Goal: Task Accomplishment & Management: Manage account settings

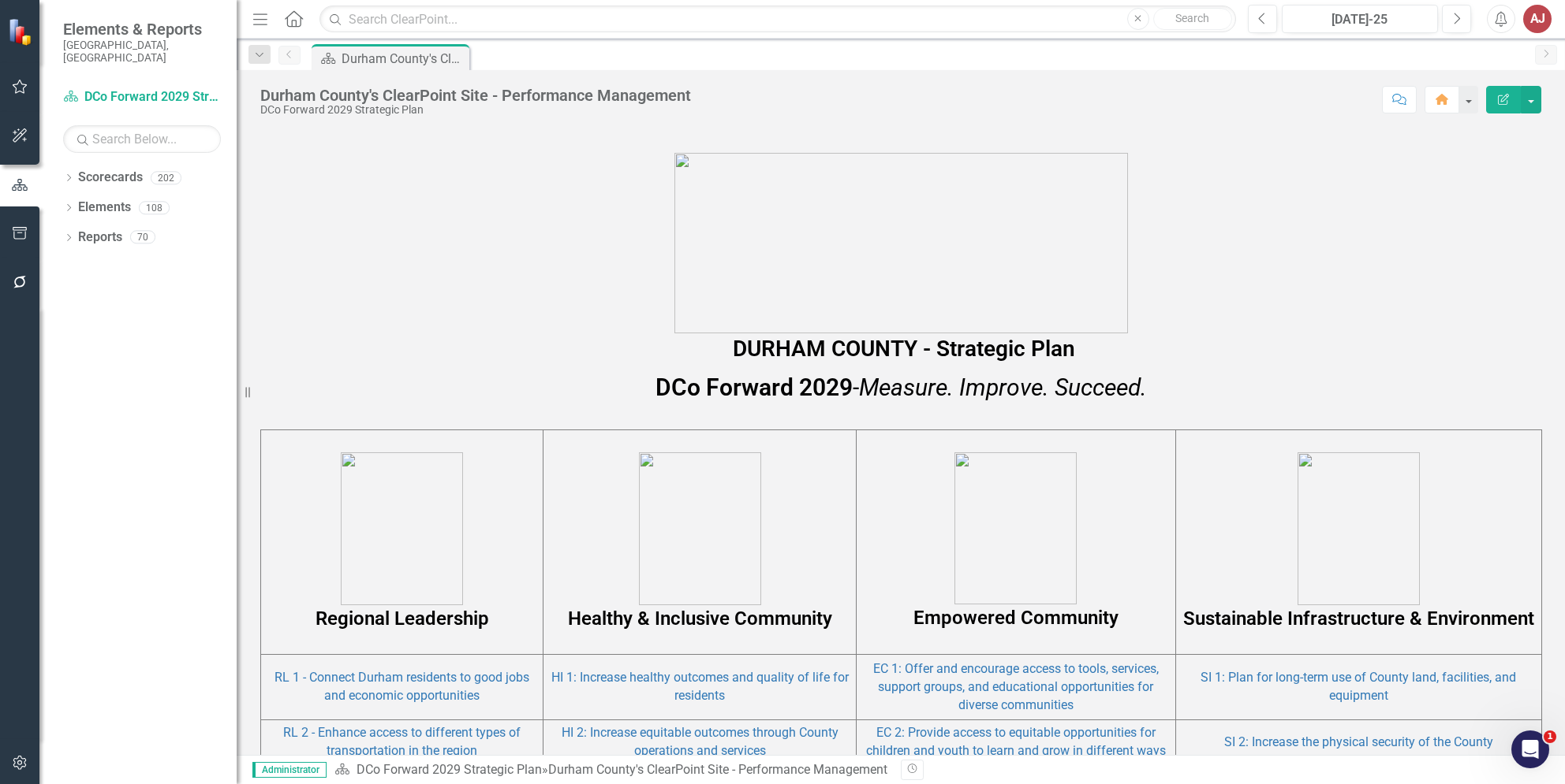
scroll to position [946, 0]
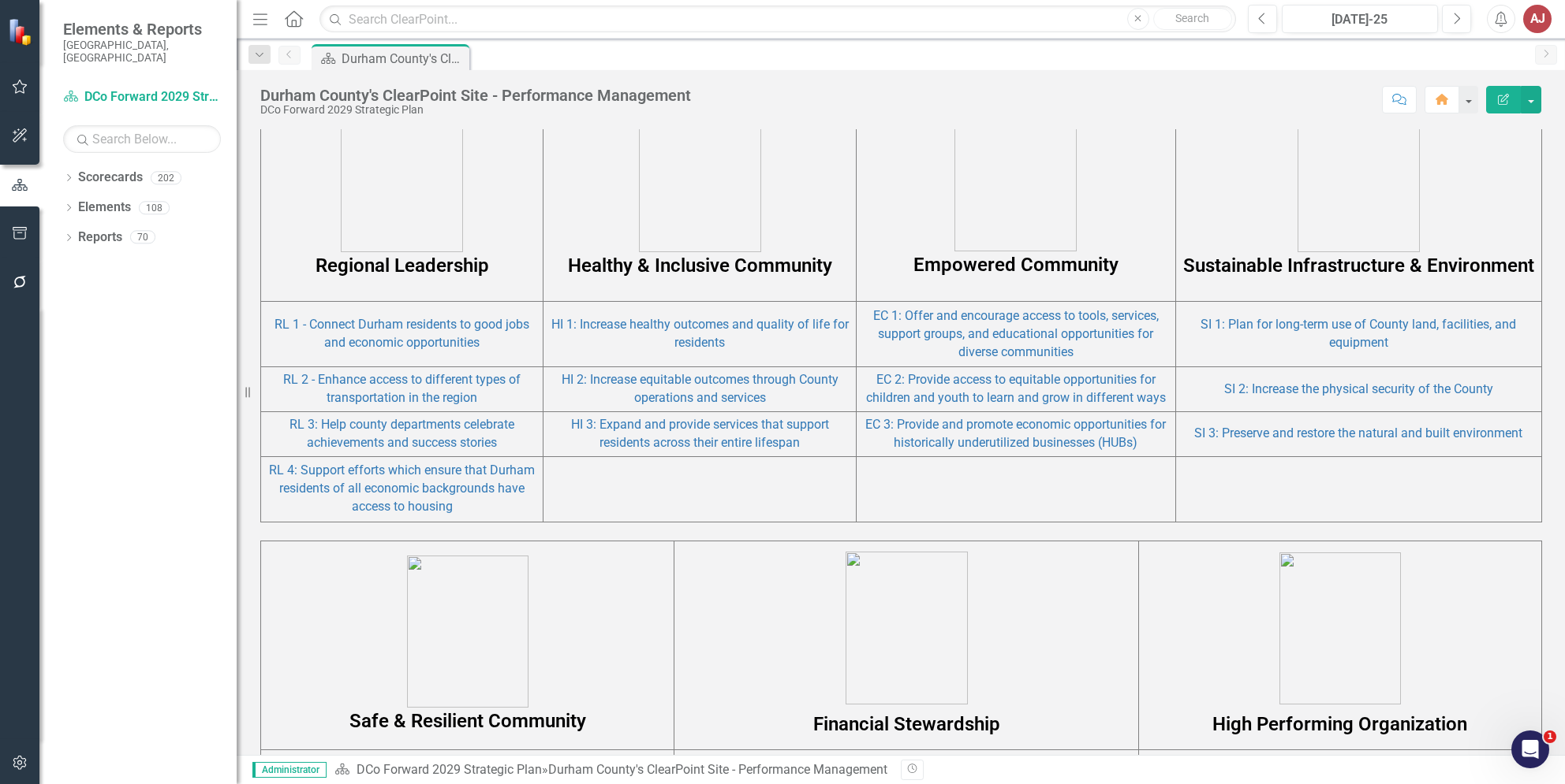
click at [308, 193] on p "Regional Leadership" at bounding box center [402, 189] width 274 height 180
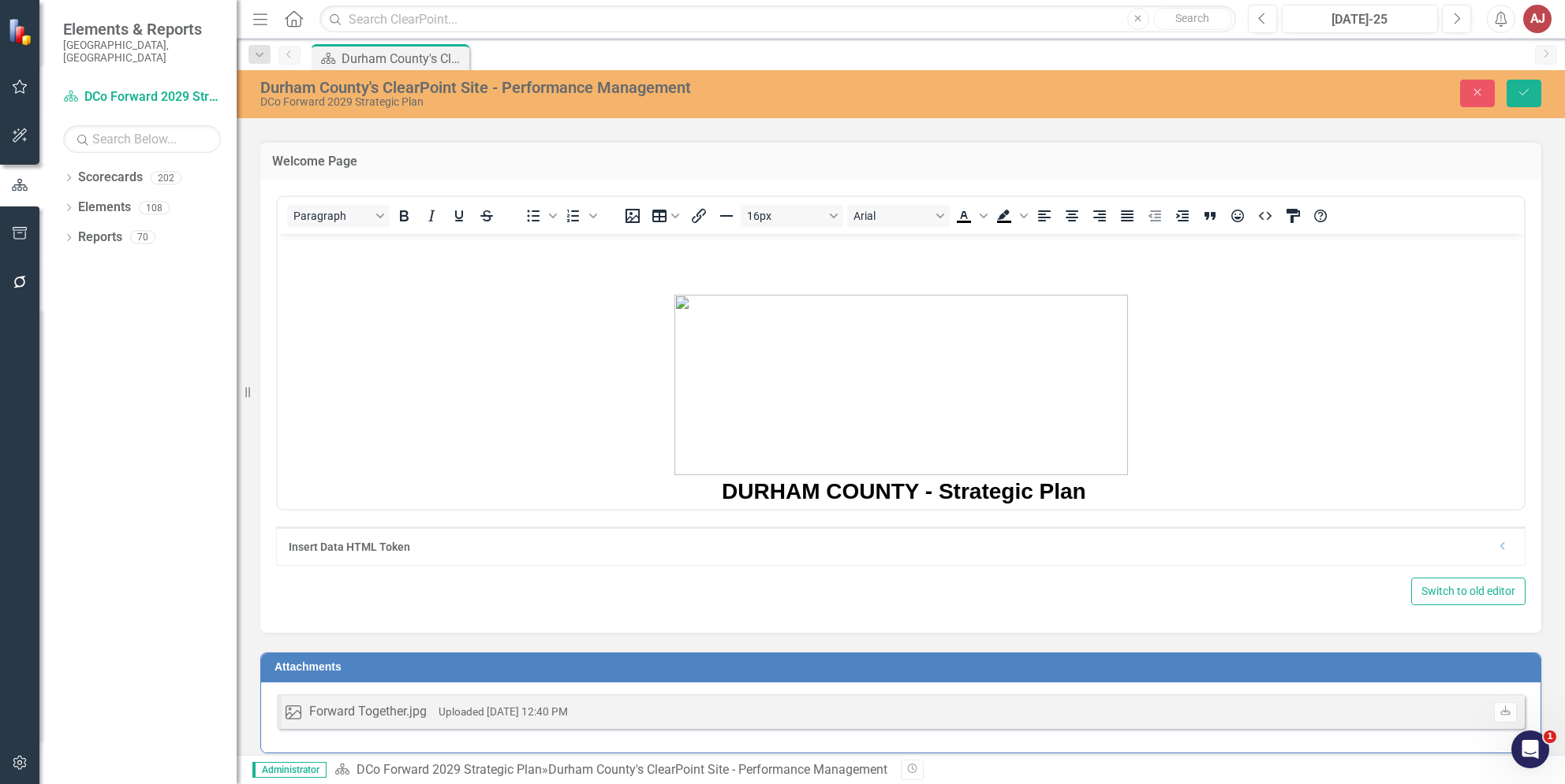
scroll to position [565, 0]
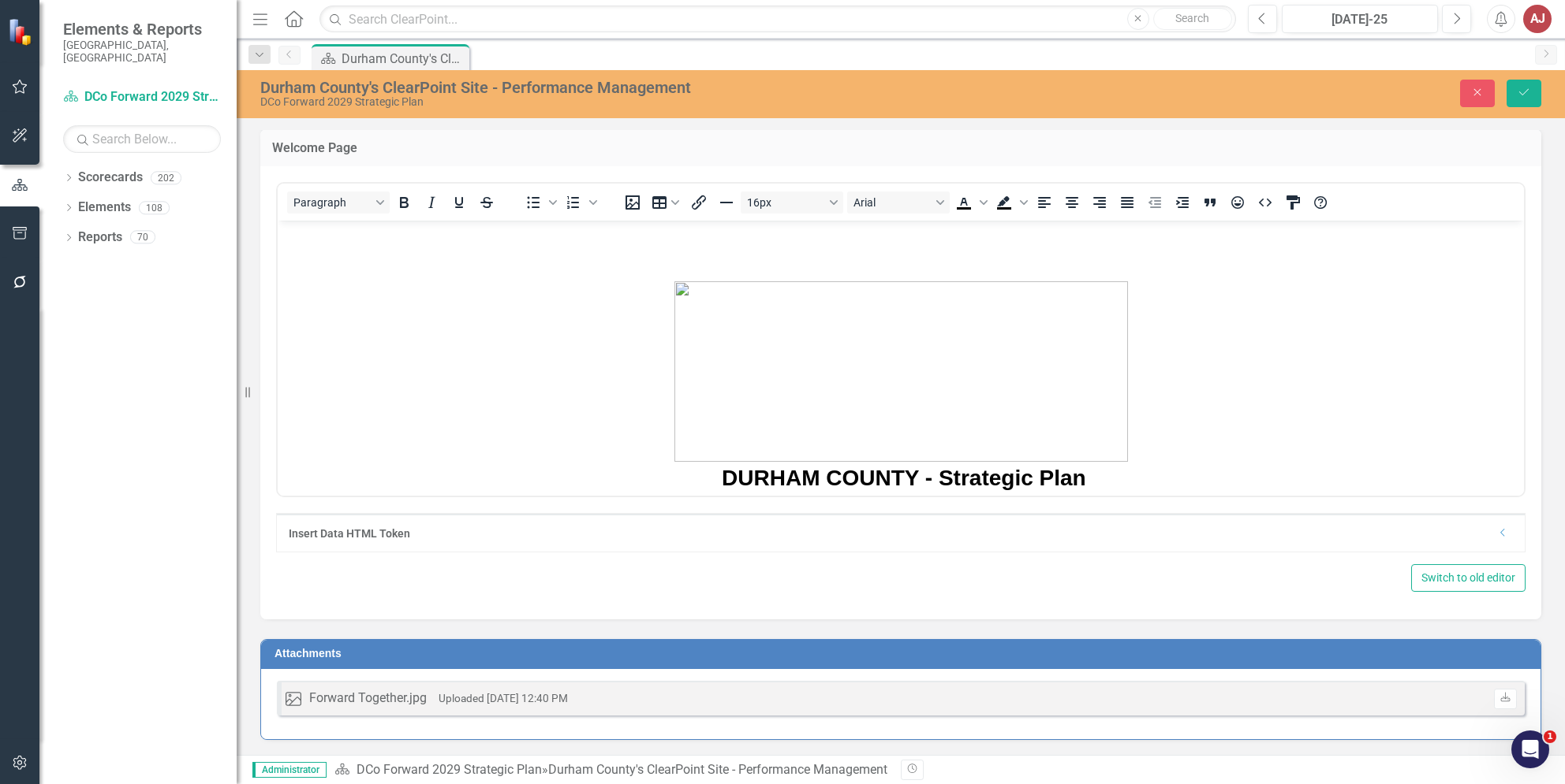
click at [1497, 536] on icon "Dropdown" at bounding box center [1503, 533] width 12 height 10
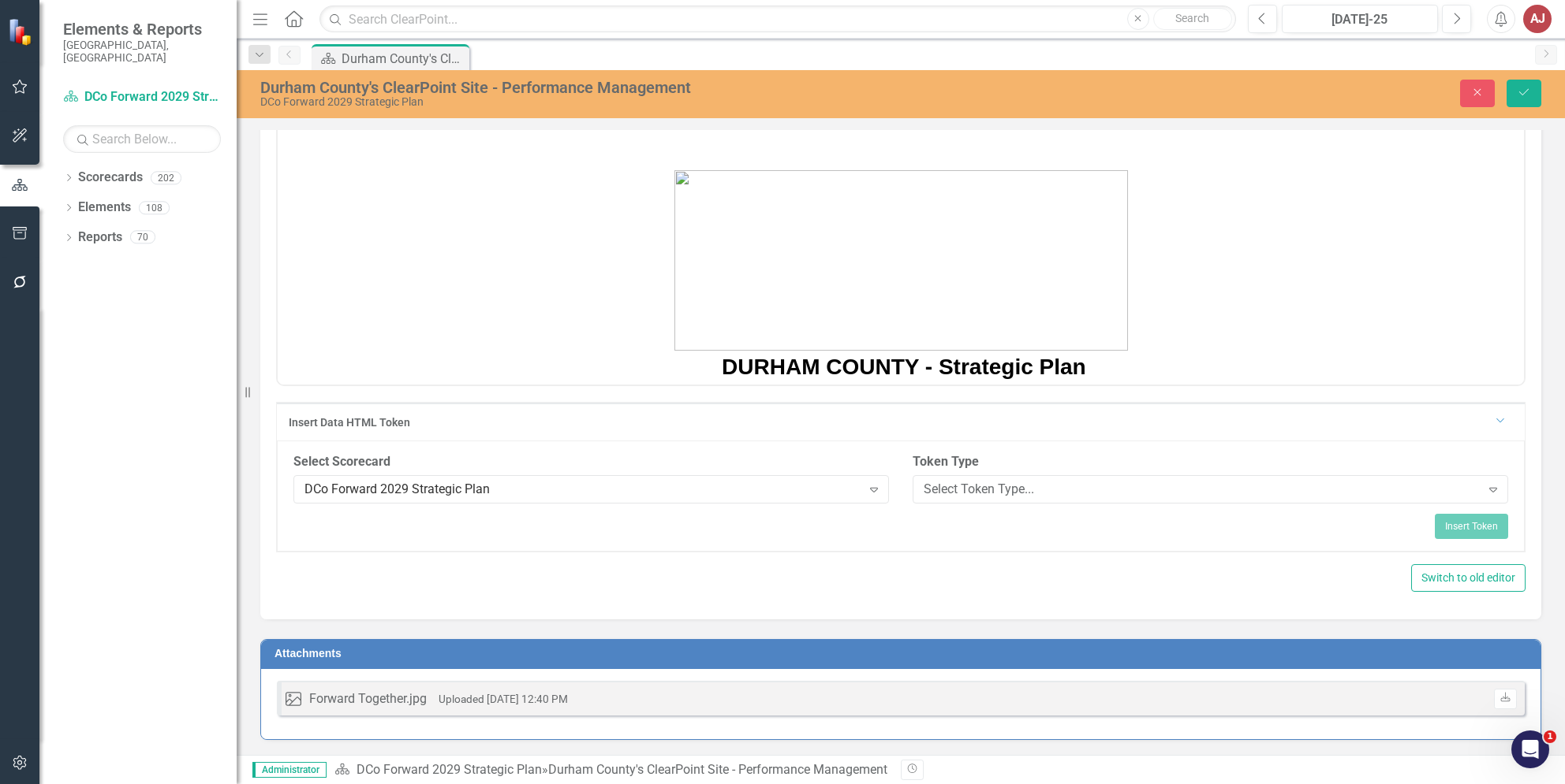
scroll to position [677, 0]
click at [988, 493] on div "Select Token Type..." at bounding box center [1202, 488] width 557 height 18
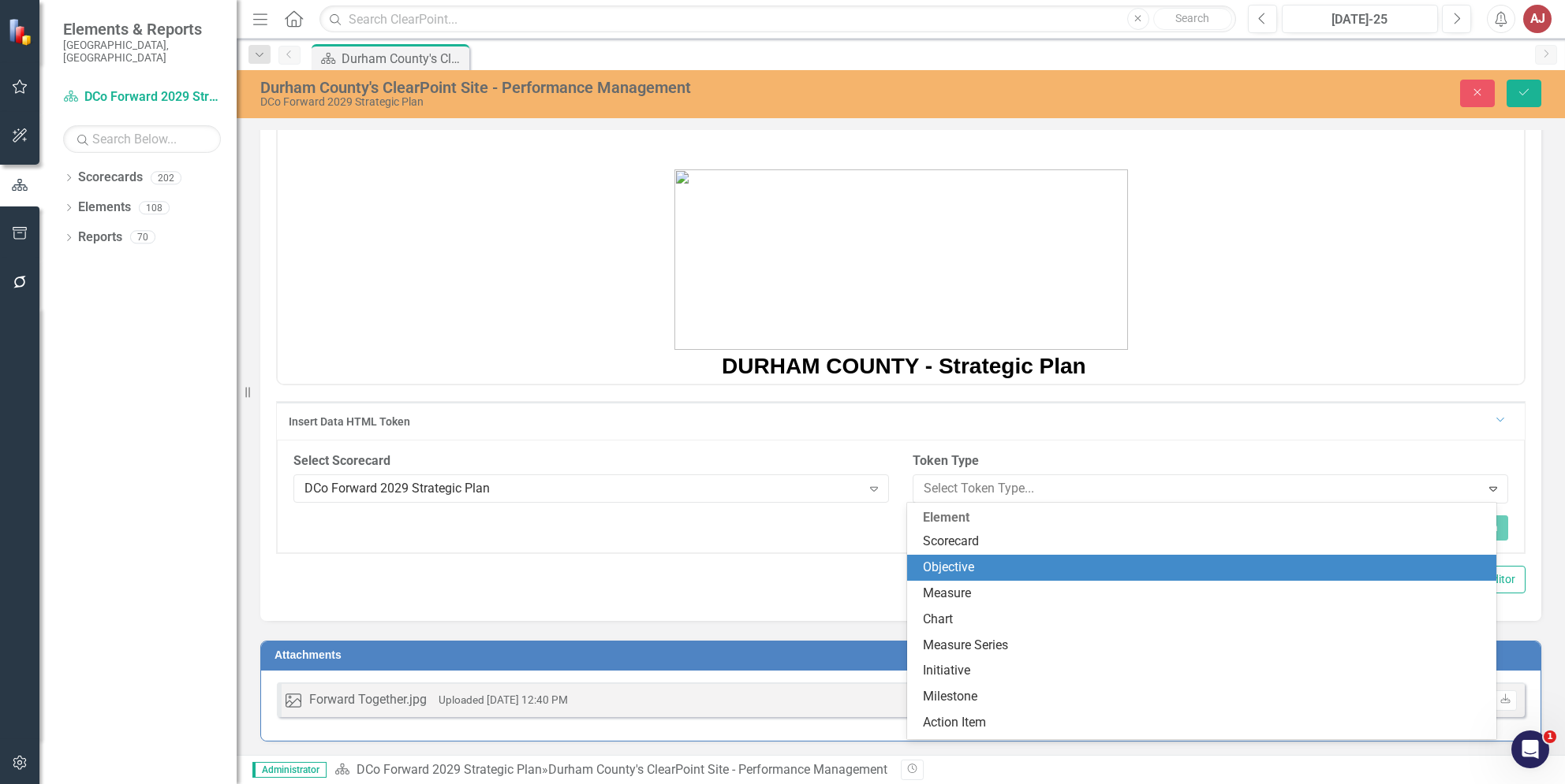
click at [991, 562] on div "Objective" at bounding box center [1205, 568] width 564 height 18
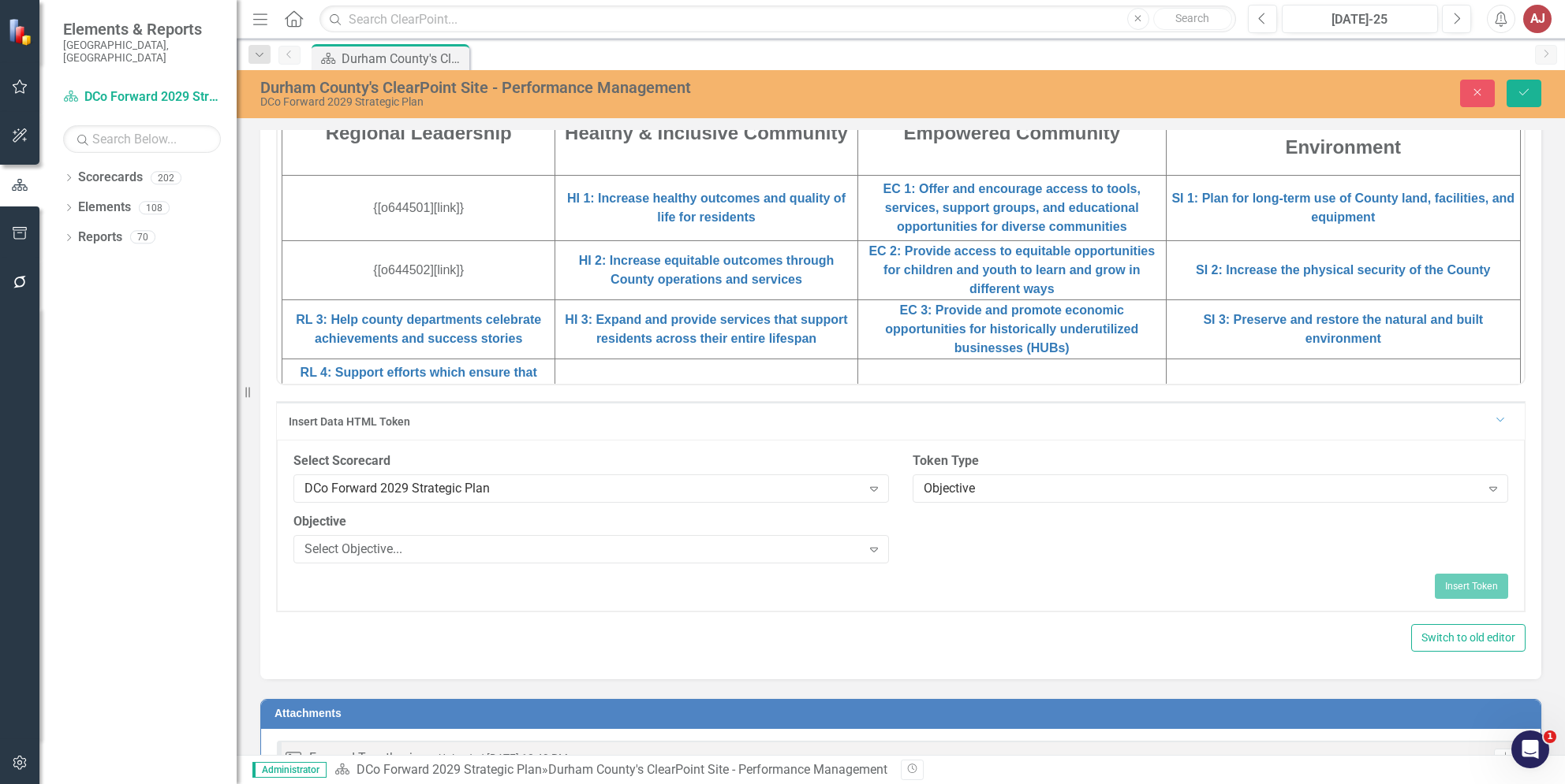
scroll to position [630, 0]
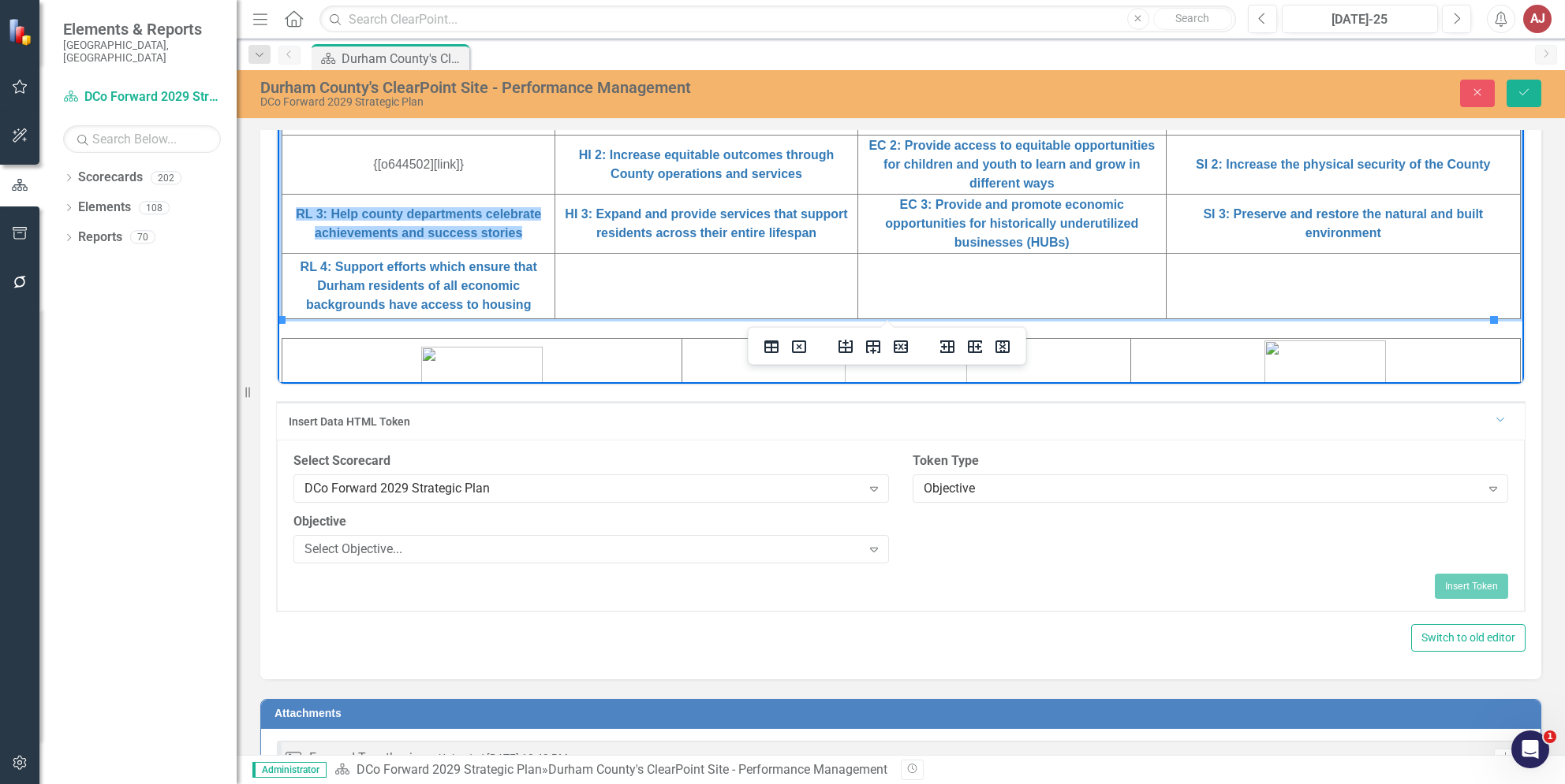
drag, startPoint x: 525, startPoint y: 233, endPoint x: 286, endPoint y: 209, distance: 240.2
click at [286, 209] on td "RL 3: Help county departments celebrate achievements and success stories ﻿" at bounding box center [418, 223] width 273 height 60
click at [991, 492] on div "Objective" at bounding box center [1202, 488] width 557 height 18
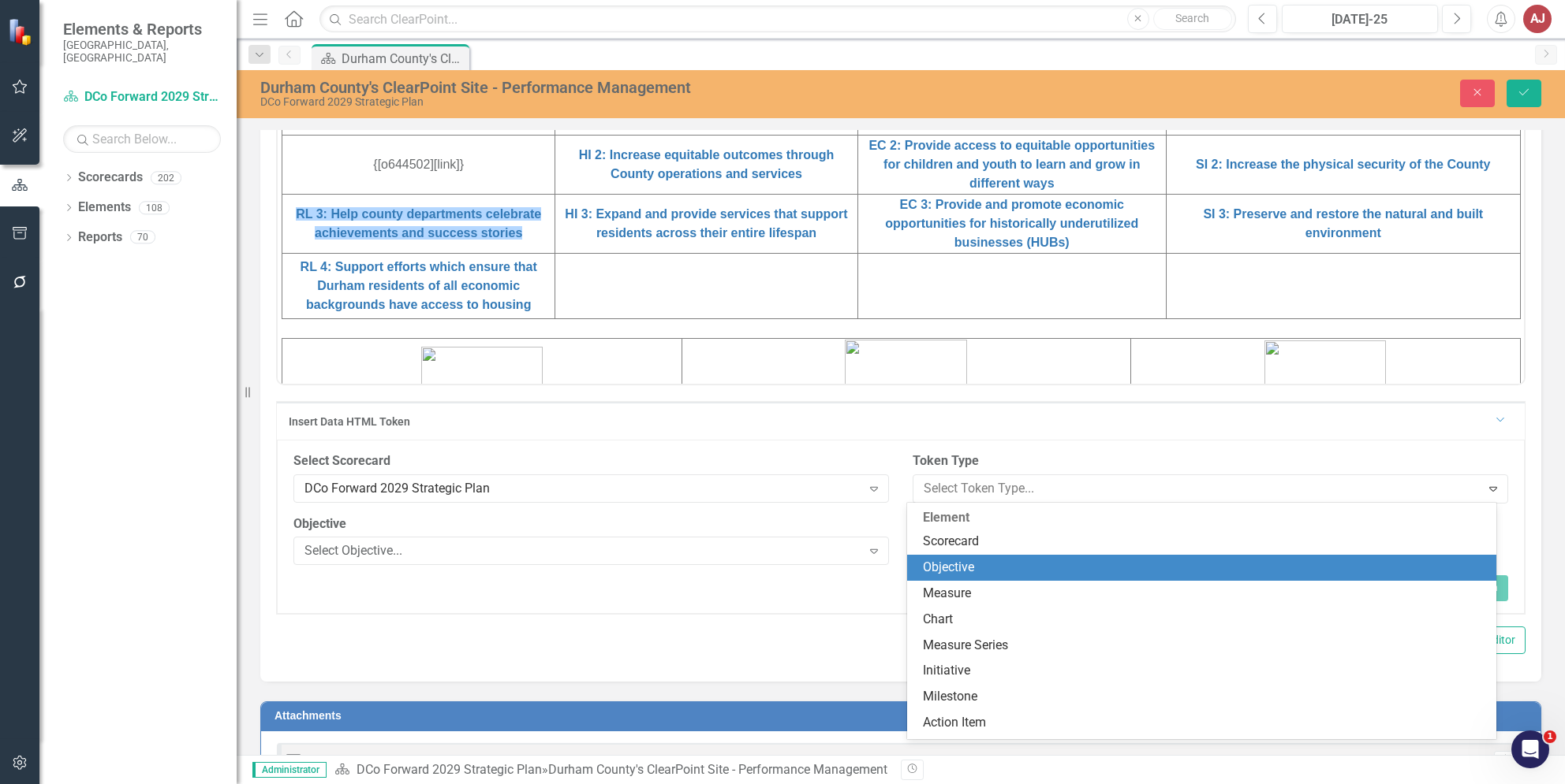
scroll to position [52, 0]
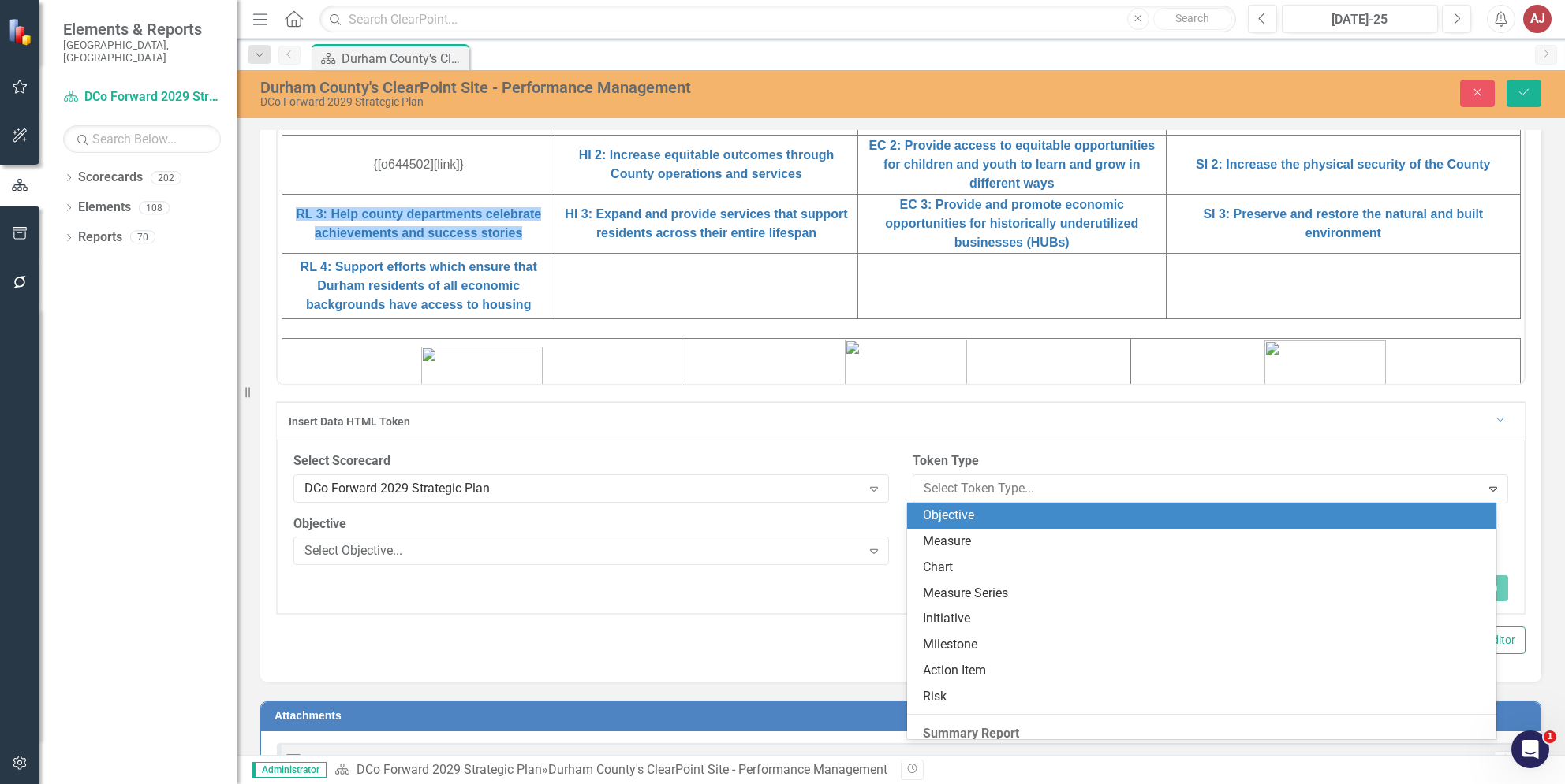
click at [951, 512] on div "Objective" at bounding box center [1205, 516] width 564 height 18
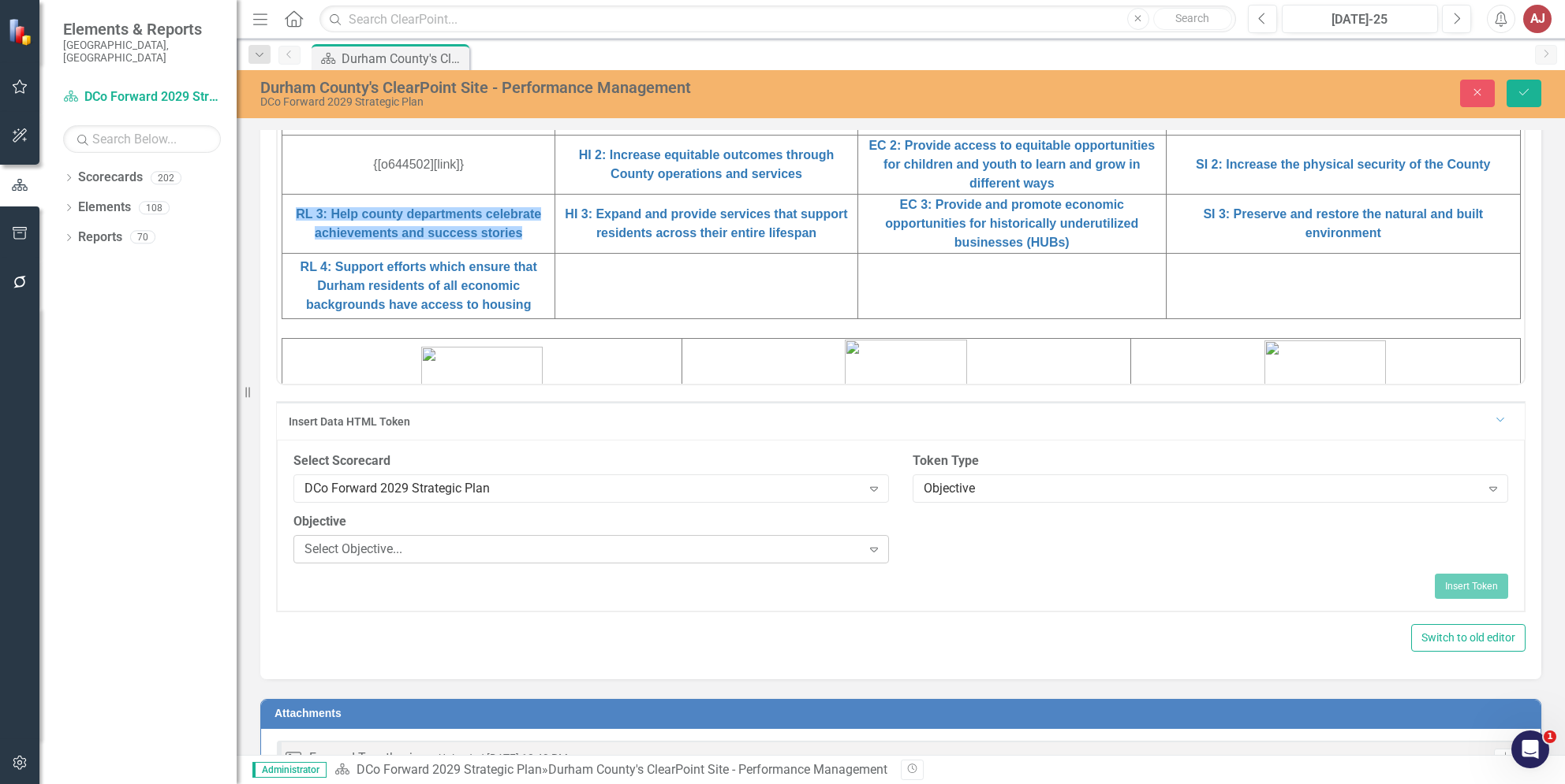
click at [834, 540] on div "Select Objective..." at bounding box center [583, 549] width 557 height 18
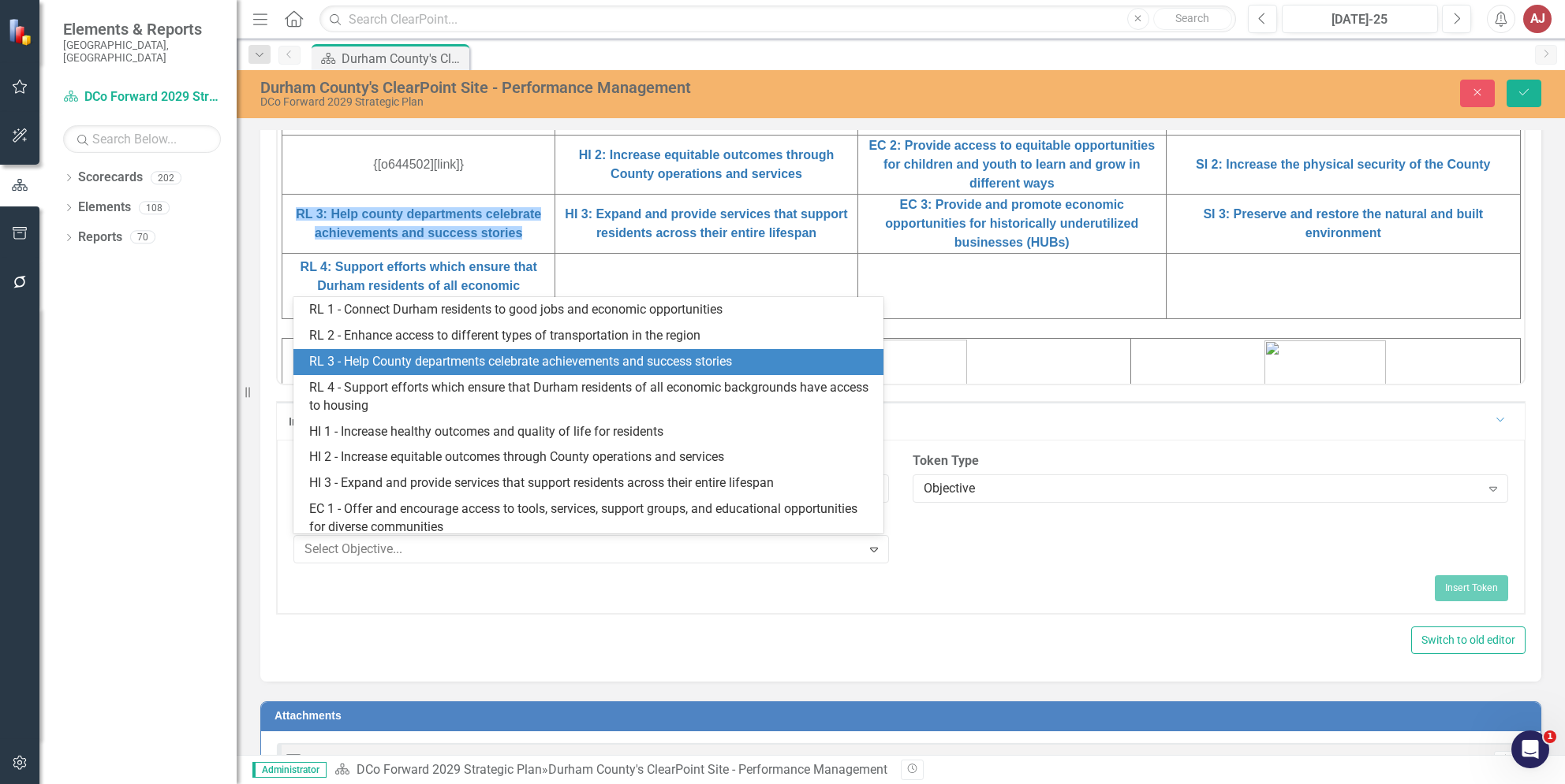
click at [472, 362] on div "RL 3 - Help County departments celebrate achievements and success stories" at bounding box center [591, 362] width 564 height 18
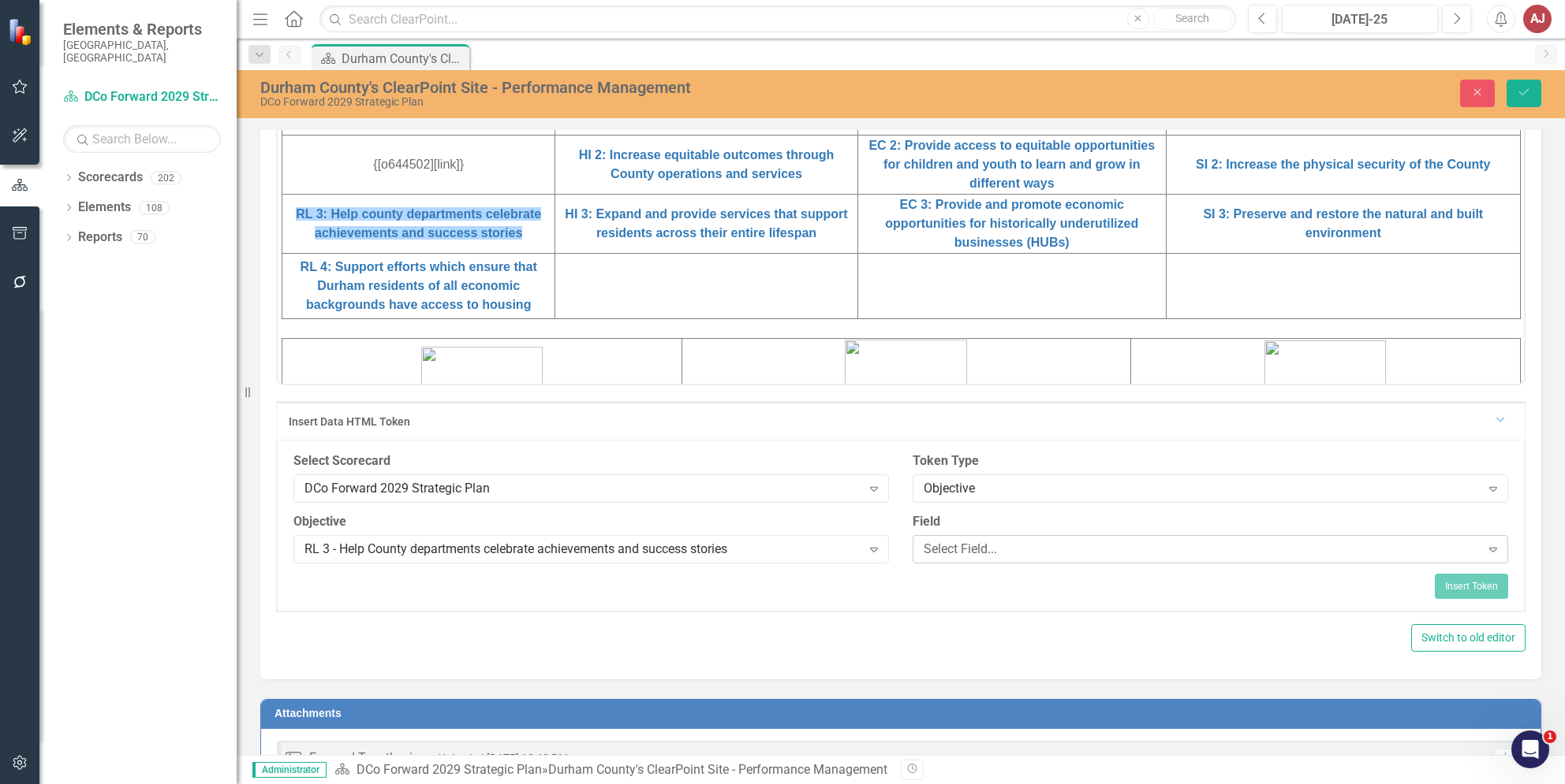
click at [950, 557] on div "Select Field..." at bounding box center [1202, 549] width 557 height 18
click at [1014, 576] on div "Insert Token" at bounding box center [900, 586] width 1214 height 25
click at [1114, 546] on div "Select Field..." at bounding box center [1202, 549] width 557 height 18
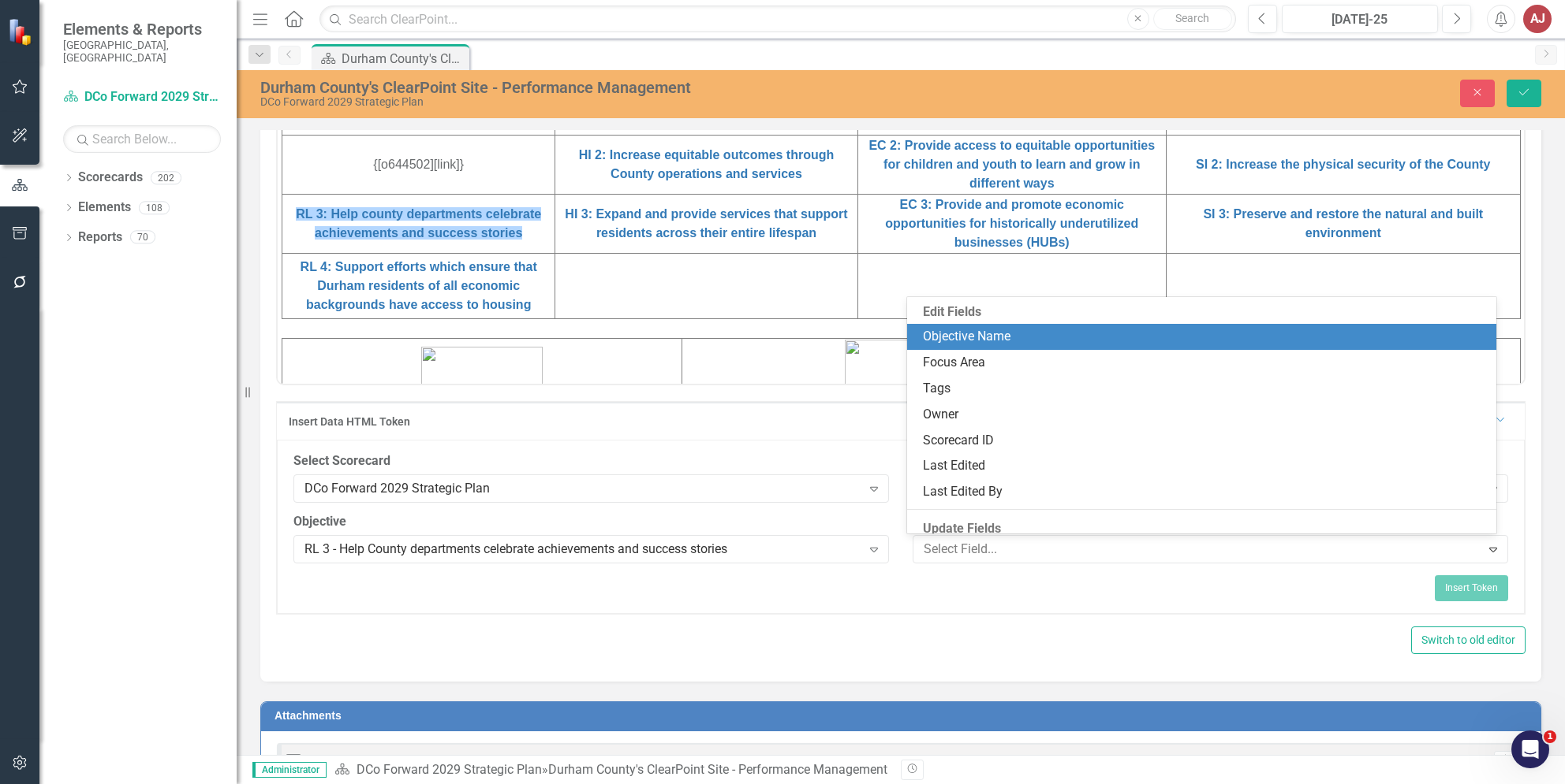
click at [1003, 337] on div "Objective Name" at bounding box center [1205, 336] width 564 height 18
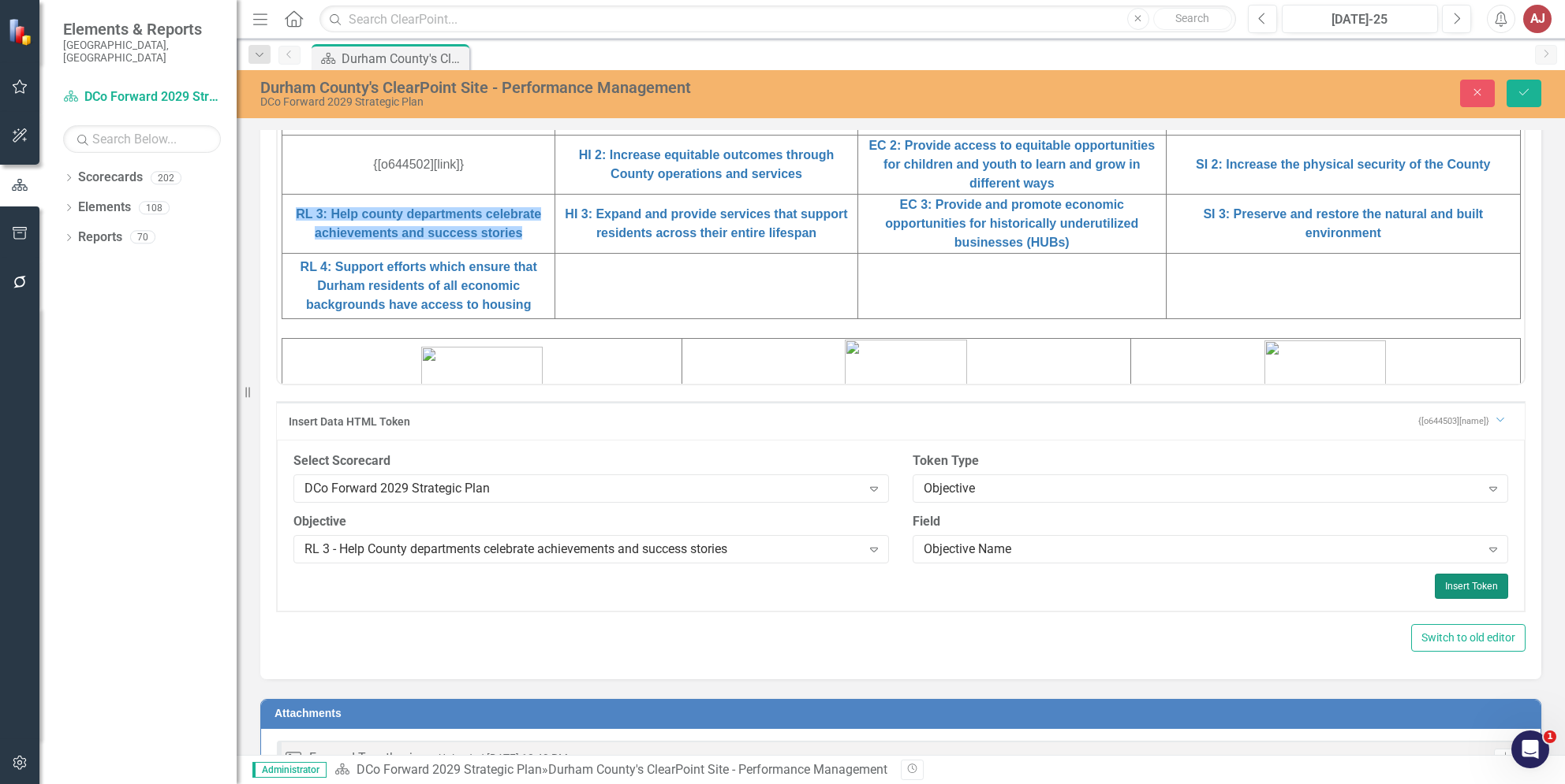
click at [1461, 591] on button "Insert Token" at bounding box center [1472, 586] width 73 height 25
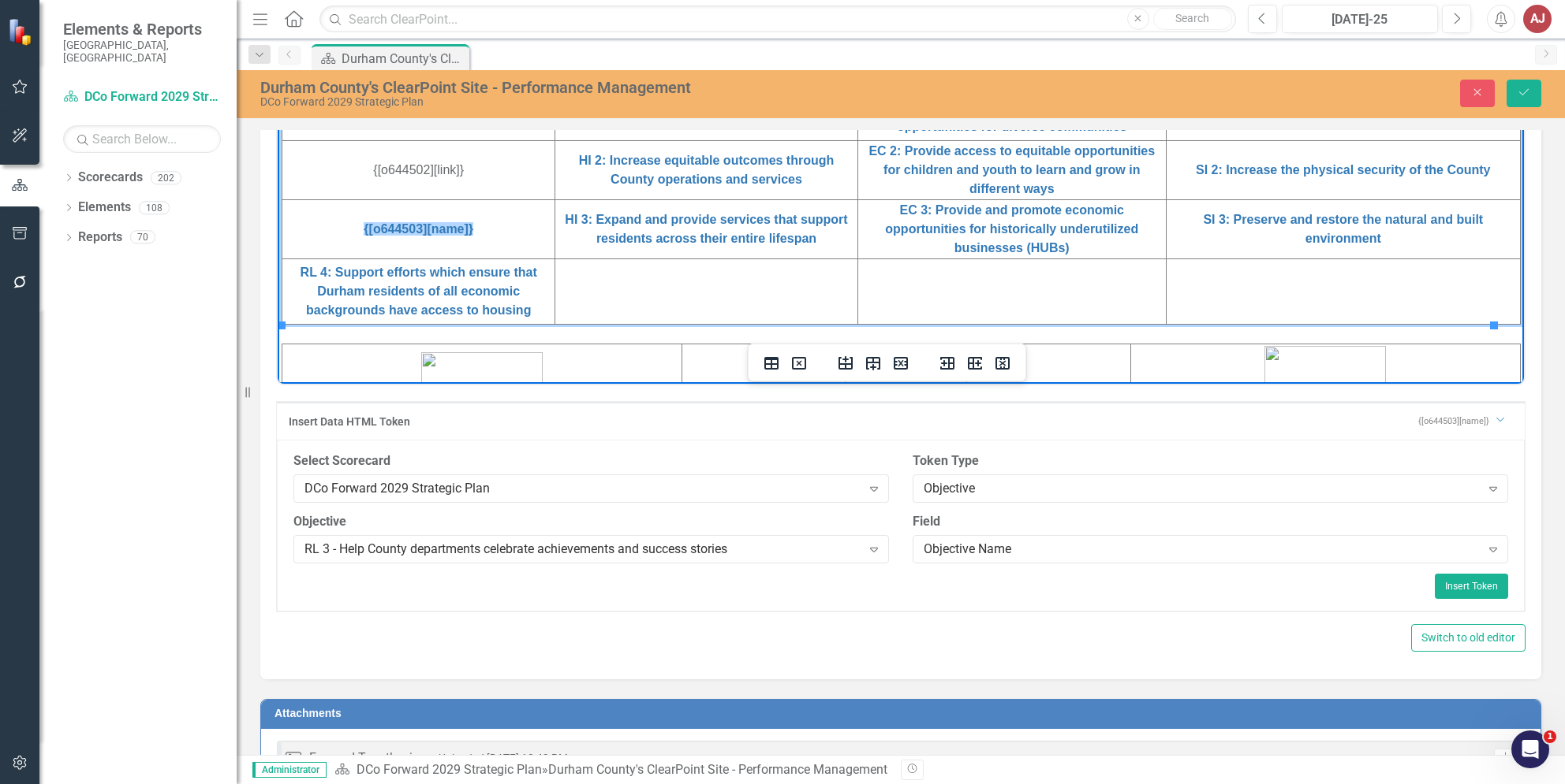
scroll to position [630, 0]
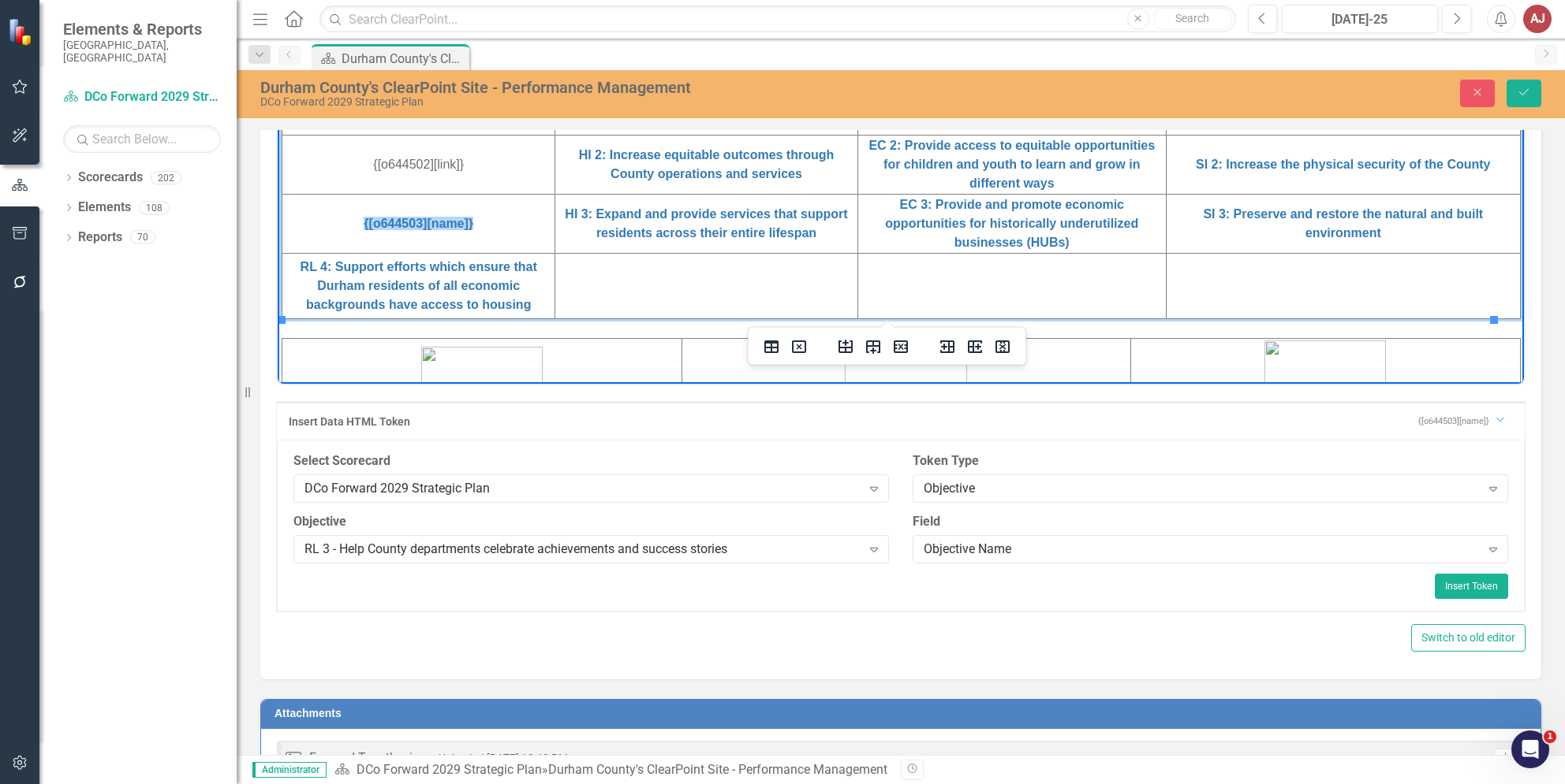
click at [519, 313] on td "RL 4: Support efforts which ensure that Durham residents of all economic backgr…" at bounding box center [418, 286] width 273 height 65
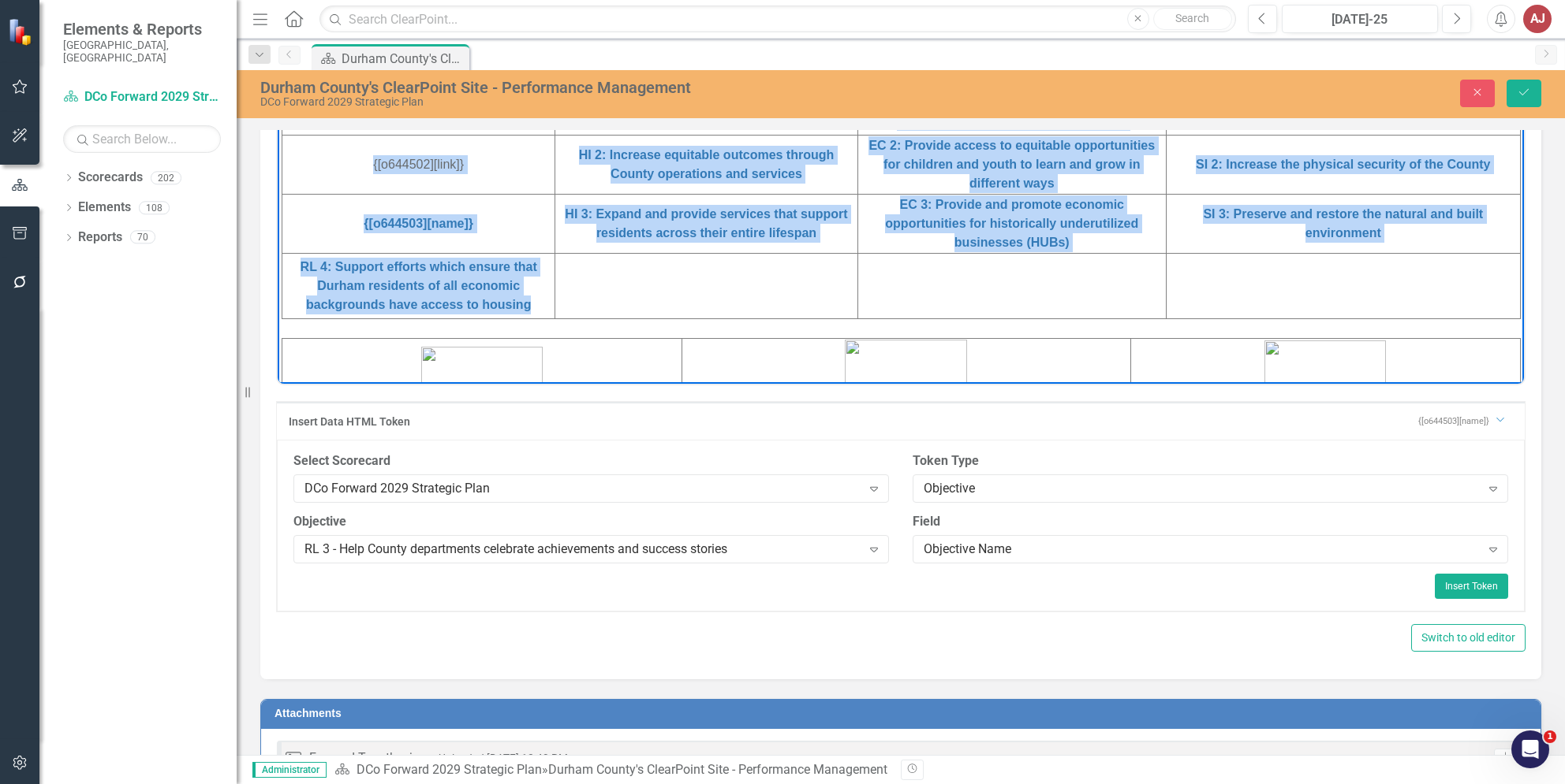
drag, startPoint x: 536, startPoint y: 308, endPoint x: 552, endPoint y: 370, distance: 64.0
click at [278, 262] on html "DURHAM COUNTY - Strategic Plan DCo Forward 2029 - Measure. Improve. Succeed. Re…" at bounding box center [901, 119] width 1246 height 1285
click at [485, 282] on link "RL 4: Support efforts which ensure that Durham residents of all economic backgr…" at bounding box center [419, 285] width 236 height 52
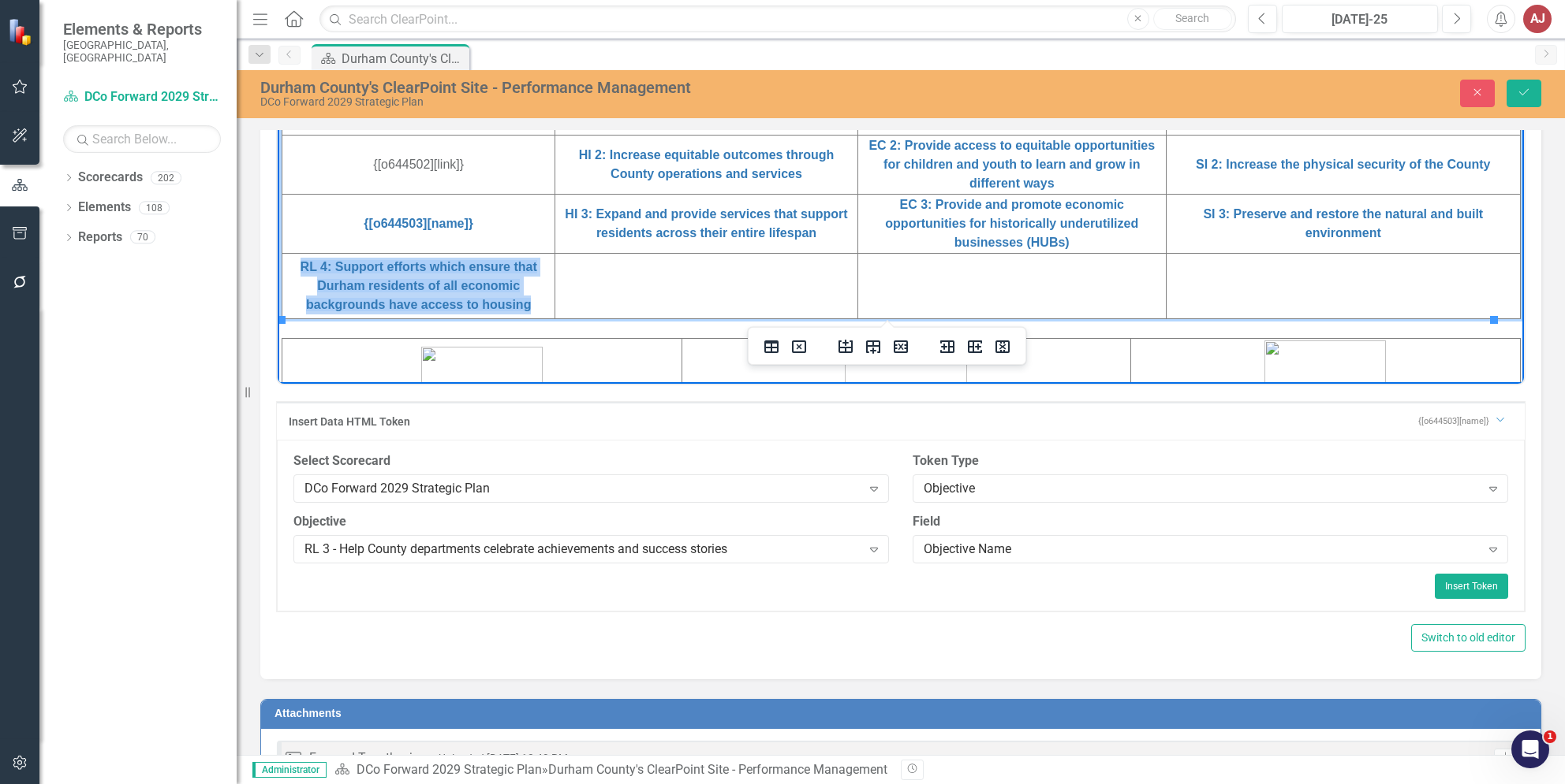
drag, startPoint x: 537, startPoint y: 305, endPoint x: 286, endPoint y: 265, distance: 254.2
click at [286, 265] on td "RL 4: Support efforts which ensure that Durham residents of all economic backgr…" at bounding box center [418, 286] width 273 height 65
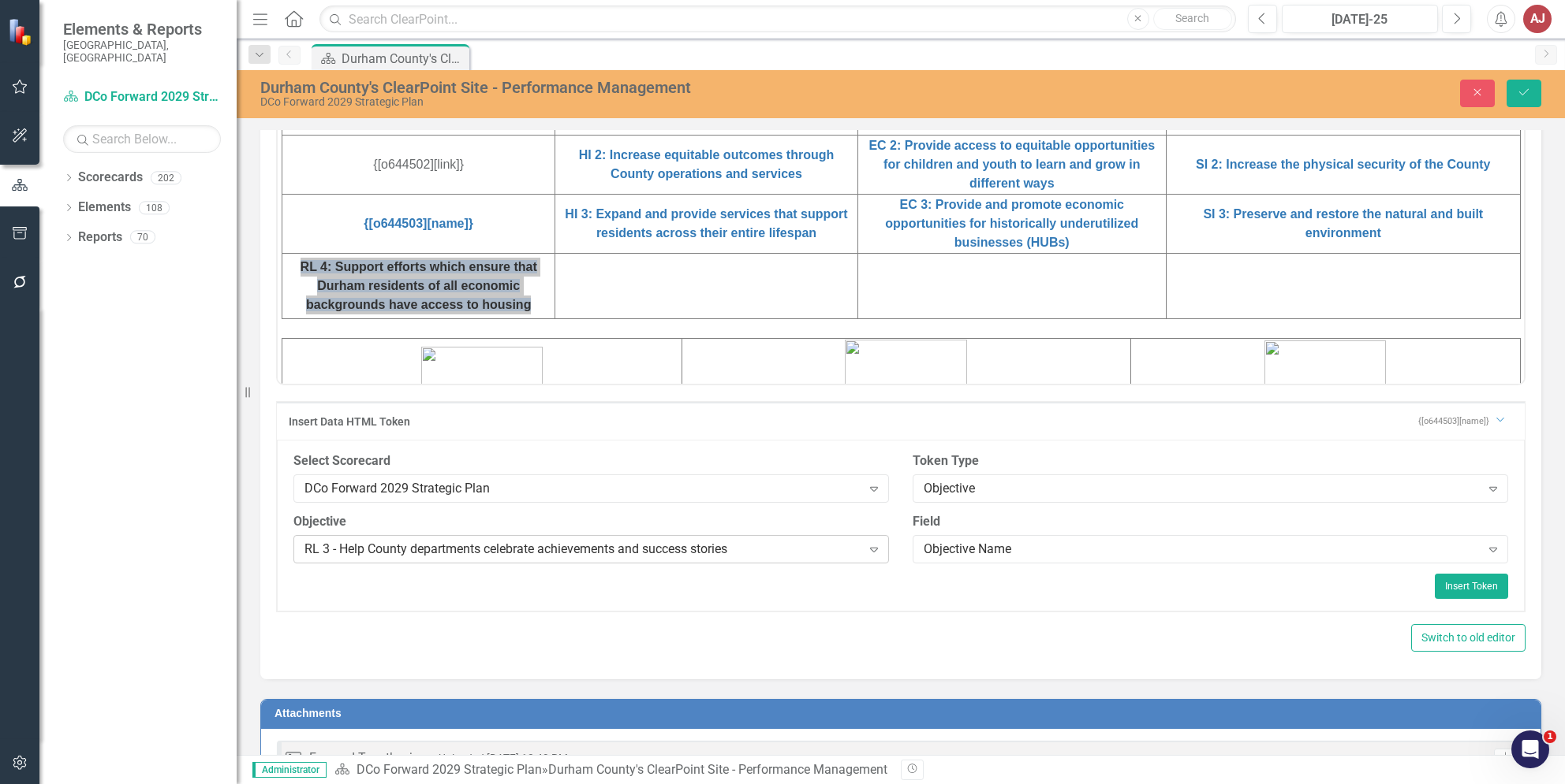
click at [868, 551] on icon "Expand" at bounding box center [874, 549] width 16 height 13
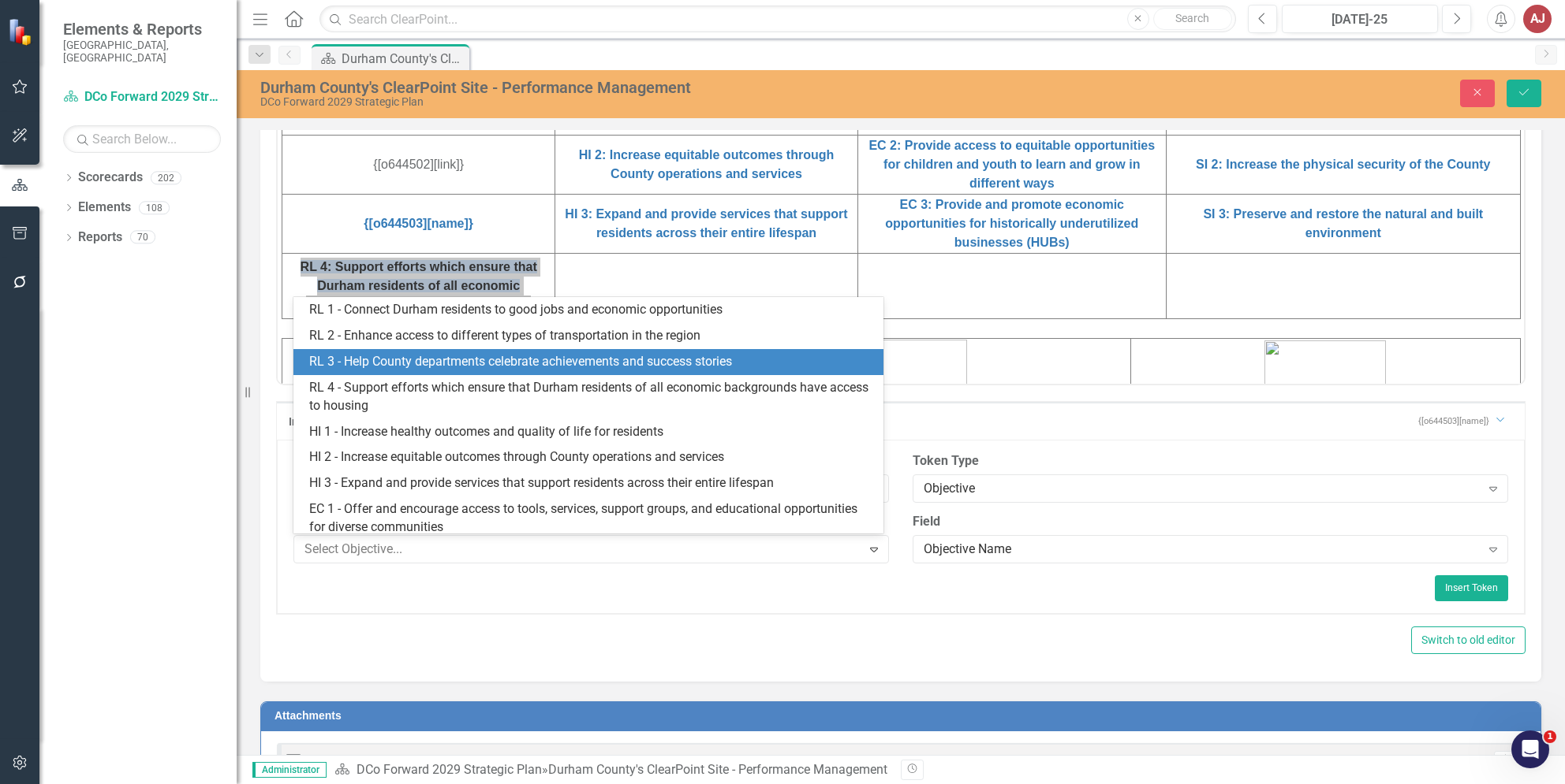
scroll to position [52, 0]
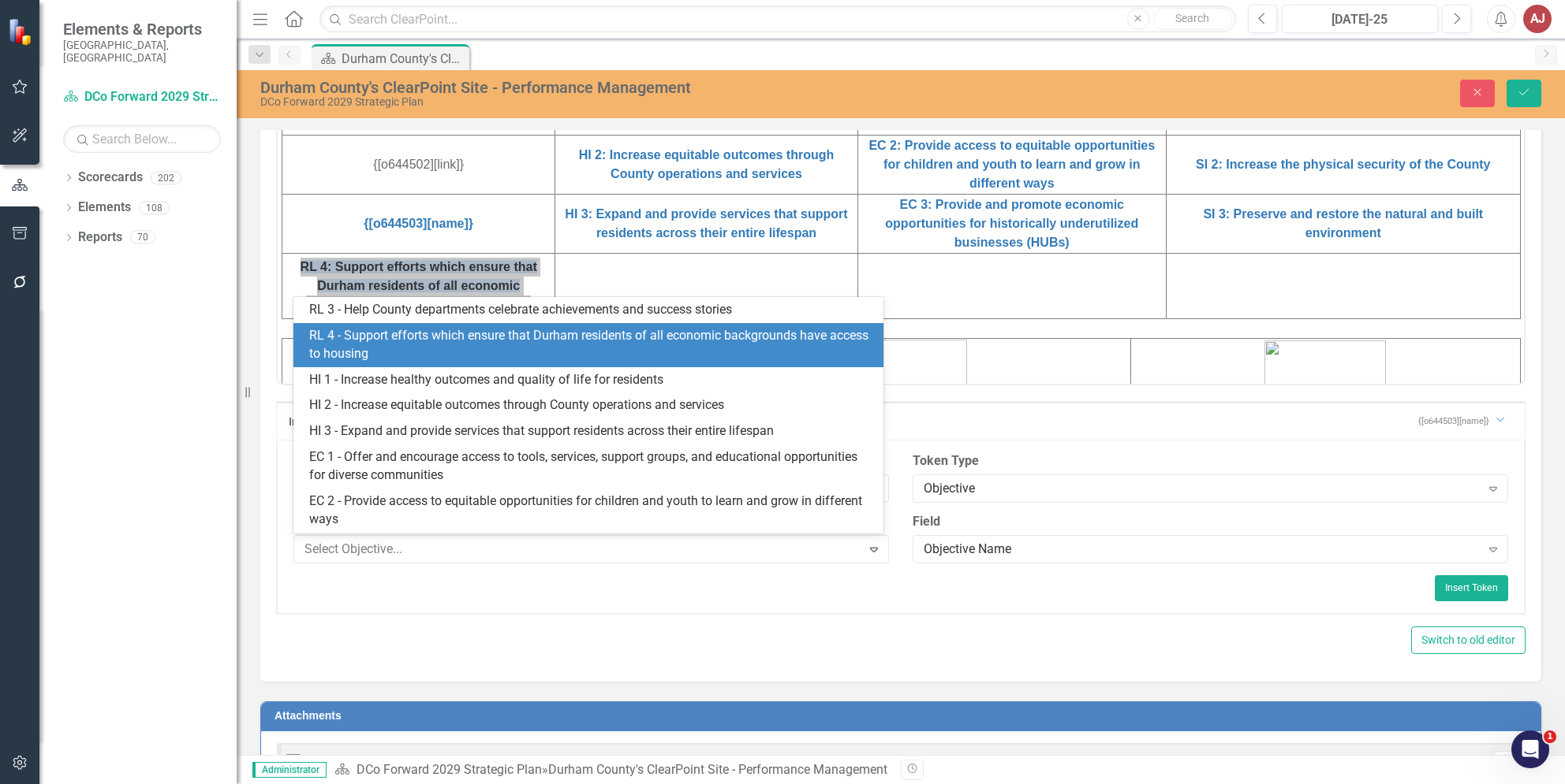
click at [470, 337] on div "RL 4 - Support efforts which ensure that Durham residents of all economic backg…" at bounding box center [591, 345] width 564 height 37
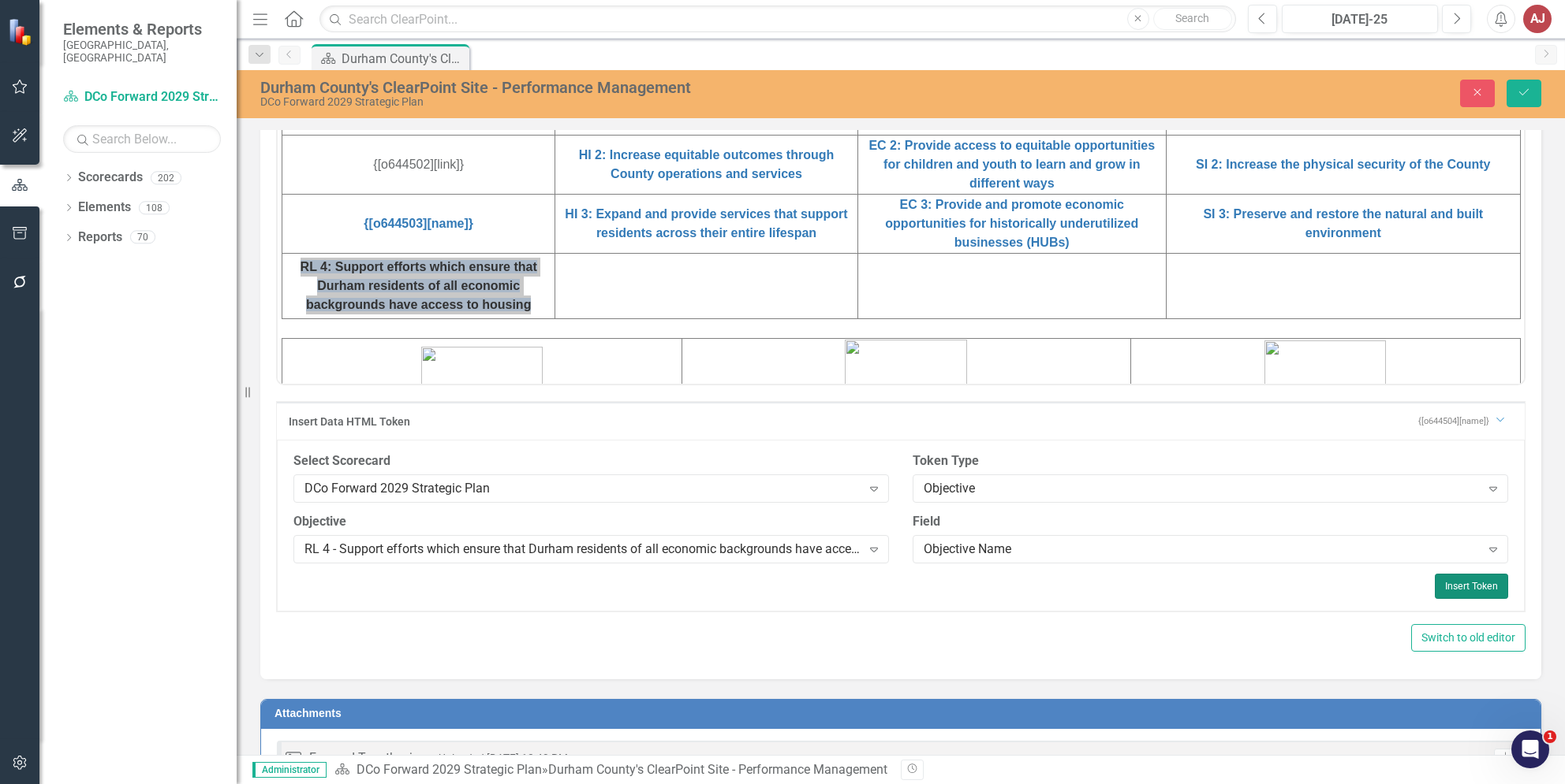
click at [1465, 583] on button "Insert Token" at bounding box center [1472, 586] width 73 height 25
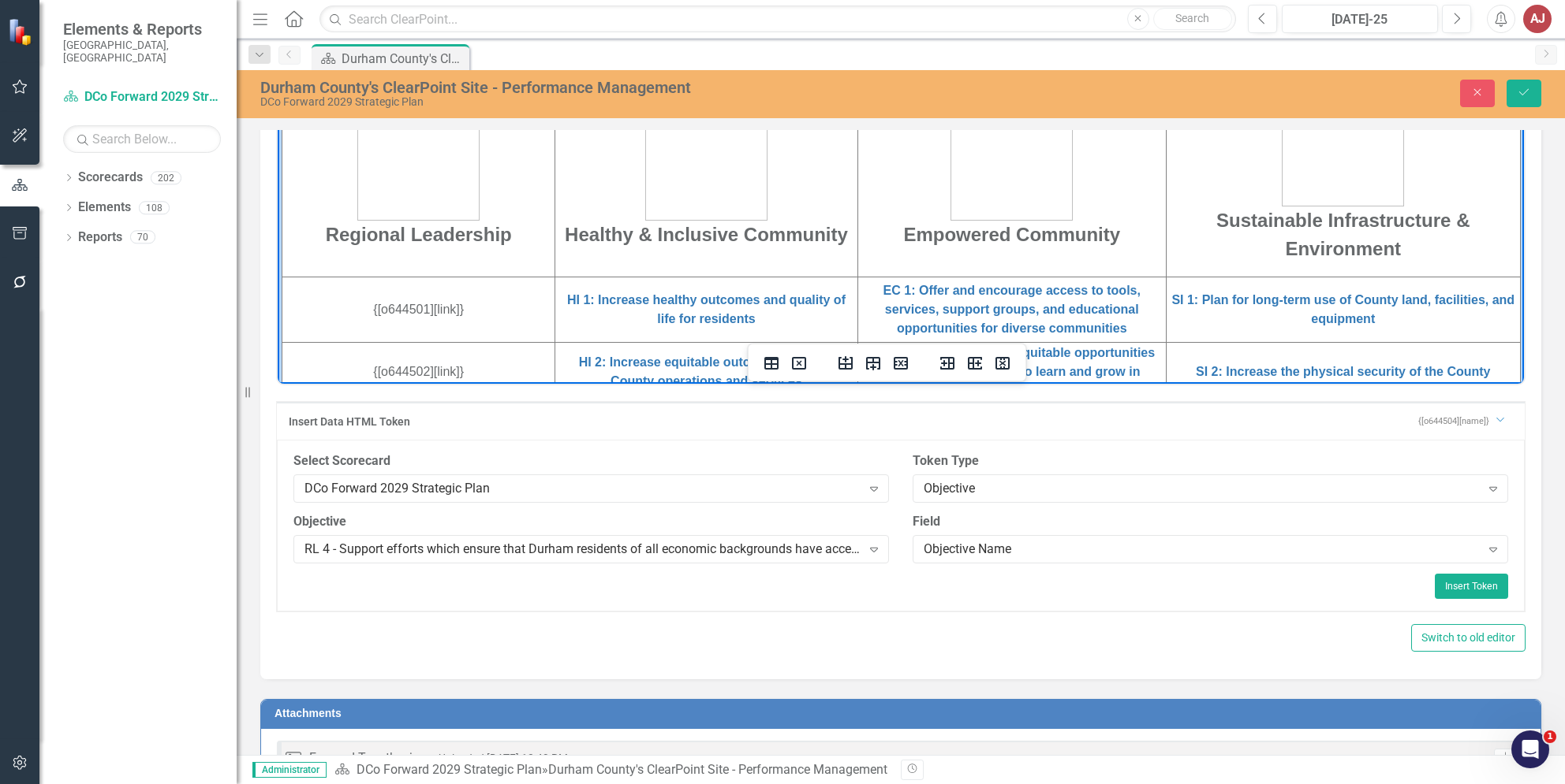
scroll to position [420, 0]
drag, startPoint x: 555, startPoint y: 301, endPoint x: 768, endPoint y: 322, distance: 214.0
click at [768, 322] on td "﻿HI 1: Increase healthy outcomes and quality of life for residents" at bounding box center [706, 313] width 302 height 65
click at [765, 323] on td "HI 1: Increase healthy outcomes and quality of life for residents﻿" at bounding box center [706, 313] width 302 height 65
drag, startPoint x: 754, startPoint y: 322, endPoint x: 554, endPoint y: 298, distance: 201.4
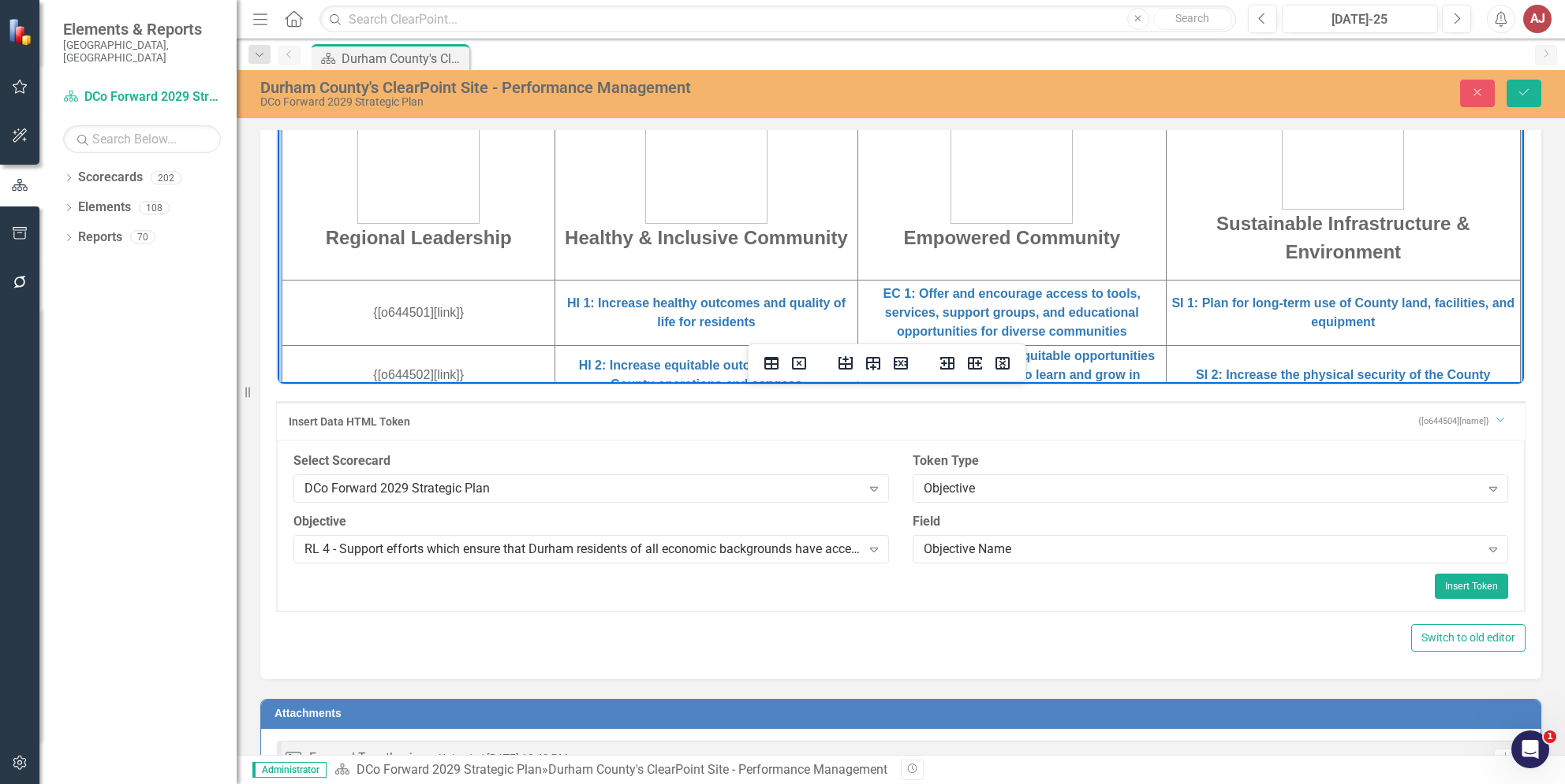
click at [547, 297] on html "DURHAM COUNTY - Strategic Plan DCo Forward 2029 - Measure. Improve. Succeed. Re…" at bounding box center [901, 329] width 1246 height 1285
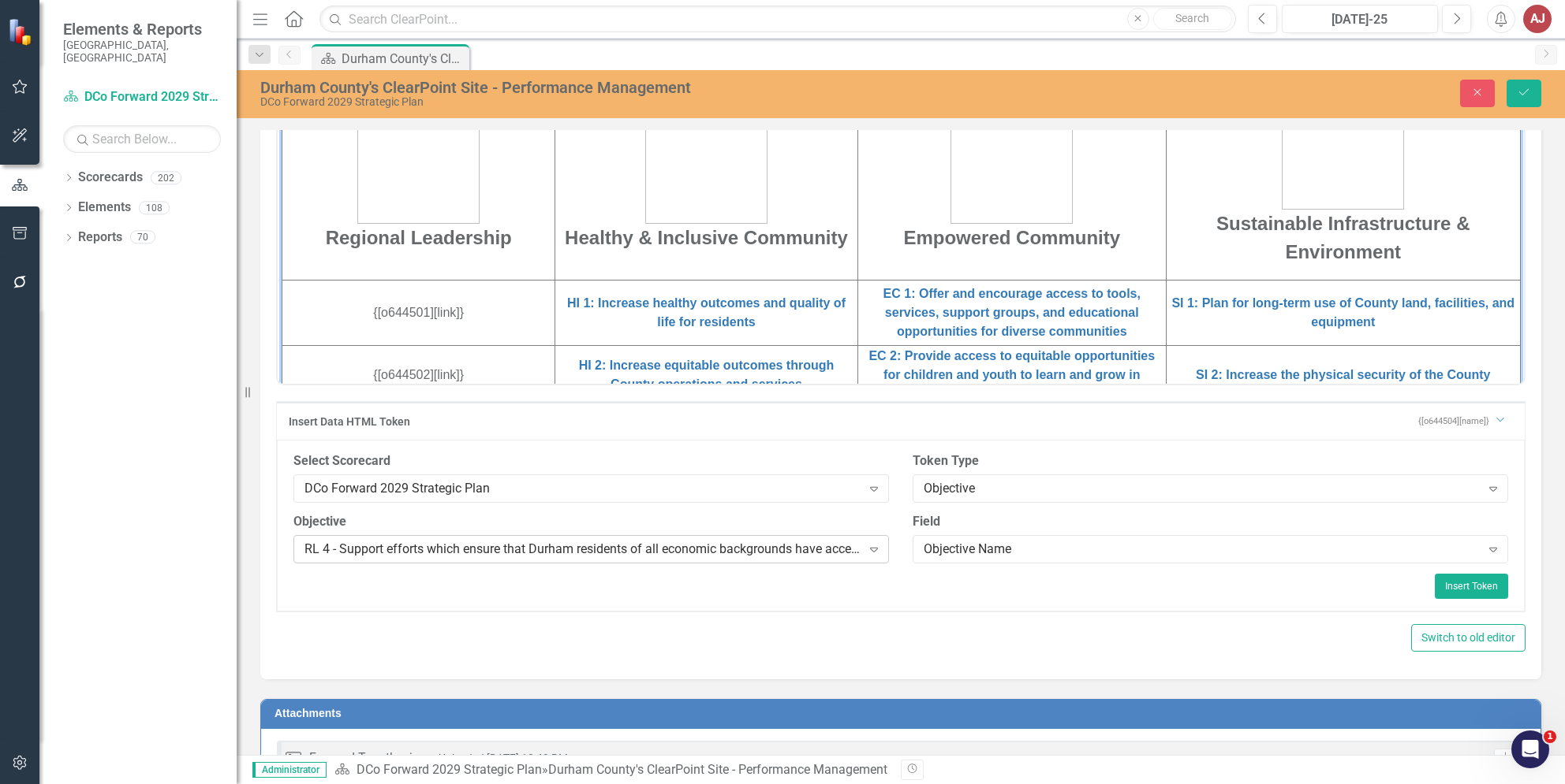
click at [524, 550] on div "RL 4 - Support efforts which ensure that Durham residents of all economic backg…" at bounding box center [583, 549] width 557 height 18
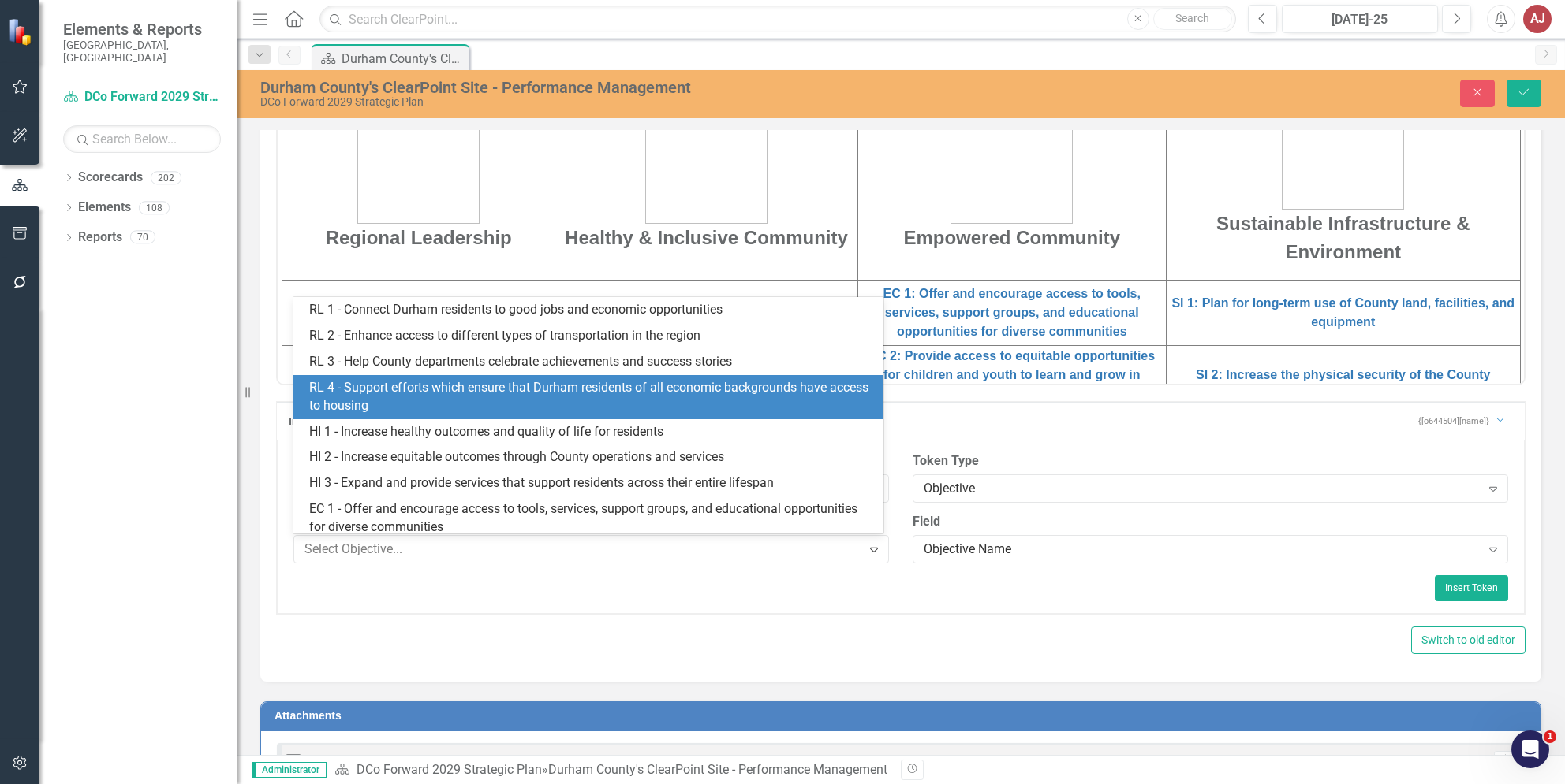
scroll to position [77, 0]
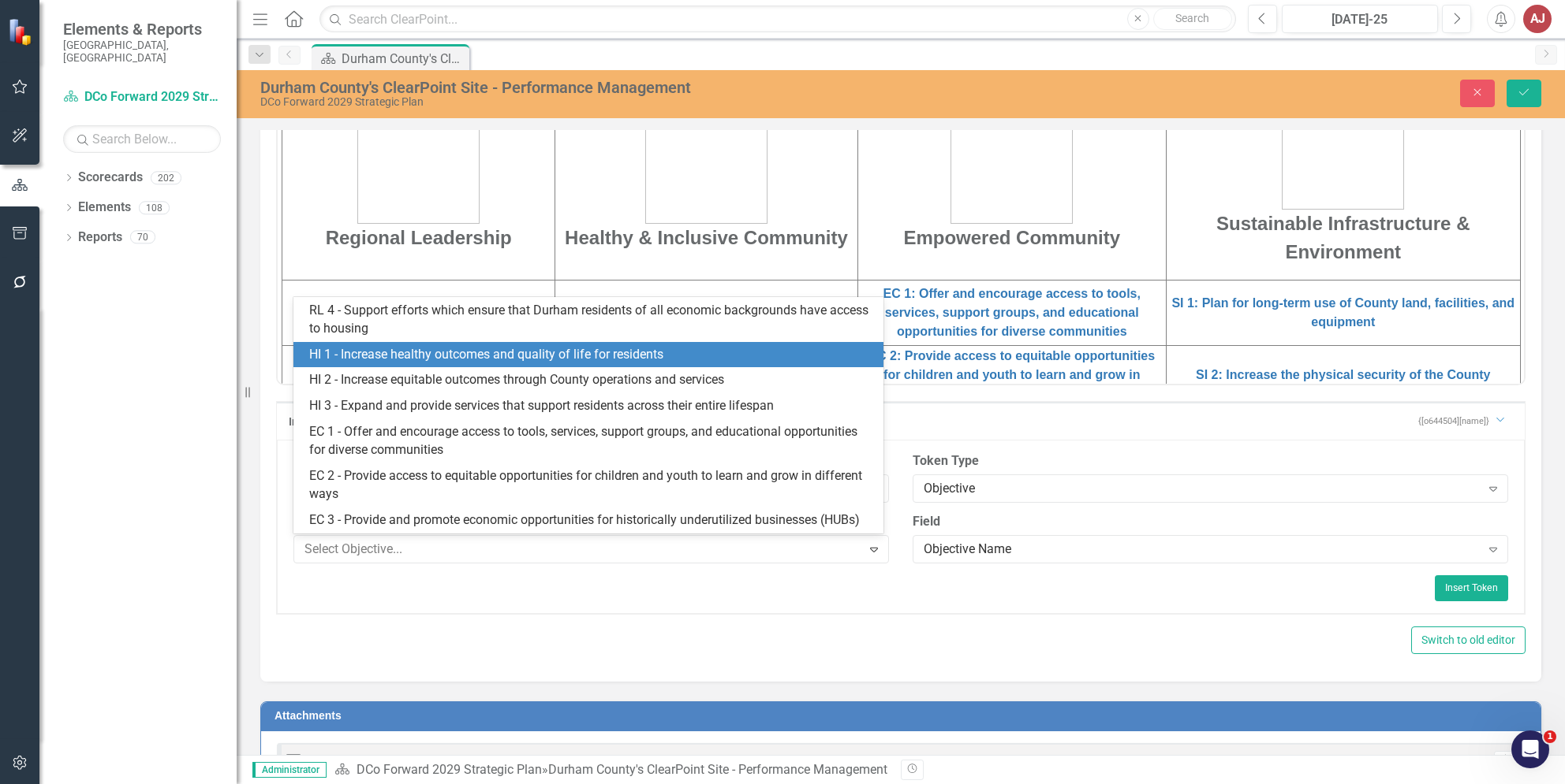
drag, startPoint x: 415, startPoint y: 352, endPoint x: 148, endPoint y: 251, distance: 285.5
click at [415, 352] on div "HI 1 - Increase healthy outcomes and quality of life for residents" at bounding box center [591, 355] width 564 height 18
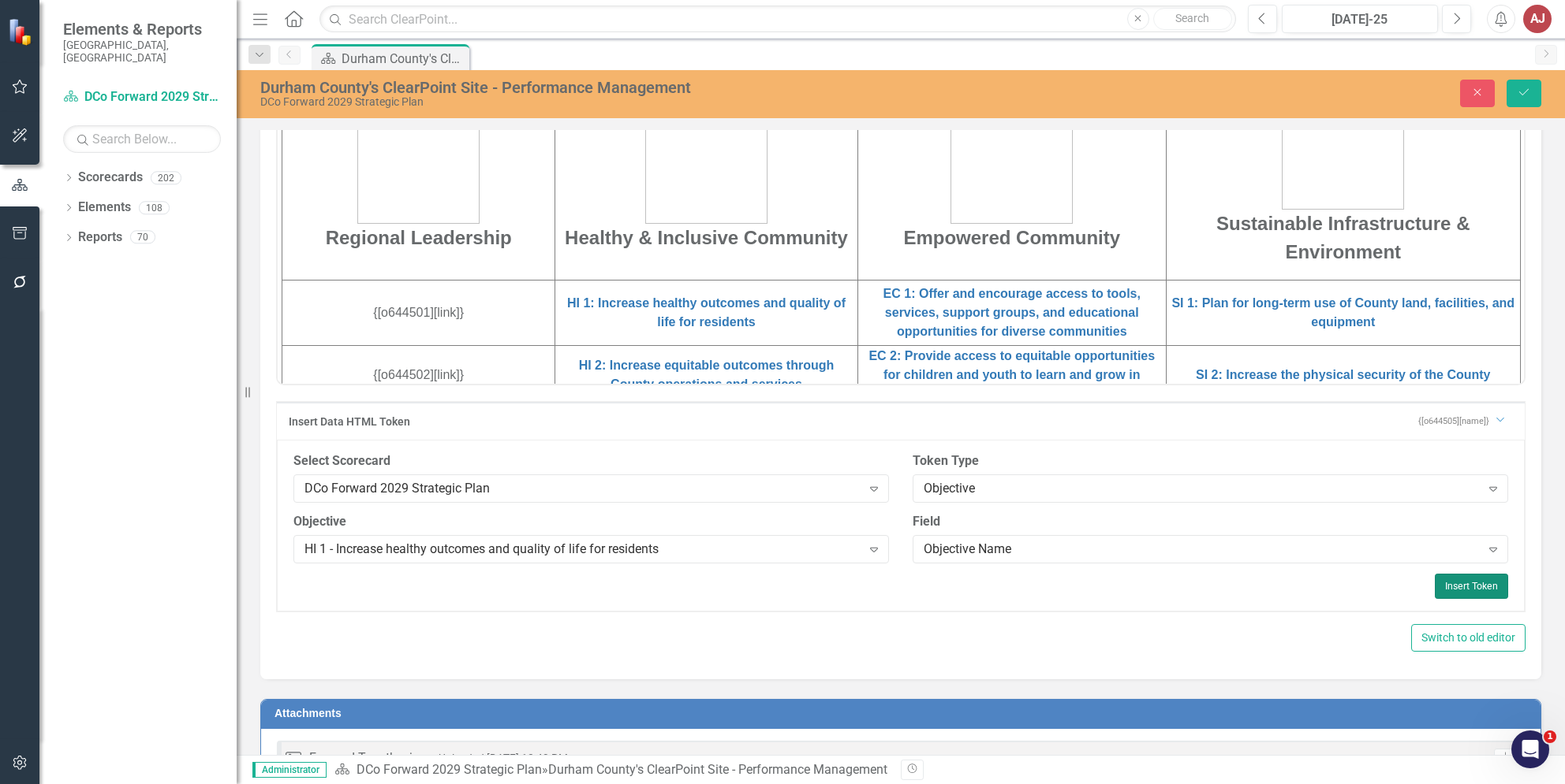
click at [1467, 576] on button "Insert Token" at bounding box center [1472, 586] width 73 height 25
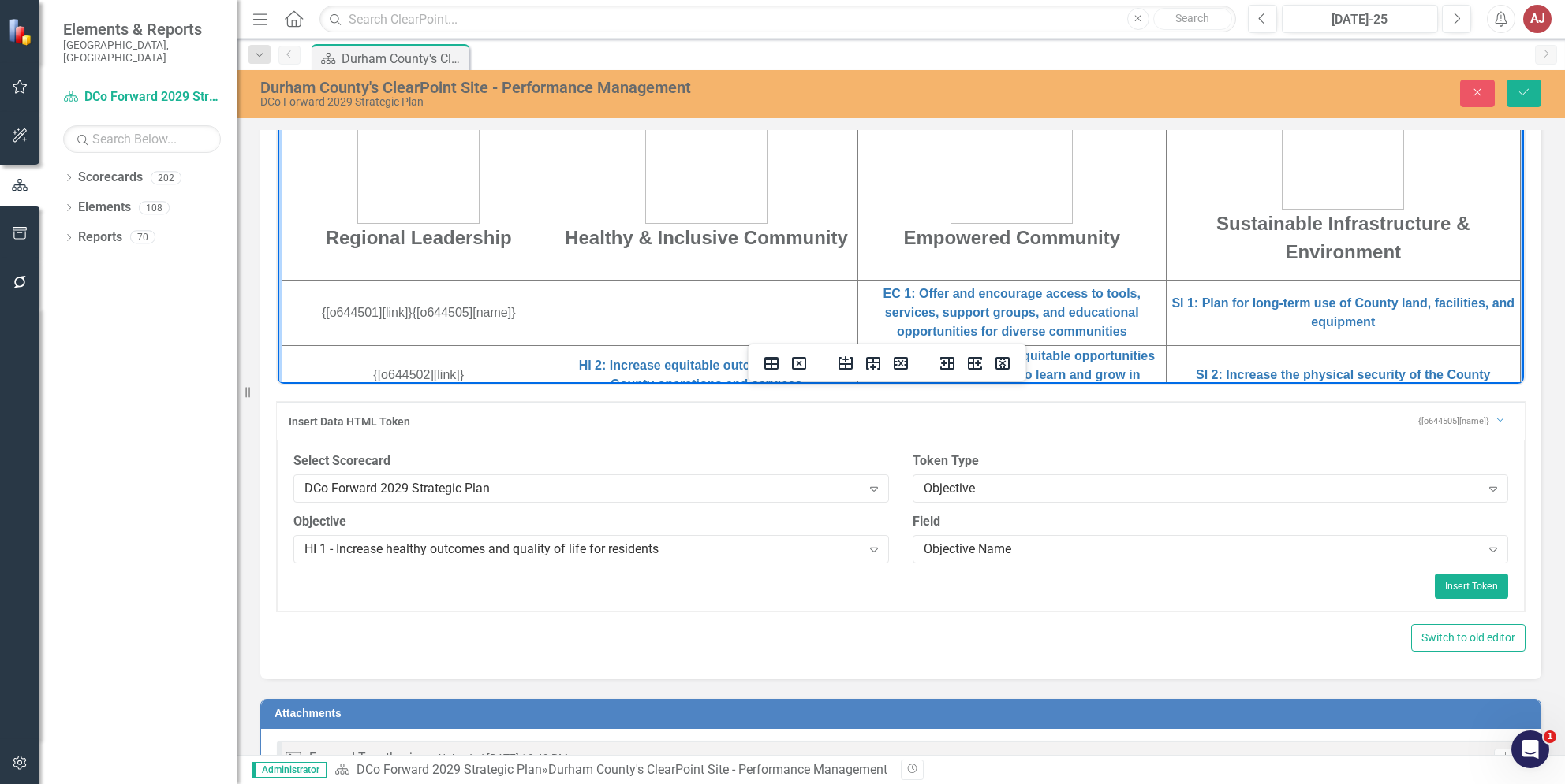
scroll to position [525, 0]
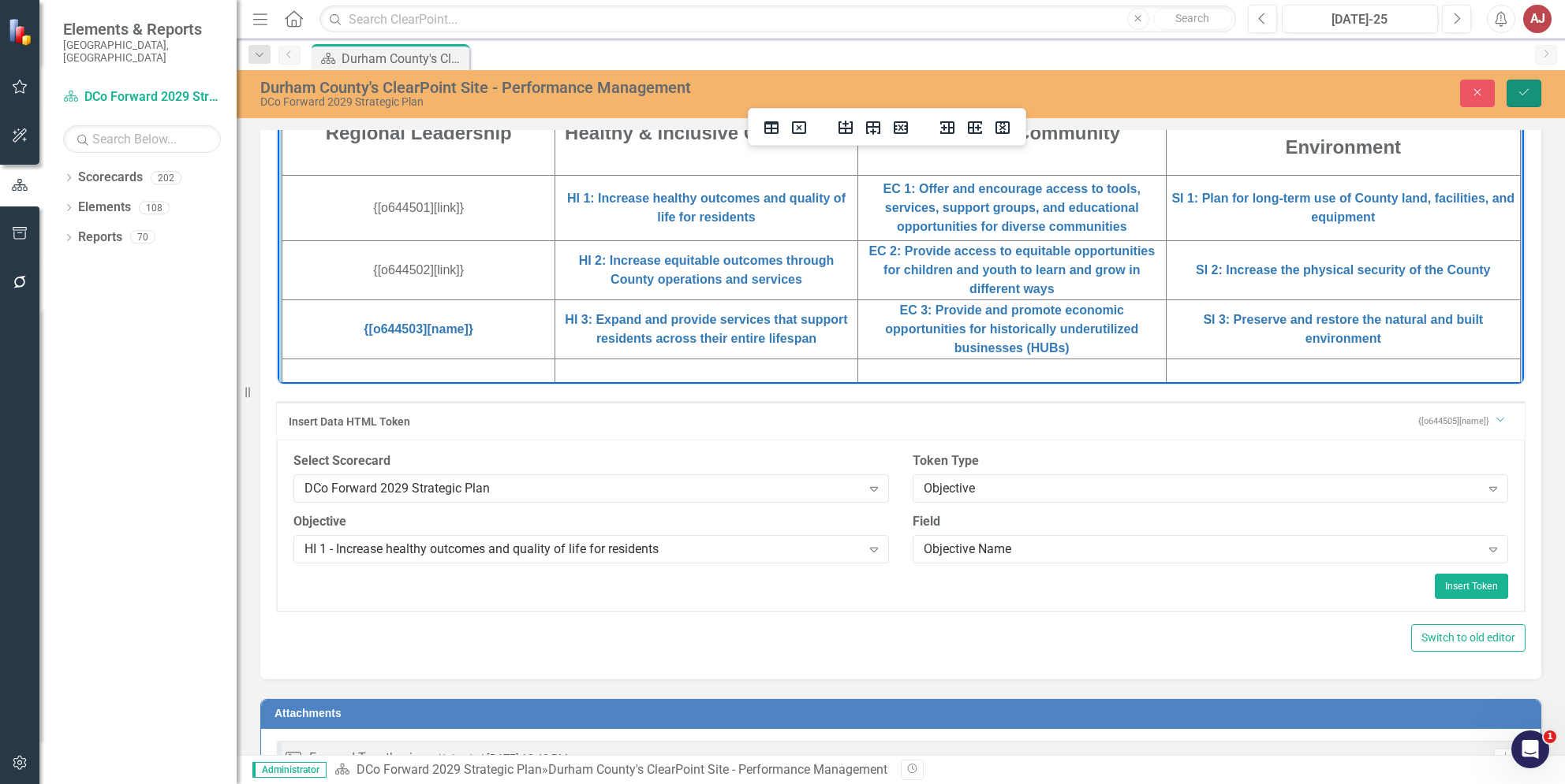
click at [1520, 92] on icon "Save" at bounding box center [1523, 91] width 14 height 11
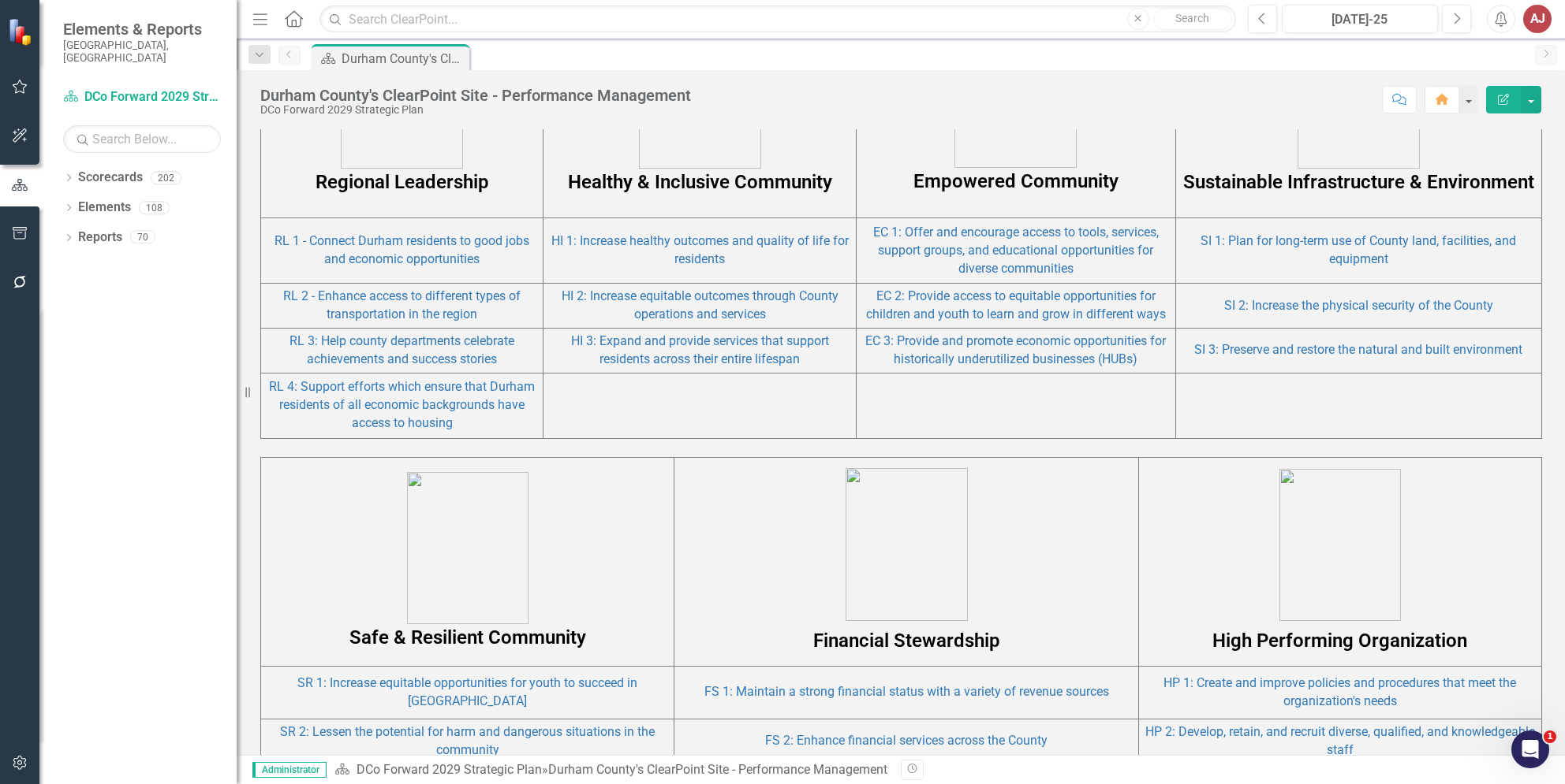
scroll to position [1051, 0]
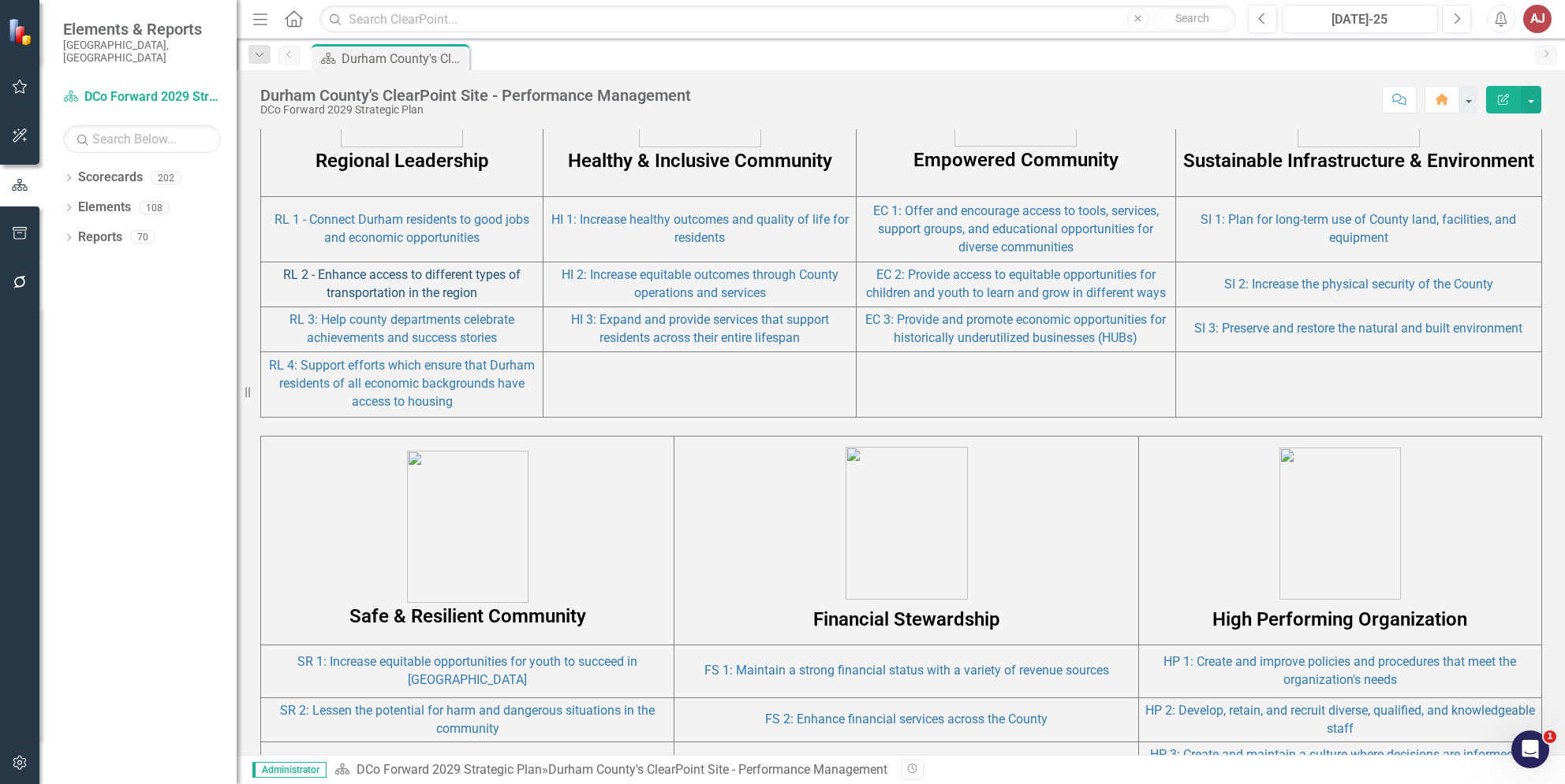
click at [359, 273] on link "RL 2 - Enhance access to different types of transportation in the region" at bounding box center [401, 283] width 237 height 33
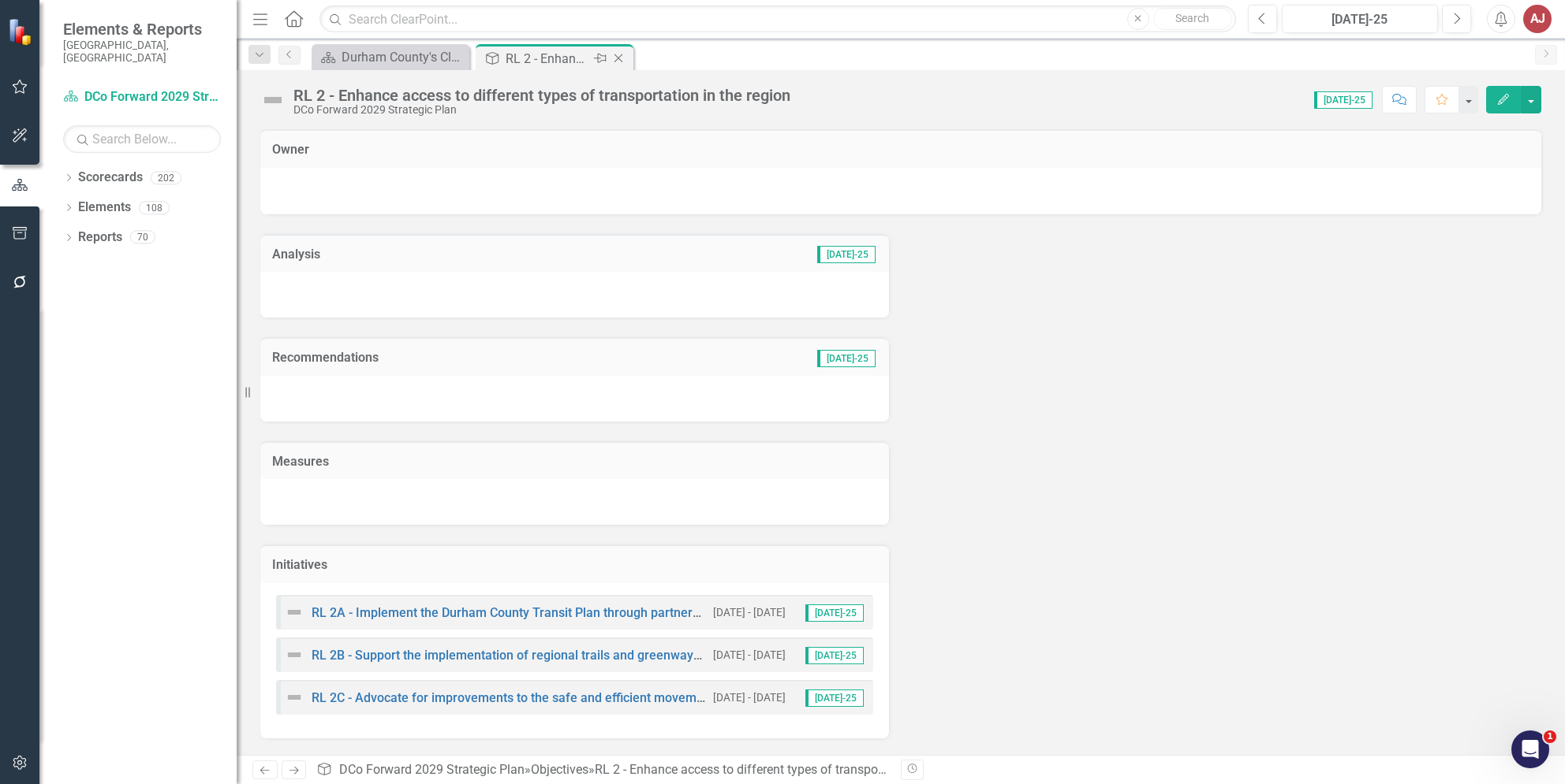
click at [614, 58] on icon "Close" at bounding box center [619, 58] width 16 height 13
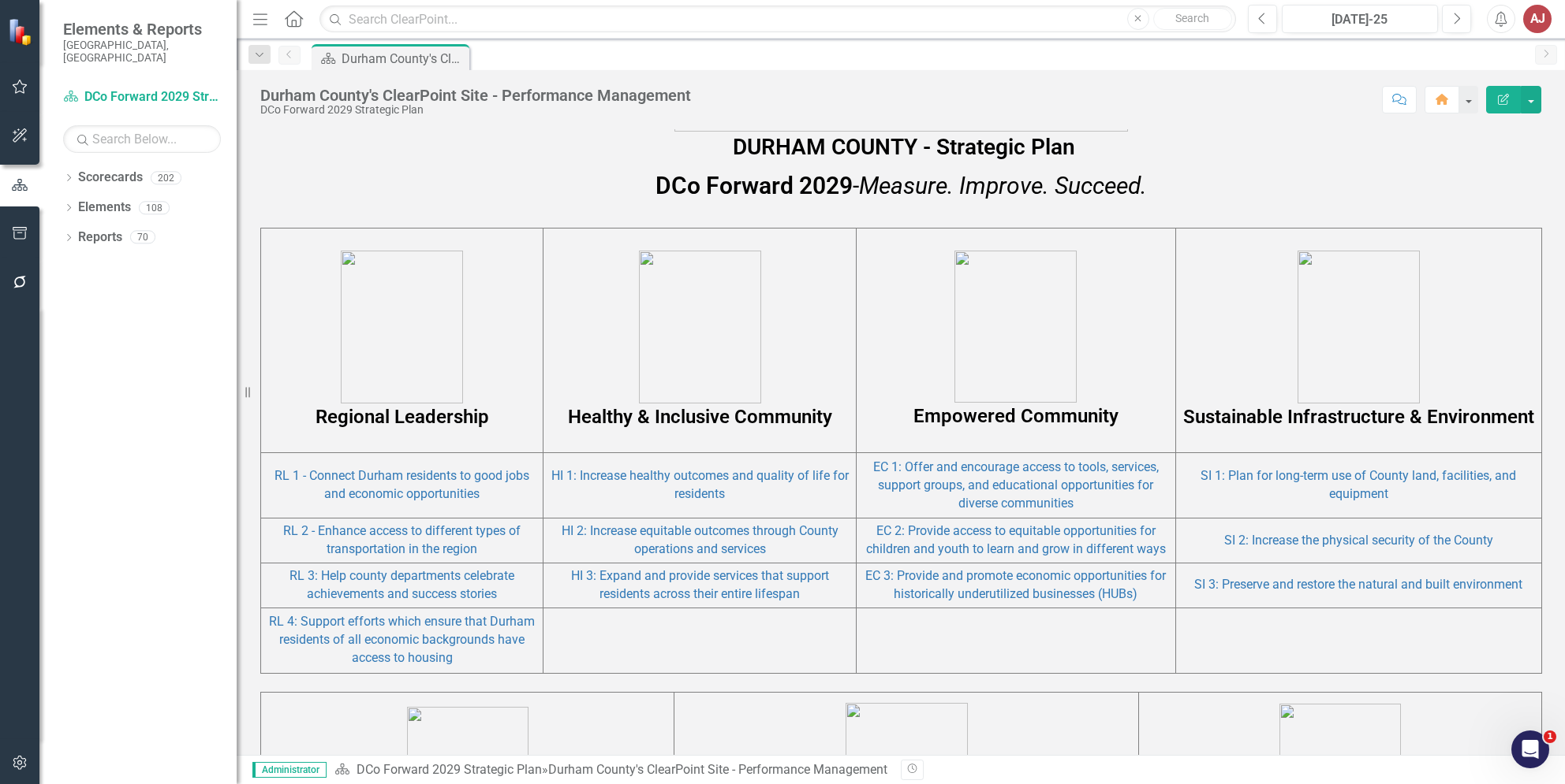
scroll to position [1051, 0]
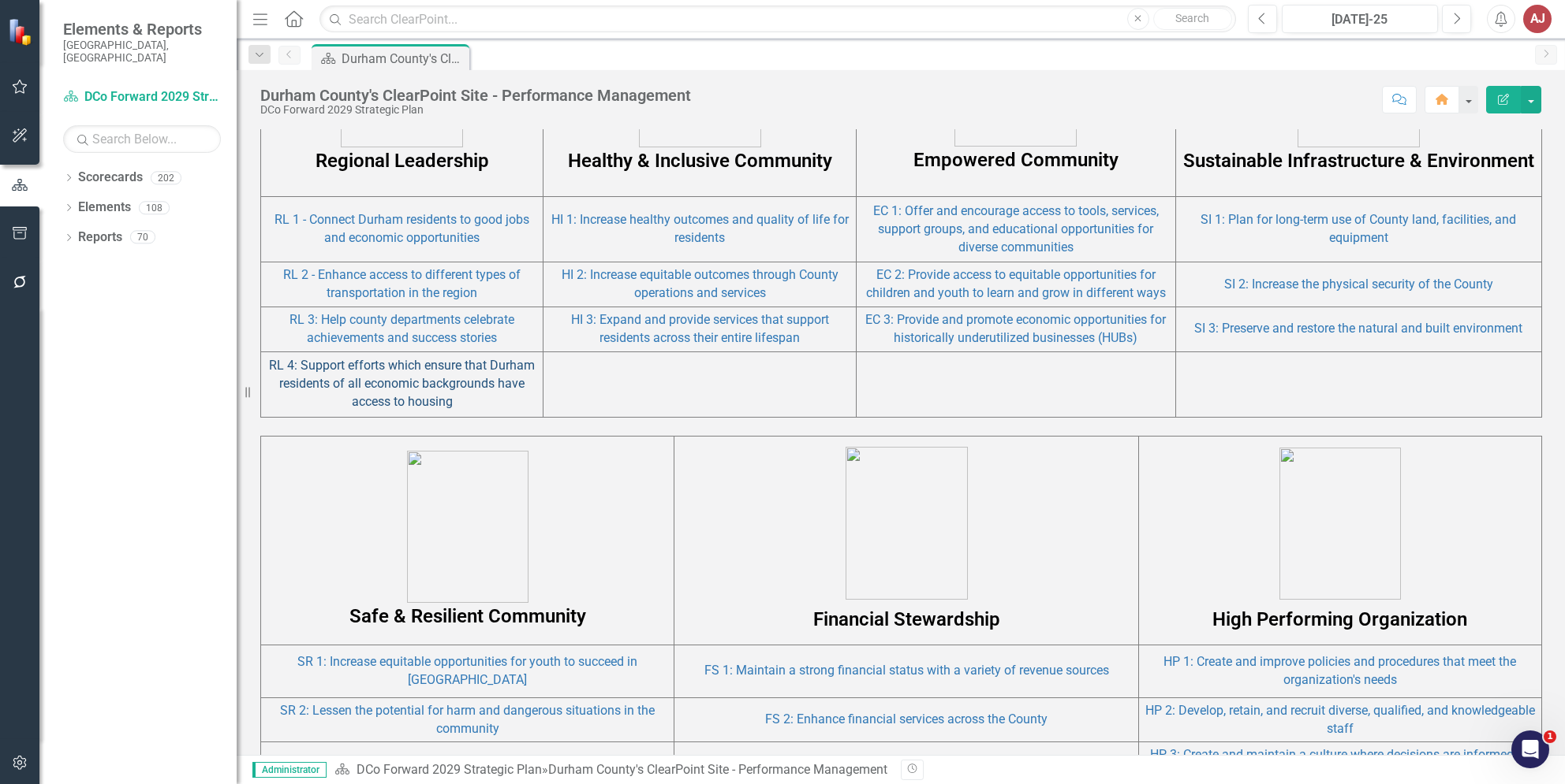
click at [377, 389] on link "RL 4: Support efforts which ensure that Durham residents of all economic backgr…" at bounding box center [402, 384] width 266 height 52
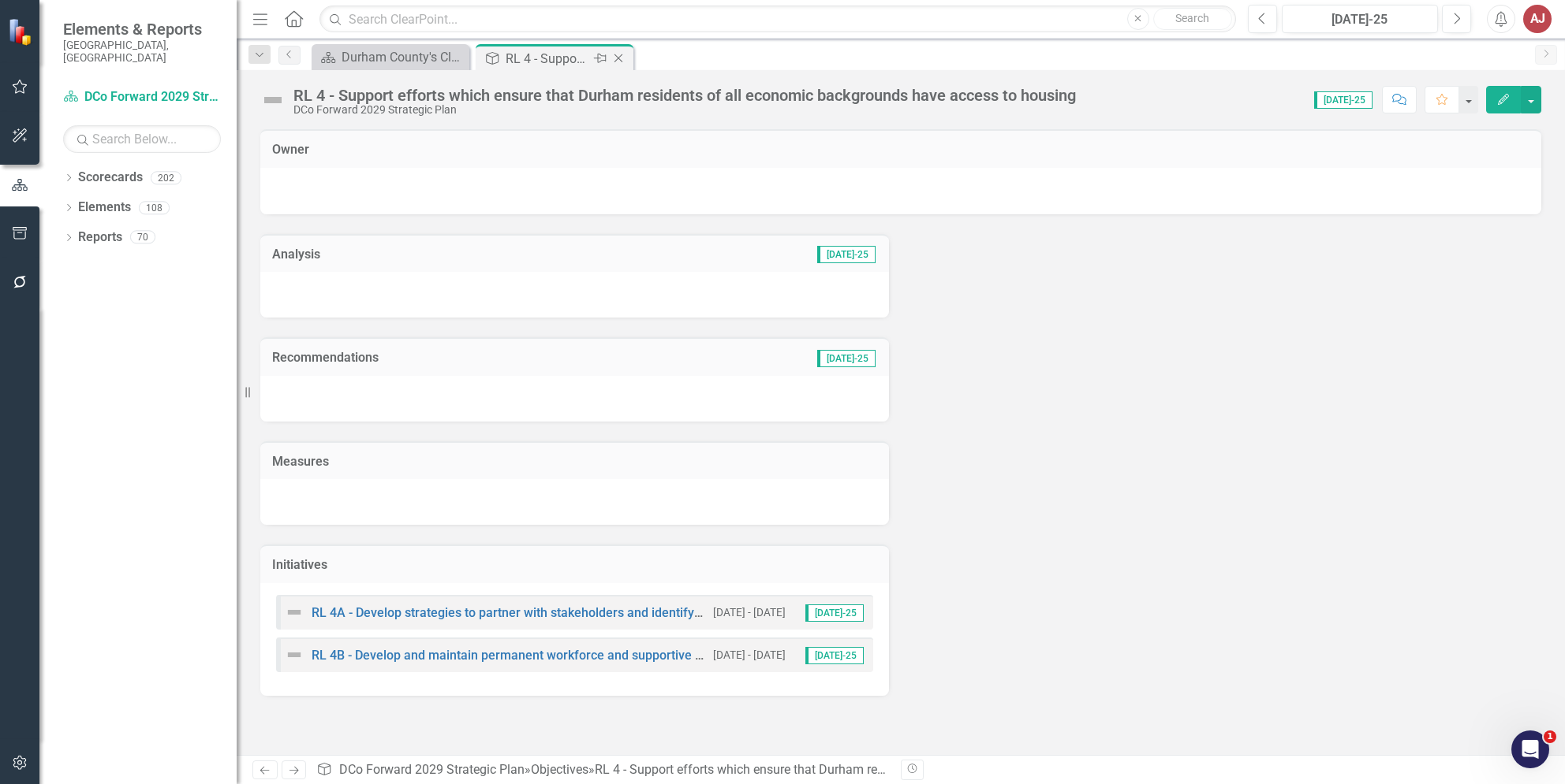
click at [619, 56] on icon "Close" at bounding box center [619, 58] width 16 height 13
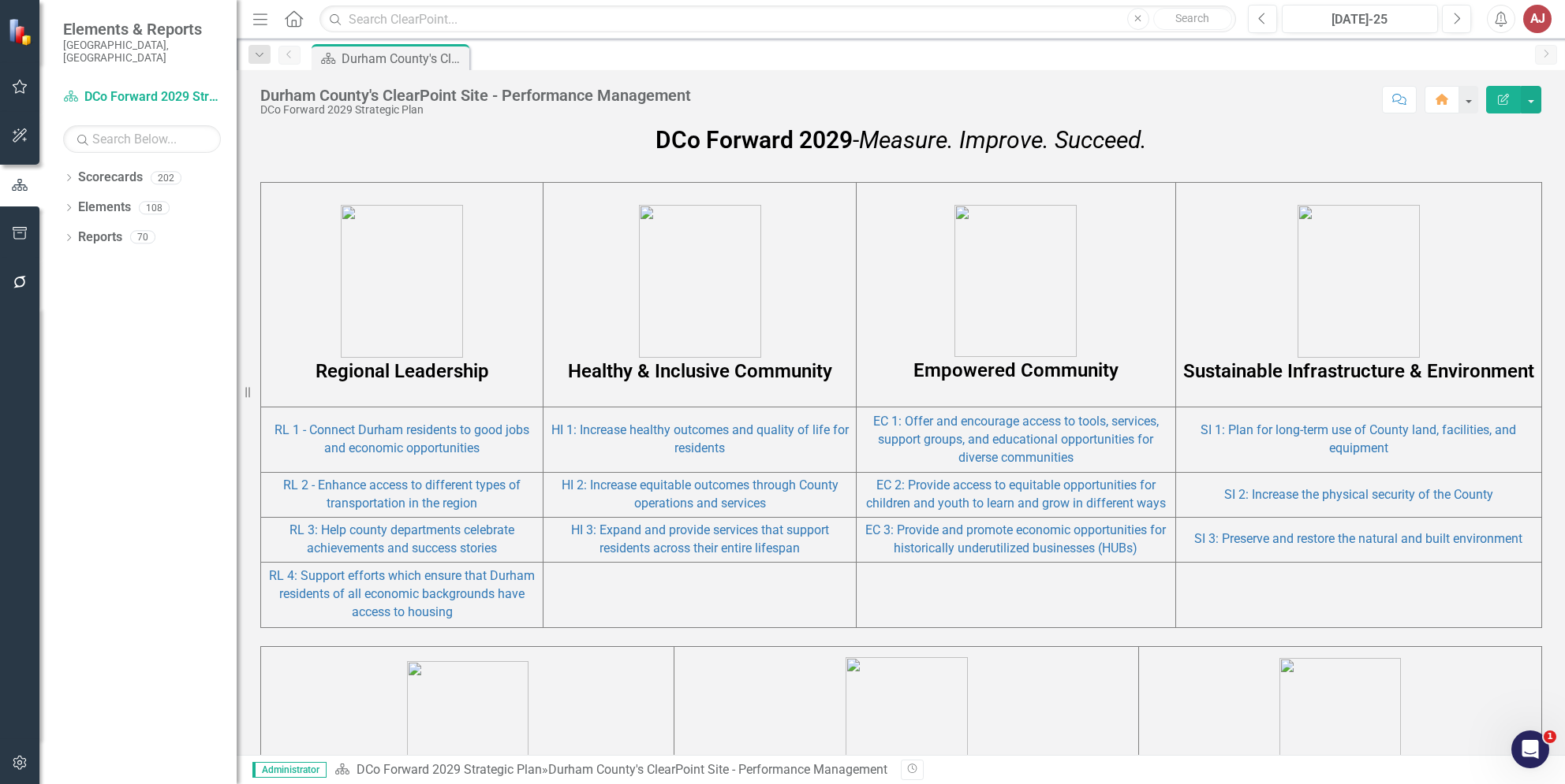
click at [598, 294] on p "Healthy & Inclusive Community" at bounding box center [699, 295] width 304 height 180
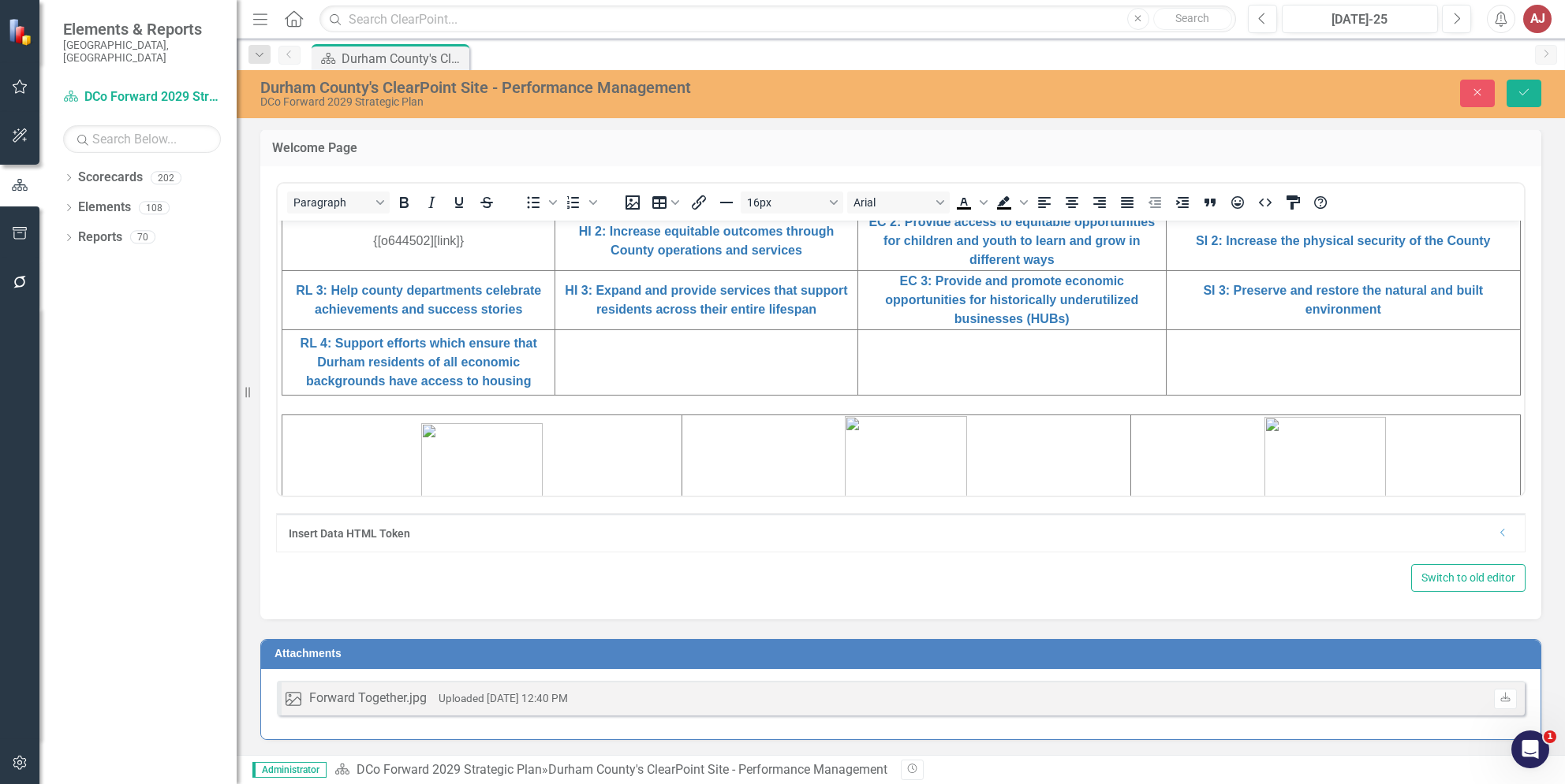
scroll to position [630, 0]
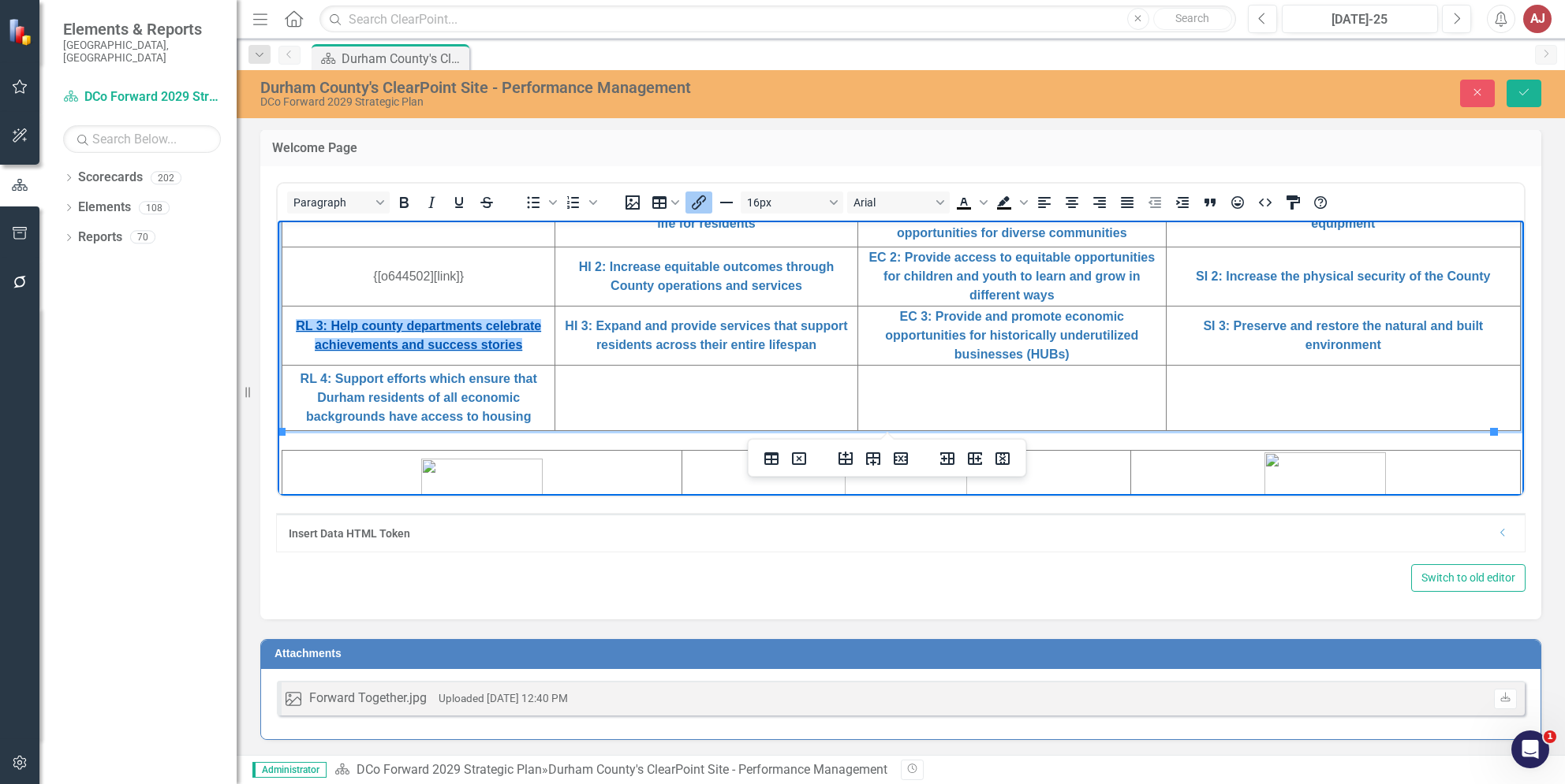
drag, startPoint x: 528, startPoint y: 343, endPoint x: 293, endPoint y: 329, distance: 235.4
click at [293, 329] on td "RL 3: Help county departments celebrate achievements and success stories ﻿" at bounding box center [418, 335] width 273 height 60
click at [697, 200] on icon "Insert/edit link" at bounding box center [698, 202] width 19 height 19
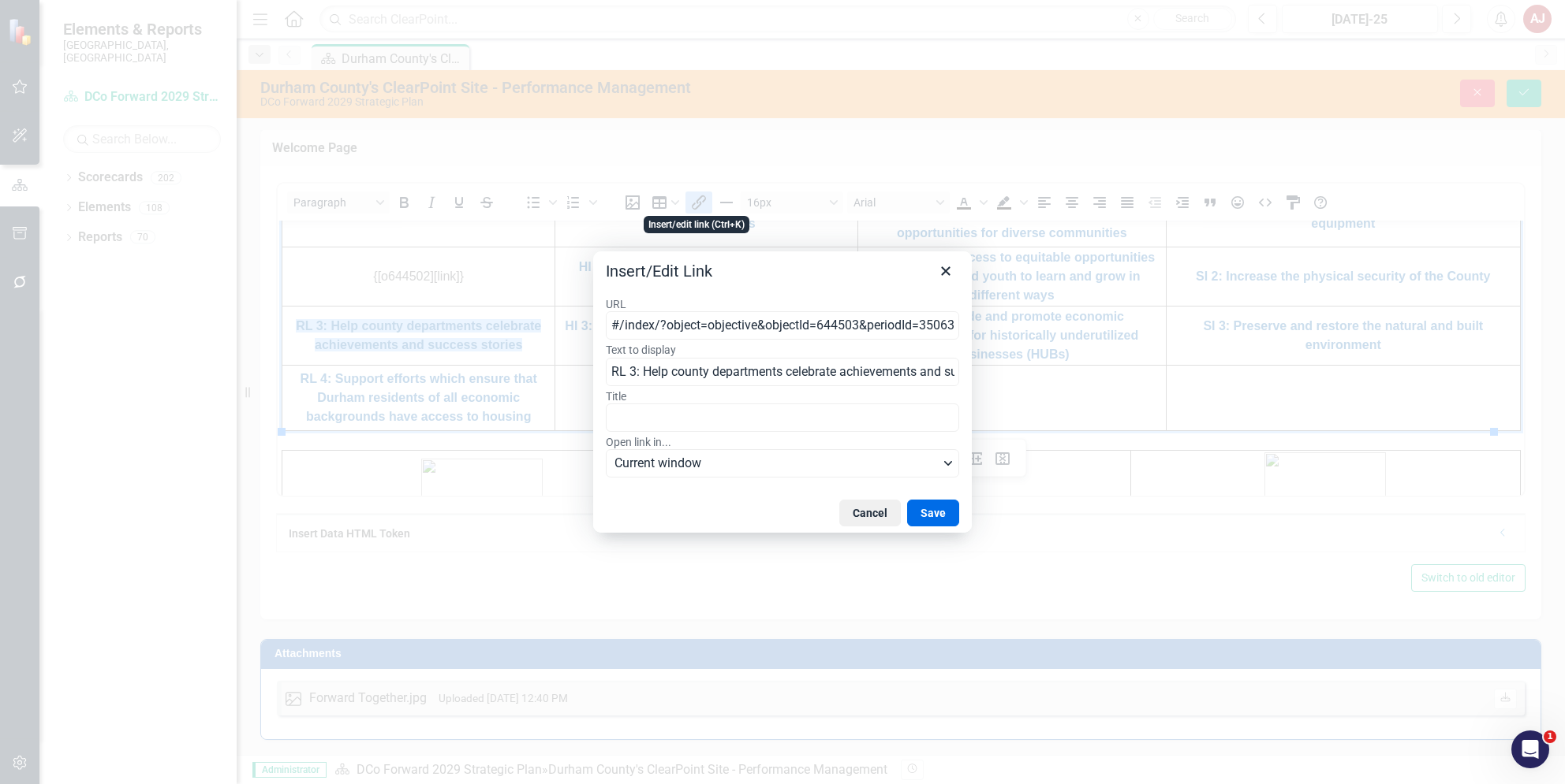
scroll to position [0, 139]
click at [894, 328] on input "#/index/?object=objective&objectId=644503&periodId=350638&scorecardId=164719" at bounding box center [782, 326] width 354 height 29
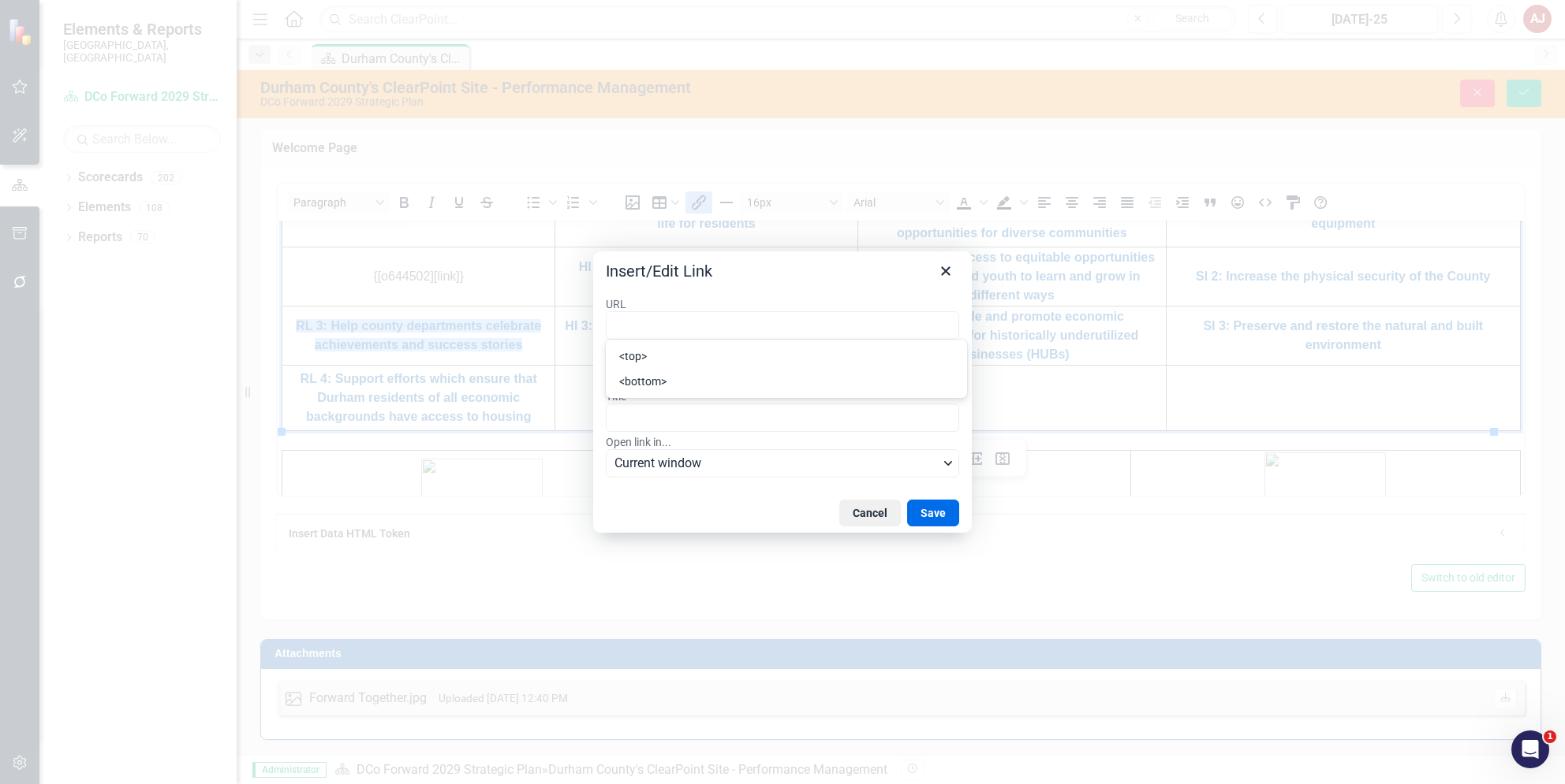
scroll to position [0, 0]
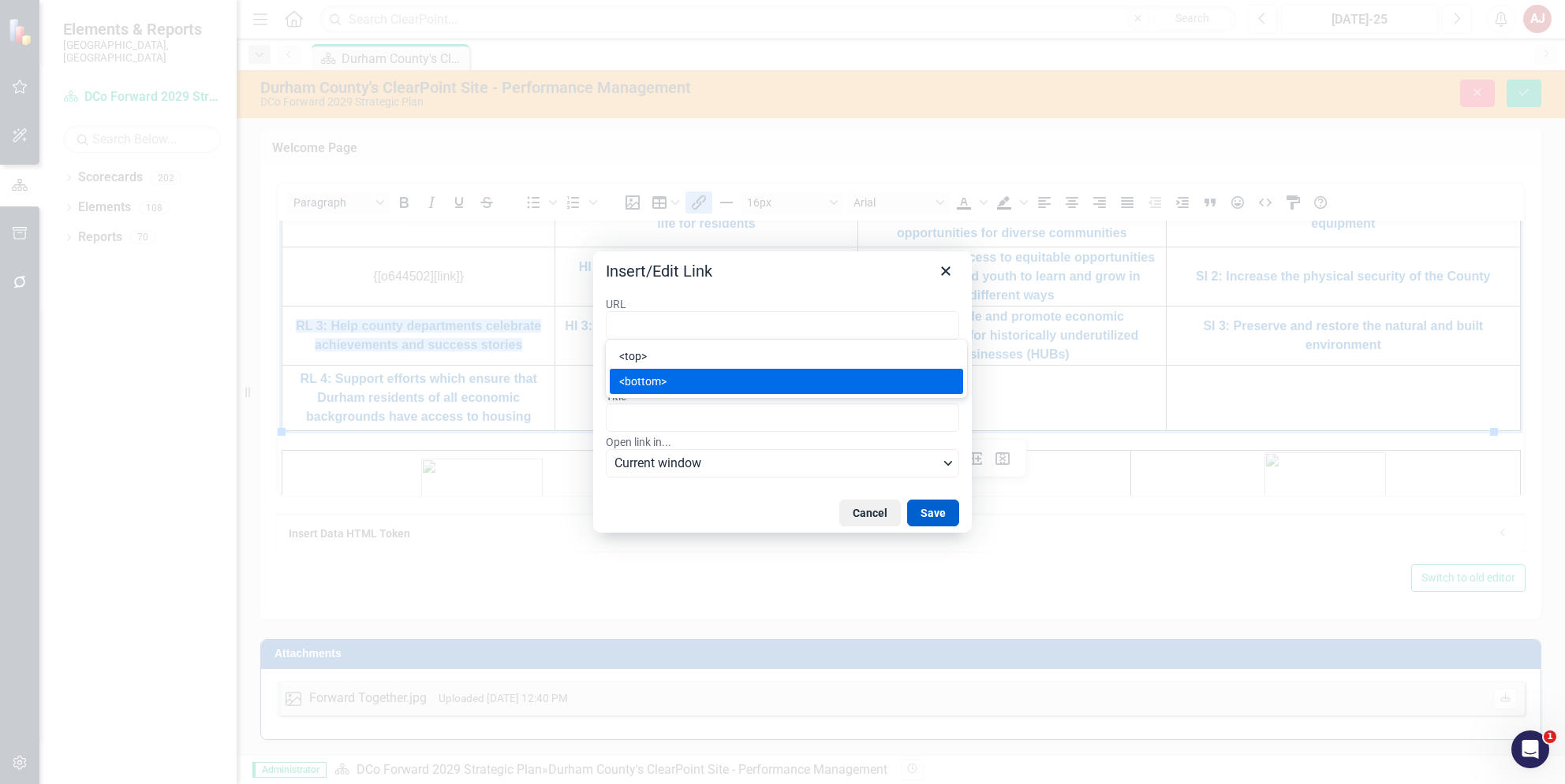
click at [943, 509] on button "Save" at bounding box center [932, 513] width 52 height 27
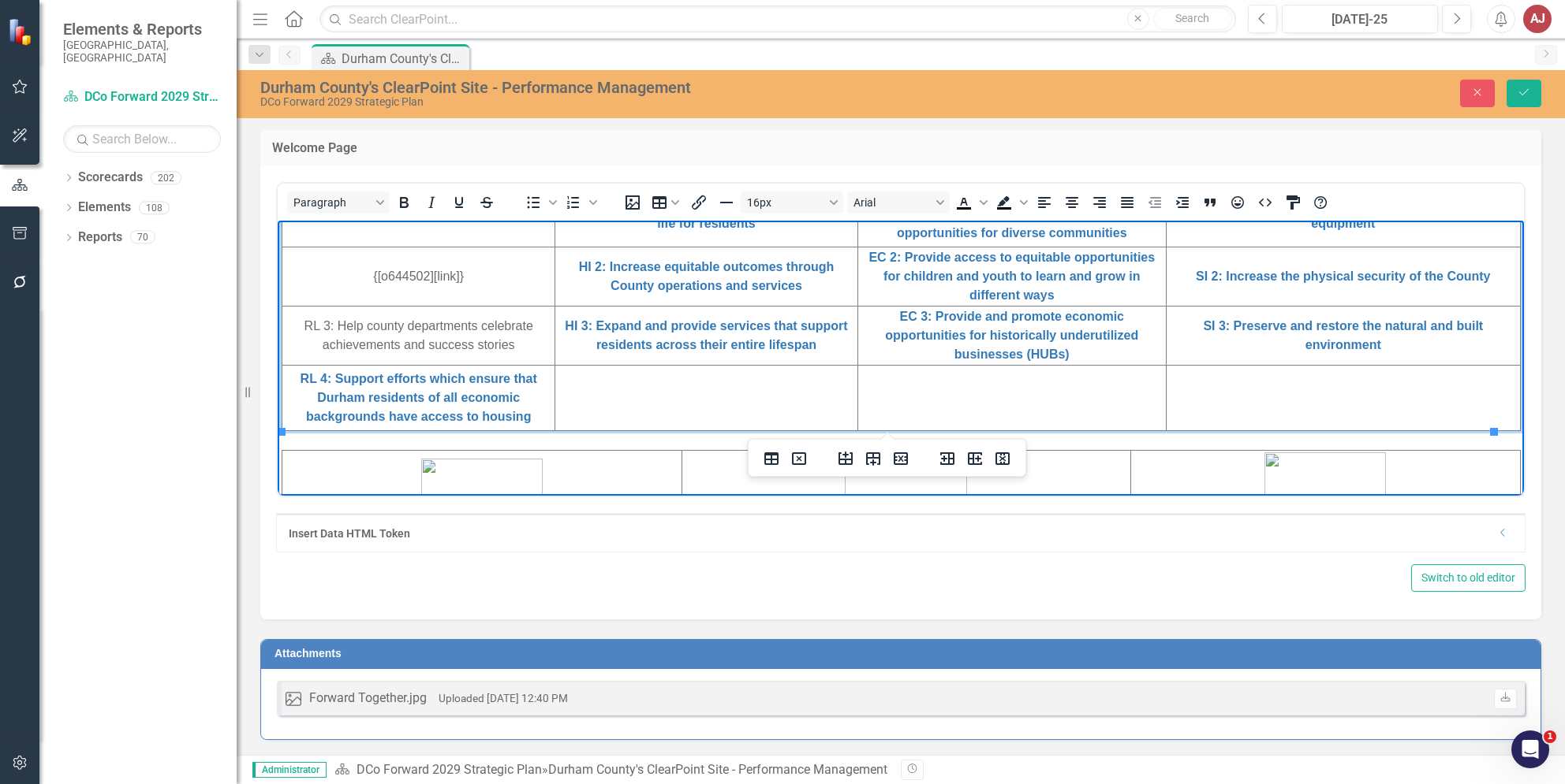
click at [395, 360] on td "RL 3: Help county departments celebrate achievements and success stories ﻿" at bounding box center [418, 335] width 273 height 60
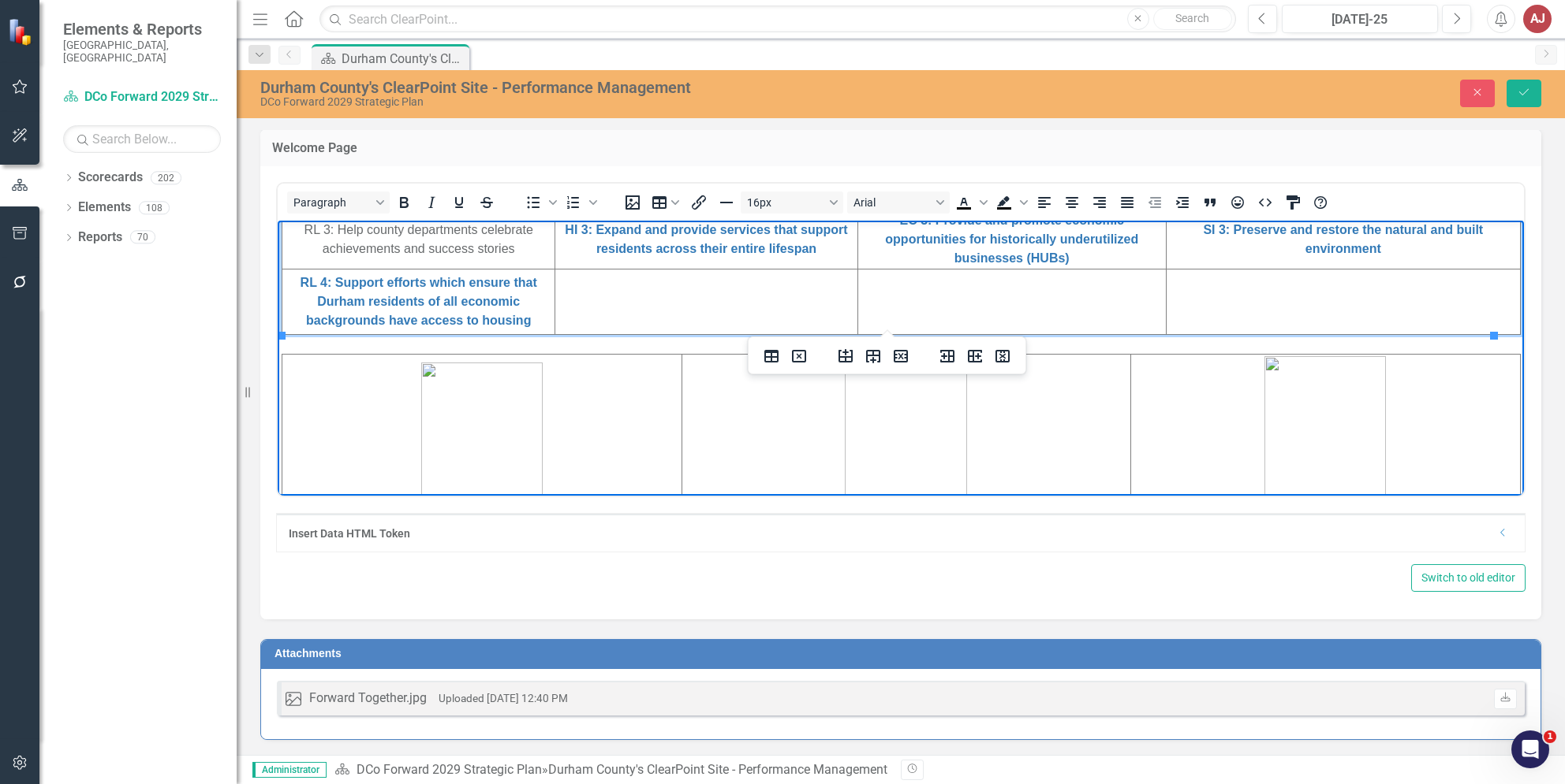
scroll to position [735, 0]
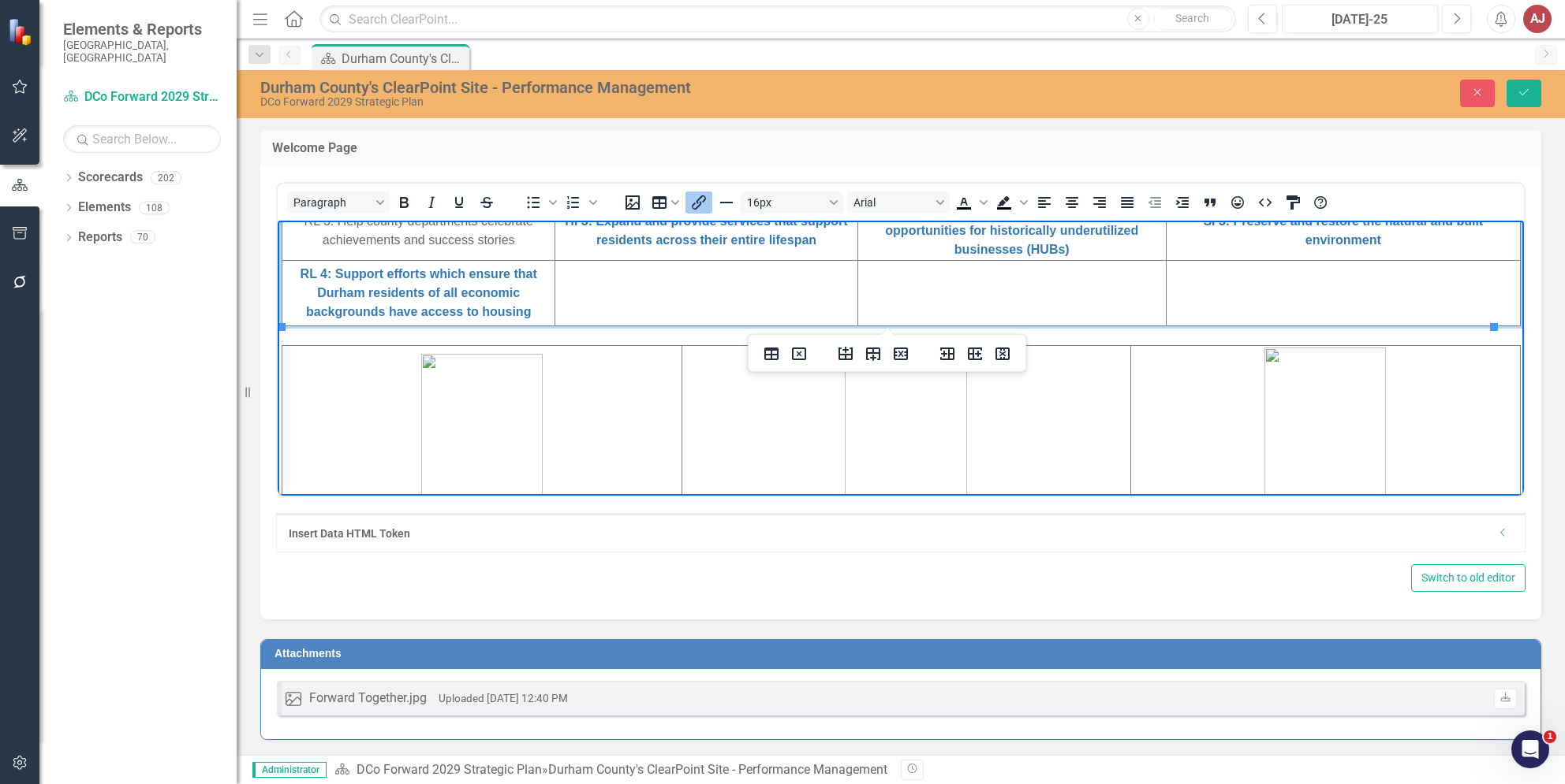
click at [537, 320] on td "RL 4: Support efforts which ensure that Durham residents of all economic backgr…" at bounding box center [418, 293] width 273 height 65
click at [536, 313] on td "RL 4: Support efforts which ensure that Durham residents of all economic backgr…" at bounding box center [418, 293] width 273 height 65
drag, startPoint x: 536, startPoint y: 313, endPoint x: 292, endPoint y: 277, distance: 246.6
click at [292, 277] on td "RL 4: Support efforts which ensure that Durham residents of all economic backgr…" at bounding box center [418, 293] width 273 height 65
click at [707, 194] on icon "Insert/edit link" at bounding box center [698, 202] width 19 height 19
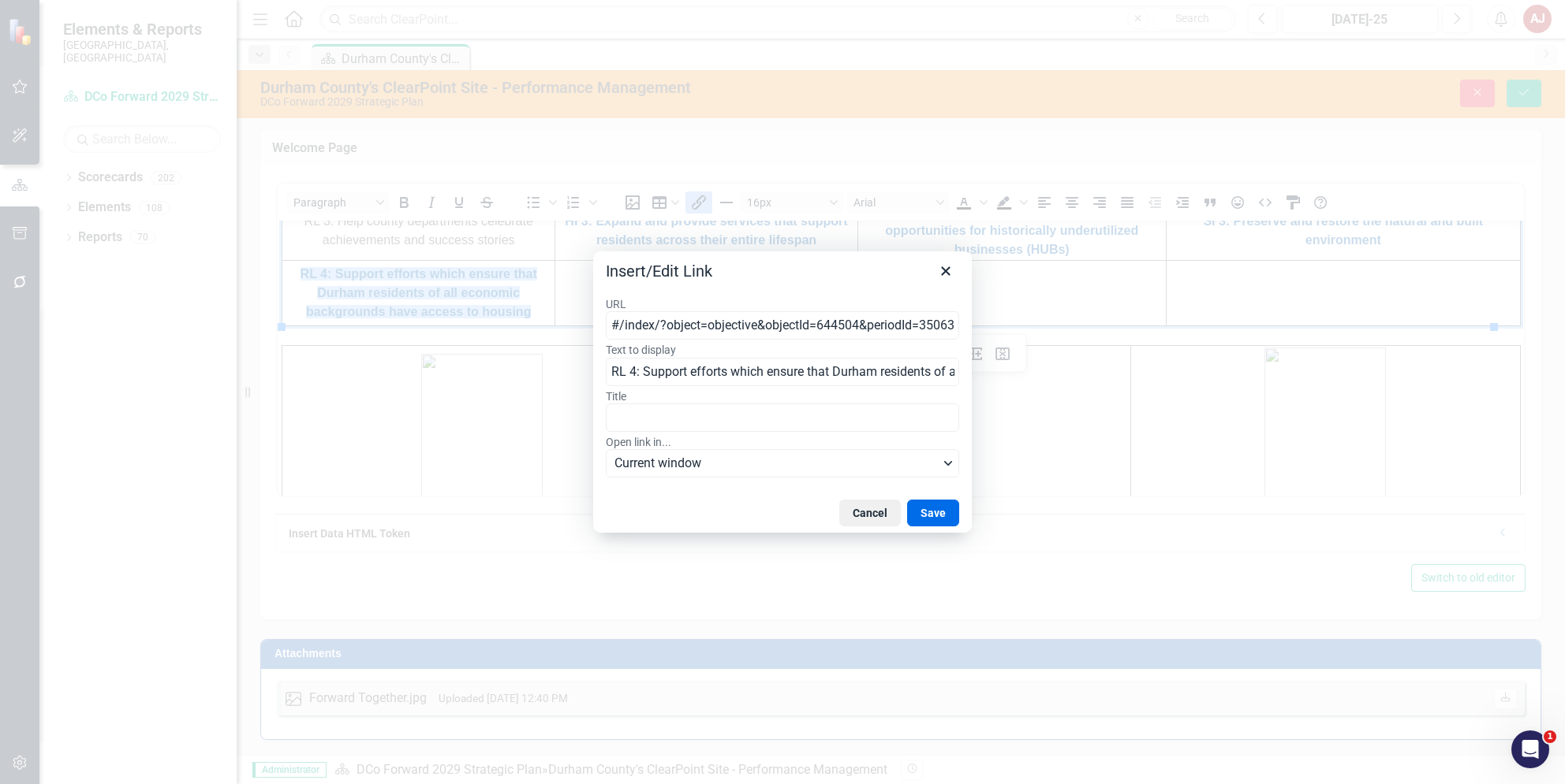
scroll to position [0, 139]
click at [817, 332] on input "#/index/?object=objective&objectId=644504&periodId=350638&scorecardId=164719" at bounding box center [782, 326] width 354 height 29
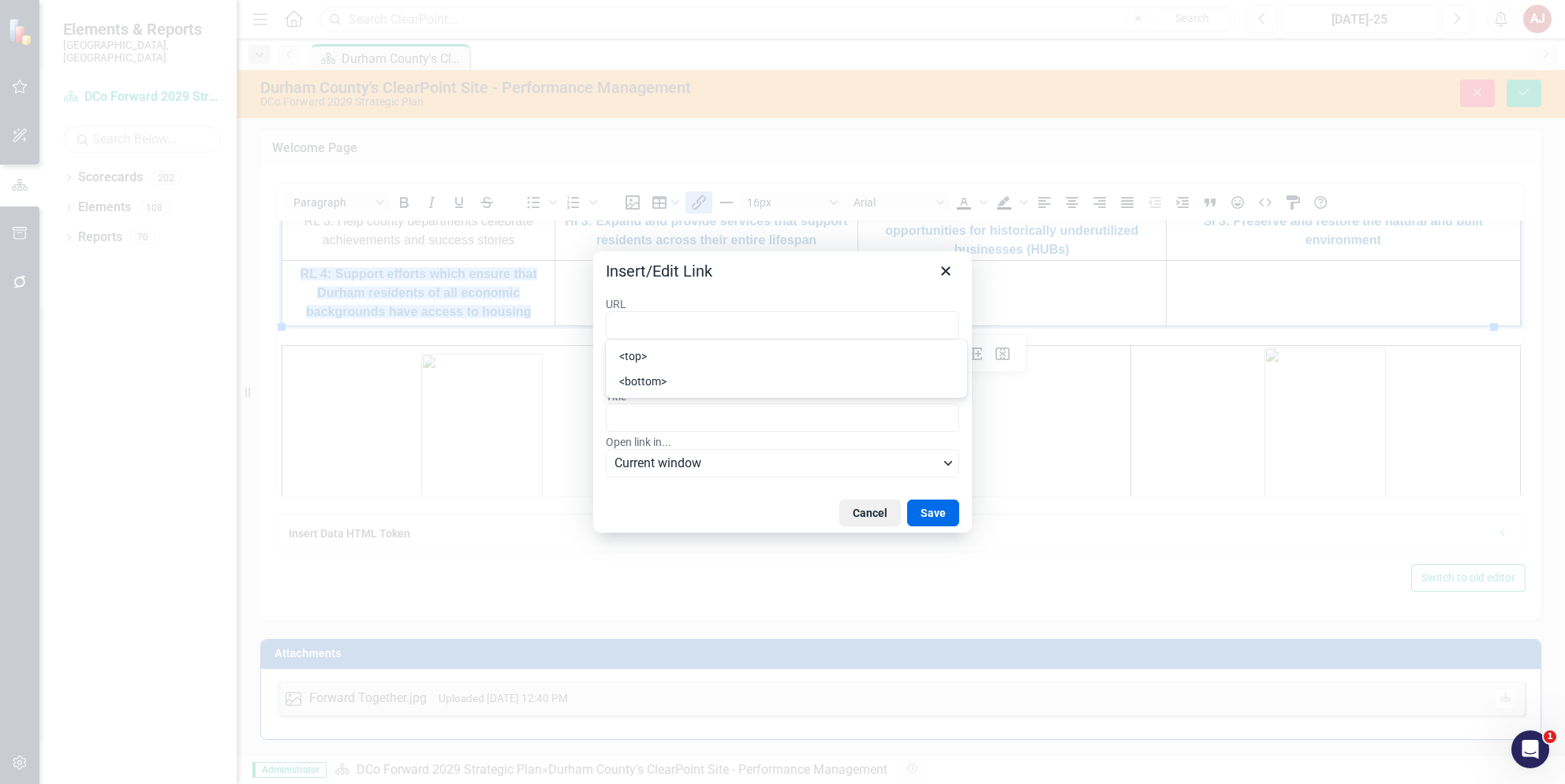
scroll to position [0, 0]
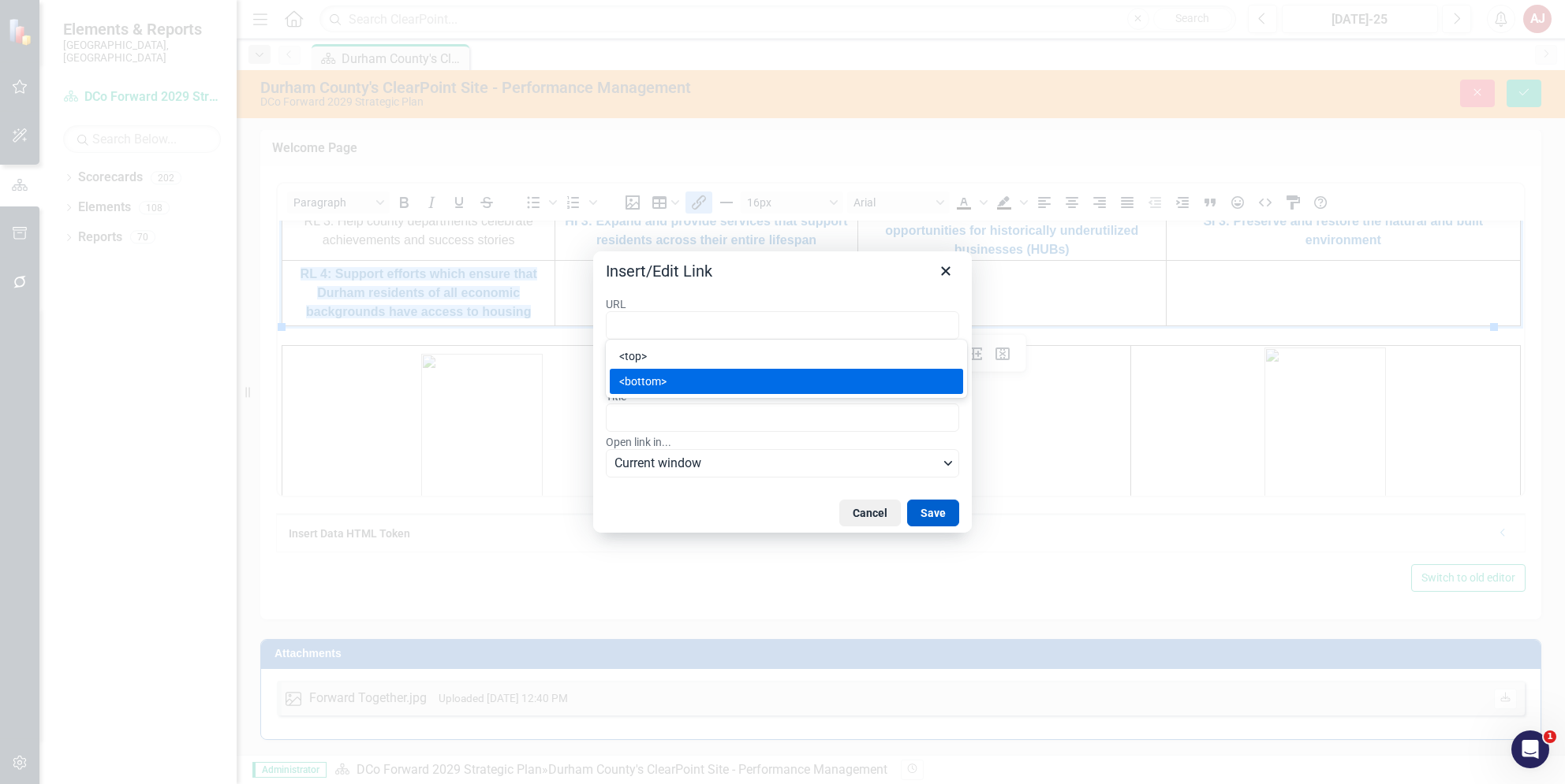
click at [927, 512] on button "Save" at bounding box center [932, 513] width 52 height 27
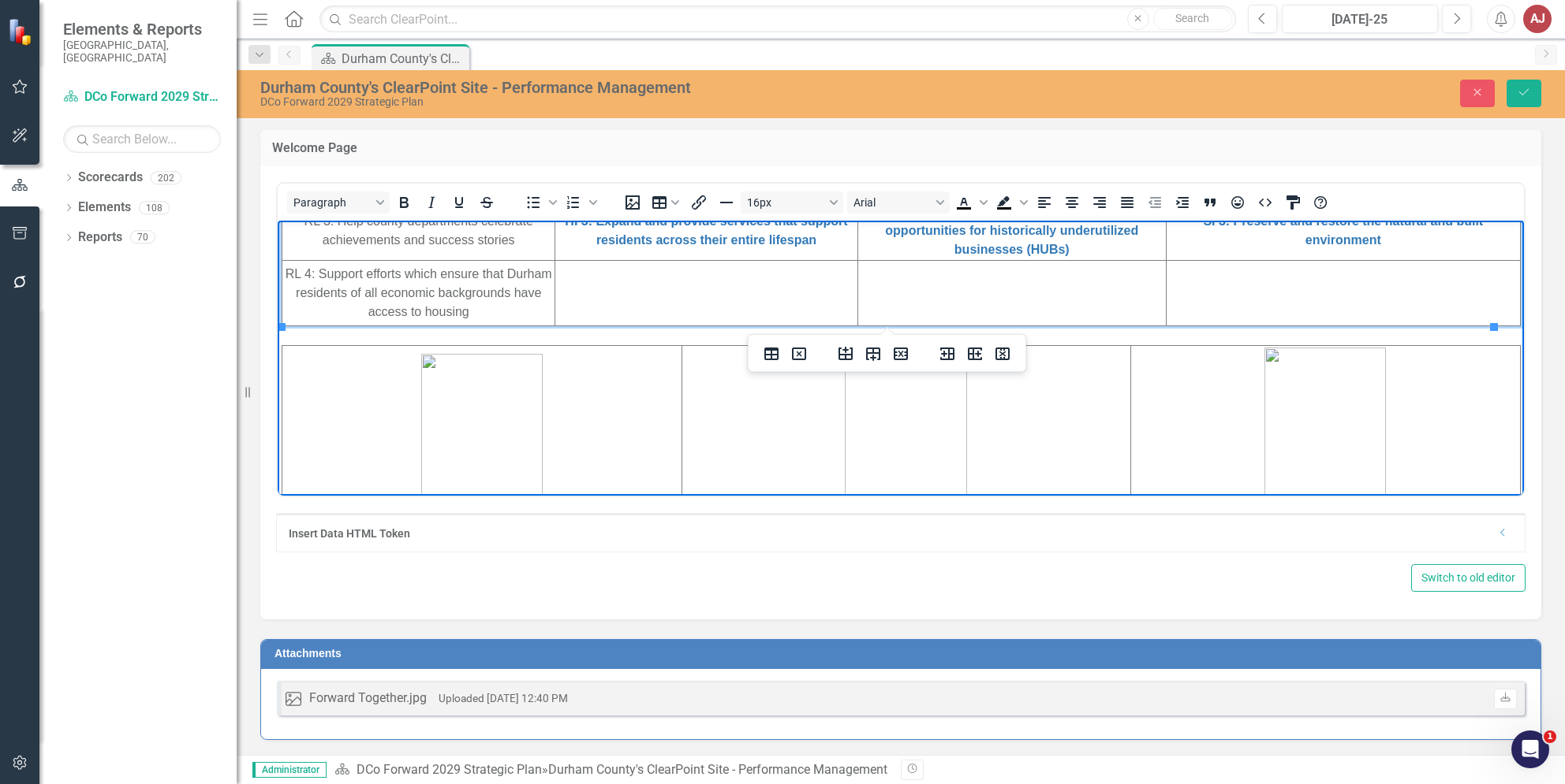
click at [598, 305] on td "Rich Text Area. Press ALT-0 for help." at bounding box center [706, 293] width 302 height 65
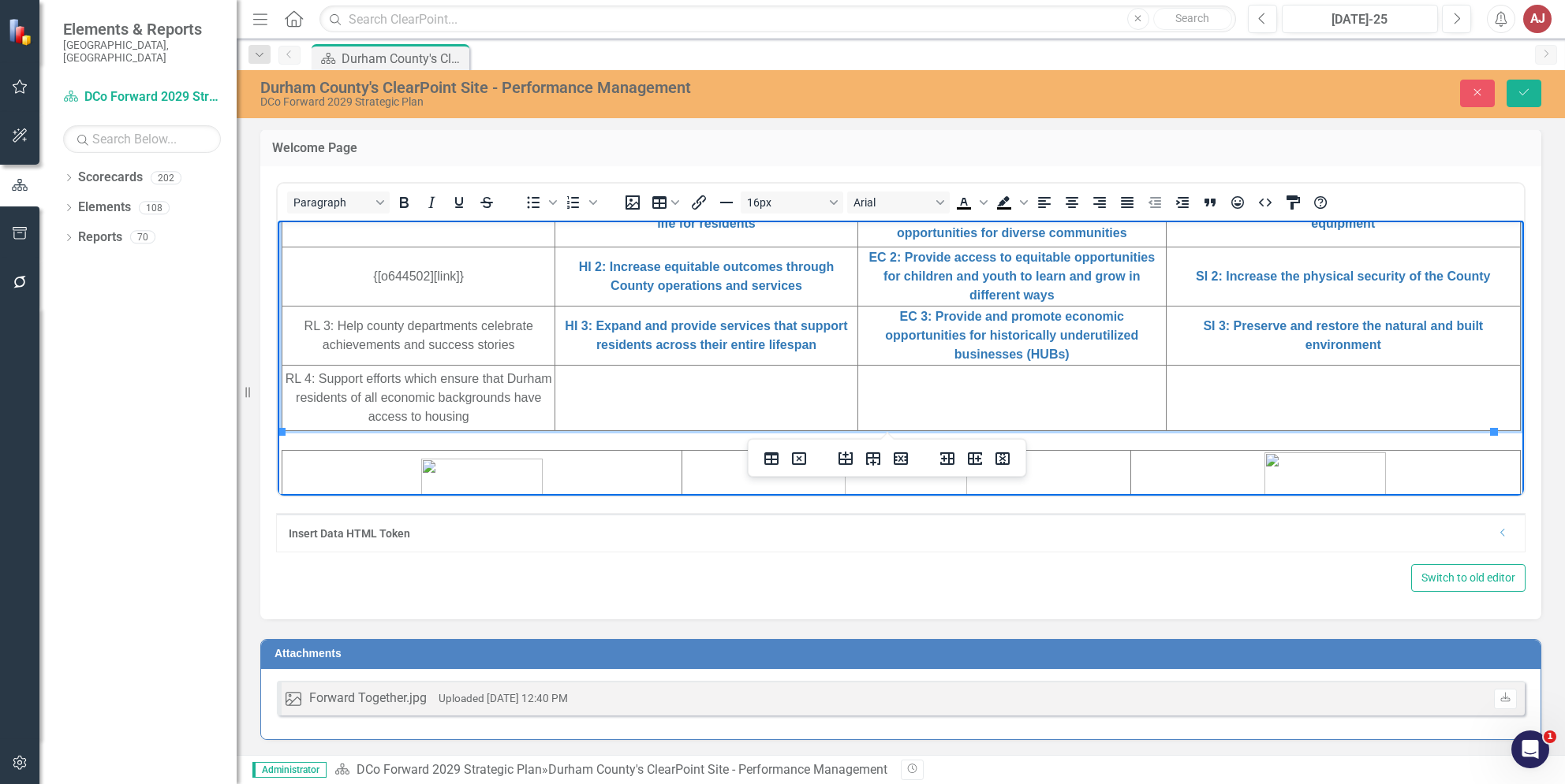
drag, startPoint x: 531, startPoint y: 352, endPoint x: 302, endPoint y: 316, distance: 231.8
click at [302, 316] on td "RL 3: Help county departments celebrate achievements and success stories ﻿" at bounding box center [418, 335] width 273 height 60
drag, startPoint x: 141, startPoint y: 116, endPoint x: 464, endPoint y: 155, distance: 325.3
click at [464, 155] on td "Welcome Page" at bounding box center [901, 150] width 1257 height 21
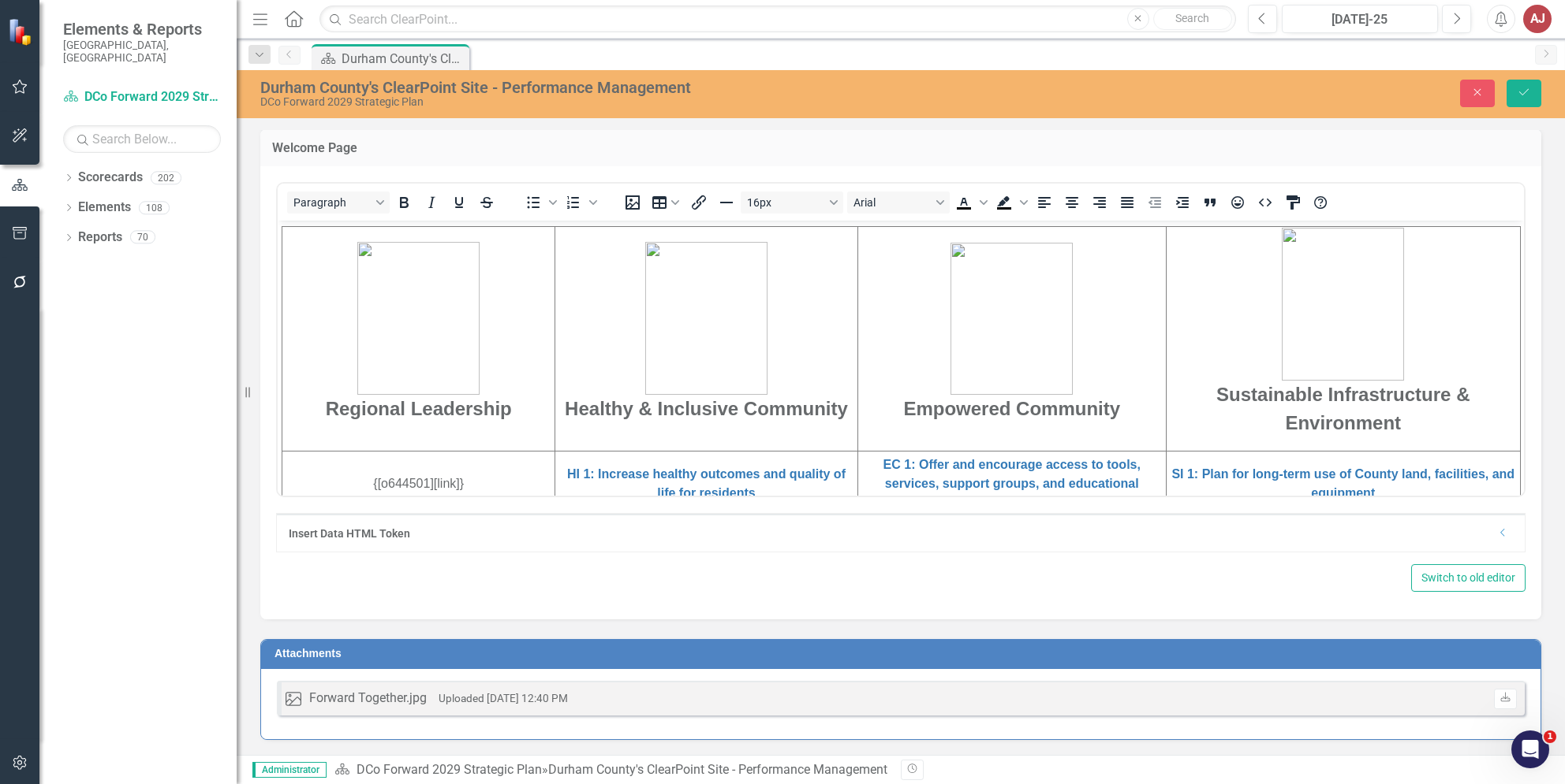
scroll to position [694, 0]
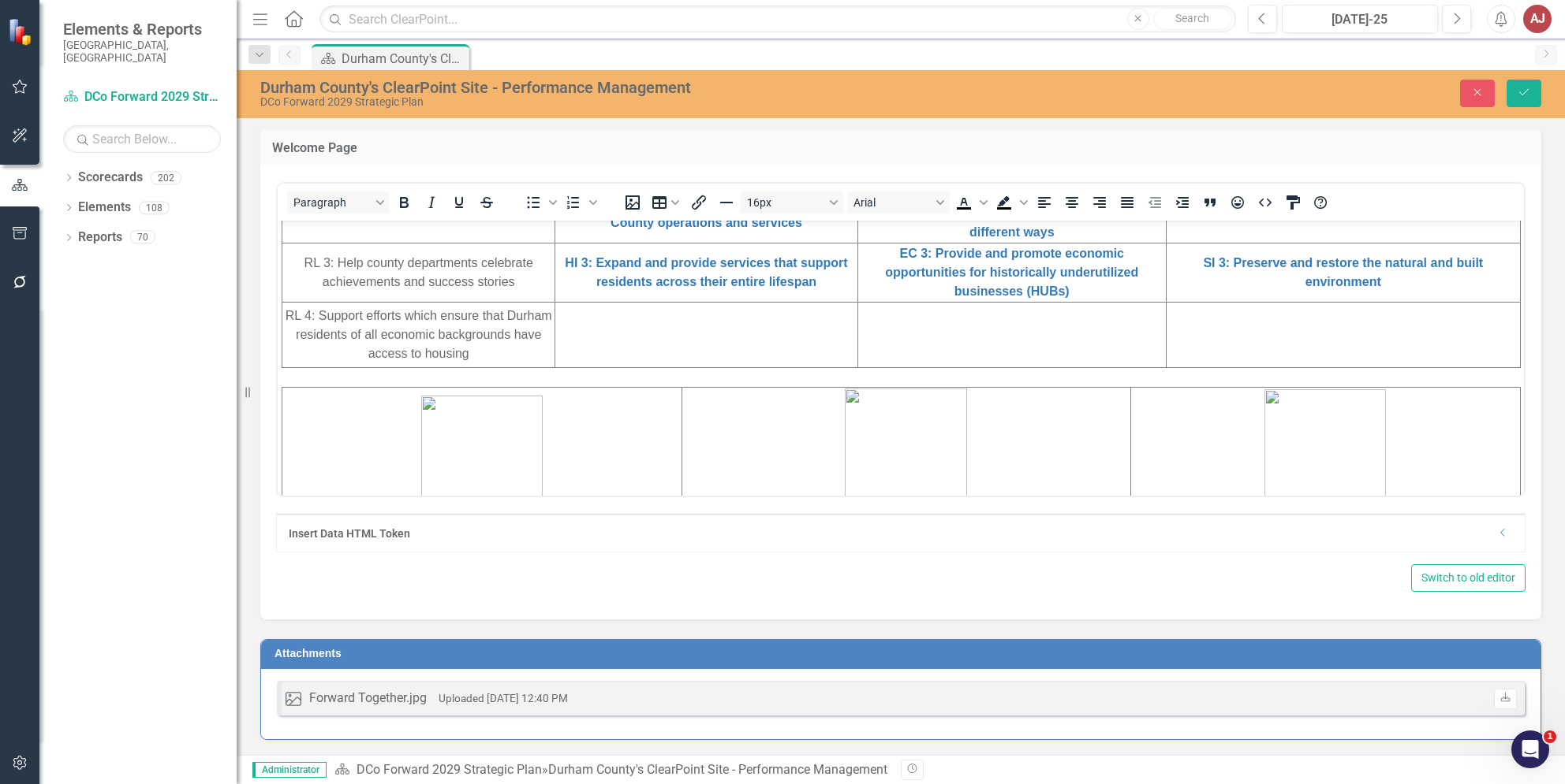
click at [1497, 531] on icon "Dropdown" at bounding box center [1503, 533] width 12 height 10
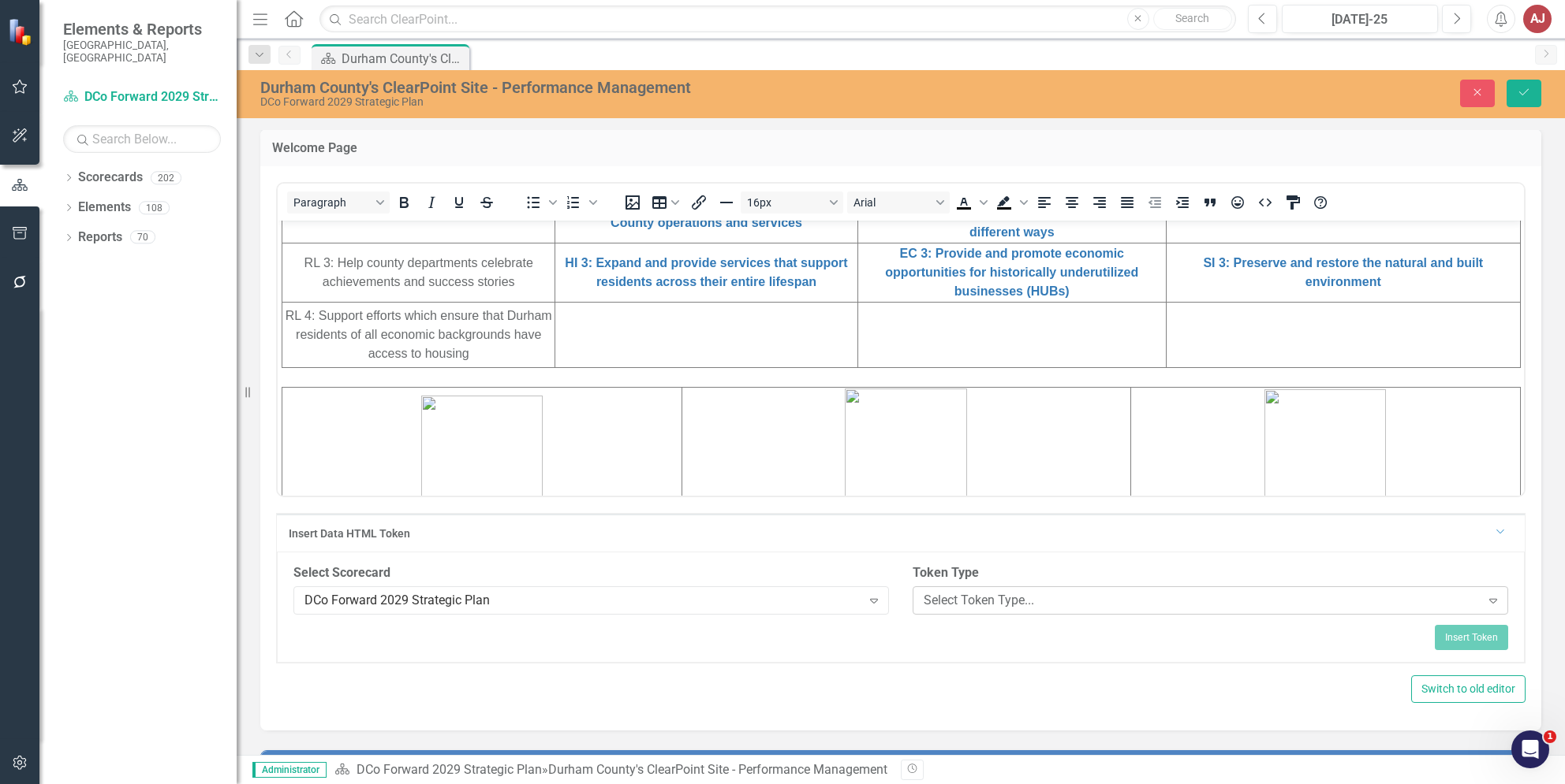
click at [1016, 595] on div "Select Token Type..." at bounding box center [1202, 600] width 557 height 18
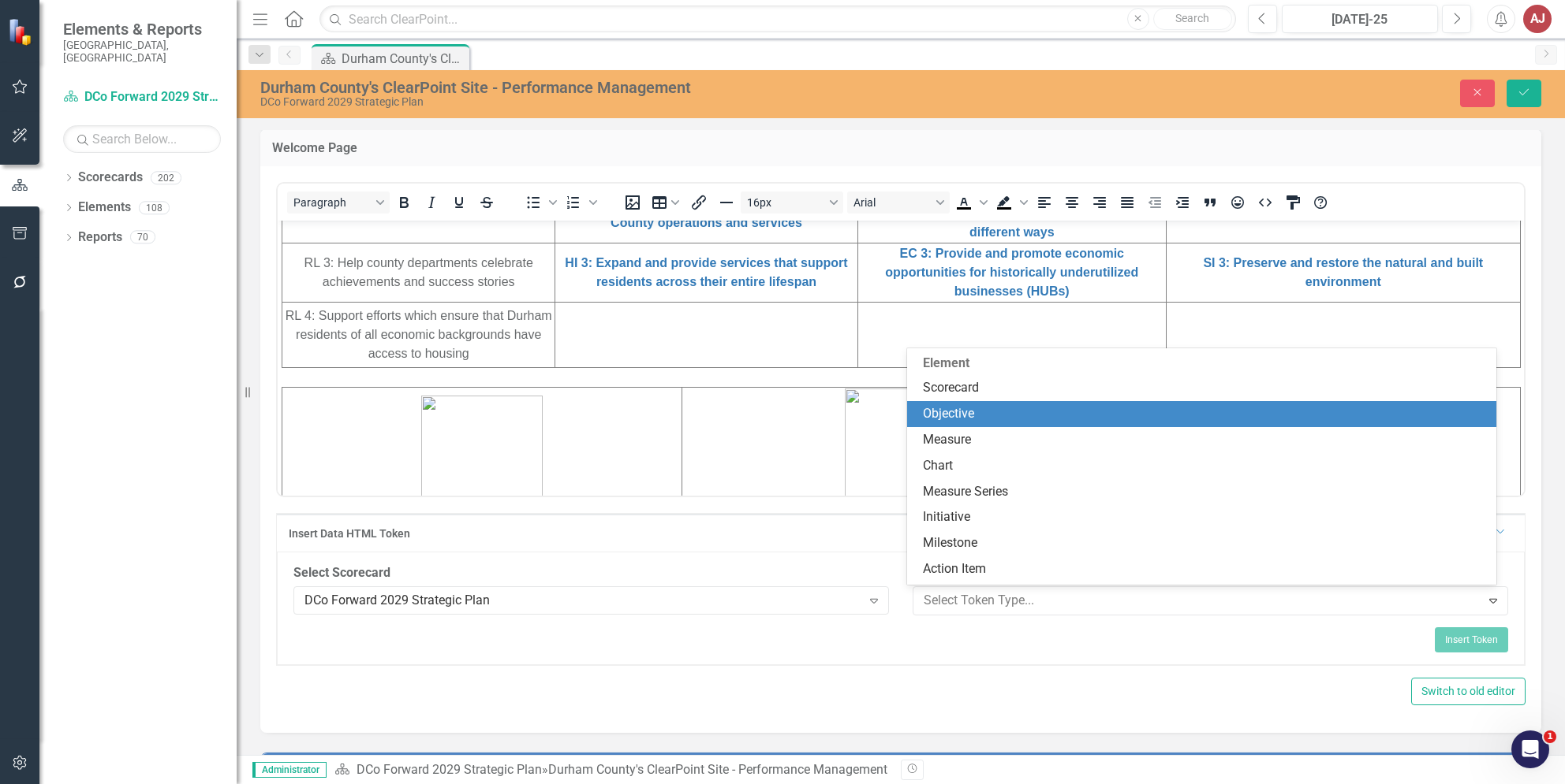
click at [972, 411] on div "Objective" at bounding box center [1205, 414] width 564 height 18
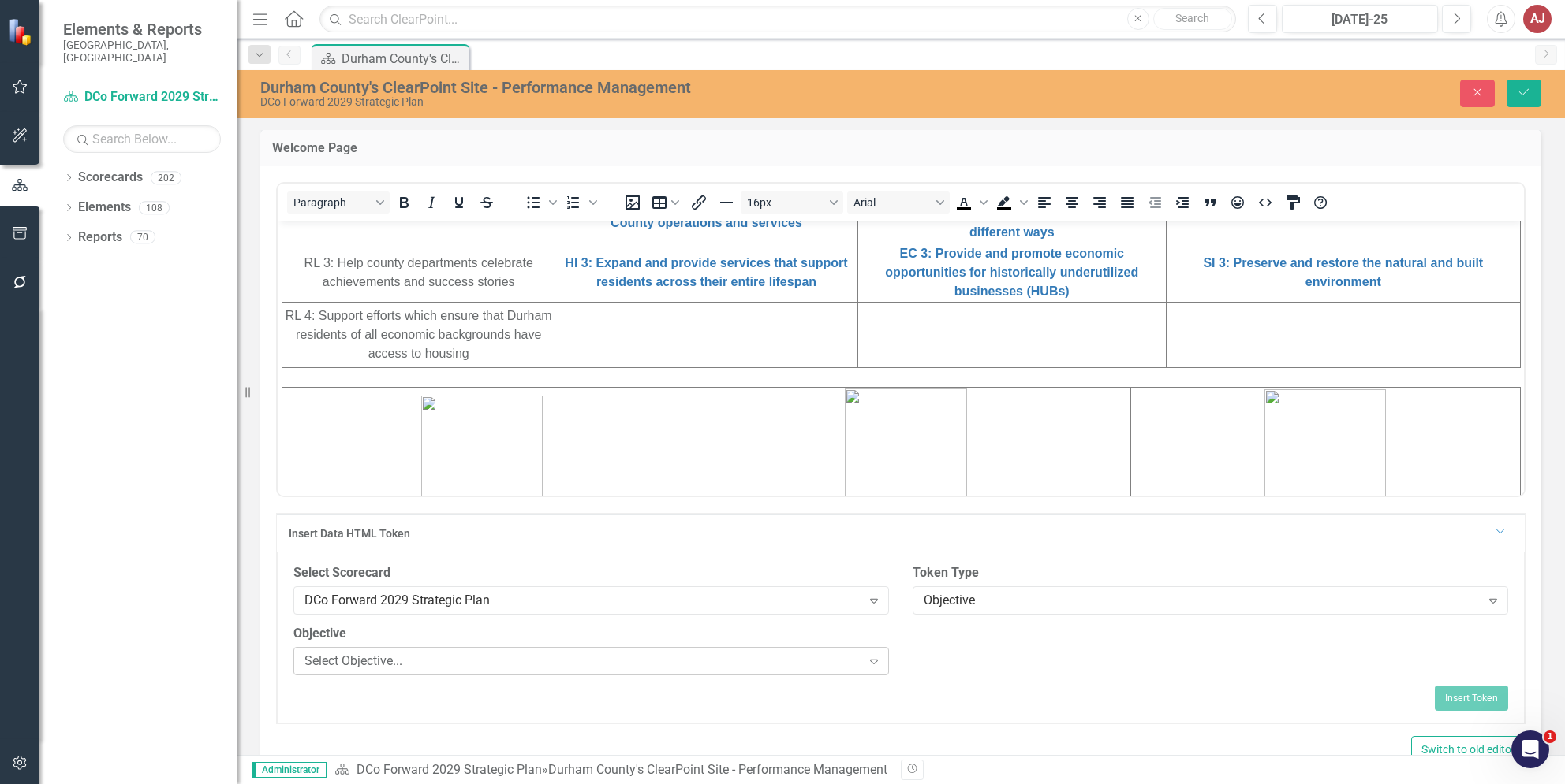
click at [738, 653] on div "Select Objective..." at bounding box center [583, 661] width 557 height 18
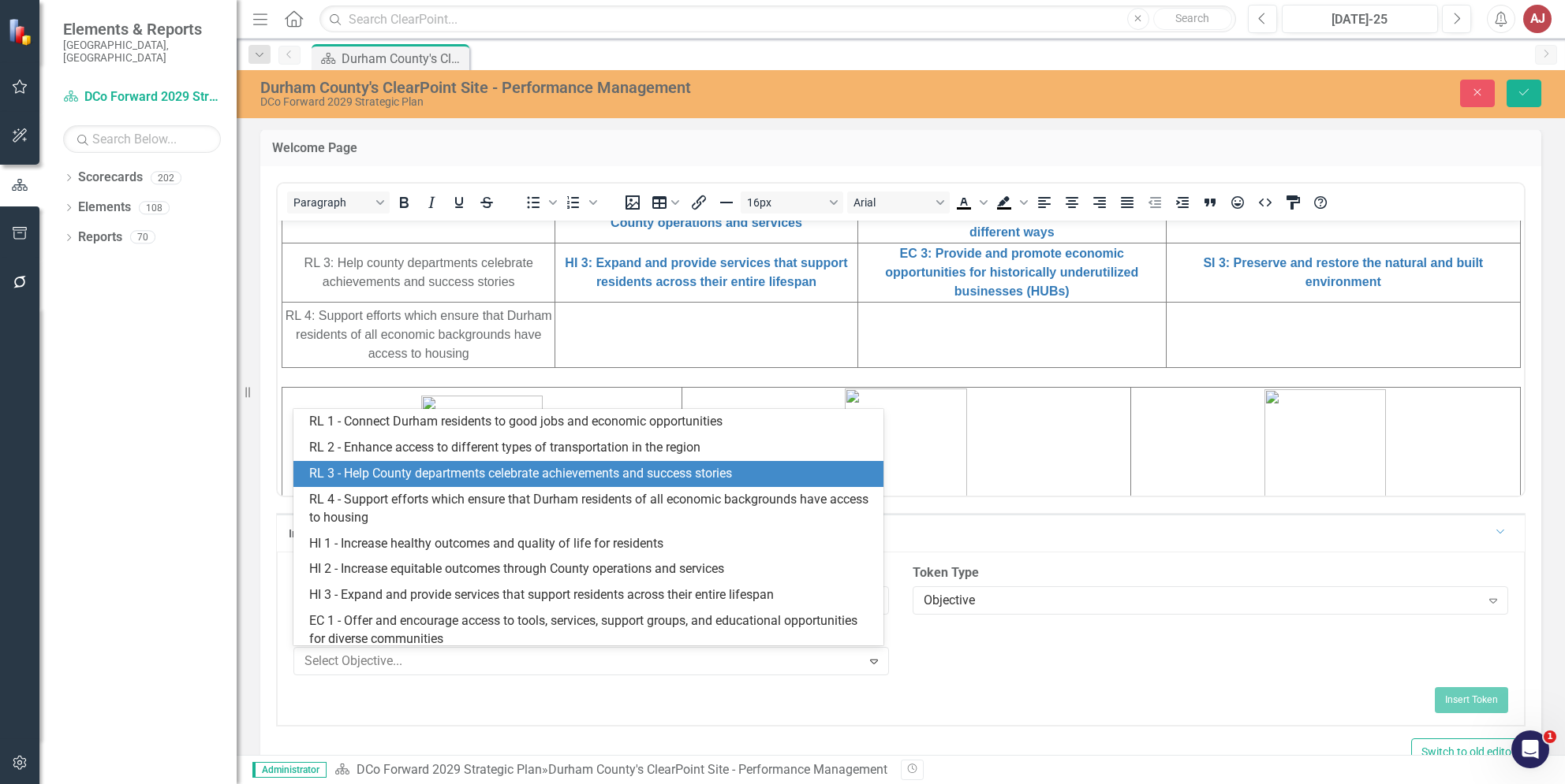
click at [482, 477] on div "RL 3 - Help County departments celebrate achievements and success stories" at bounding box center [591, 474] width 564 height 18
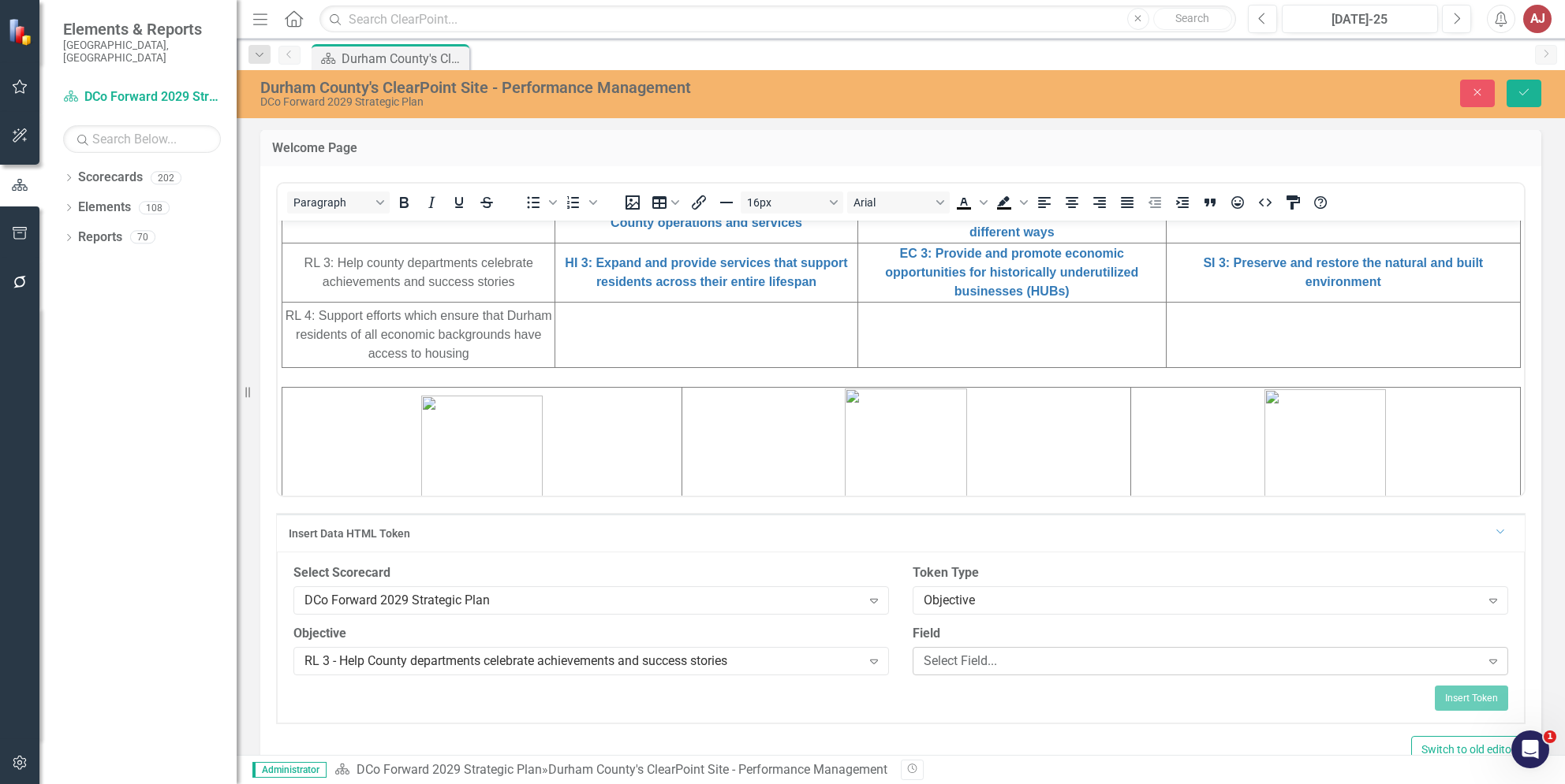
click at [995, 660] on div "Select Field..." at bounding box center [1202, 661] width 557 height 18
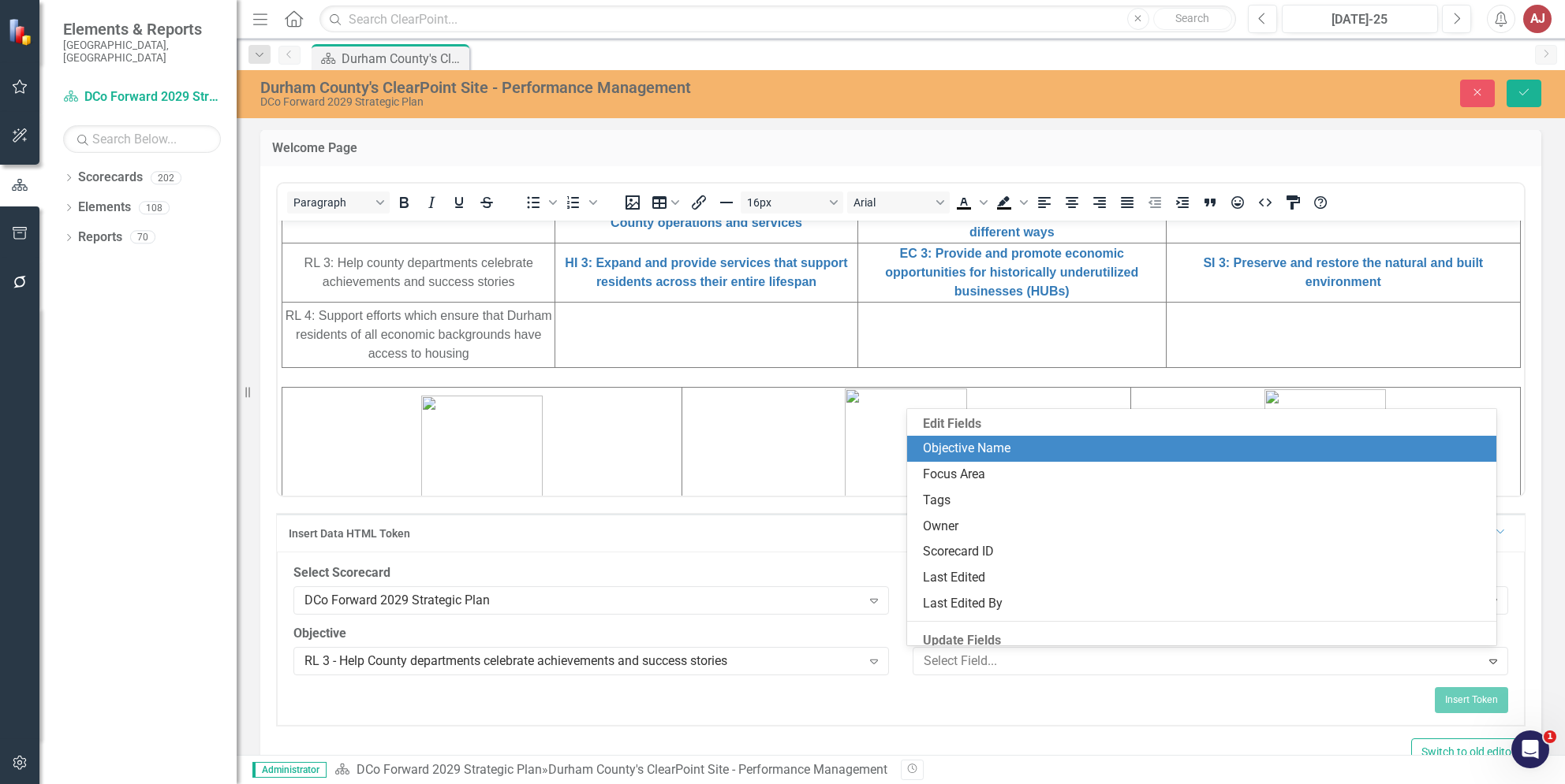
click at [999, 451] on div "Objective Name" at bounding box center [1205, 449] width 564 height 18
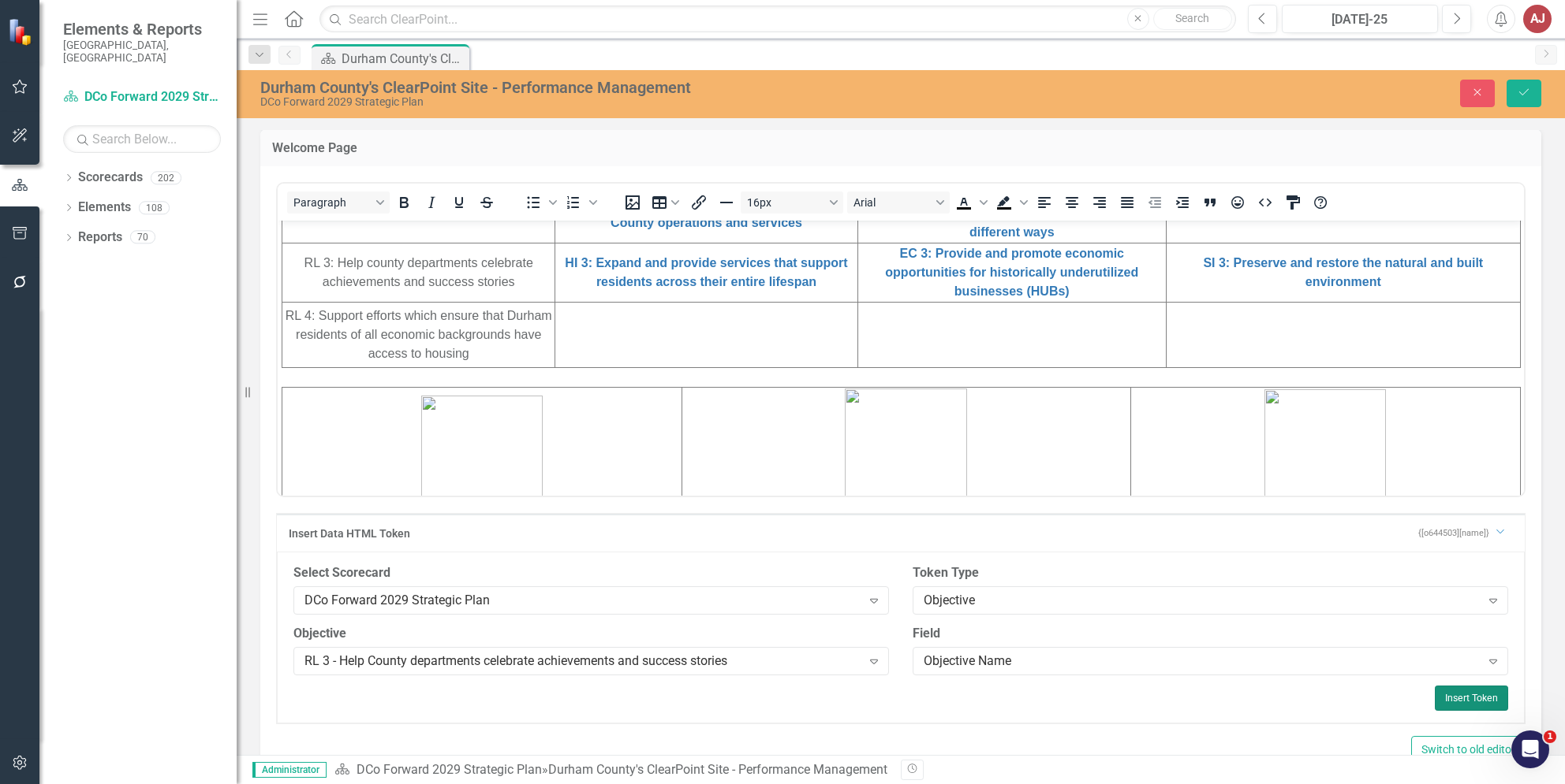
click at [1455, 700] on button "Insert Token" at bounding box center [1472, 698] width 73 height 25
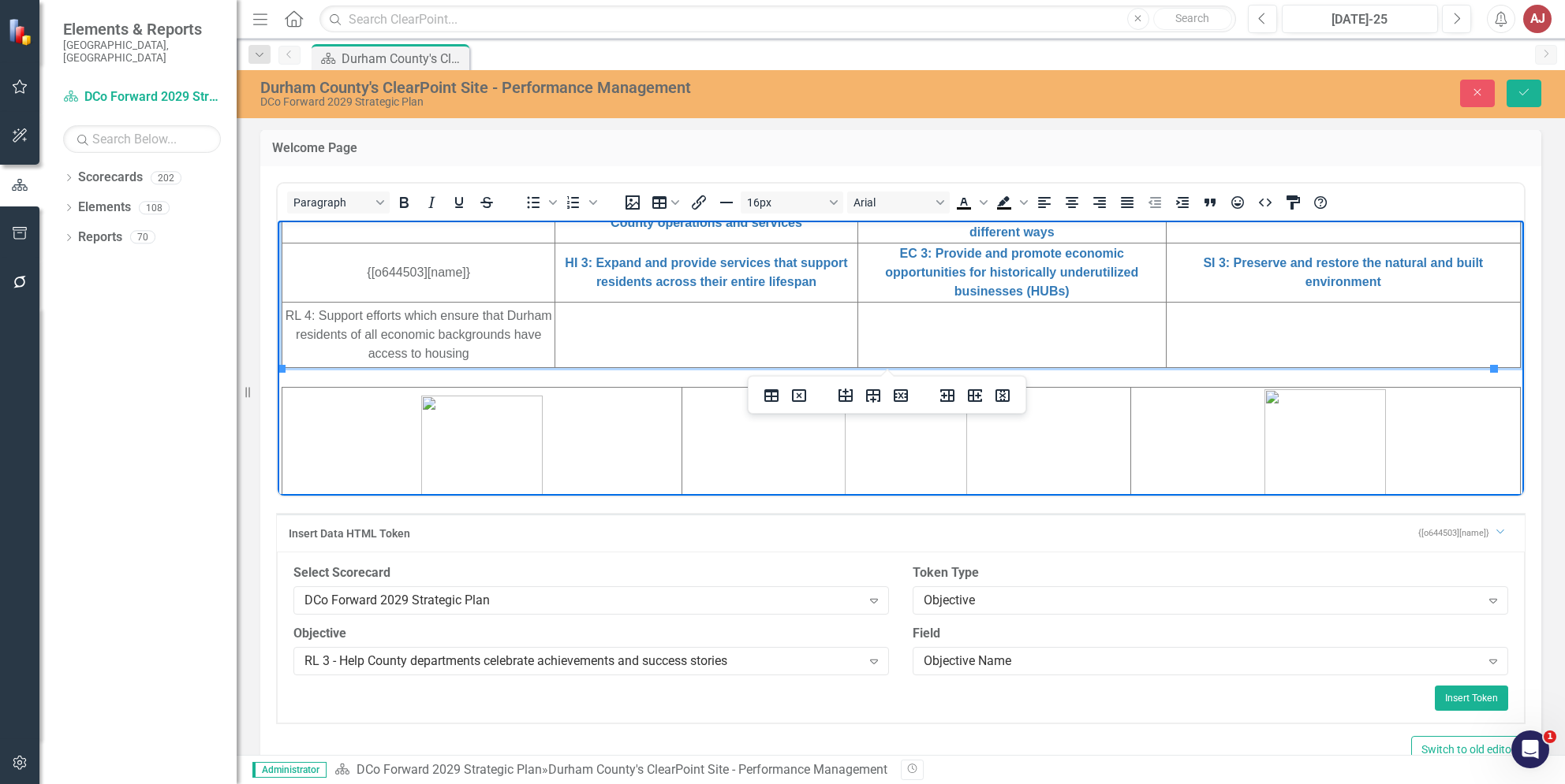
click at [439, 333] on td "RL 4: Support efforts which ensure that Durham residents of all economic backgr…" at bounding box center [418, 334] width 273 height 65
drag, startPoint x: 508, startPoint y: 358, endPoint x: 294, endPoint y: 325, distance: 216.5
click at [294, 325] on td "RL 4: Support efforts which ensure that Durham residents of all economic backgr…" at bounding box center [418, 334] width 273 height 65
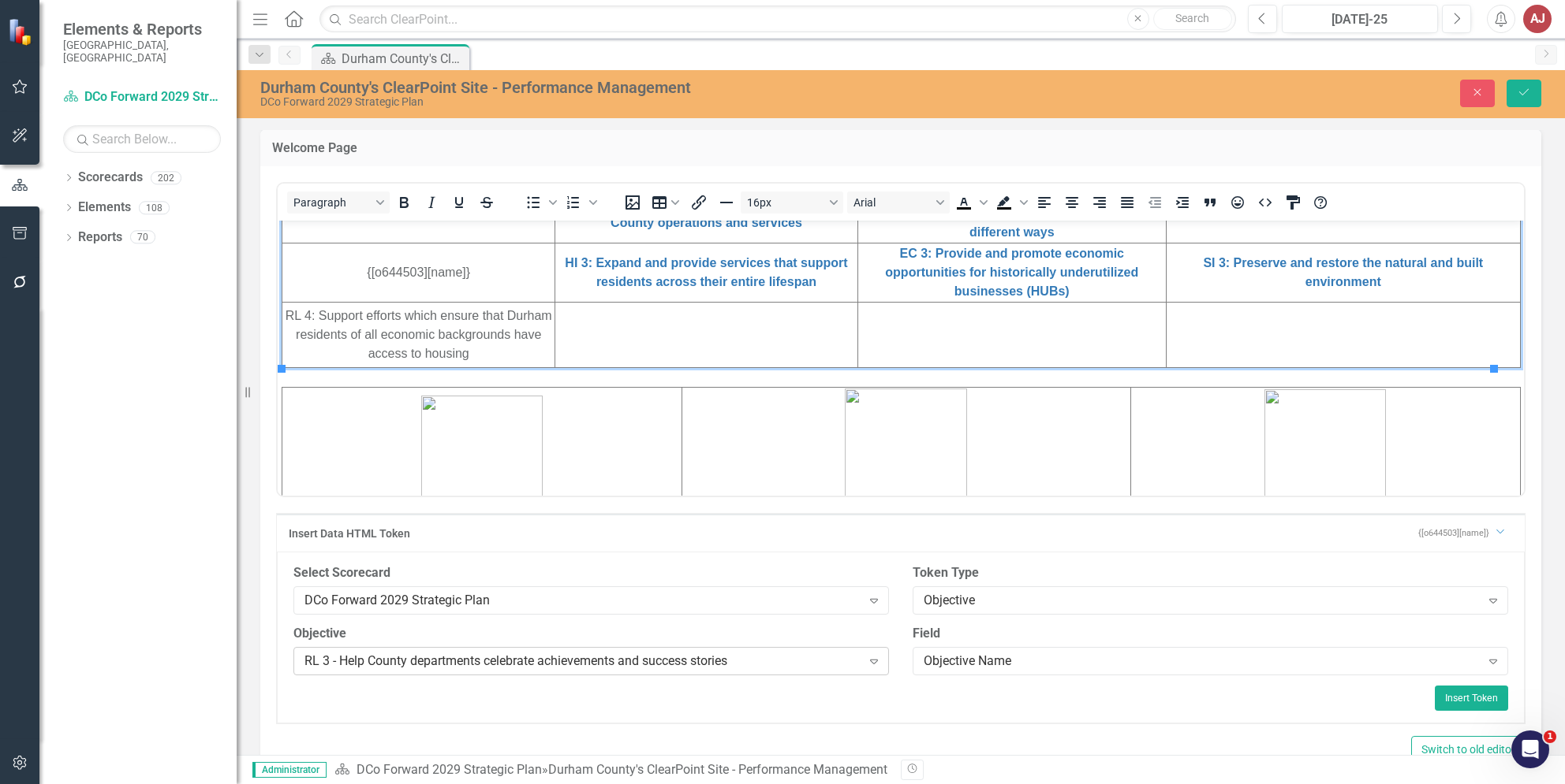
click at [817, 664] on div "RL 3 - Help County departments celebrate achievements and success stories" at bounding box center [583, 661] width 557 height 18
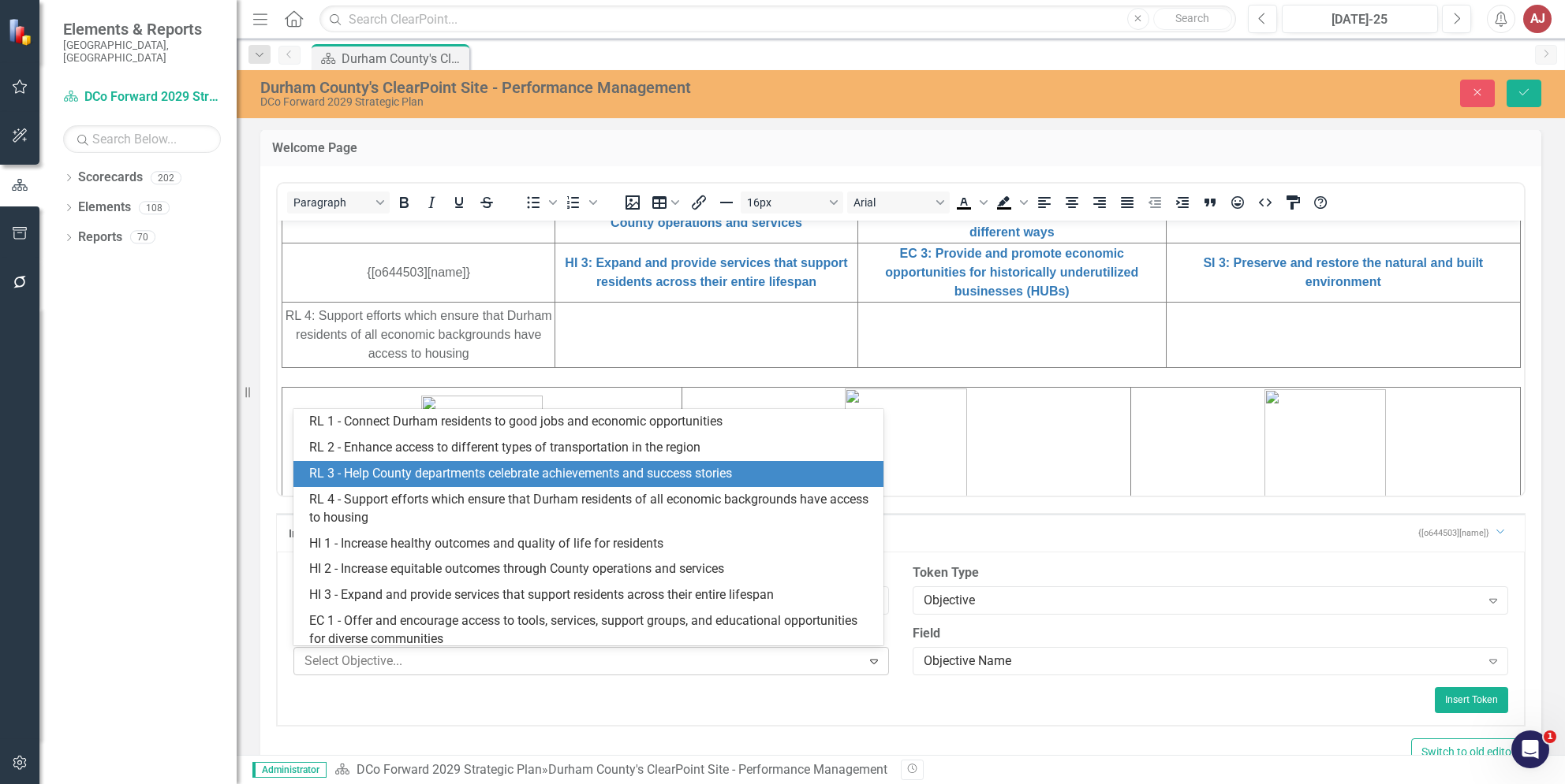
scroll to position [52, 0]
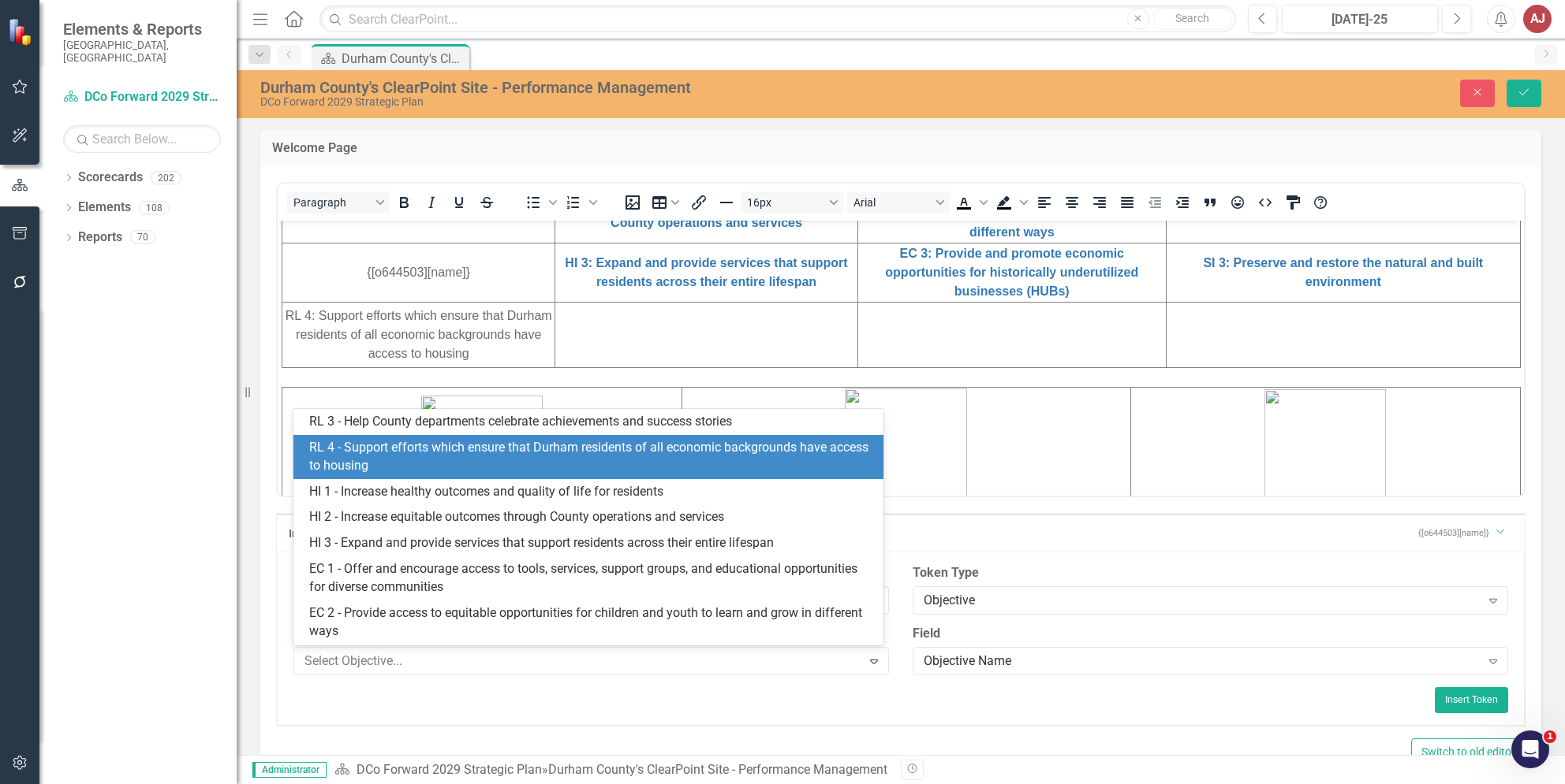
click at [398, 451] on div "RL 4 - Support efforts which ensure that Durham residents of all economic backg…" at bounding box center [591, 457] width 564 height 37
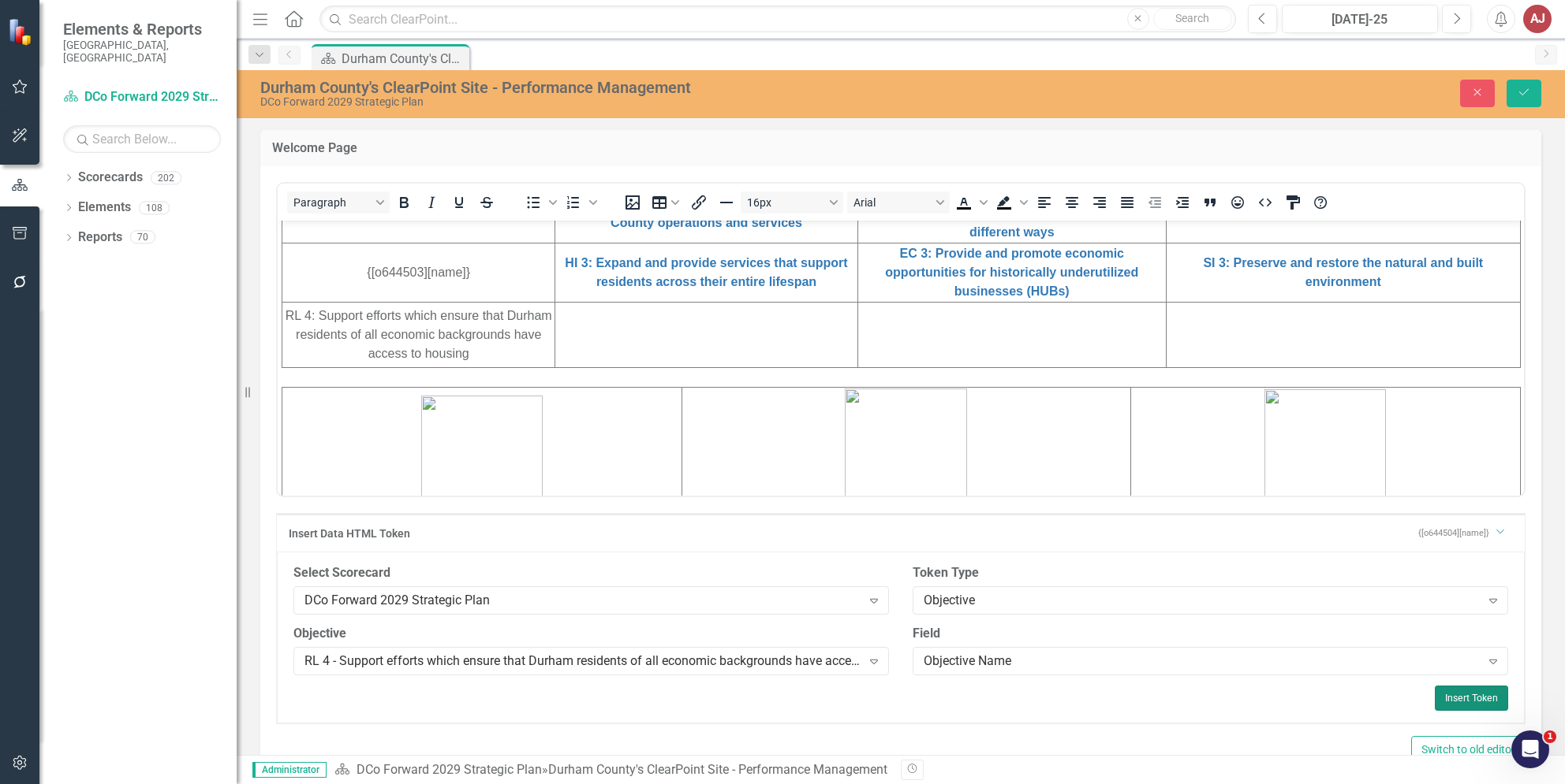
click at [1481, 698] on button "Insert Token" at bounding box center [1472, 698] width 73 height 25
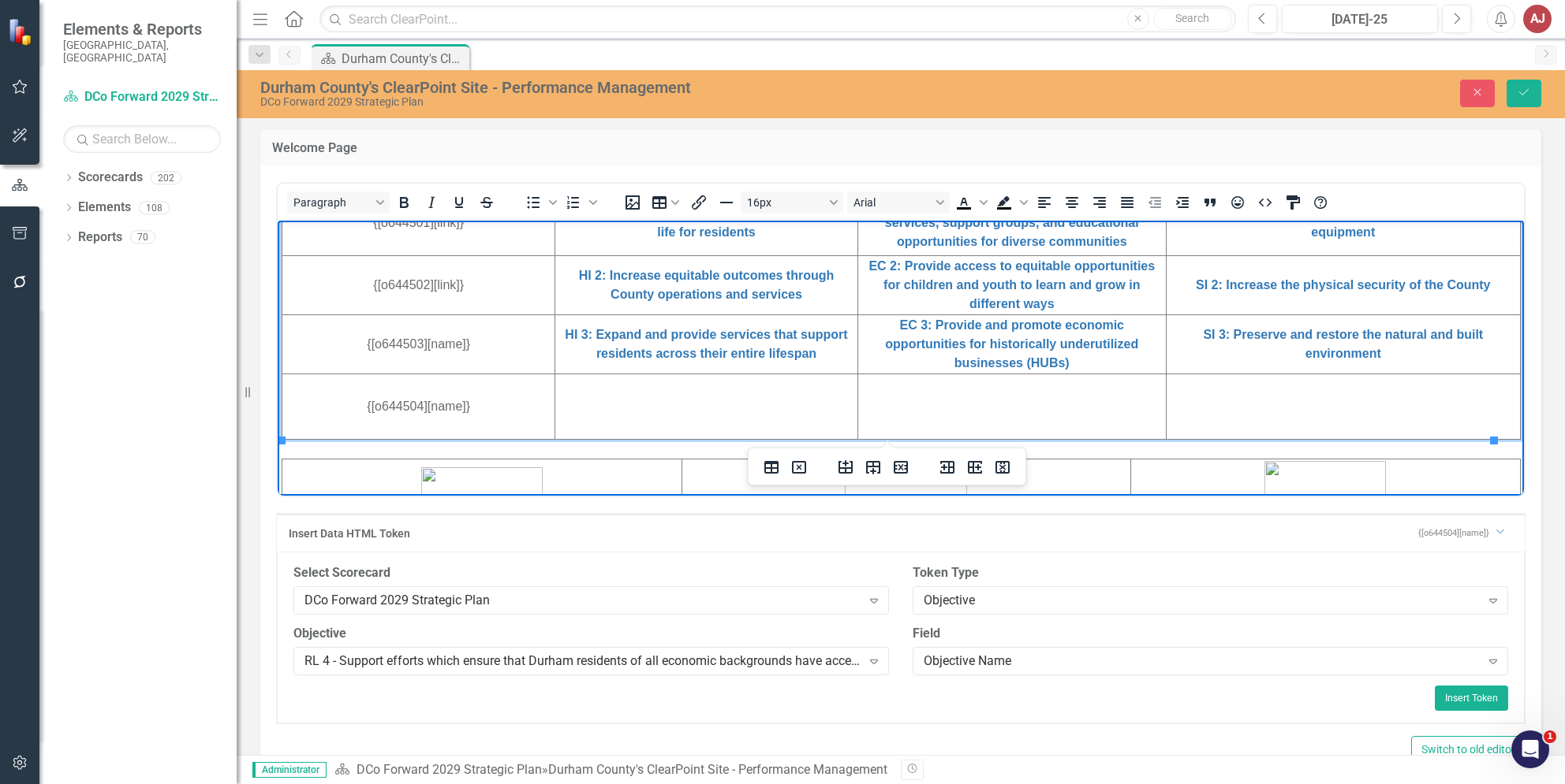
scroll to position [483, 0]
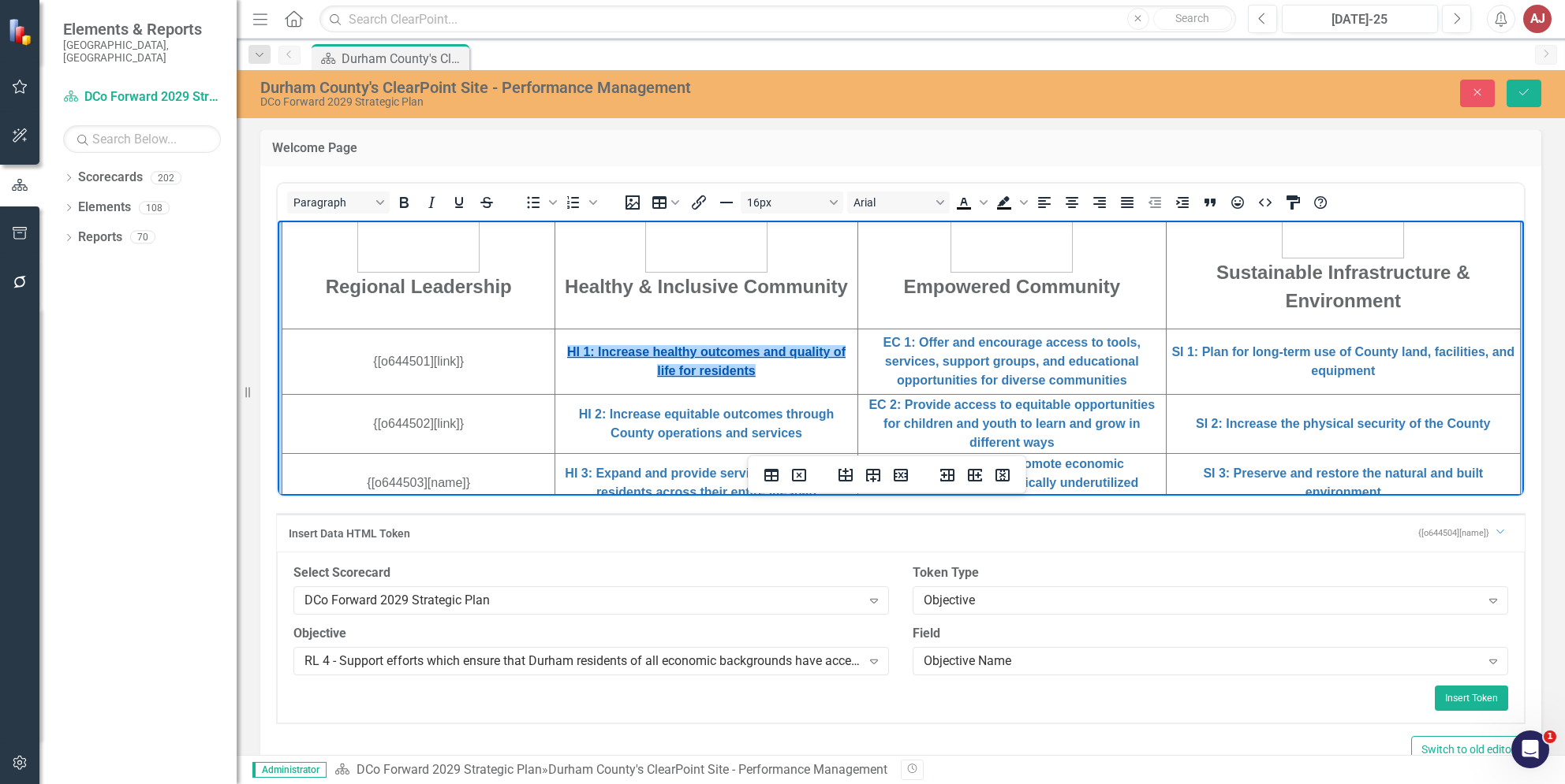
click at [612, 355] on link "HI 1: Increase healthy outcomes and quality of life for residents" at bounding box center [706, 360] width 278 height 33
click at [773, 371] on td "HI 1: Increase healthy outcomes and quality of life for residents" at bounding box center [706, 361] width 302 height 65
drag, startPoint x: 765, startPoint y: 372, endPoint x: 554, endPoint y: 350, distance: 212.1
click at [555, 350] on td "HI 1: Increase healthy outcomes and quality of life for residents﻿" at bounding box center [706, 361] width 302 height 65
click at [707, 205] on button "Insert/edit link" at bounding box center [698, 202] width 27 height 22
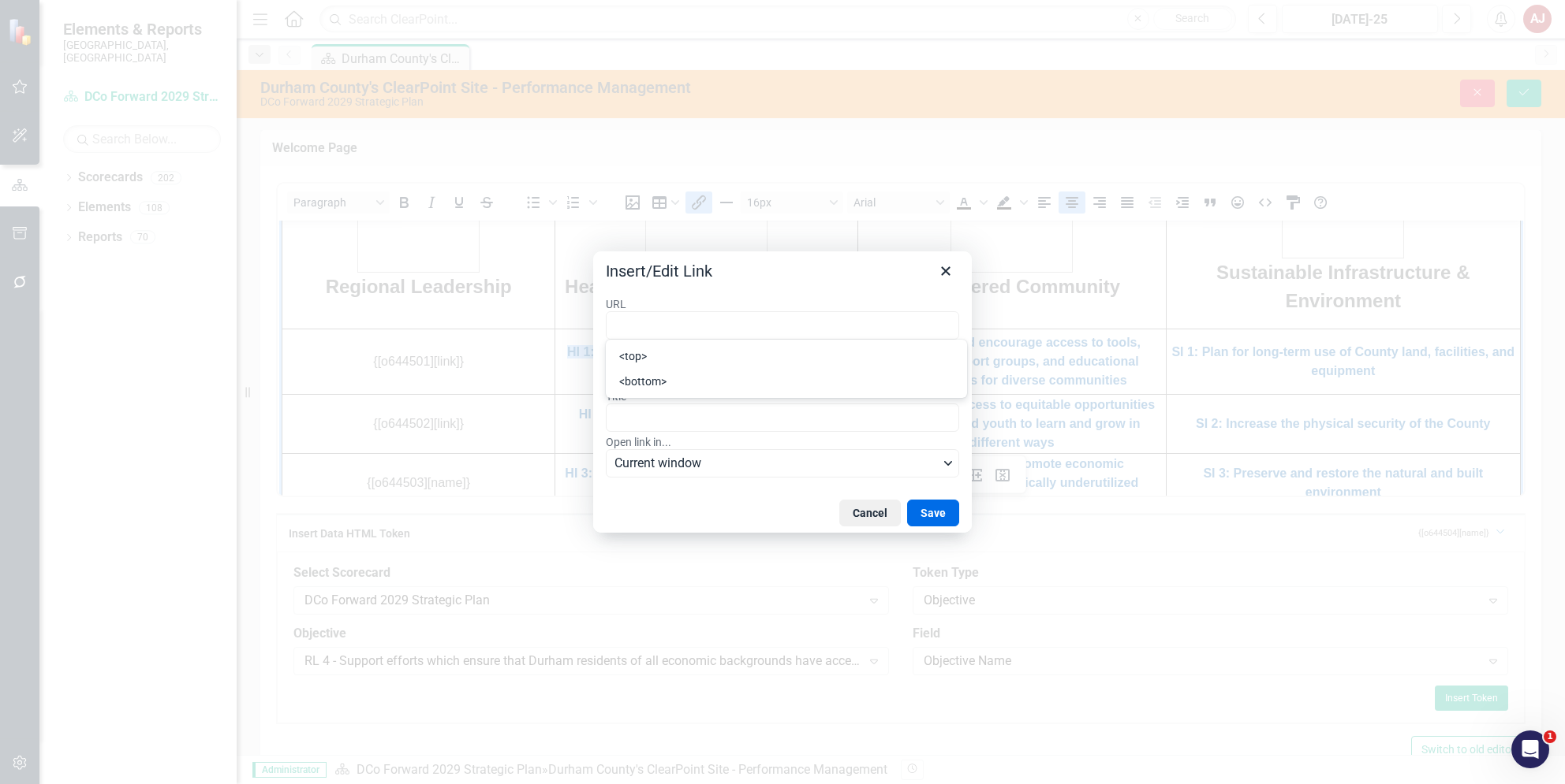
scroll to position [0, 0]
click at [952, 504] on button "Save" at bounding box center [932, 513] width 52 height 27
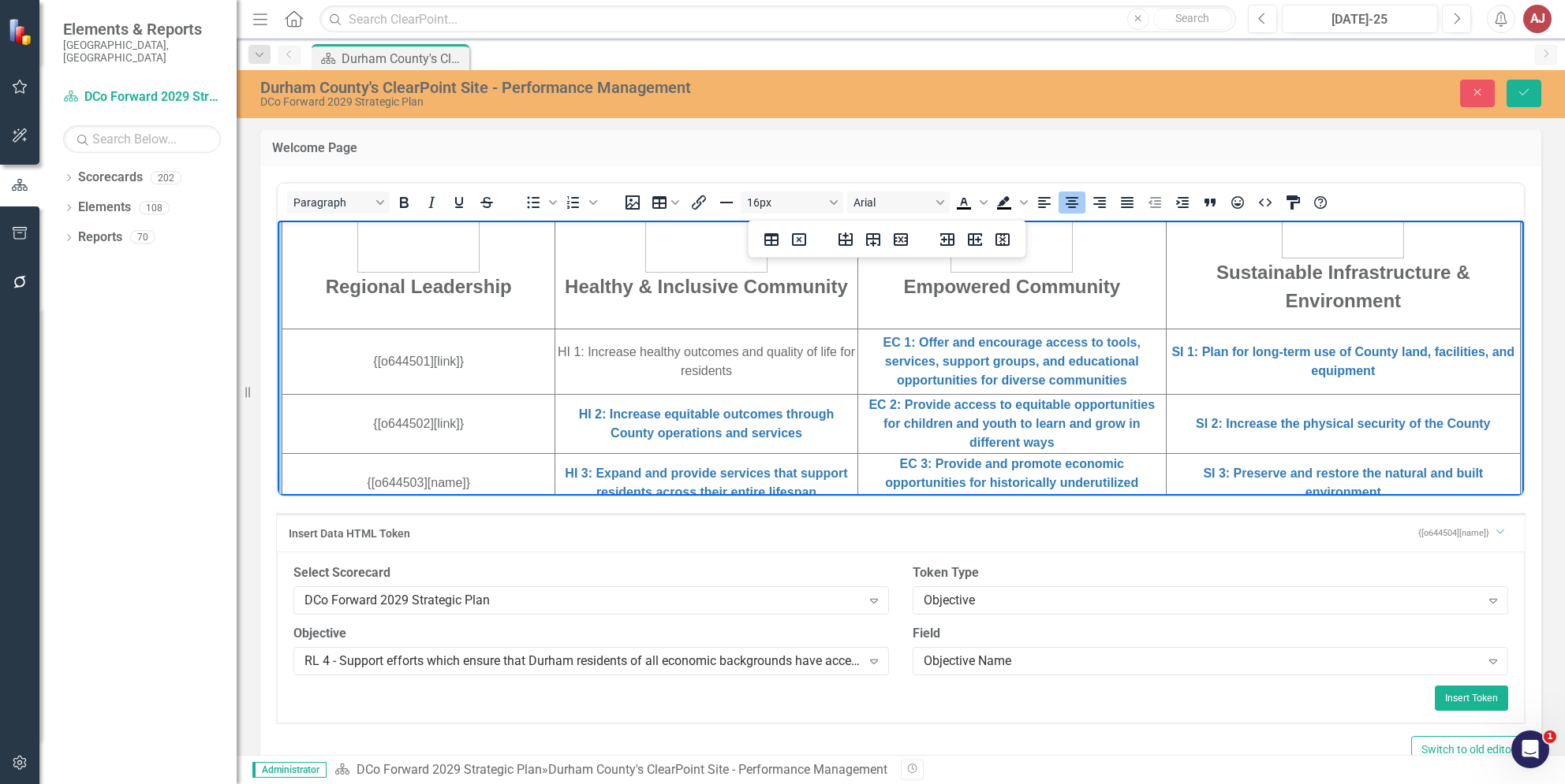
click at [711, 384] on td "HI 1: Increase healthy outcomes and quality of life for residents﻿" at bounding box center [706, 361] width 302 height 65
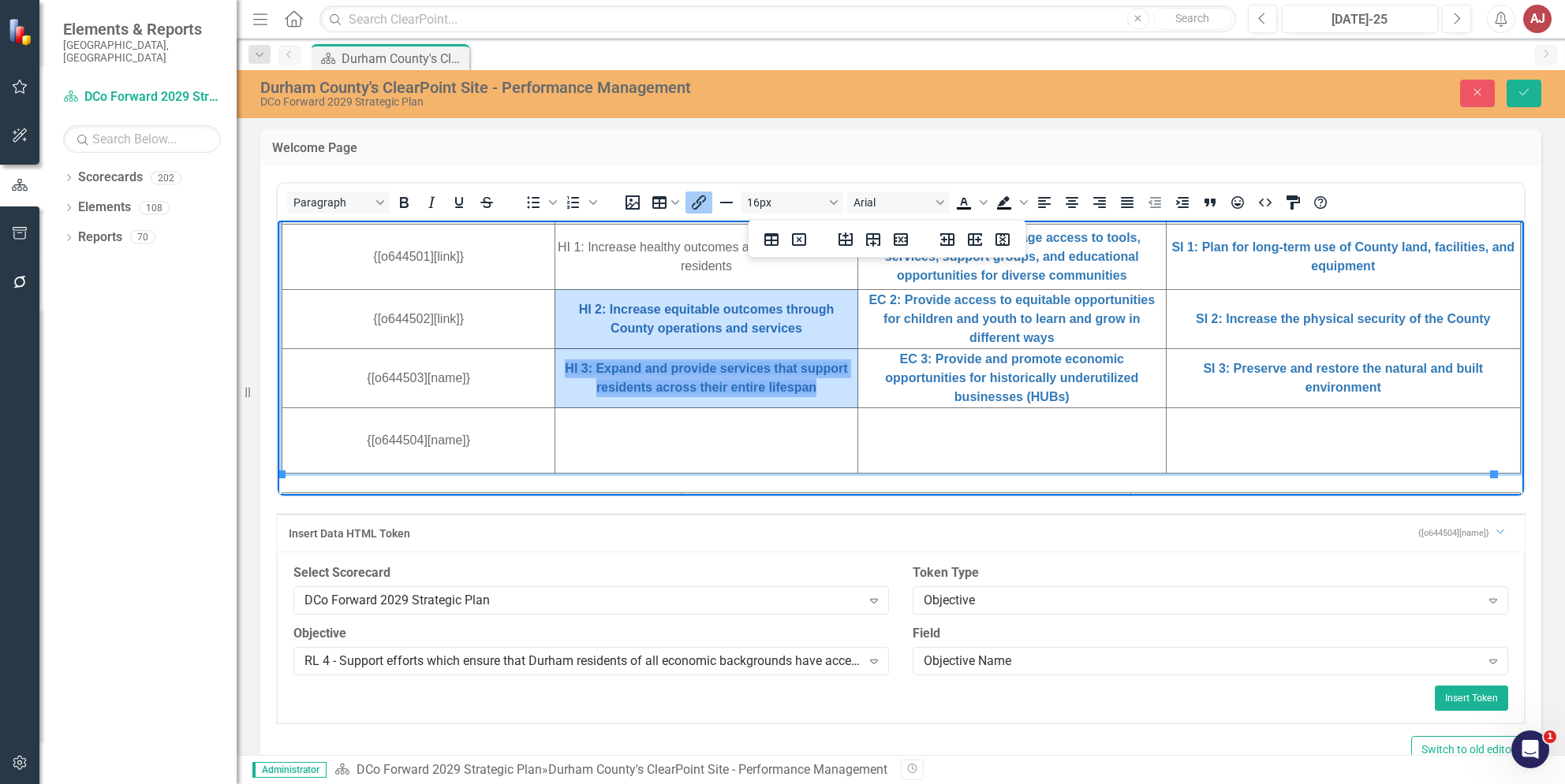
drag, startPoint x: 560, startPoint y: 309, endPoint x: 805, endPoint y: 394, distance: 259.3
click at [805, 394] on tbody "Regional Leadership Healthy & Inclusive Community Empowered Community Sustainab…" at bounding box center [901, 235] width 1238 height 473
click at [700, 202] on icon "Insert/edit link" at bounding box center [698, 202] width 19 height 19
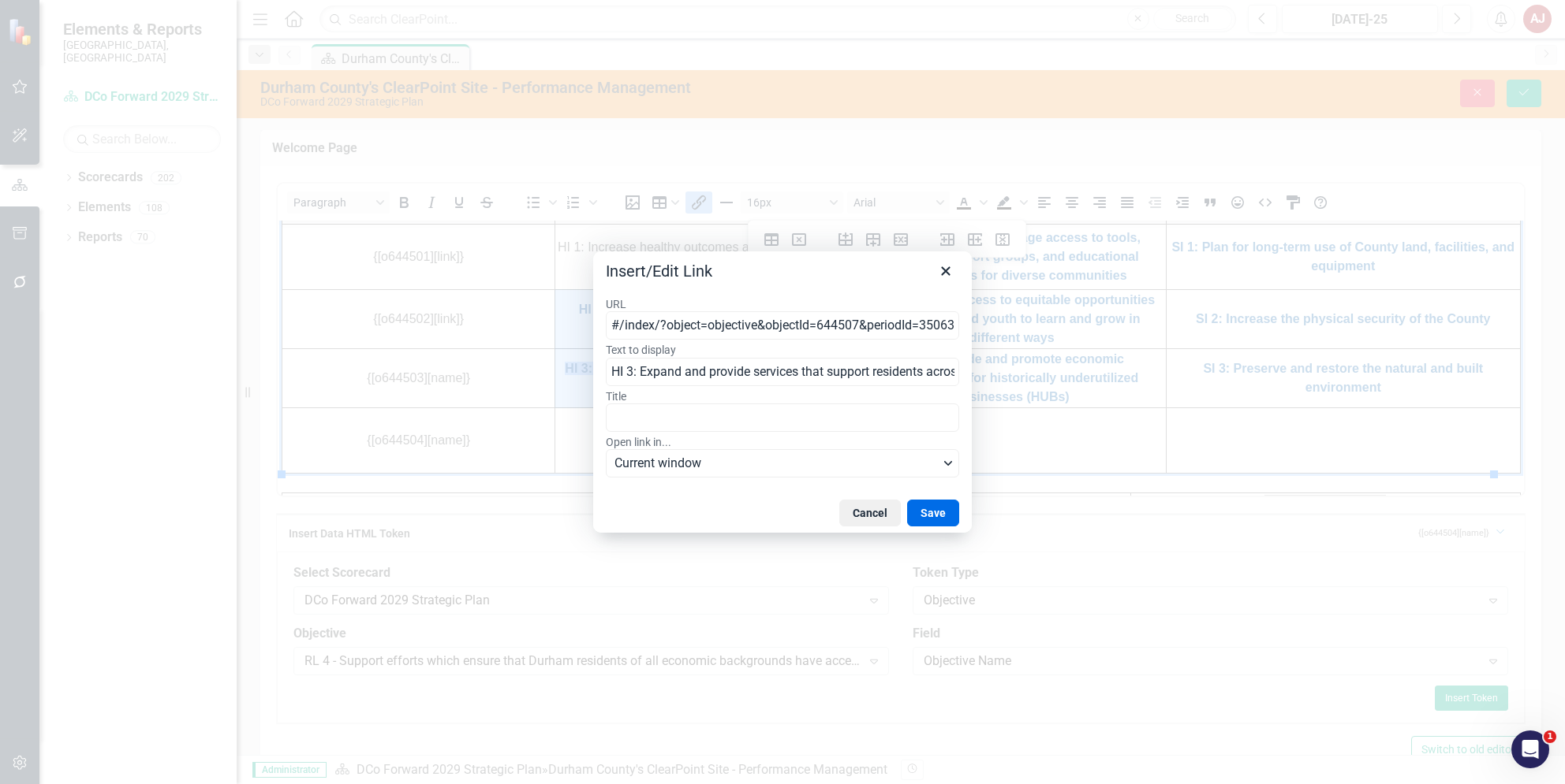
scroll to position [0, 139]
click at [780, 331] on input "#/index/?object=objective&objectId=644507&periodId=350638&scorecardId=164719" at bounding box center [782, 326] width 354 height 29
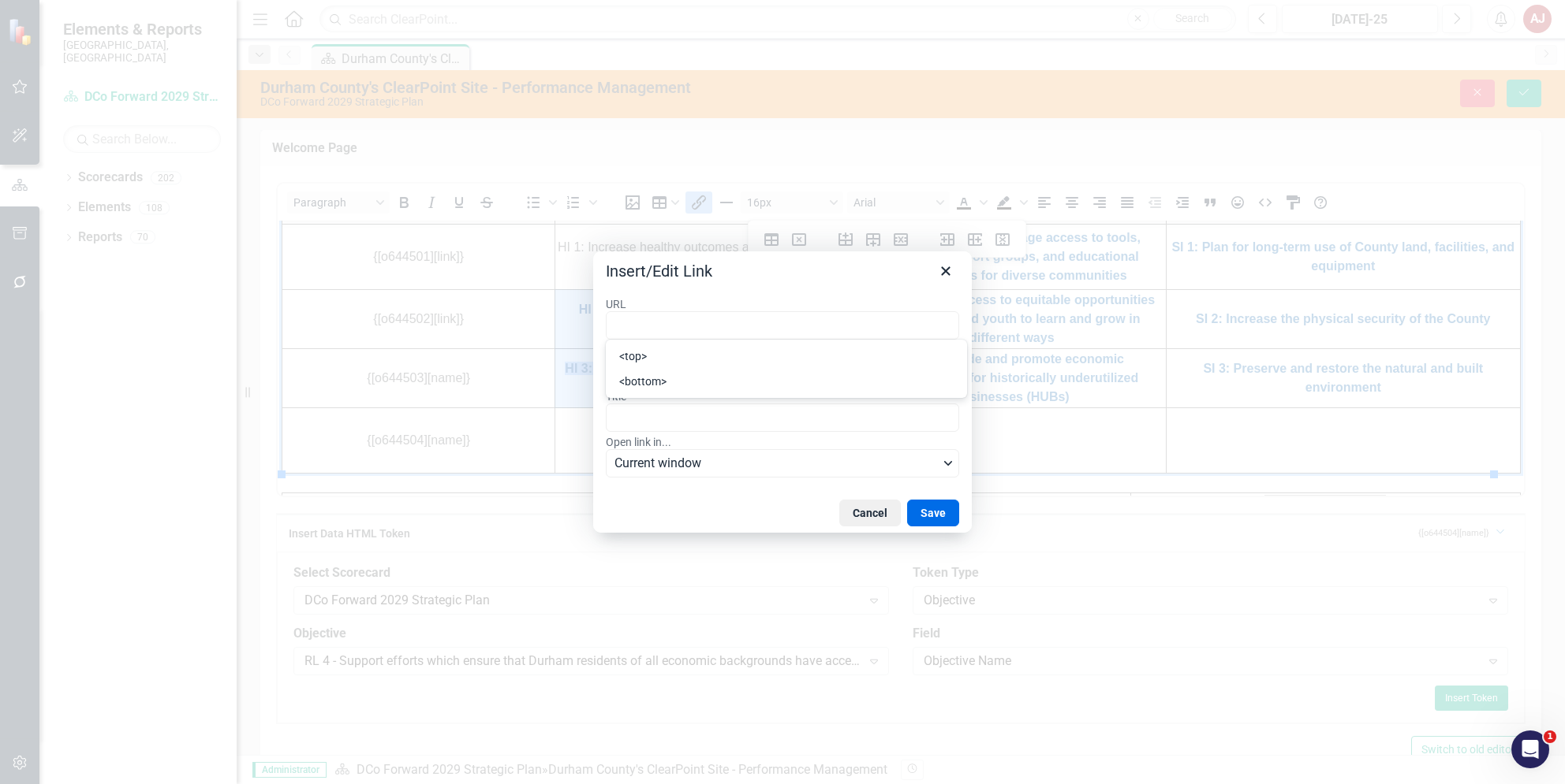
scroll to position [0, 0]
click at [941, 506] on button "Save" at bounding box center [932, 513] width 52 height 27
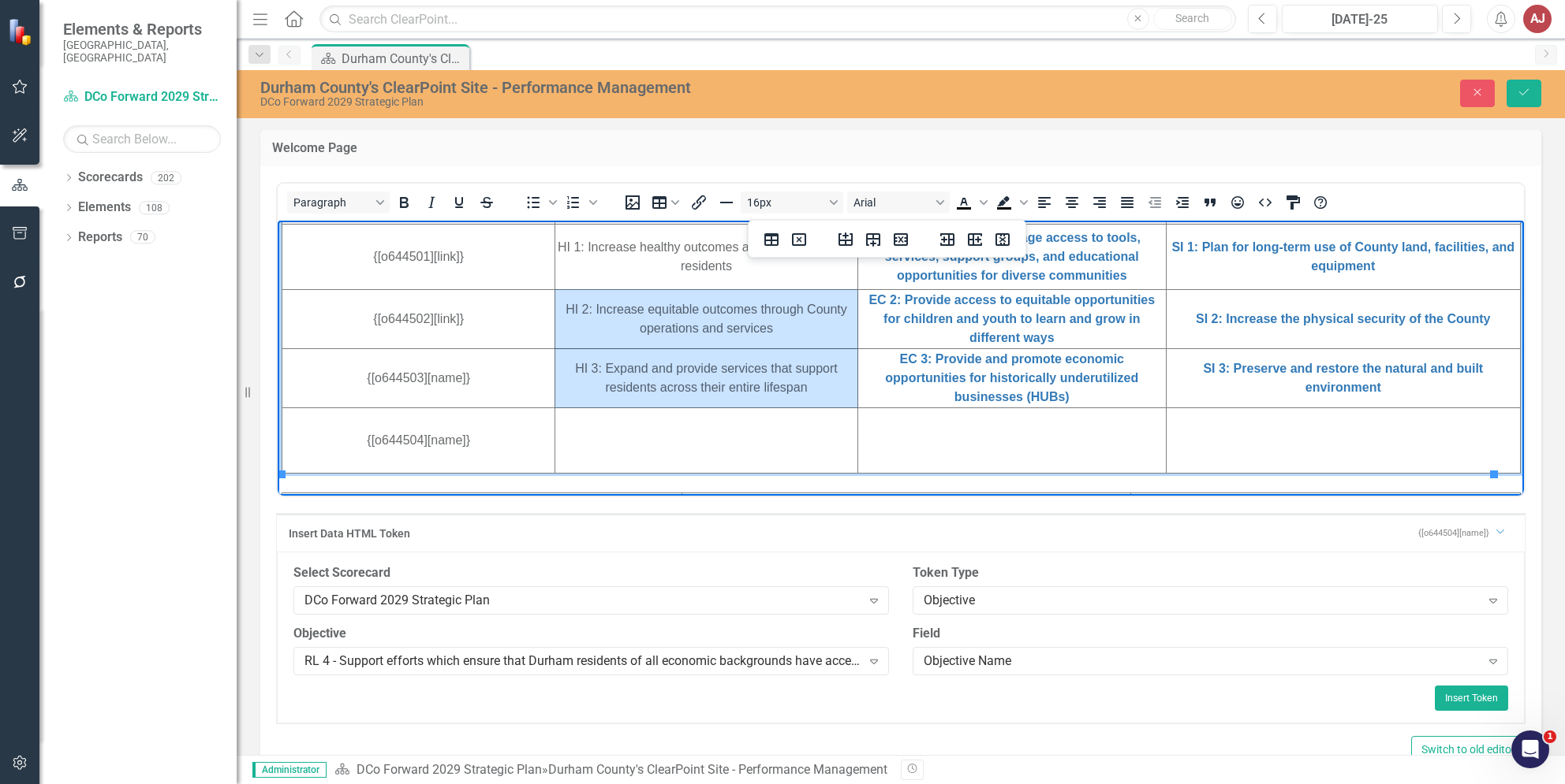
click at [693, 454] on td "Rich Text Area. Press ALT-0 for help." at bounding box center [706, 441] width 302 height 65
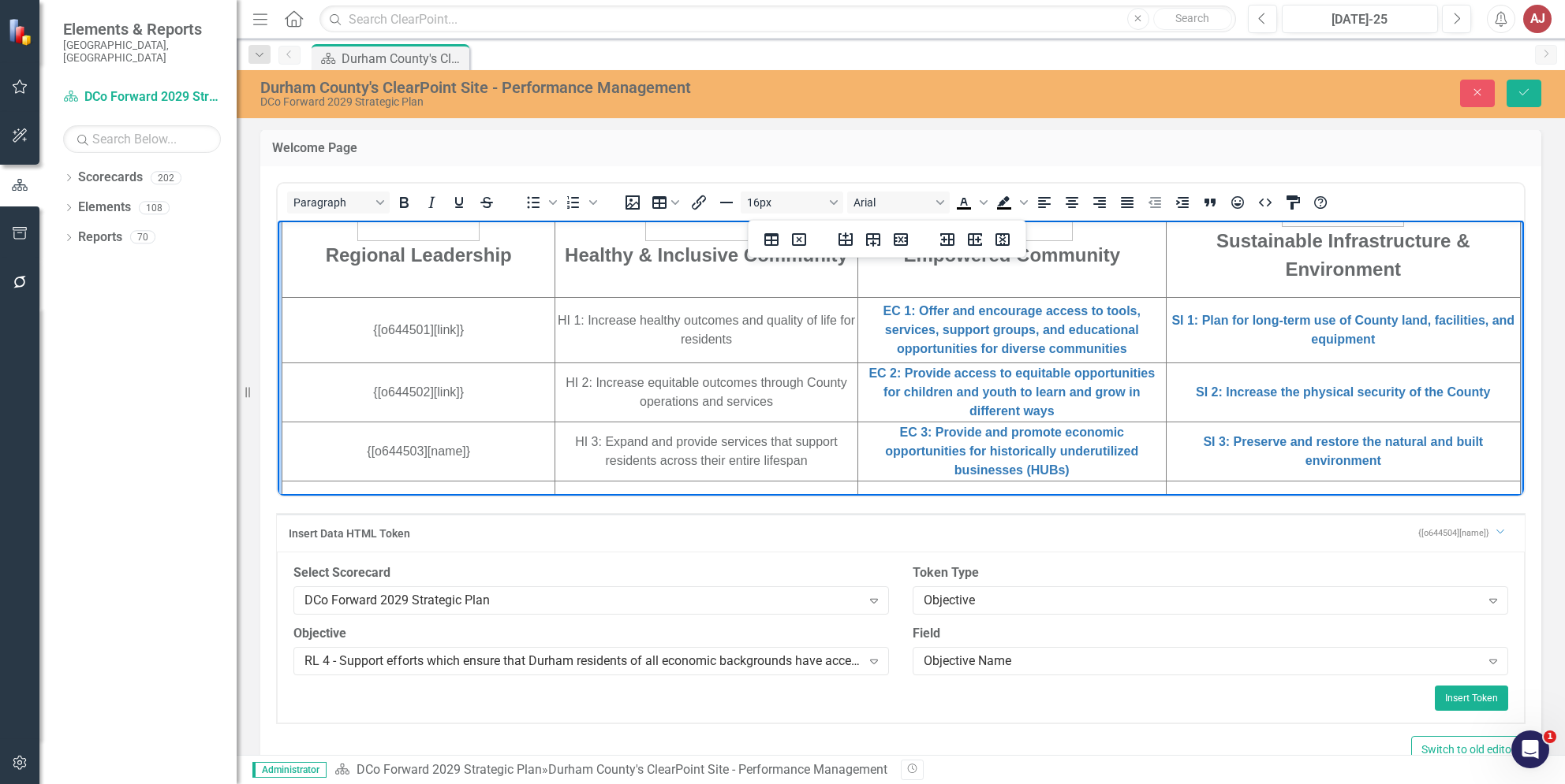
scroll to position [483, 0]
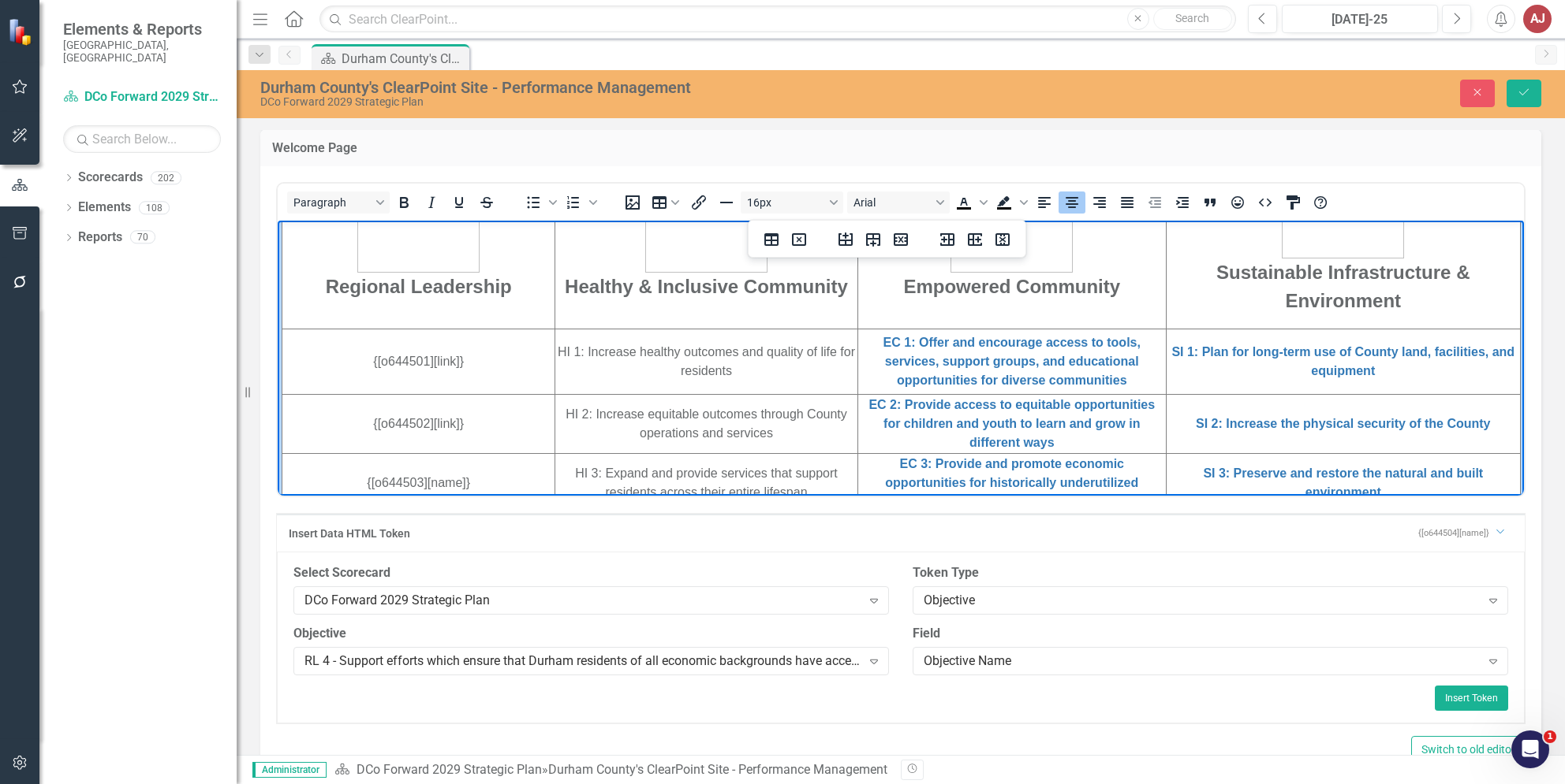
drag, startPoint x: 735, startPoint y: 375, endPoint x: 550, endPoint y: 349, distance: 186.8
click at [550, 349] on html "DURHAM COUNTY - Strategic Plan DCo Forward 2029 - Measure. Improve. Succeed. Re…" at bounding box center [901, 379] width 1246 height 1285
click at [771, 665] on div "RL 4 - Support efforts which ensure that Durham residents of all economic backg…" at bounding box center [583, 661] width 557 height 18
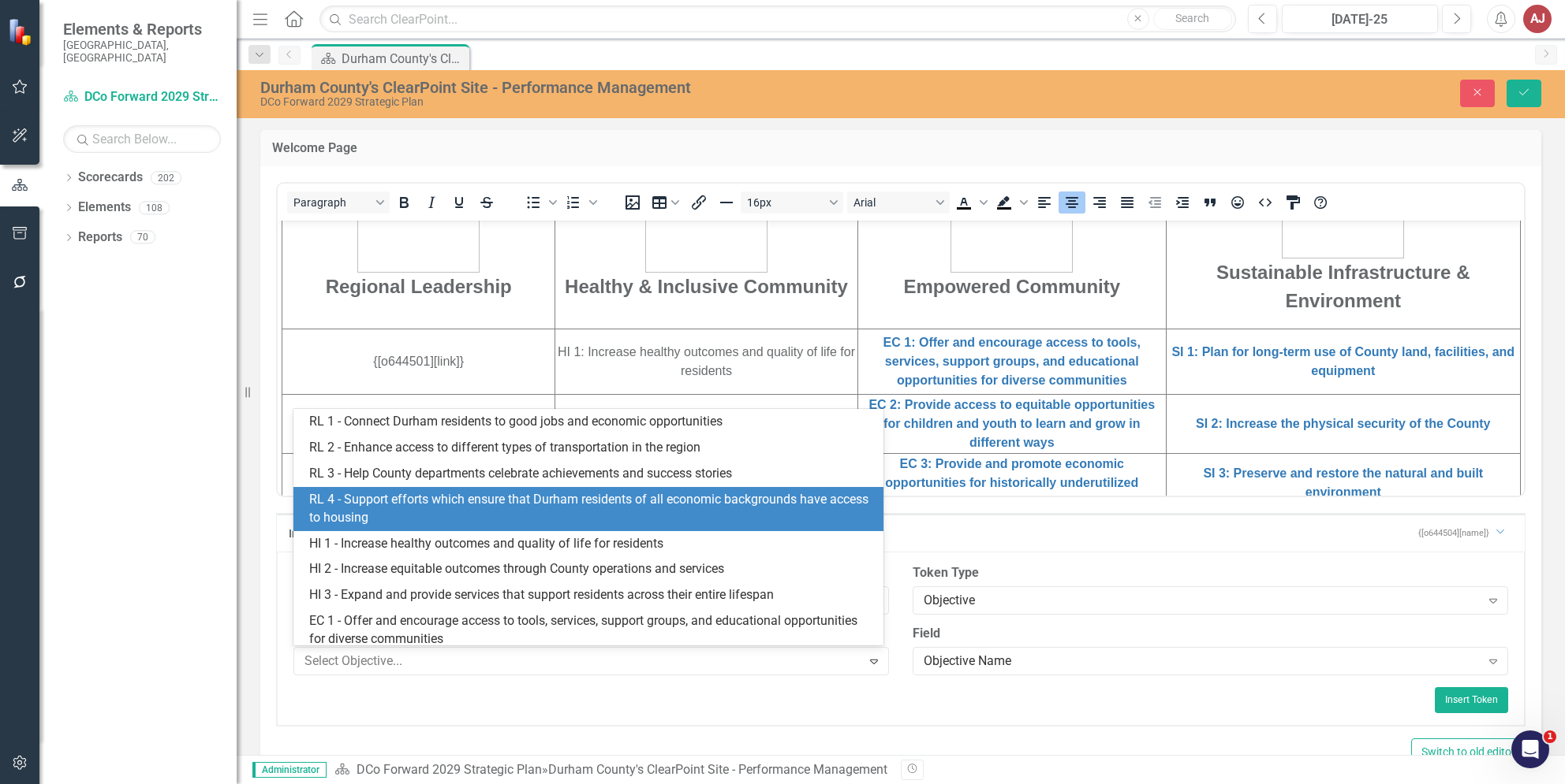
scroll to position [77, 0]
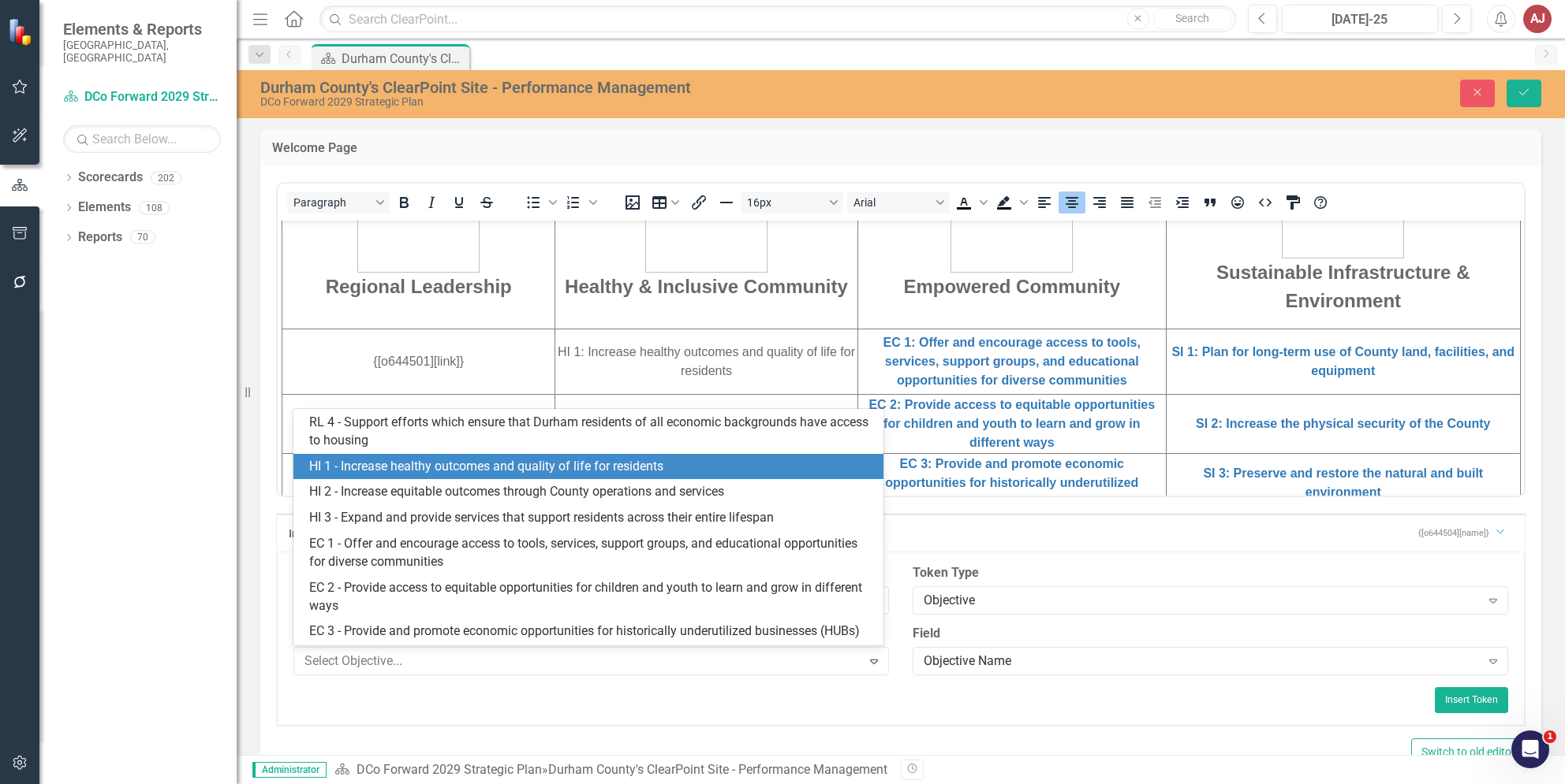
click at [435, 469] on div "HI 1 - Increase healthy outcomes and quality of life for residents" at bounding box center [591, 466] width 564 height 18
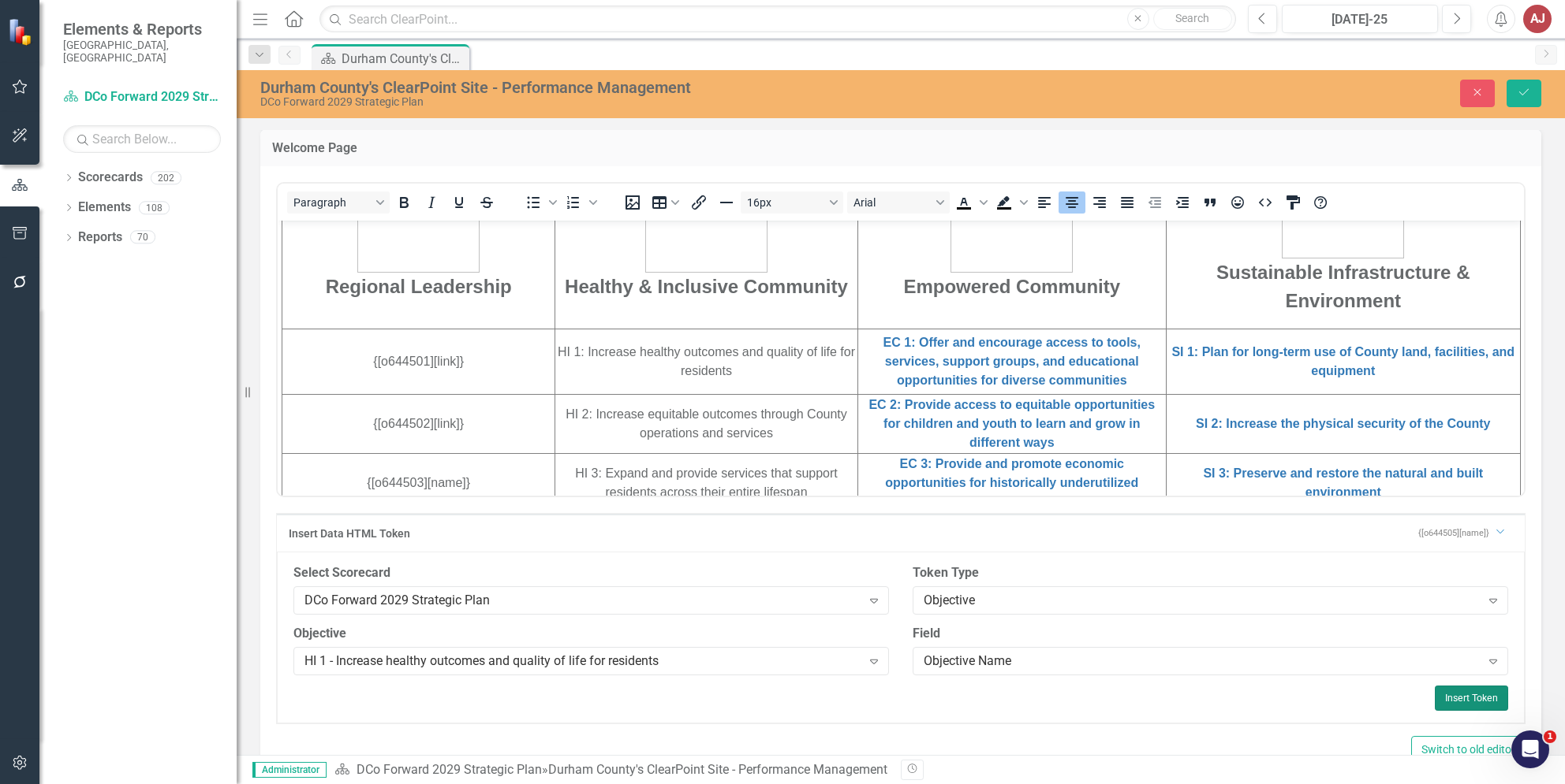
click at [1453, 699] on button "Insert Token" at bounding box center [1472, 698] width 73 height 25
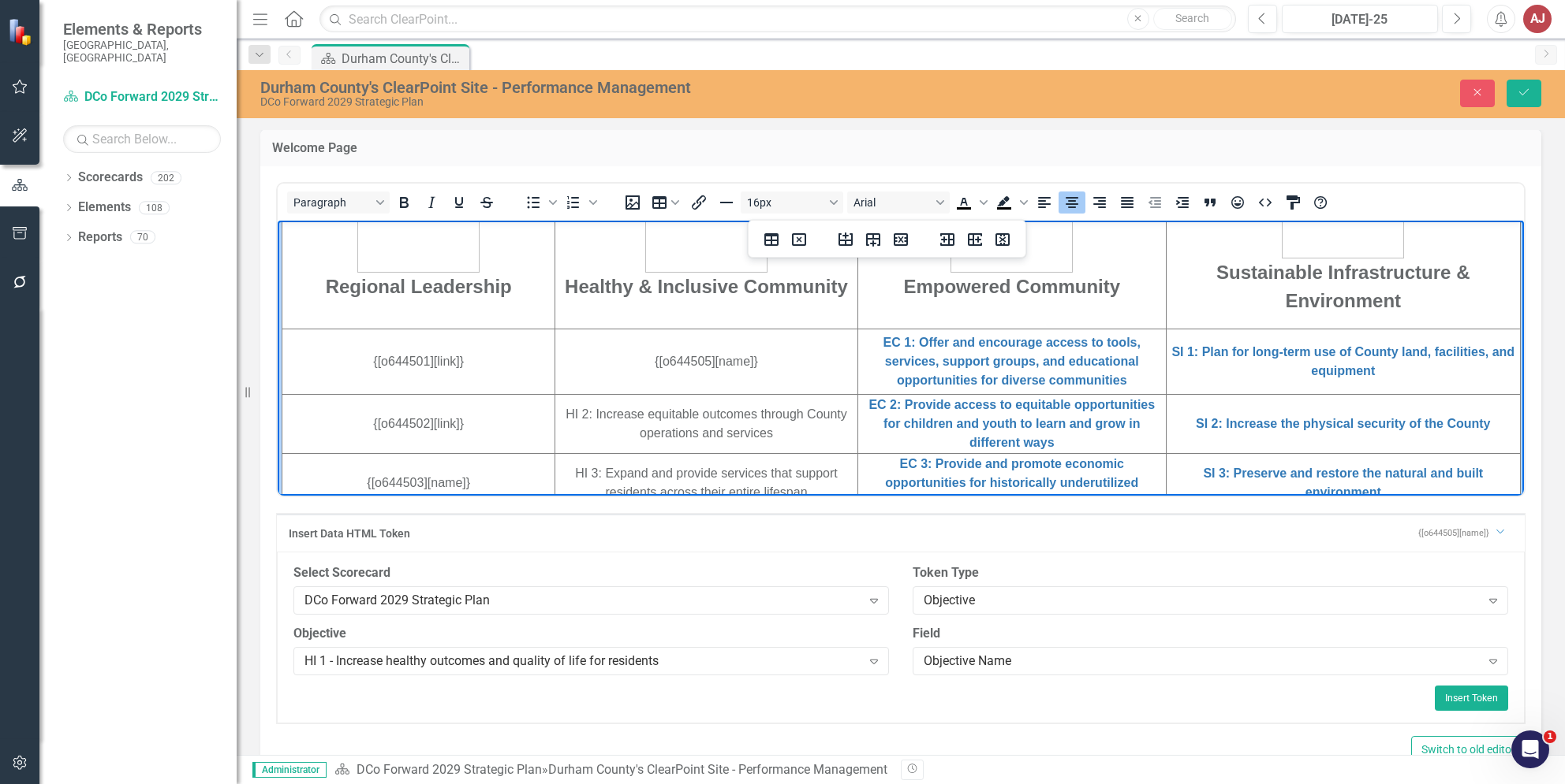
click at [701, 420] on td "HI 2: Increase equitable outcomes through County operations and services" at bounding box center [706, 424] width 302 height 60
drag, startPoint x: 802, startPoint y: 439, endPoint x: 559, endPoint y: 418, distance: 243.9
click at [559, 418] on td "HI 2: Increase equitable outcomes through County operations and services" at bounding box center [706, 424] width 302 height 60
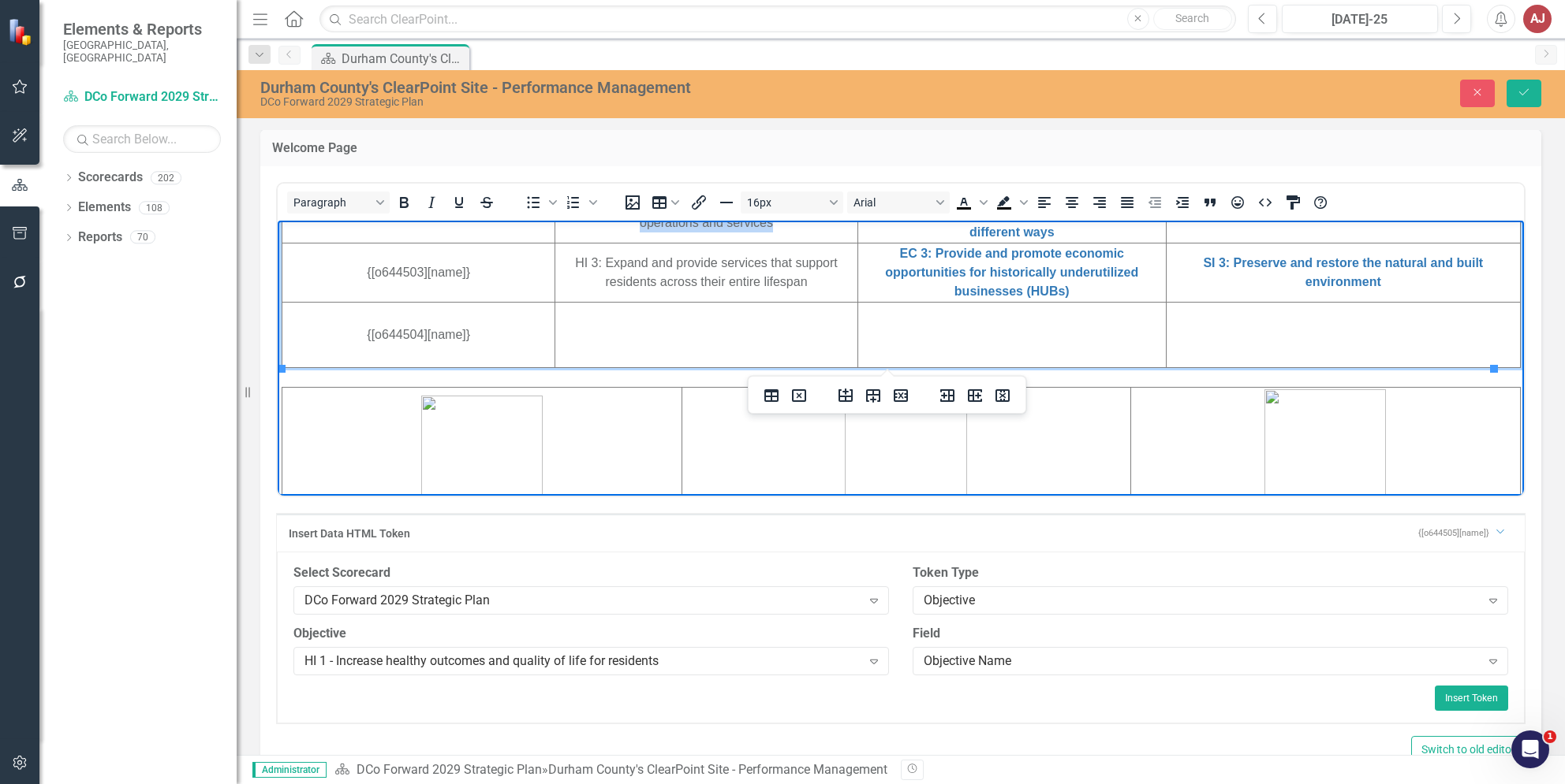
scroll to position [588, 0]
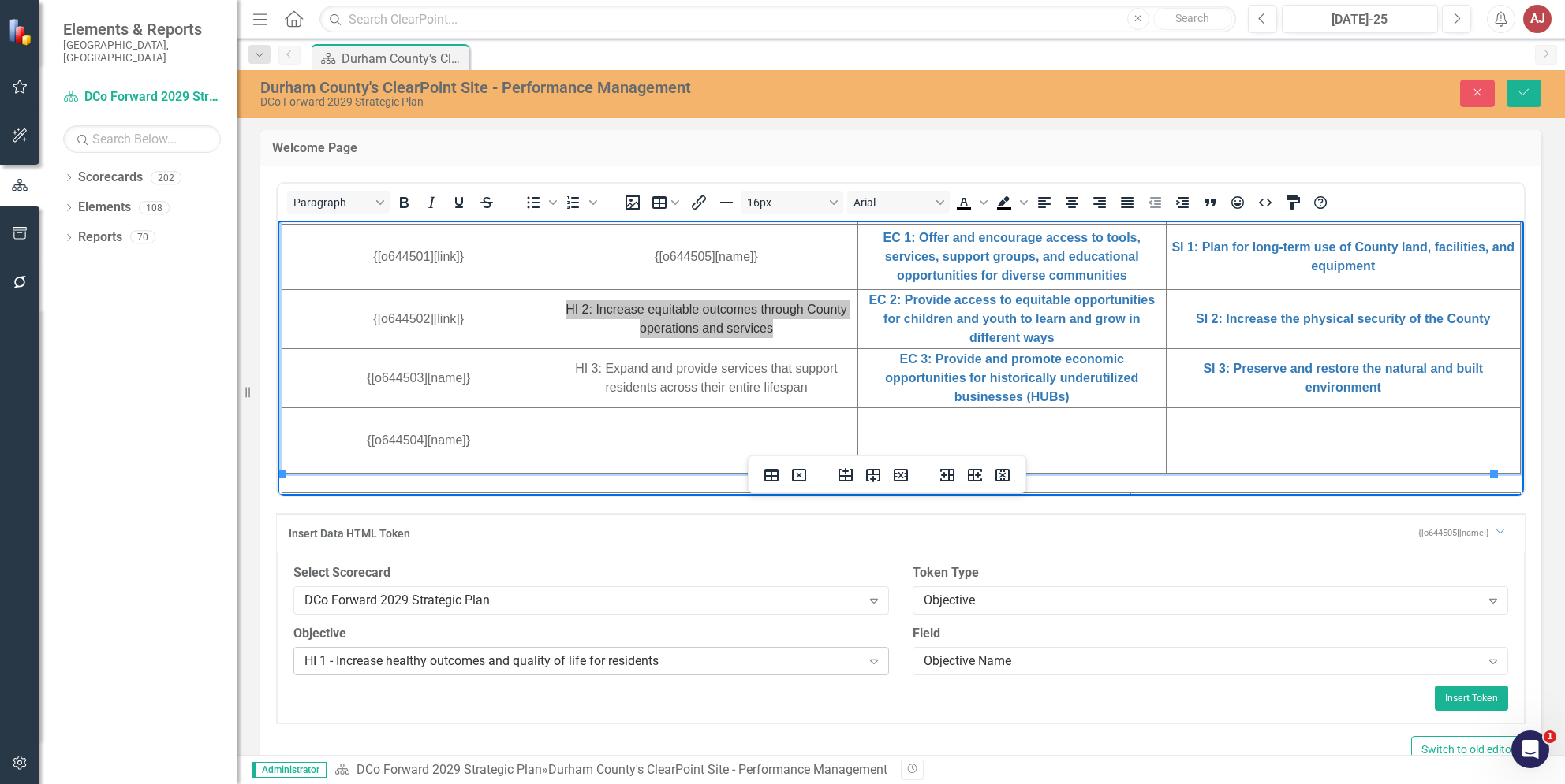
click at [876, 661] on icon "Expand" at bounding box center [874, 661] width 16 height 13
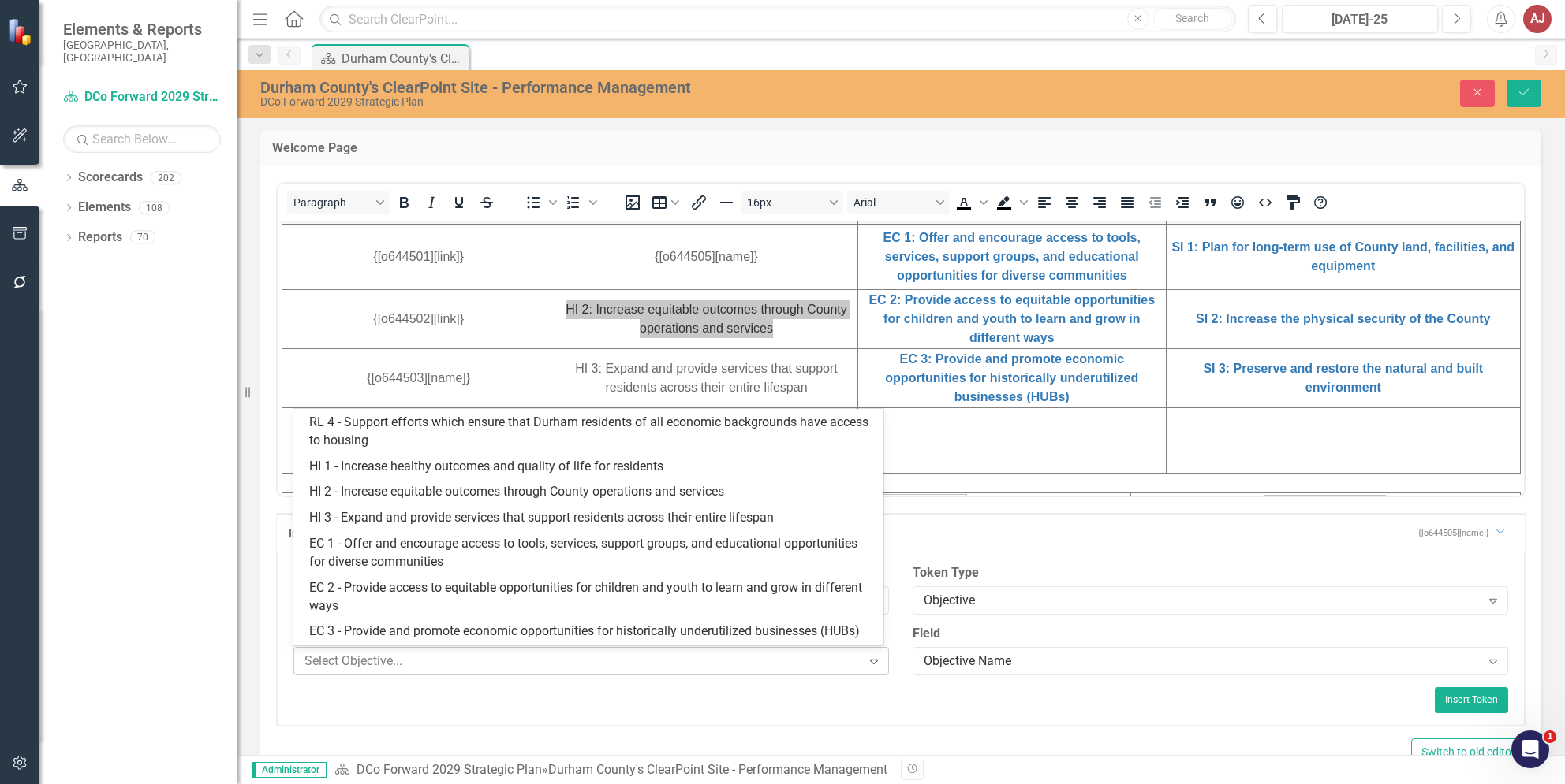
scroll to position [121, 0]
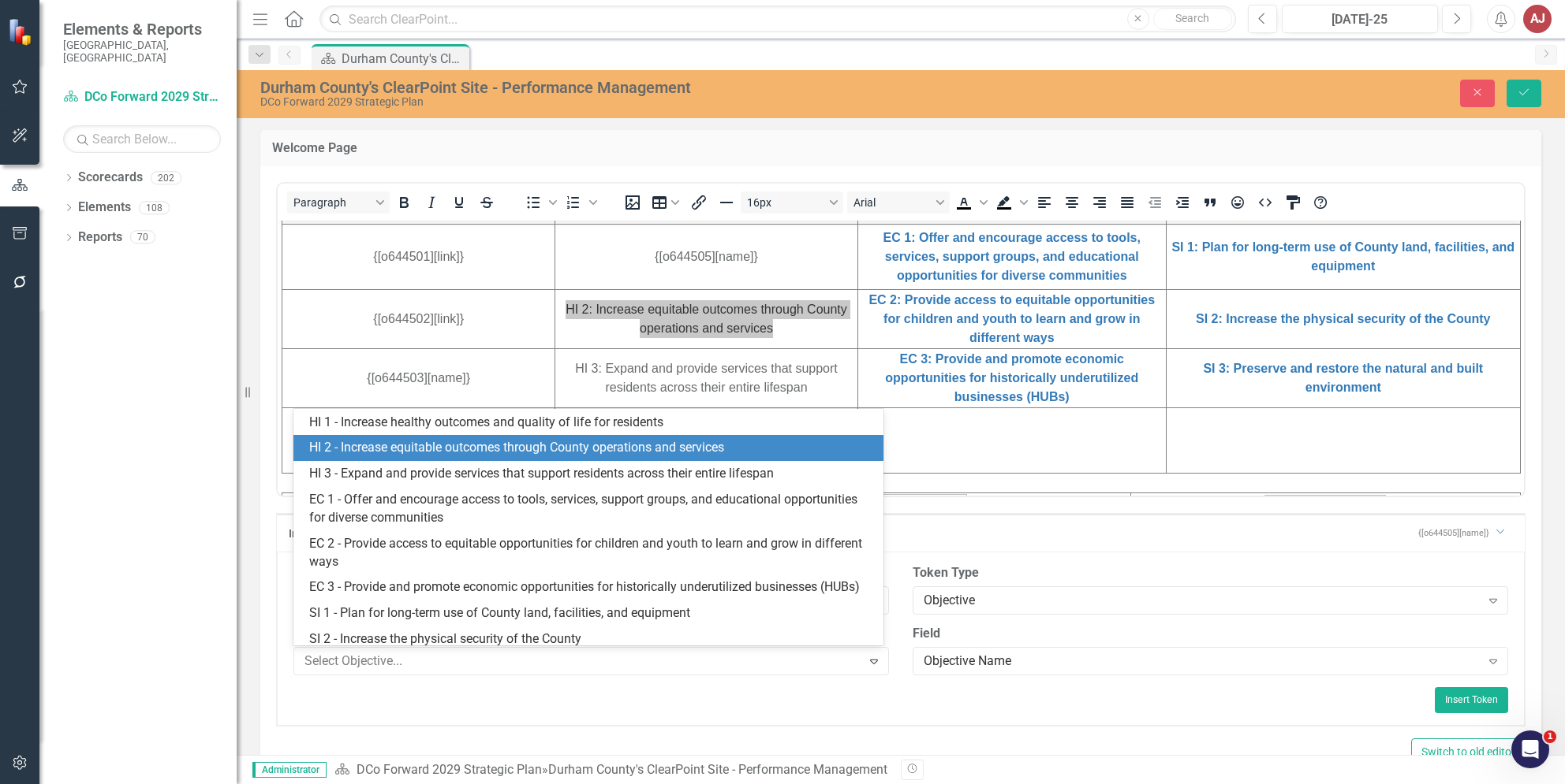
click at [350, 456] on div "HI 2 - Increase equitable outcomes through County operations and services" at bounding box center [591, 448] width 564 height 18
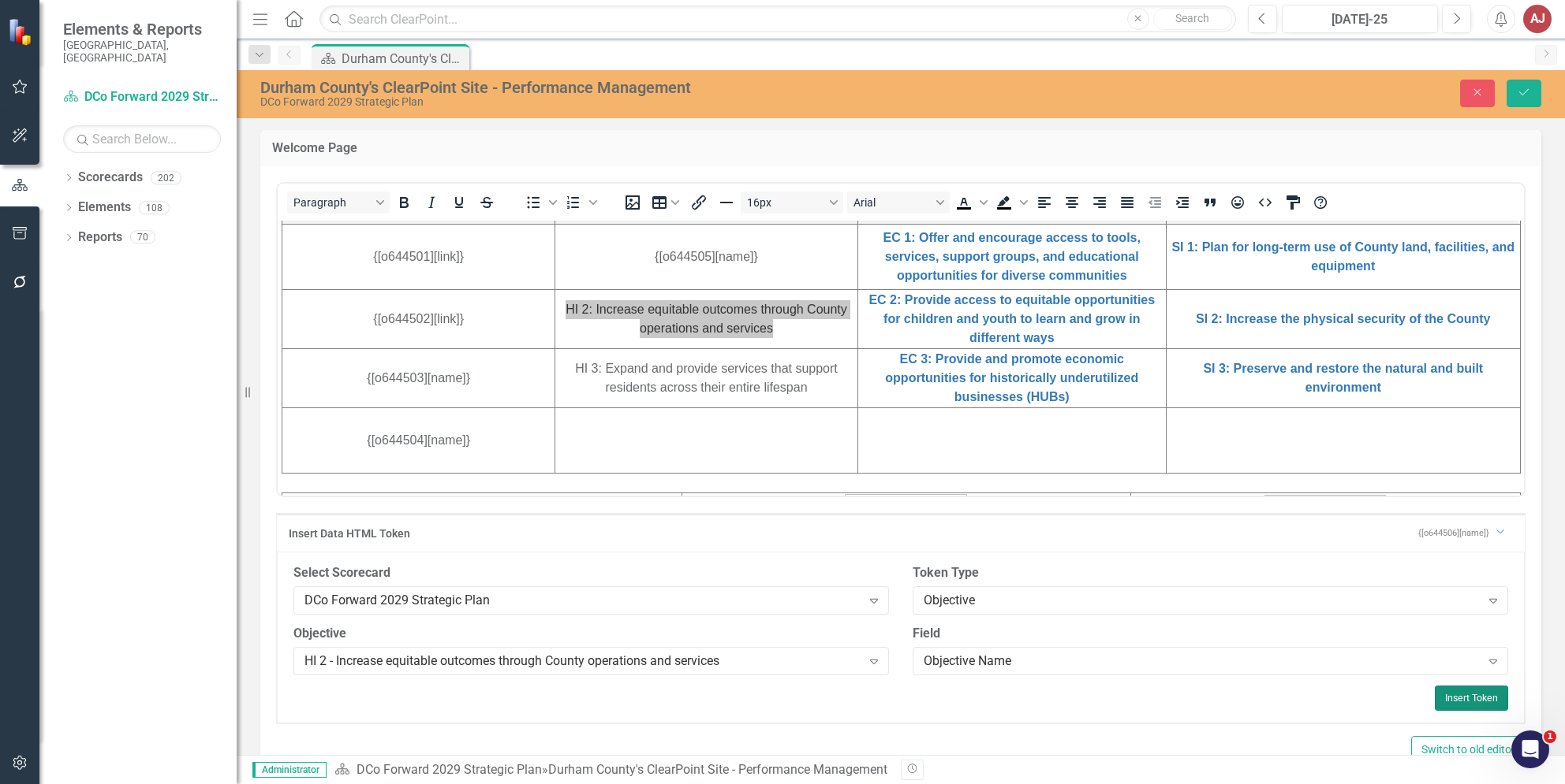
click at [1448, 695] on button "Insert Token" at bounding box center [1472, 698] width 73 height 25
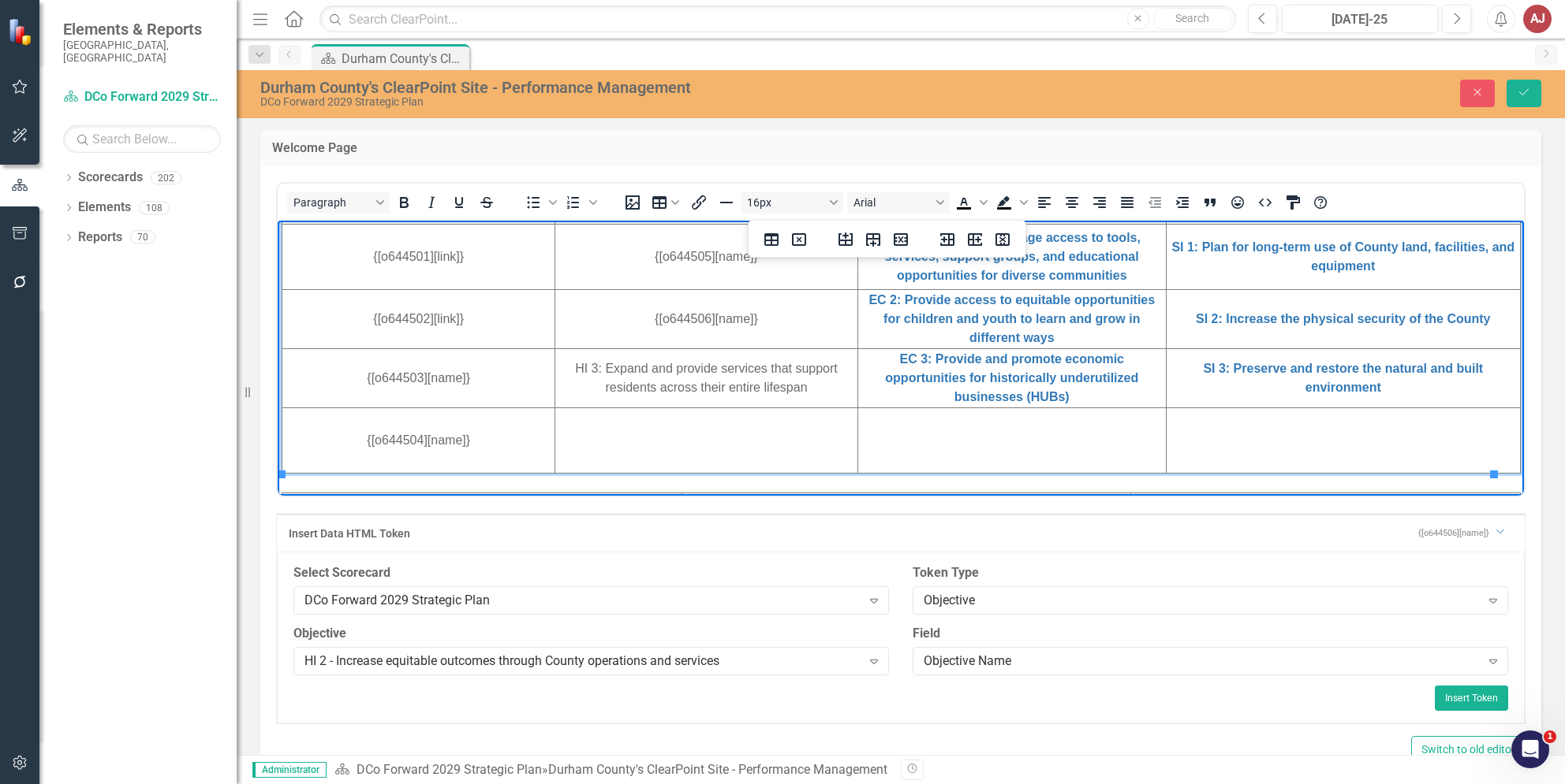
click at [681, 385] on td "HI 3: Expand and provide services that support residents across their entire li…" at bounding box center [706, 378] width 302 height 60
drag, startPoint x: 804, startPoint y: 396, endPoint x: 548, endPoint y: 369, distance: 257.4
click at [548, 369] on html "DURHAM COUNTY - Strategic Plan DCo Forward 2029 - Measure. Improve. Succeed. Re…" at bounding box center [901, 274] width 1246 height 1285
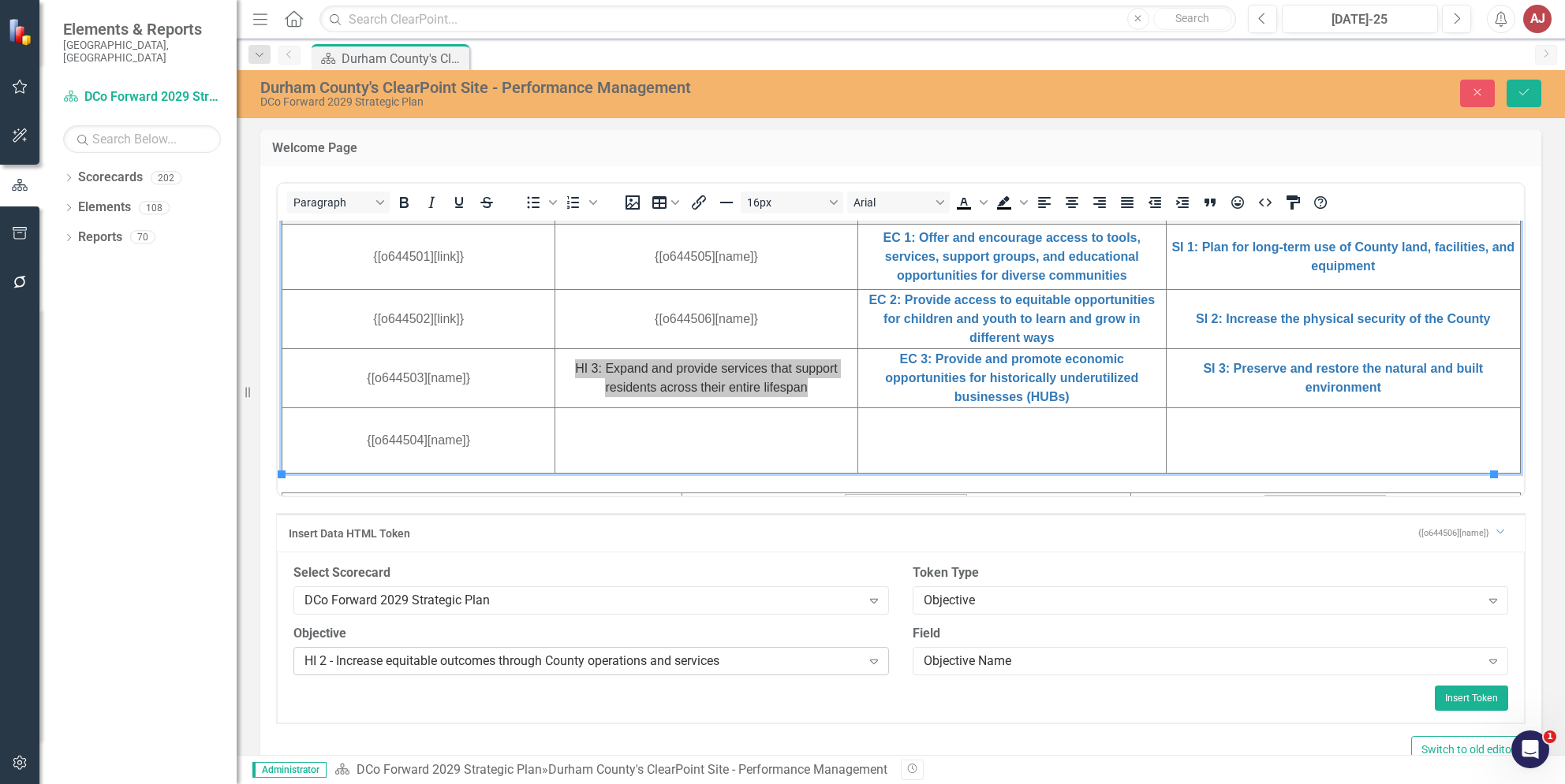
click at [849, 661] on div "HI 2 - Increase equitable outcomes through County operations and services" at bounding box center [583, 661] width 557 height 18
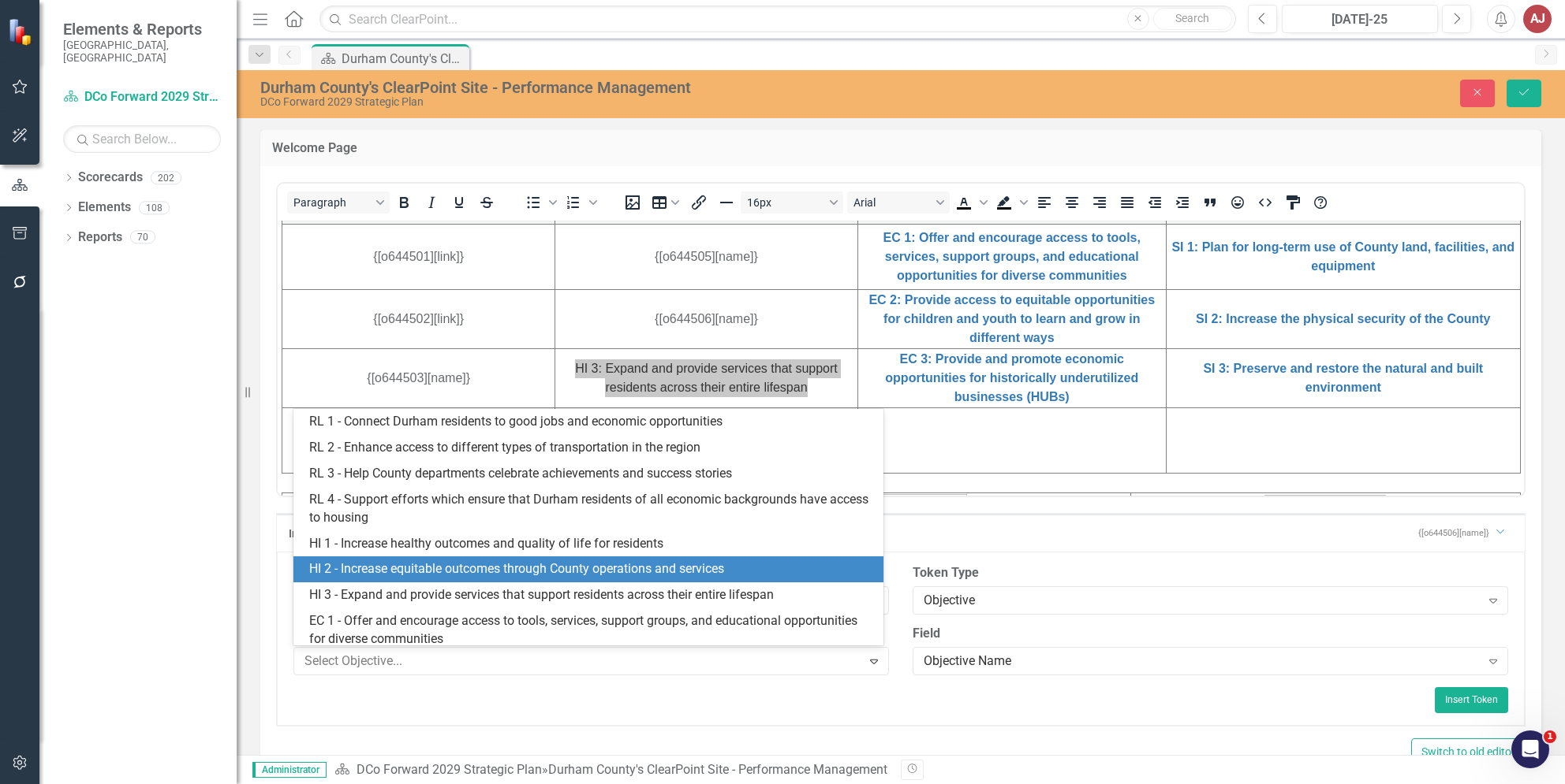
scroll to position [147, 0]
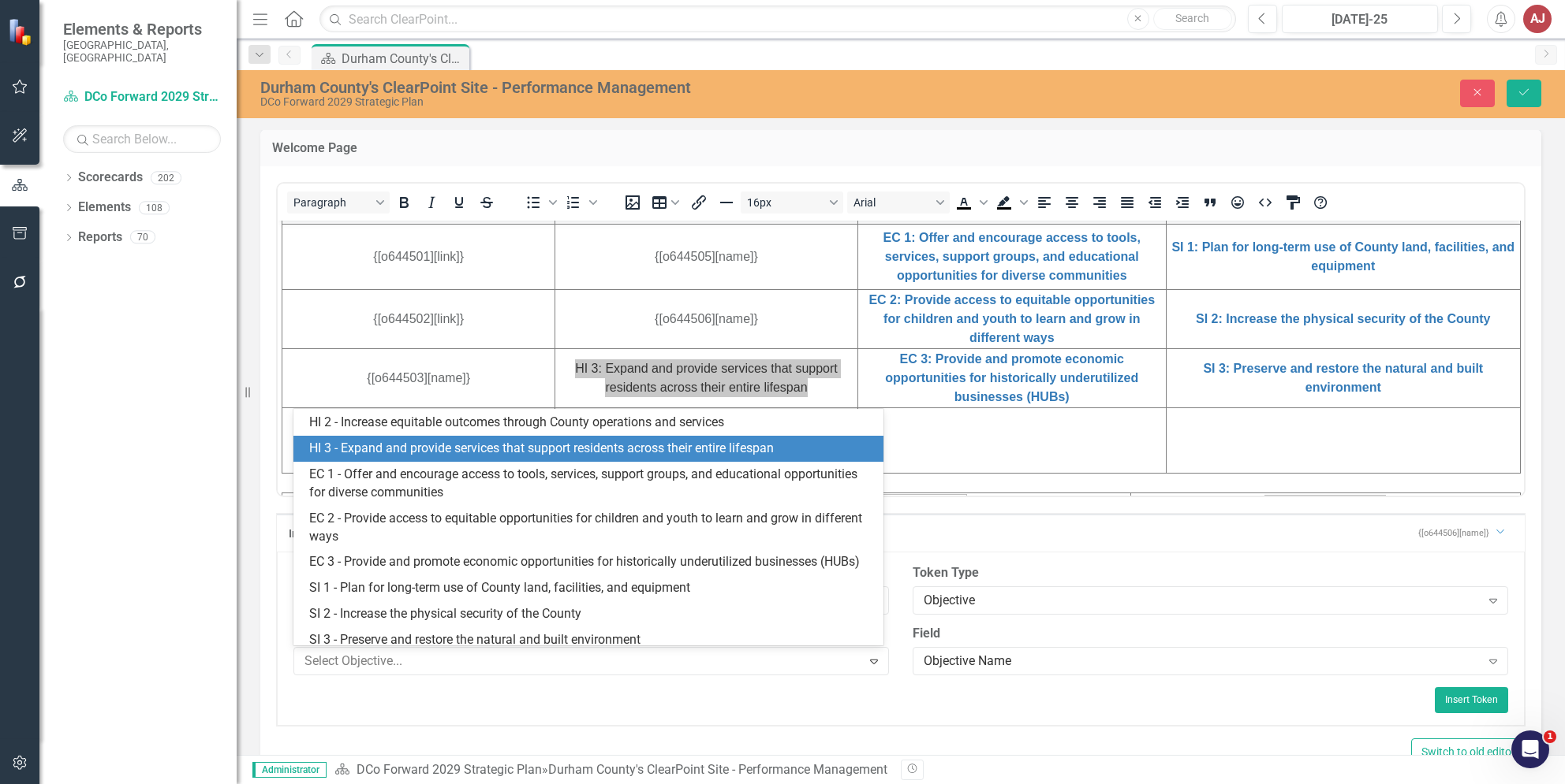
click at [450, 453] on div "HI 3 - Expand and provide services that support residents across their entire l…" at bounding box center [591, 449] width 564 height 18
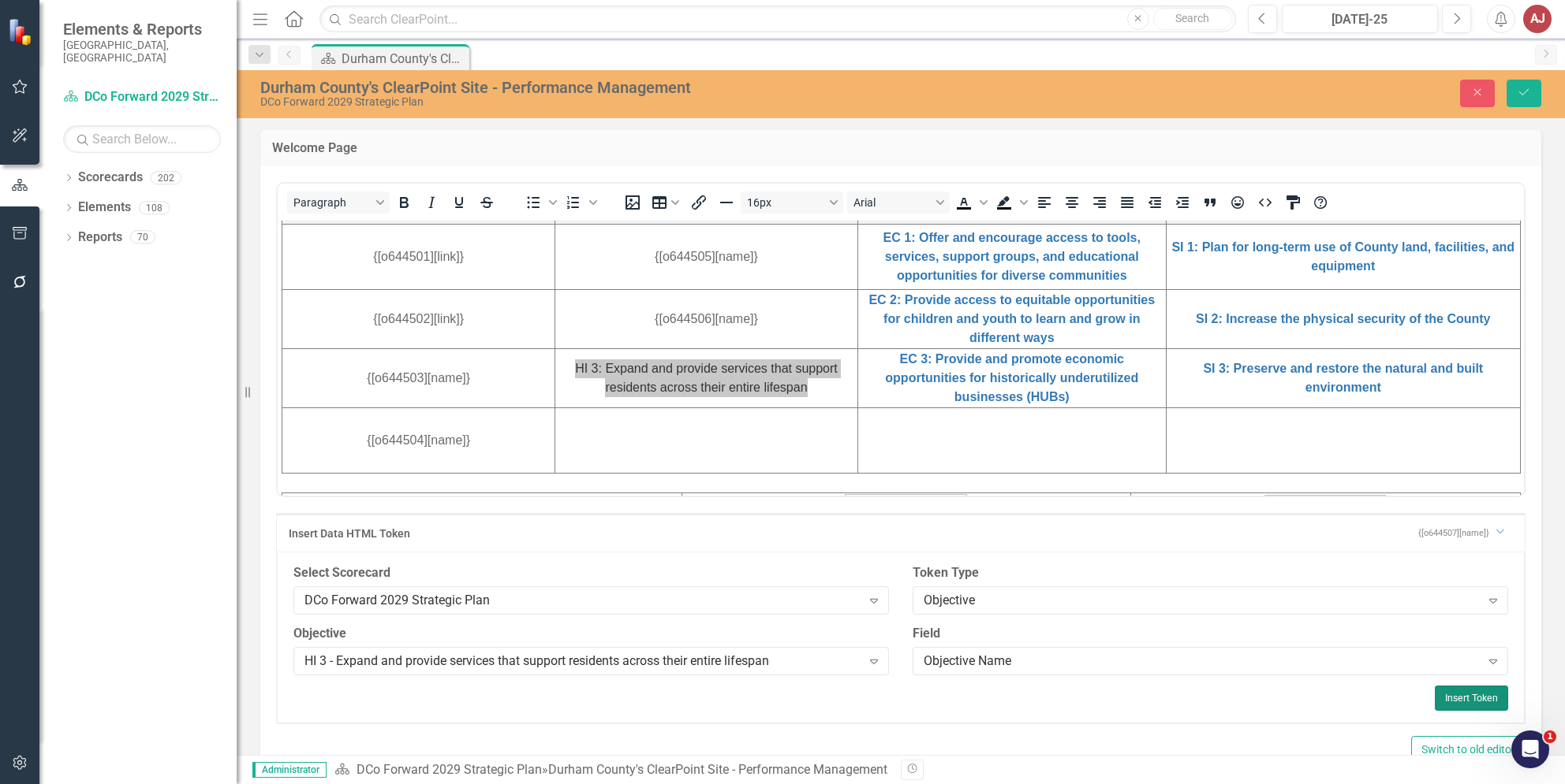
click at [1458, 702] on button "Insert Token" at bounding box center [1472, 698] width 73 height 25
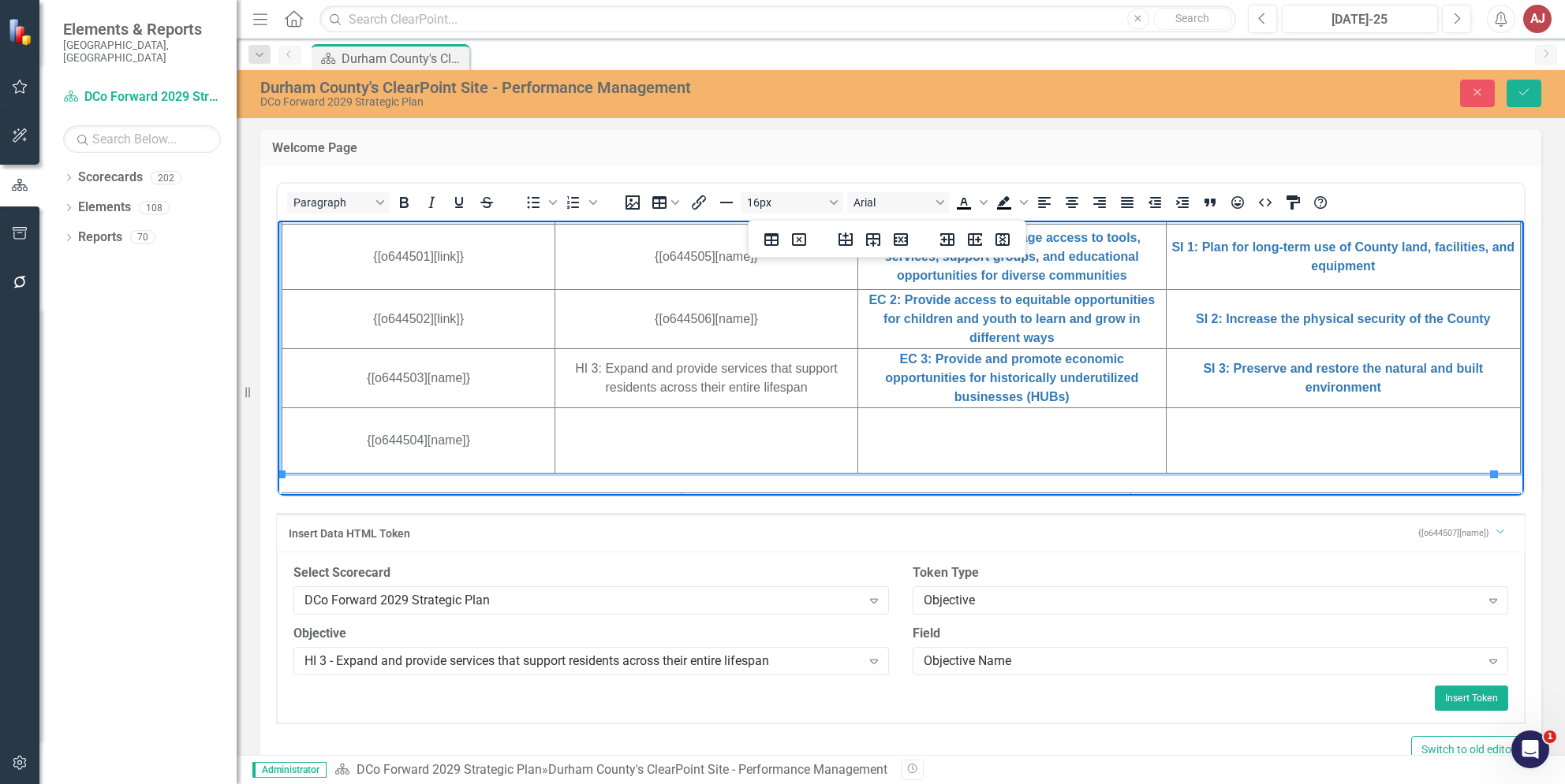
click at [776, 411] on td "Rich Text Area. Press ALT-0 for help." at bounding box center [706, 441] width 302 height 65
drag, startPoint x: 810, startPoint y: 393, endPoint x: 565, endPoint y: 363, distance: 246.8
click at [565, 363] on td "HI 3: Expand and provide services that support residents across their entire li…" at bounding box center [706, 378] width 302 height 60
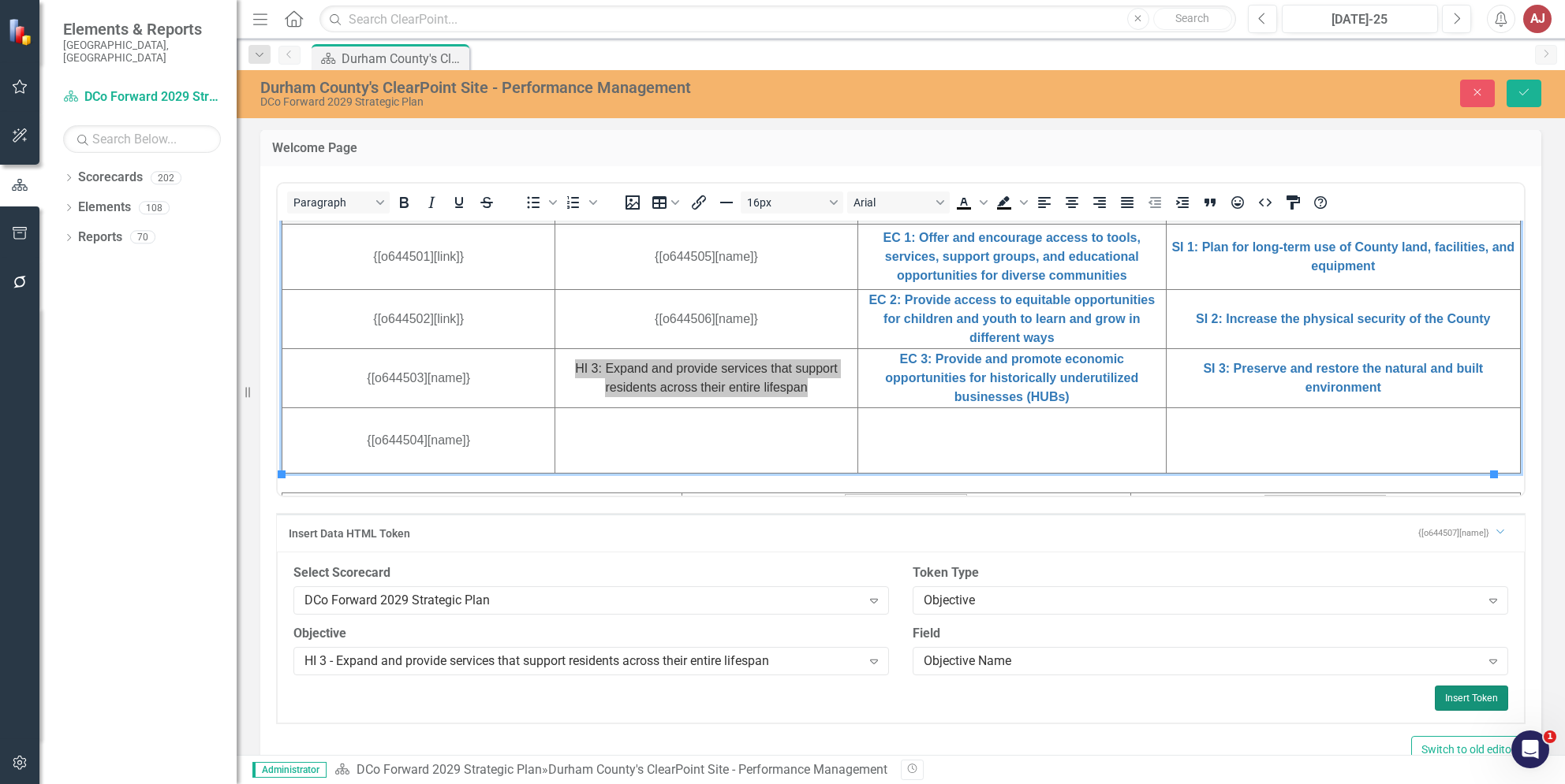
click at [1479, 698] on button "Insert Token" at bounding box center [1472, 698] width 73 height 25
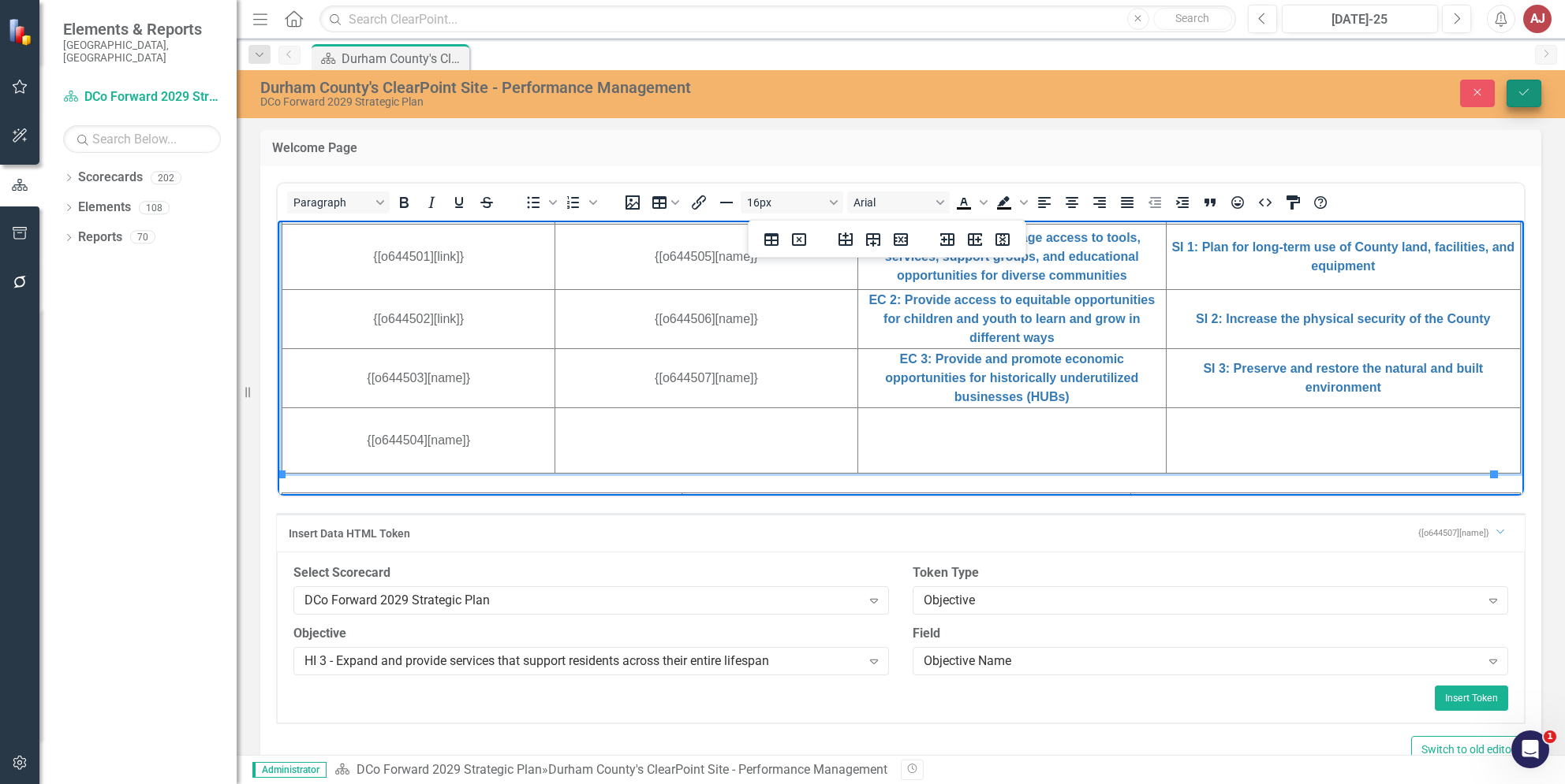
click at [1533, 95] on button "Save" at bounding box center [1523, 93] width 35 height 28
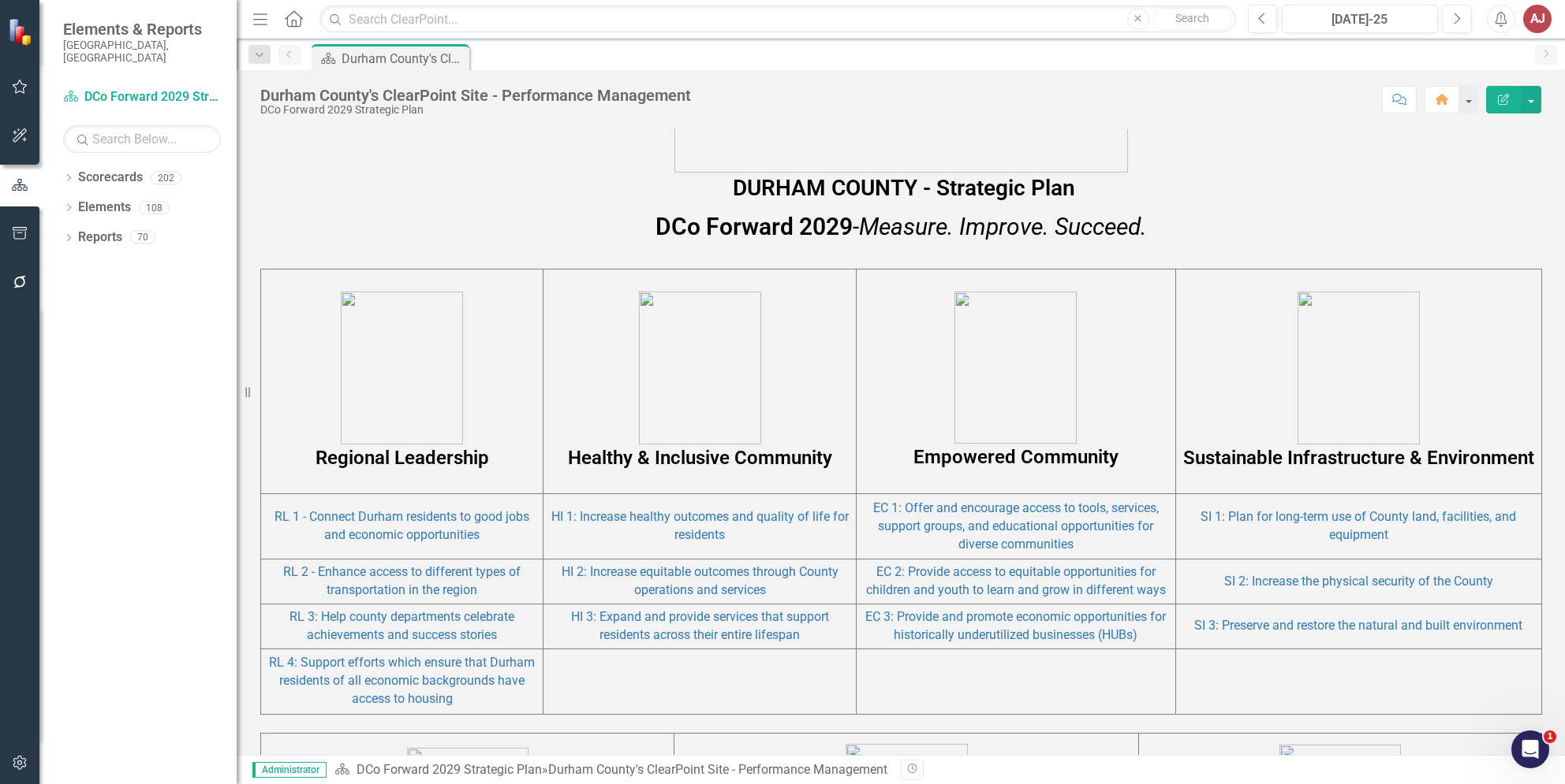
scroll to position [841, 0]
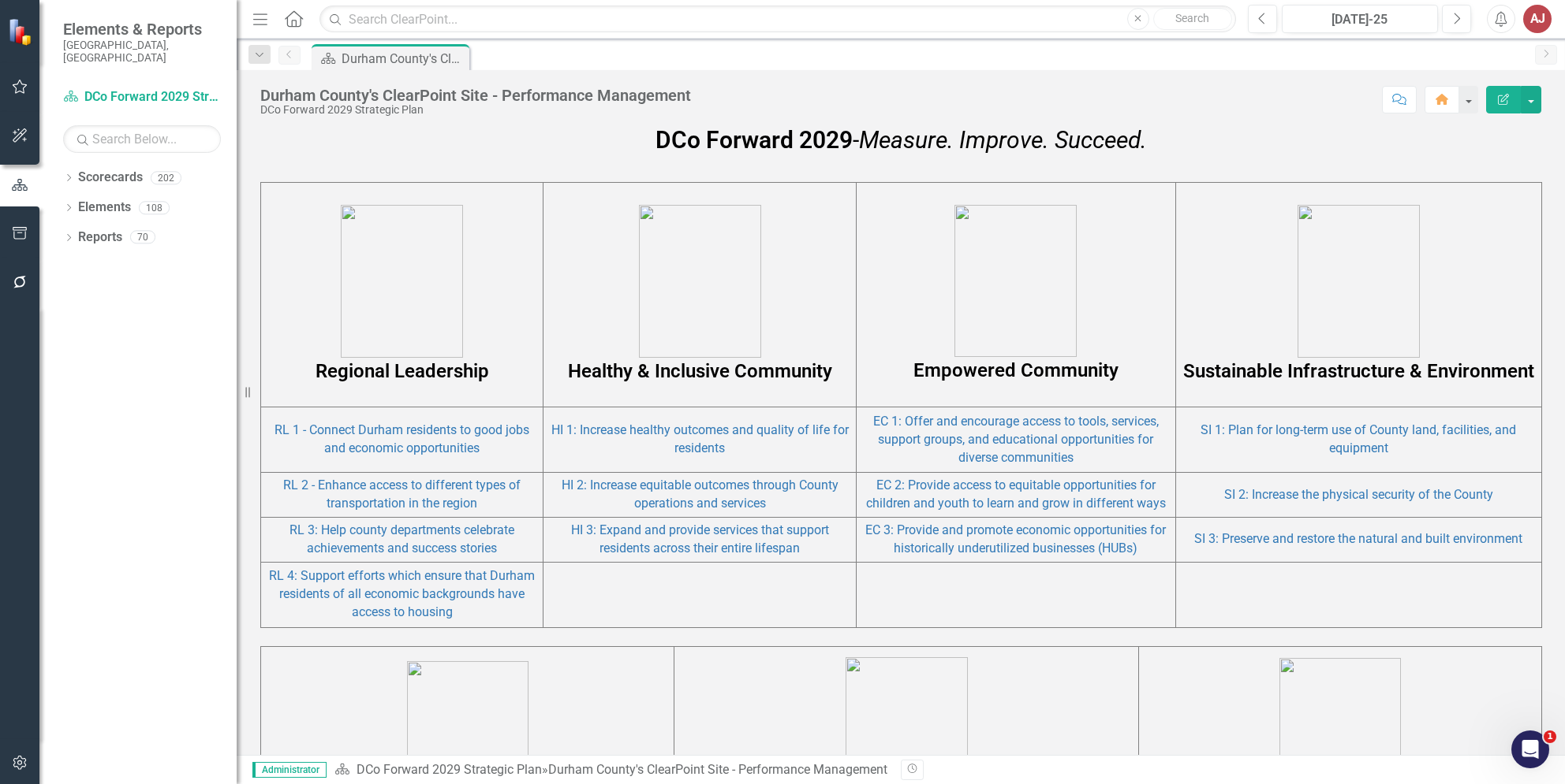
click at [498, 455] on td "RL 1 - Connect Durham residents to good jobs and economic opportunities" at bounding box center [402, 441] width 282 height 65
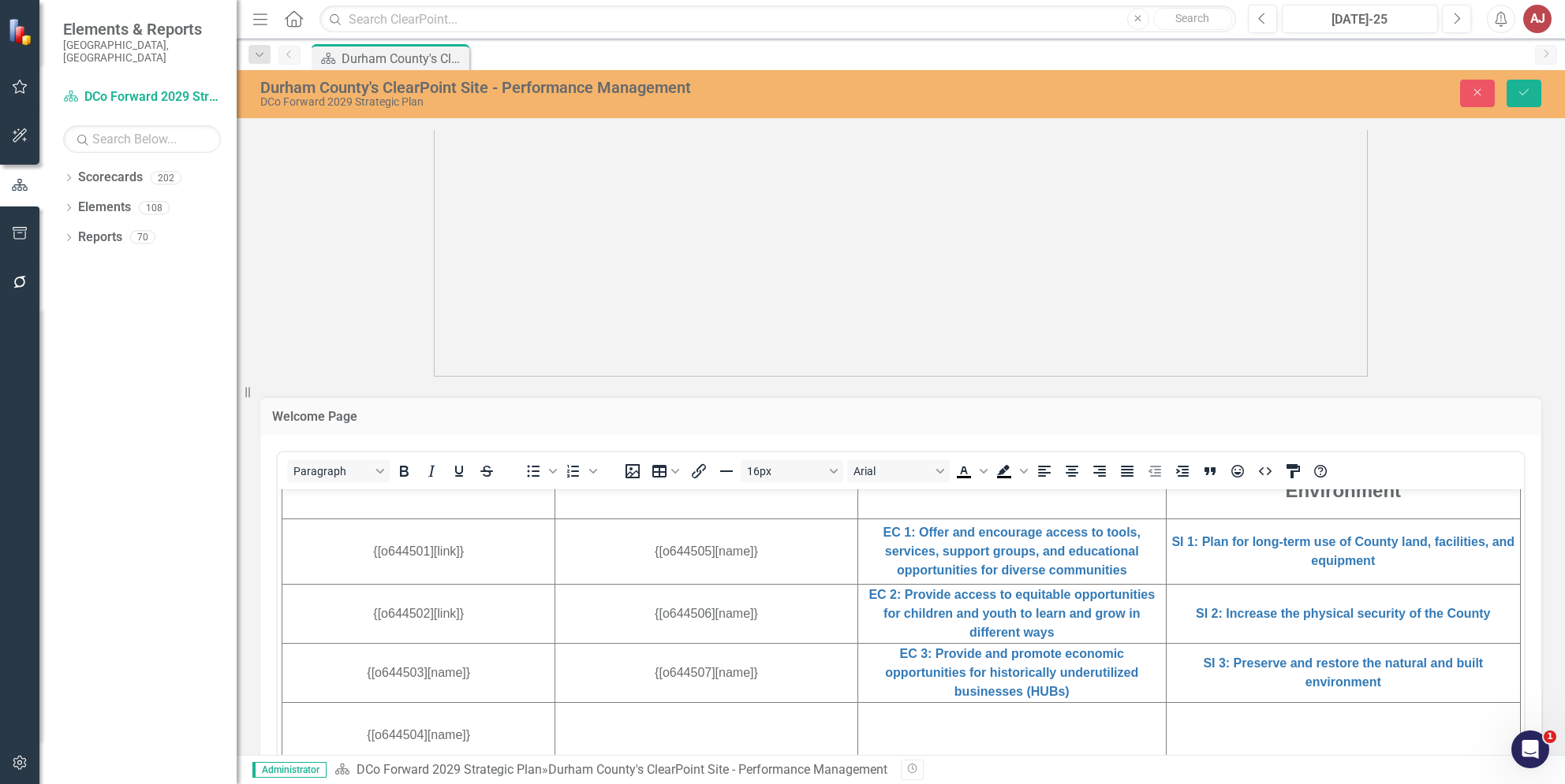
scroll to position [525, 0]
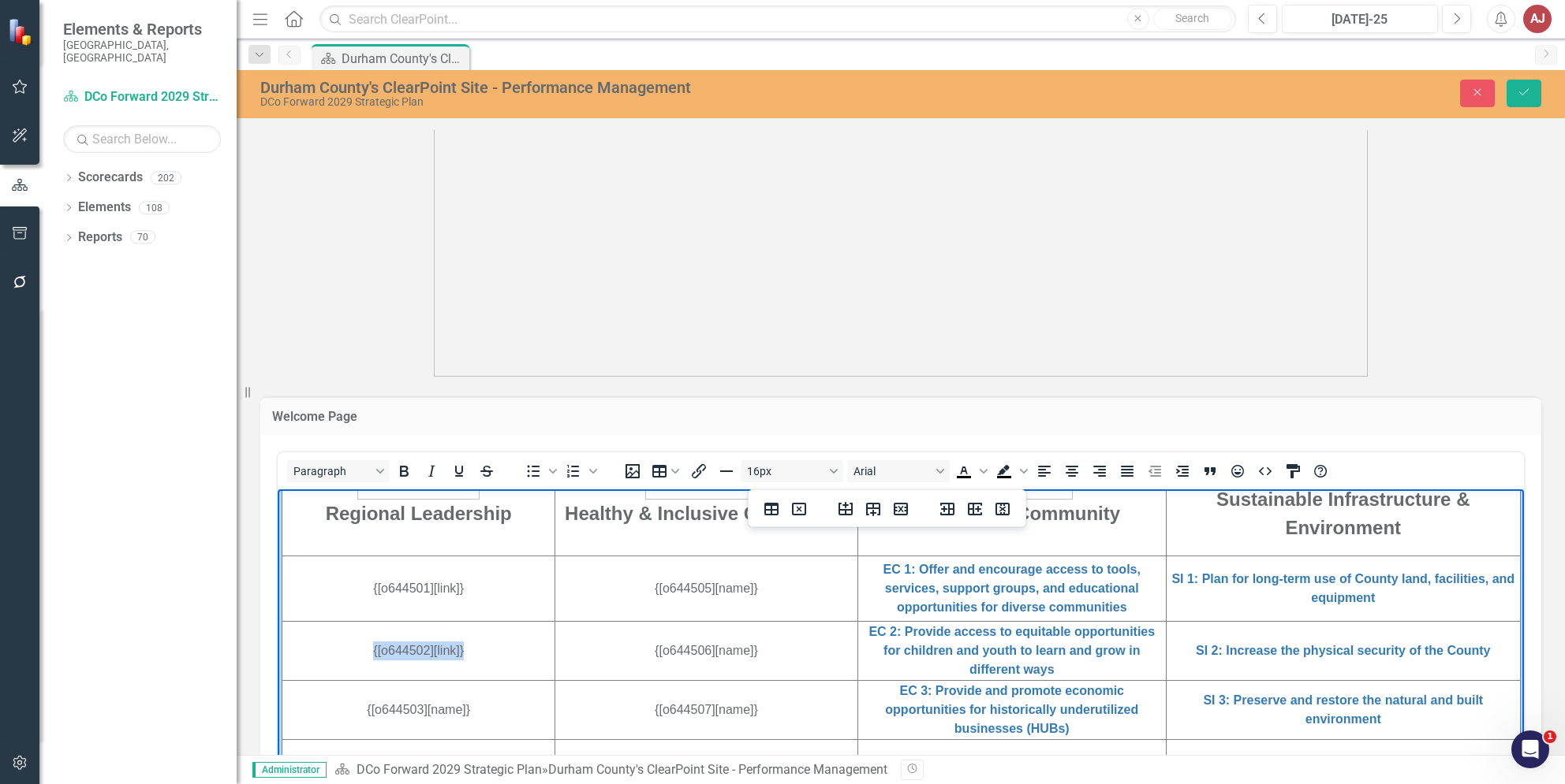
drag, startPoint x: 487, startPoint y: 645, endPoint x: 345, endPoint y: 646, distance: 142.0
click at [345, 646] on td "{[o644502][link]}" at bounding box center [418, 651] width 273 height 60
click at [700, 468] on icon "Insert/edit link" at bounding box center [698, 470] width 19 height 19
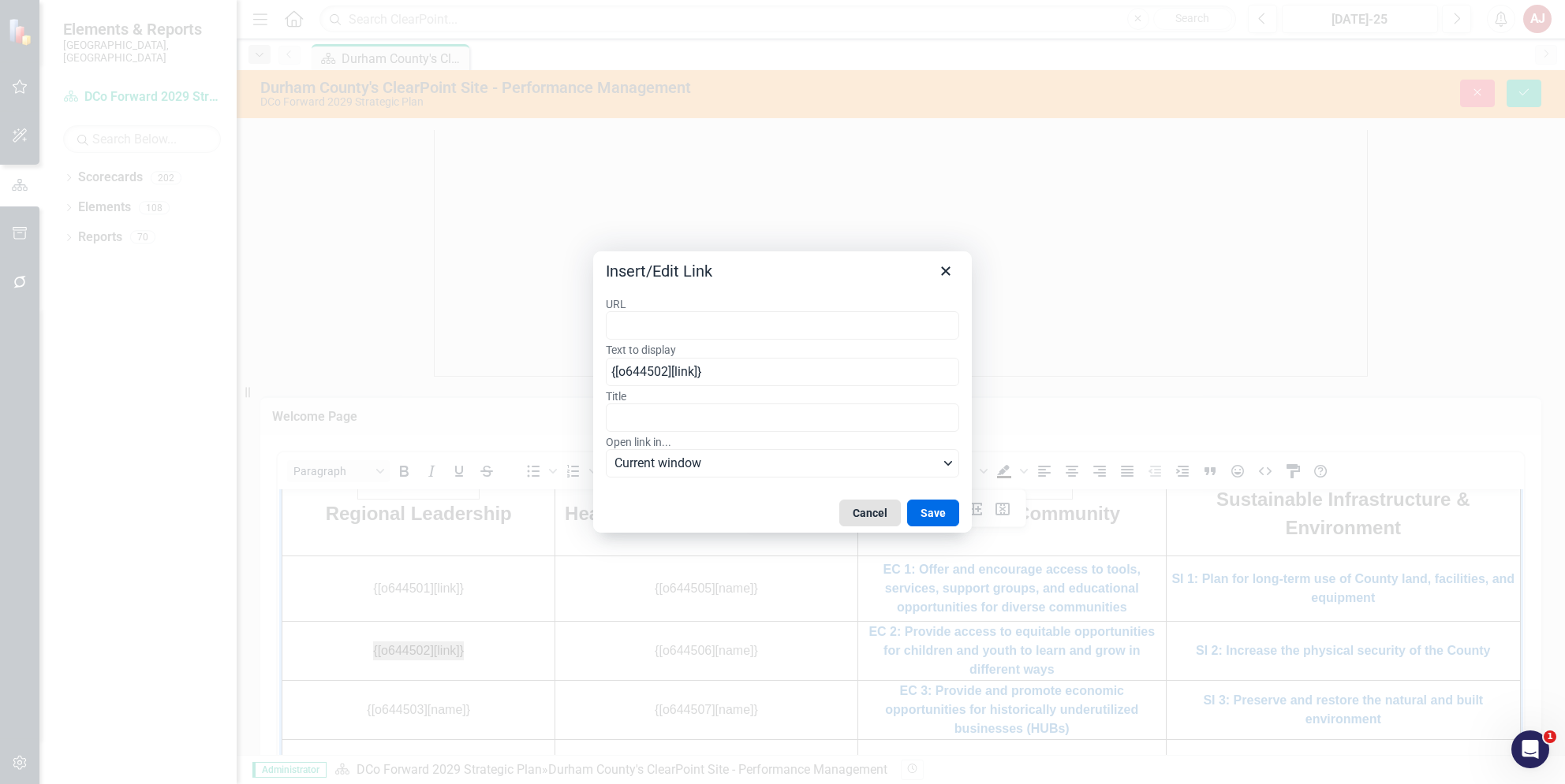
click at [853, 508] on button "Cancel" at bounding box center [870, 513] width 62 height 27
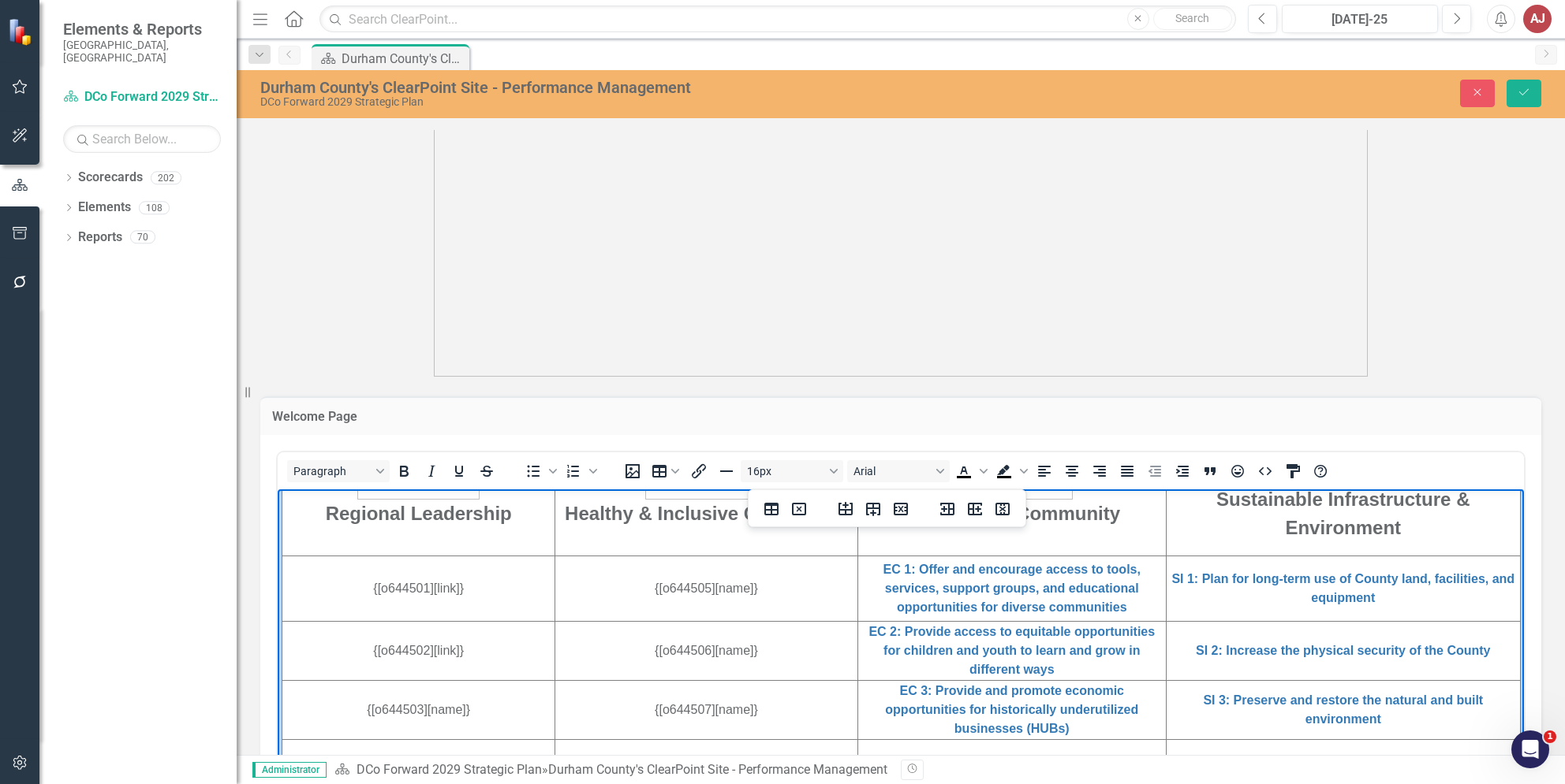
click at [508, 594] on td "{[o644501][link]}" at bounding box center [418, 588] width 273 height 65
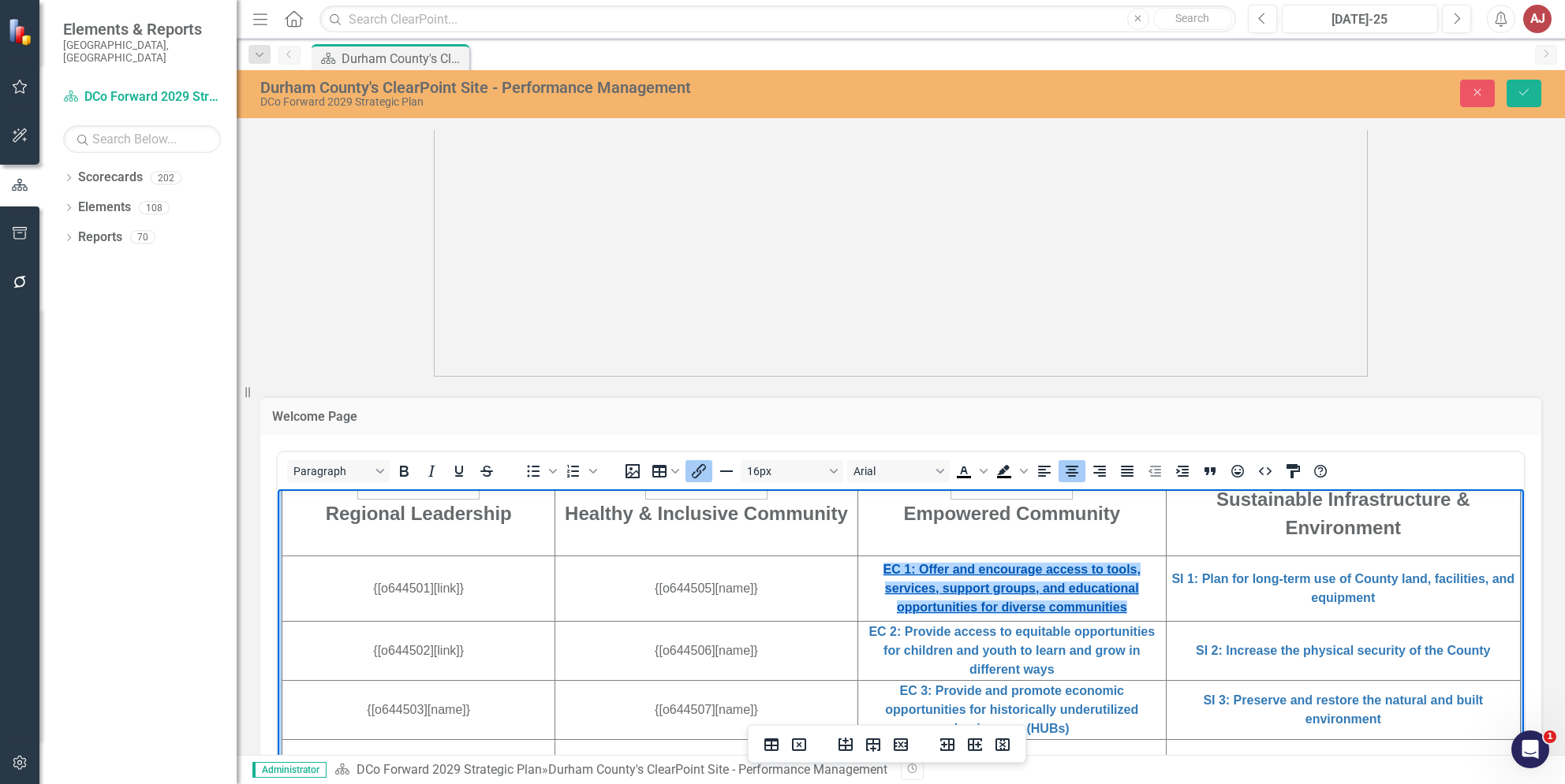
drag, startPoint x: 1125, startPoint y: 605, endPoint x: 991, endPoint y: 603, distance: 134.0
click at [991, 603] on td "EC 1: Offer and encourage access to tools, services, support groups, and educat…" at bounding box center [1011, 588] width 309 height 65
click at [1108, 609] on link "EC 1: Offer and encourage access to tools, services, support groups, and educat…" at bounding box center [1012, 588] width 257 height 52
drag, startPoint x: 1122, startPoint y: 608, endPoint x: 857, endPoint y: 573, distance: 267.3
click at [857, 573] on td "EC 1: Offer and encourage access to tools, services, support groups, and educat…" at bounding box center [1011, 588] width 309 height 65
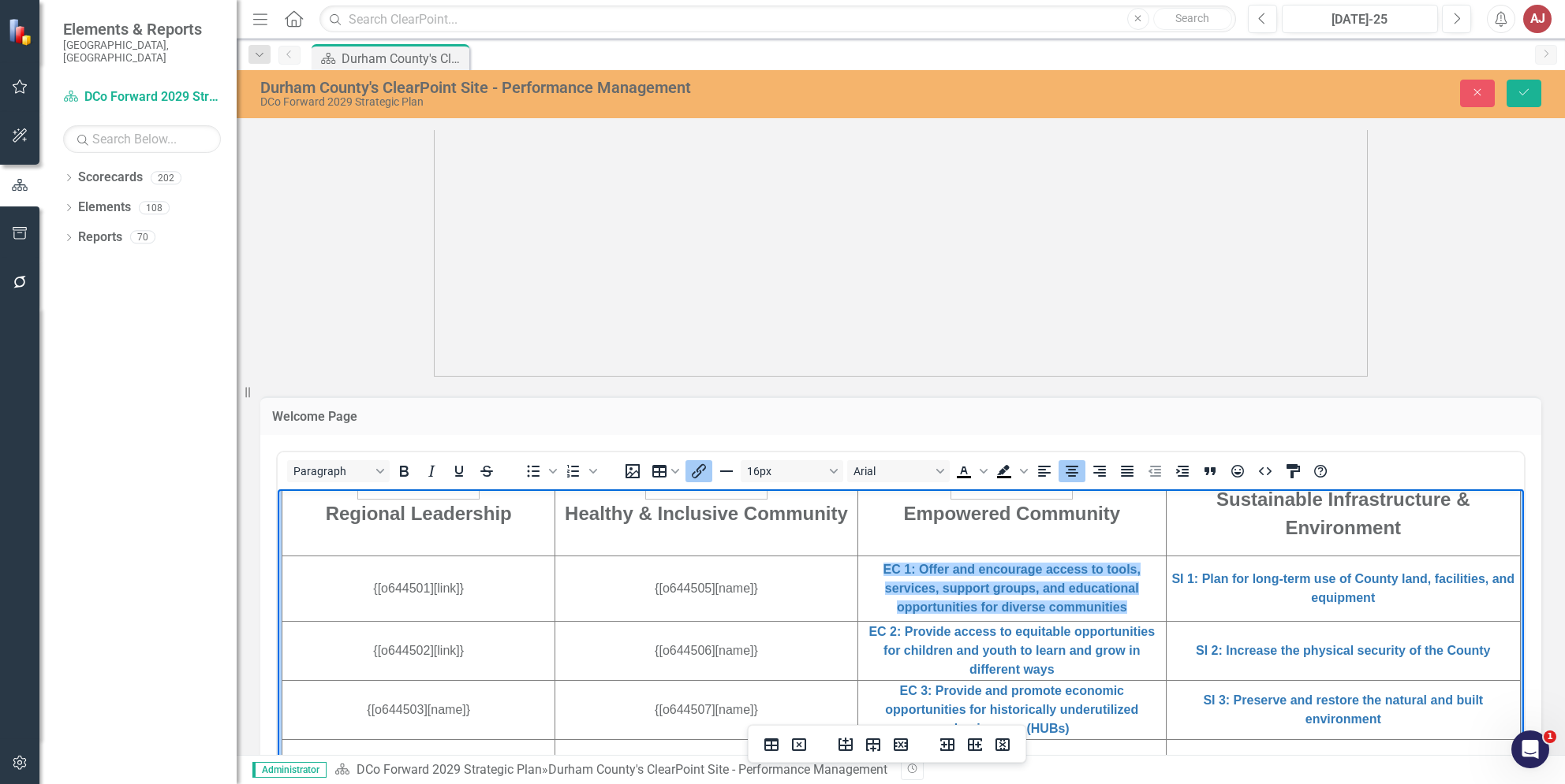
click at [691, 462] on icon "Insert/edit link" at bounding box center [698, 470] width 19 height 19
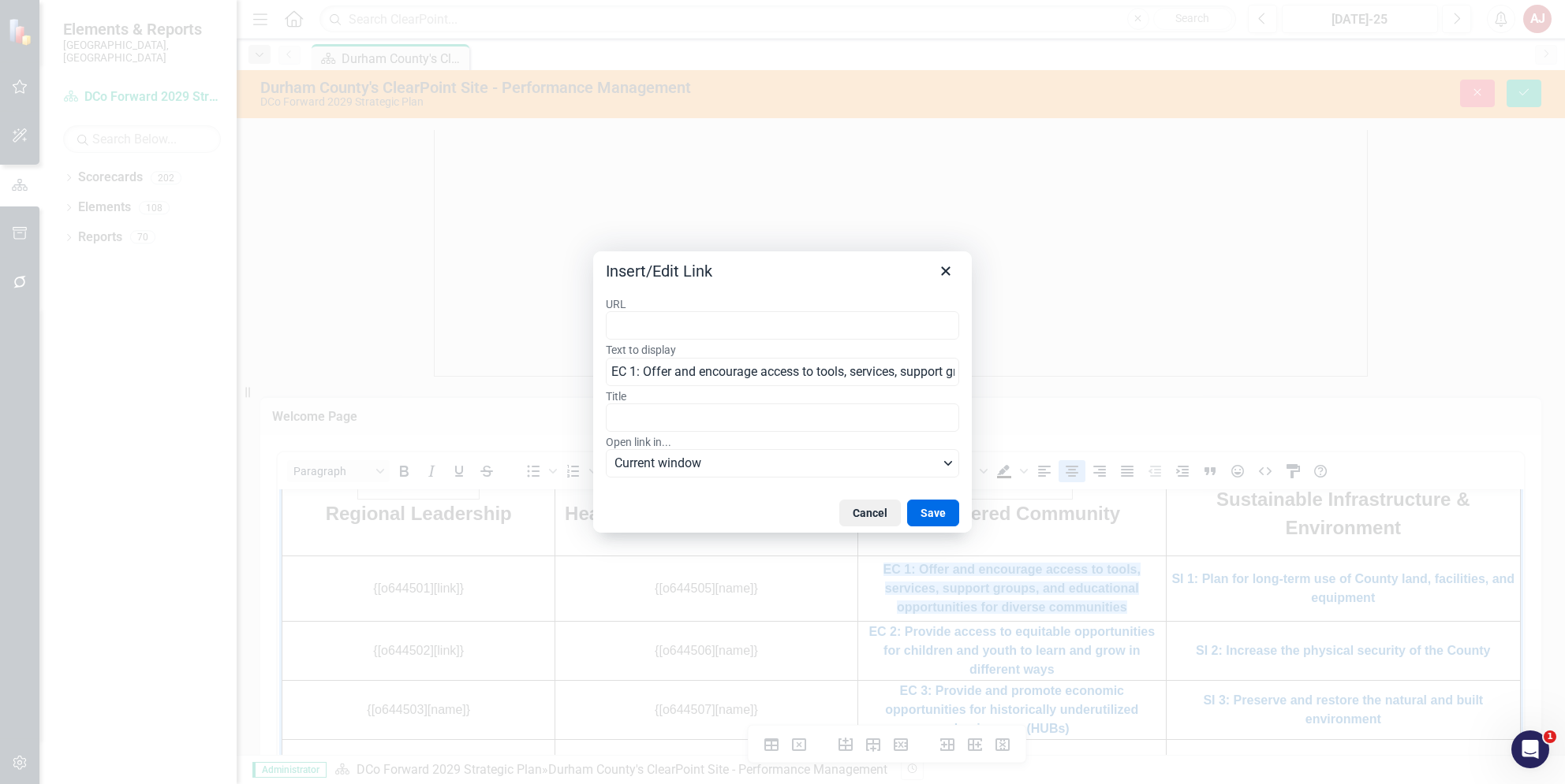
scroll to position [0, 0]
click at [934, 515] on button "Save" at bounding box center [932, 513] width 52 height 27
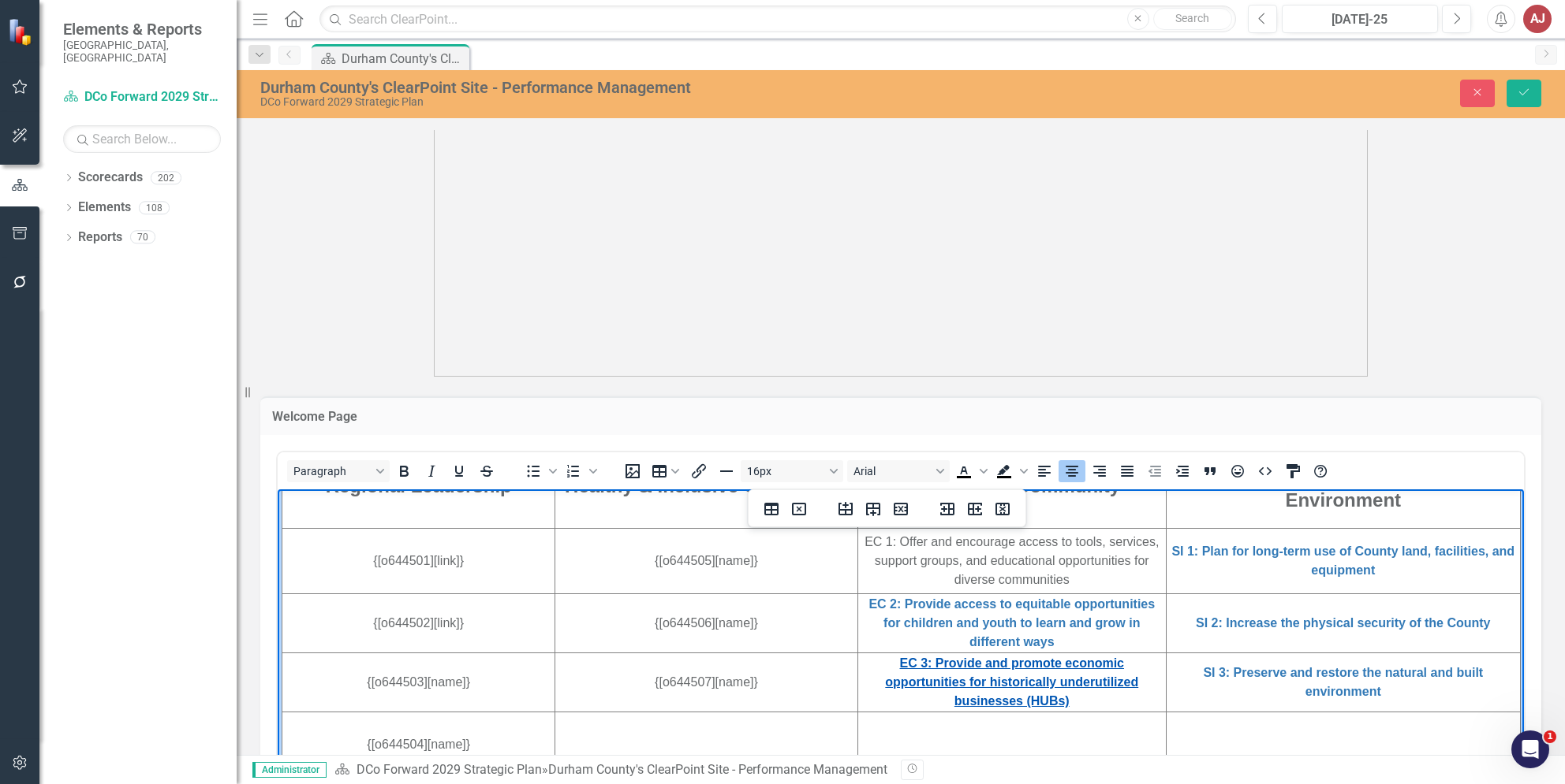
scroll to position [630, 0]
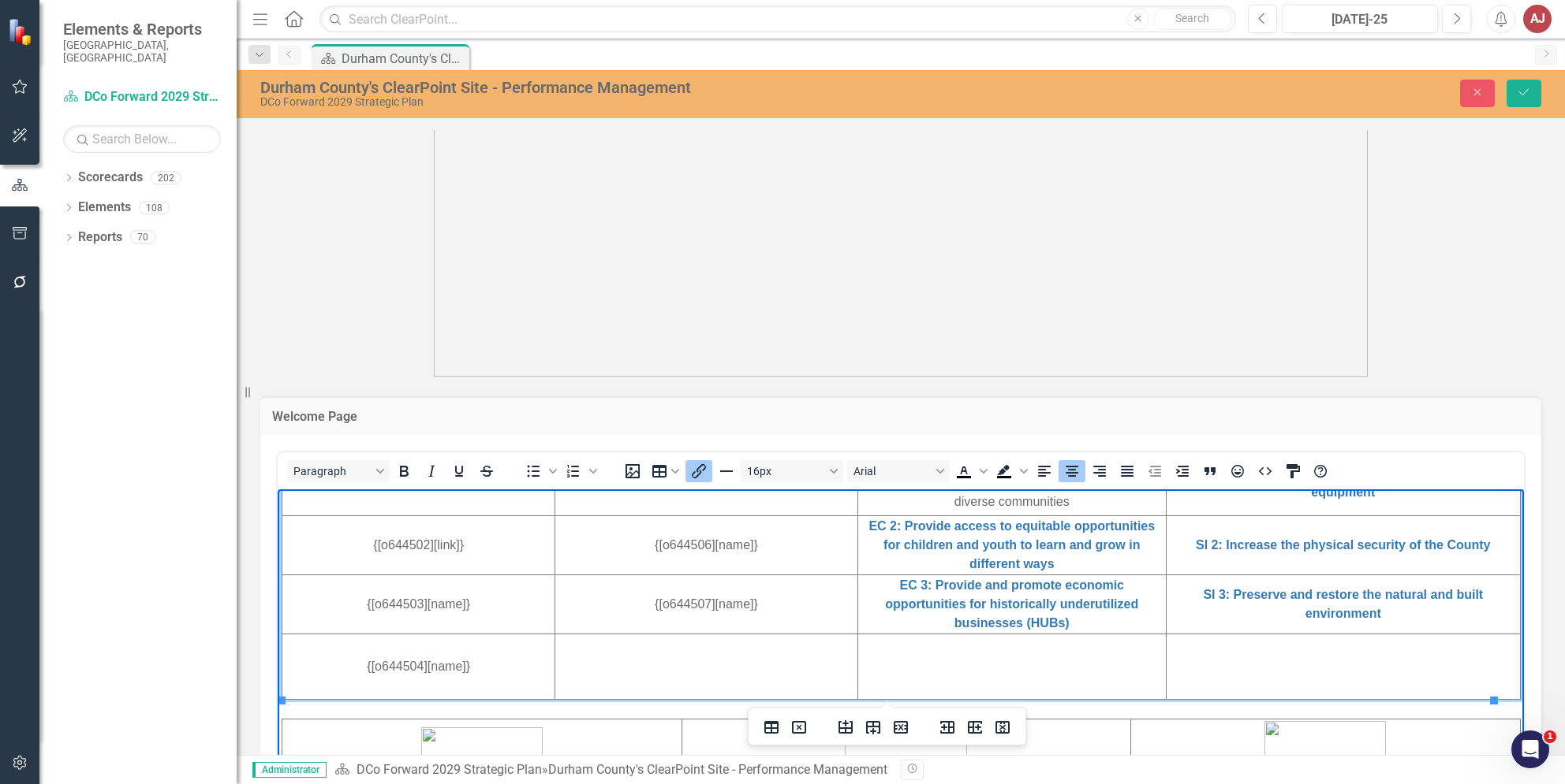
click at [1096, 623] on td "EC 3: Provide and promote economic opportunities for historically underutilized…" at bounding box center [1011, 604] width 309 height 60
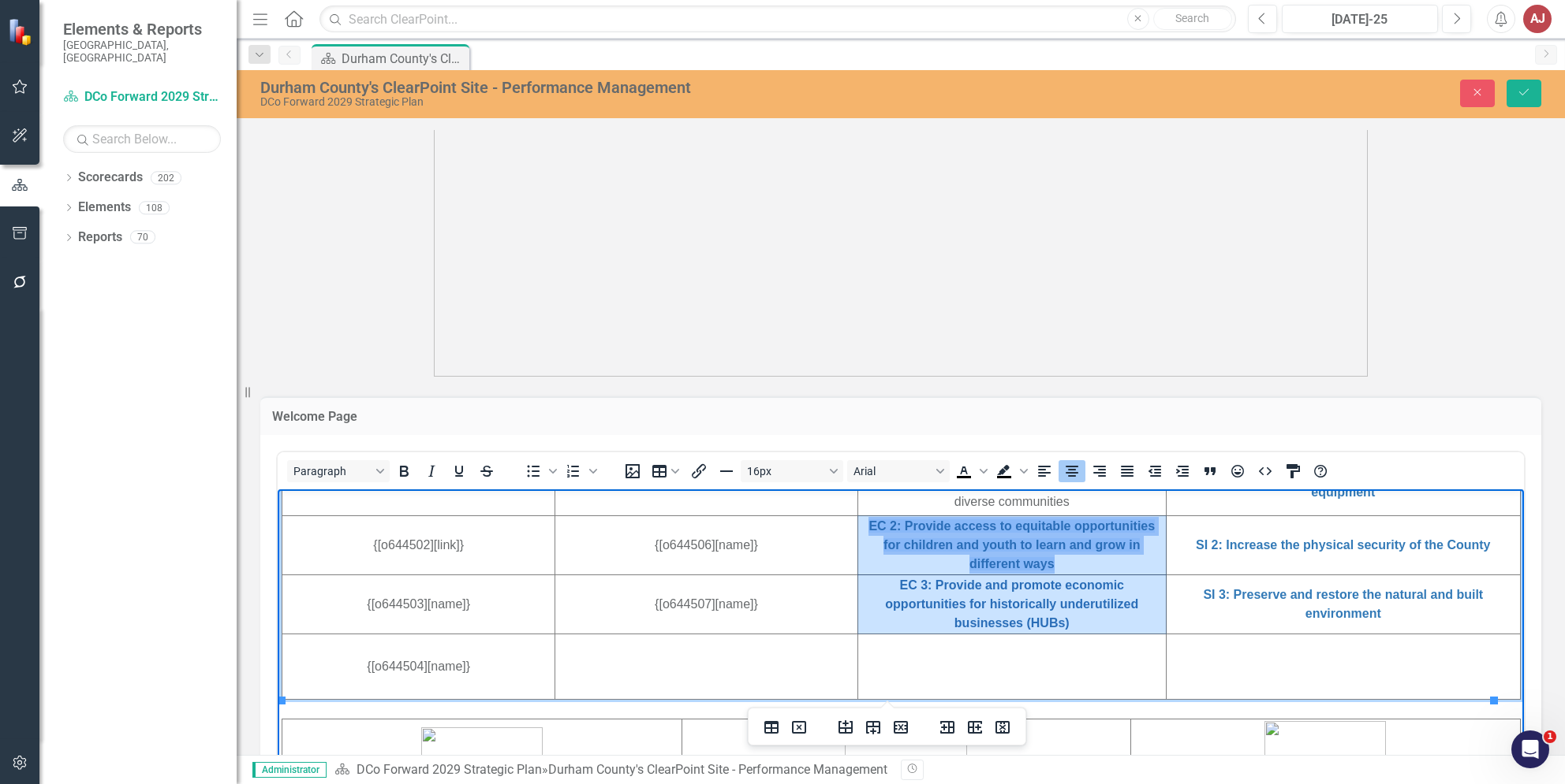
drag, startPoint x: 1087, startPoint y: 627, endPoint x: 853, endPoint y: 532, distance: 252.5
click at [853, 532] on tbody "Regional Leadership Healthy & Inclusive Community Empowered Community Sustainab…" at bounding box center [901, 461] width 1238 height 473
click at [696, 470] on icon "Insert/edit link" at bounding box center [698, 470] width 19 height 19
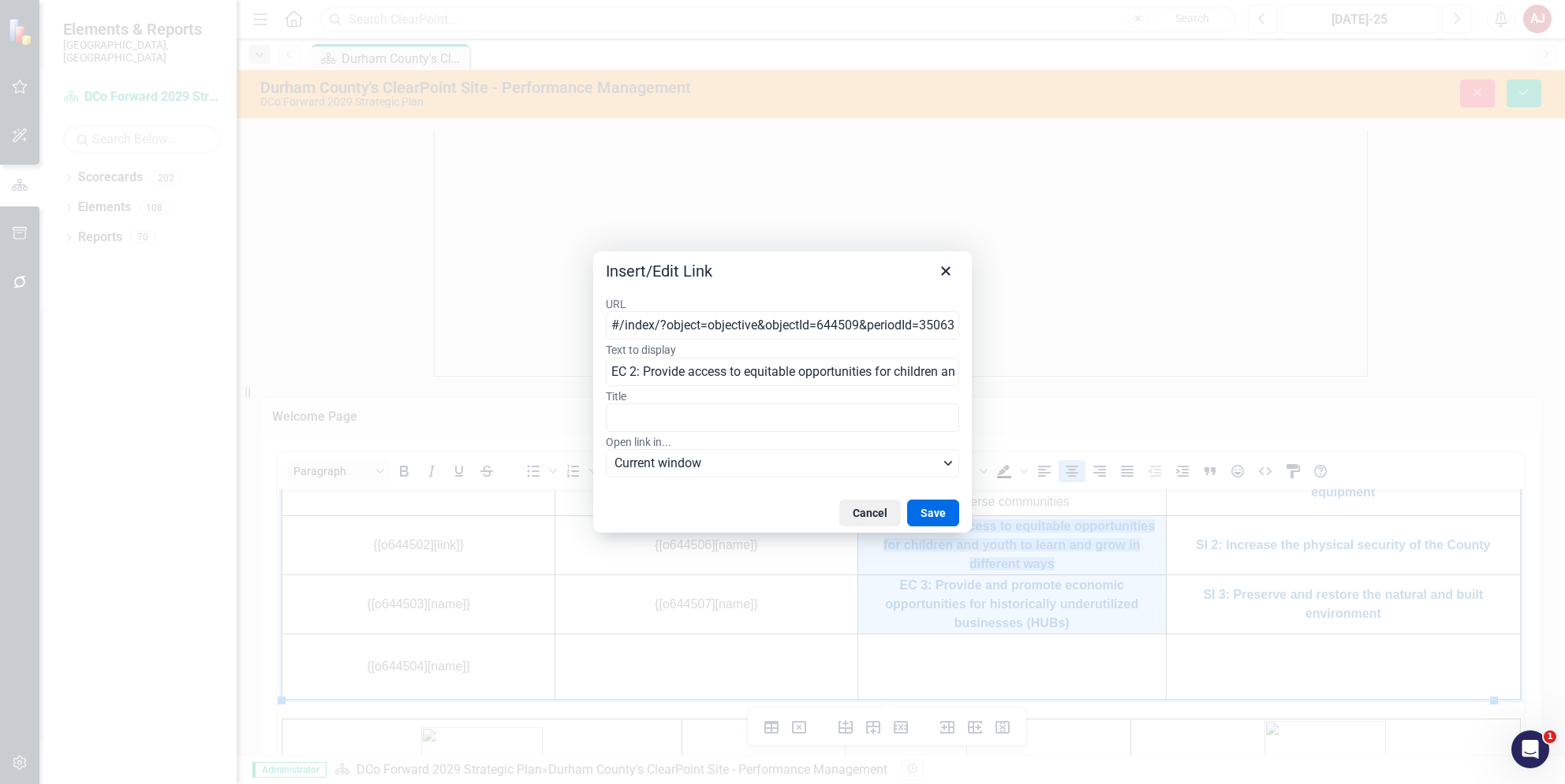
scroll to position [0, 139]
click at [754, 328] on input "#/index/?object=objective&objectId=644509&periodId=350638&scorecardId=164719" at bounding box center [782, 326] width 354 height 29
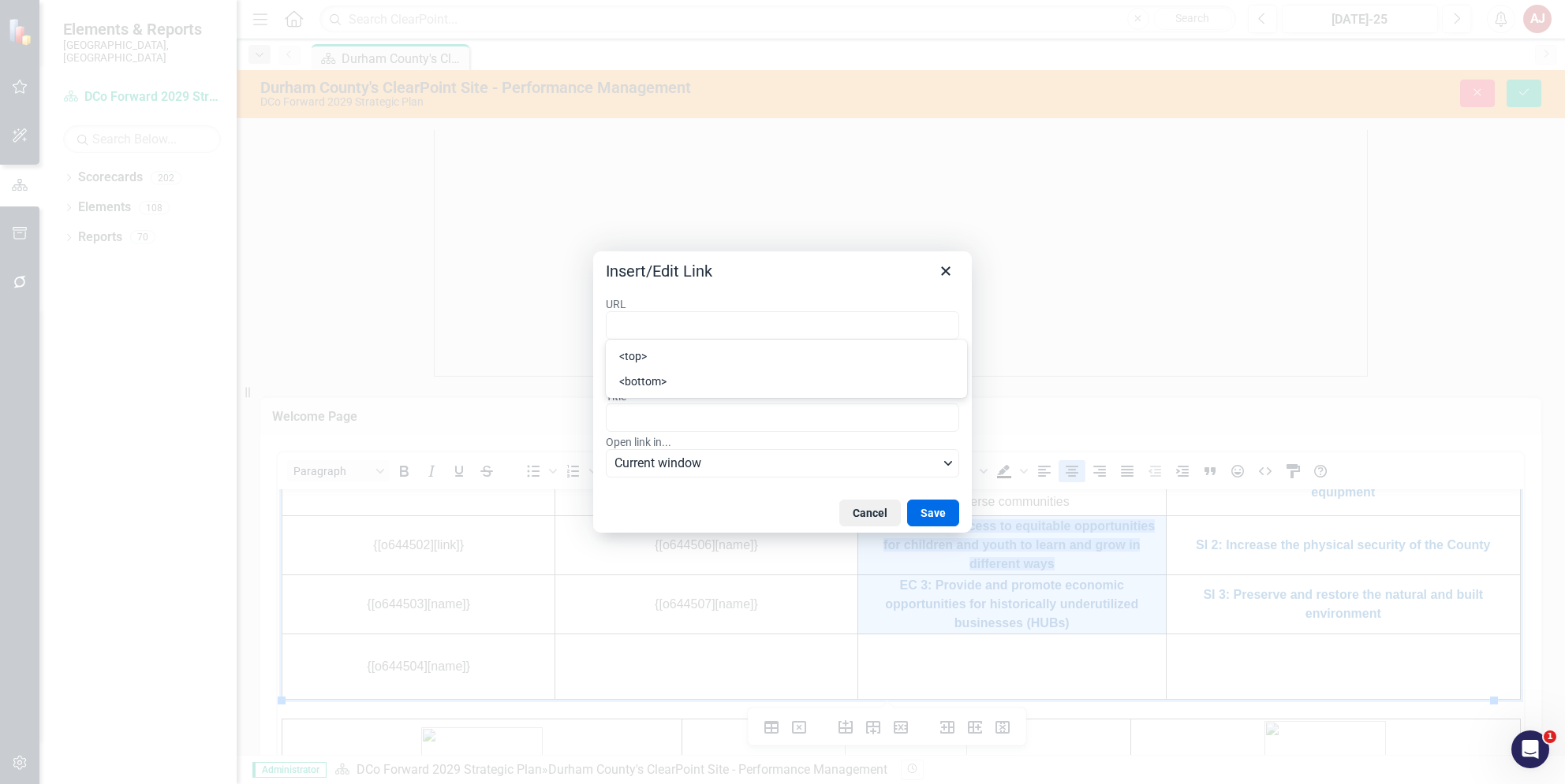
scroll to position [0, 0]
drag, startPoint x: 940, startPoint y: 513, endPoint x: 663, endPoint y: 26, distance: 560.3
click at [940, 514] on button "Save" at bounding box center [932, 513] width 52 height 27
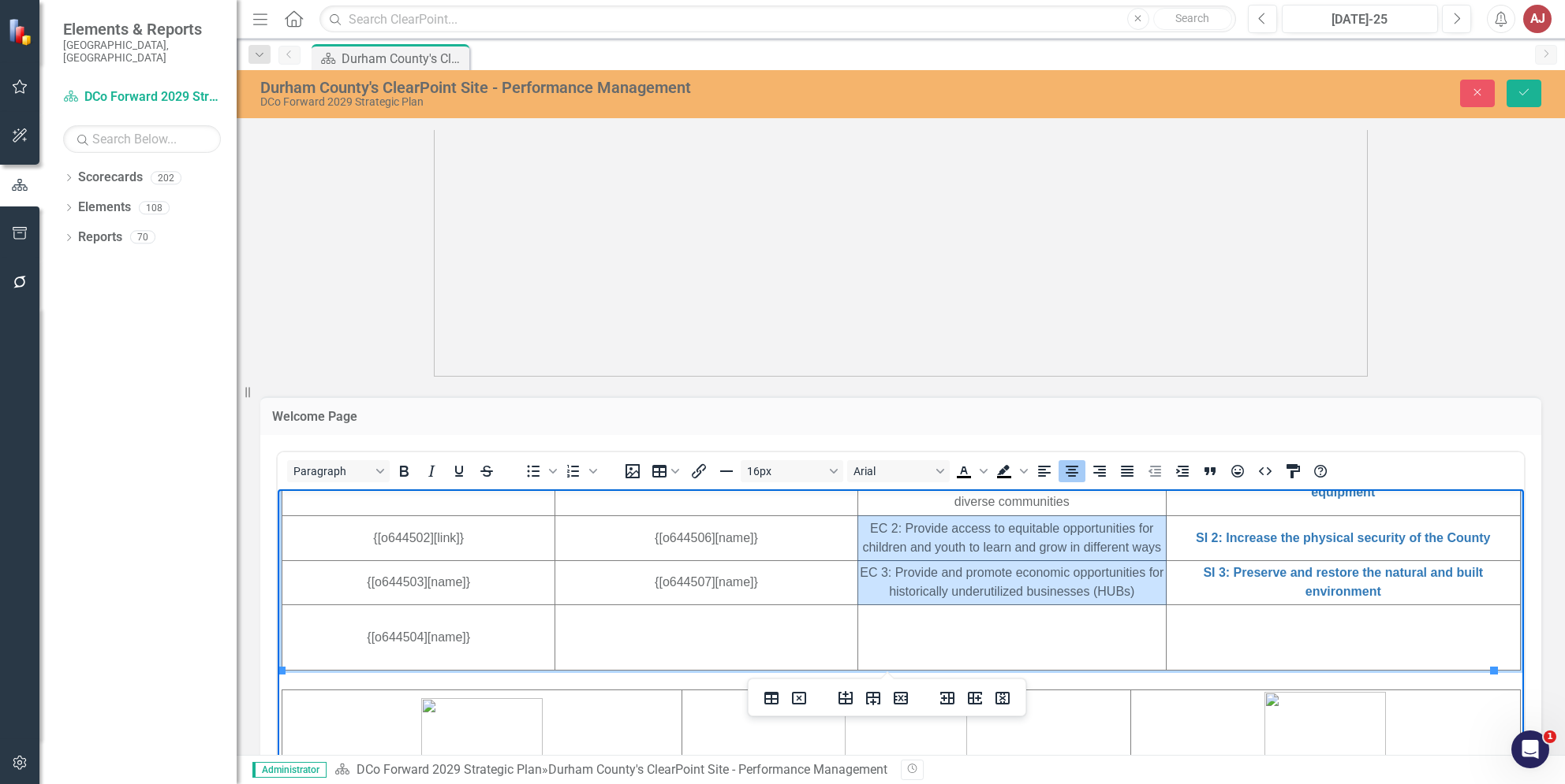
click at [999, 634] on td "Rich Text Area. Press ALT-0 for help." at bounding box center [1011, 637] width 309 height 65
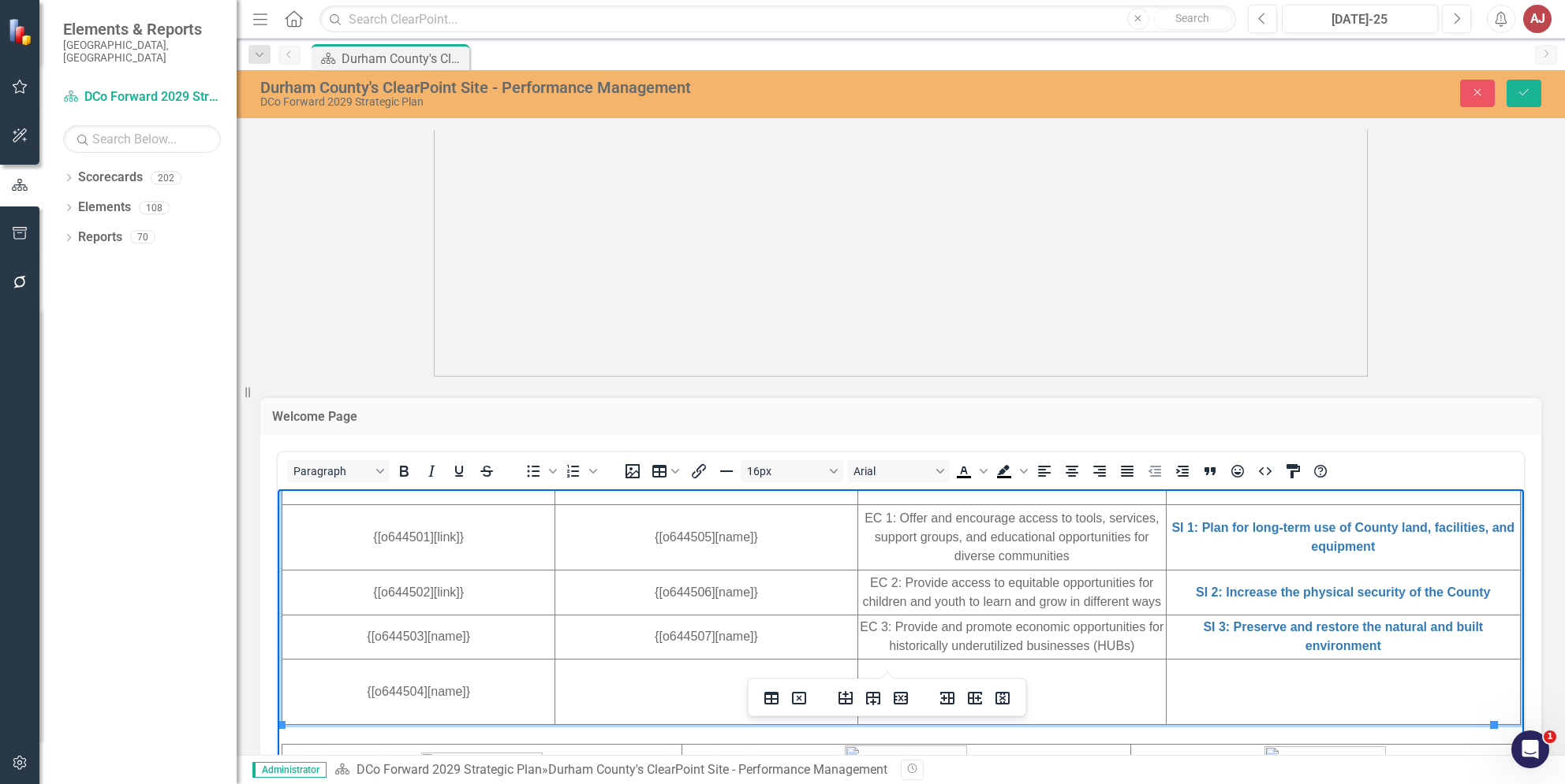
scroll to position [525, 0]
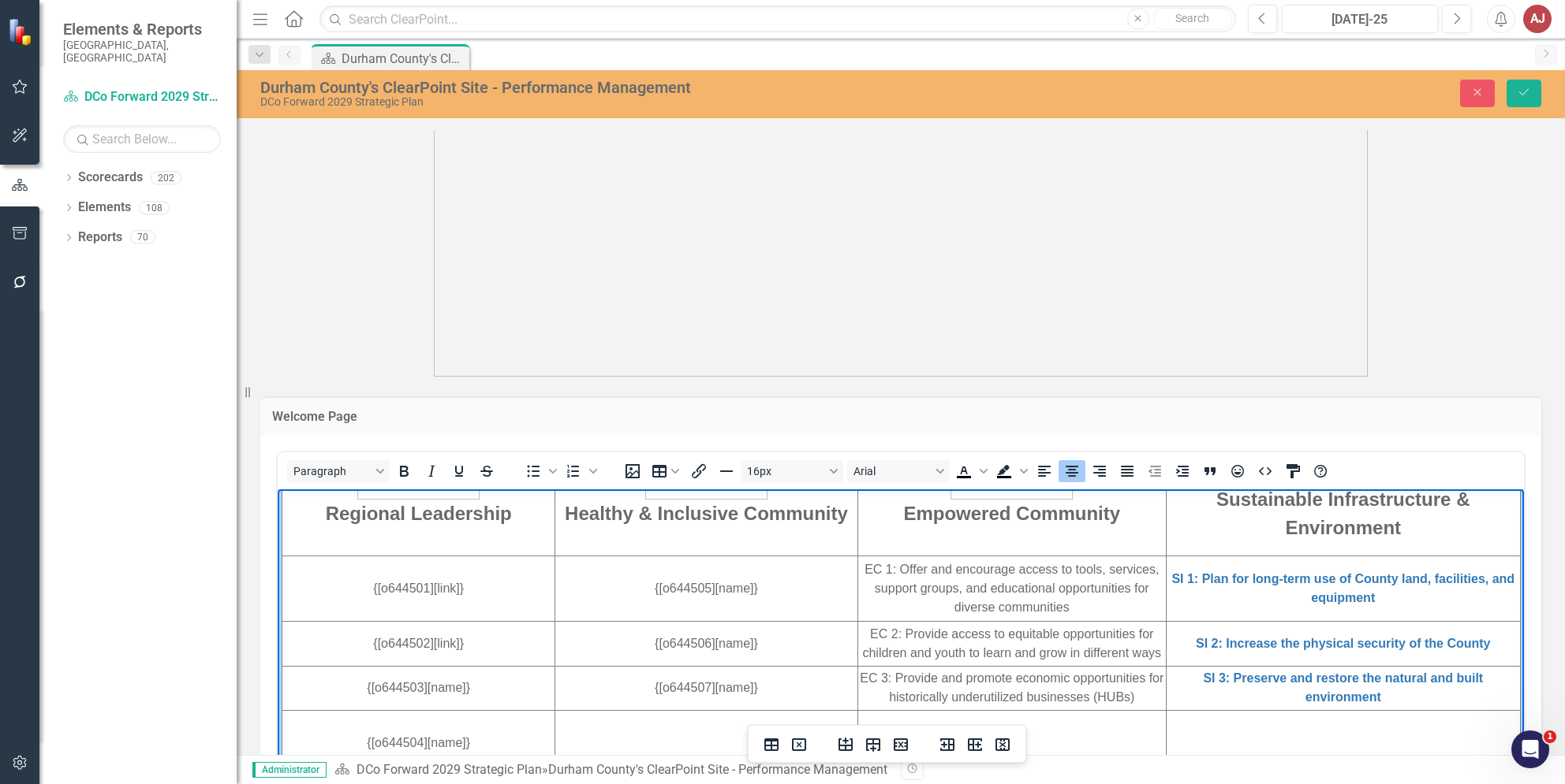
drag, startPoint x: 1064, startPoint y: 609, endPoint x: 850, endPoint y: 568, distance: 217.9
click at [857, 568] on td "EC 1: Offer and encourage access to tools, services, support groups, and educat…" at bounding box center [1011, 588] width 309 height 65
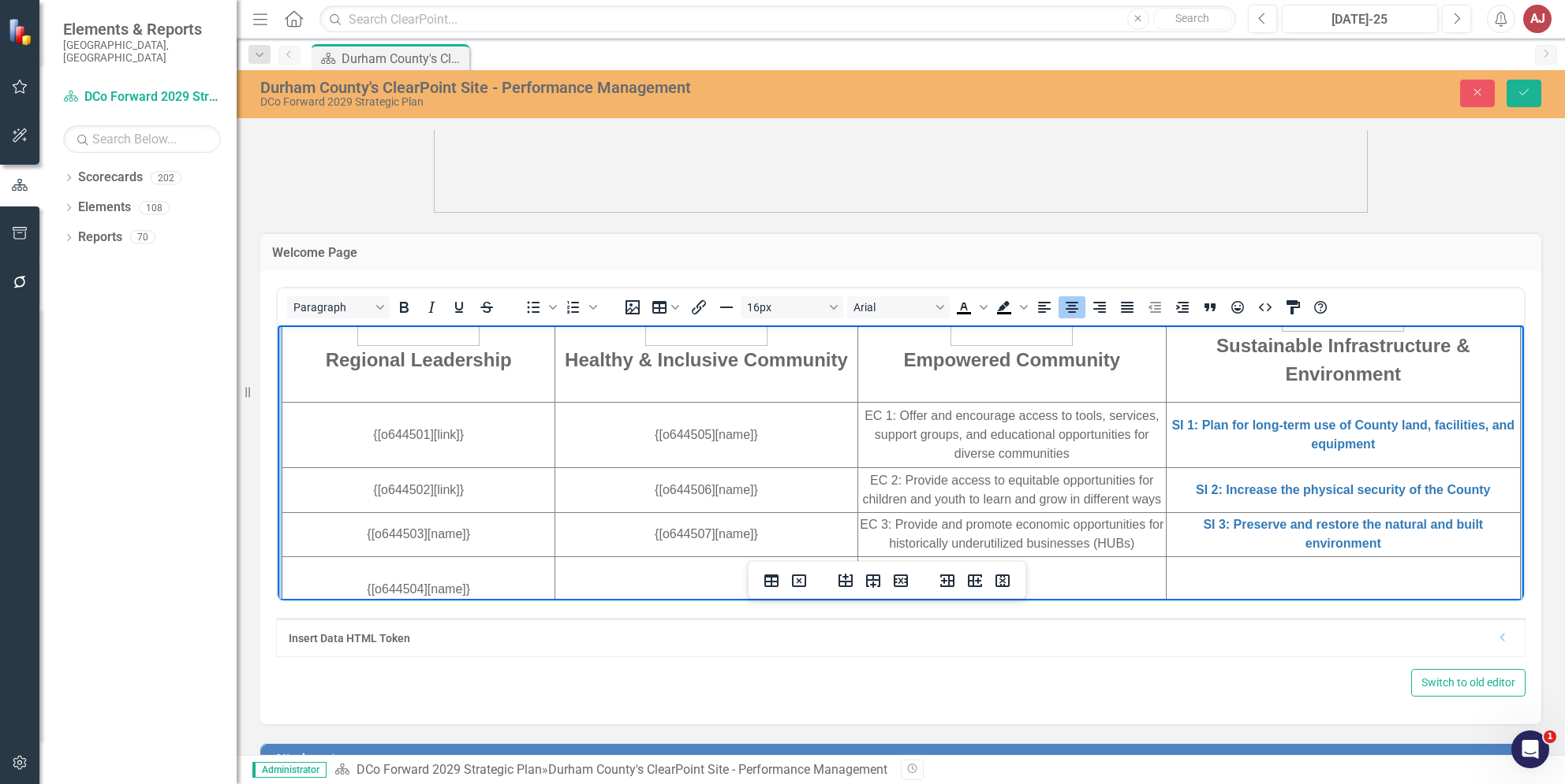
scroll to position [469, 0]
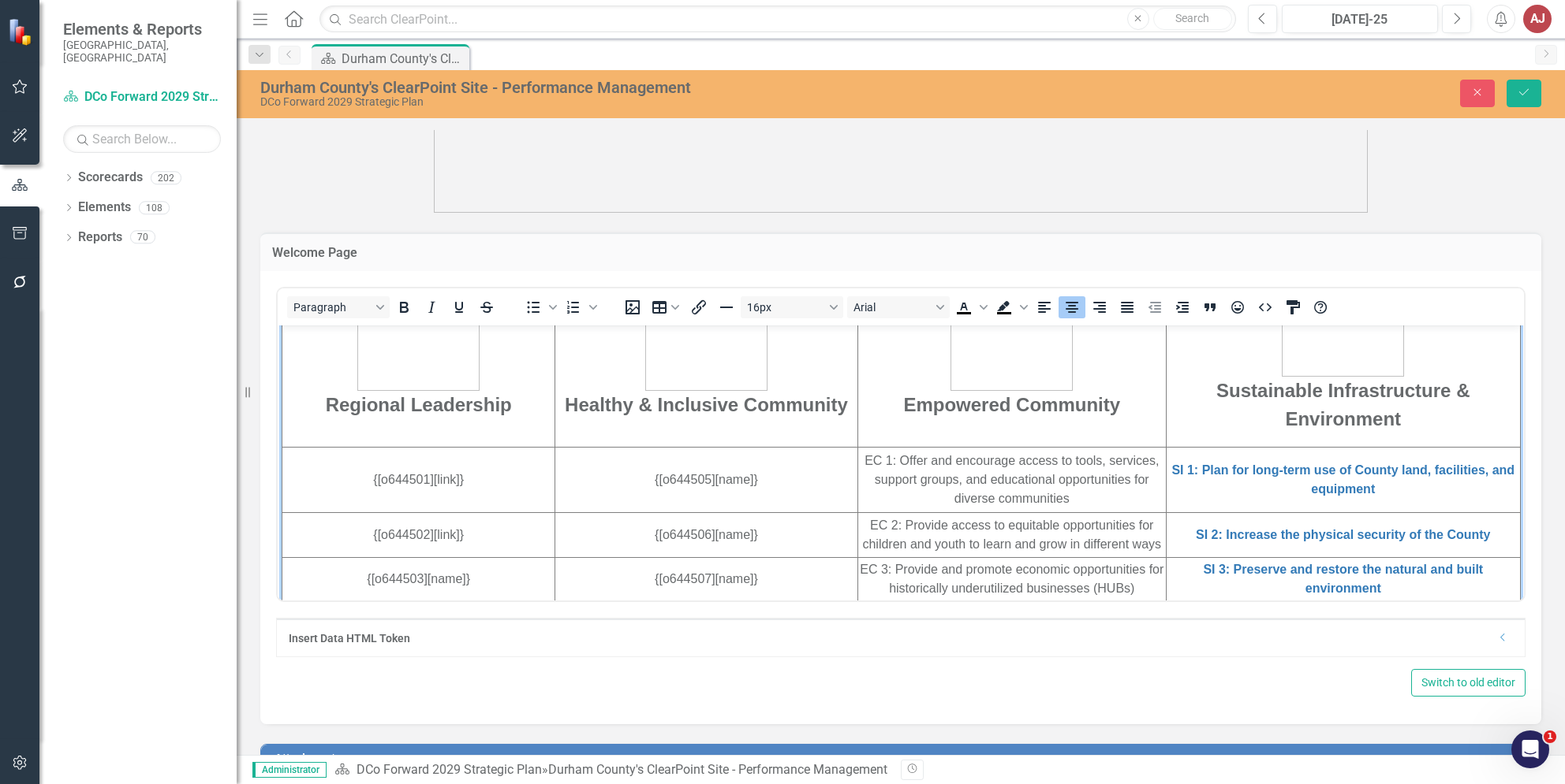
click at [1049, 645] on div "Insert Data HTML Token Dropdown" at bounding box center [901, 637] width 1248 height 38
click at [1502, 639] on div "Insert Data HTML Token Dropdown" at bounding box center [901, 637] width 1248 height 38
click at [1483, 640] on div "Insert Data HTML Token" at bounding box center [893, 638] width 1209 height 16
click at [1495, 646] on div "Insert Data HTML Token Dropdown" at bounding box center [901, 637] width 1248 height 38
click at [1437, 639] on div "Insert Data HTML Token" at bounding box center [889, 638] width 1201 height 16
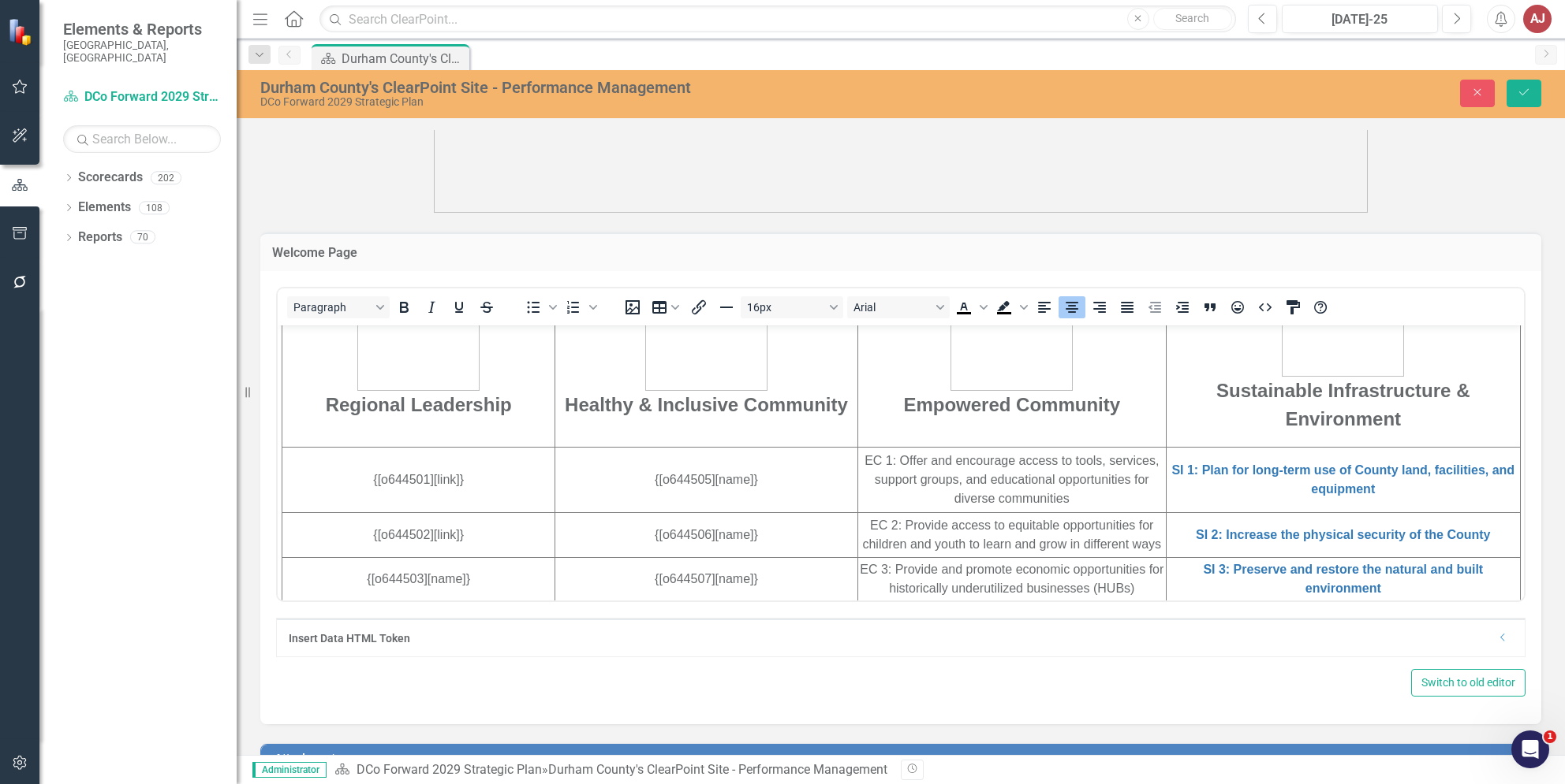
drag, startPoint x: 384, startPoint y: 638, endPoint x: 346, endPoint y: 270, distance: 370.0
click at [384, 638] on div "Insert Data HTML Token" at bounding box center [889, 638] width 1201 height 16
click at [1003, 472] on td "EC 1: Offer and encourage access to tools, services, support groups, and educat…" at bounding box center [1011, 479] width 309 height 65
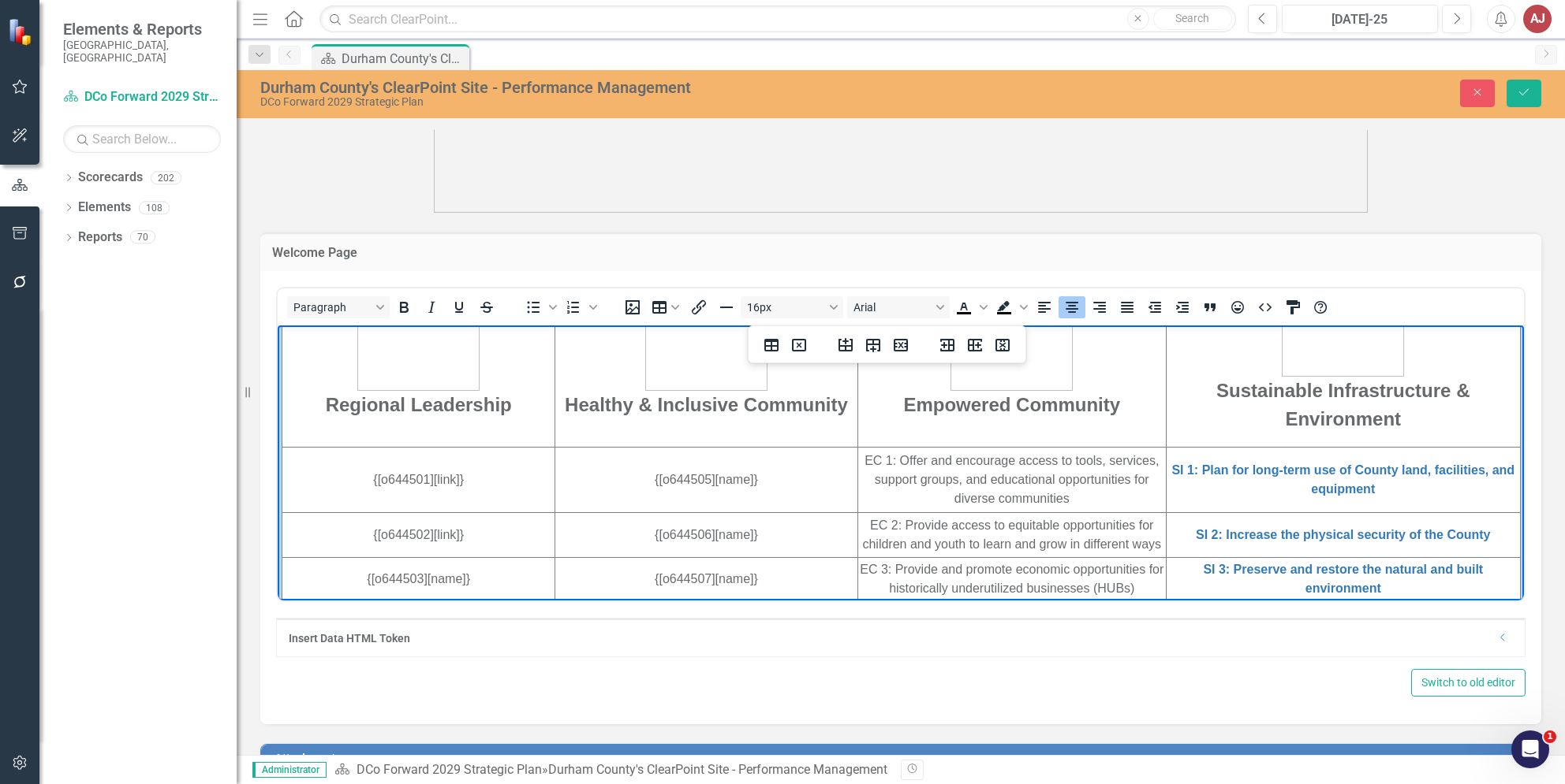
drag, startPoint x: 1064, startPoint y: 493, endPoint x: 844, endPoint y: 461, distance: 222.3
click at [844, 461] on html "DURHAM COUNTY - Strategic Plan DCo Forward 2029 - Measure. Improve. Succeed. Re…" at bounding box center [901, 483] width 1246 height 1256
click at [1265, 643] on div "Insert Data HTML Token" at bounding box center [889, 638] width 1201 height 16
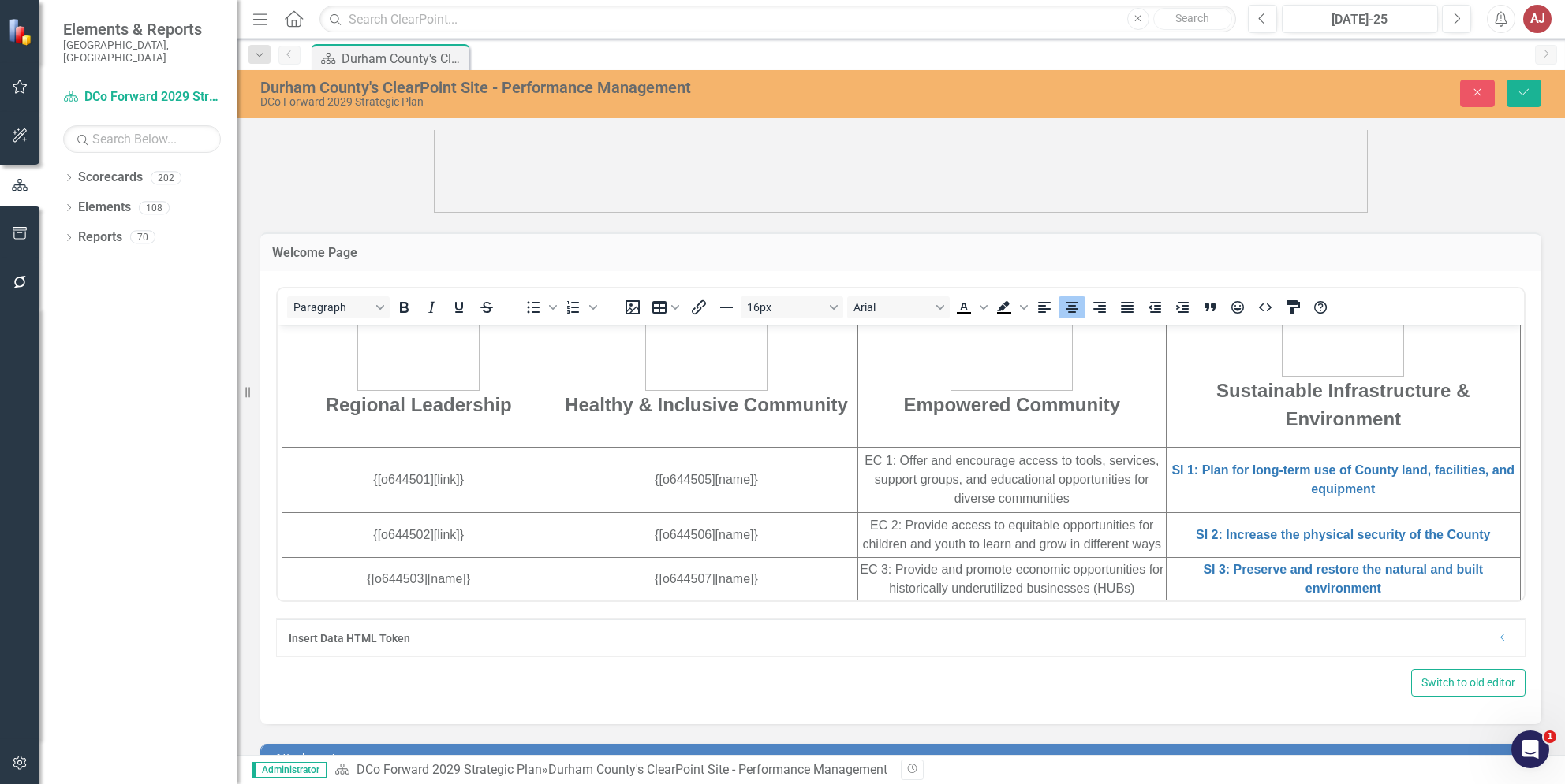
click at [1497, 639] on div "Insert Data HTML Token Dropdown" at bounding box center [901, 637] width 1248 height 38
click at [1500, 638] on icon at bounding box center [1502, 638] width 4 height 8
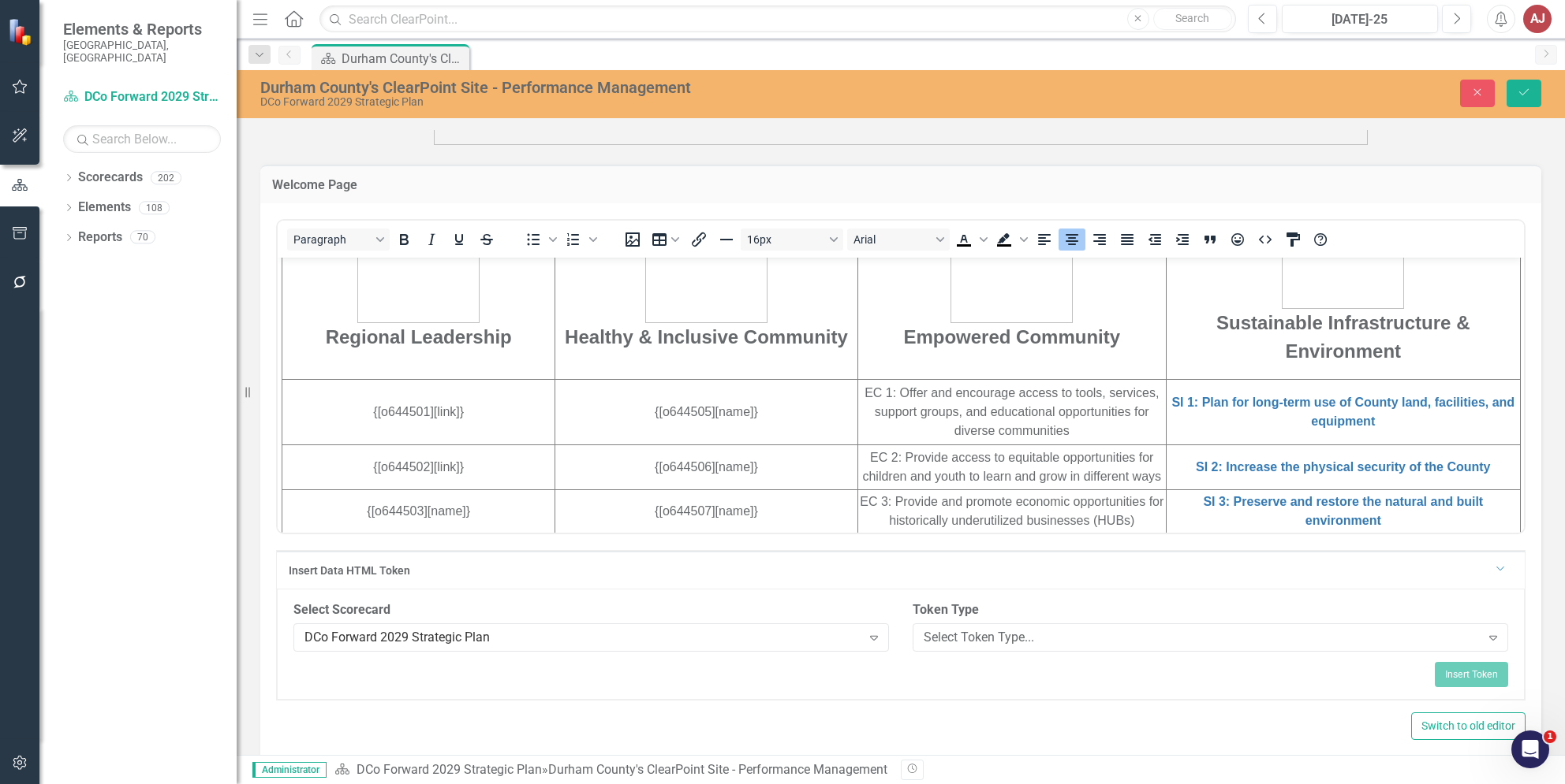
scroll to position [565, 0]
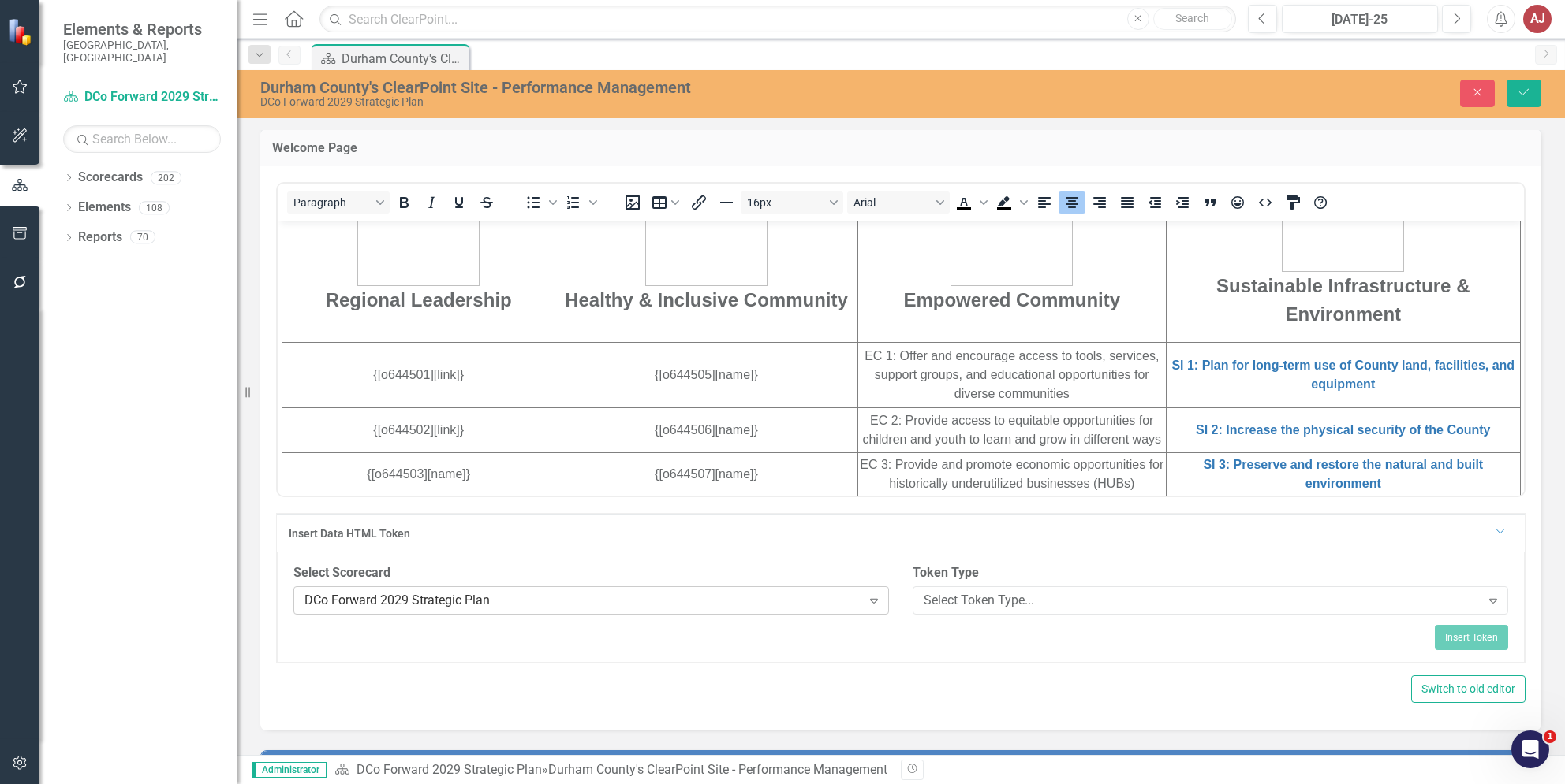
click at [726, 596] on div "DCo Forward 2029 Strategic Plan" at bounding box center [583, 600] width 557 height 18
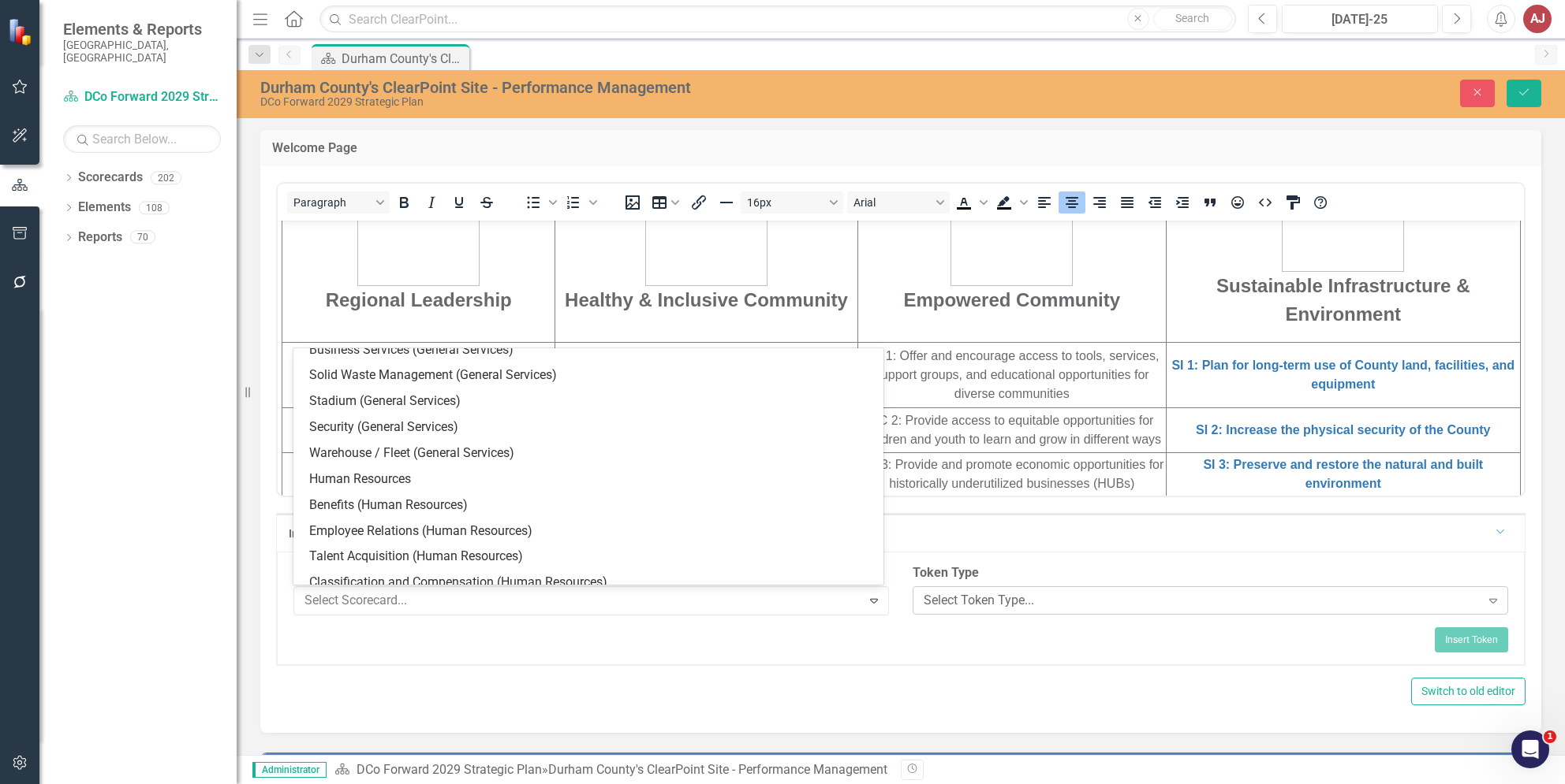
scroll to position [0, 0]
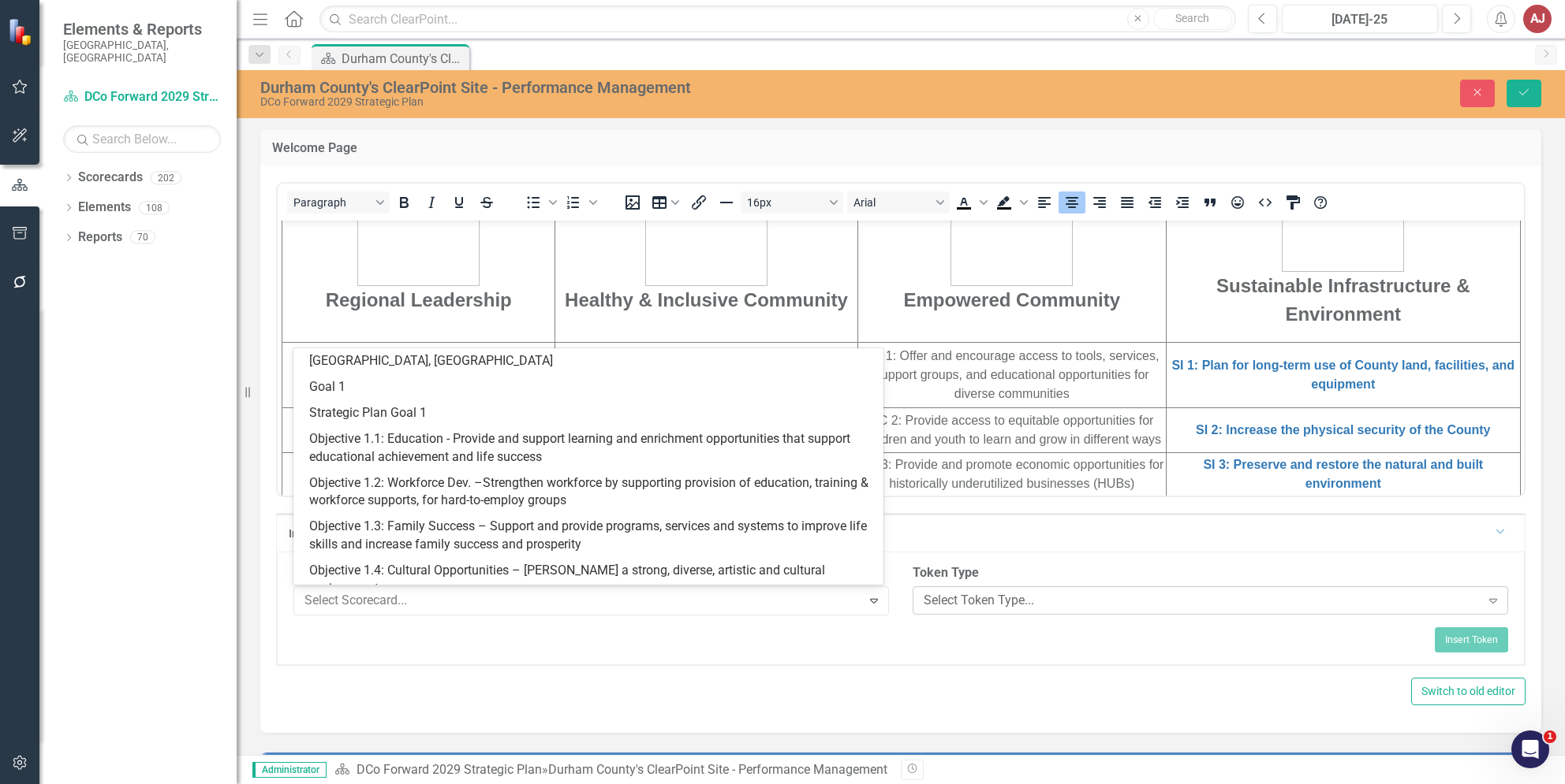
click at [985, 601] on div "Select Token Type..." at bounding box center [1202, 600] width 557 height 18
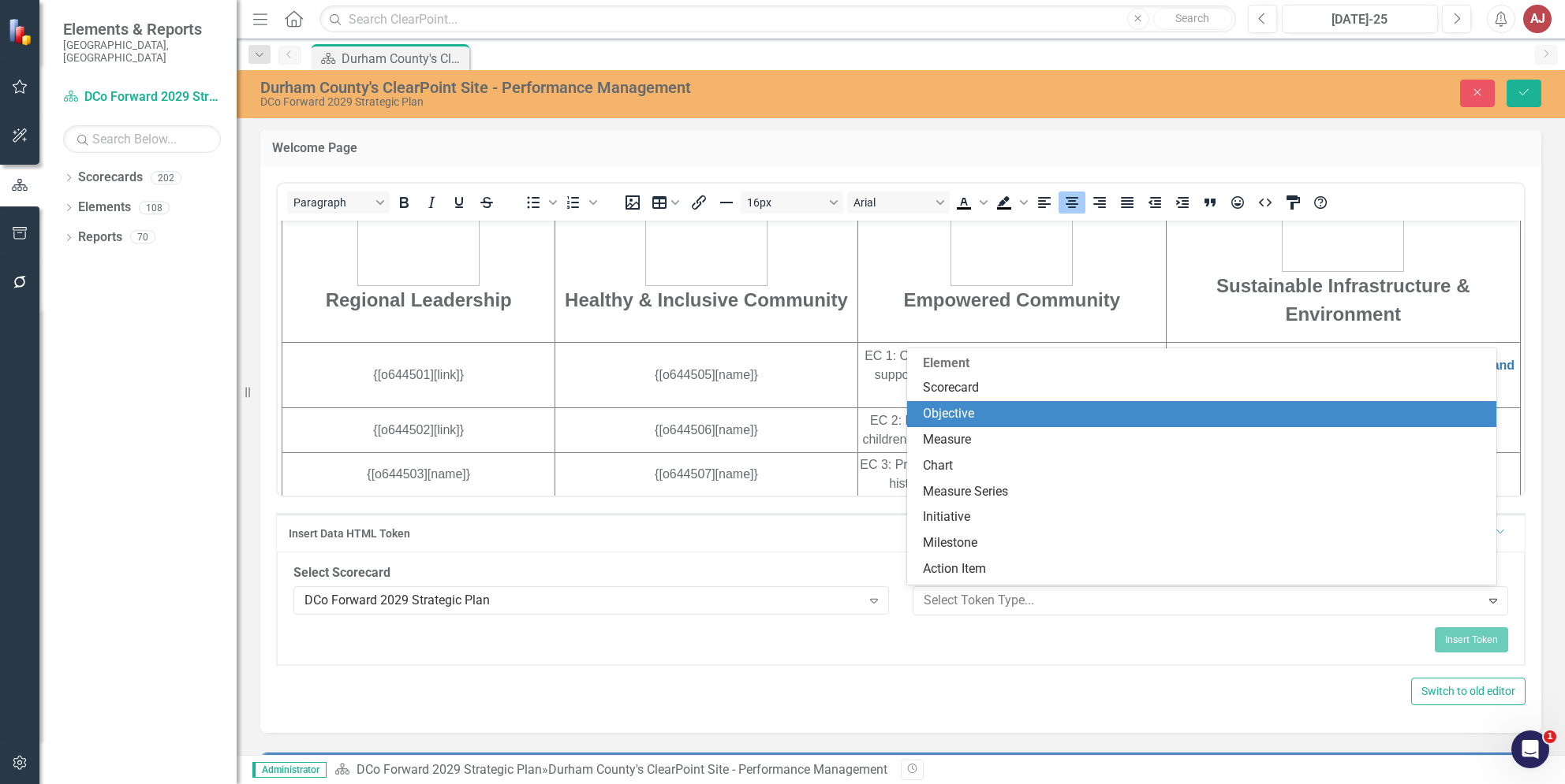
click at [1002, 412] on div "Objective" at bounding box center [1205, 414] width 564 height 18
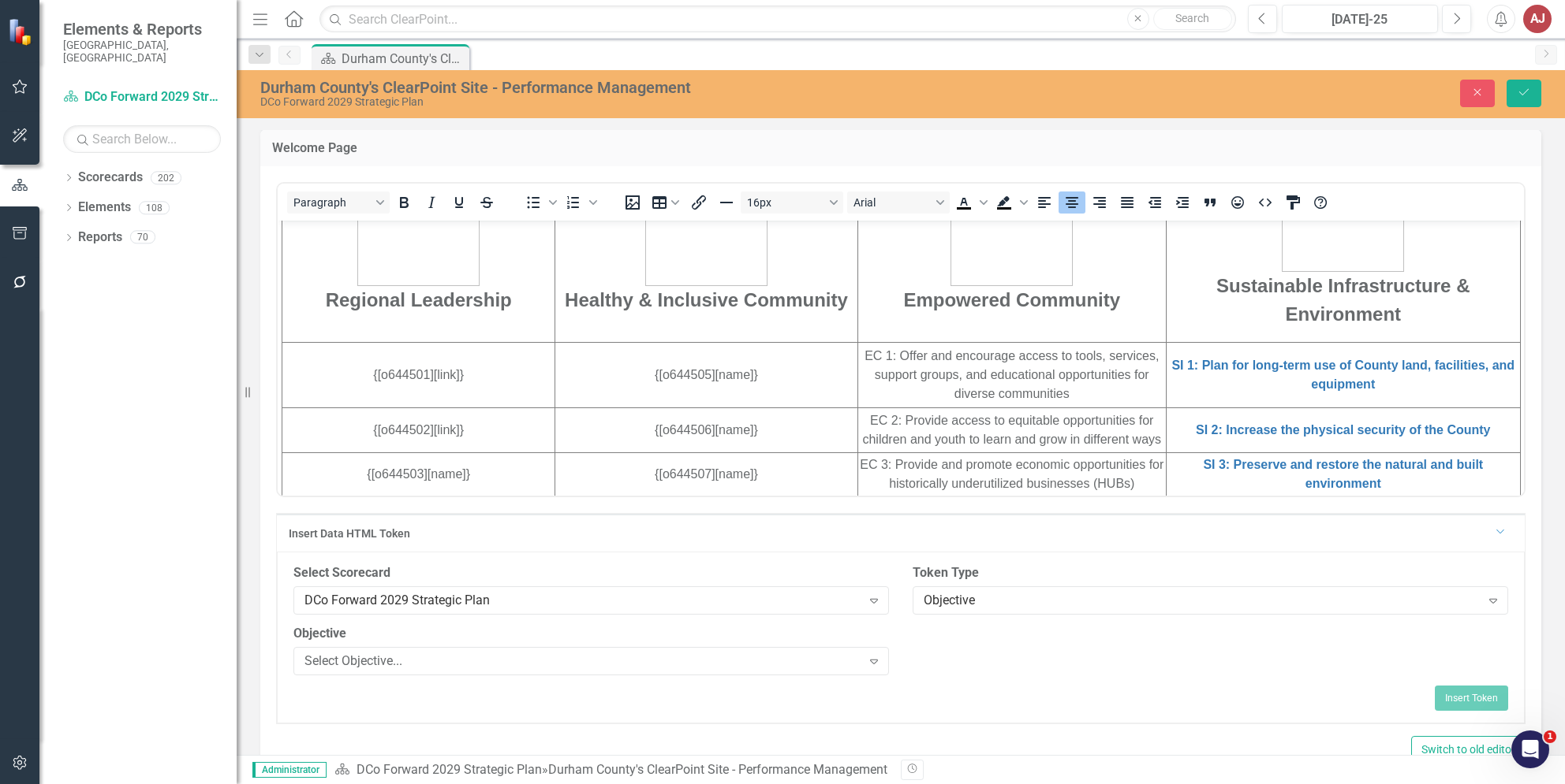
click at [784, 680] on div "Objective Select Objective... Expand" at bounding box center [591, 655] width 619 height 61
click at [763, 653] on div "Select Objective..." at bounding box center [583, 661] width 557 height 18
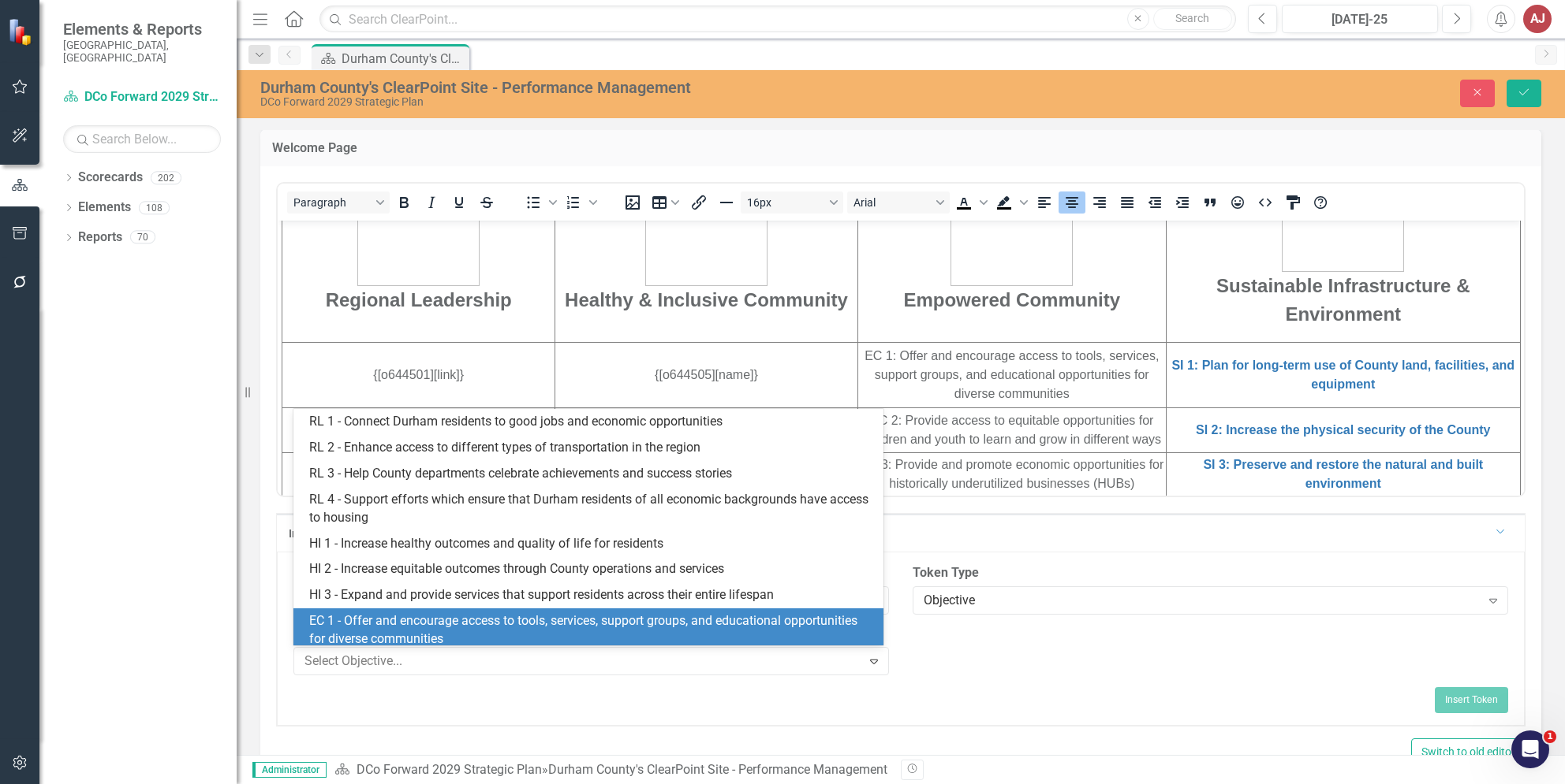
click at [500, 615] on div "EC 1 - Offer and encourage access to tools, services, support groups, and educa…" at bounding box center [591, 630] width 564 height 37
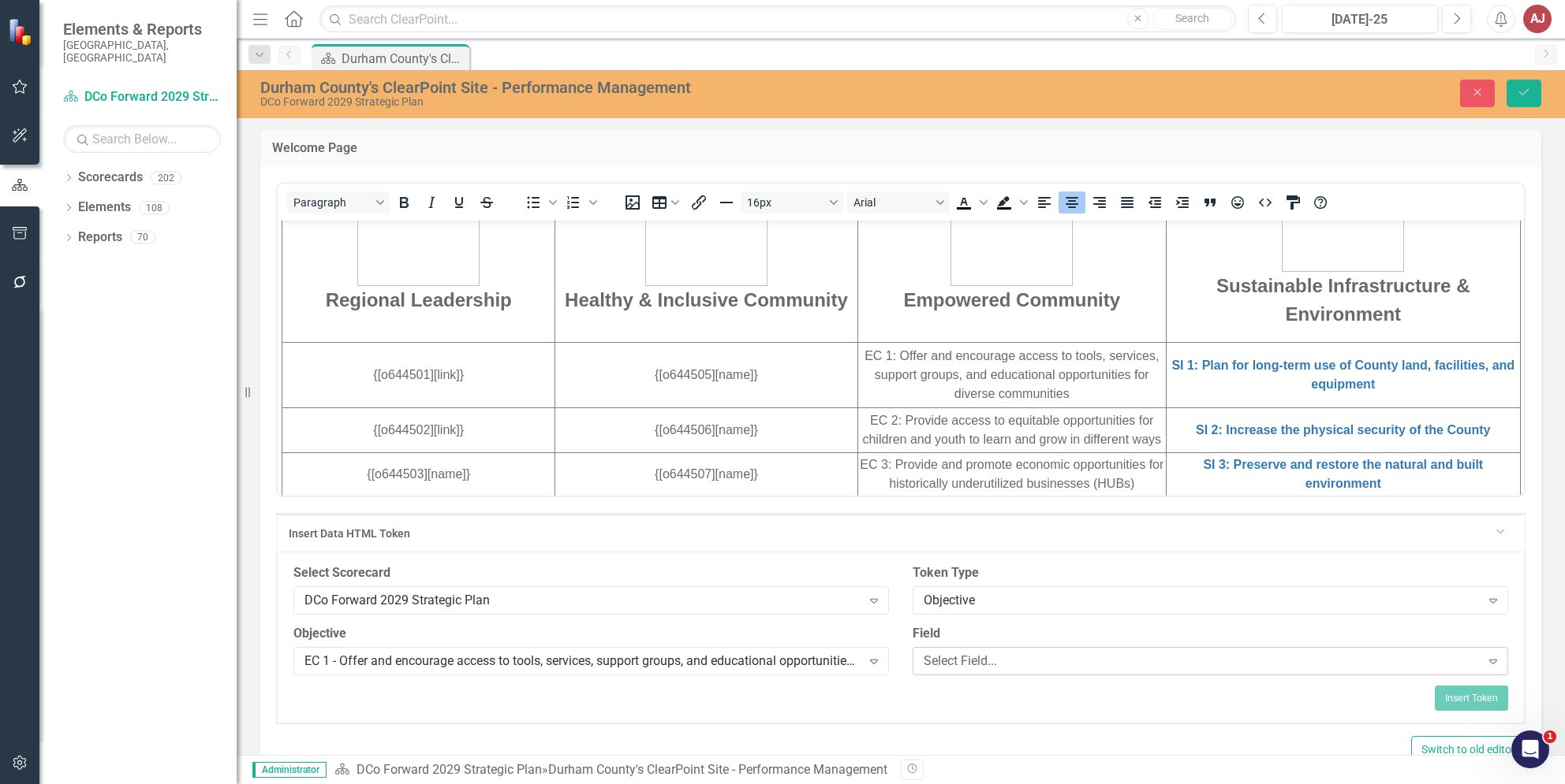
click at [986, 657] on div "Select Field..." at bounding box center [1202, 661] width 557 height 18
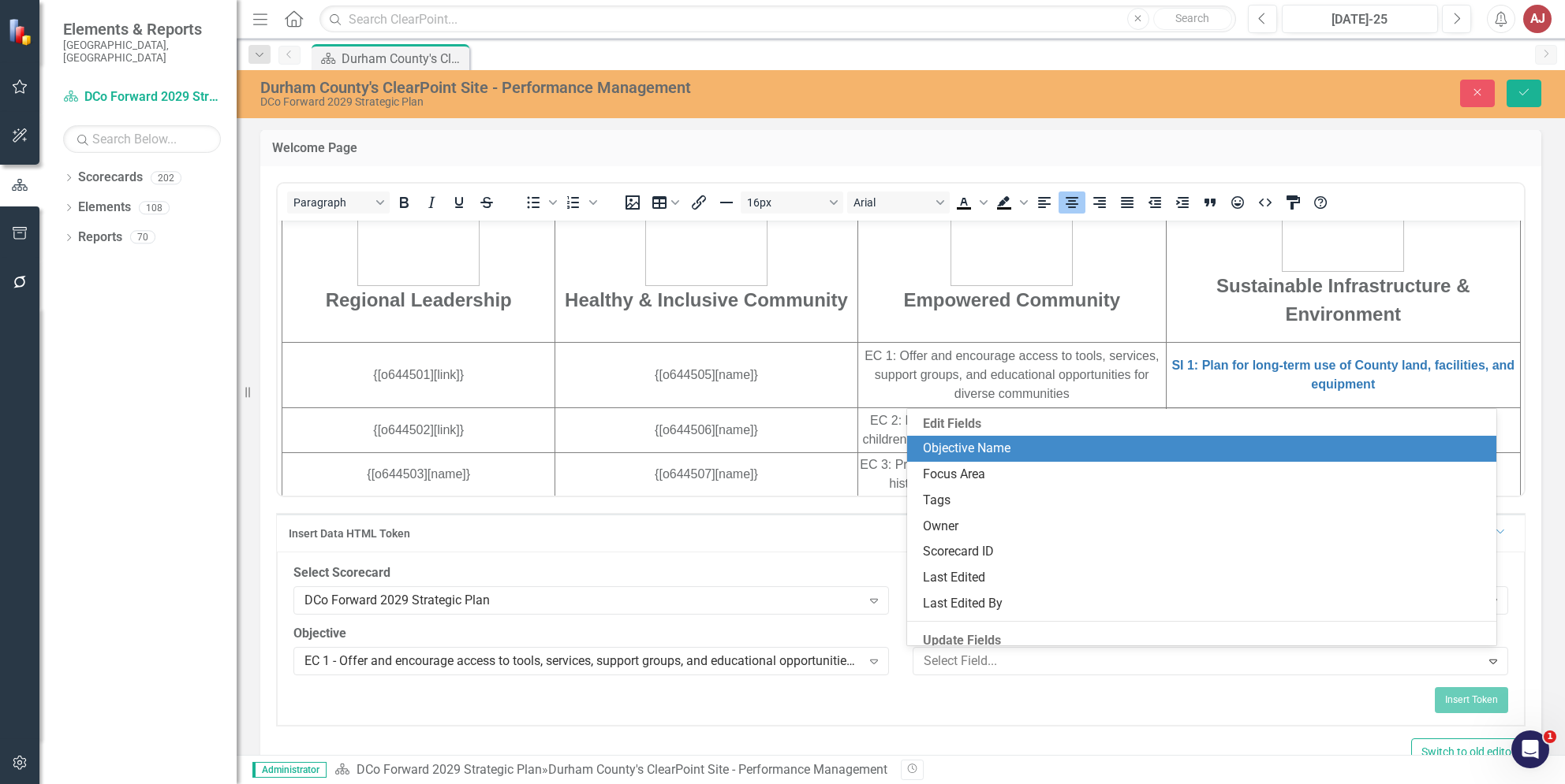
click at [1050, 454] on div "Objective Name" at bounding box center [1205, 449] width 564 height 18
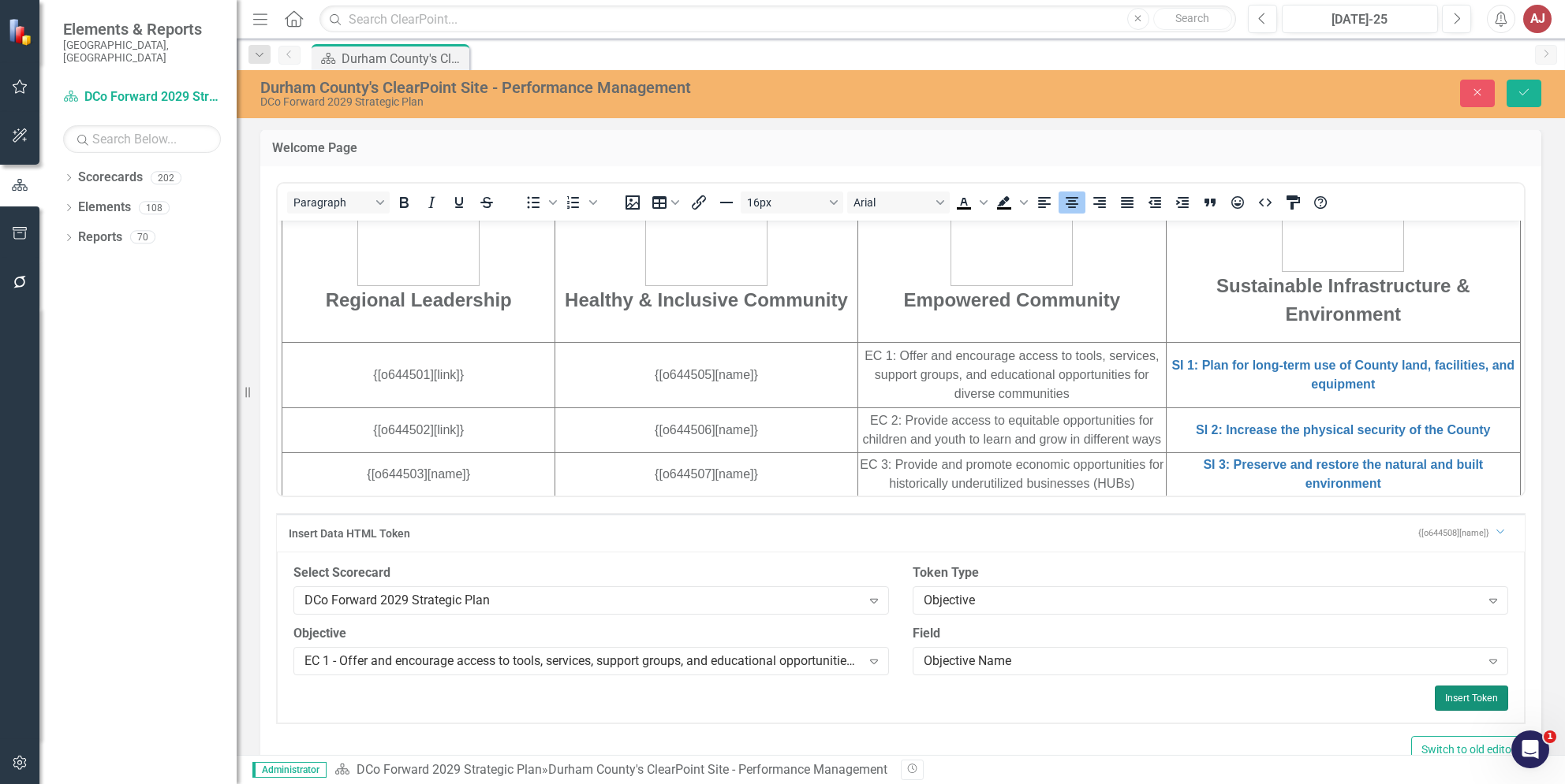
click at [1474, 695] on button "Insert Token" at bounding box center [1472, 698] width 73 height 25
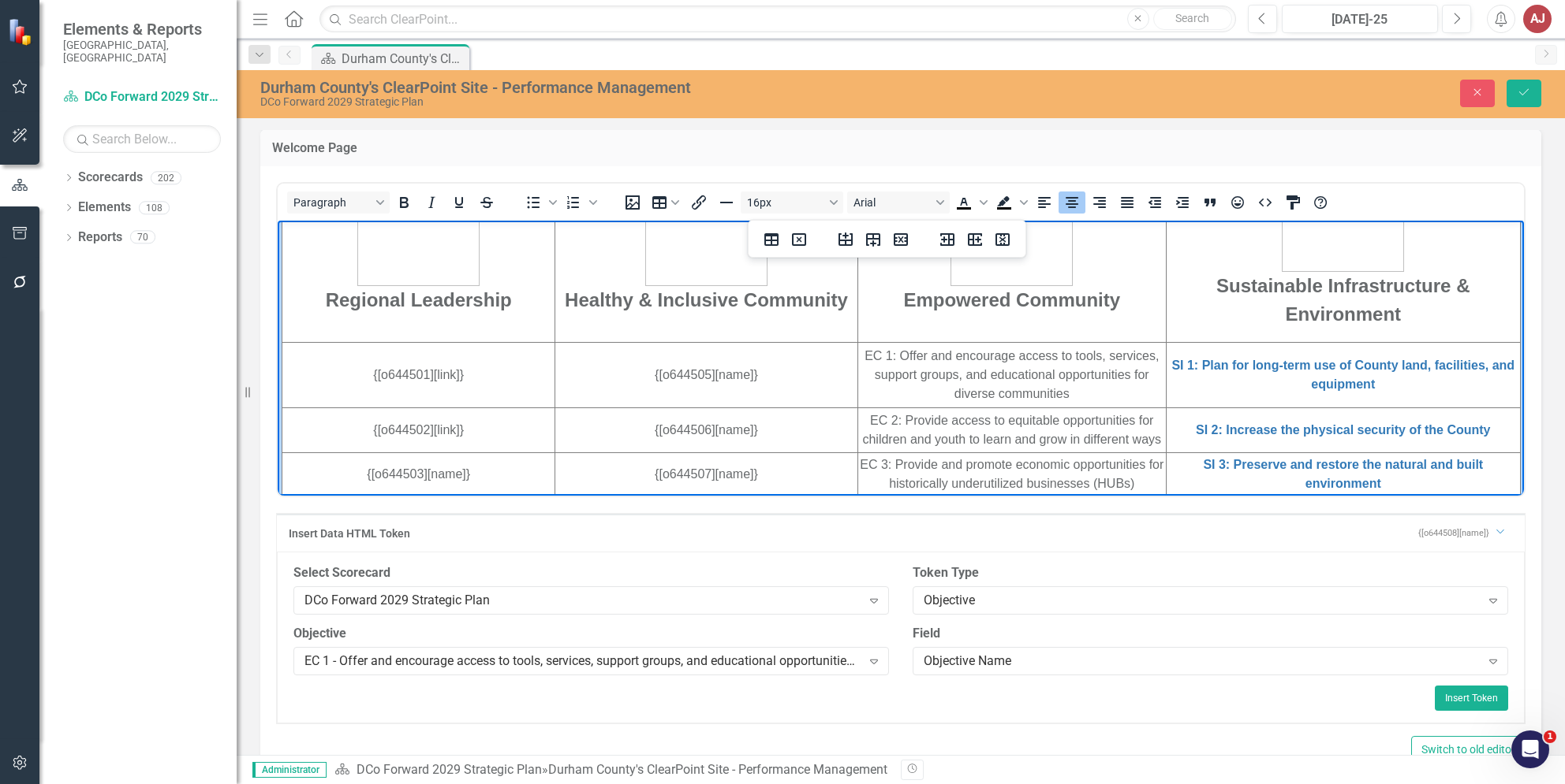
click at [1051, 384] on td "EC 1: Offer and encourage access to tools, services, support groups, and educat…" at bounding box center [1011, 375] width 309 height 65
drag, startPoint x: 1084, startPoint y: 400, endPoint x: 849, endPoint y: 361, distance: 238.2
click at [857, 361] on td "EC 1: Offer and encourage access to tools, services, support groups, and educat…" at bounding box center [1011, 375] width 309 height 65
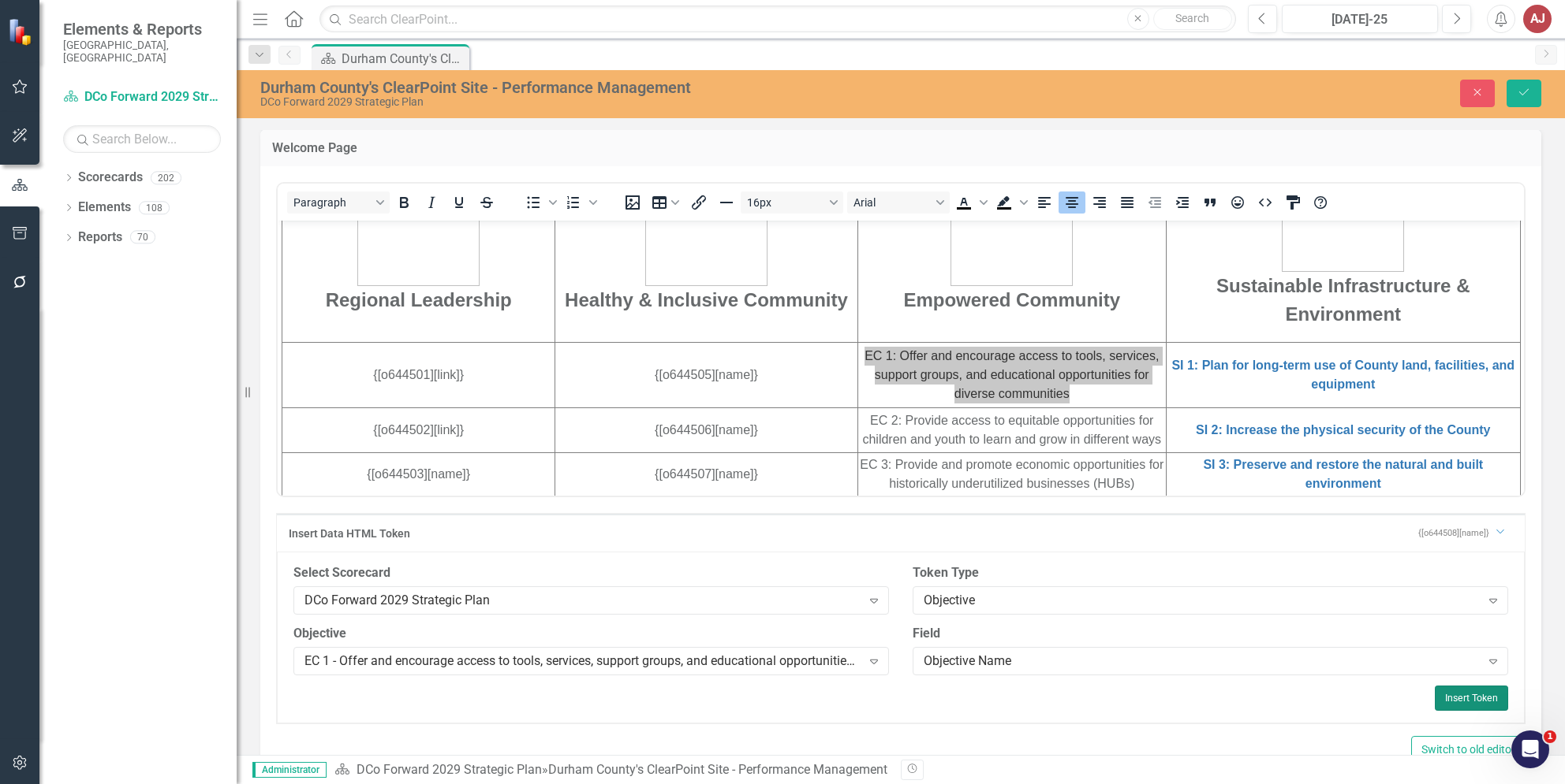
click at [1460, 696] on button "Insert Token" at bounding box center [1472, 698] width 73 height 25
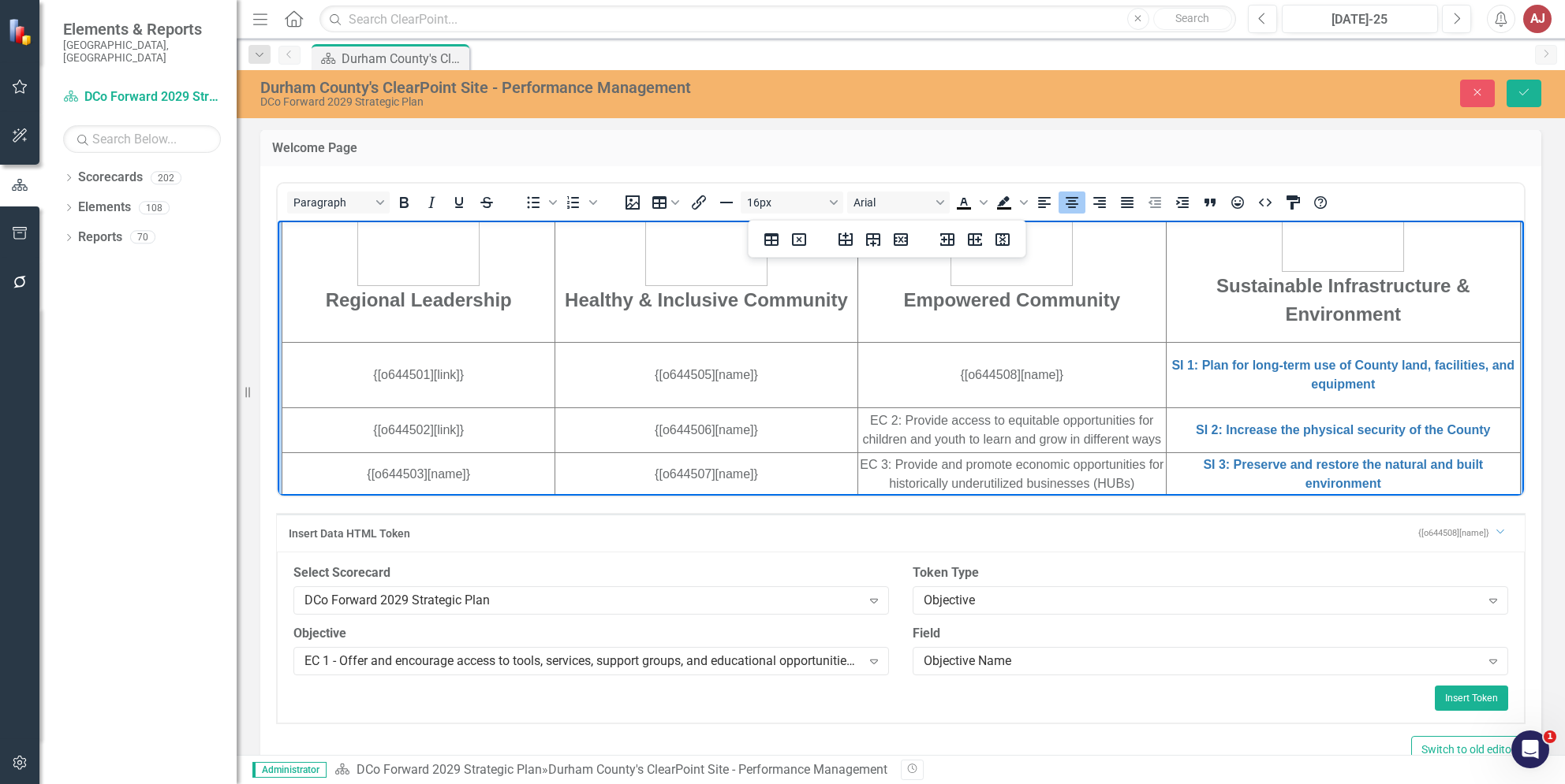
scroll to position [575, 0]
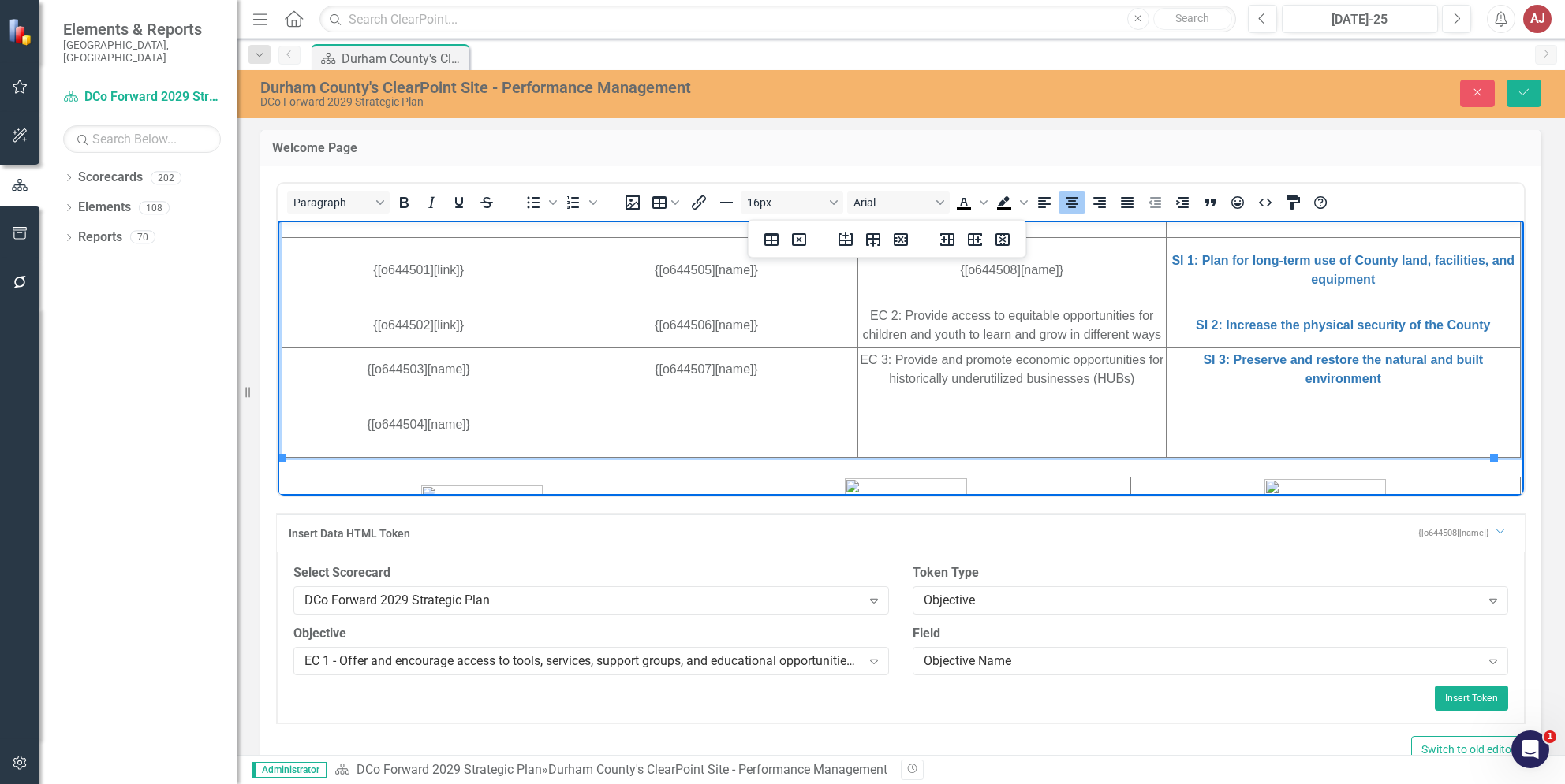
click at [996, 337] on td "EC 2: Provide access to equitable opportunities for children and youth to learn…" at bounding box center [1011, 325] width 309 height 45
drag, startPoint x: 1142, startPoint y: 333, endPoint x: 1063, endPoint y: 330, distance: 79.1
click at [1063, 330] on td "EC 2: Provide access to equitable opportunities for children and youth to learn…" at bounding box center [1011, 325] width 309 height 45
click at [1141, 334] on td "EC 2: Provide access to equitable opportunities for children and youth to learn…" at bounding box center [1011, 325] width 309 height 45
click at [1094, 327] on td "EC 2: Provide access to equitable opportunities for children and youth to learn…" at bounding box center [1011, 325] width 309 height 45
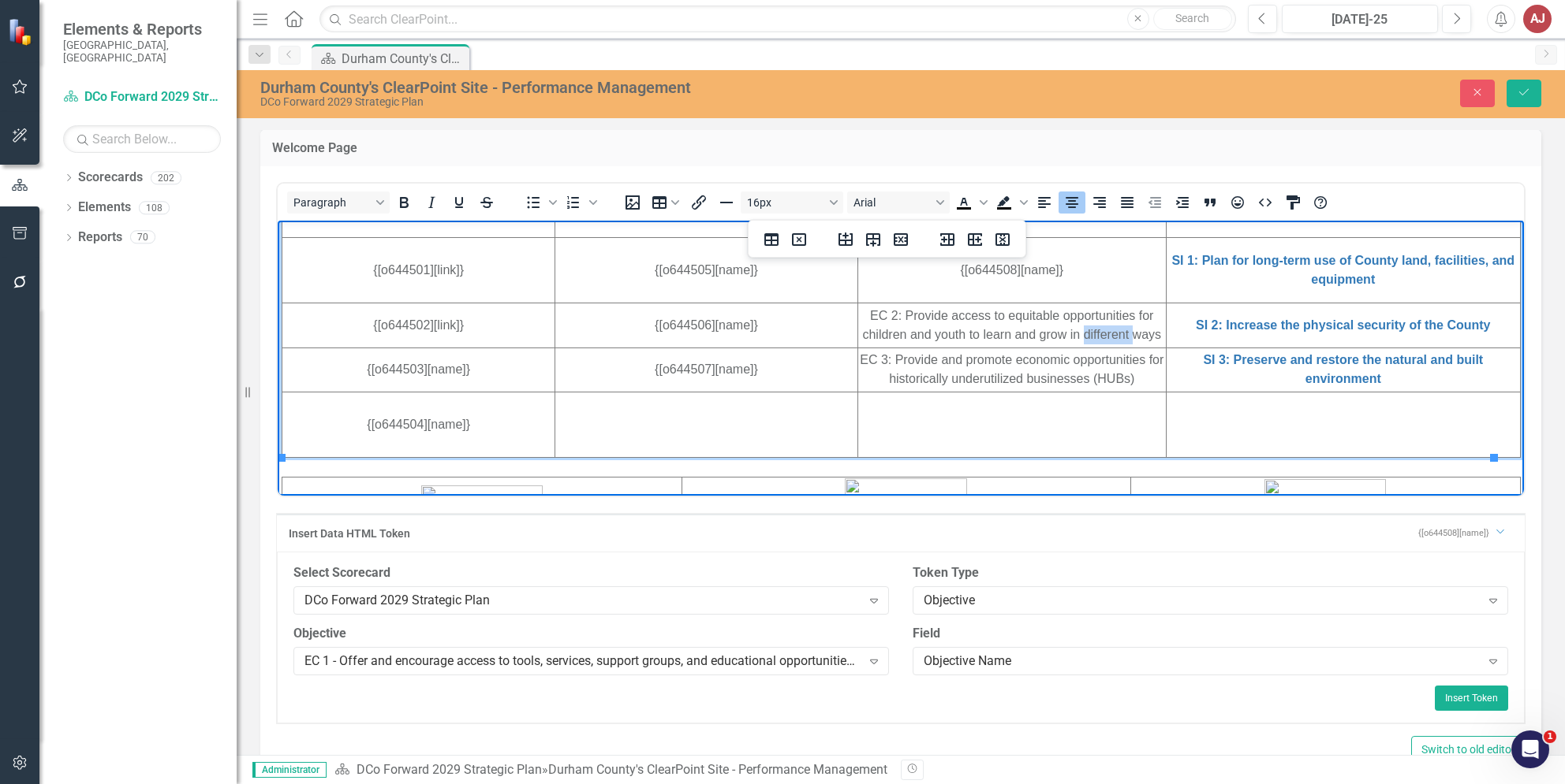
click at [1094, 327] on td "EC 2: Provide access to equitable opportunities for children and youth to learn…" at bounding box center [1011, 325] width 309 height 45
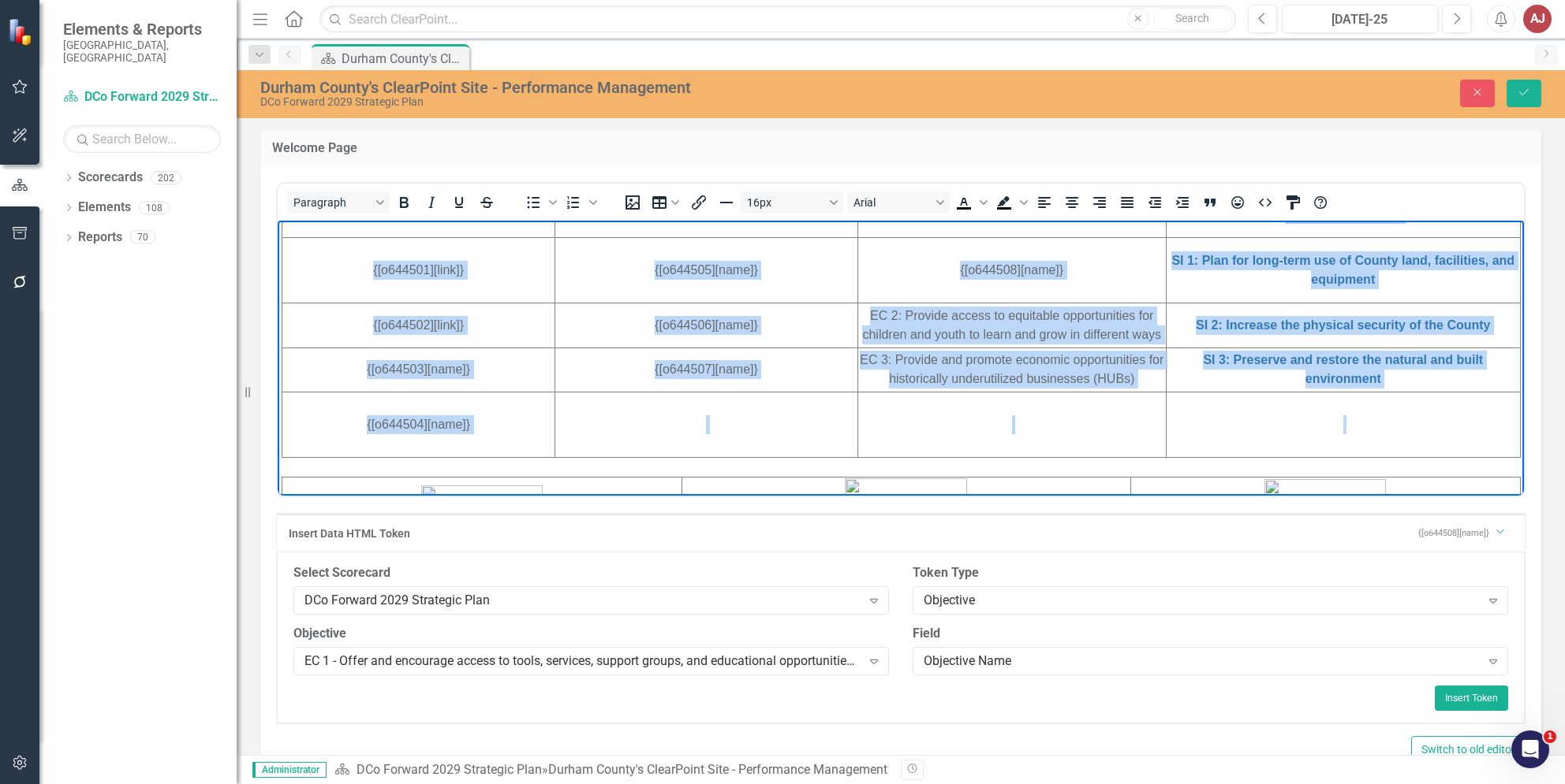
click at [1052, 380] on td "EC 3: Provide and promote economic opportunities for historically underutilized…" at bounding box center [1011, 368] width 309 height 45
drag, startPoint x: 852, startPoint y: 314, endPoint x: 1133, endPoint y: 336, distance: 281.9
click at [1133, 336] on td "EC 2: Provide access to equitable opportunities for children and youth to learn…" at bounding box center [1011, 325] width 309 height 45
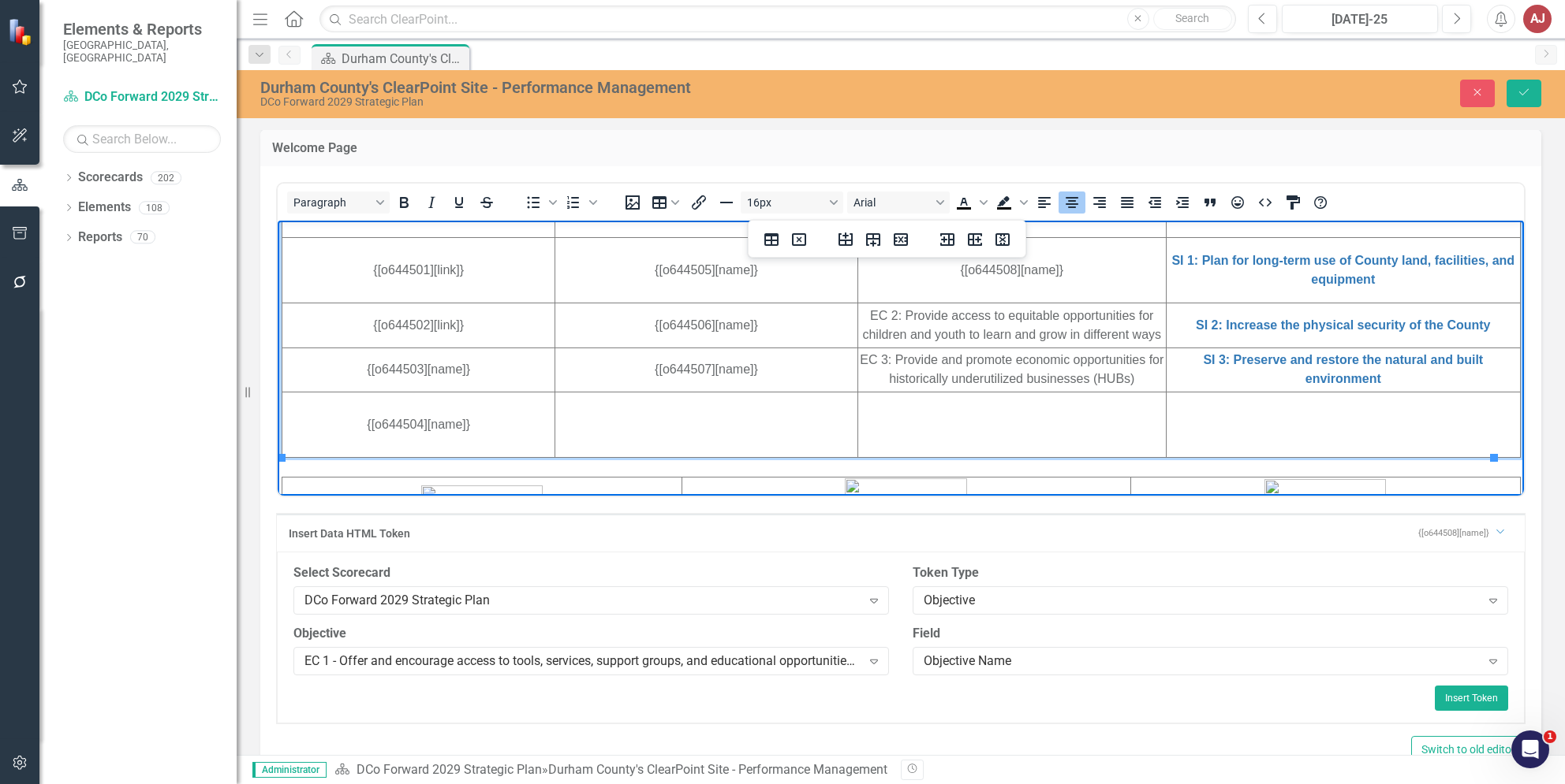
click at [1058, 327] on td "EC 2: Provide access to equitable opportunities for children and youth to learn…" at bounding box center [1011, 325] width 309 height 45
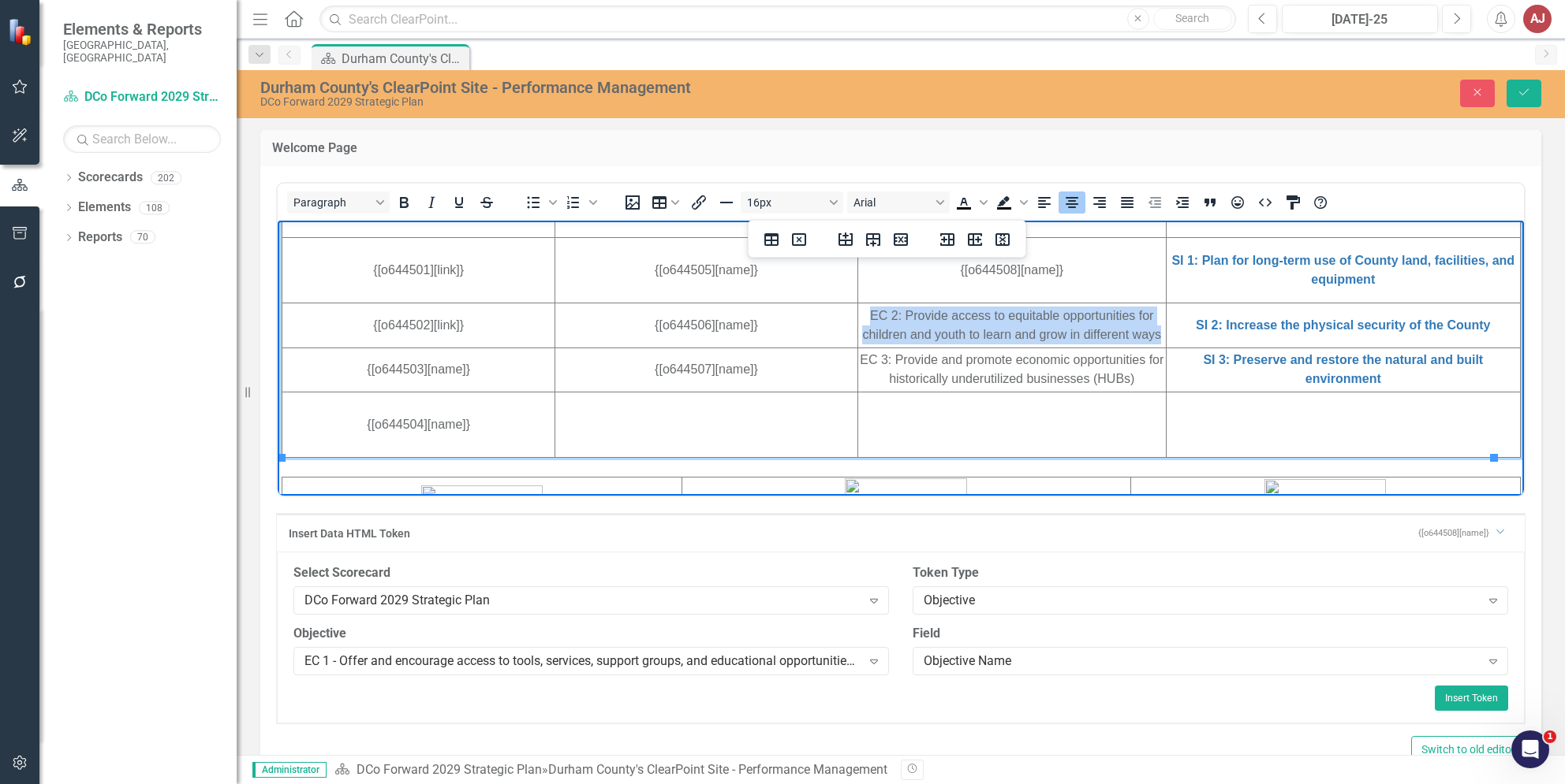
drag, startPoint x: 852, startPoint y: 313, endPoint x: 1144, endPoint y: 334, distance: 292.8
click at [1144, 334] on html "DURHAM COUNTY - Strategic Plan DCo Forward 2029 - Measure. Improve. Succeed. Re…" at bounding box center [901, 274] width 1246 height 1256
click at [776, 652] on div "EC 1 - Offer and encourage access to tools, services, support groups, and educa…" at bounding box center [583, 661] width 557 height 18
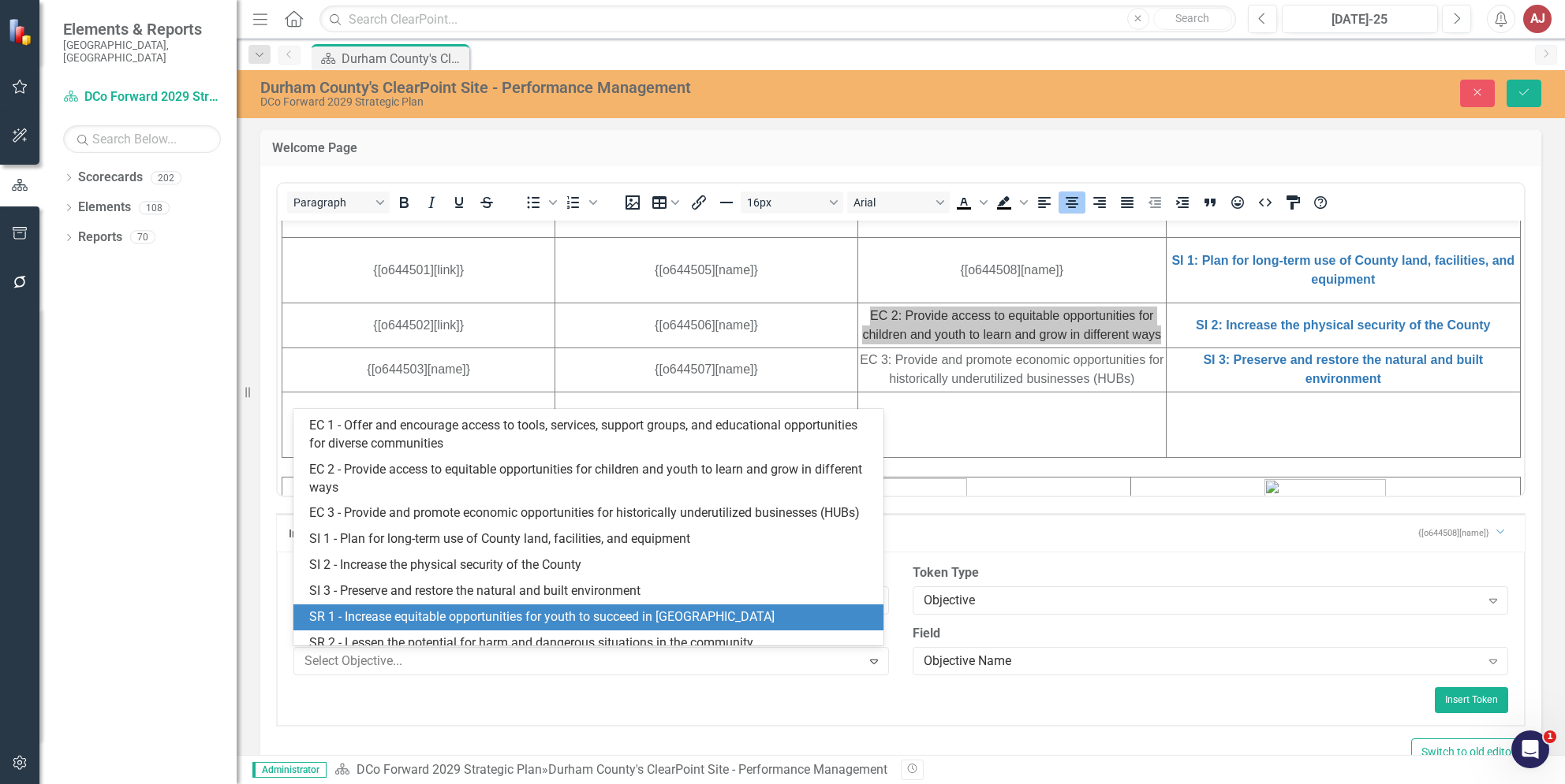
scroll to position [198, 0]
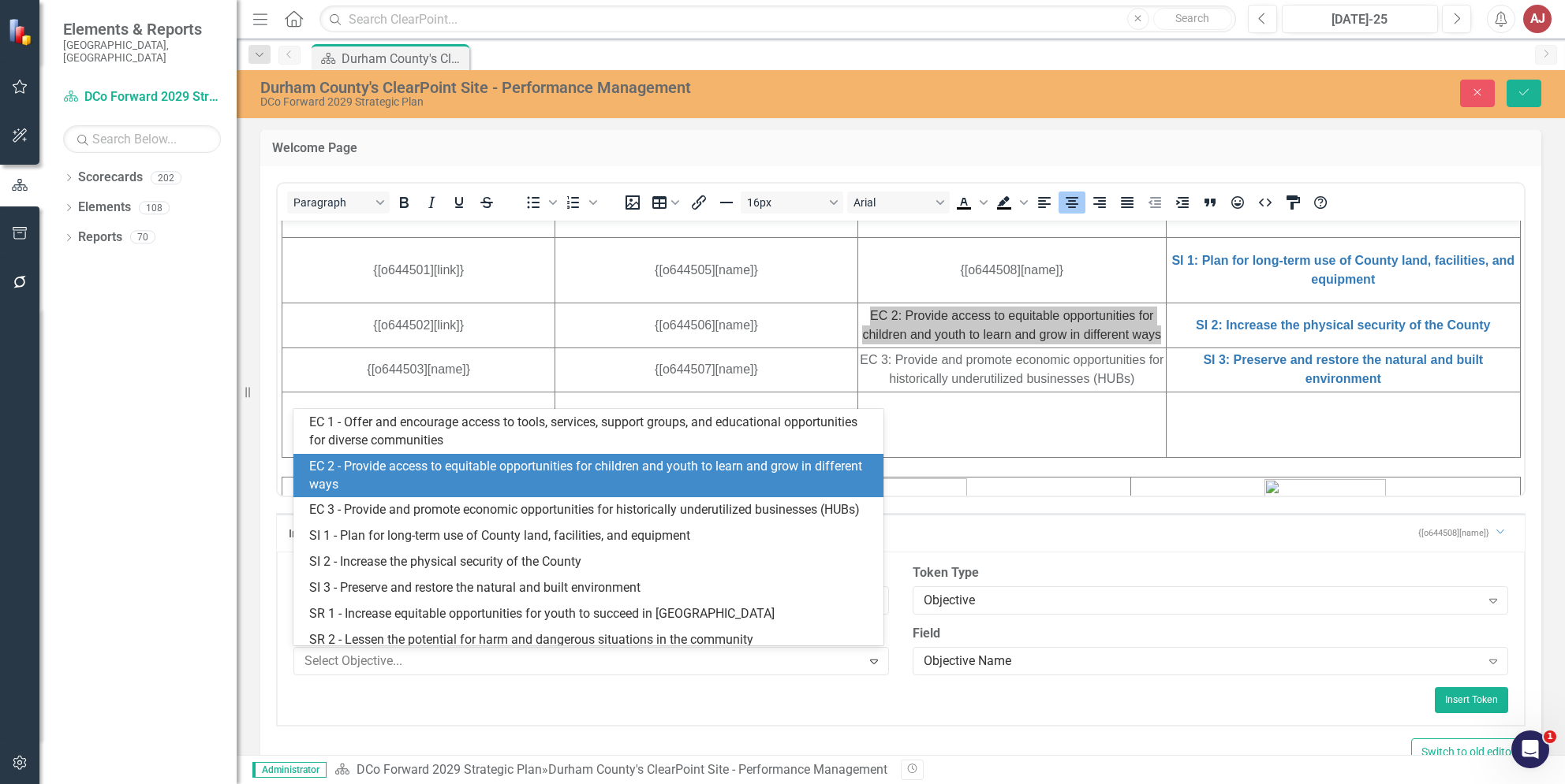
click at [430, 483] on div "EC 2 - Provide access to equitable opportunities for children and youth to lear…" at bounding box center [591, 475] width 564 height 37
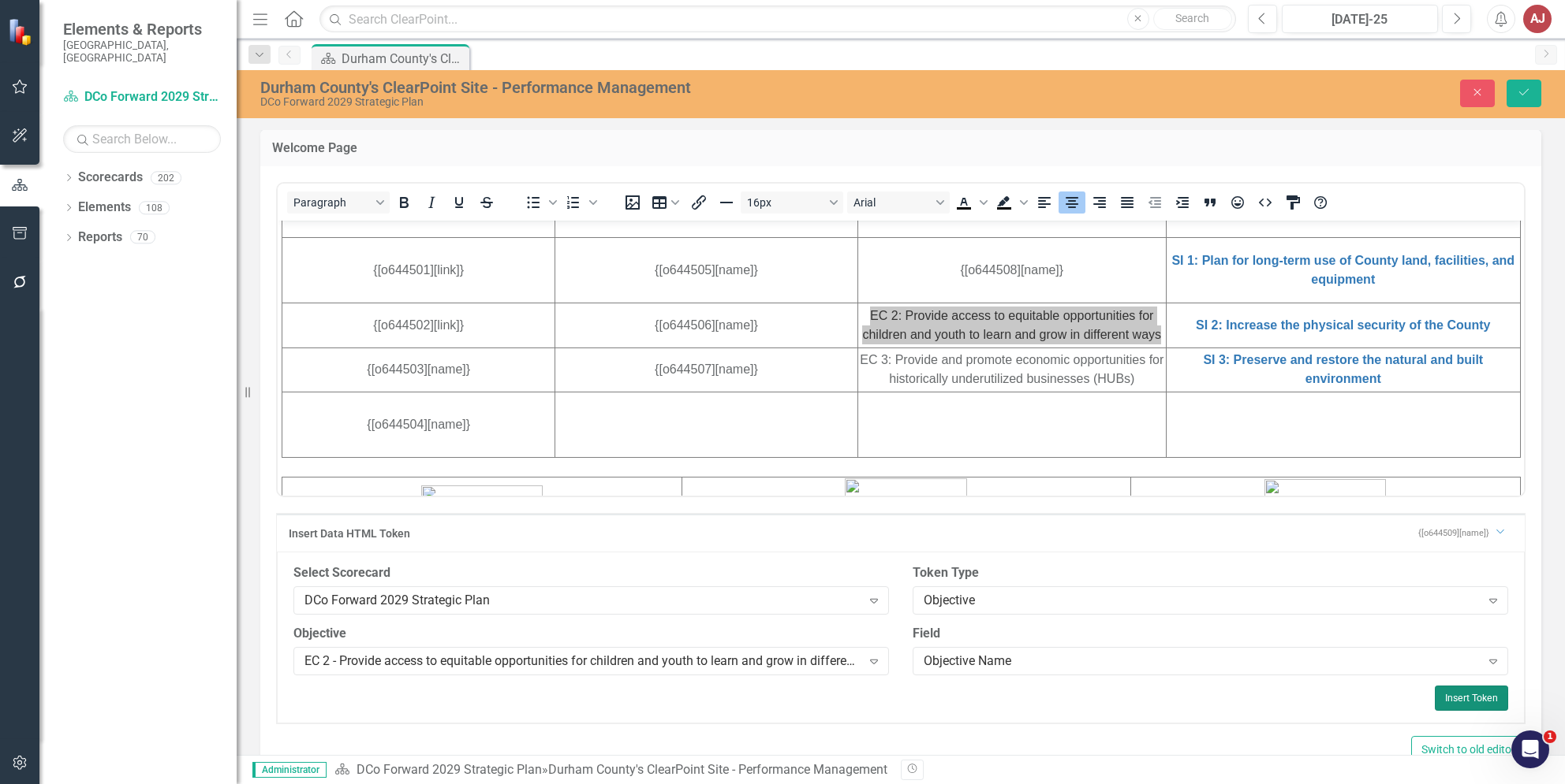
click at [1455, 698] on button "Insert Token" at bounding box center [1472, 698] width 73 height 25
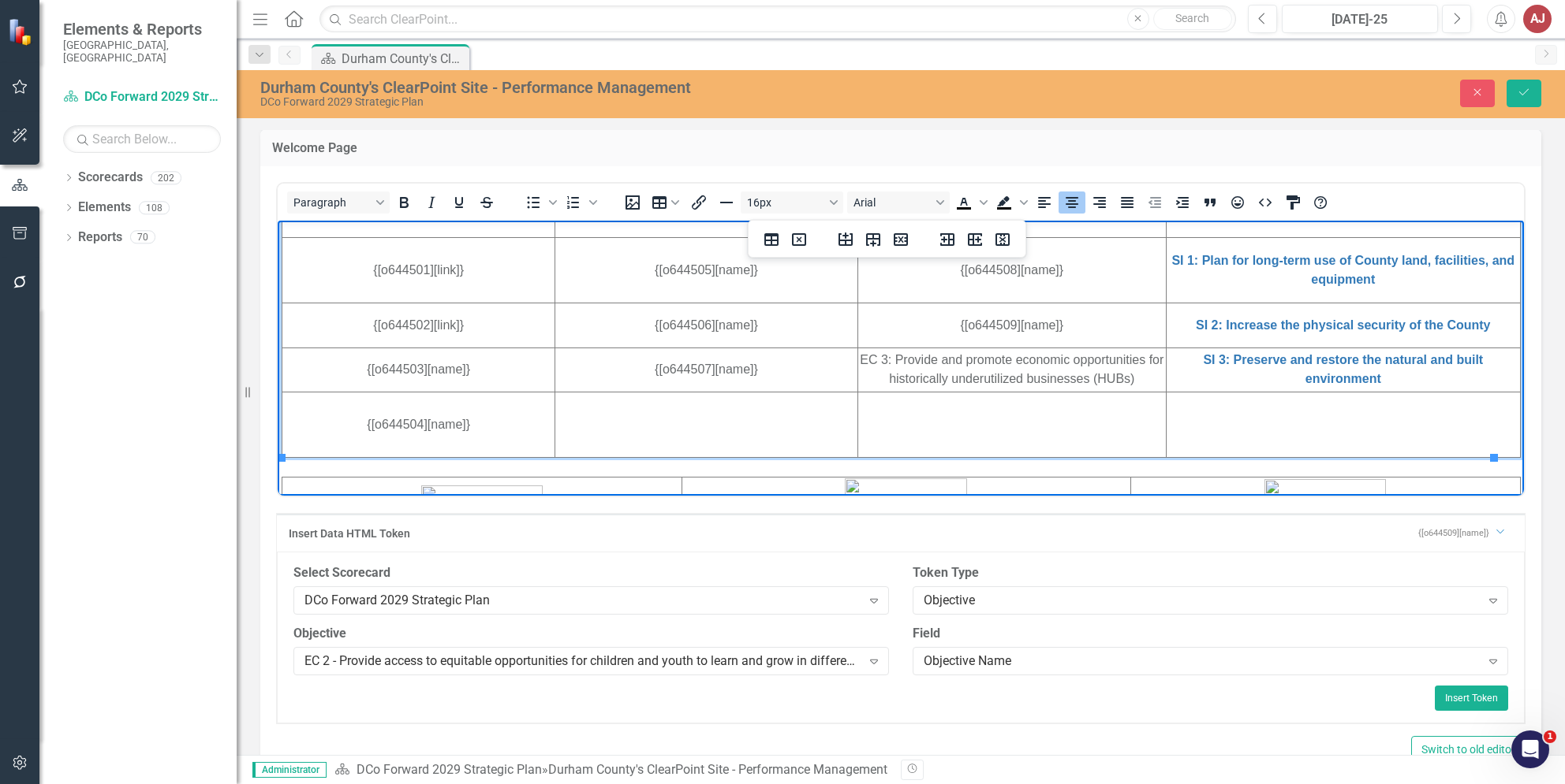
click at [1035, 362] on td "EC 3: Provide and promote economic opportunities for historically underutilized…" at bounding box center [1011, 368] width 309 height 45
drag, startPoint x: 851, startPoint y: 359, endPoint x: 1129, endPoint y: 373, distance: 278.4
click at [1129, 373] on td "EC 3: Provide and promote economic opportunities for historically underutilized…" at bounding box center [1011, 368] width 309 height 45
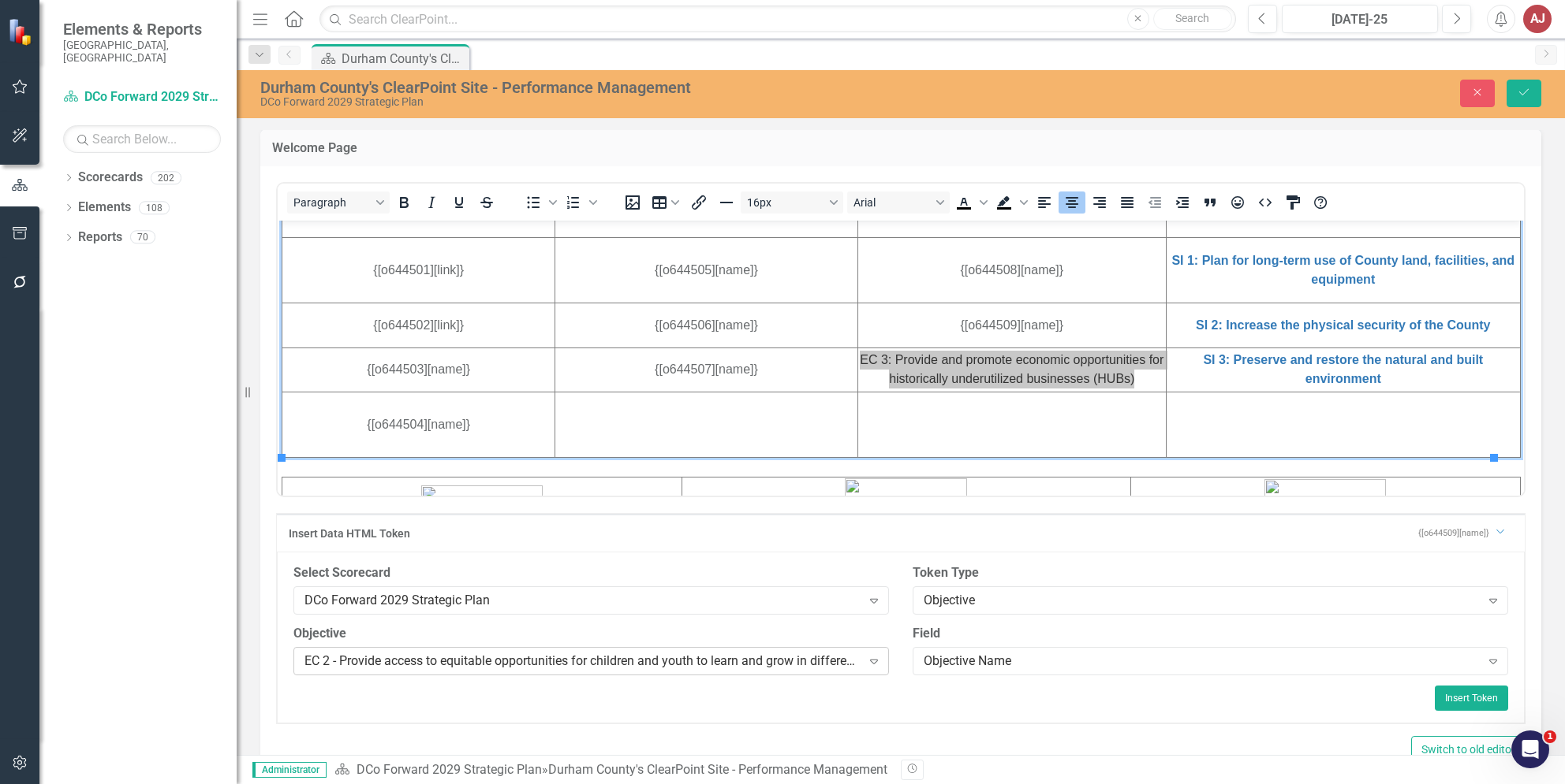
click at [834, 655] on div "EC 2 - Provide access to equitable opportunities for children and youth to lear…" at bounding box center [583, 661] width 557 height 18
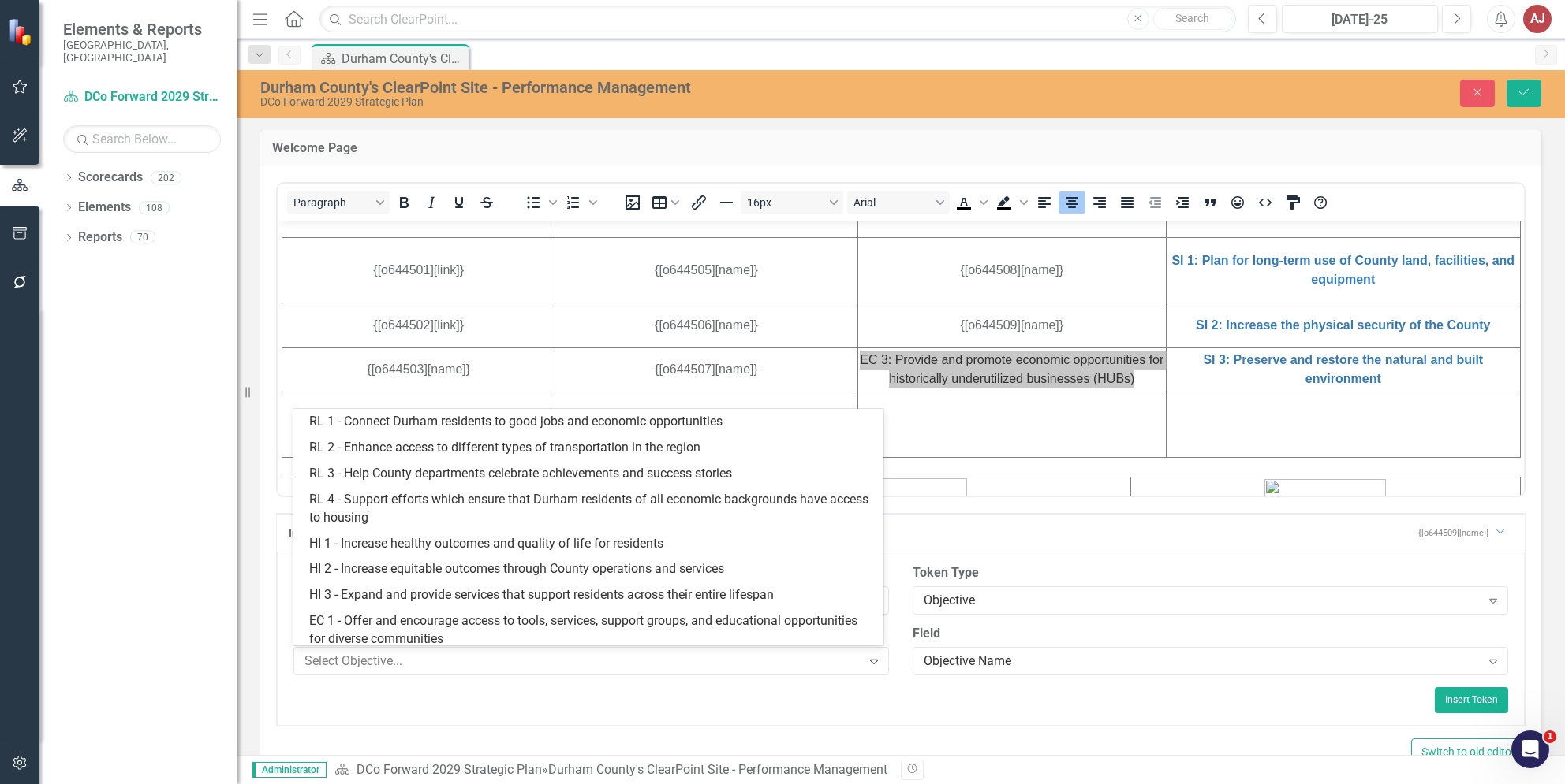
scroll to position [243, 0]
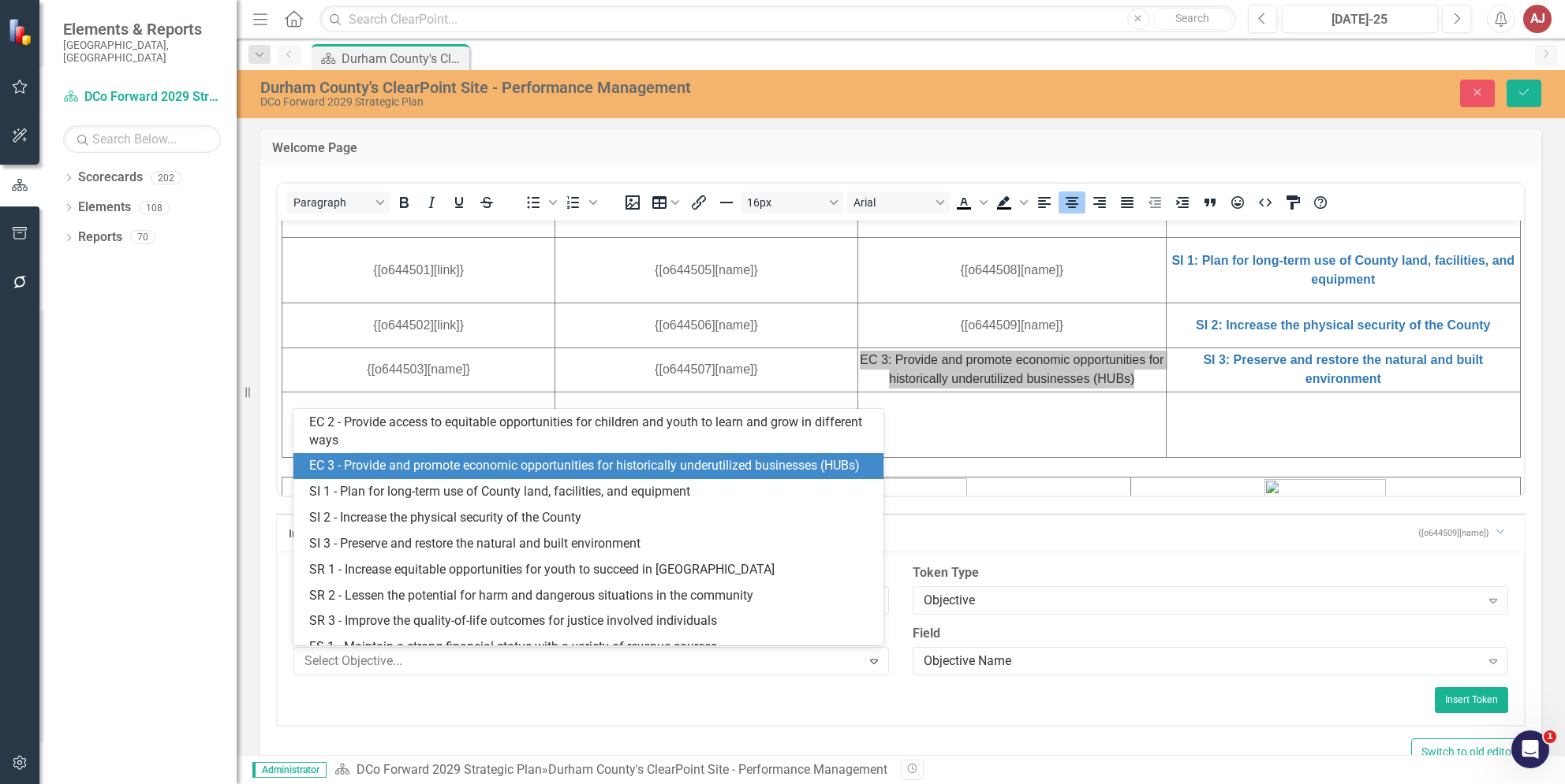
click at [547, 474] on div "EC 3 - Provide and promote economic opportunities for historically underutilize…" at bounding box center [591, 466] width 564 height 18
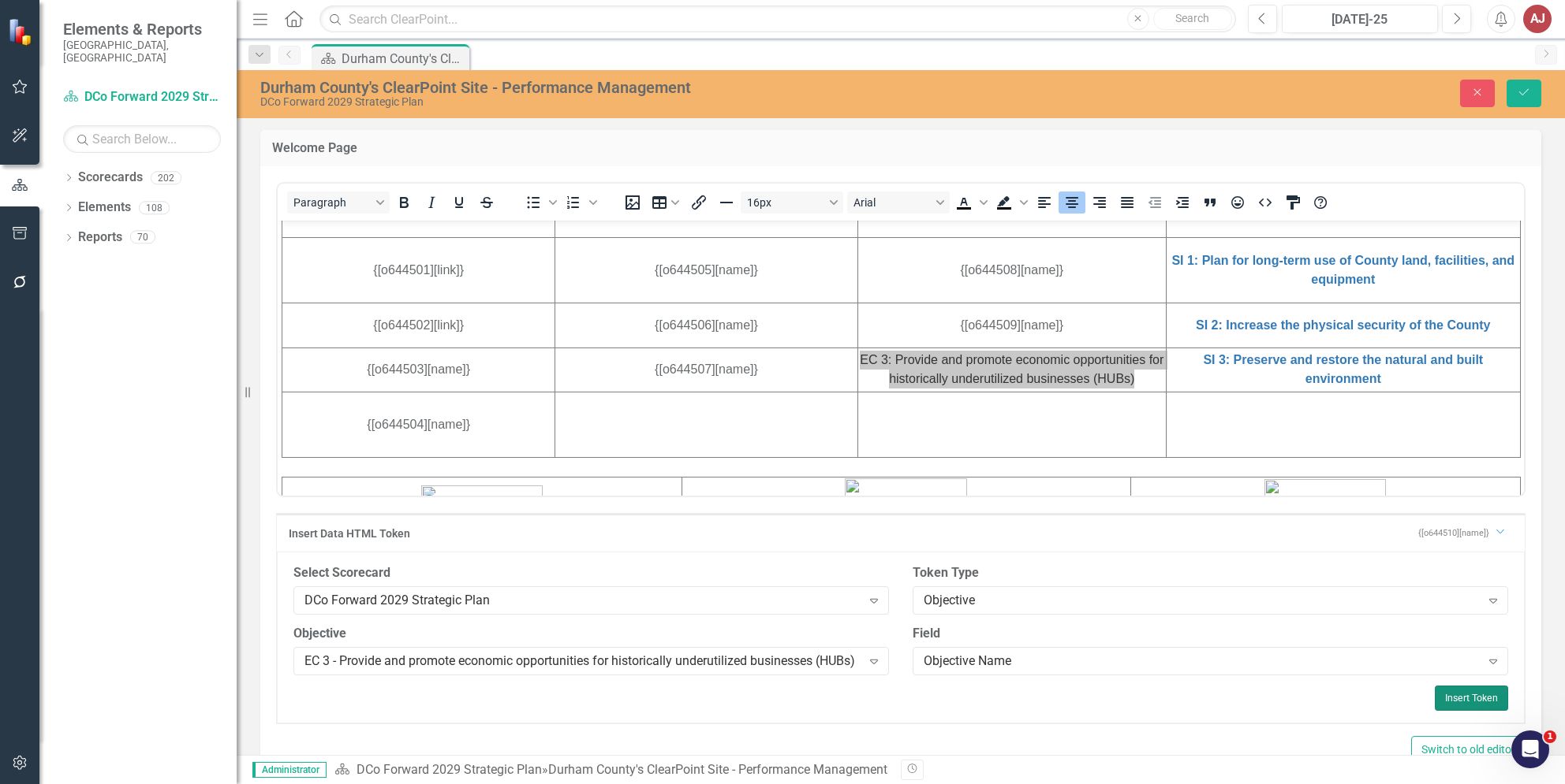
click at [1447, 702] on button "Insert Token" at bounding box center [1472, 698] width 73 height 25
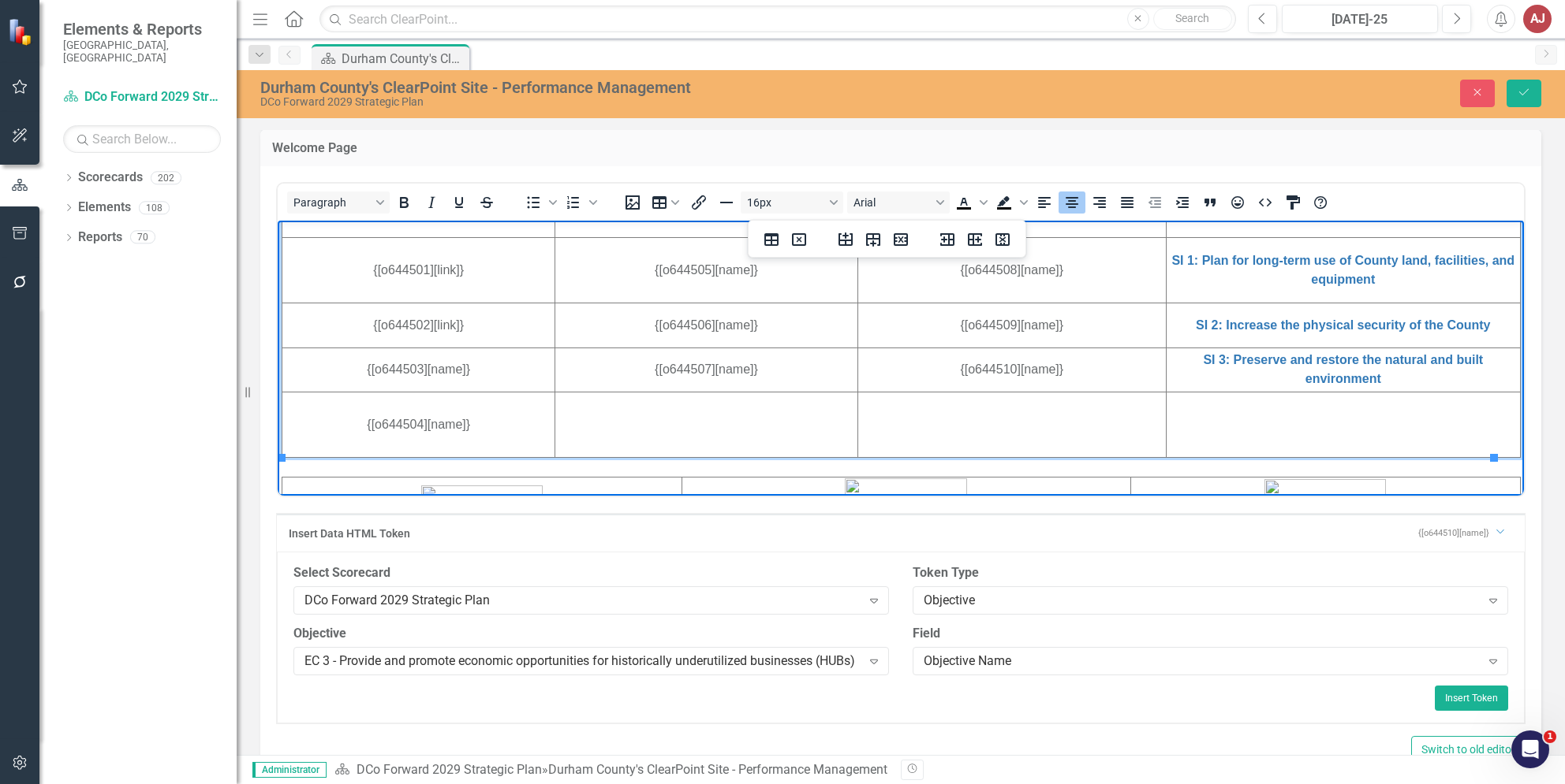
scroll to position [469, 0]
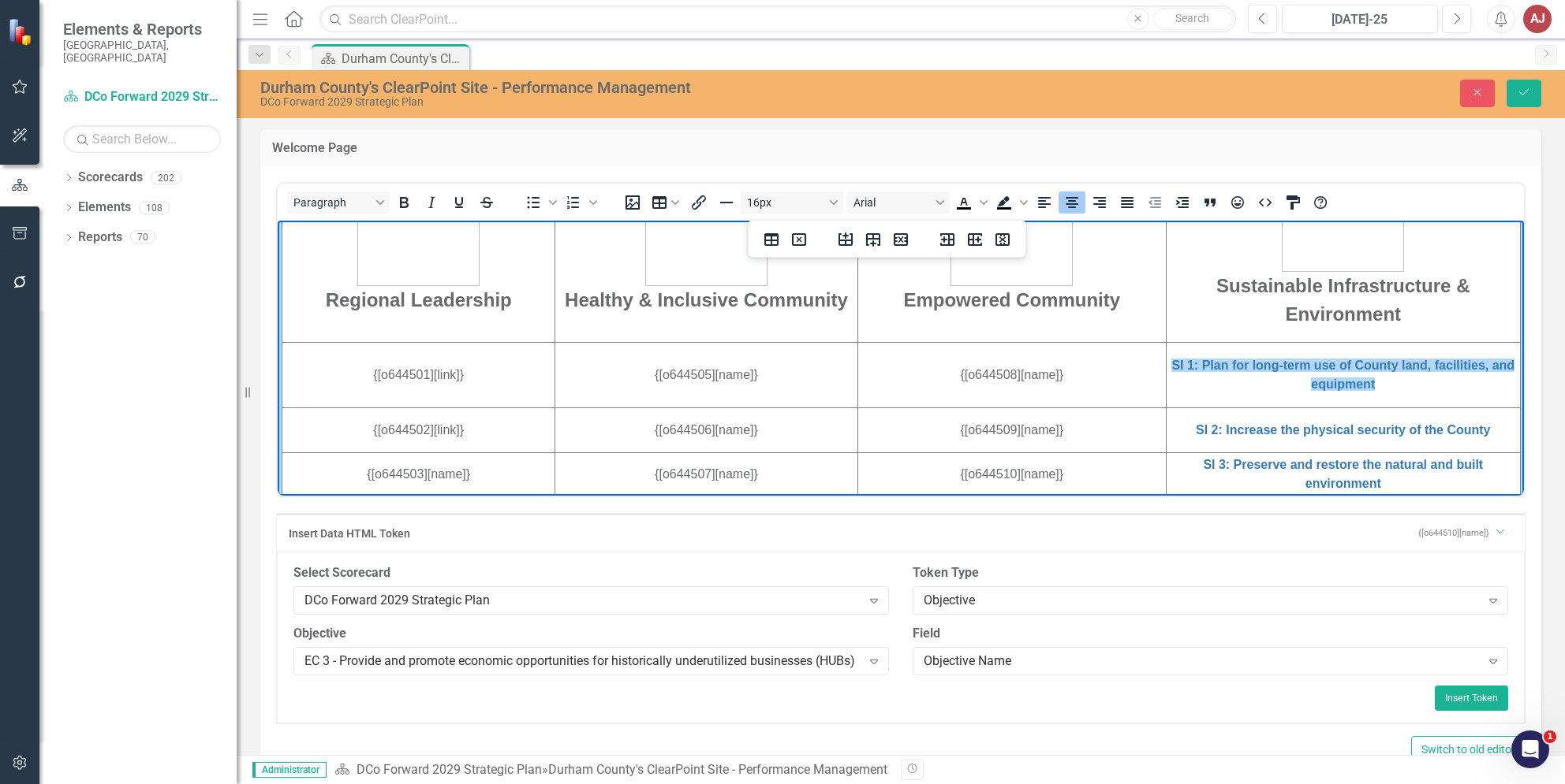
click at [1215, 376] on td "SI 1: Plan for long-term use of County land, facilities, and equipment" at bounding box center [1343, 375] width 355 height 65
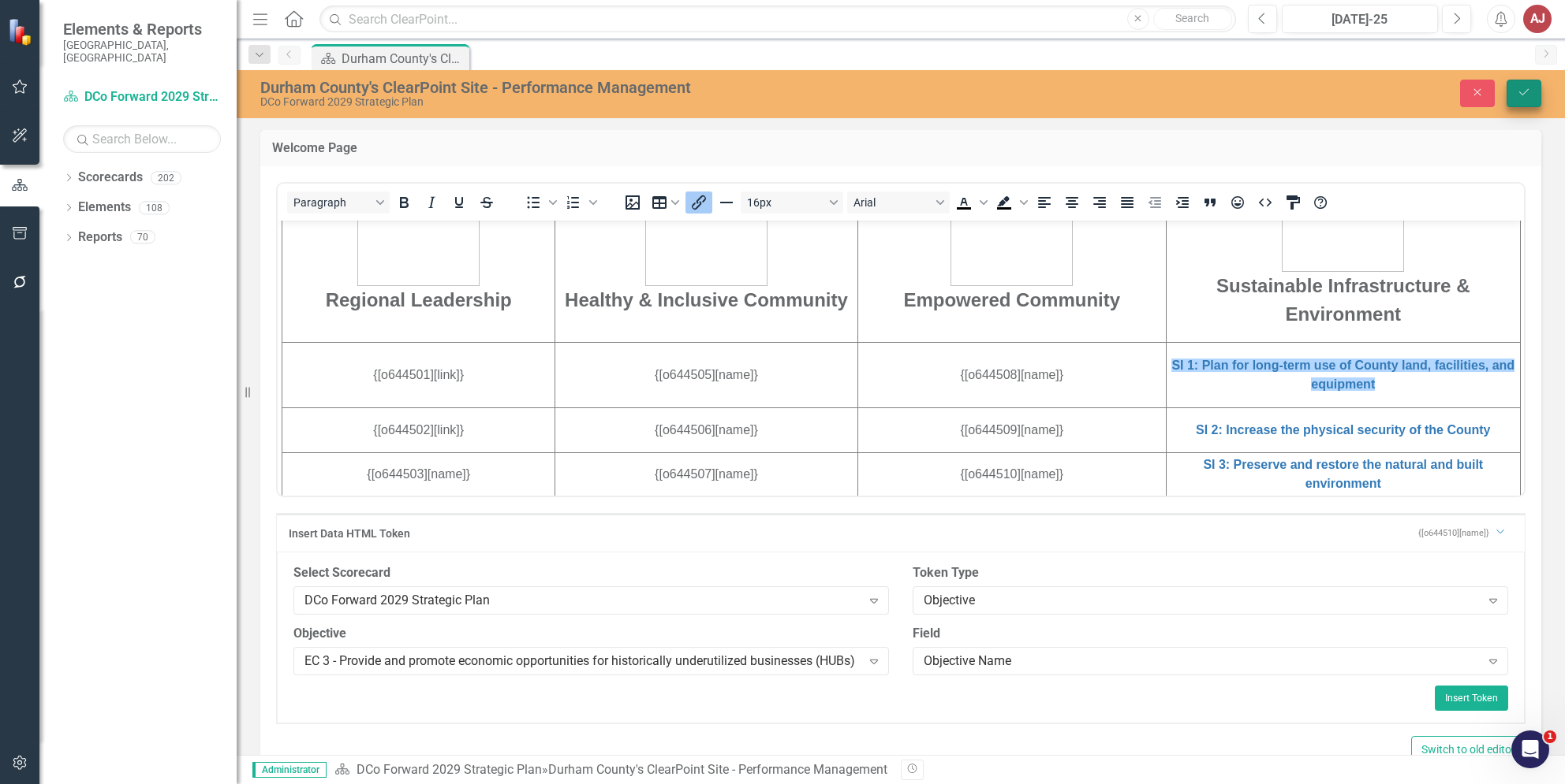
click at [1537, 91] on button "Save" at bounding box center [1523, 93] width 35 height 28
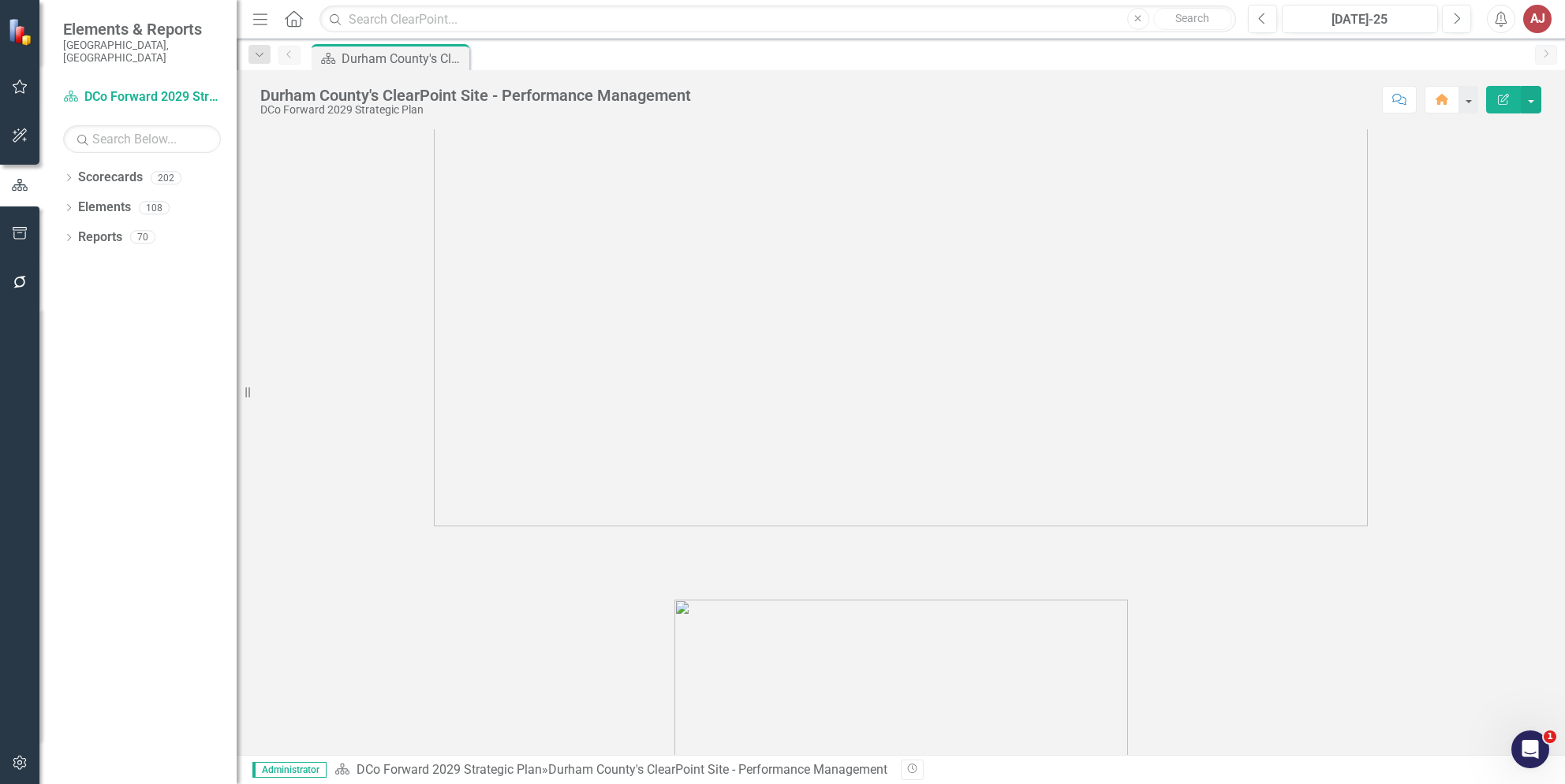
scroll to position [630, 0]
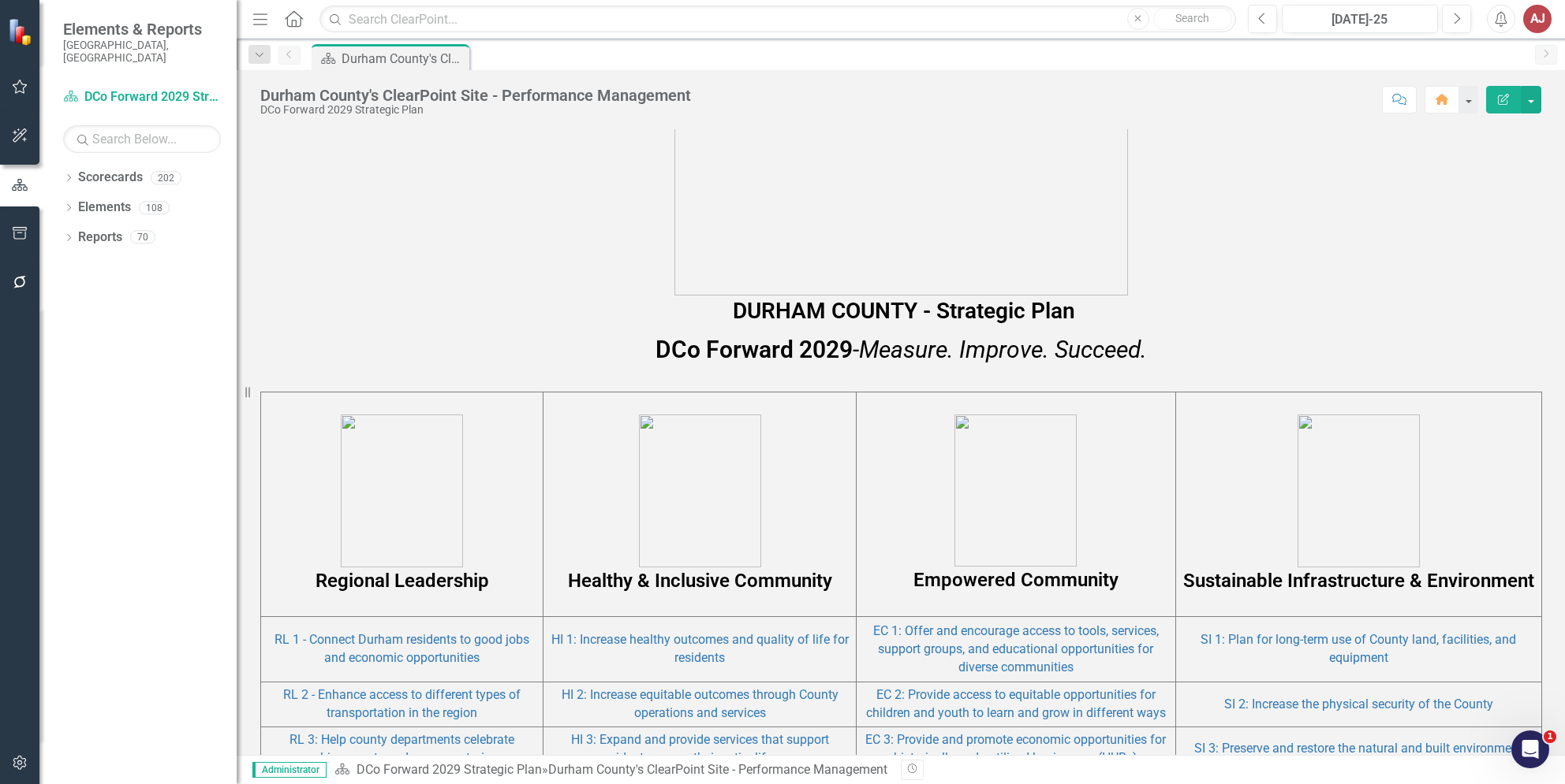
click at [1241, 471] on p "Sustainable Infrastructure & Environment" at bounding box center [1358, 504] width 357 height 180
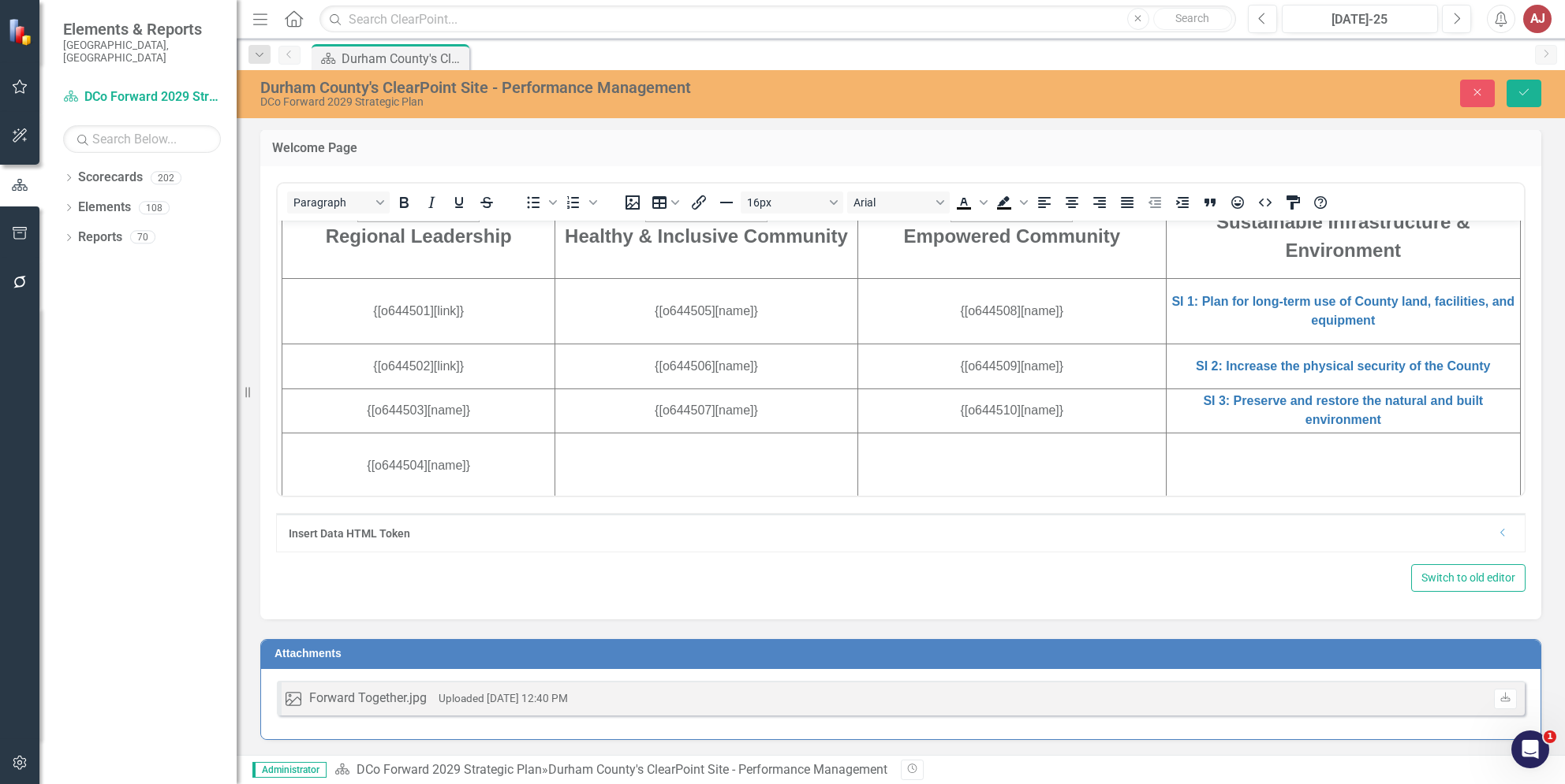
scroll to position [525, 0]
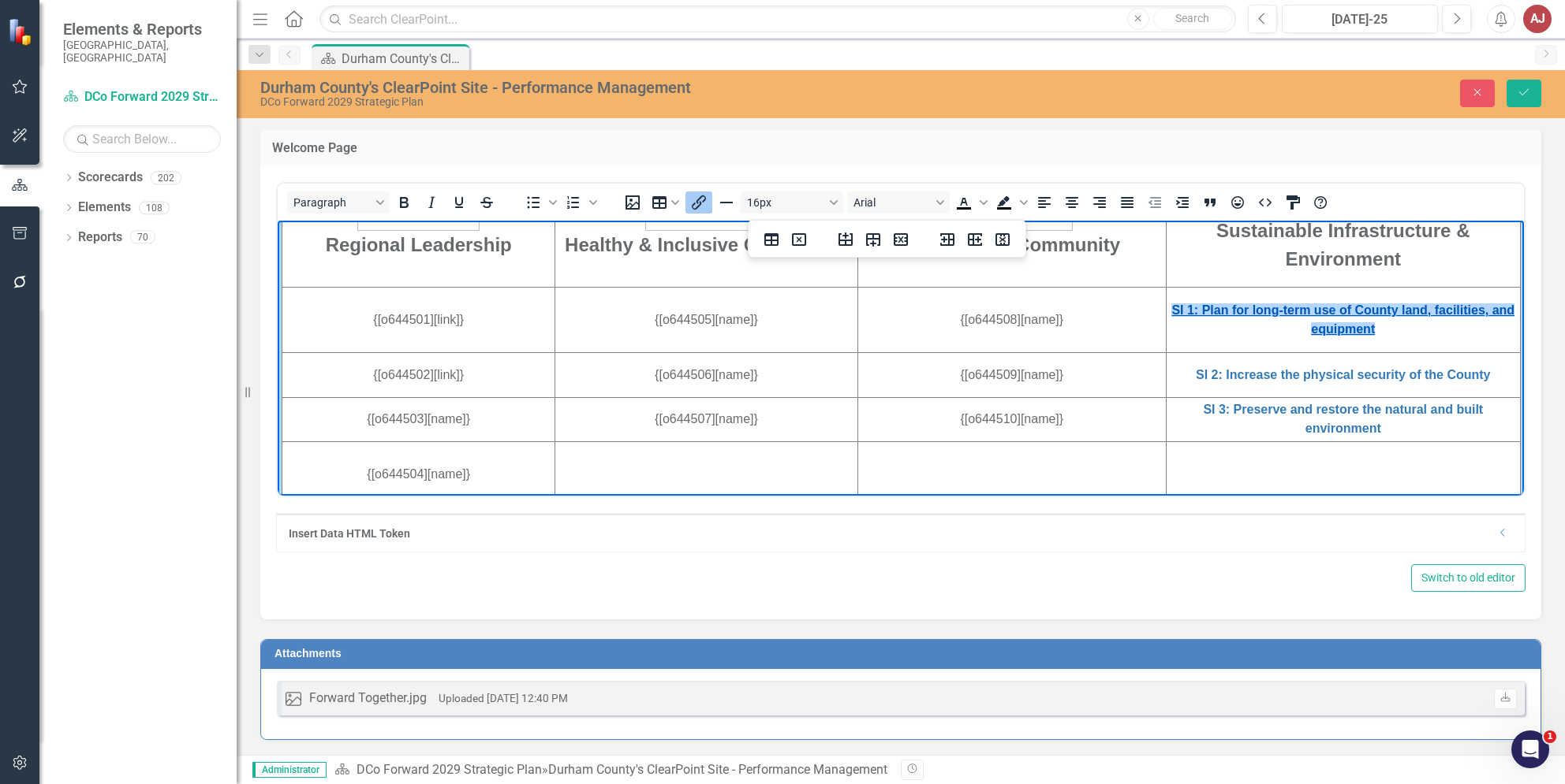
drag, startPoint x: 1359, startPoint y: 334, endPoint x: 1152, endPoint y: 310, distance: 208.4
click at [1166, 310] on td "SI 1: Plan for long-term use of County land, facilities, and equipment﻿" at bounding box center [1343, 320] width 355 height 65
click at [703, 205] on icon "Insert/edit link" at bounding box center [698, 202] width 19 height 19
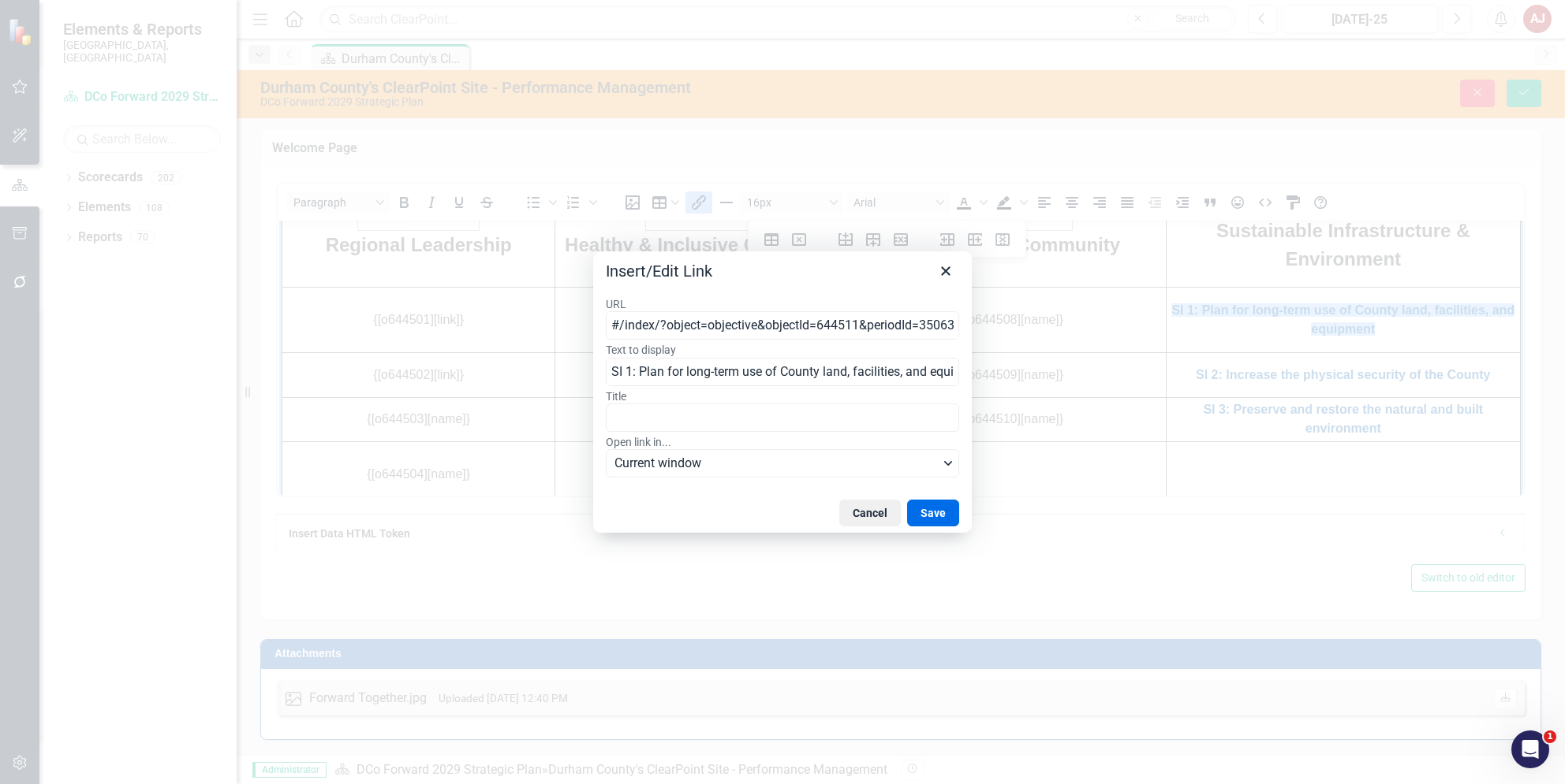
scroll to position [0, 139]
click at [868, 323] on input "#/index/?object=objective&objectId=644511&periodId=350638&scorecardId=164719" at bounding box center [782, 326] width 354 height 29
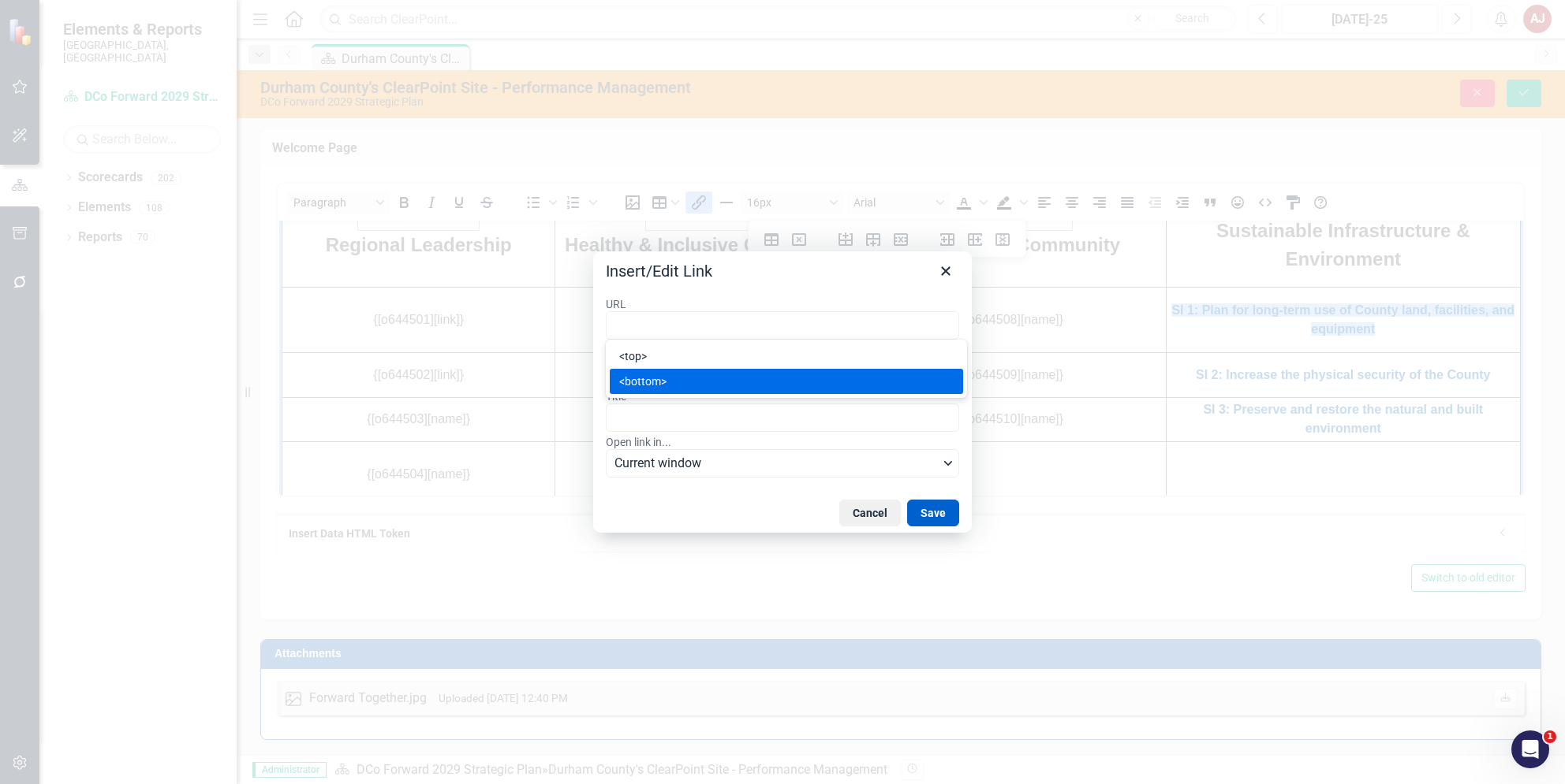
click at [925, 509] on button "Save" at bounding box center [932, 513] width 52 height 27
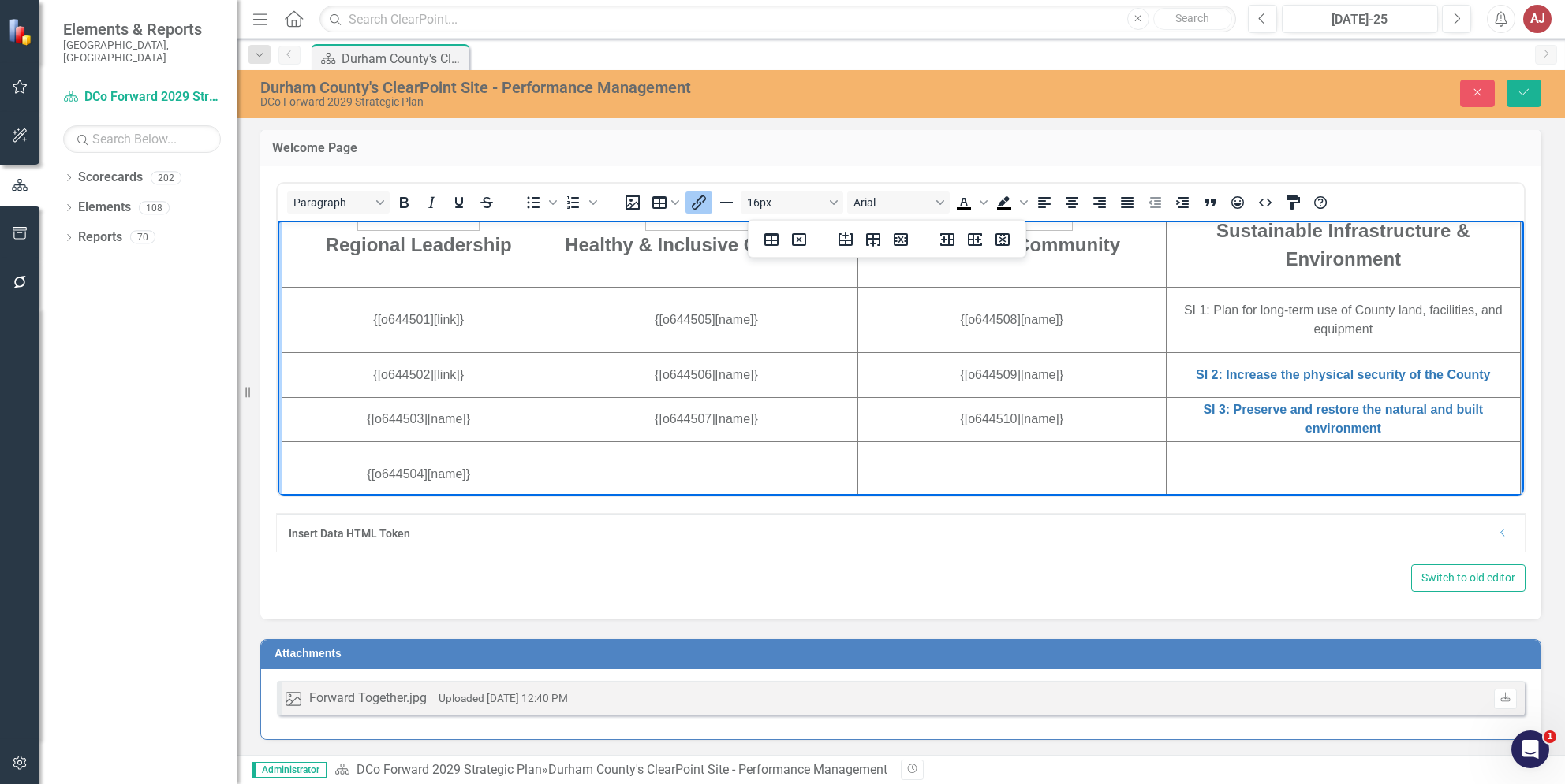
click at [1472, 374] on td "SI 2: Increase the physical security of the County" at bounding box center [1343, 374] width 355 height 45
drag, startPoint x: 1474, startPoint y: 376, endPoint x: 1156, endPoint y: 367, distance: 318.1
click at [1166, 367] on td "SI 2: Increase the physical security of the County﻿" at bounding box center [1343, 374] width 355 height 45
click at [700, 196] on icon "Insert/edit link" at bounding box center [698, 202] width 19 height 19
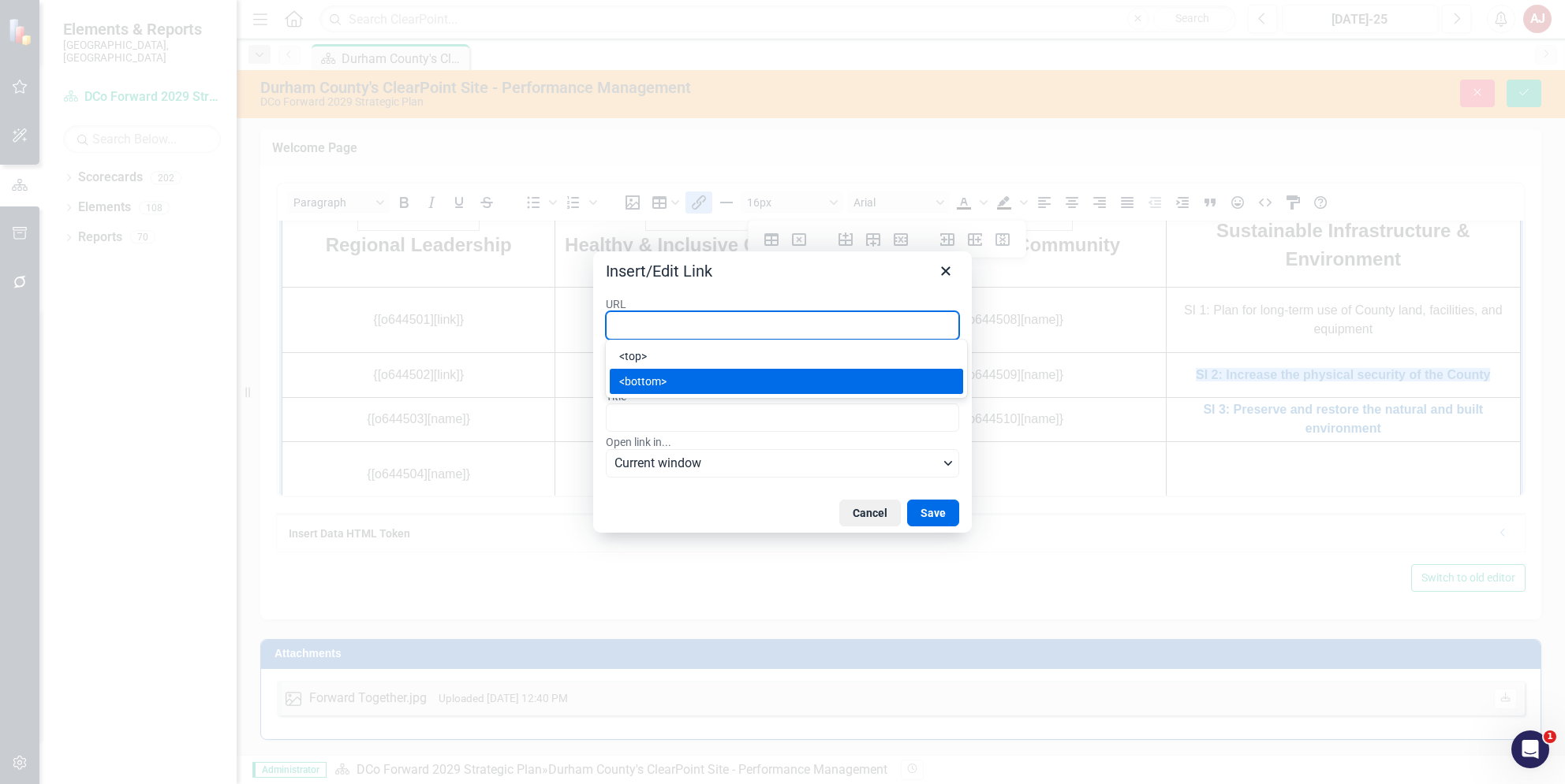
click at [954, 534] on div at bounding box center [782, 392] width 1565 height 784
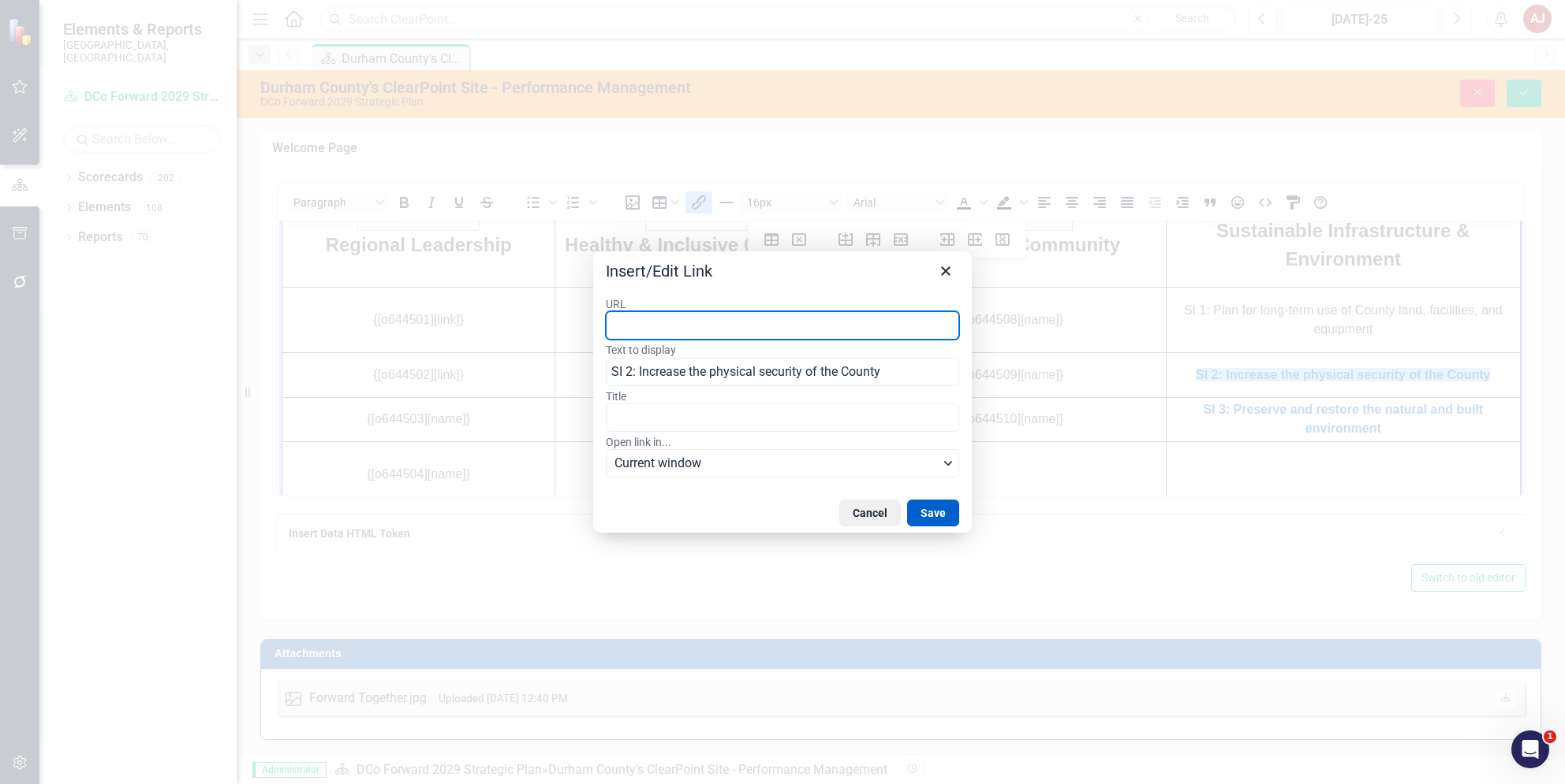
click at [941, 520] on button "Save" at bounding box center [932, 513] width 52 height 27
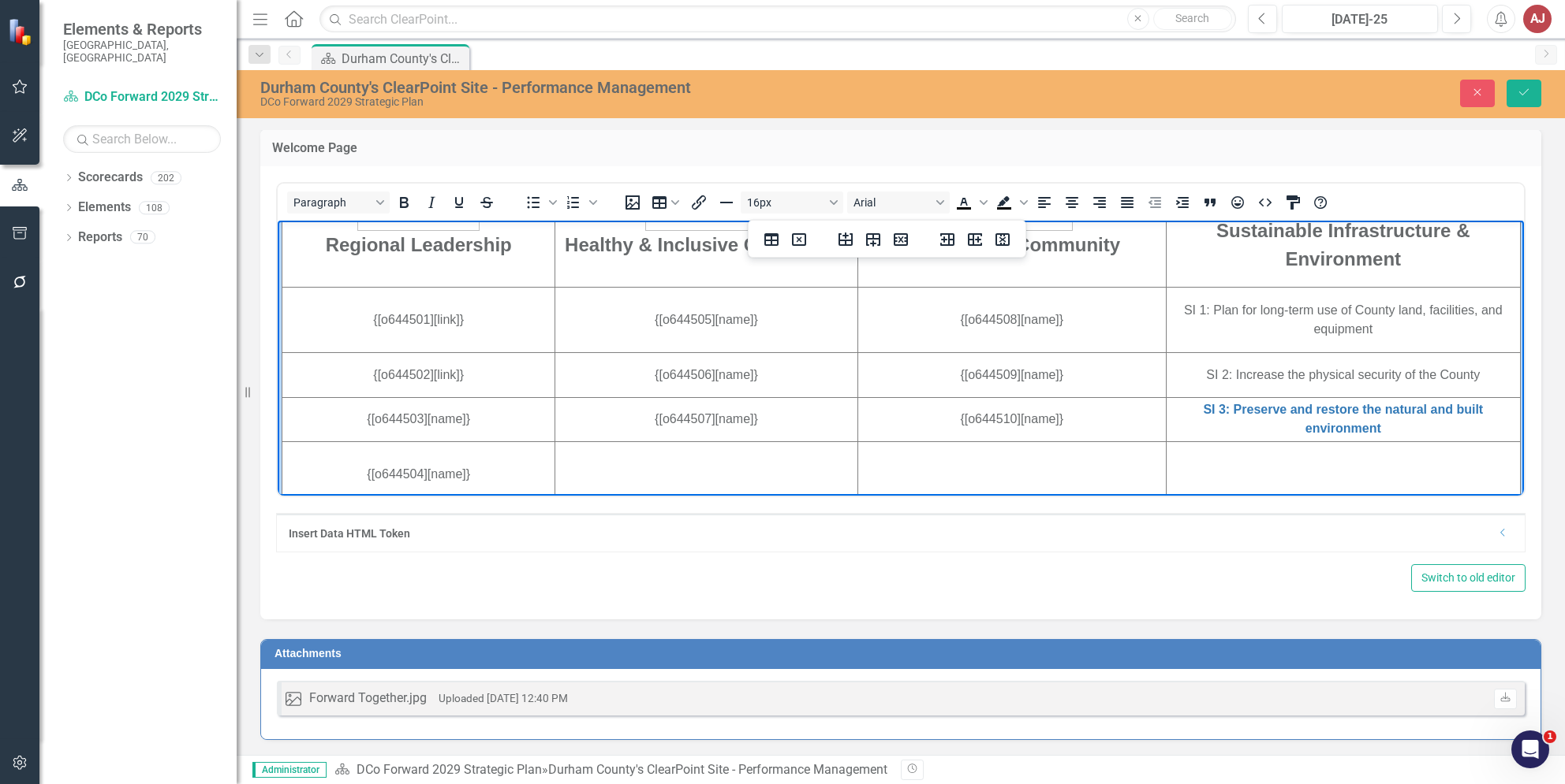
click at [1468, 422] on td "SI 3: Preserve and restore the natural and built environment" at bounding box center [1343, 419] width 355 height 45
drag, startPoint x: 1406, startPoint y: 435, endPoint x: 1178, endPoint y: 408, distance: 229.6
click at [1178, 408] on td "SI 3: Preserve and restore the natural and built environment﻿" at bounding box center [1343, 419] width 355 height 45
click at [695, 204] on icon "Insert/edit link" at bounding box center [698, 202] width 19 height 19
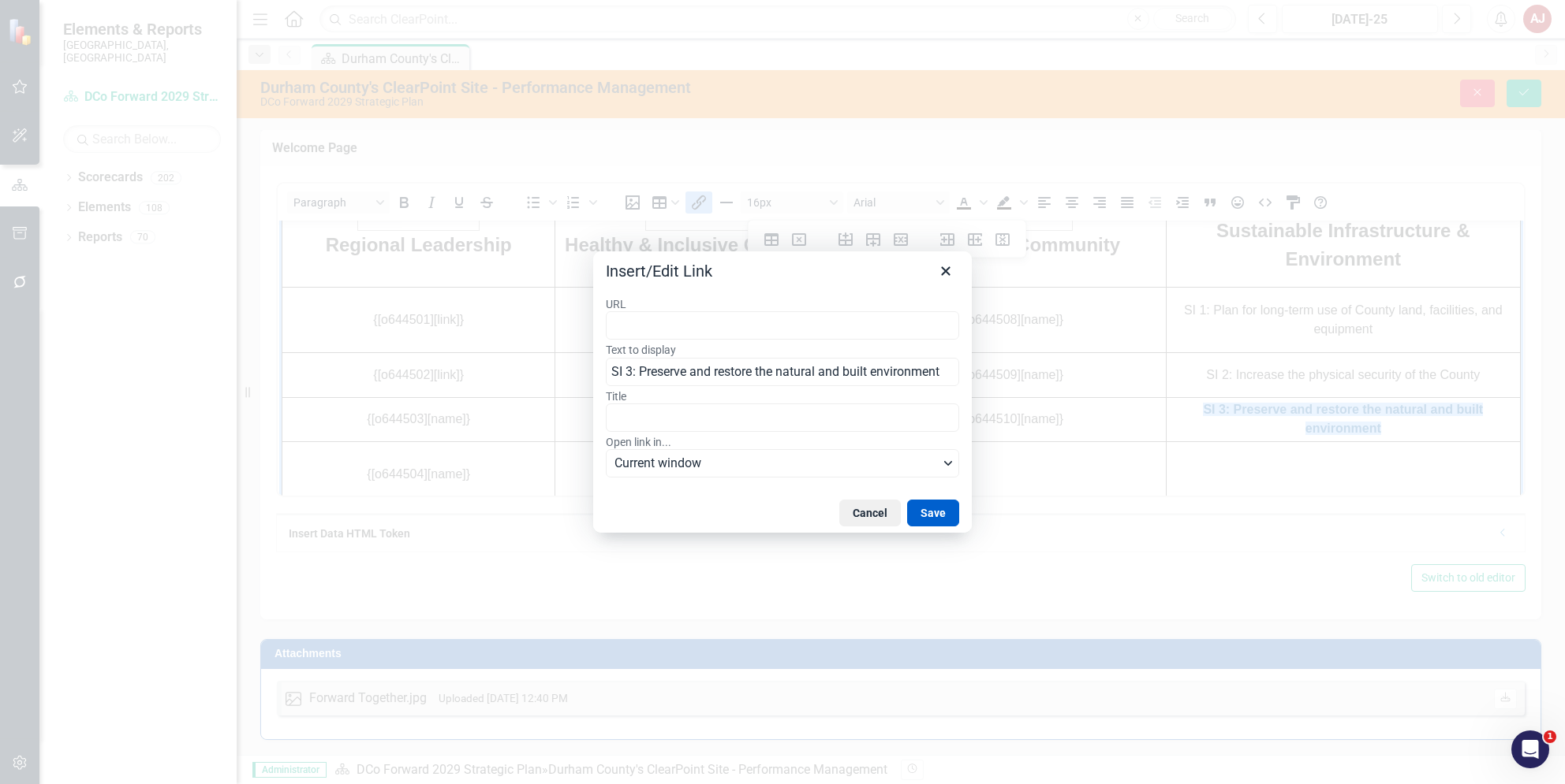
click at [932, 505] on button "Save" at bounding box center [932, 513] width 52 height 27
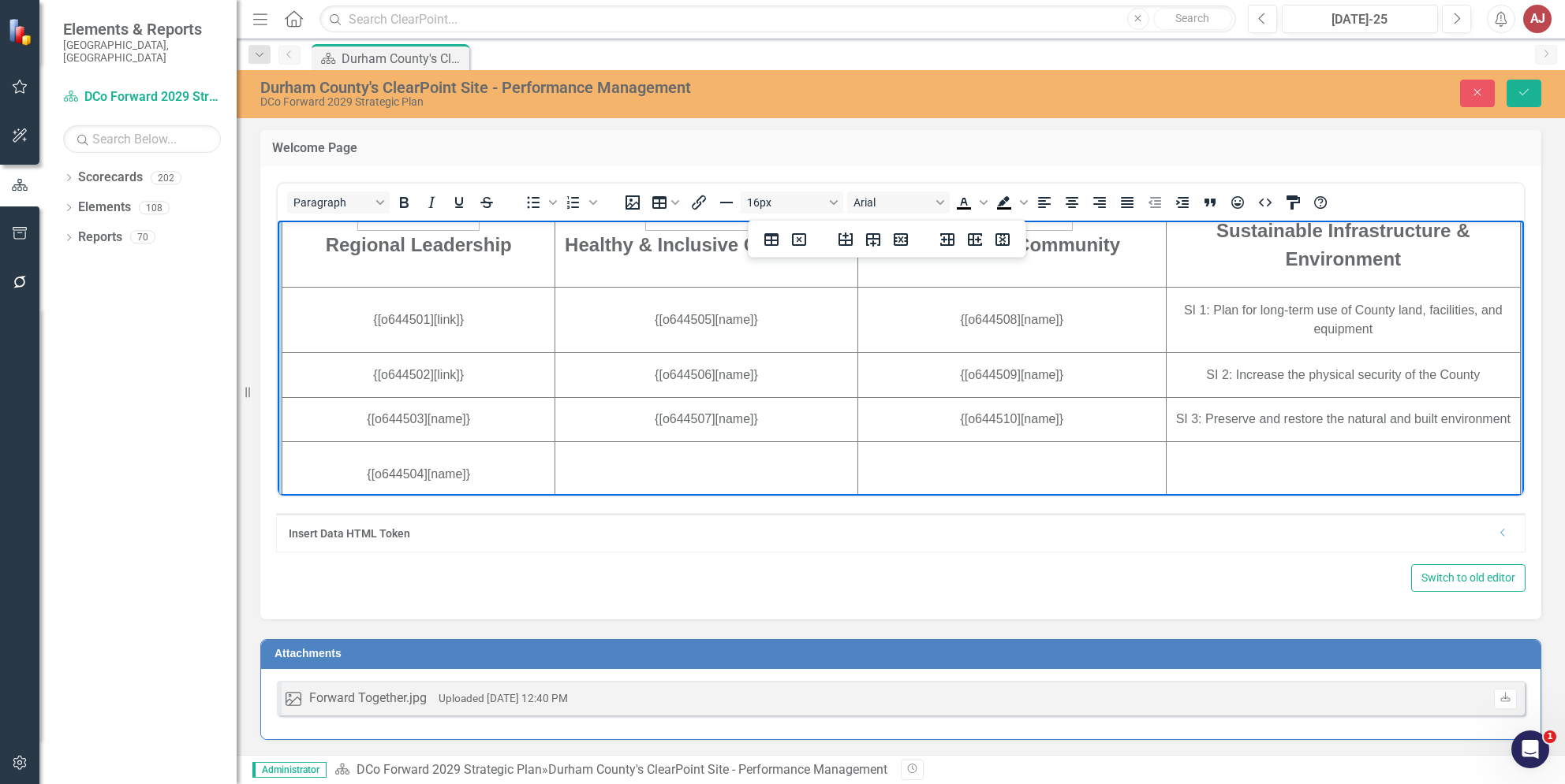
click at [1364, 309] on td "SI 1: Plan for long-term use of County land, facilities, and equipment﻿" at bounding box center [1343, 320] width 355 height 65
drag, startPoint x: 1158, startPoint y: 313, endPoint x: 1372, endPoint y: 320, distance: 214.1
click at [1372, 320] on td "SI 1: Plan for long-term use of County land, facilities, and equipment﻿" at bounding box center [1343, 320] width 355 height 65
click at [1497, 536] on icon "Dropdown" at bounding box center [1503, 533] width 12 height 10
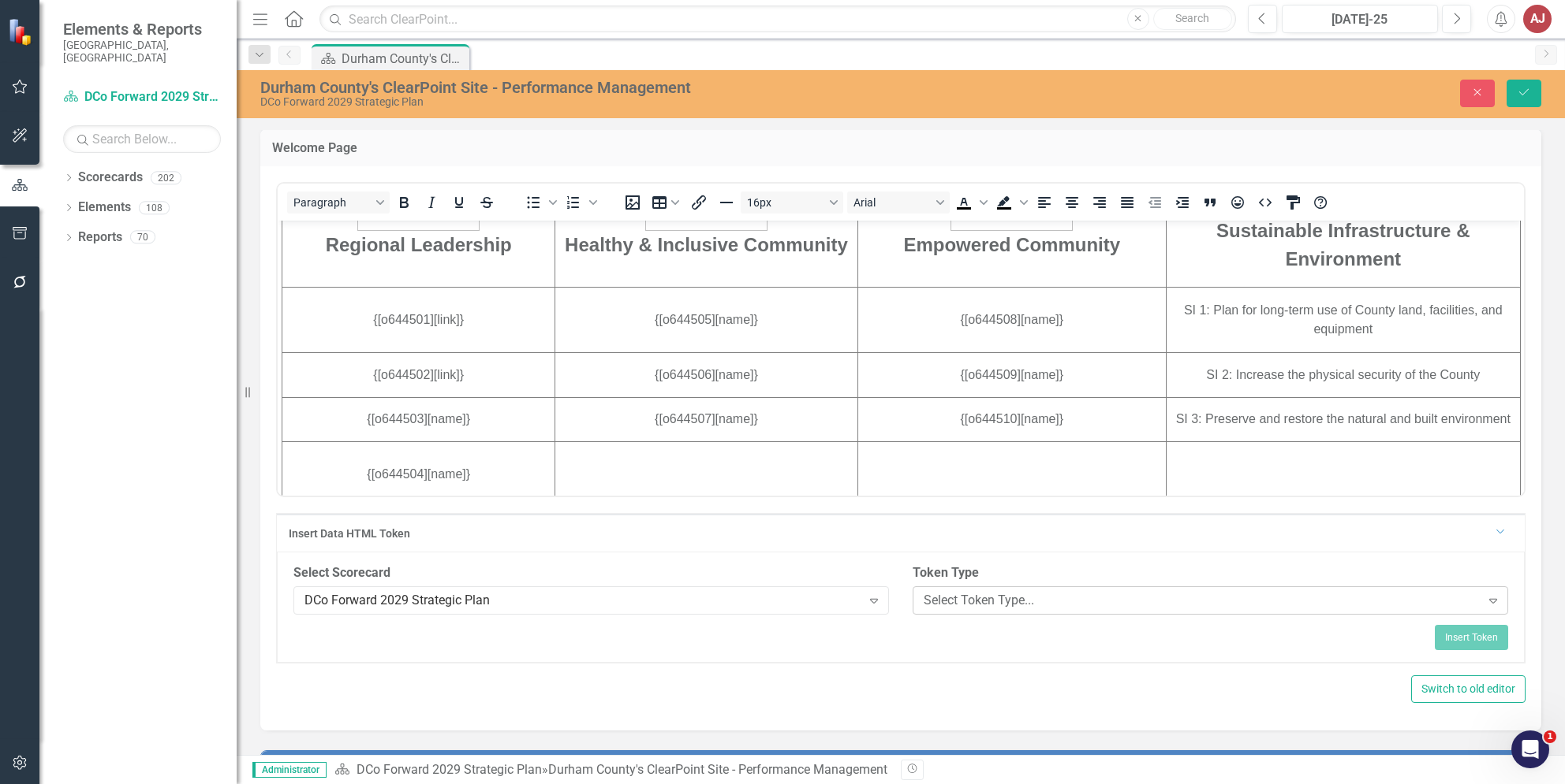
click at [1000, 601] on div "Select Token Type..." at bounding box center [1202, 600] width 557 height 18
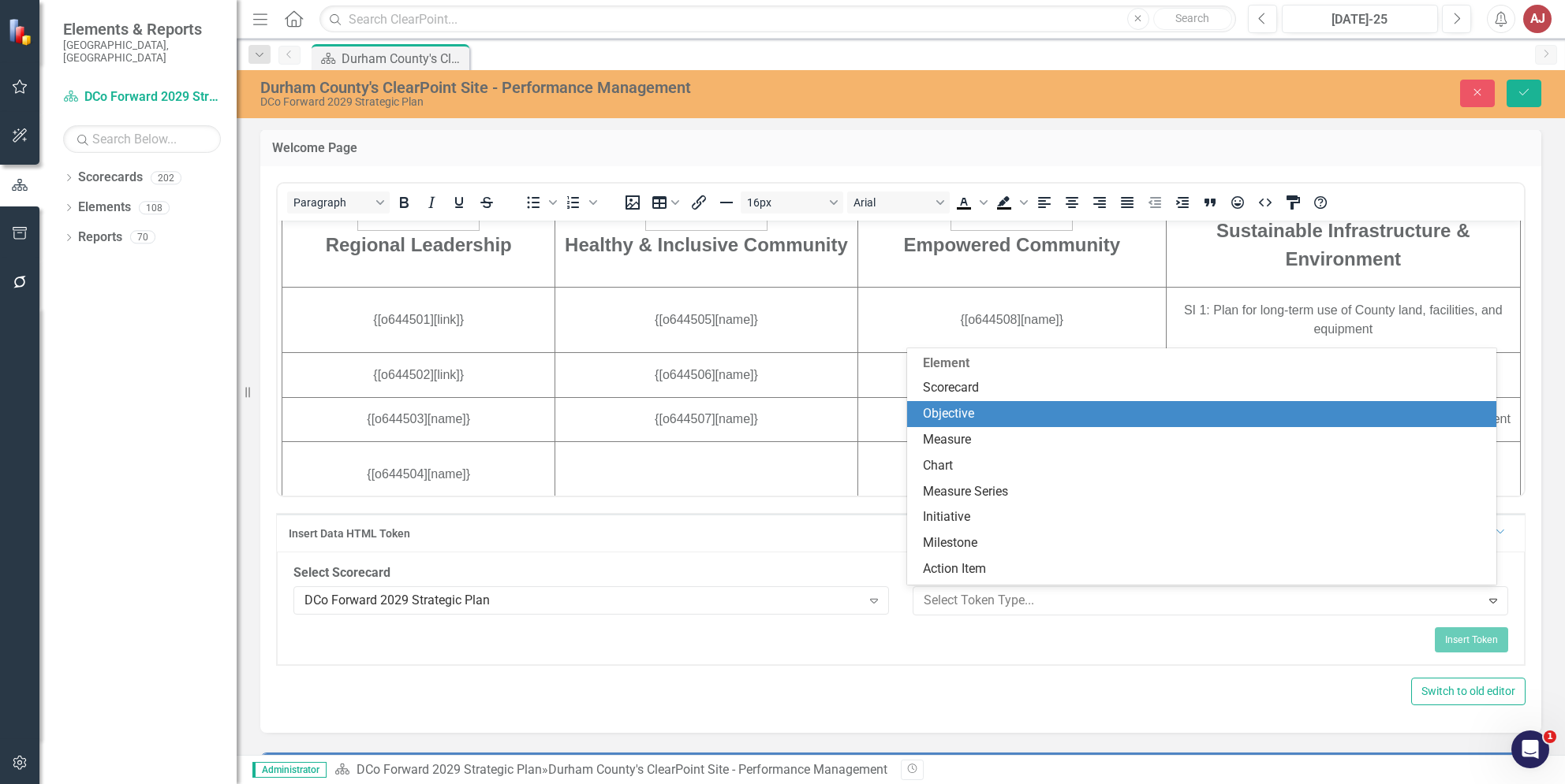
click at [976, 414] on div "Objective" at bounding box center [1205, 414] width 564 height 18
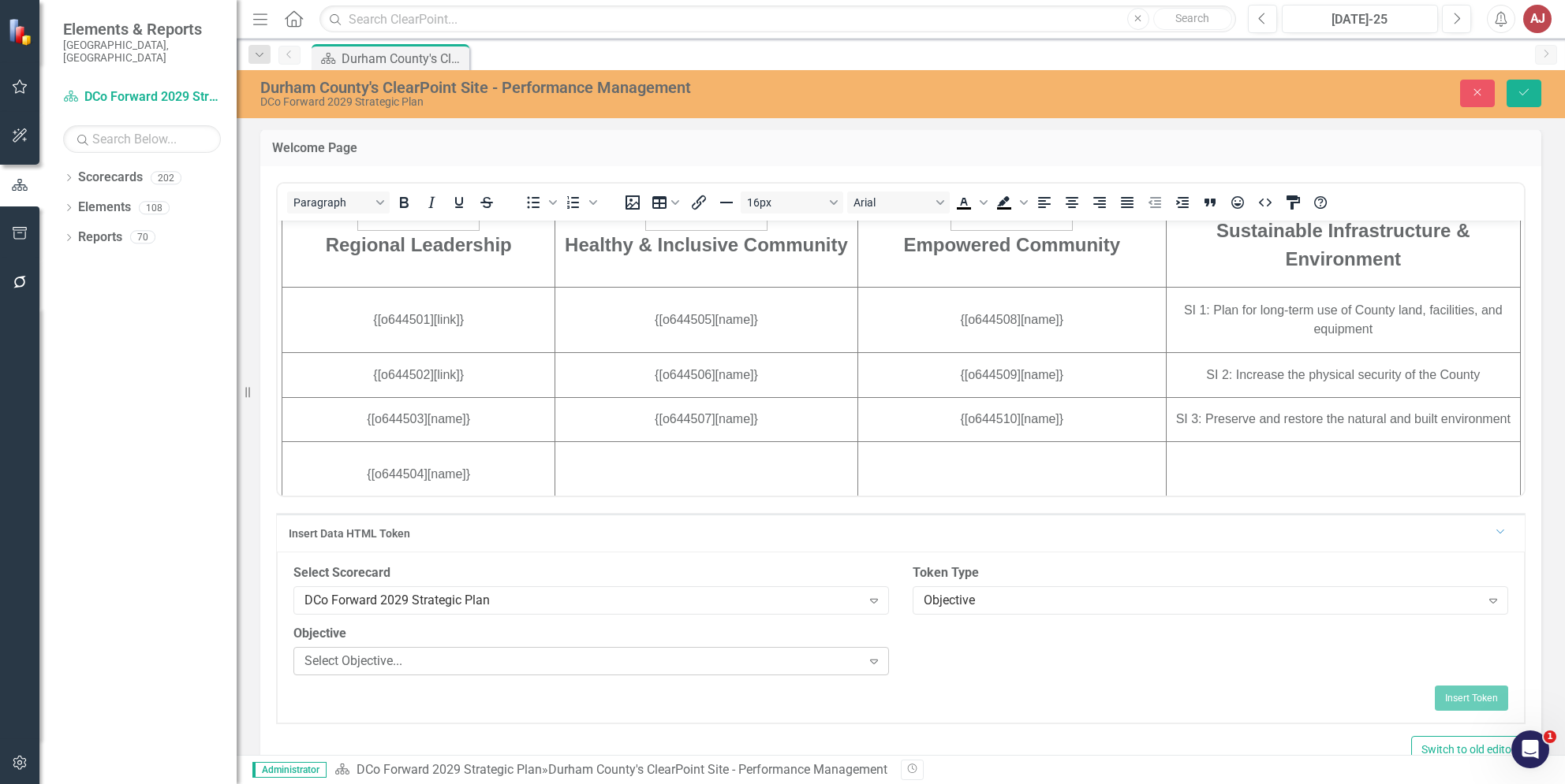
click at [838, 669] on div "Select Objective... Expand" at bounding box center [591, 661] width 596 height 29
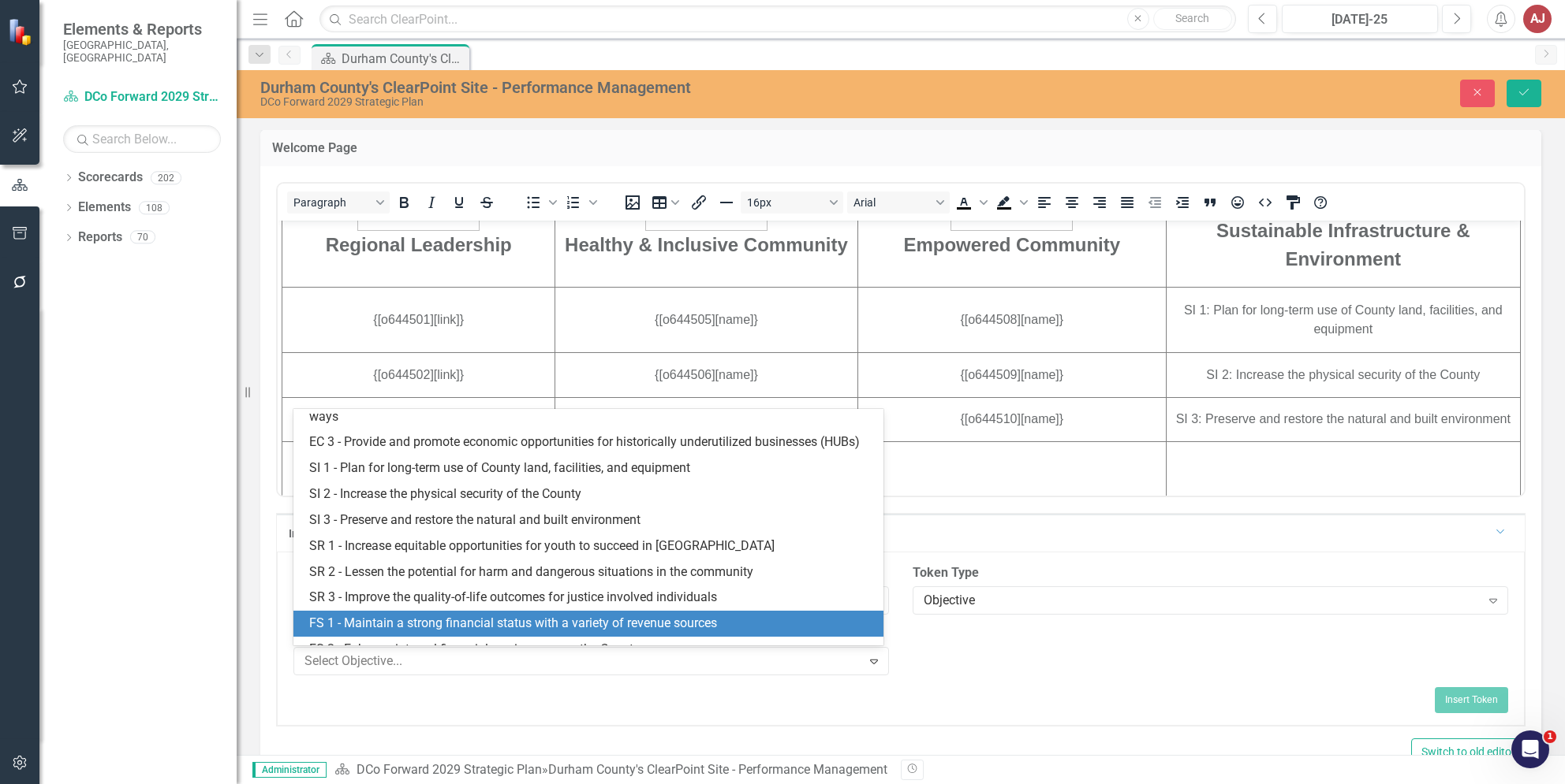
scroll to position [220, 0]
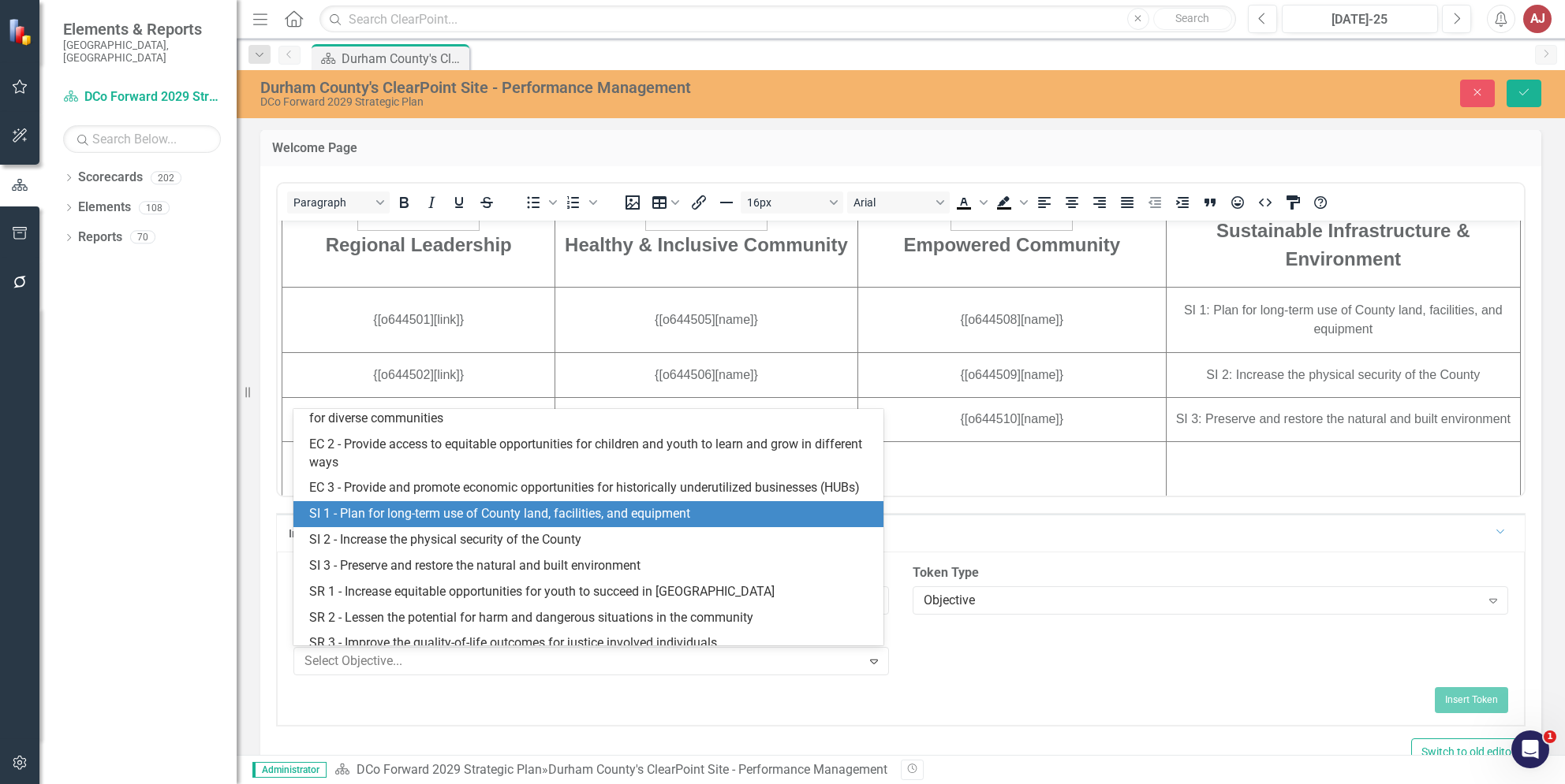
click at [514, 523] on div "SI 1 - Plan for long-term use of County land, facilities, and equipment" at bounding box center [591, 514] width 564 height 18
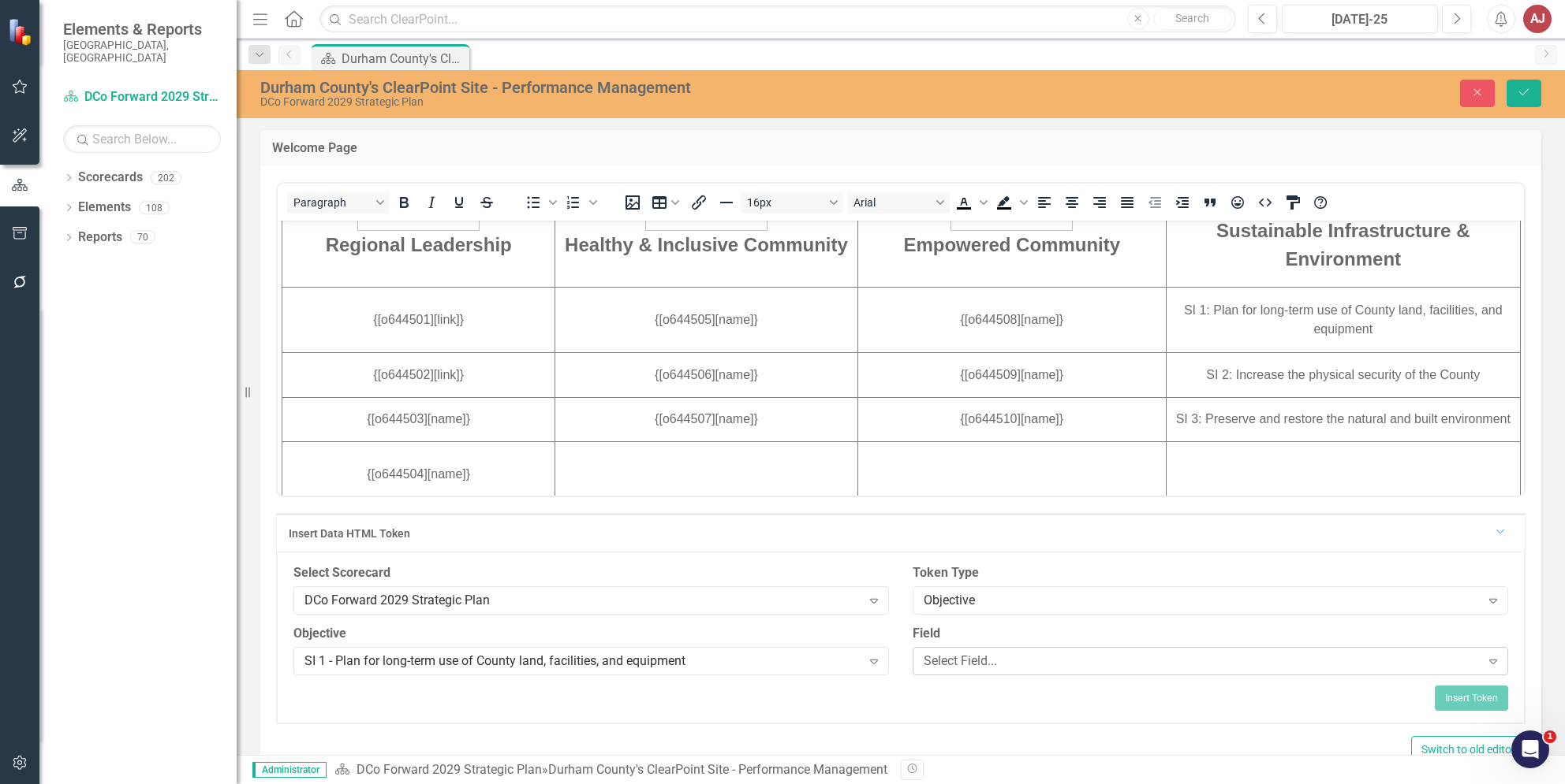
click at [956, 652] on div "Select Field..." at bounding box center [1202, 661] width 557 height 18
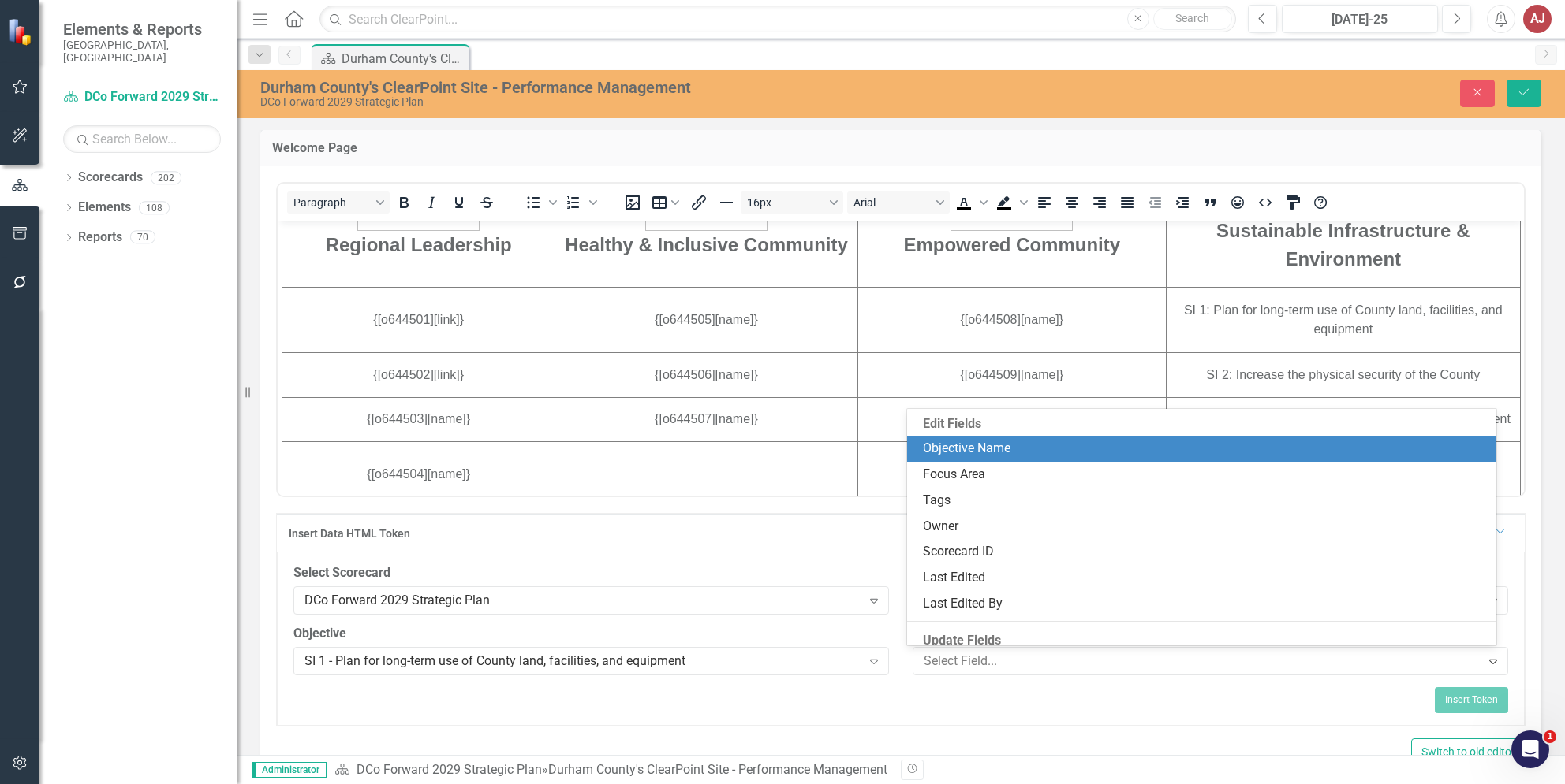
click at [997, 453] on div "Objective Name" at bounding box center [1205, 449] width 564 height 18
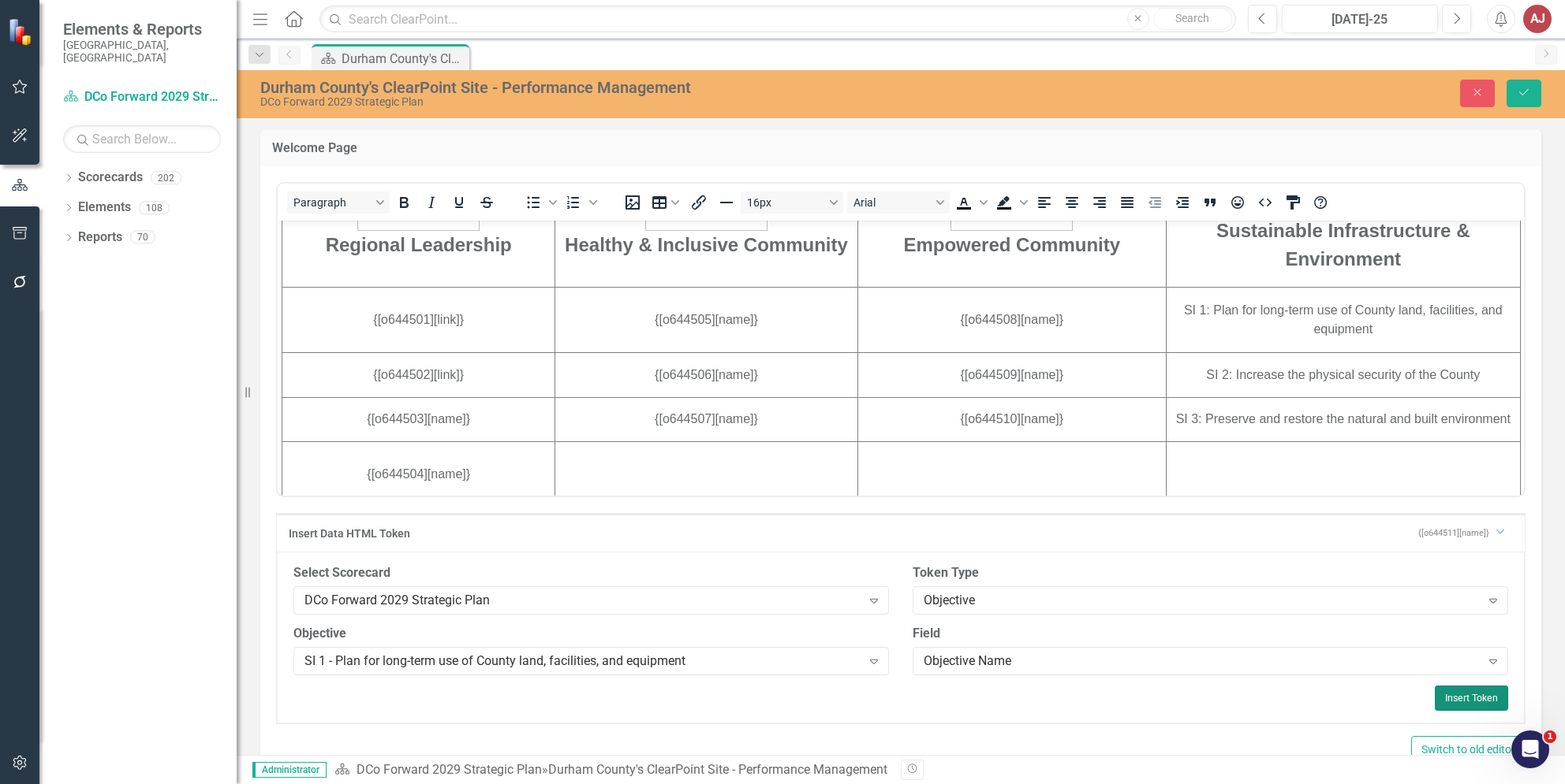
click at [1445, 703] on button "Insert Token" at bounding box center [1472, 698] width 73 height 25
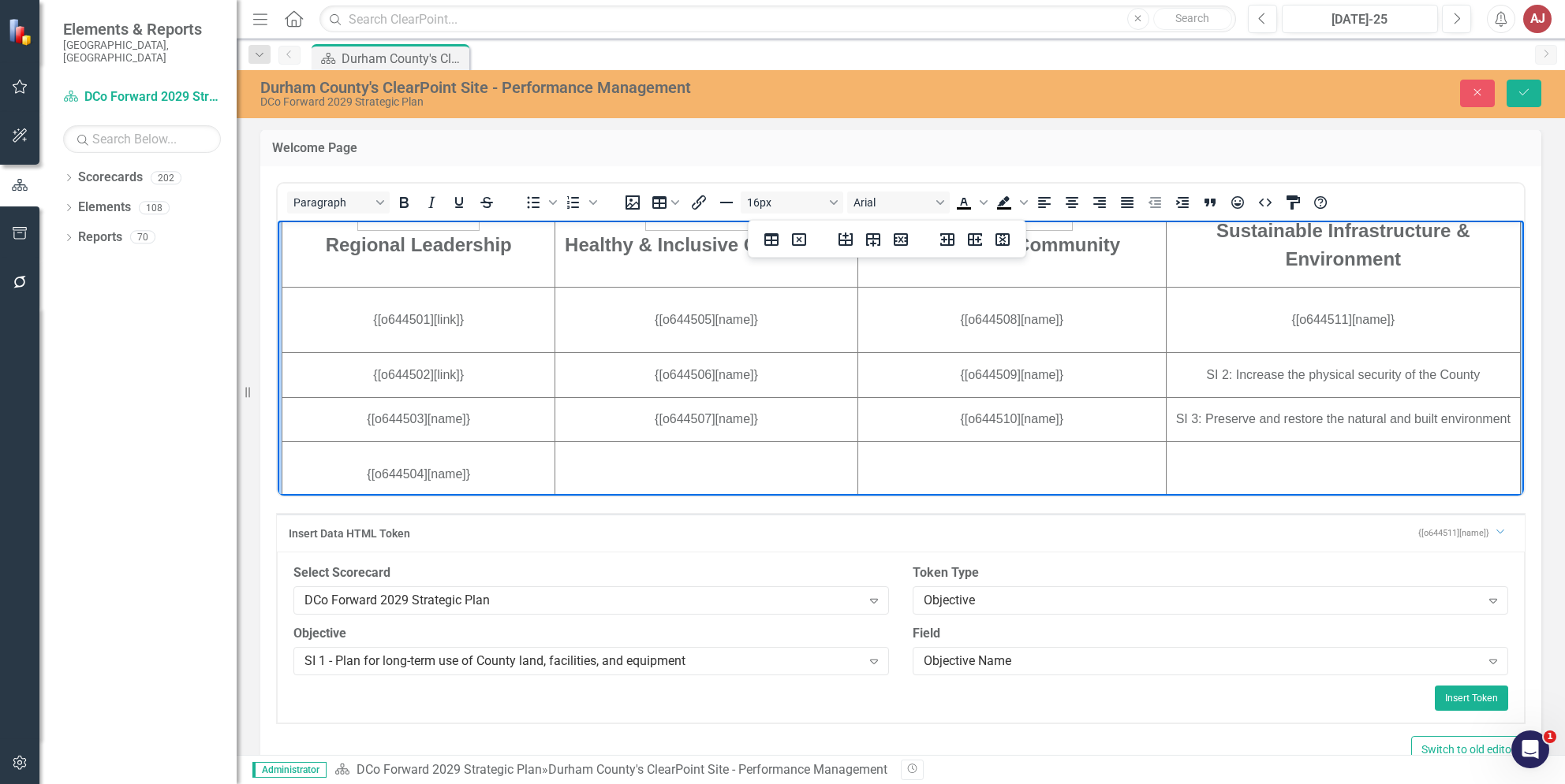
drag, startPoint x: 1181, startPoint y: 373, endPoint x: 1459, endPoint y: 376, distance: 278.0
click at [1459, 376] on td "SI 2: Increase the physical security of the County﻿" at bounding box center [1343, 374] width 355 height 45
click at [813, 669] on div "SI 1 - Plan for long-term use of County land, facilities, and equipment" at bounding box center [583, 661] width 557 height 18
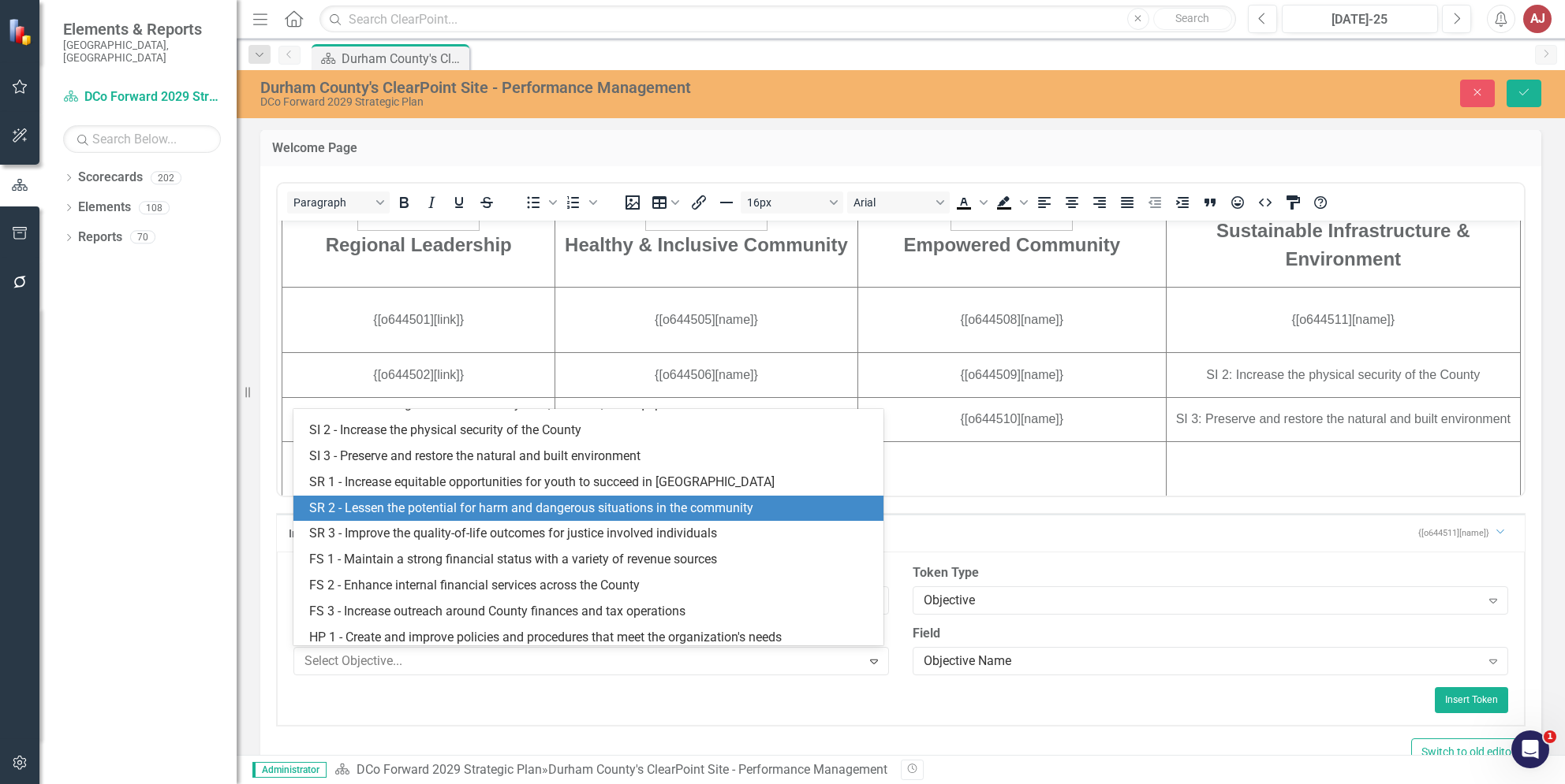
scroll to position [331, 0]
click at [448, 516] on div "SR 2 - Lessen the potential for harm and dangerous situations in the community" at bounding box center [591, 508] width 564 height 18
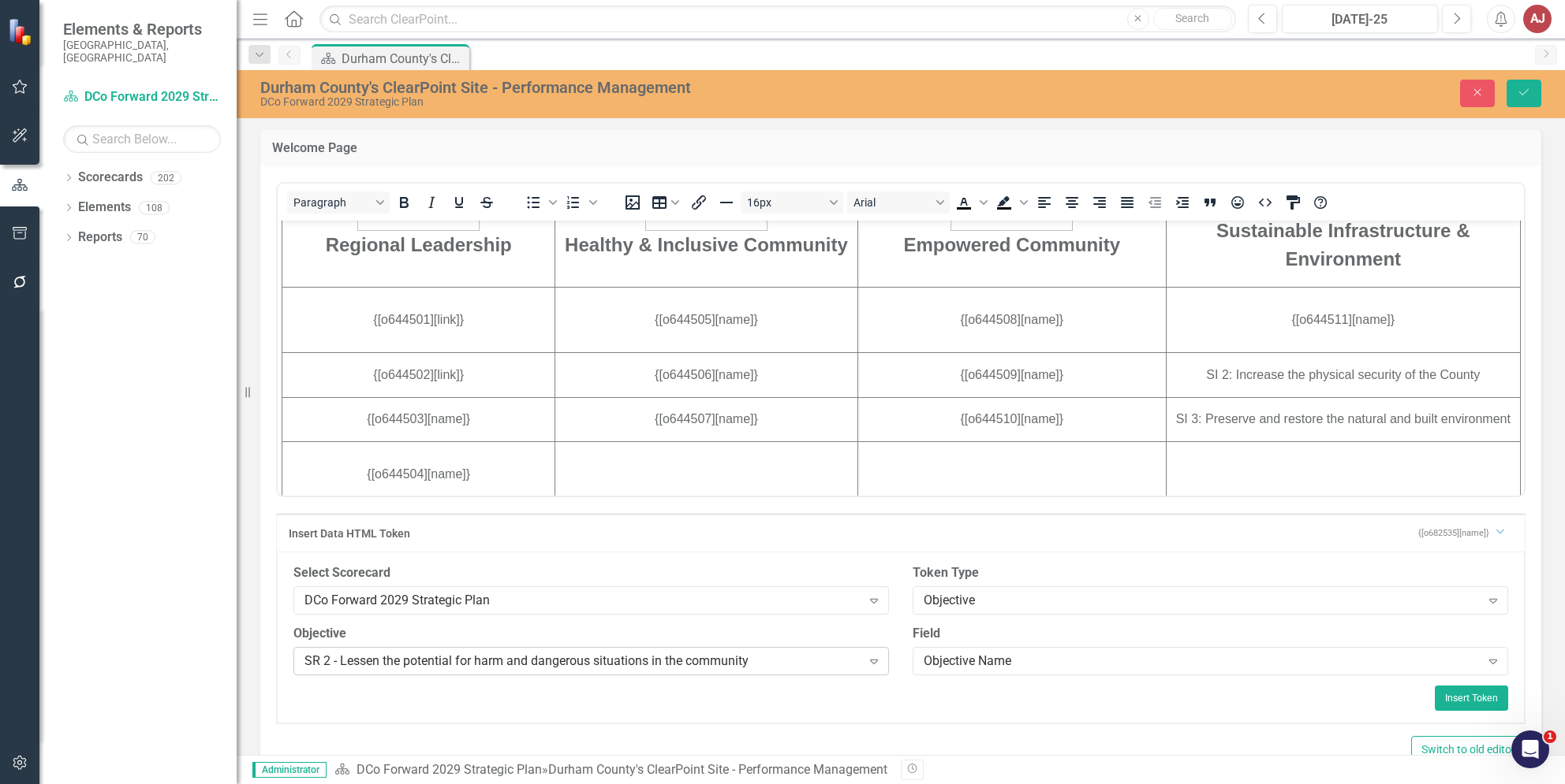
click at [822, 657] on div "SR 2 - Lessen the potential for harm and dangerous situations in the community" at bounding box center [583, 661] width 557 height 18
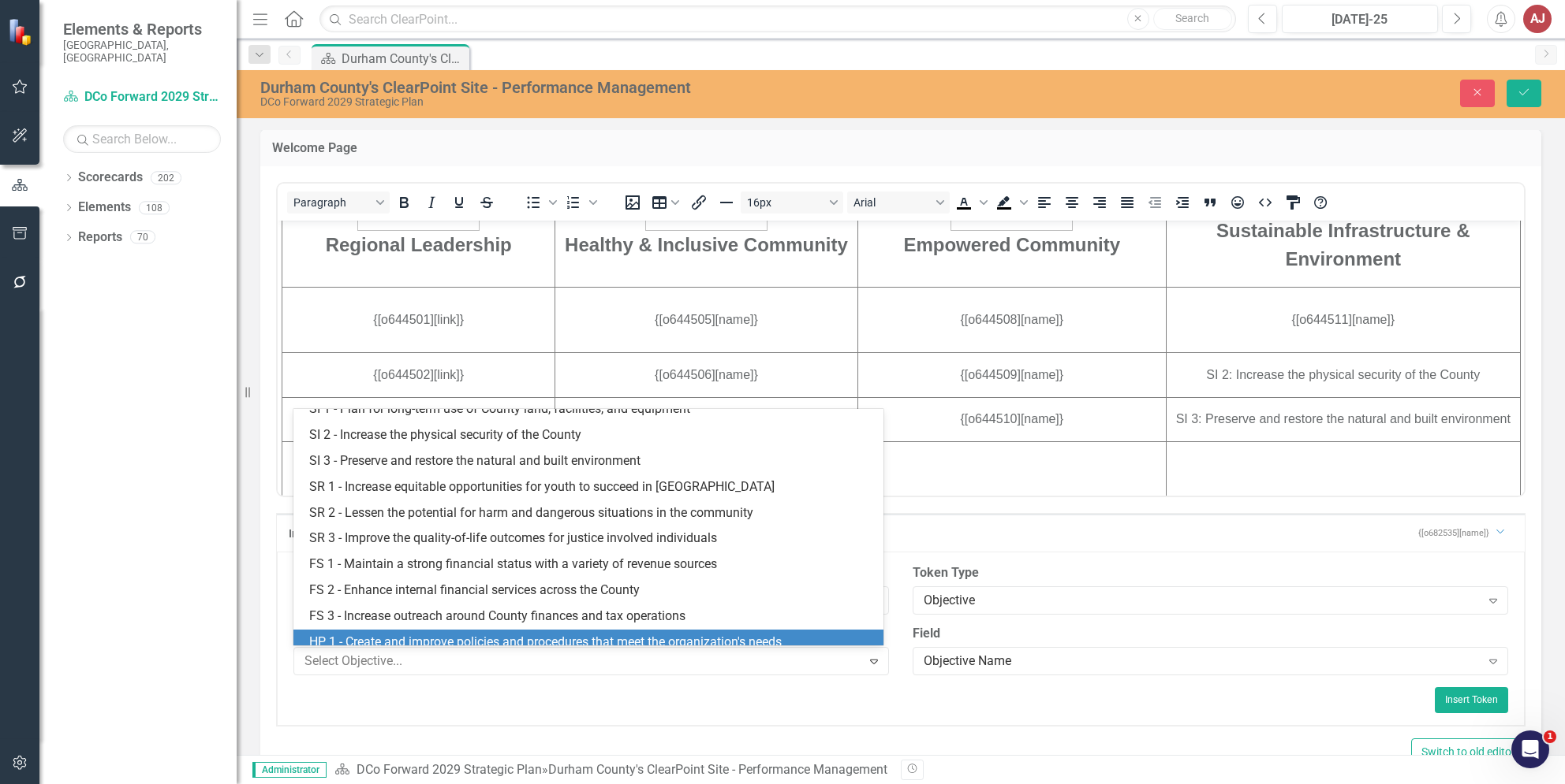
scroll to position [220, 0]
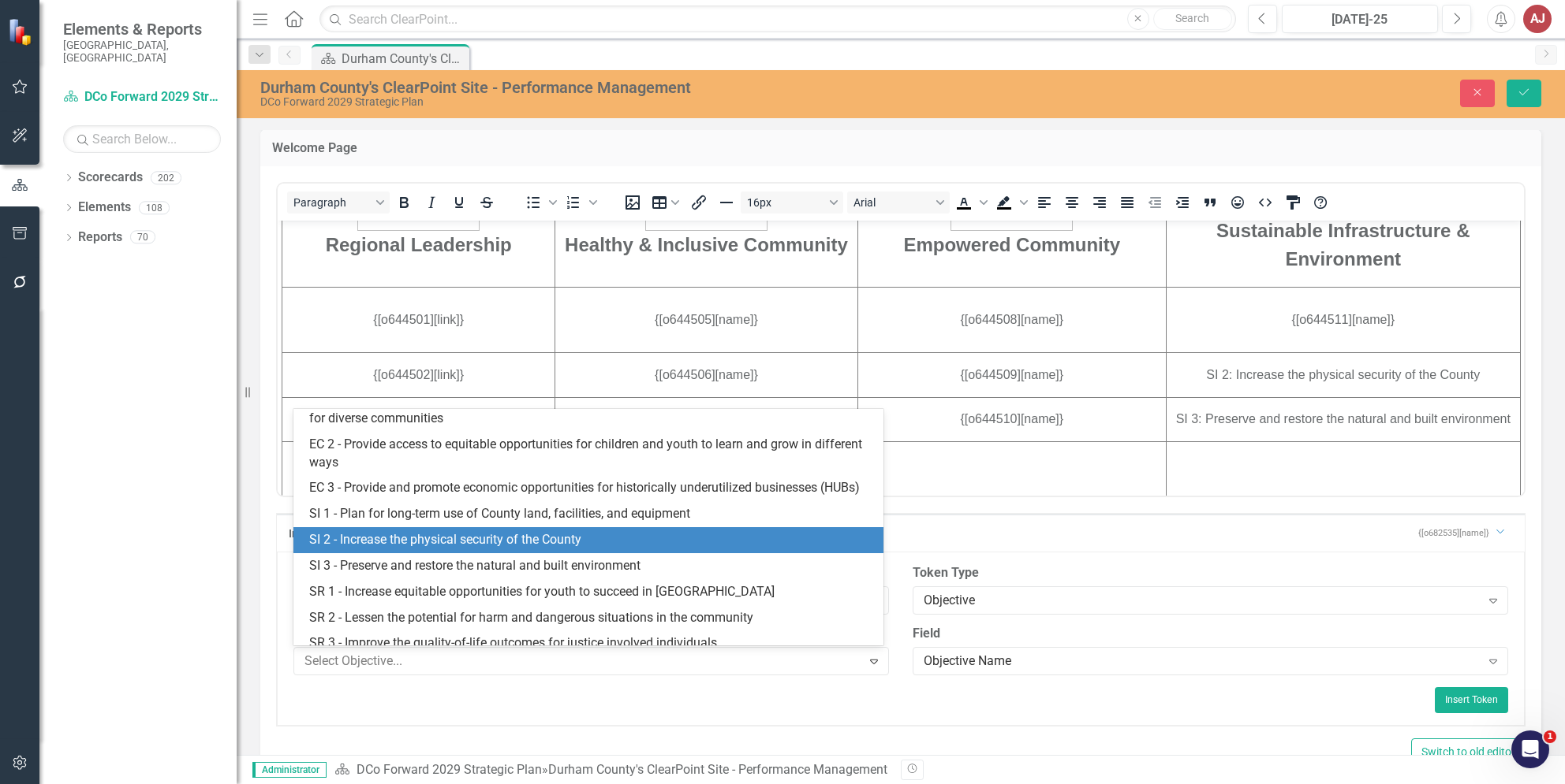
click at [490, 550] on div "SI 2 - Increase the physical security of the County" at bounding box center [591, 540] width 564 height 18
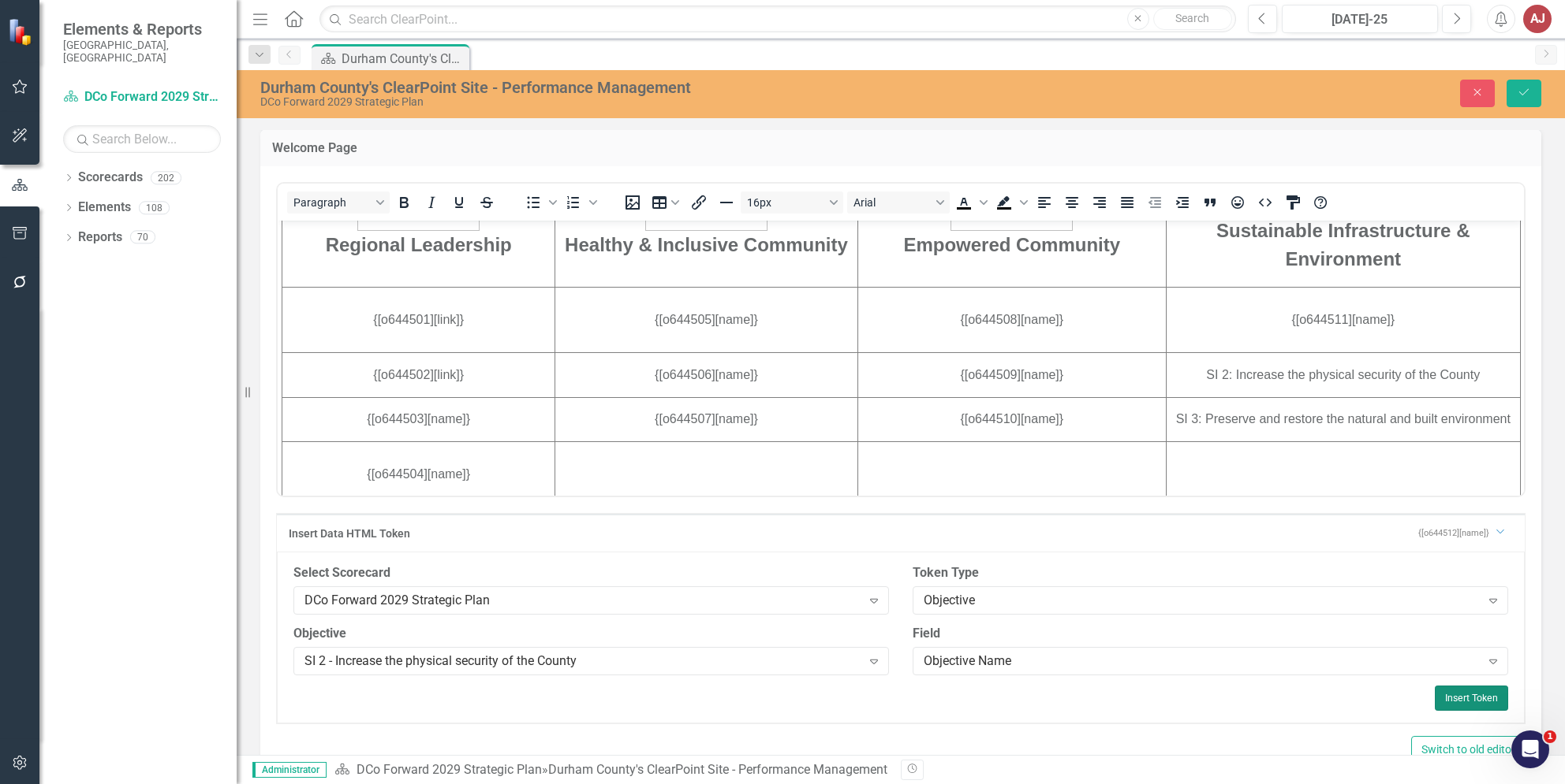
click at [1440, 696] on button "Insert Token" at bounding box center [1472, 698] width 73 height 25
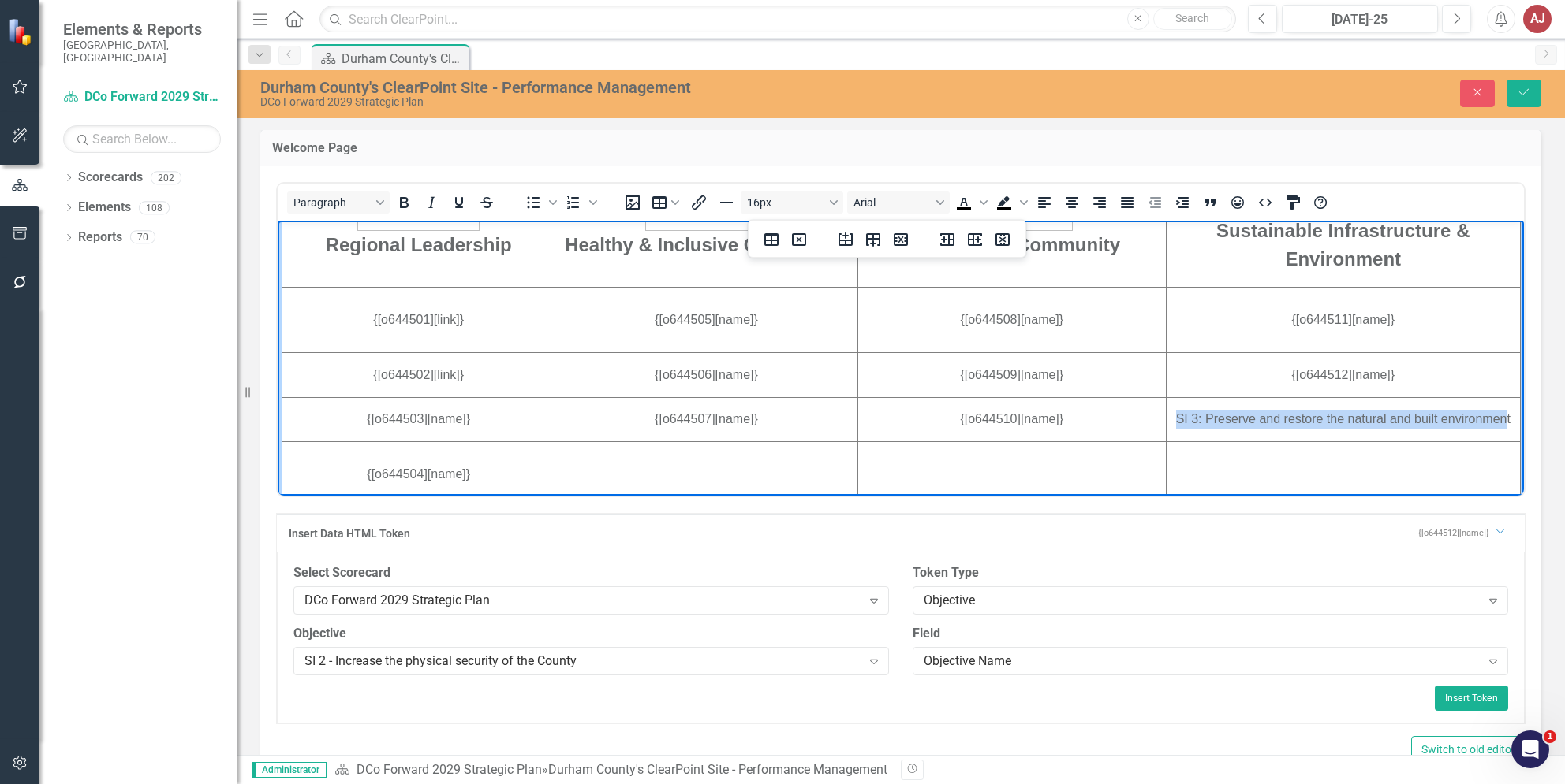
scroll to position [525, 1]
drag, startPoint x: 1153, startPoint y: 416, endPoint x: 1486, endPoint y: 418, distance: 333.0
click at [1486, 418] on td "SI 3: Preserve and restore the natural and built environment﻿" at bounding box center [1343, 419] width 355 height 45
click at [843, 654] on div "SI 2 - Increase the physical security of the County" at bounding box center [583, 661] width 557 height 18
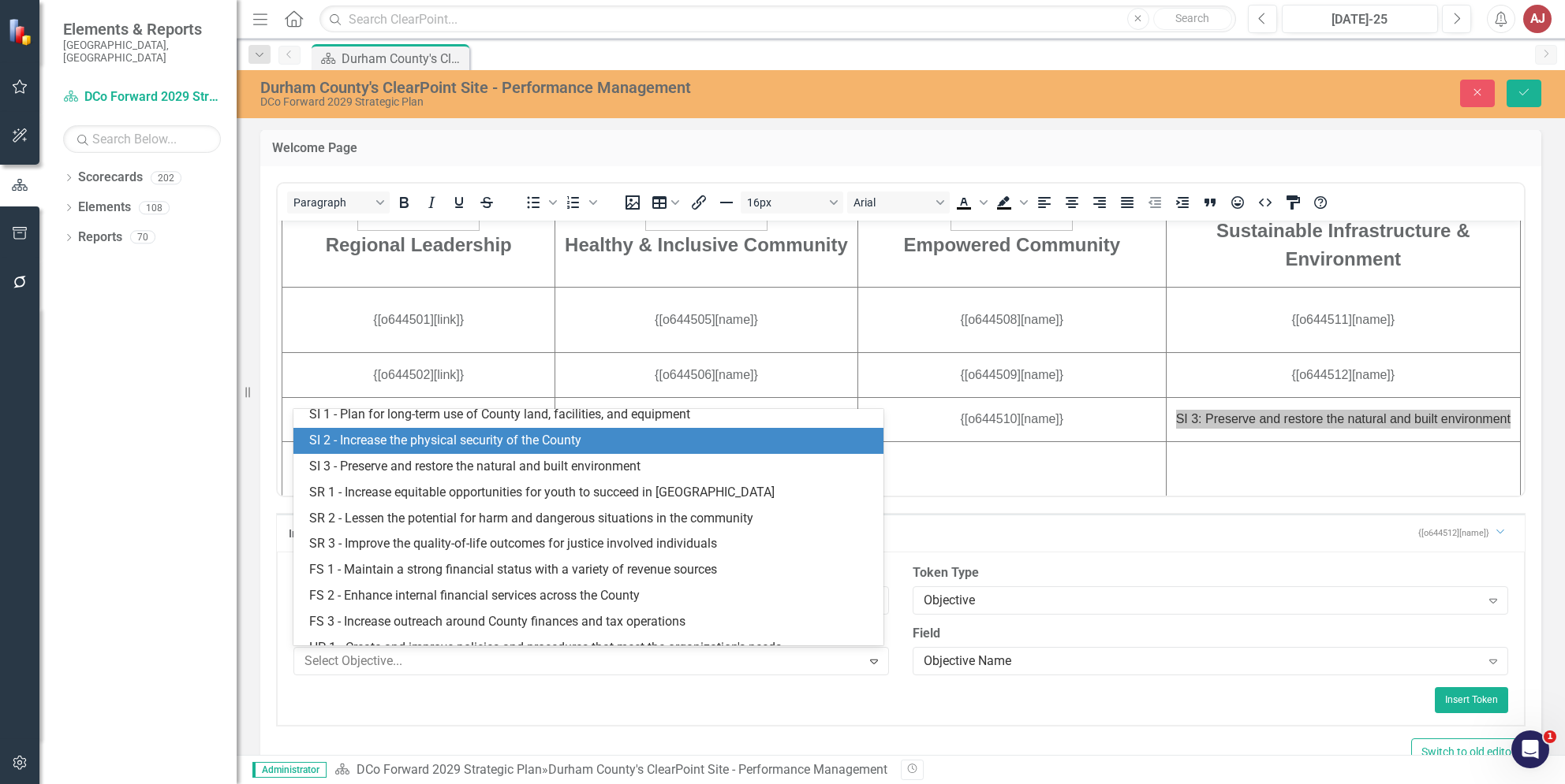
scroll to position [356, 0]
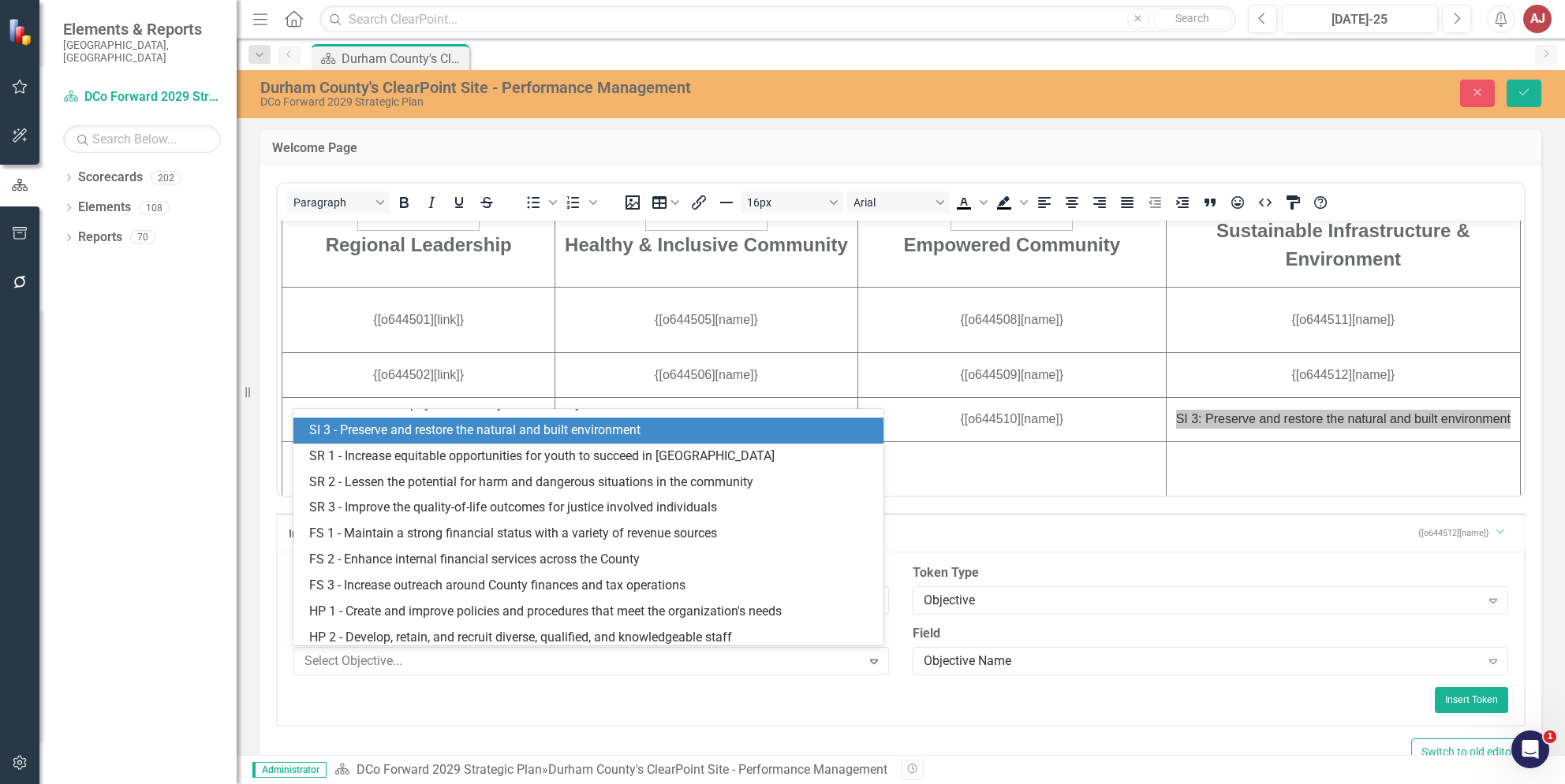
click at [589, 444] on div "SI 3 - Preserve and restore the natural and built environment​" at bounding box center [587, 431] width 589 height 26
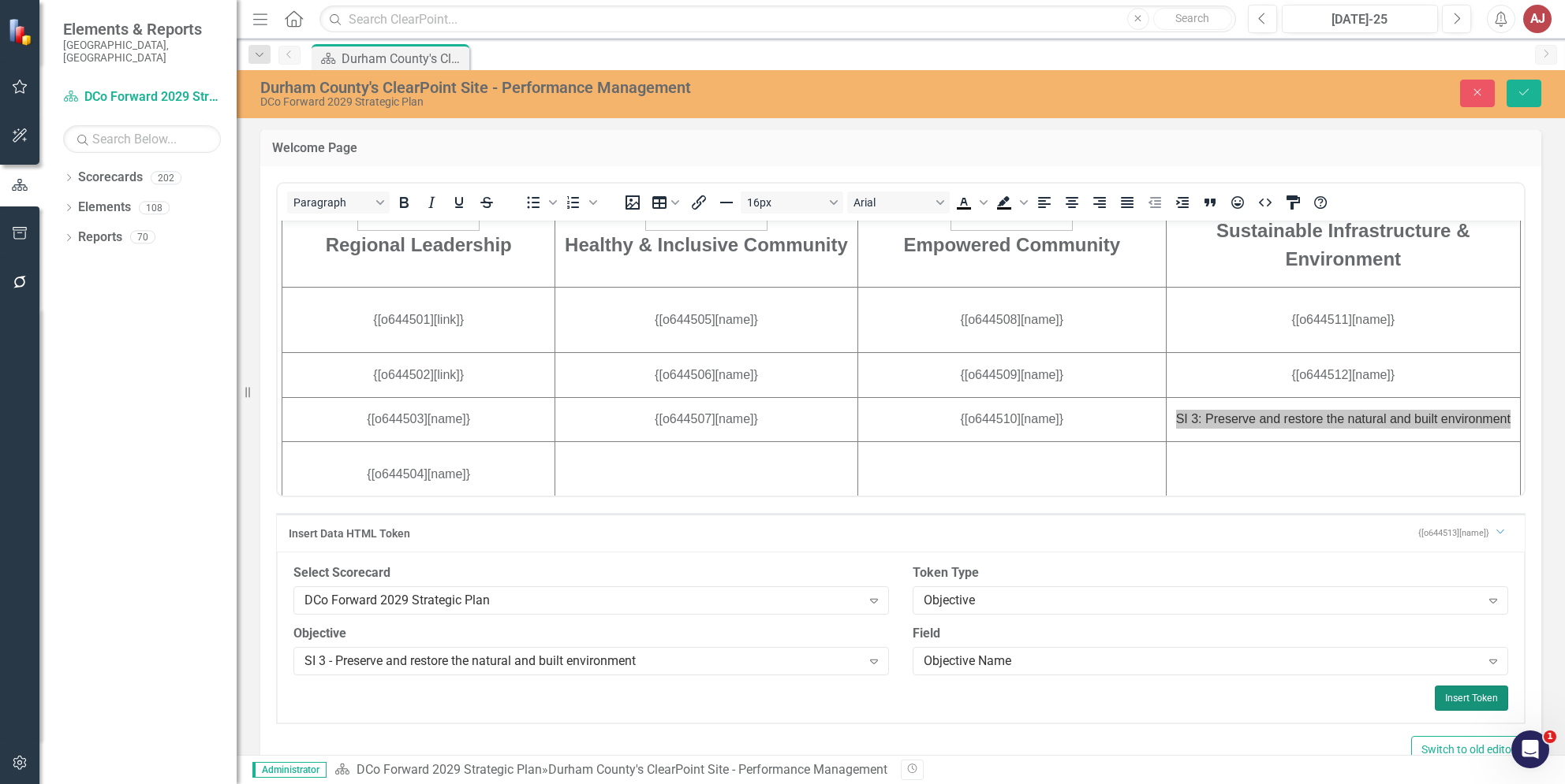
click at [1466, 699] on button "Insert Token" at bounding box center [1472, 698] width 73 height 25
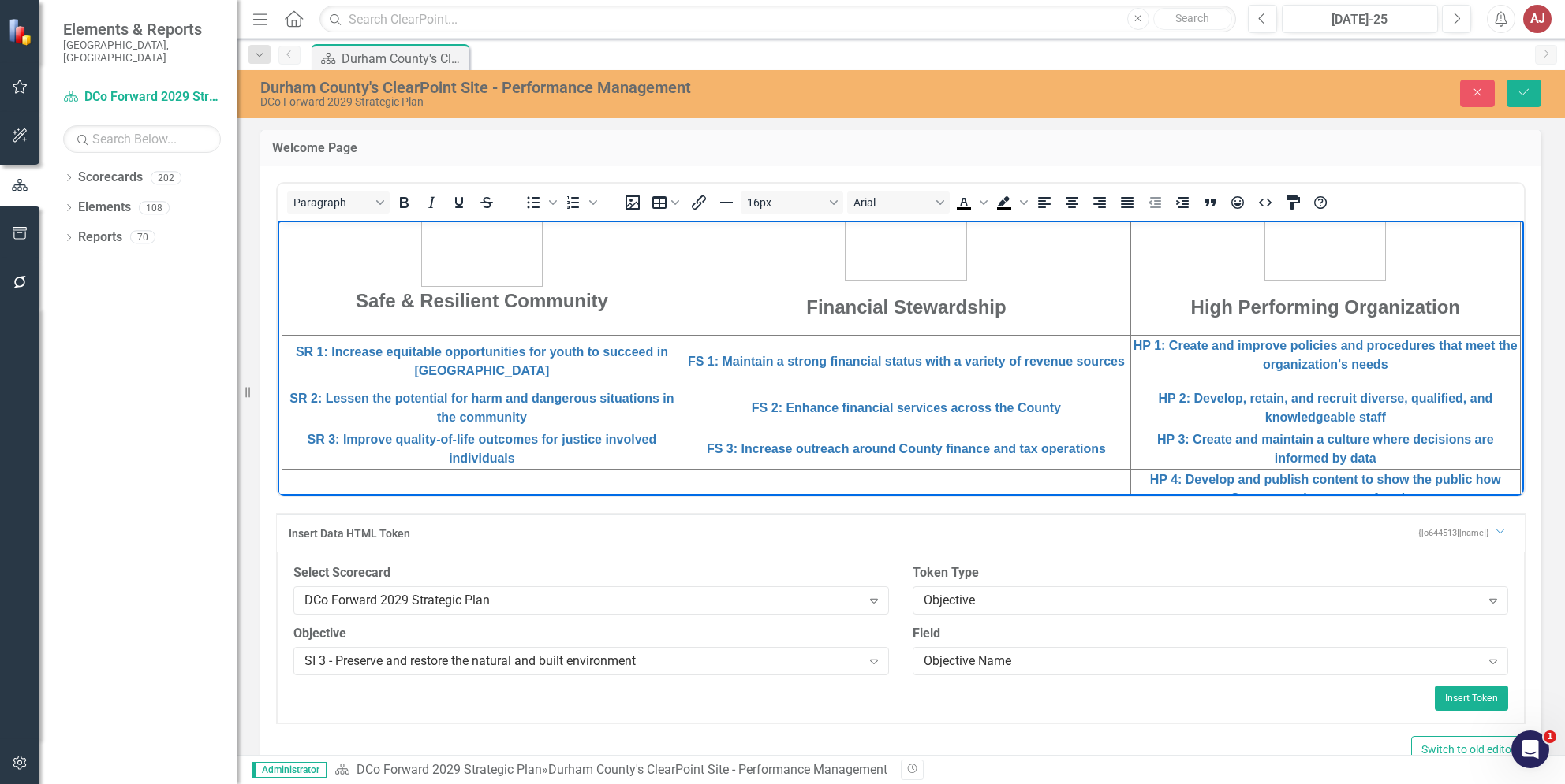
scroll to position [946, 0]
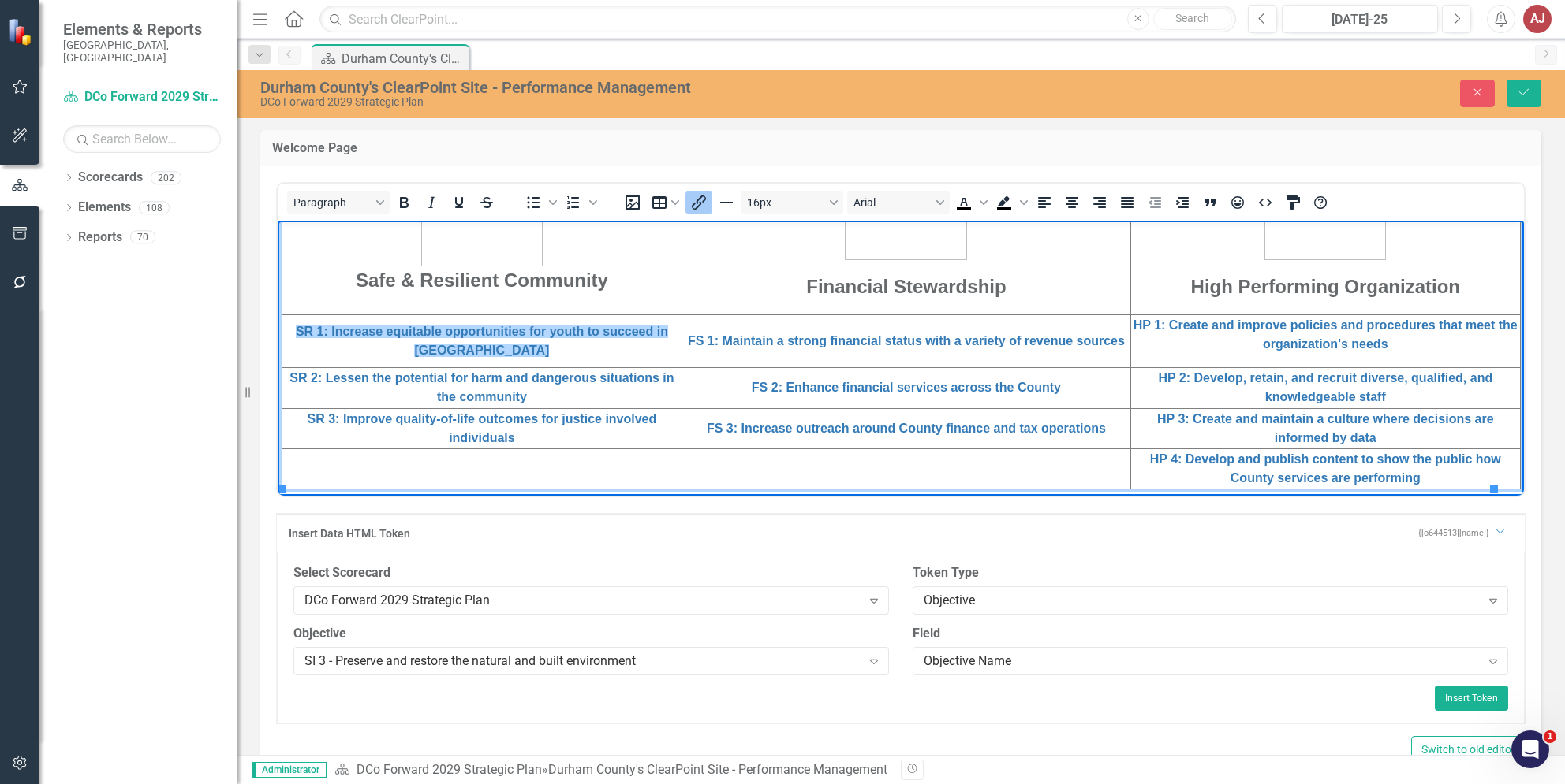
click at [569, 348] on td "SR 1: Increase equitable opportunities for youth to succeed in [GEOGRAPHIC_DATA…" at bounding box center [482, 340] width 400 height 53
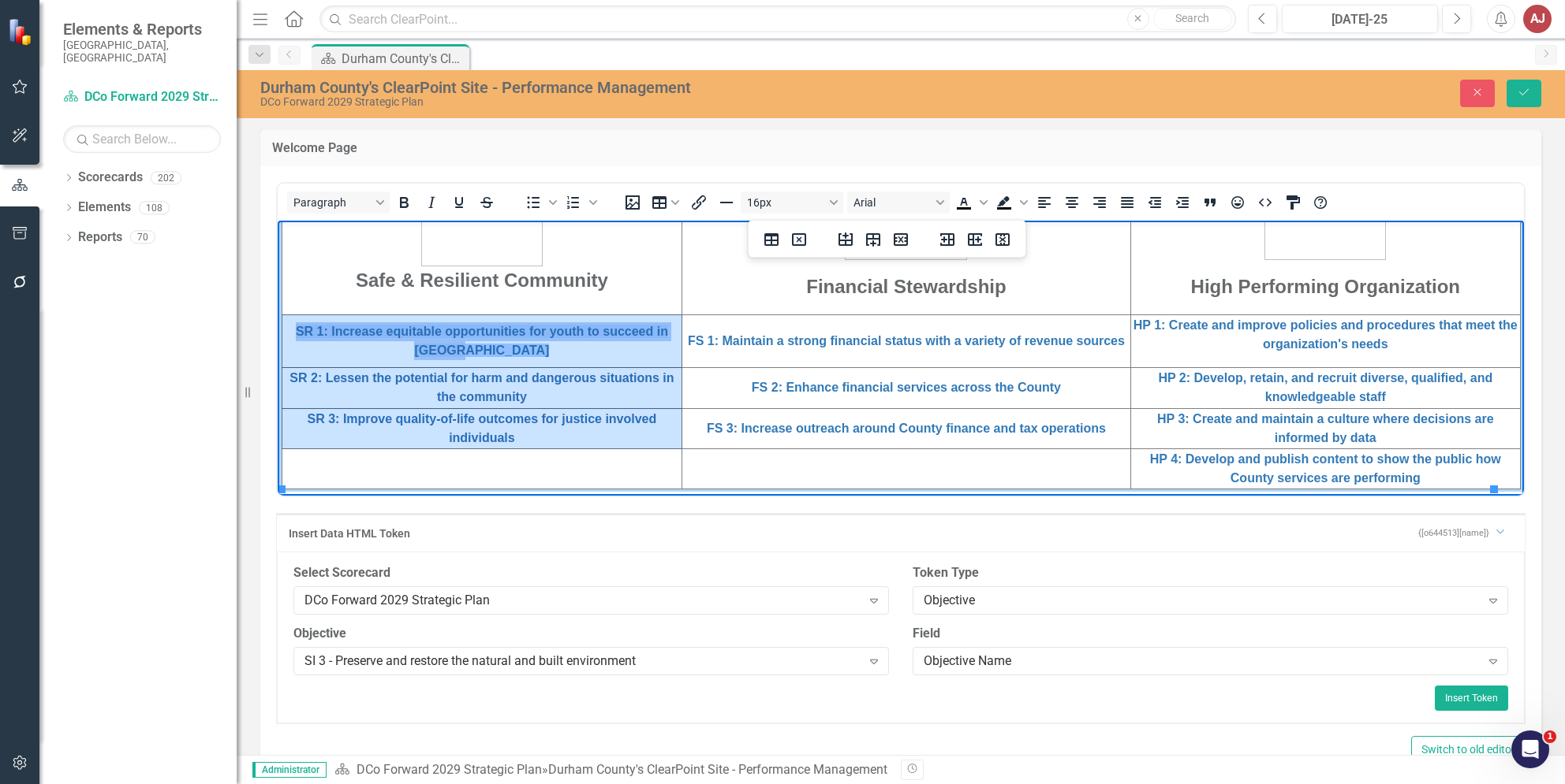
drag, startPoint x: 545, startPoint y: 442, endPoint x: 373, endPoint y: 336, distance: 202.0
click at [373, 336] on tbody "Safe & Resilient Community Financial Stewardship High Performing Organization S…" at bounding box center [901, 296] width 1238 height 382
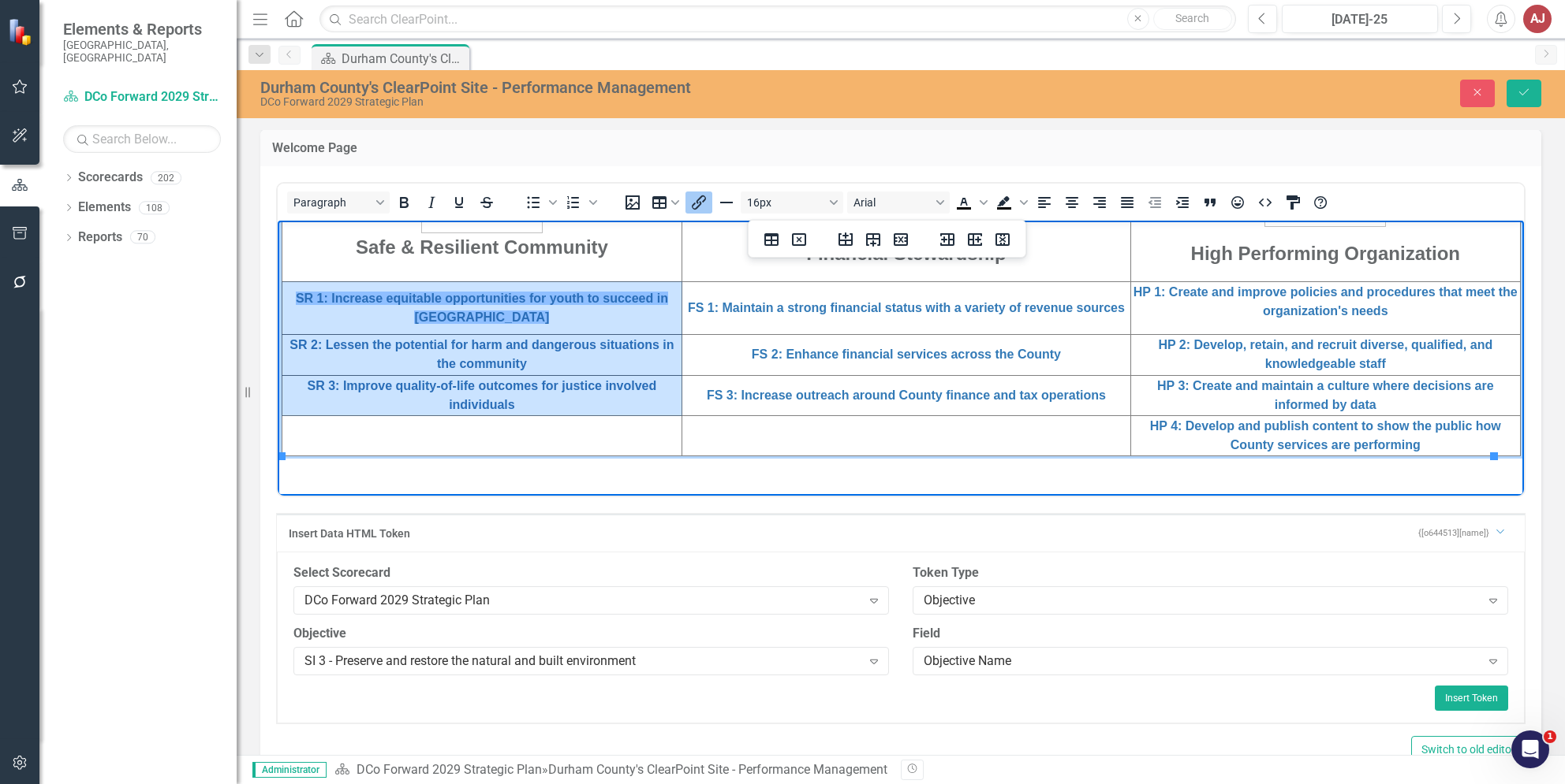
scroll to position [994, 0]
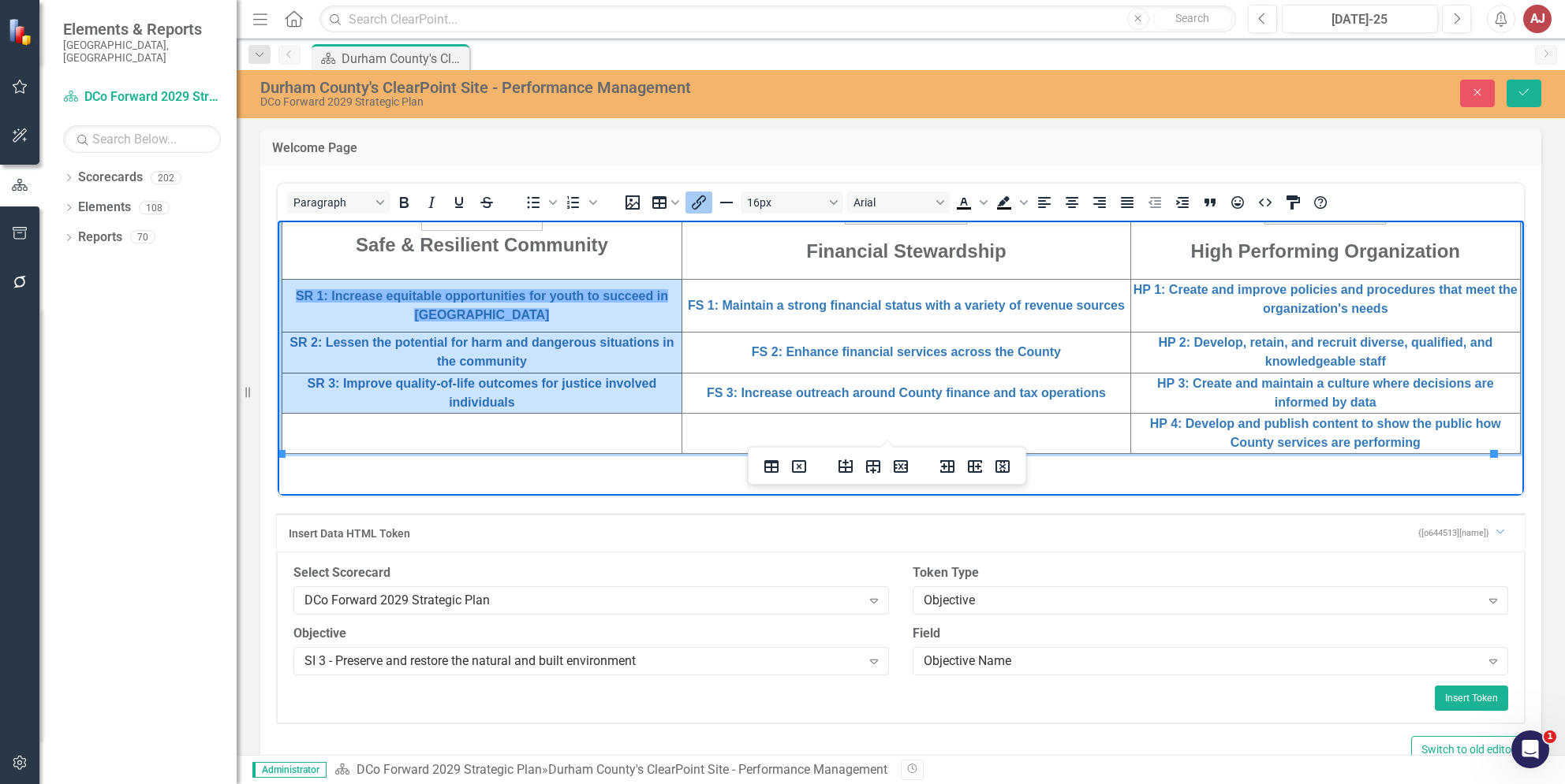
click at [1448, 426] on td "HP 4: Develop and publish content to show the public how County services are pe…" at bounding box center [1326, 432] width 389 height 41
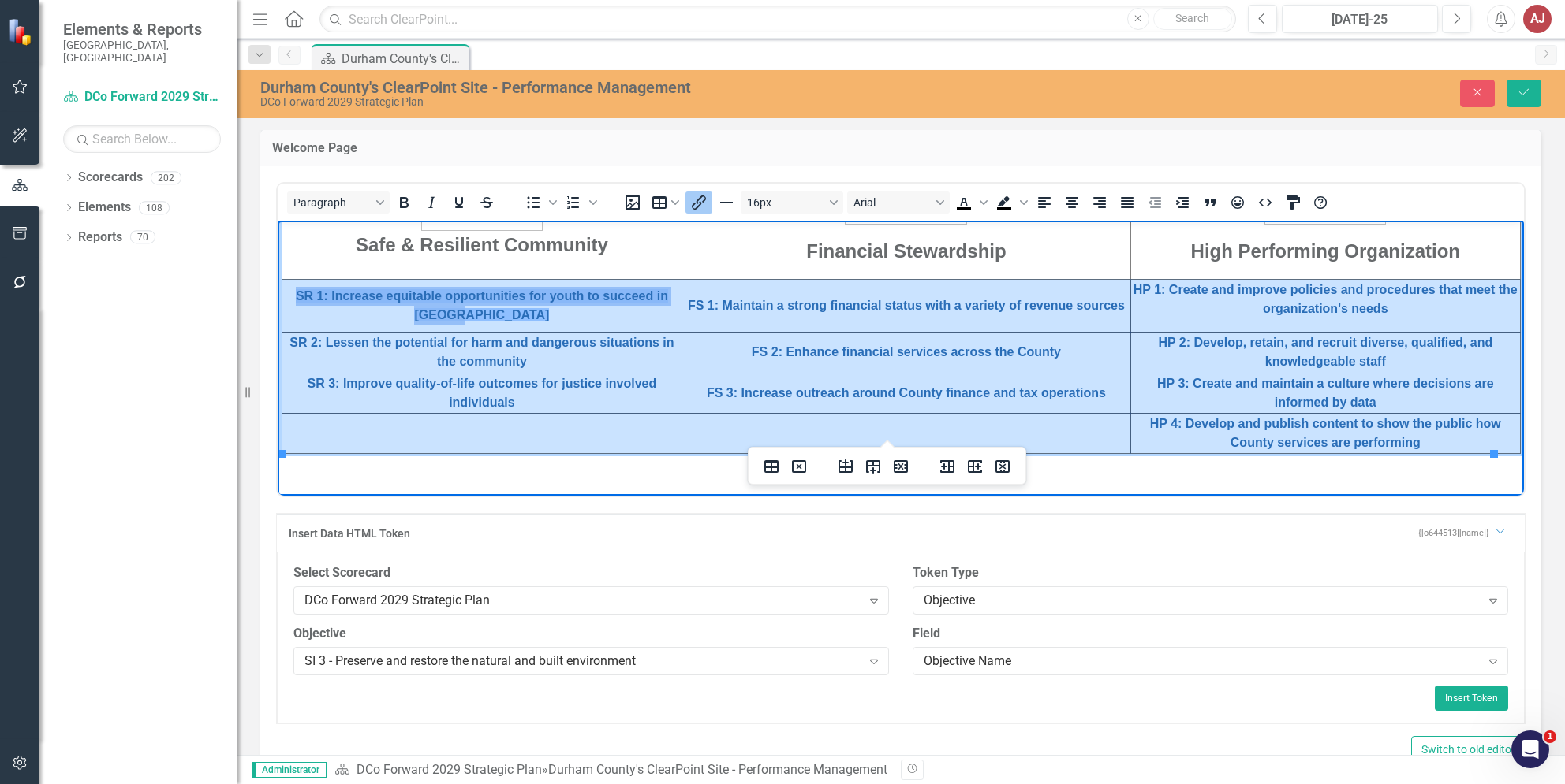
drag, startPoint x: 1444, startPoint y: 431, endPoint x: 527, endPoint y: 286, distance: 928.4
click at [527, 286] on tbody "Safe & Resilient Community Financial Stewardship High Performing Organization S…" at bounding box center [901, 261] width 1238 height 382
click at [710, 196] on button "Insert/edit link" at bounding box center [698, 202] width 27 height 22
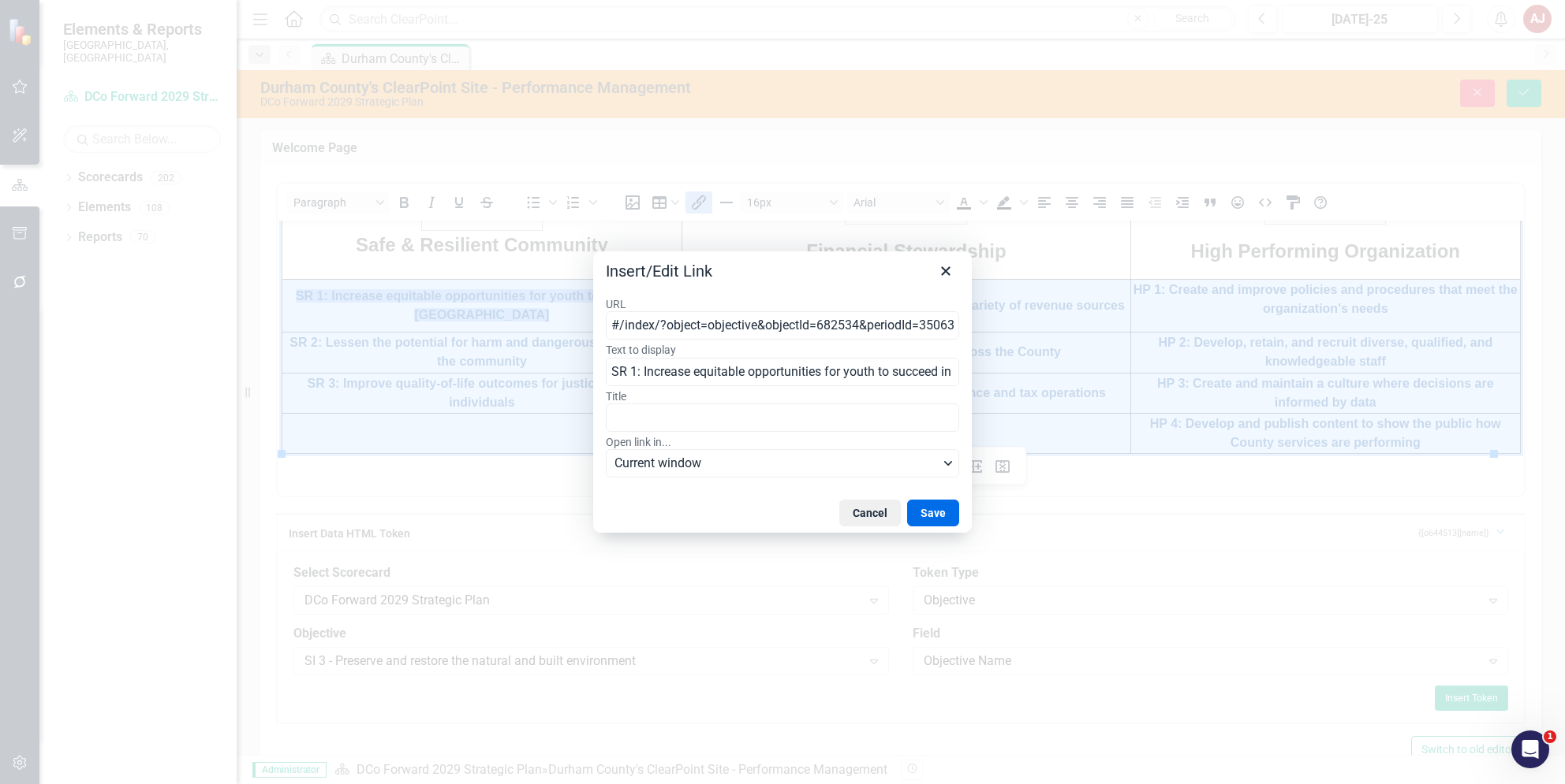
scroll to position [0, 139]
click at [722, 325] on input "#/index/?object=objective&objectId=682534&periodId=350638&scorecardId=164719" at bounding box center [782, 326] width 354 height 29
click at [945, 514] on button "Save" at bounding box center [932, 513] width 52 height 27
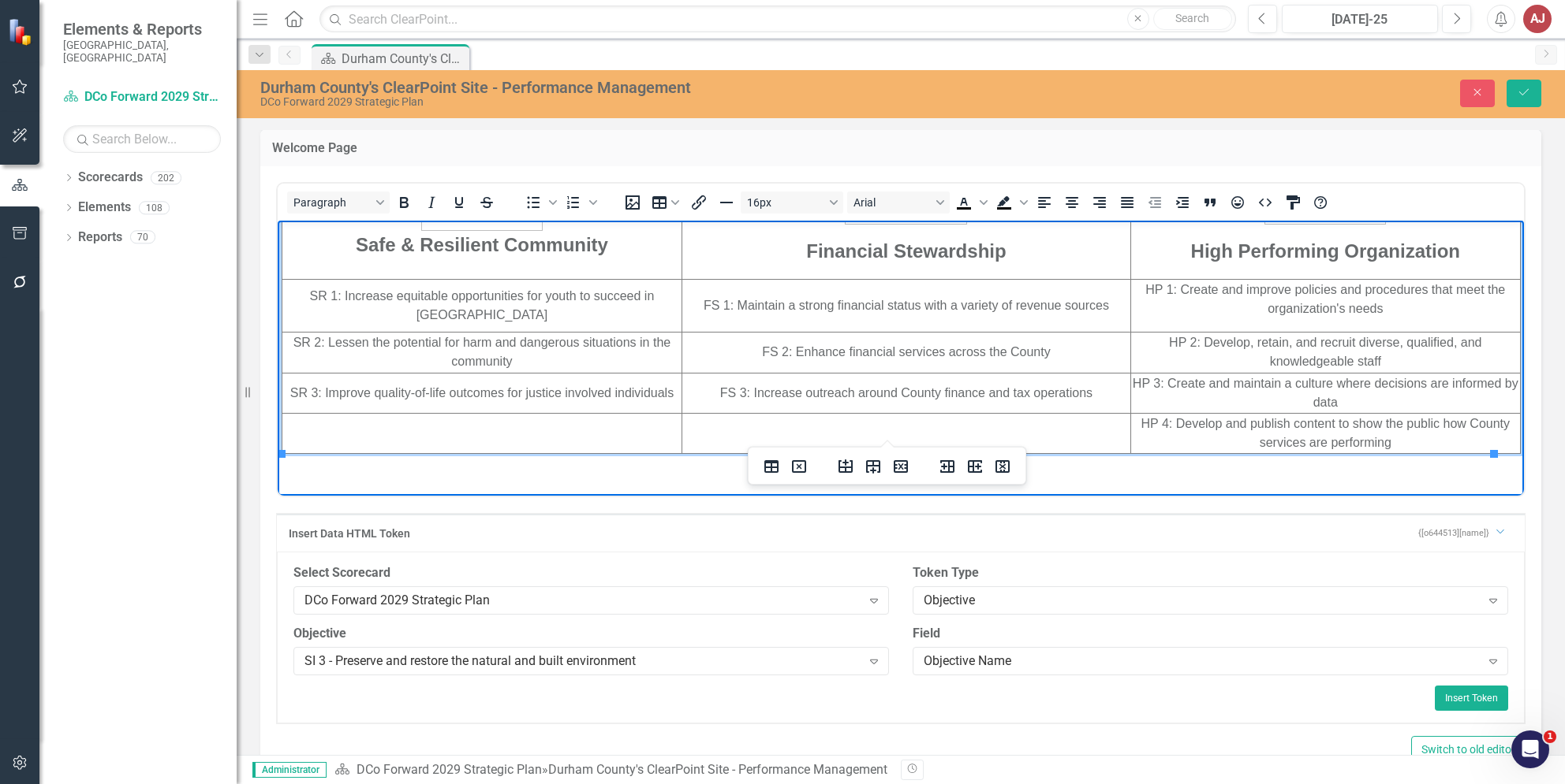
click at [521, 299] on td "SR 1: Increase equitable opportunities for youth to succeed in [GEOGRAPHIC_DATA]" at bounding box center [482, 305] width 400 height 53
click at [519, 305] on td "SR 1: Increase equitable opportunities for youth to succeed in [GEOGRAPHIC_DATA]" at bounding box center [482, 305] width 400 height 53
drag, startPoint x: 542, startPoint y: 302, endPoint x: 307, endPoint y: 281, distance: 235.9
click at [307, 281] on td "SR 1: Increase equitable opportunities for youth to succeed in [GEOGRAPHIC_DATA]" at bounding box center [482, 305] width 400 height 53
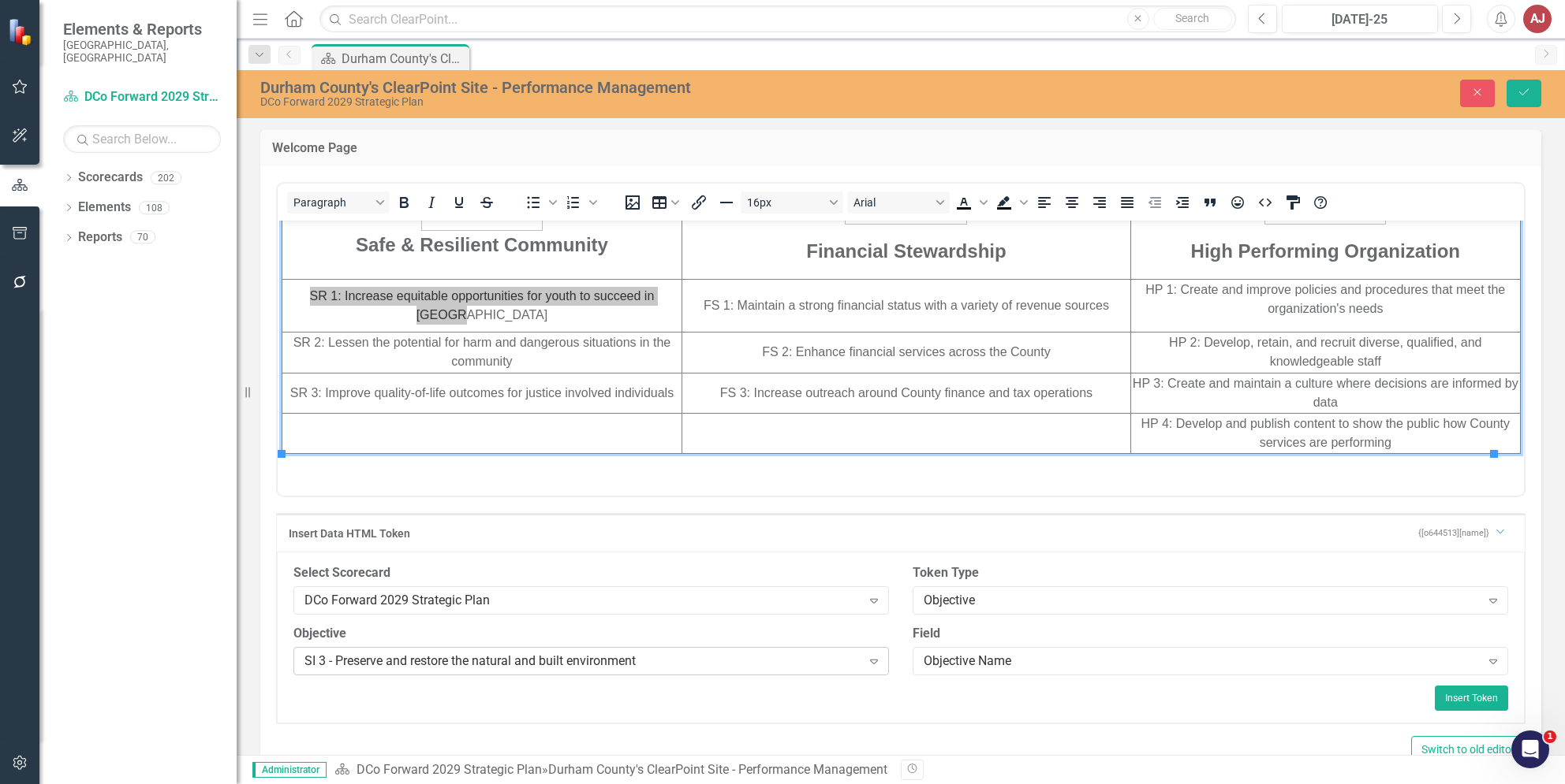
click at [600, 662] on div "SI 3 - Preserve and restore the natural and built environment​" at bounding box center [583, 661] width 557 height 18
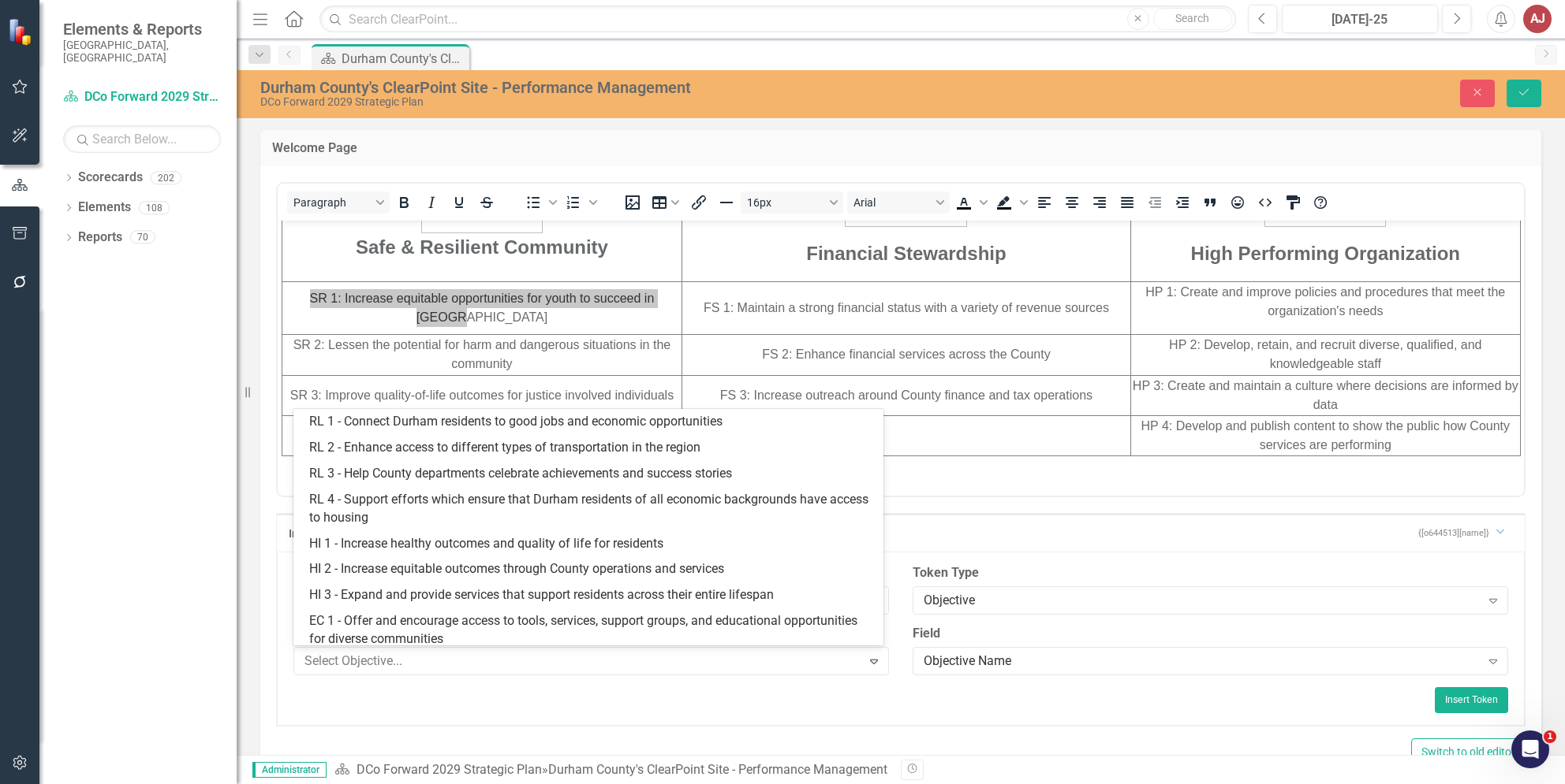
scroll to position [382, 0]
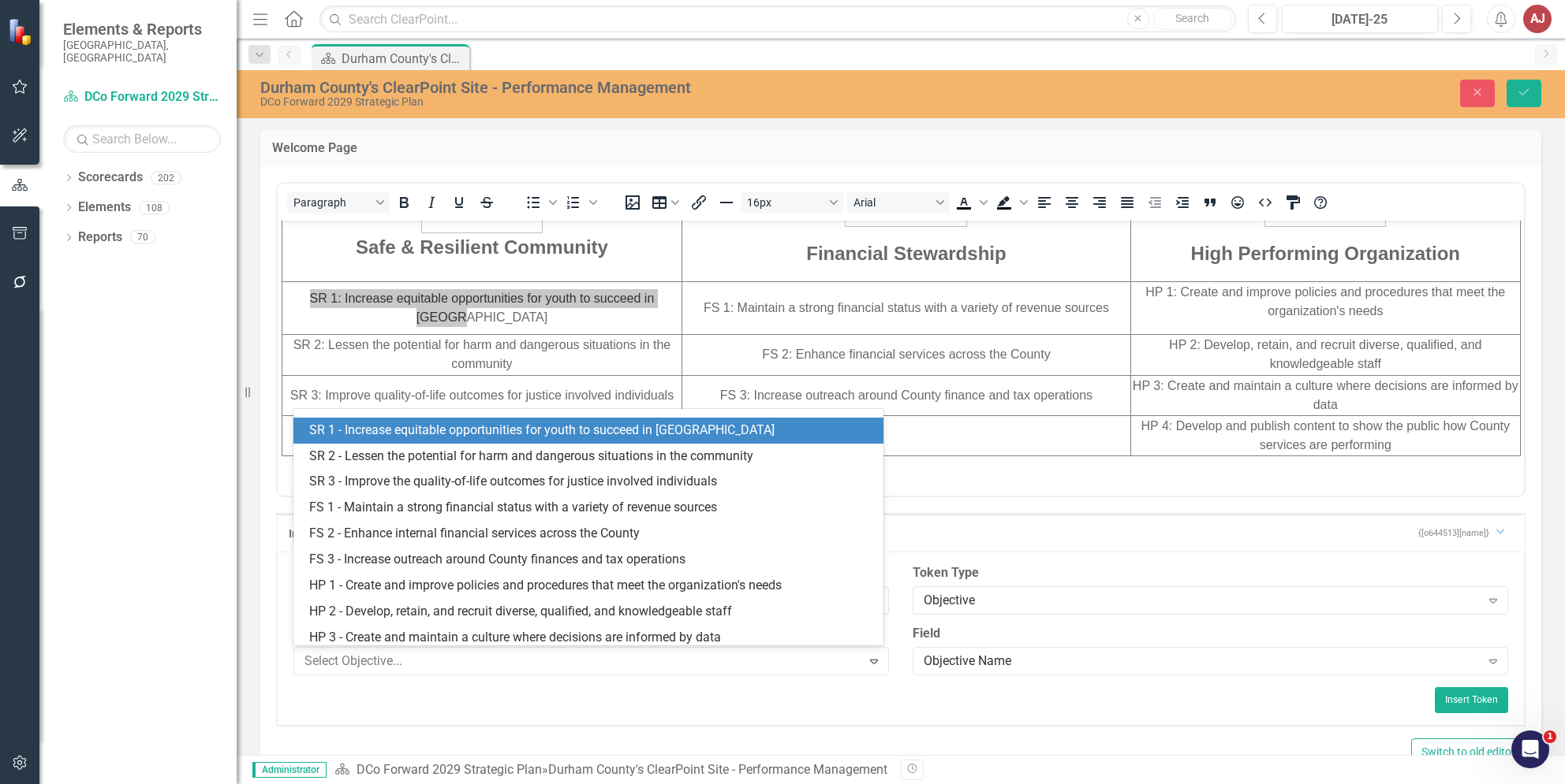
click at [448, 440] on div "SR 1 - Increase equitable opportunities for youth to succeed in [GEOGRAPHIC_DAT…" at bounding box center [591, 431] width 564 height 18
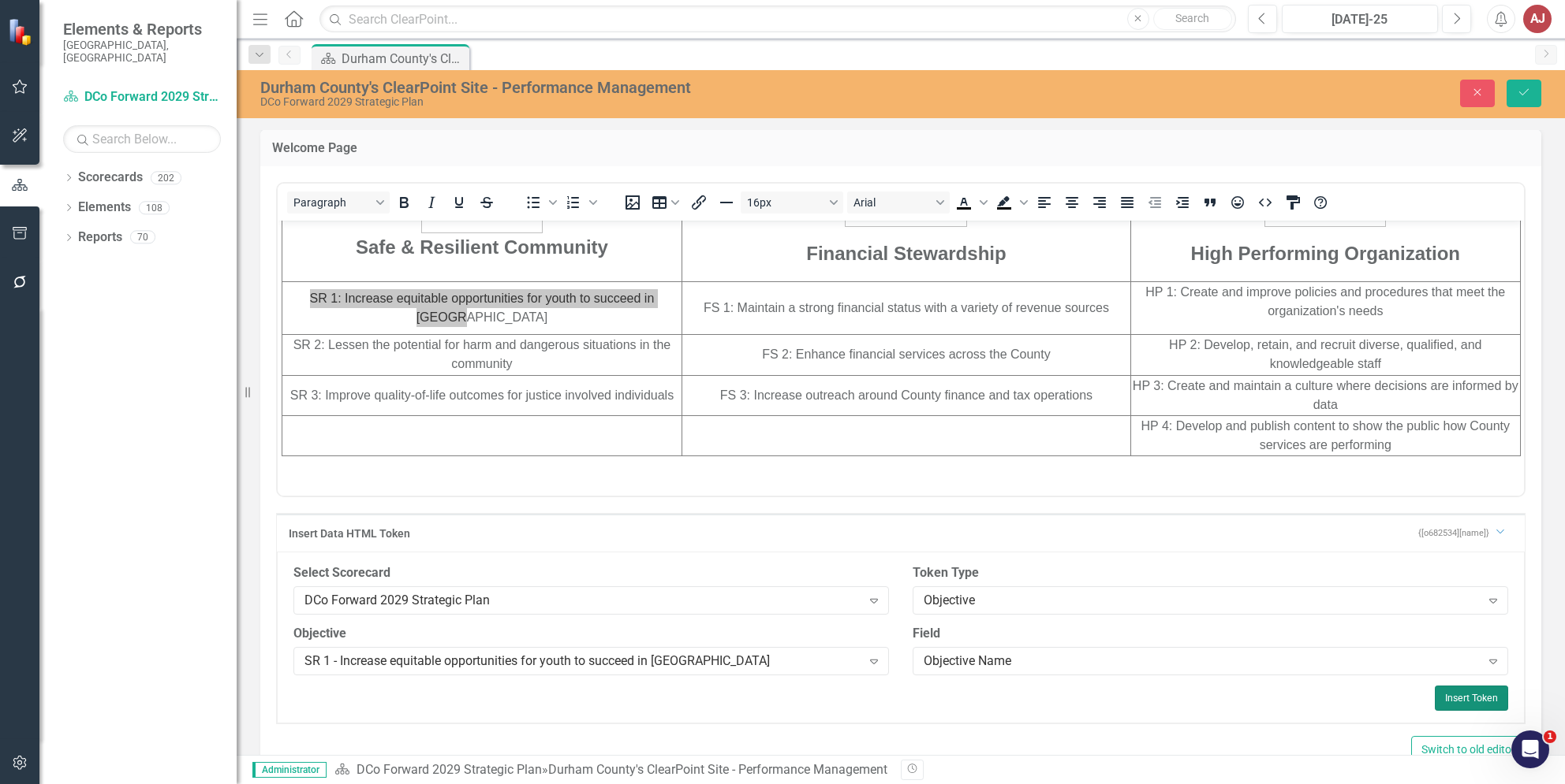
click at [1460, 696] on button "Insert Token" at bounding box center [1472, 698] width 73 height 25
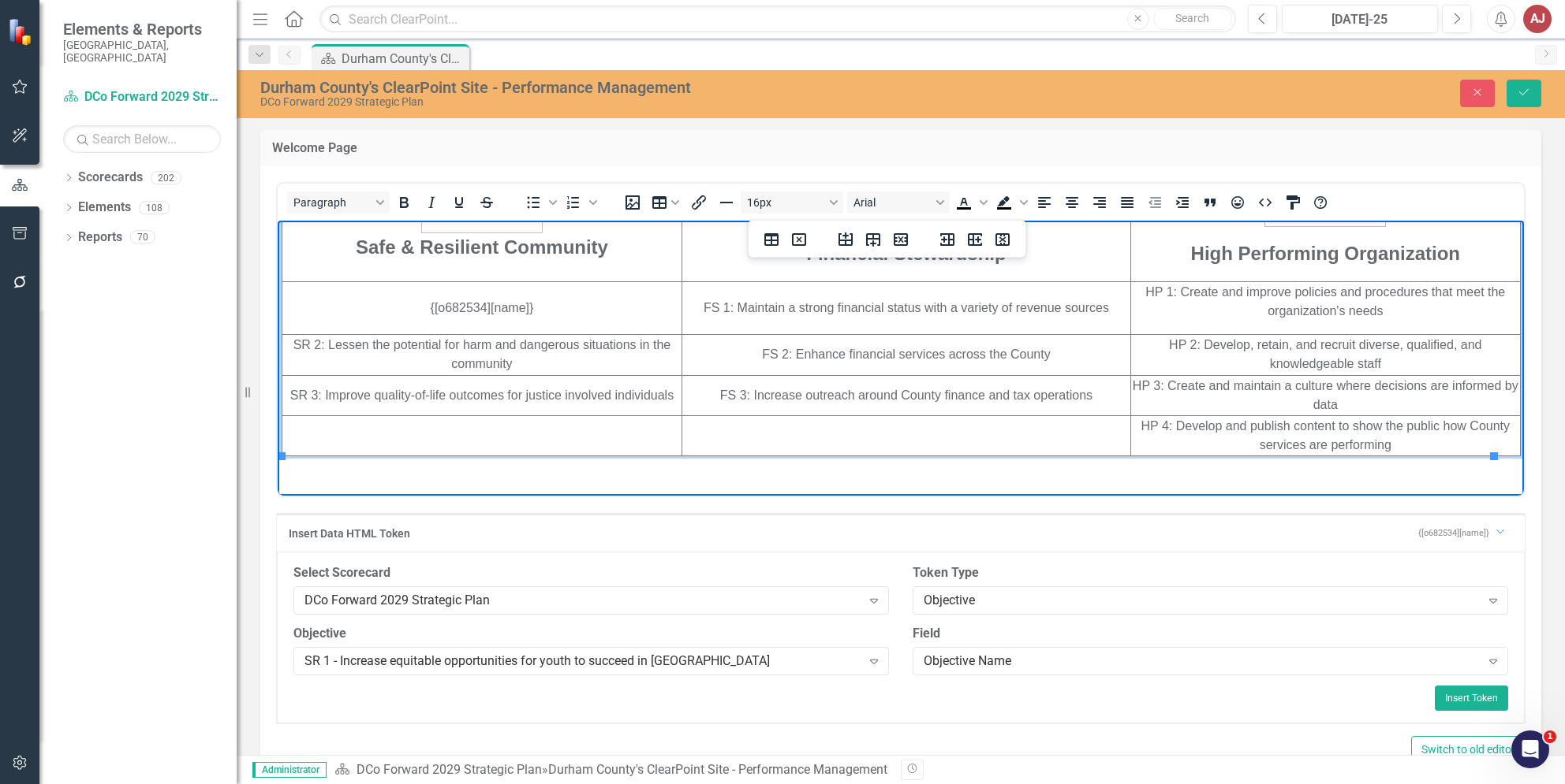
click at [542, 364] on td "SR 2: Lessen the potential for harm and dangerous situations in the community" at bounding box center [482, 354] width 400 height 41
drag, startPoint x: 515, startPoint y: 360, endPoint x: 289, endPoint y: 346, distance: 226.4
click at [289, 346] on td "SR 2: Lessen the potential for harm and dangerous situations in the community" at bounding box center [482, 354] width 400 height 41
click at [476, 648] on div "SR 1 - Increase equitable opportunities for youth to succeed in Durham Expand" at bounding box center [591, 661] width 596 height 29
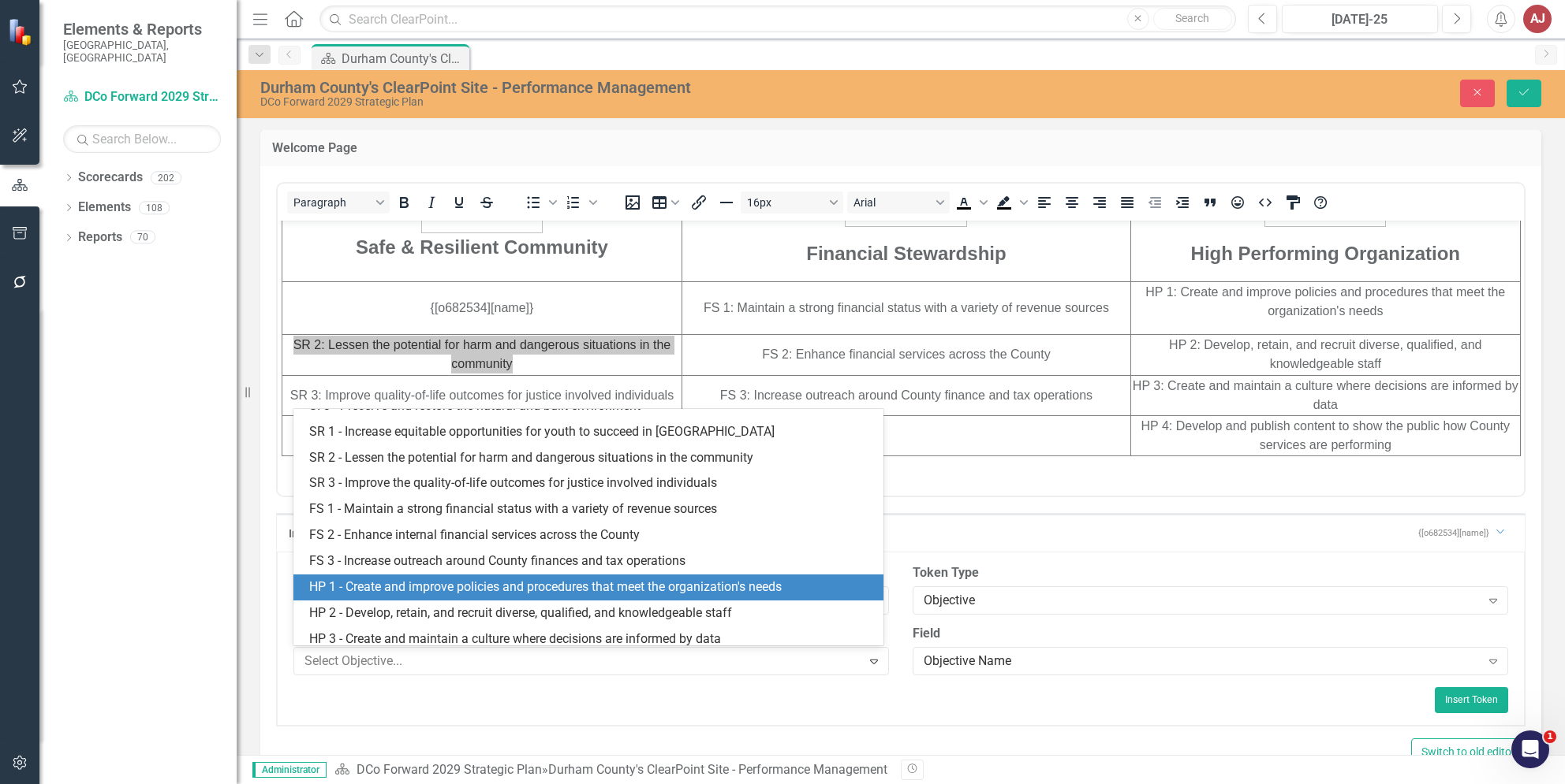
scroll to position [408, 0]
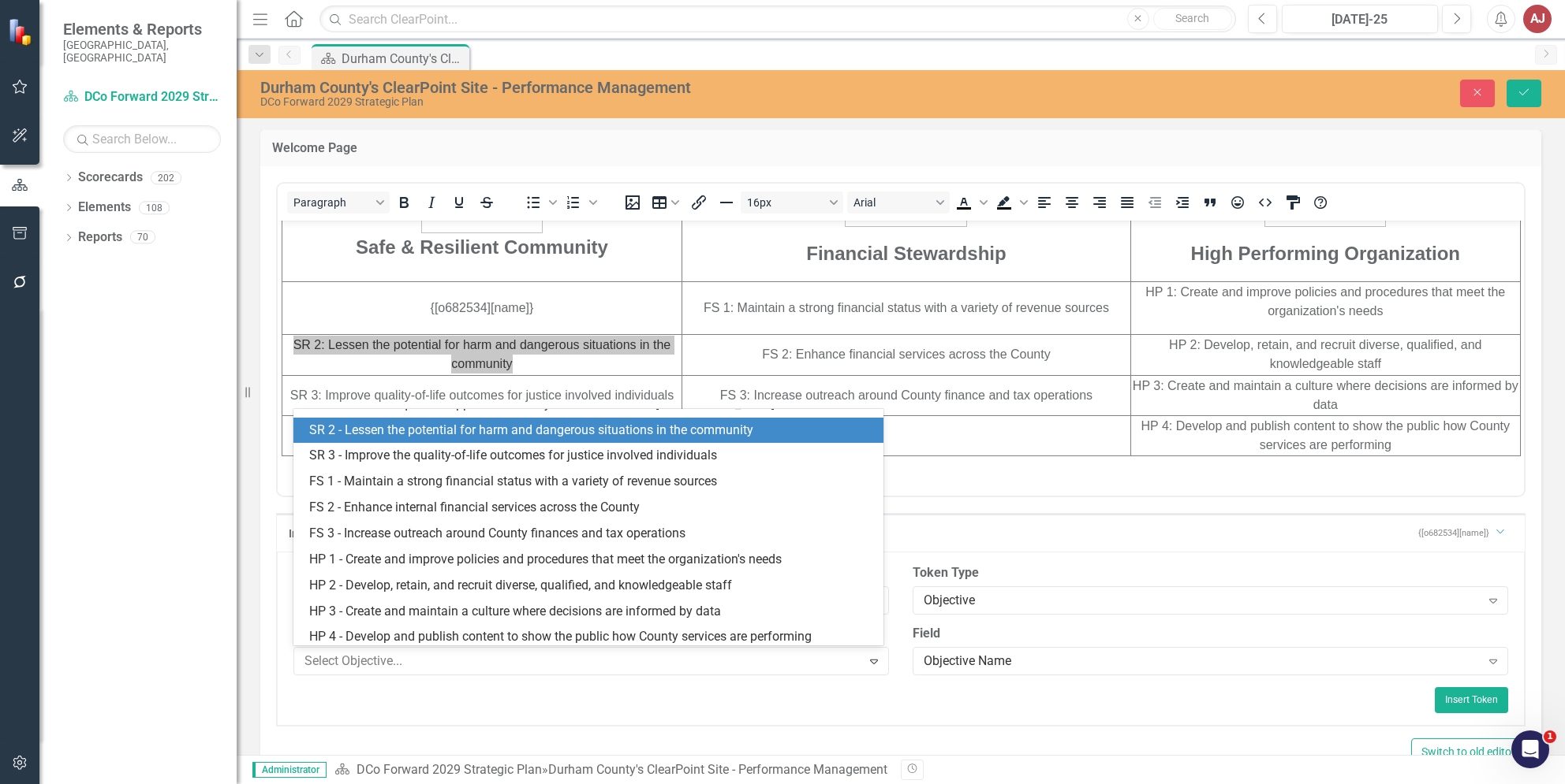
click at [404, 440] on div "SR 2 - Lessen the potential for harm and dangerous situations in the community" at bounding box center [591, 431] width 564 height 18
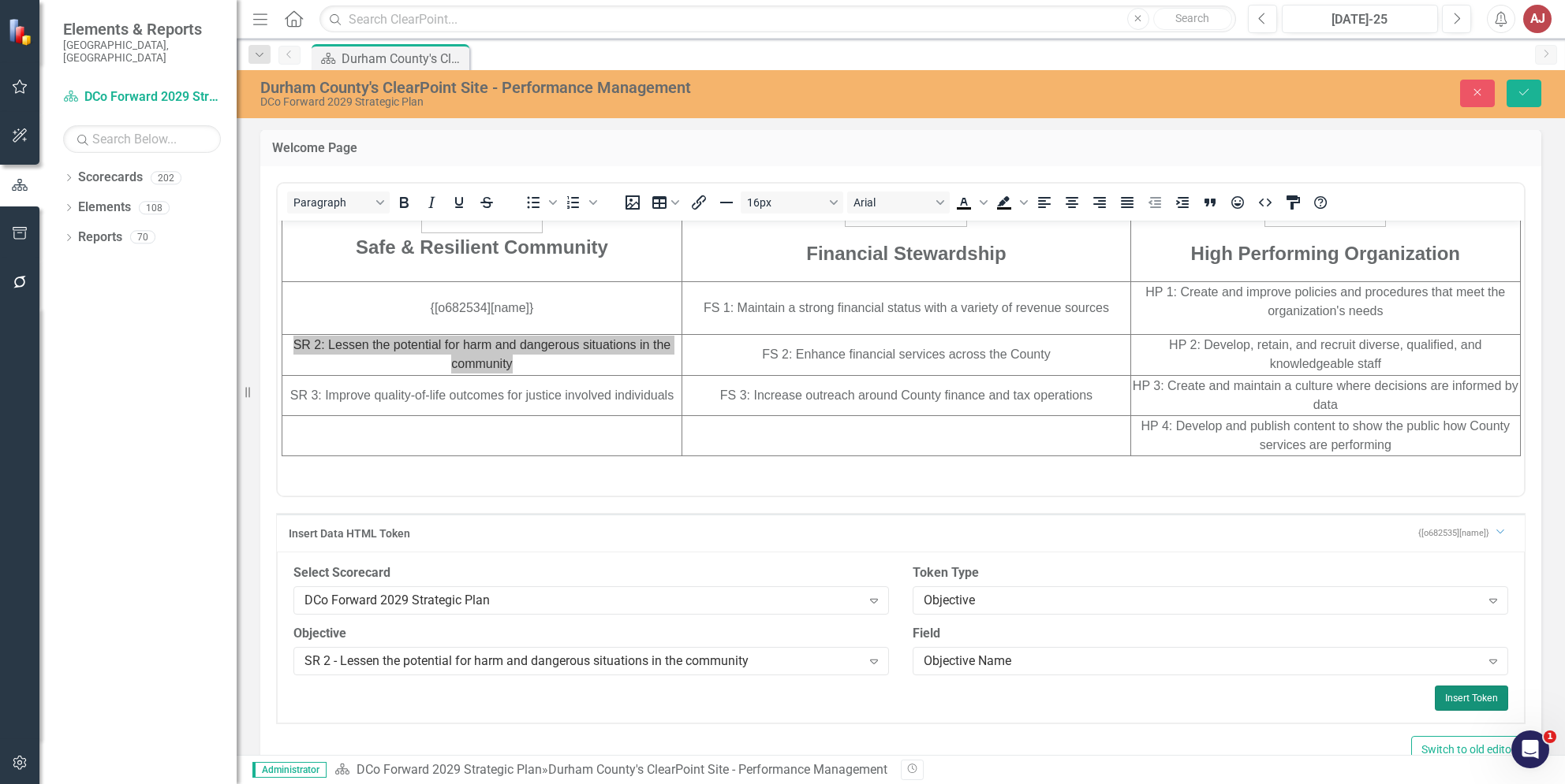
click at [1469, 696] on button "Insert Token" at bounding box center [1472, 698] width 73 height 25
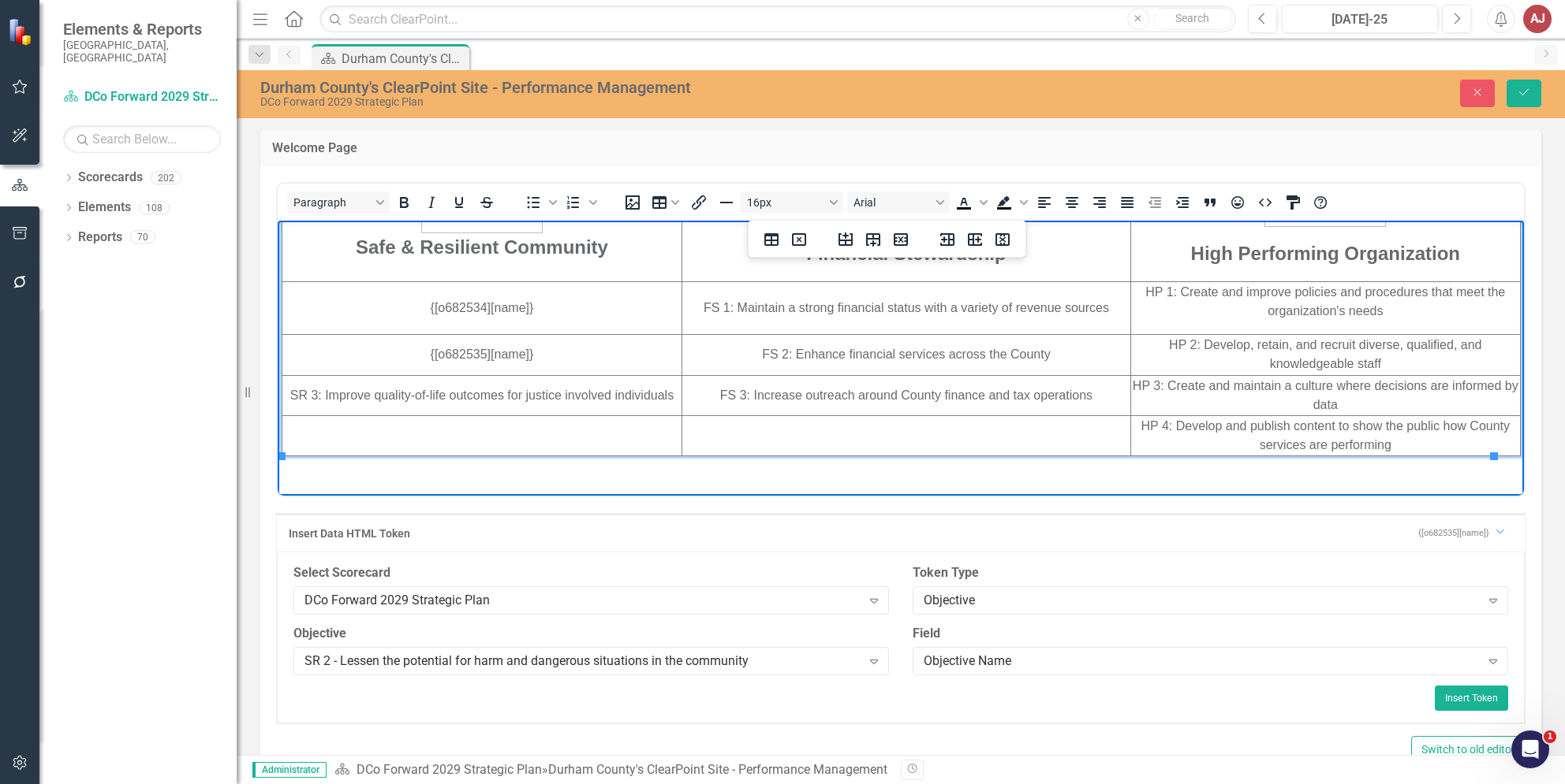
click at [532, 384] on td "SR 3: Improve quality-of-life outcomes for justice involved individuals" at bounding box center [482, 394] width 400 height 41
drag, startPoint x: 666, startPoint y: 393, endPoint x: 287, endPoint y: 393, distance: 379.0
click at [287, 393] on td "SR 3: Improve quality-of-life outcomes for justice involved individuals" at bounding box center [482, 394] width 400 height 41
click at [471, 660] on div "SR 2 - Lessen the potential for harm and dangerous situations in the community" at bounding box center [583, 661] width 557 height 18
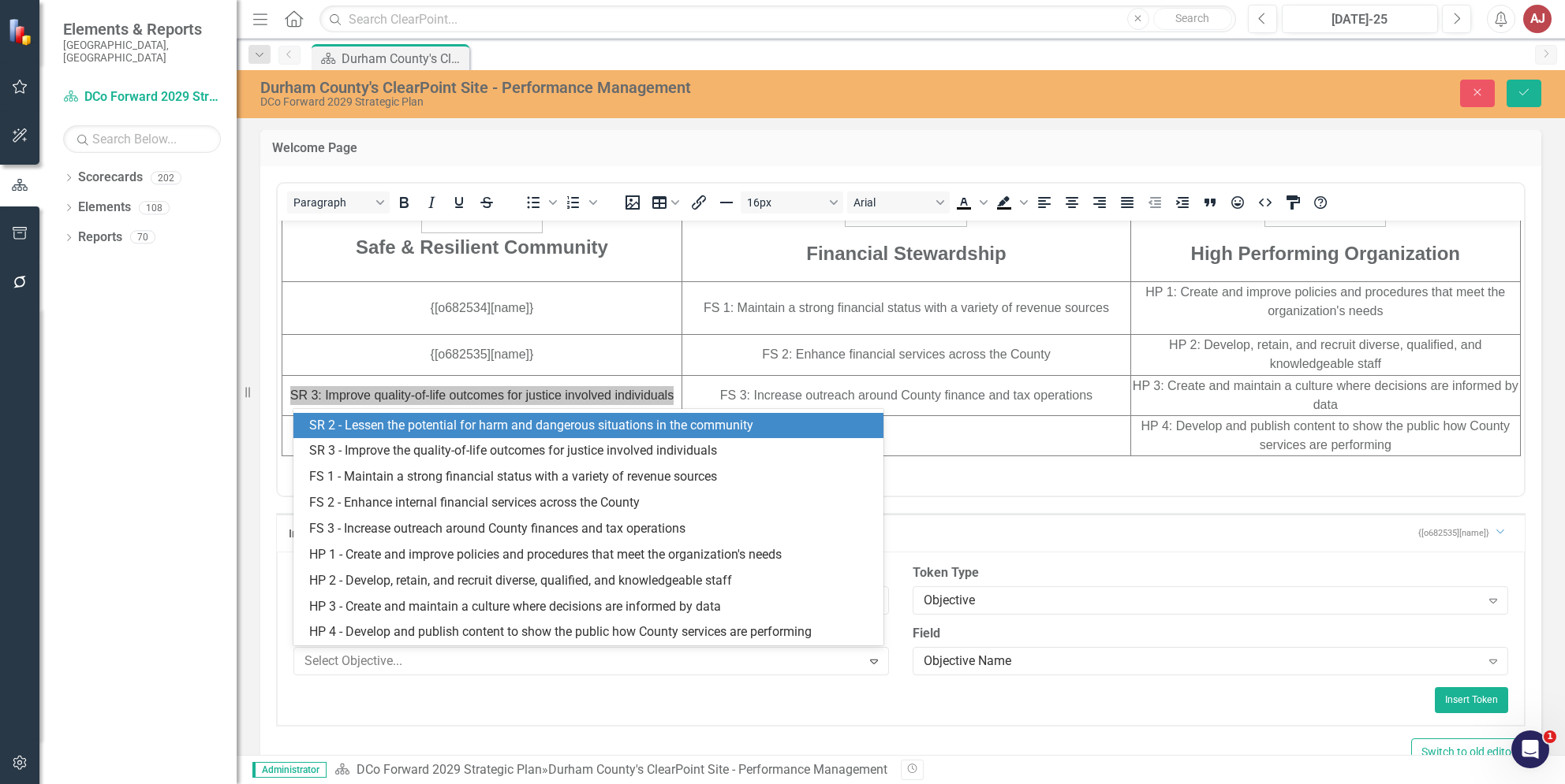
scroll to position [431, 0]
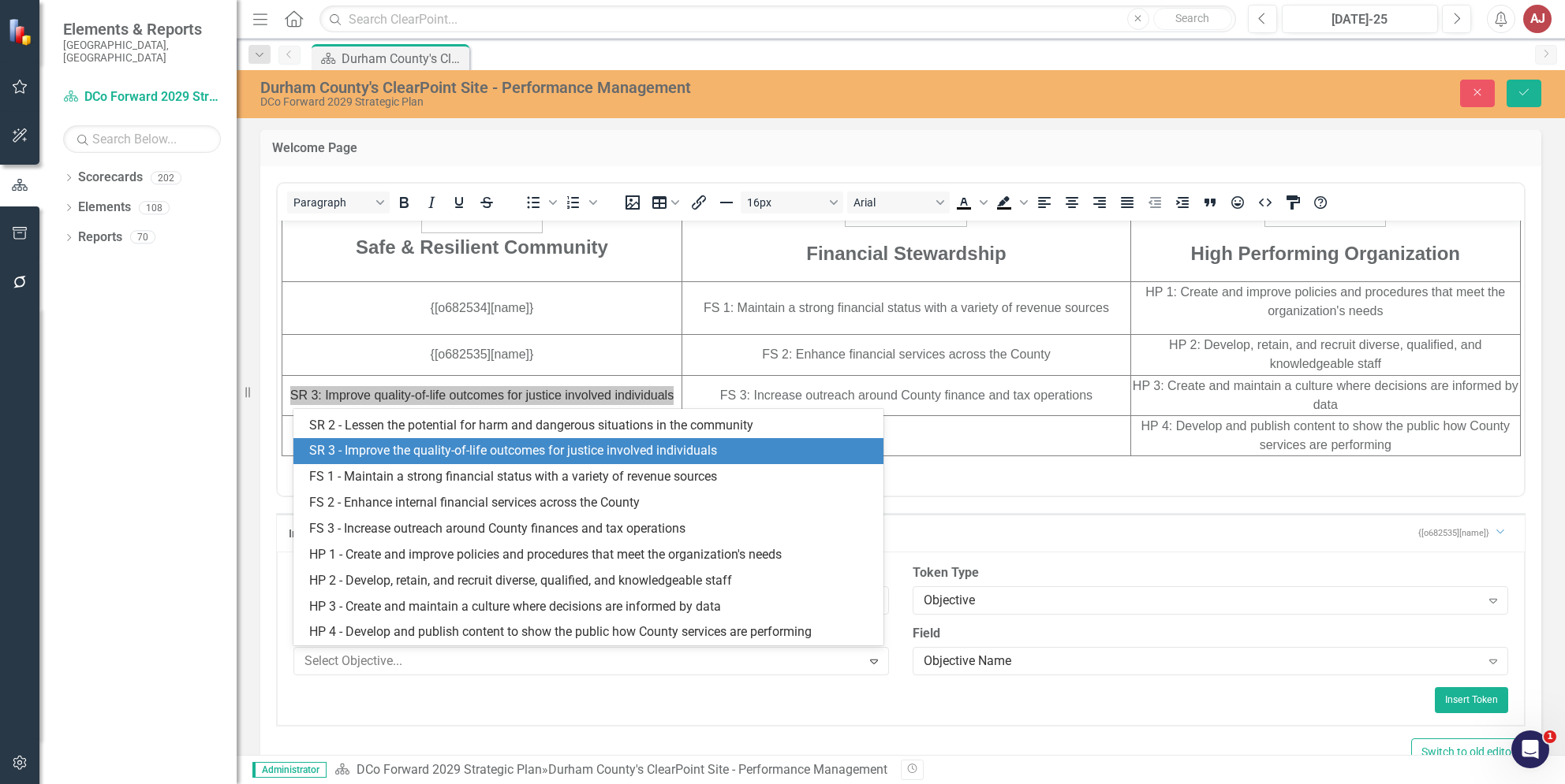
click at [408, 454] on div "SR 3 - Improve the quality-of-life outcomes for justice involved individuals" at bounding box center [591, 452] width 564 height 18
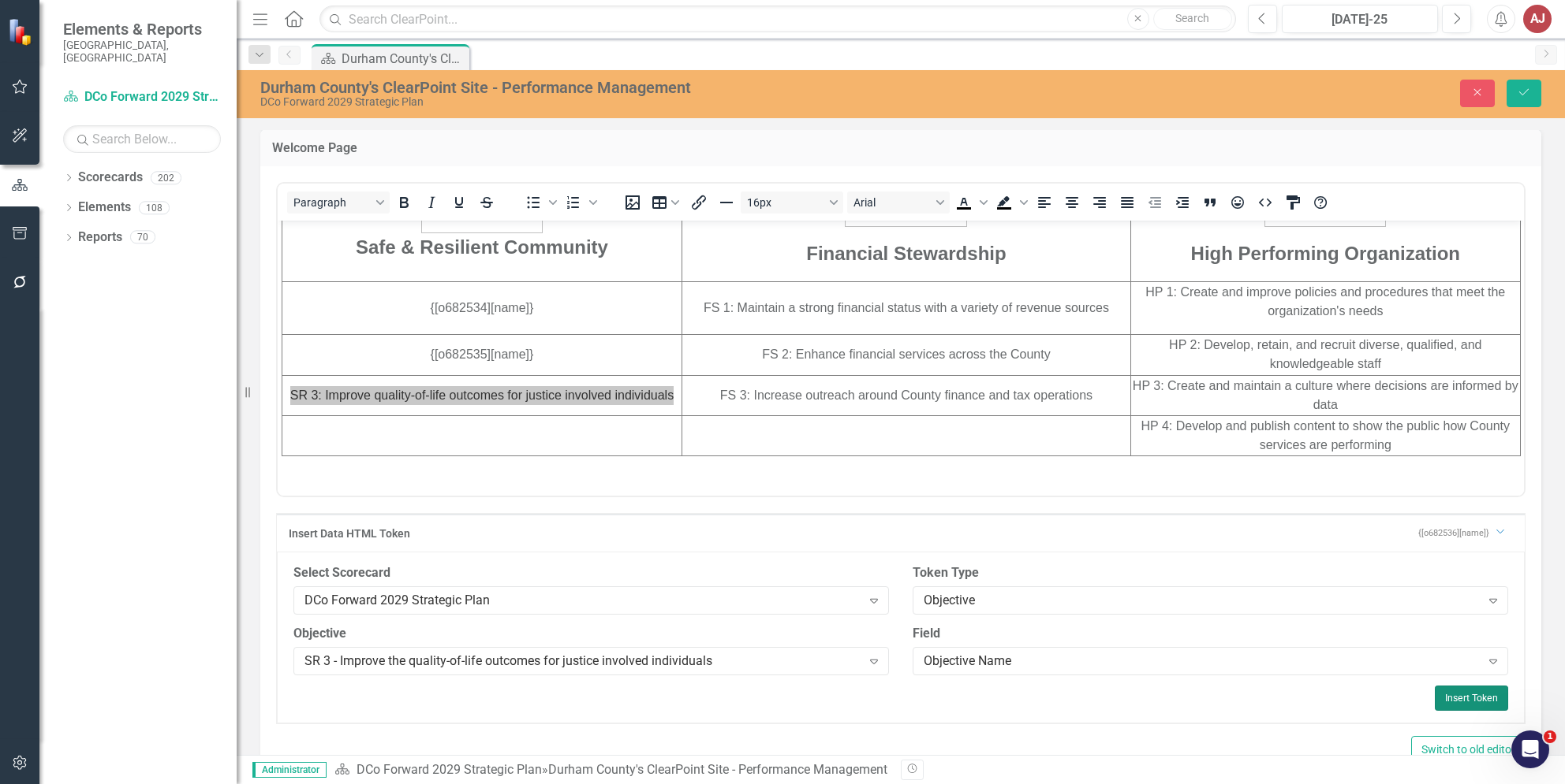
click at [1452, 699] on button "Insert Token" at bounding box center [1472, 698] width 73 height 25
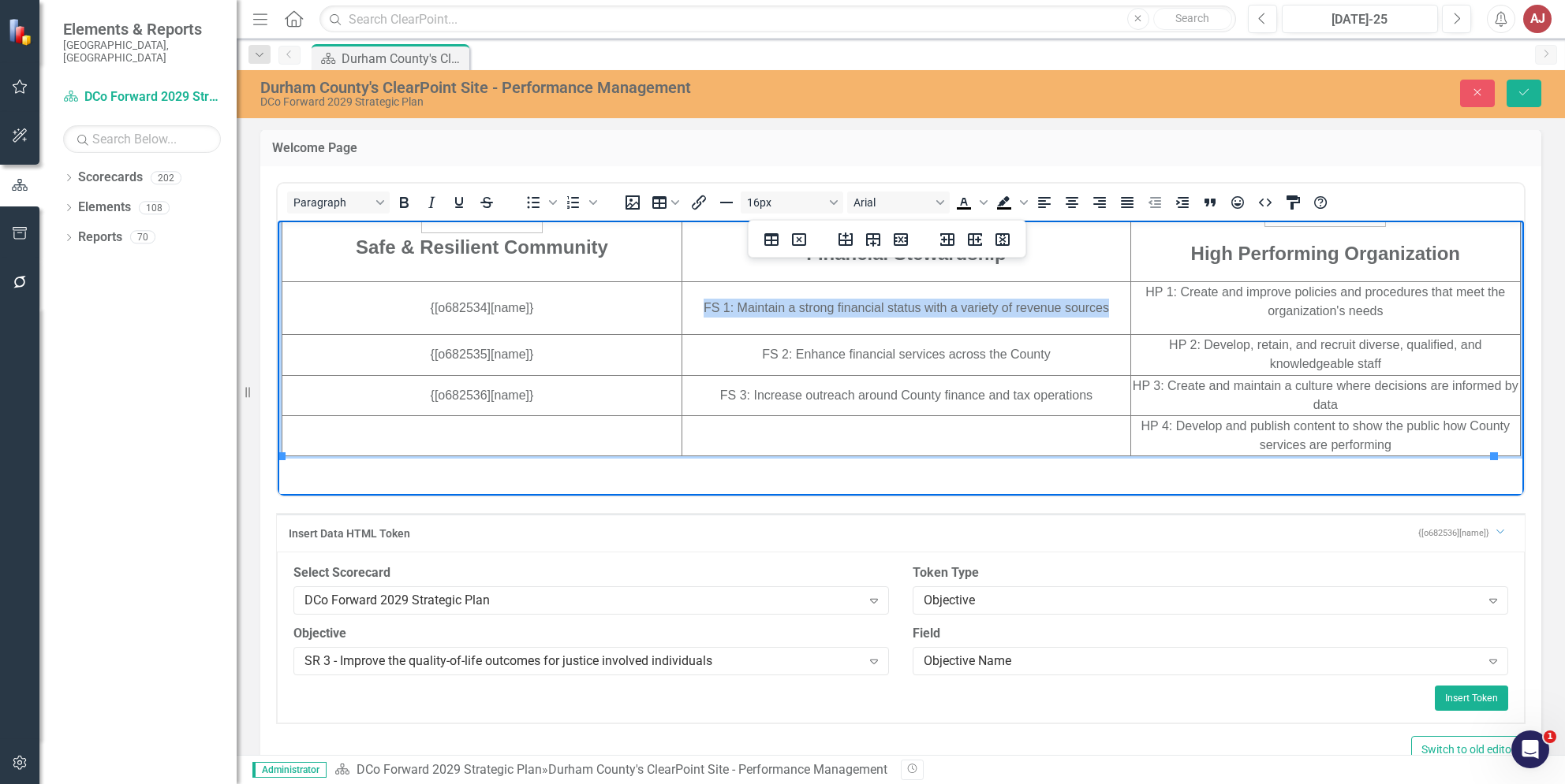
drag, startPoint x: 681, startPoint y: 307, endPoint x: 1094, endPoint y: 311, distance: 413.0
click at [1094, 311] on td "FS 1: Maintain a strong financial status with a variety of revenue sources" at bounding box center [906, 308] width 449 height 53
click at [809, 665] on div "SR 3 - Improve the quality-of-life outcomes for justice involved individuals" at bounding box center [583, 661] width 557 height 18
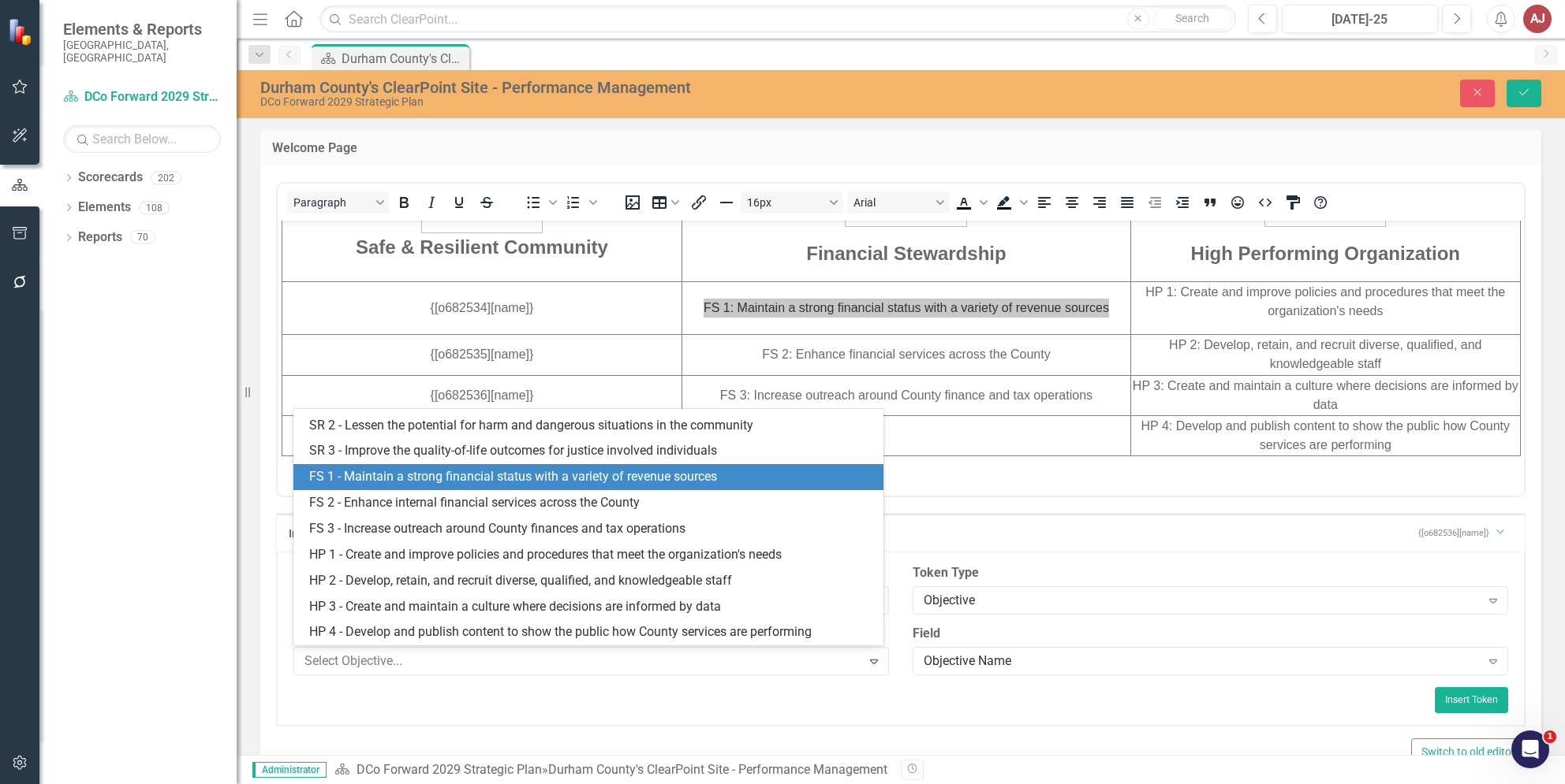
click at [535, 484] on div "FS 1 - Maintain a strong financial status with a variety of revenue sources" at bounding box center [591, 477] width 564 height 18
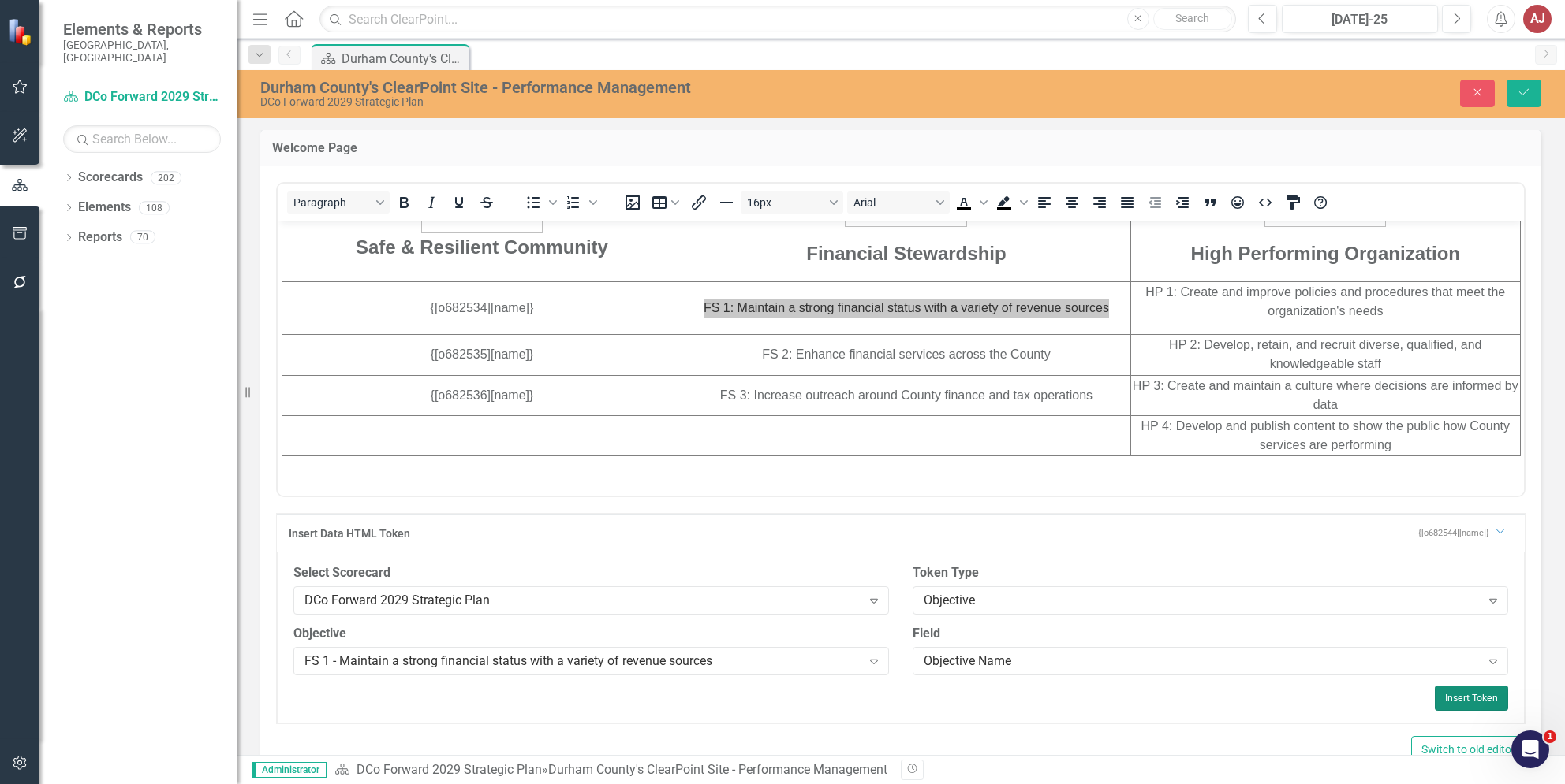
click at [1435, 691] on button "Insert Token" at bounding box center [1472, 698] width 73 height 25
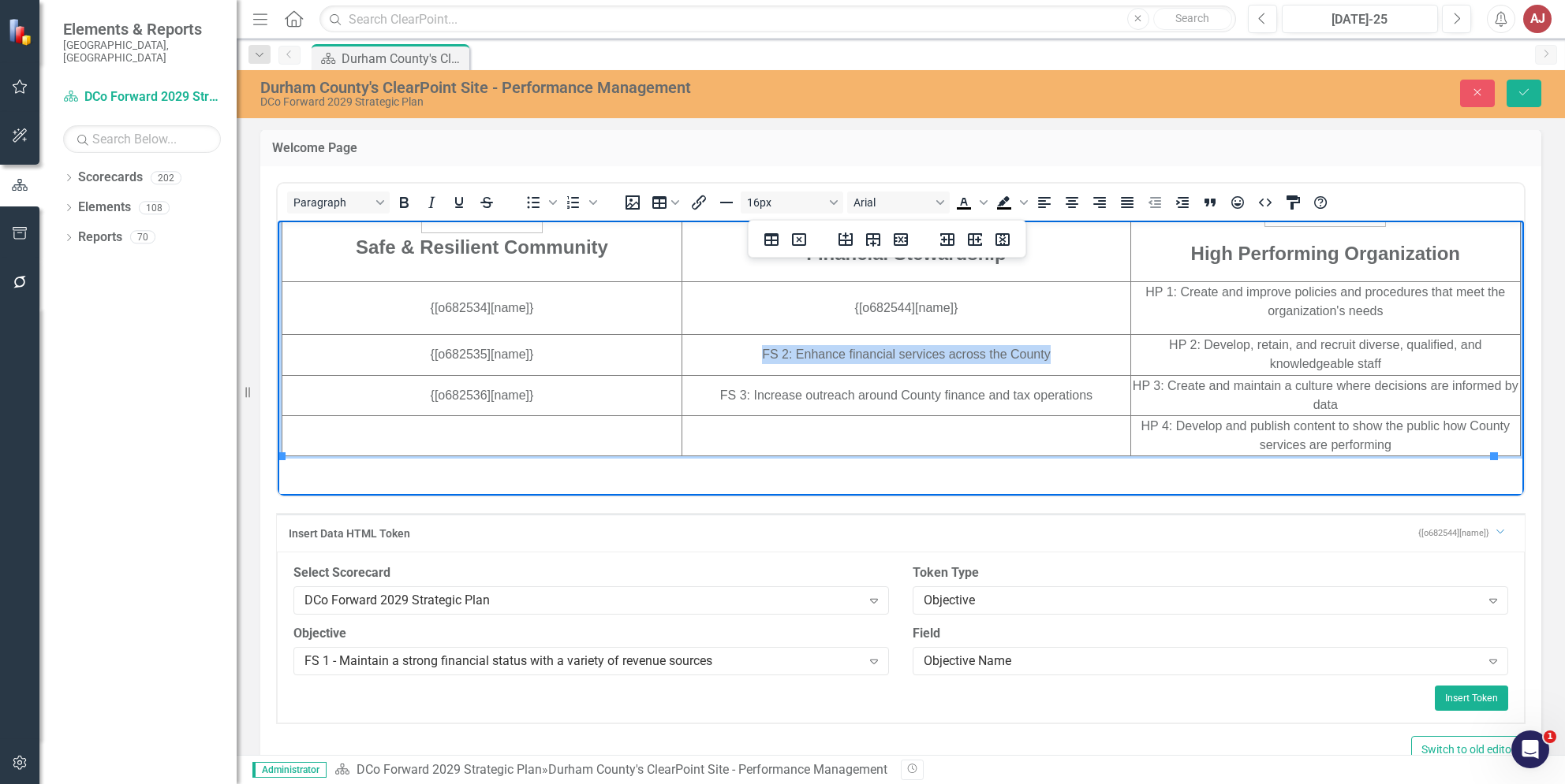
drag, startPoint x: 735, startPoint y: 350, endPoint x: 1041, endPoint y: 364, distance: 306.3
click at [1041, 364] on td "FS 2: Enhance financial services across the County" at bounding box center [906, 354] width 449 height 41
click at [729, 656] on div "FS 1 - Maintain a strong financial status with a variety of revenue sources" at bounding box center [583, 661] width 557 height 18
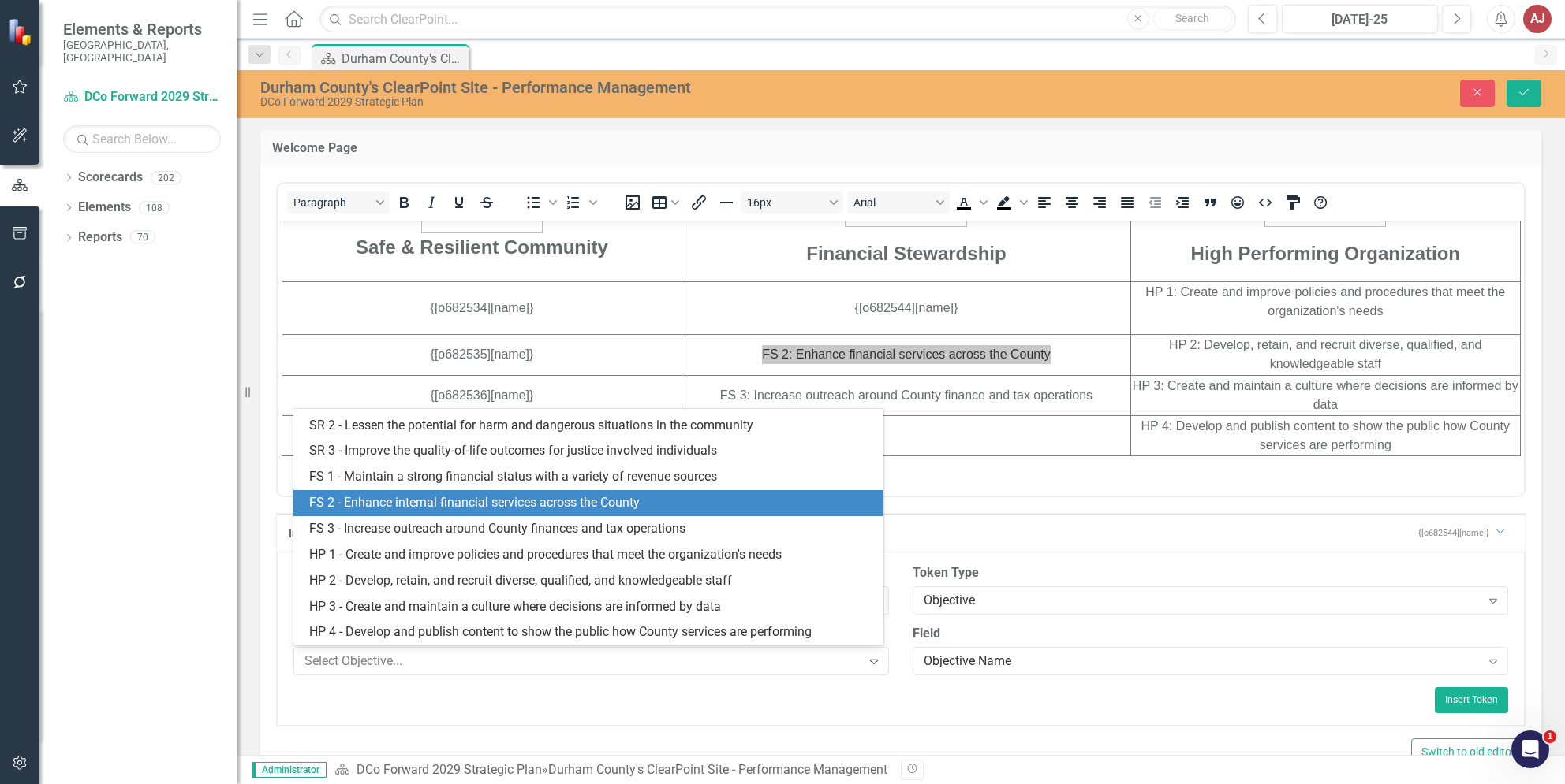
click at [501, 514] on div "FS 2 - Enhance internal financial services across the County" at bounding box center [587, 503] width 589 height 26
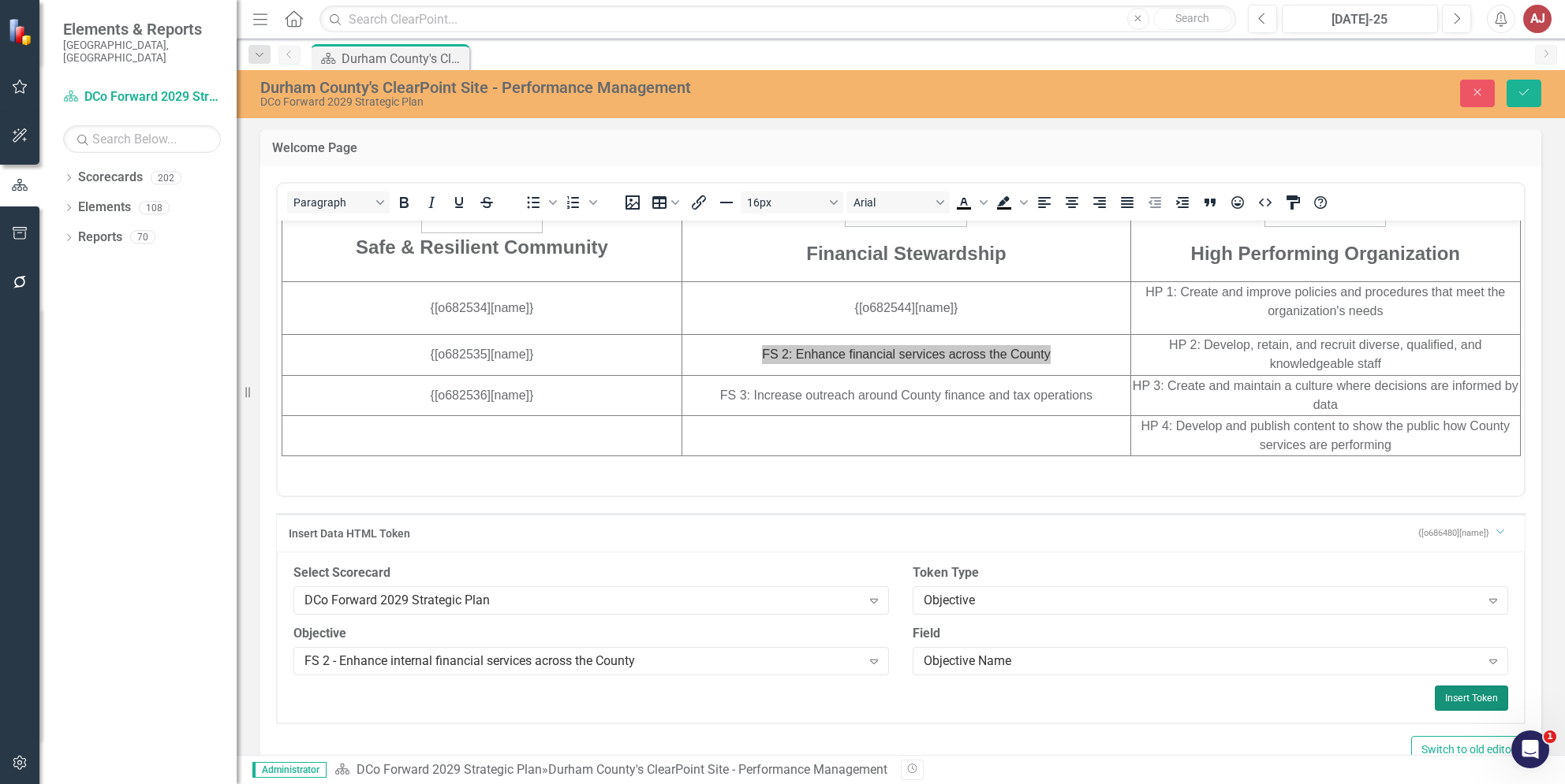
click at [1453, 695] on button "Insert Token" at bounding box center [1472, 698] width 73 height 25
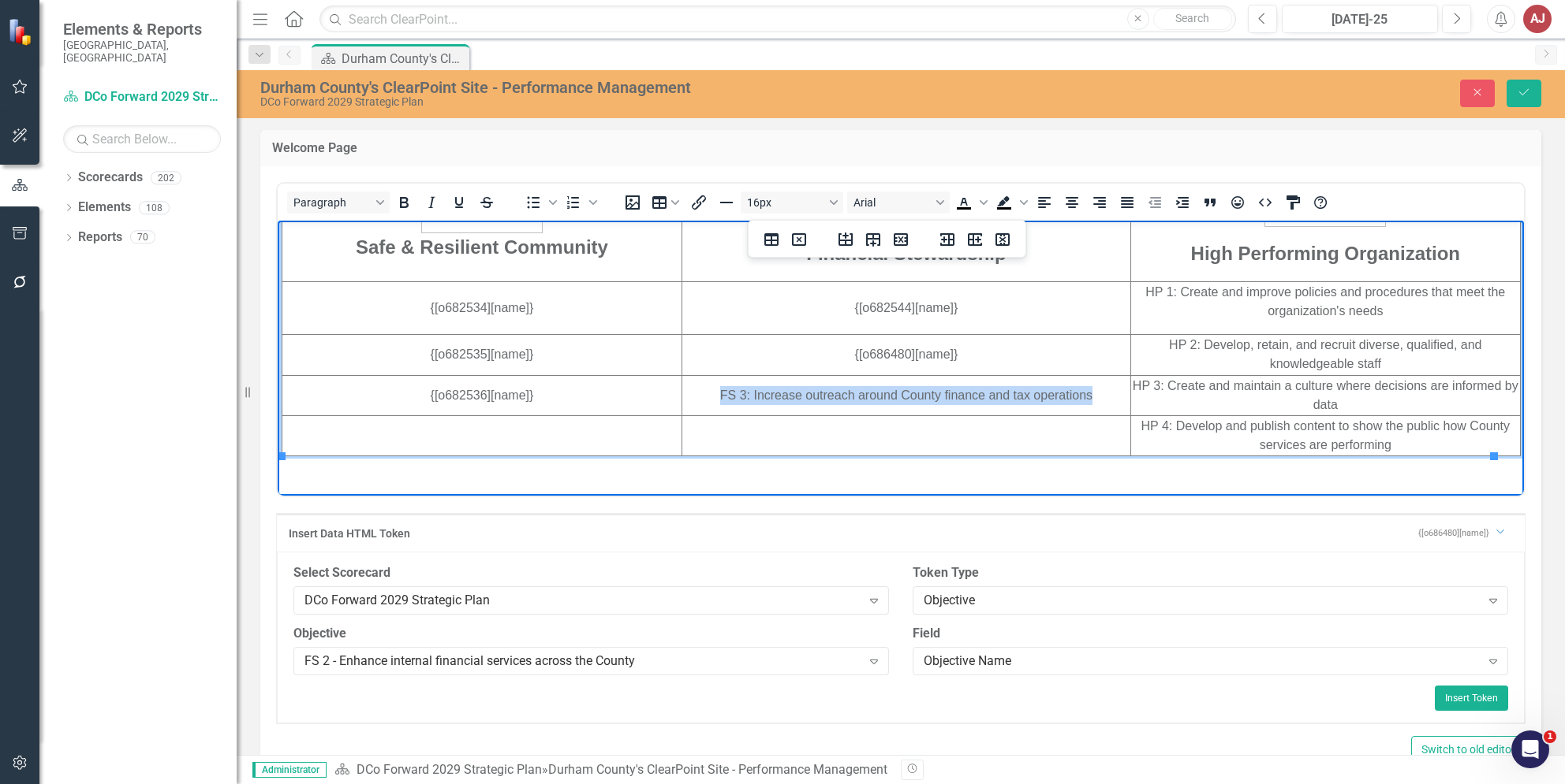
drag, startPoint x: 696, startPoint y: 394, endPoint x: 1079, endPoint y: 396, distance: 383.0
click at [1079, 396] on td "FS 3: Increase outreach around County finance and tax operations" at bounding box center [906, 394] width 449 height 41
click at [646, 654] on div "FS 2 - Enhance internal financial services across the County" at bounding box center [583, 661] width 557 height 18
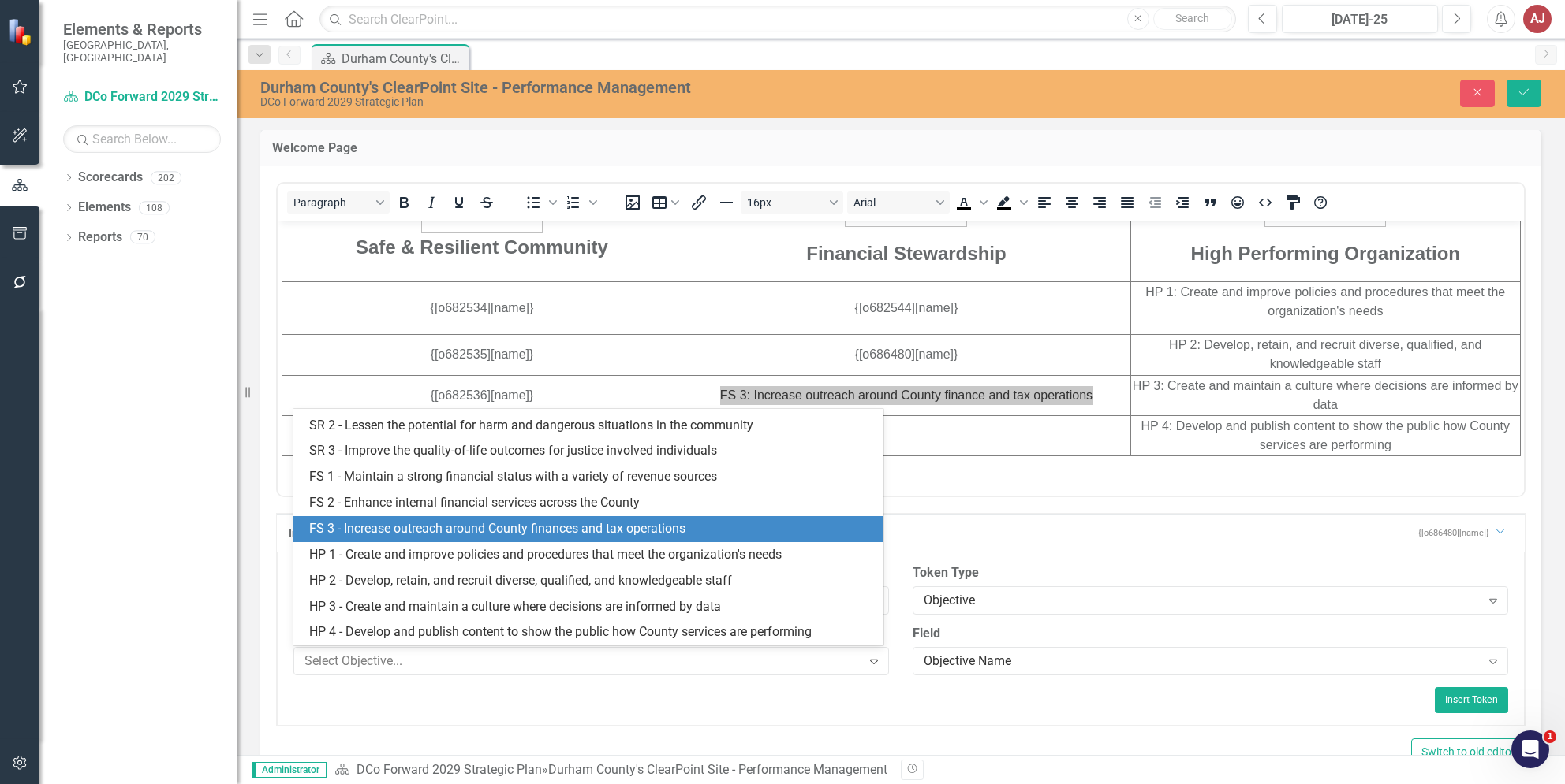
click at [519, 527] on div "FS 3 - Increase outreach around County finances and tax operations" at bounding box center [591, 529] width 564 height 18
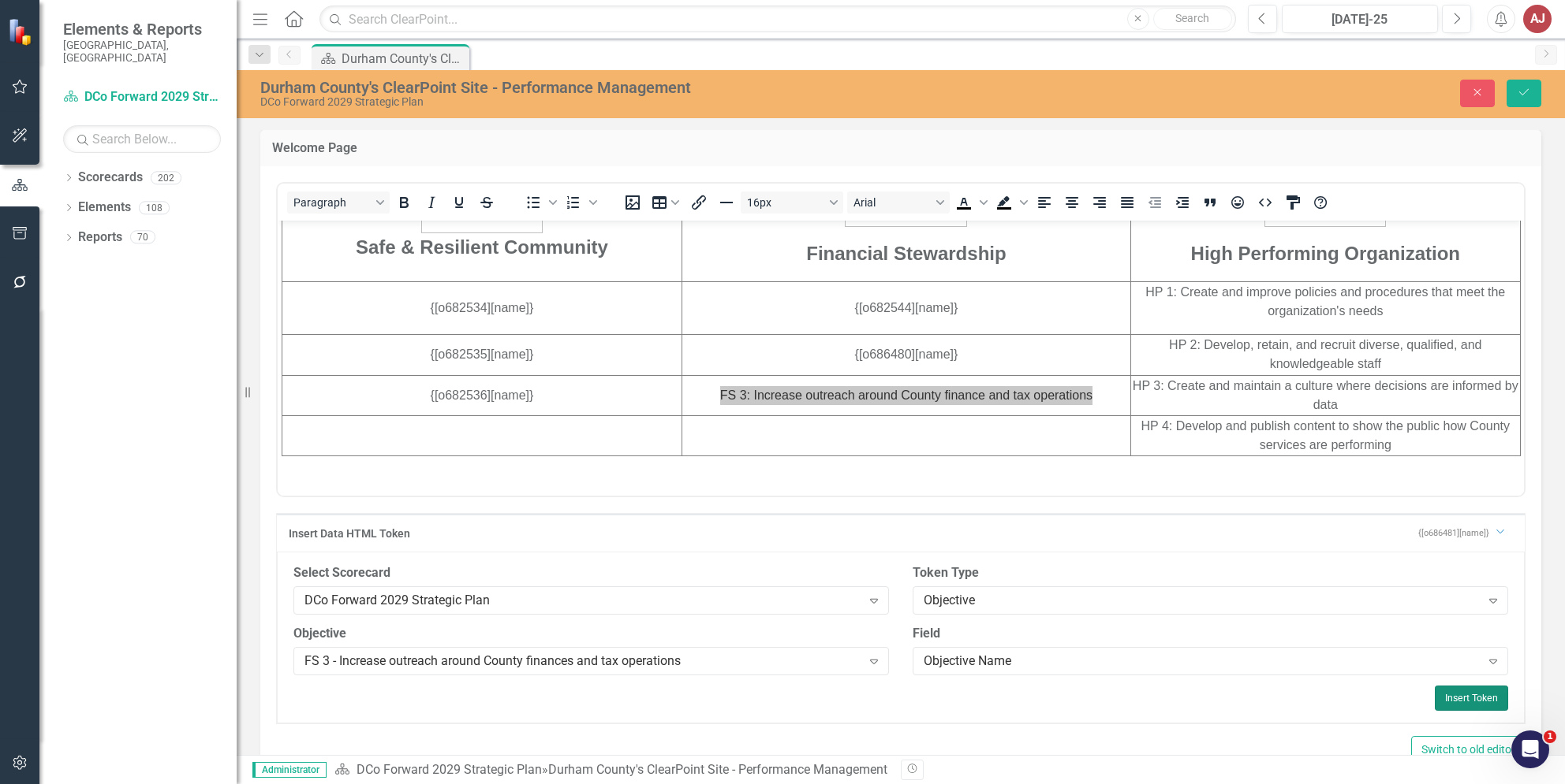
click at [1478, 697] on button "Insert Token" at bounding box center [1472, 698] width 73 height 25
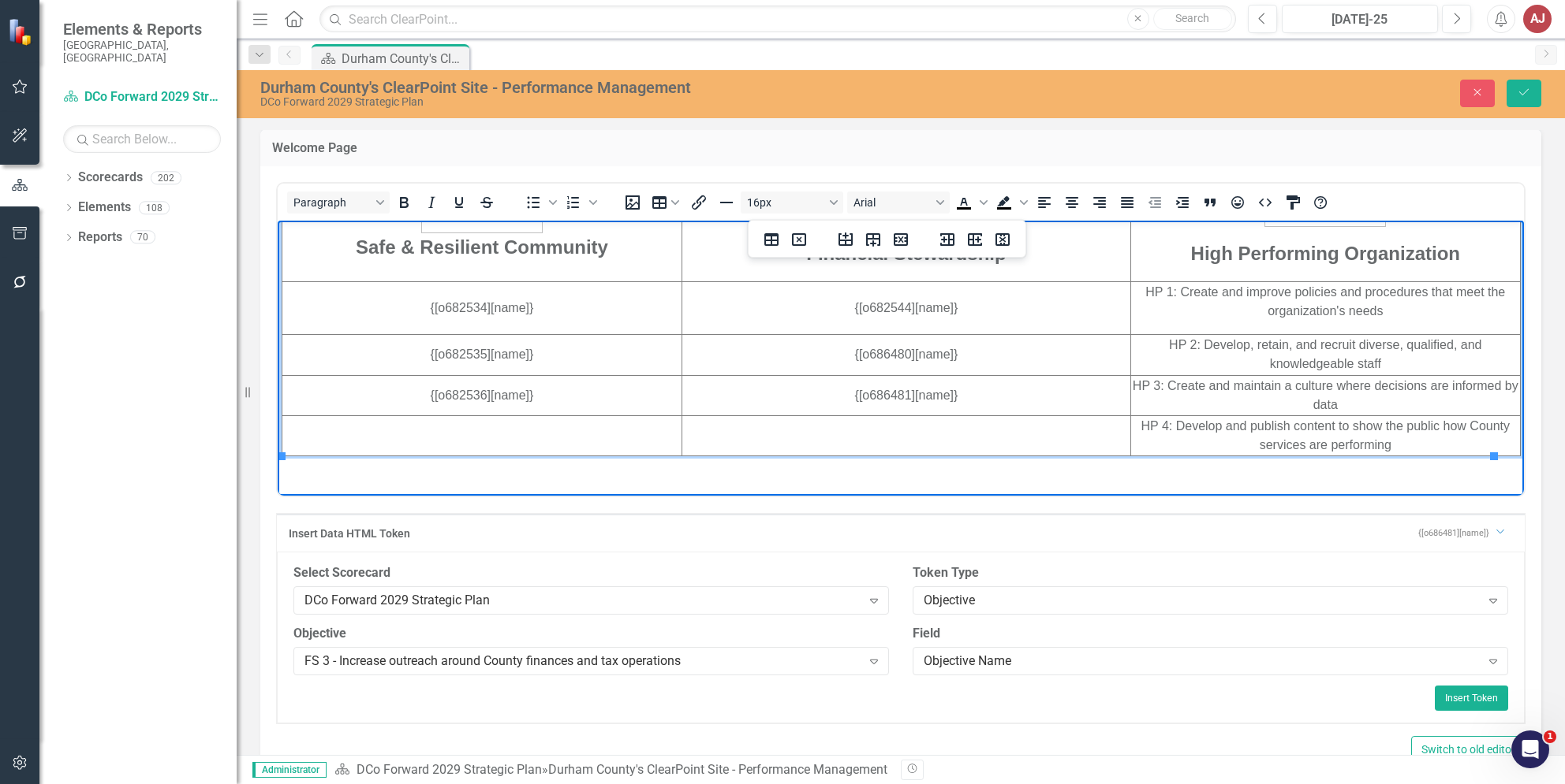
scroll to position [874, 0]
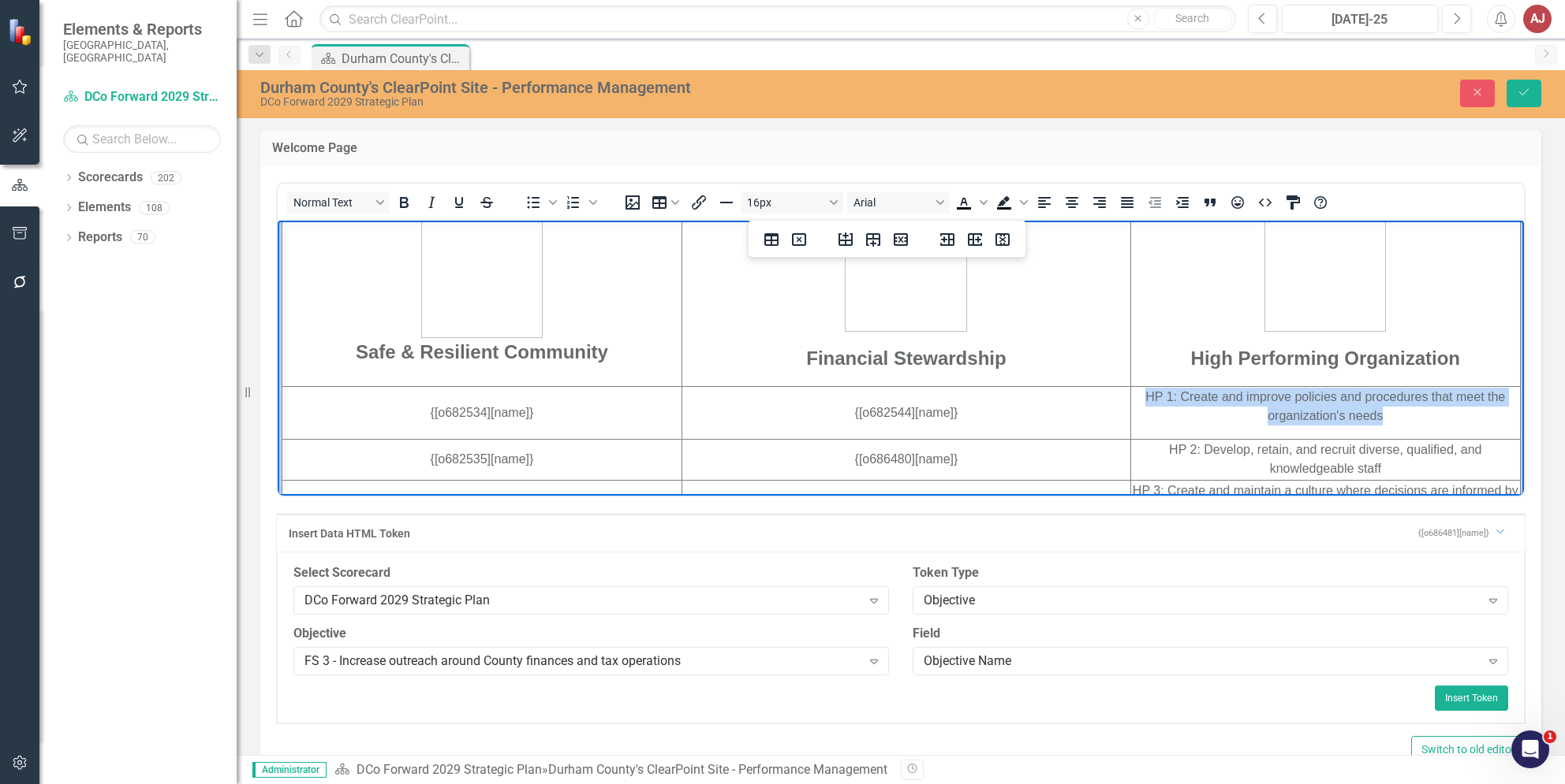
drag, startPoint x: 1120, startPoint y: 394, endPoint x: 1419, endPoint y: 412, distance: 299.5
click at [1419, 412] on p "HP 1: Create and improve policies and procedures that meet the organization's n…" at bounding box center [1326, 406] width 387 height 38
click at [839, 665] on div "FS 3 - Increase outreach around County finances and tax operations" at bounding box center [583, 661] width 557 height 18
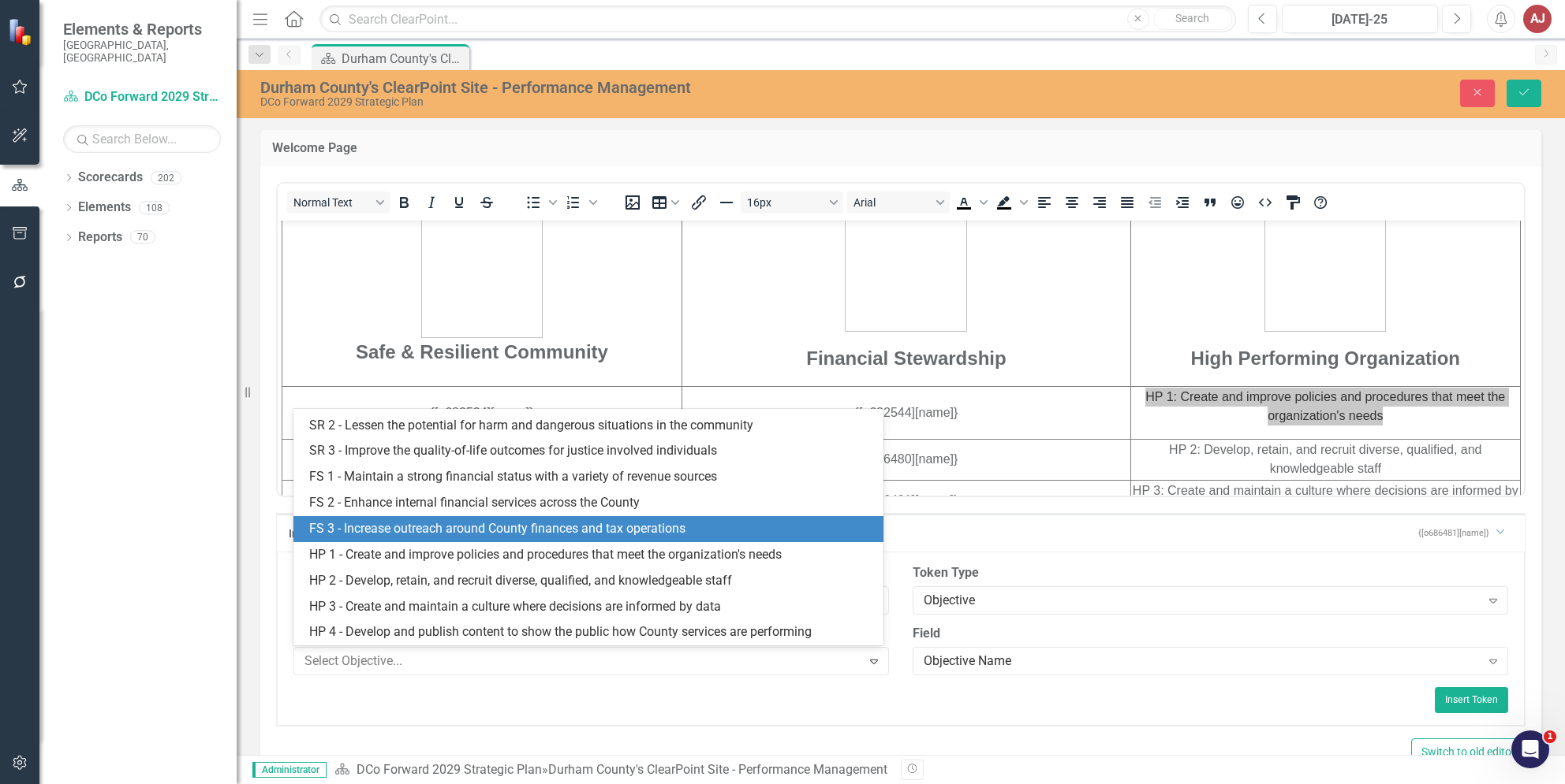
scroll to position [431, 0]
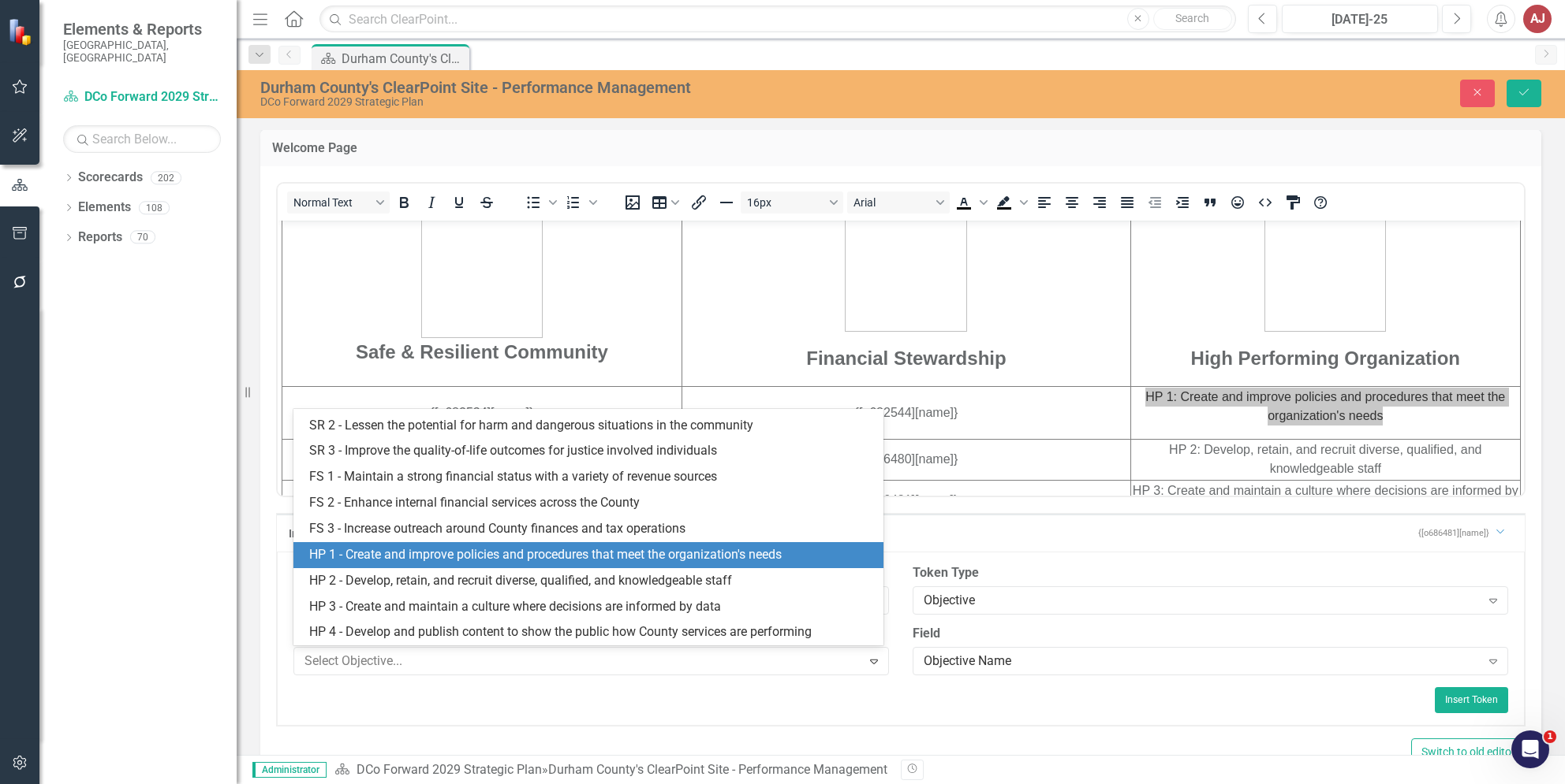
click at [659, 550] on div "HP 1 - Create and improve policies and procedures that meet the organization's …" at bounding box center [591, 555] width 564 height 18
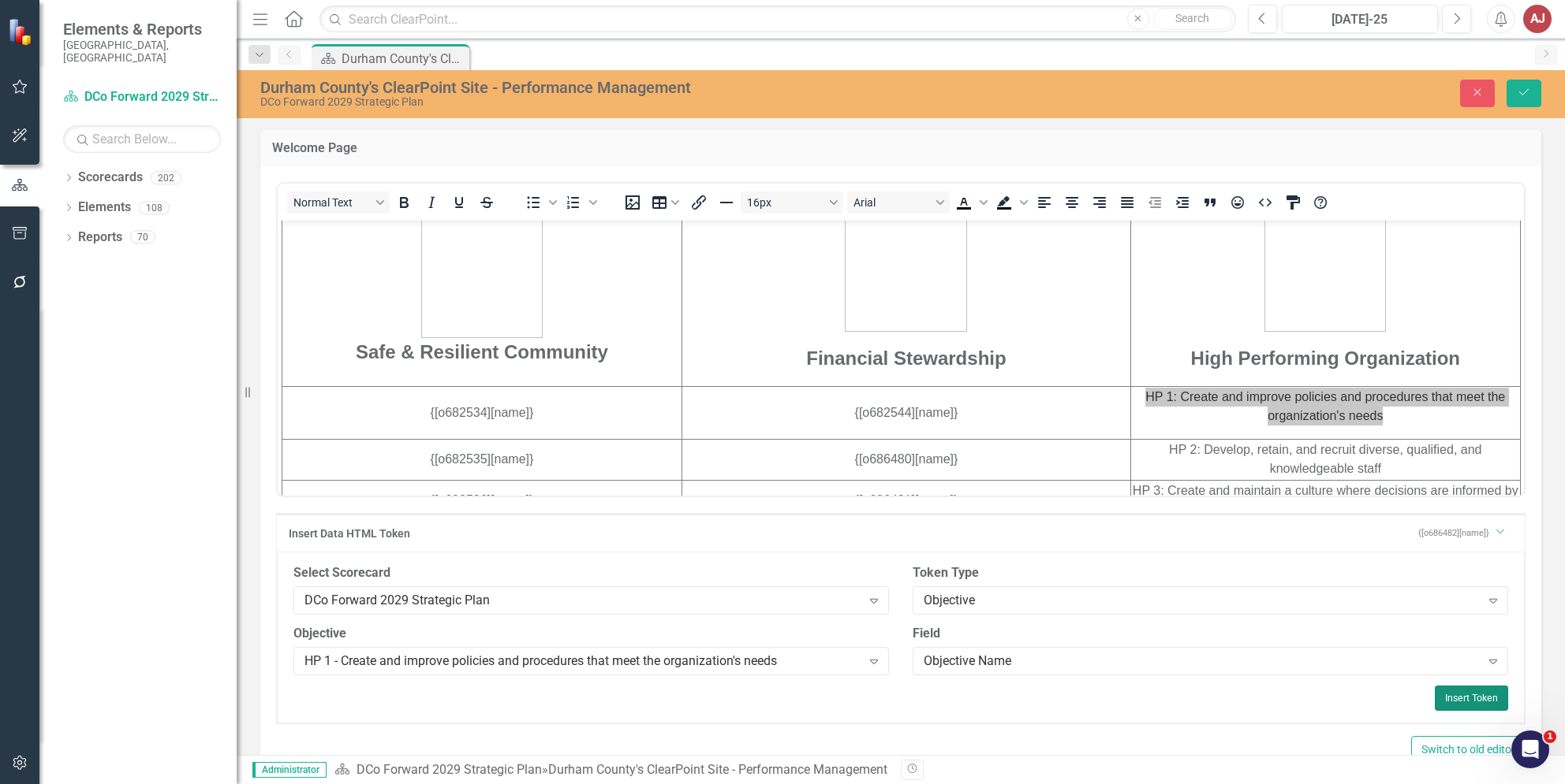
click at [1447, 696] on button "Insert Token" at bounding box center [1472, 698] width 73 height 25
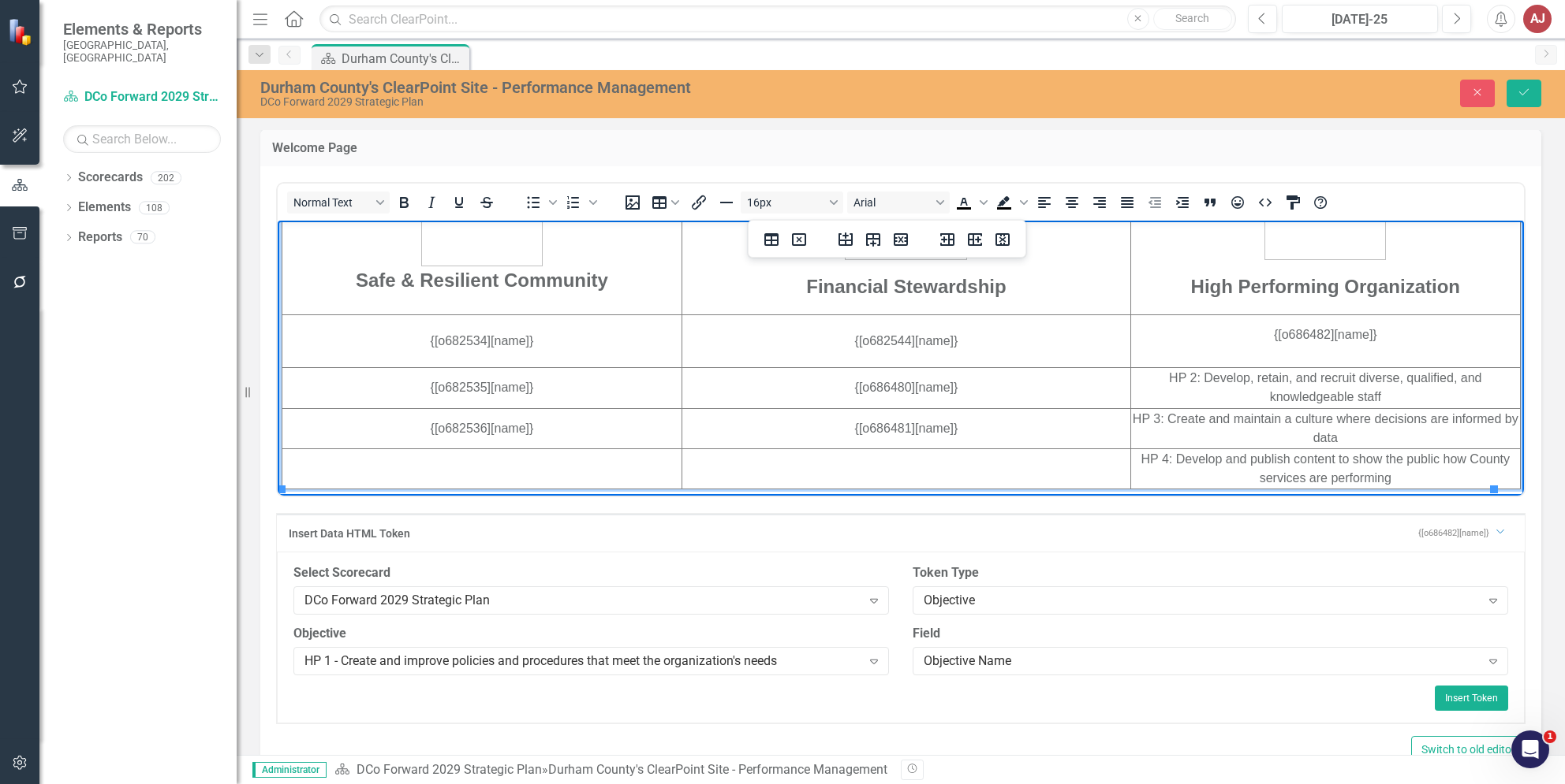
scroll to position [979, 0]
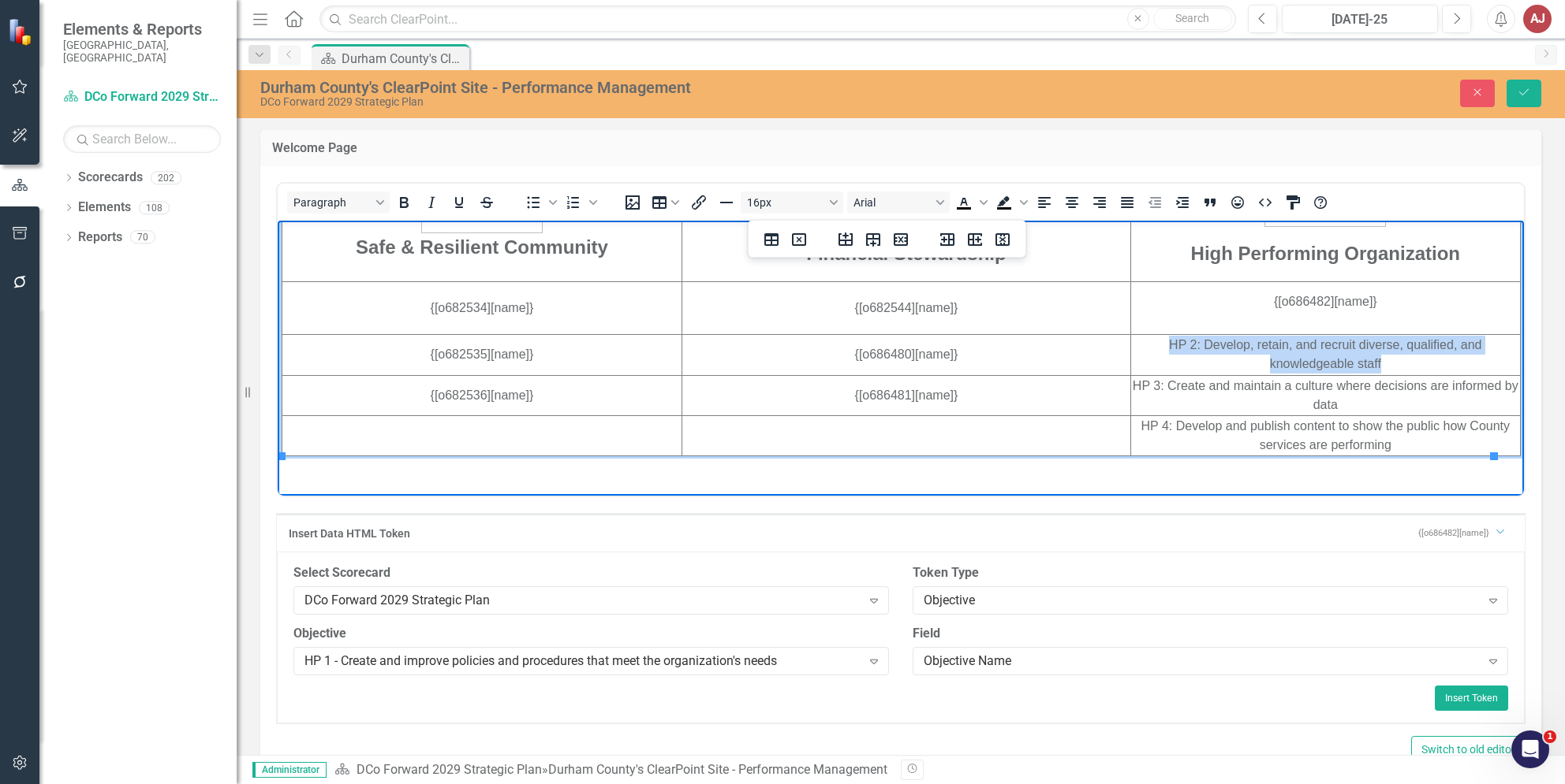
drag, startPoint x: 1129, startPoint y: 344, endPoint x: 1403, endPoint y: 359, distance: 274.4
click at [1403, 359] on td "HP 2: Develop, retain, and recruit diverse, qualified, and knowledgeable staff" at bounding box center [1326, 354] width 389 height 41
click at [878, 660] on div "Expand" at bounding box center [874, 661] width 29 height 25
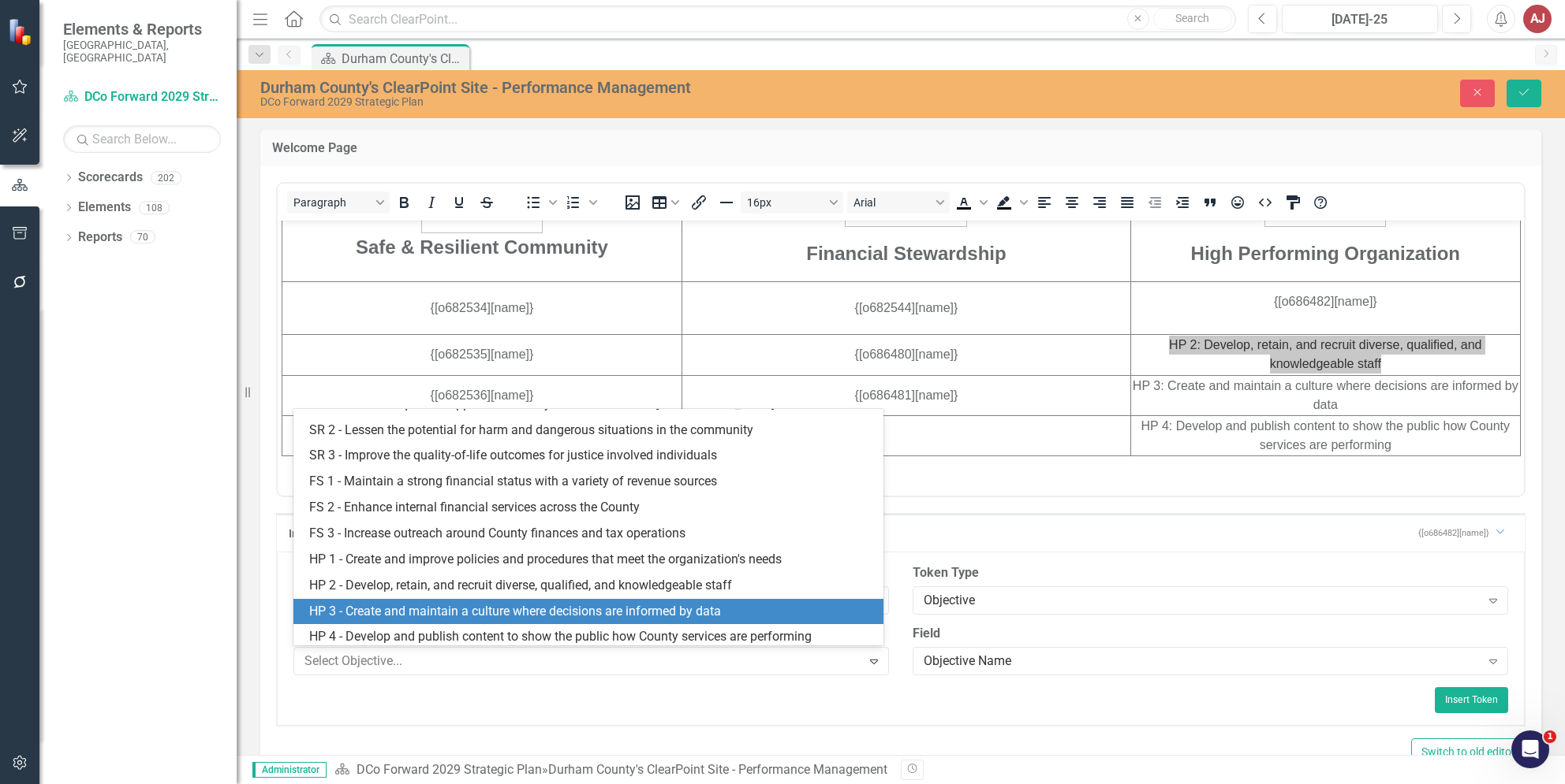
scroll to position [431, 0]
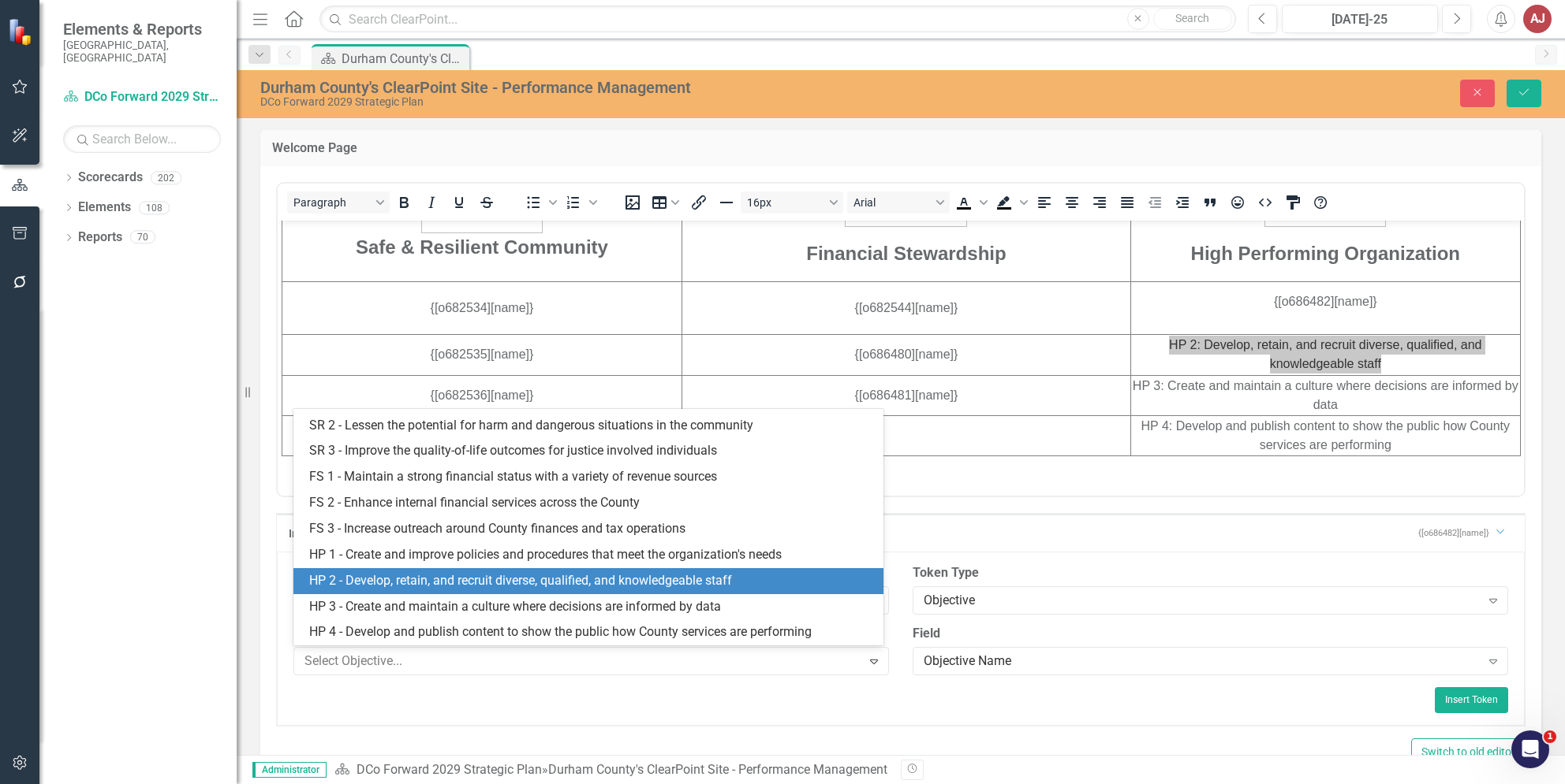
click at [604, 581] on div "HP 2 - Develop, retain, and recruit diverse, qualified, and knowledgeable staff" at bounding box center [591, 582] width 564 height 18
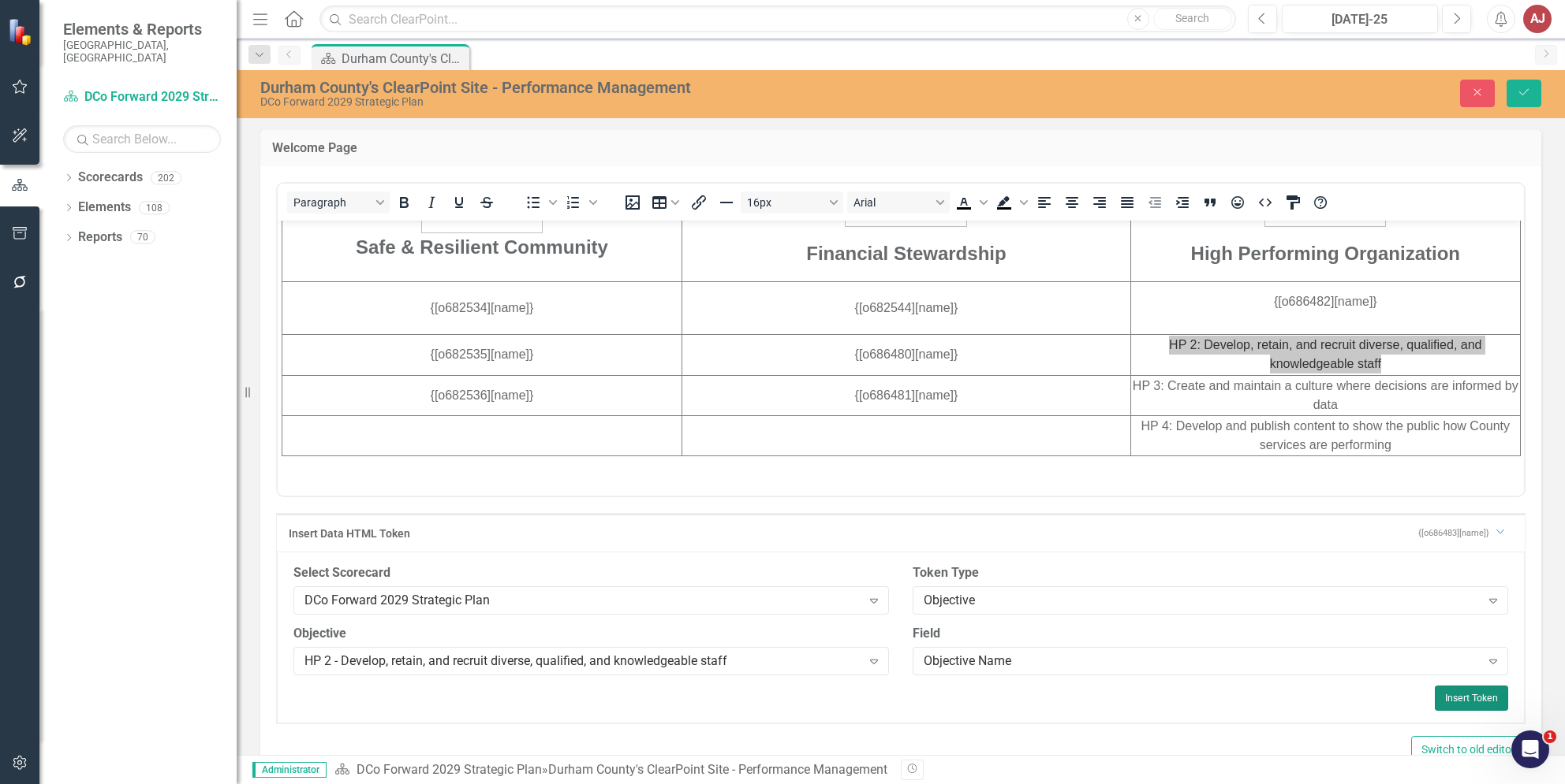
click at [1446, 693] on button "Insert Token" at bounding box center [1472, 698] width 73 height 25
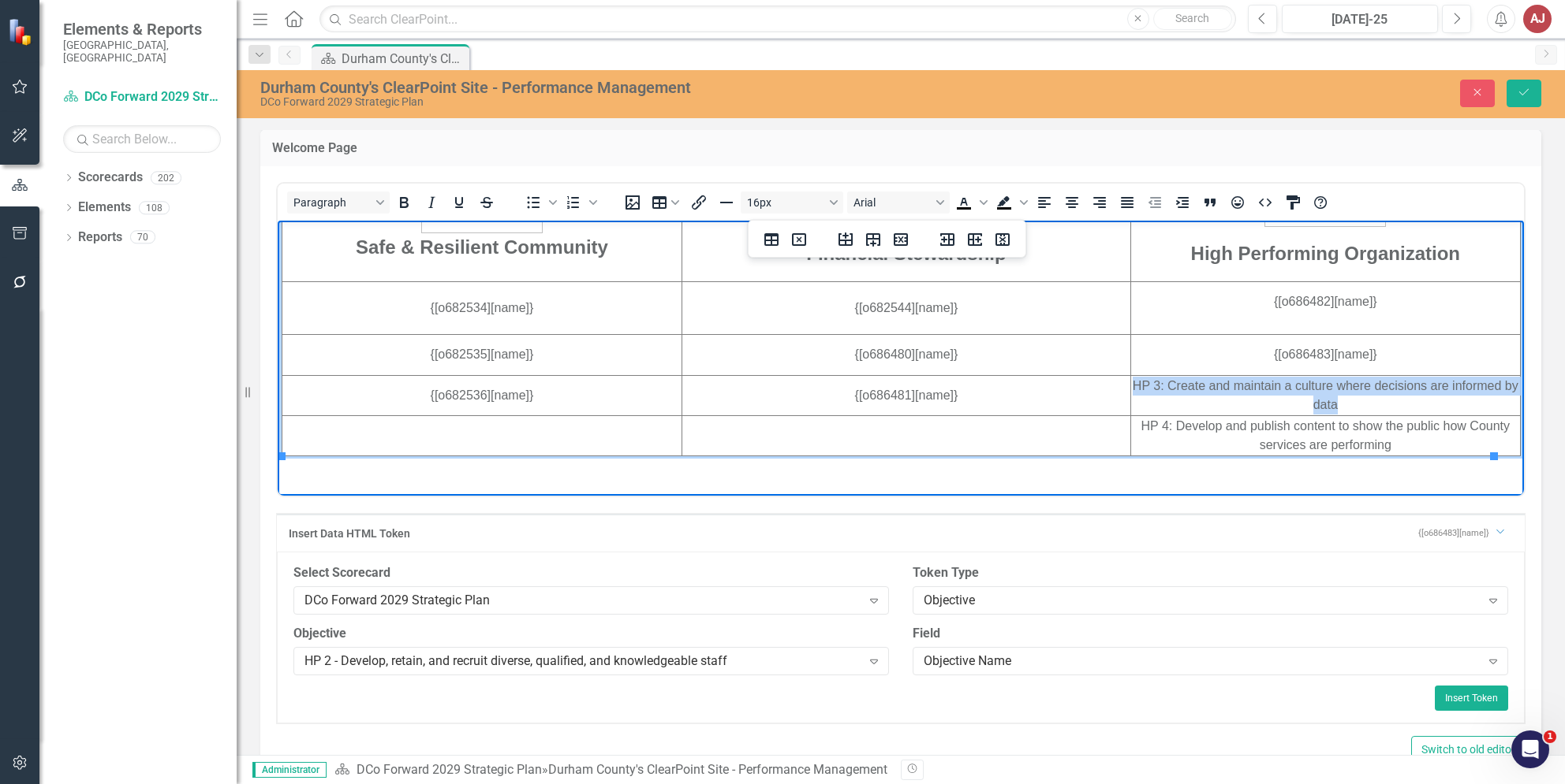
drag, startPoint x: 1119, startPoint y: 384, endPoint x: 1390, endPoint y: 400, distance: 271.5
click at [1390, 400] on td "HP 3: Create and maintain a culture where decisions are informed by data" at bounding box center [1326, 394] width 389 height 41
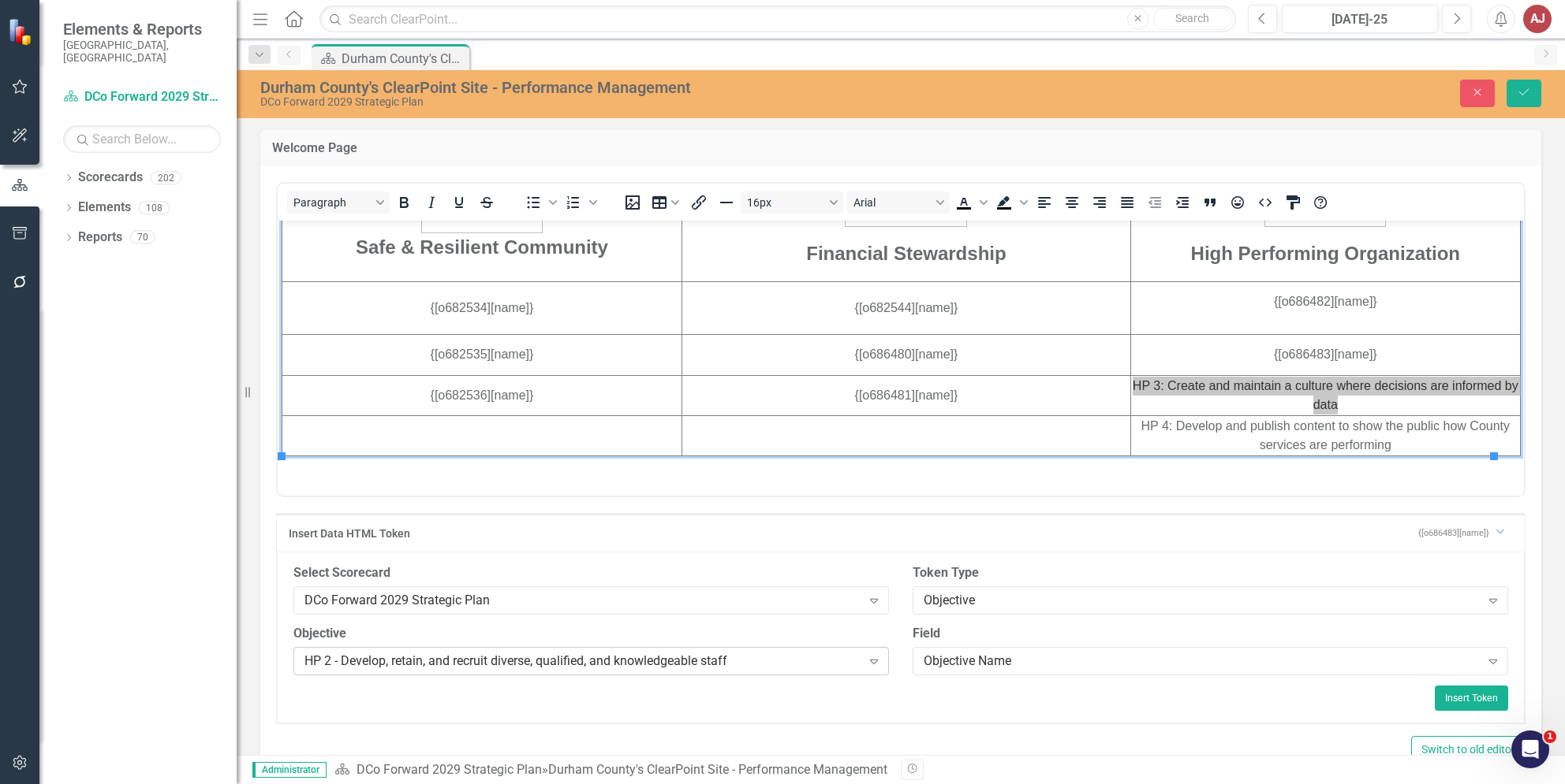
click at [871, 665] on icon "Expand" at bounding box center [874, 661] width 16 height 13
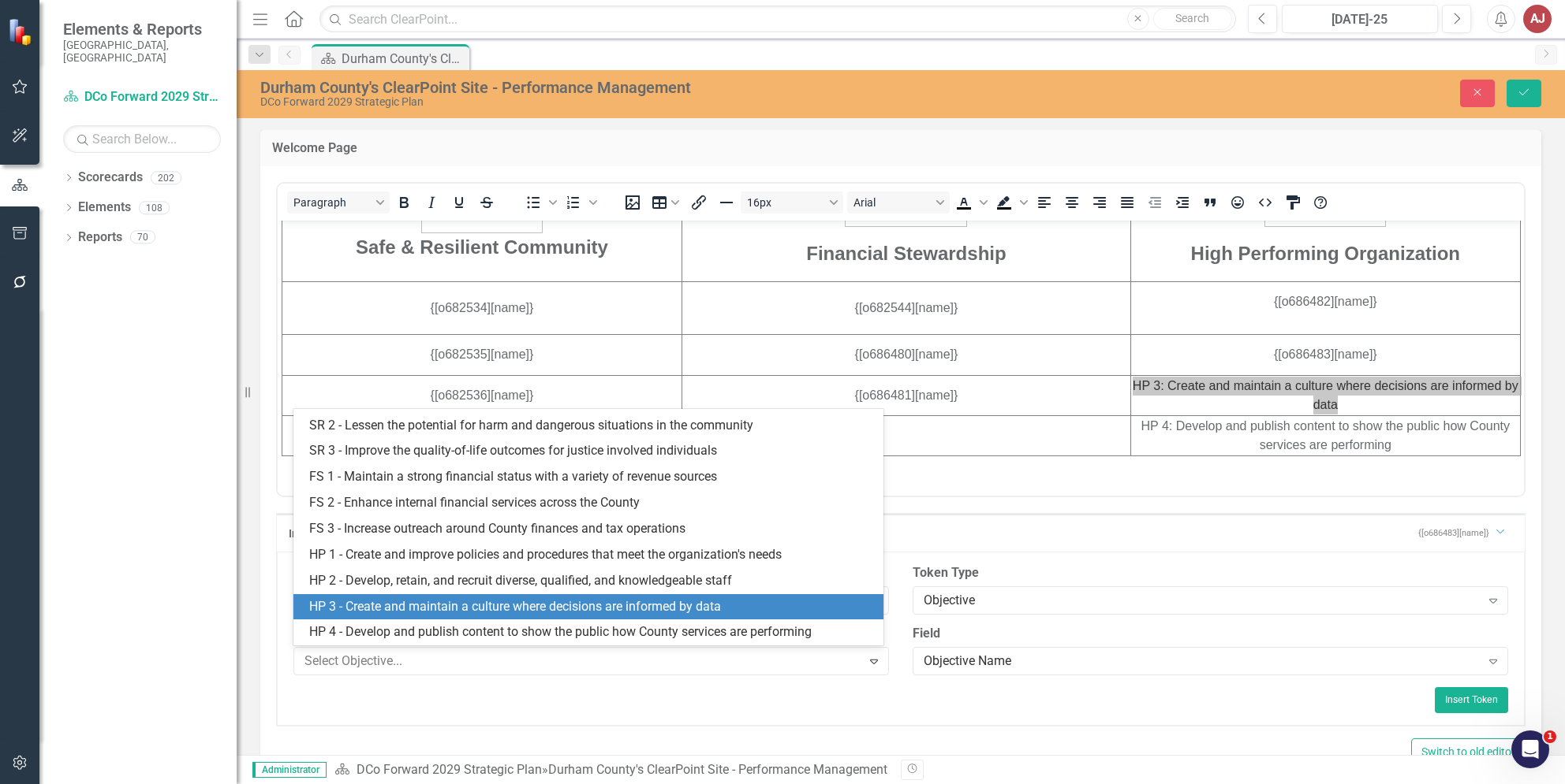
click at [560, 594] on div "HP 3 - Create and maintain a culture where decisions are informed by data" at bounding box center [587, 607] width 589 height 26
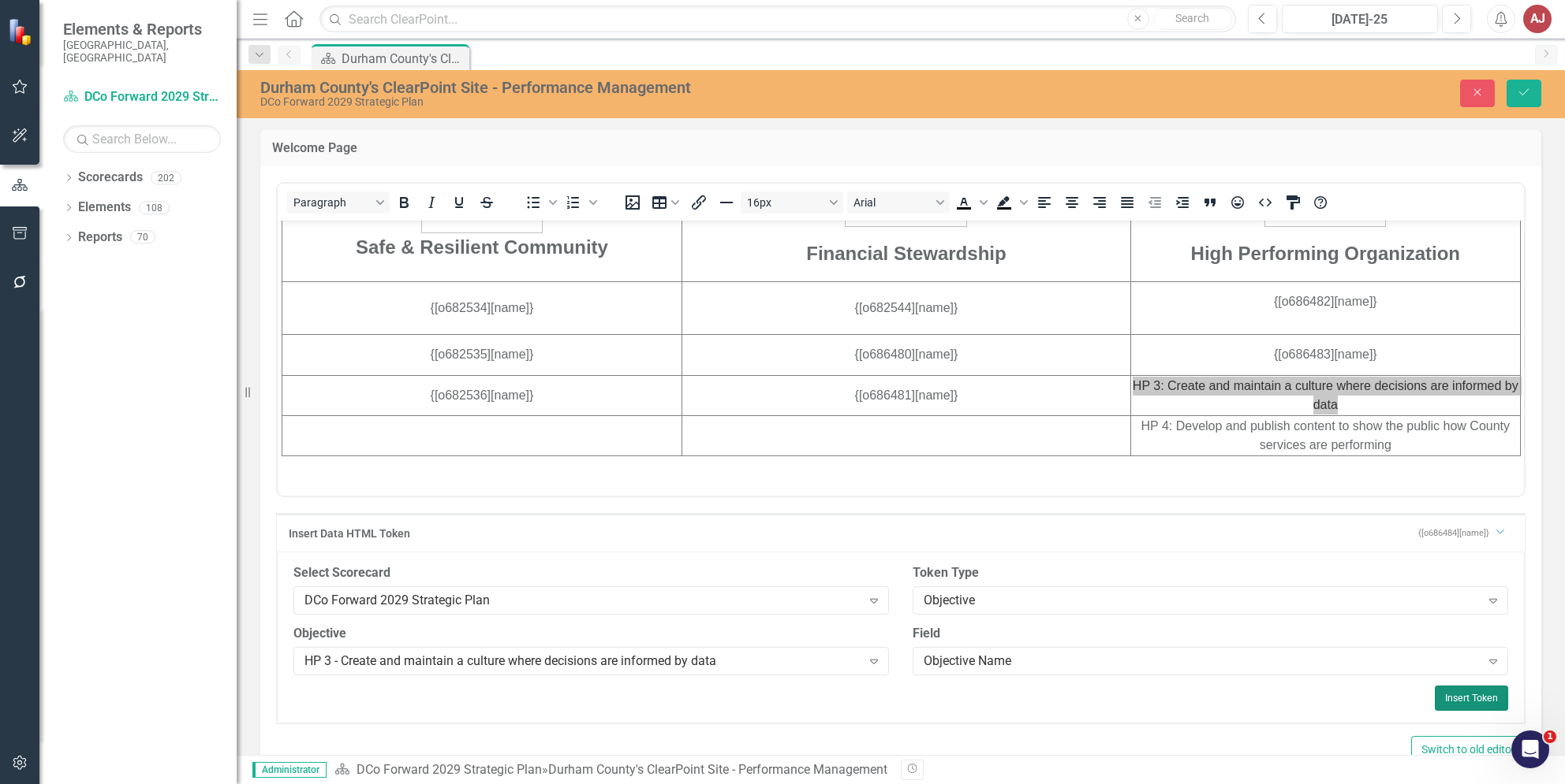
click at [1448, 696] on button "Insert Token" at bounding box center [1472, 698] width 73 height 25
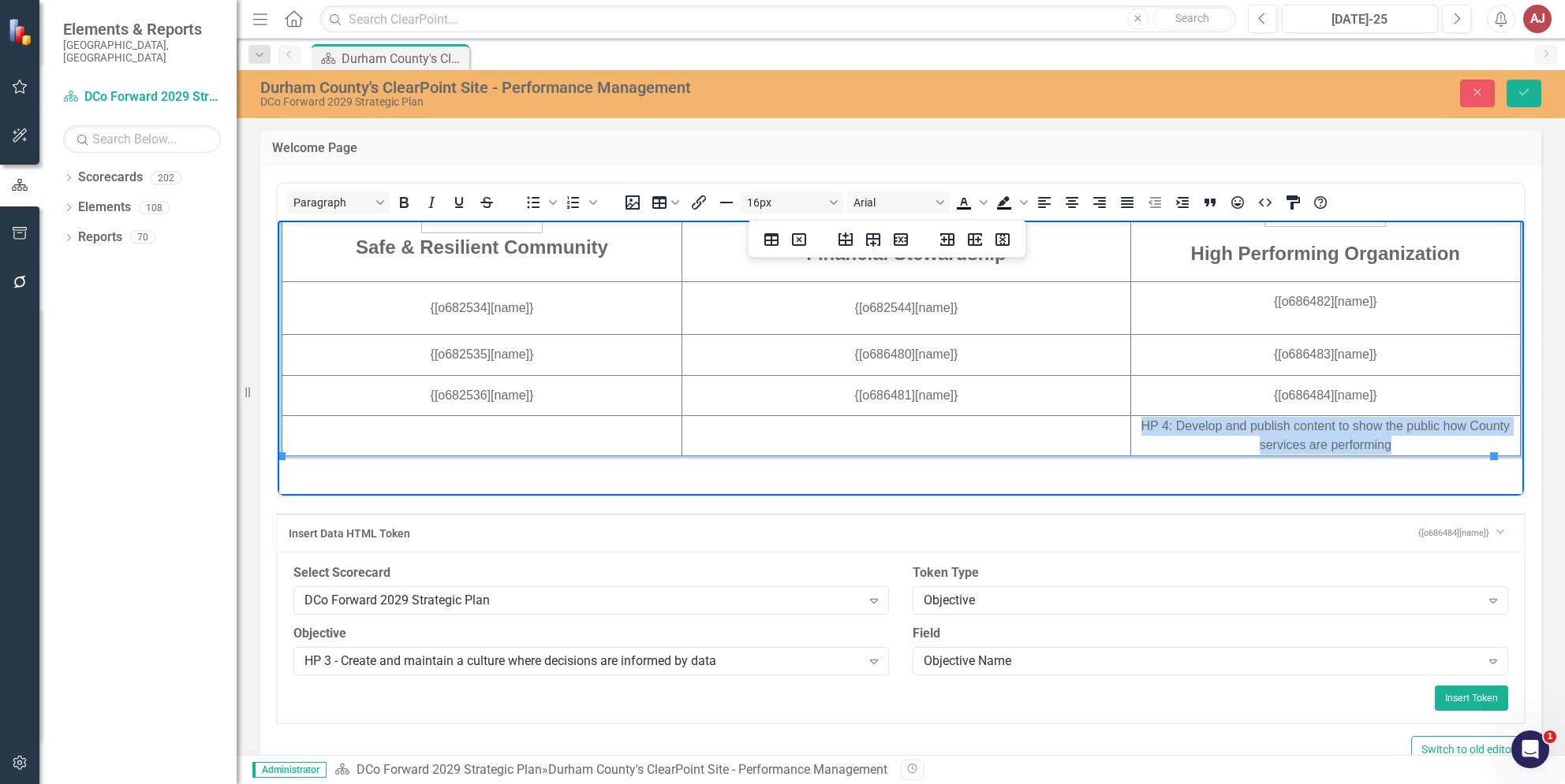
drag, startPoint x: 1386, startPoint y: 441, endPoint x: 1121, endPoint y: 431, distance: 265.2
click at [1131, 431] on td "HP 4: Develop and publish content to show the public how County services are pe…" at bounding box center [1326, 435] width 389 height 41
click at [841, 666] on div "HP 3 - Create and maintain a culture where decisions are informed by data" at bounding box center [583, 661] width 557 height 18
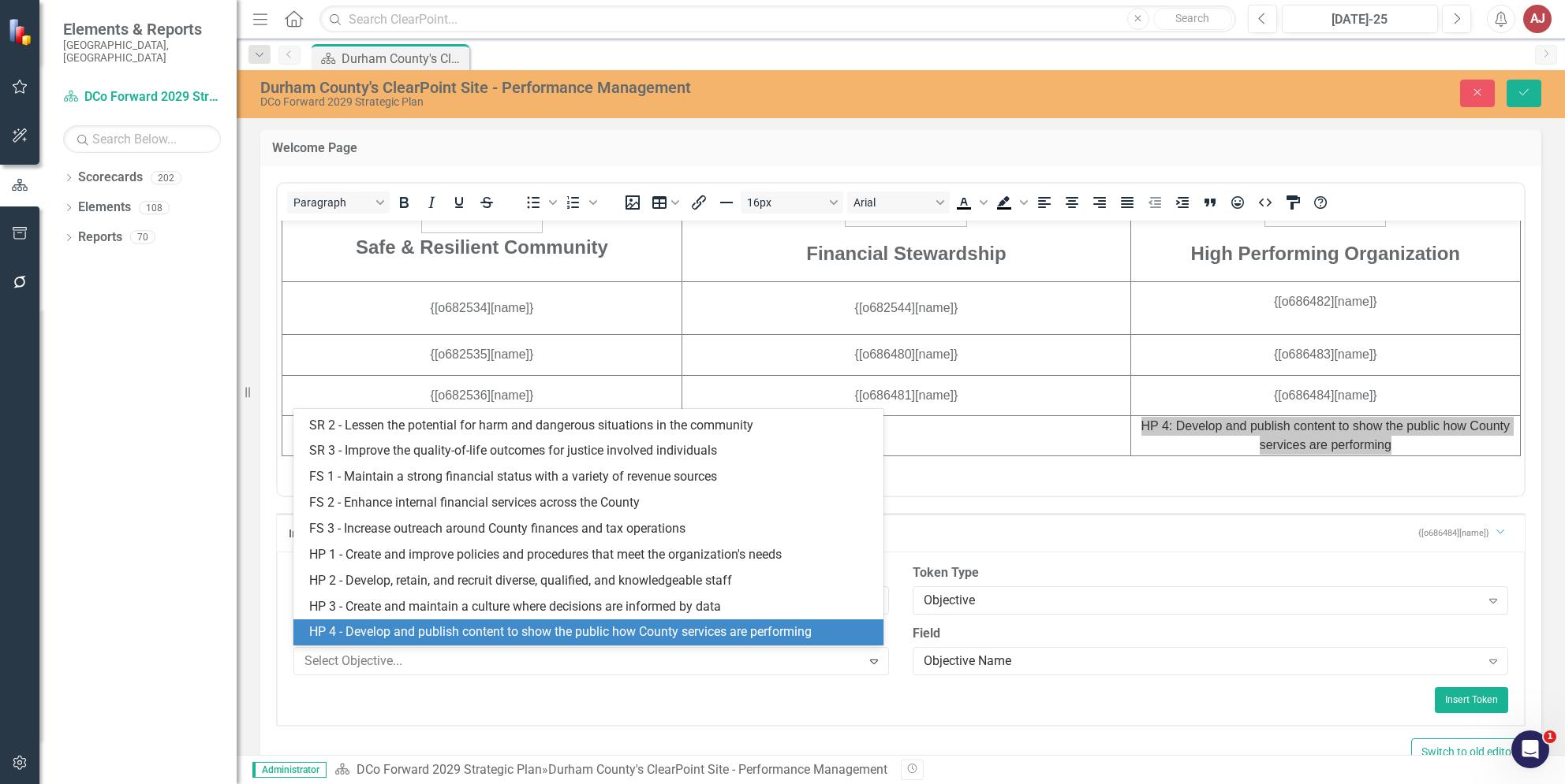
click at [586, 620] on div "HP 4 - Develop and publish content to show the public how County services are p…" at bounding box center [587, 632] width 589 height 26
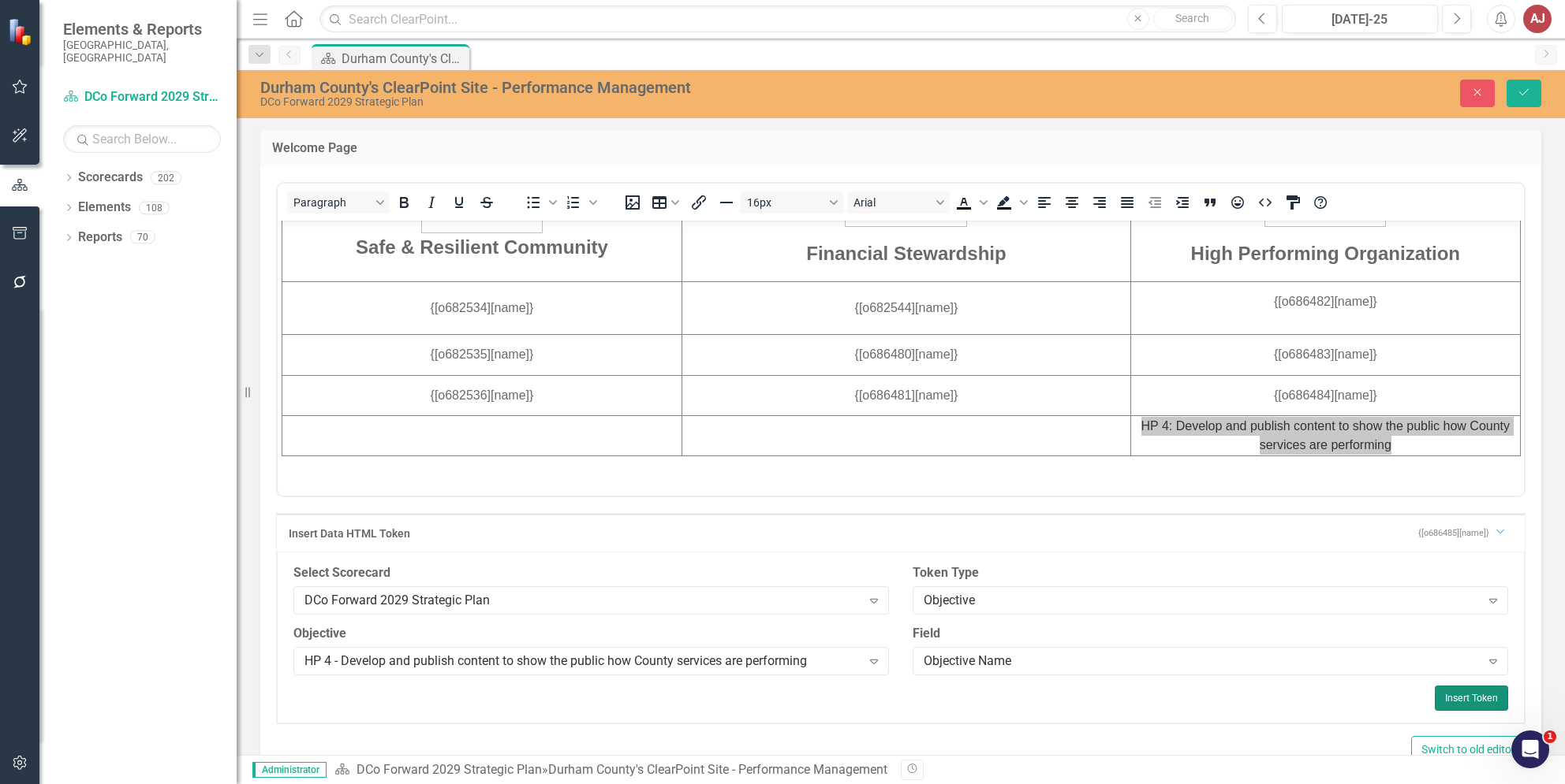
click at [1478, 696] on button "Insert Token" at bounding box center [1472, 698] width 73 height 25
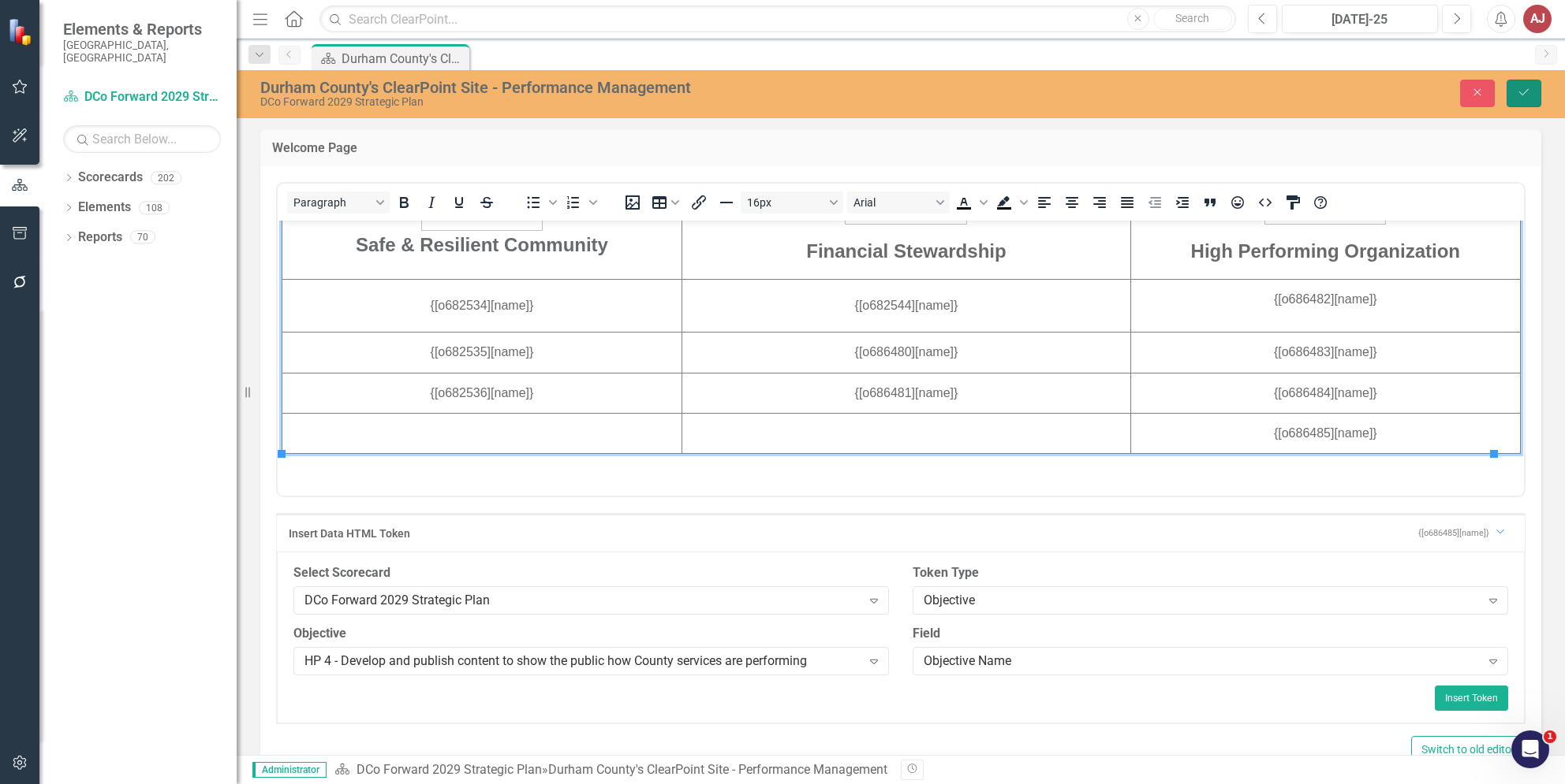
scroll to position [979, 0]
click at [1527, 97] on icon "Save" at bounding box center [1523, 91] width 14 height 11
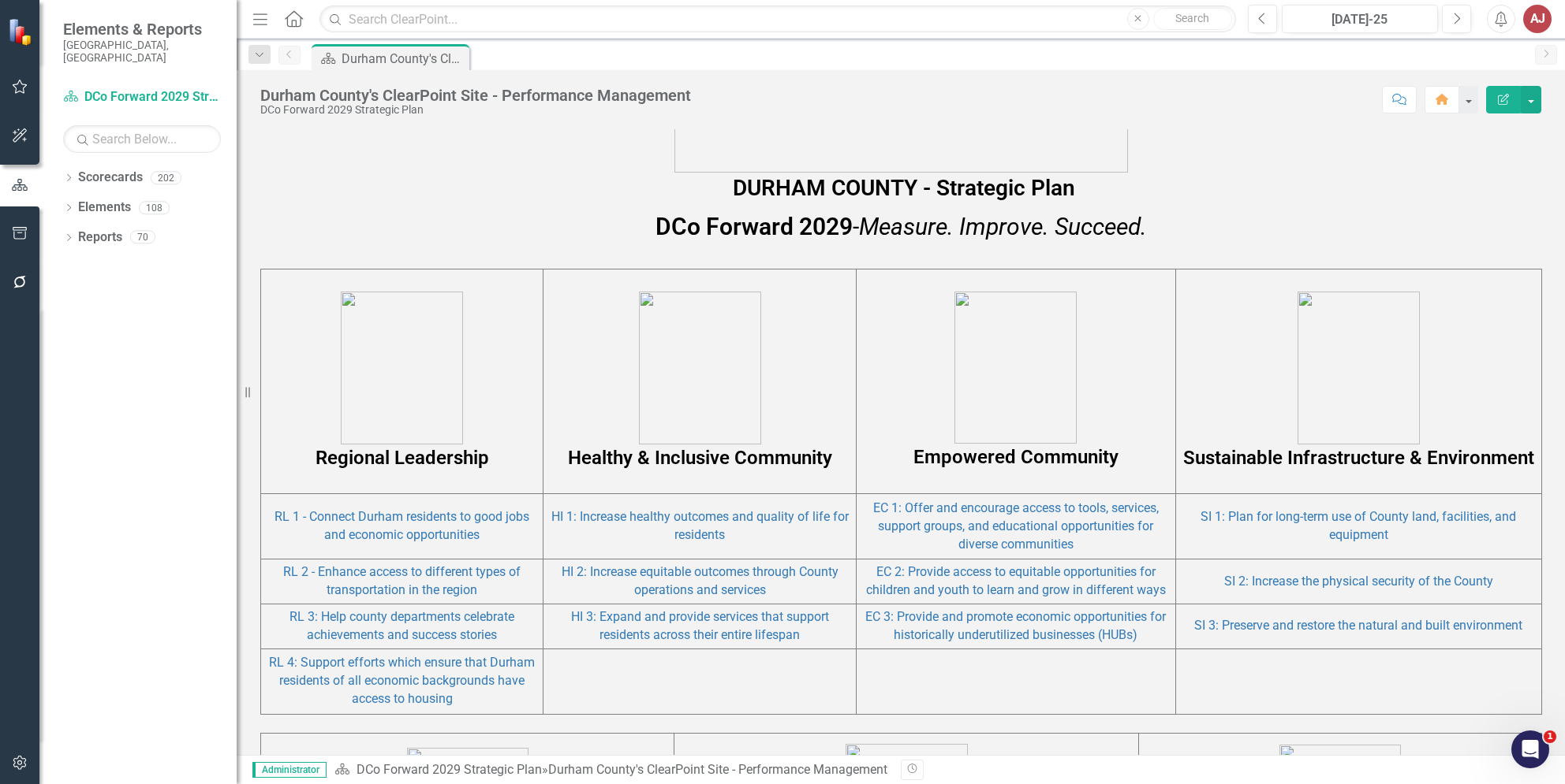
scroll to position [986, 0]
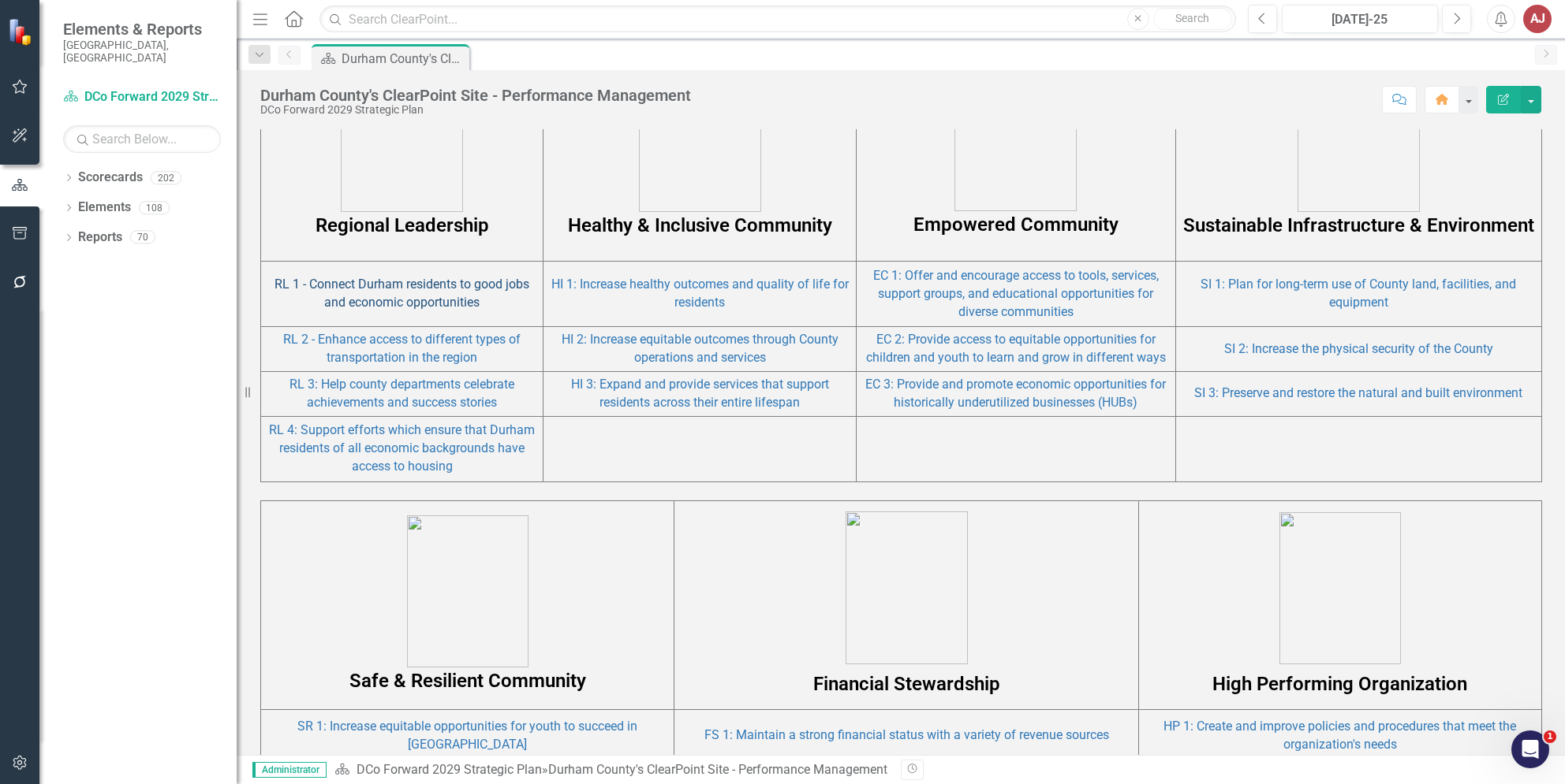
click at [398, 299] on link "RL 1 - Connect Durham residents to good jobs and economic opportunities" at bounding box center [401, 293] width 255 height 33
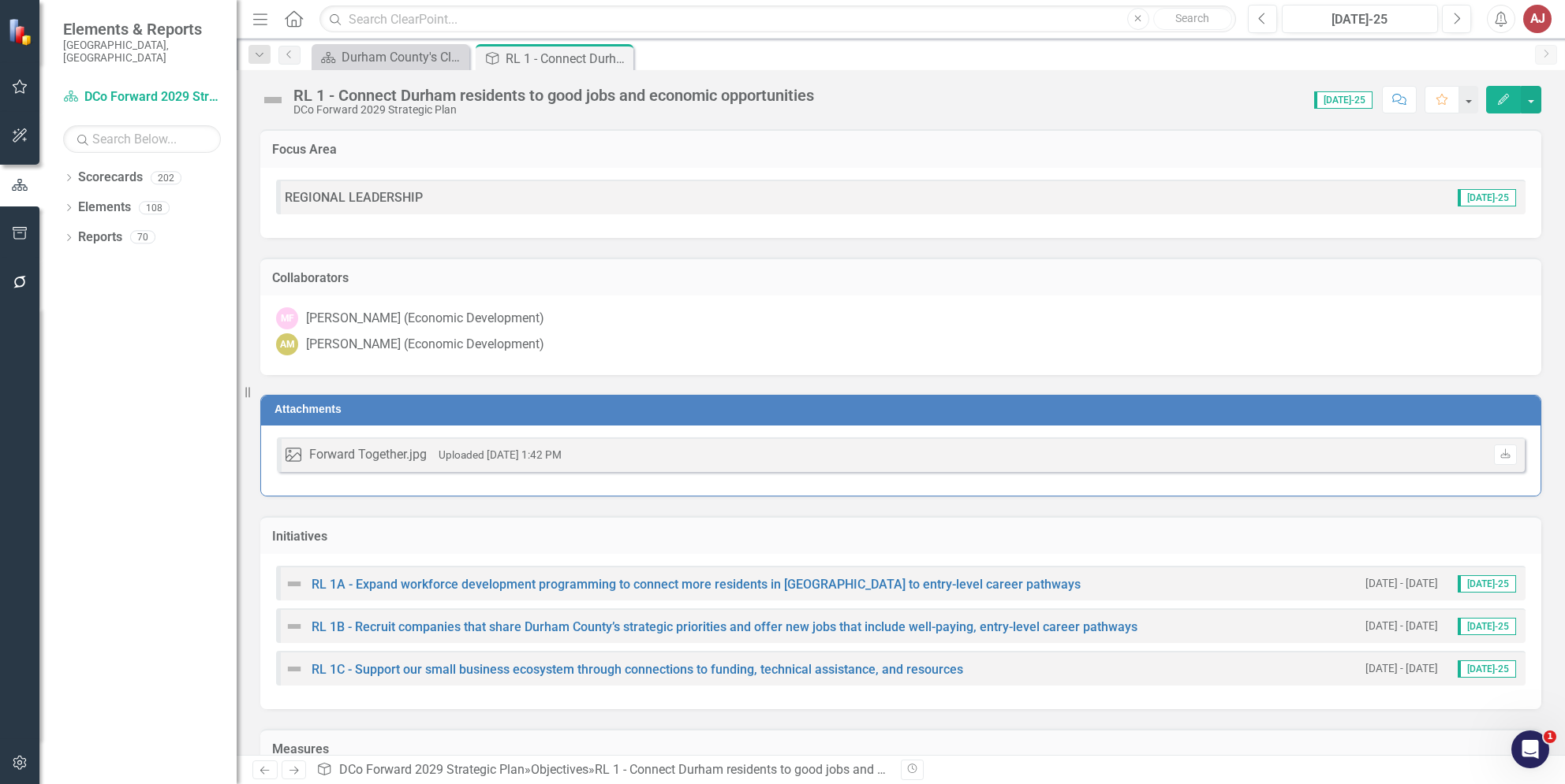
click at [760, 286] on td "Collaborators" at bounding box center [901, 280] width 1257 height 21
click at [917, 286] on td "Collaborators" at bounding box center [901, 280] width 1257 height 21
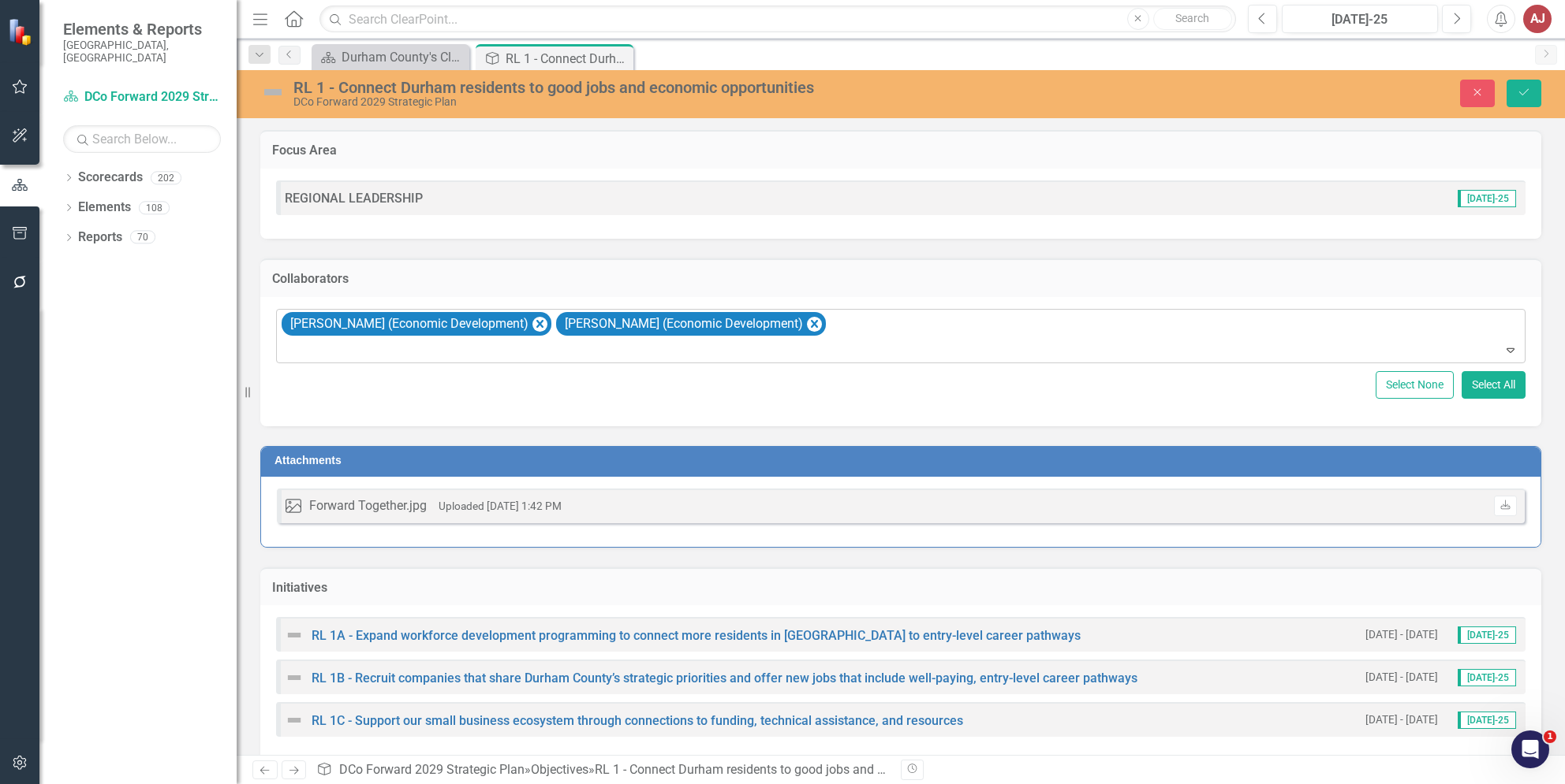
click at [1504, 354] on div "Expand" at bounding box center [1513, 349] width 22 height 25
click at [1524, 262] on div "Collaborators" at bounding box center [901, 278] width 1281 height 39
click at [1480, 97] on icon "Close" at bounding box center [1478, 91] width 14 height 11
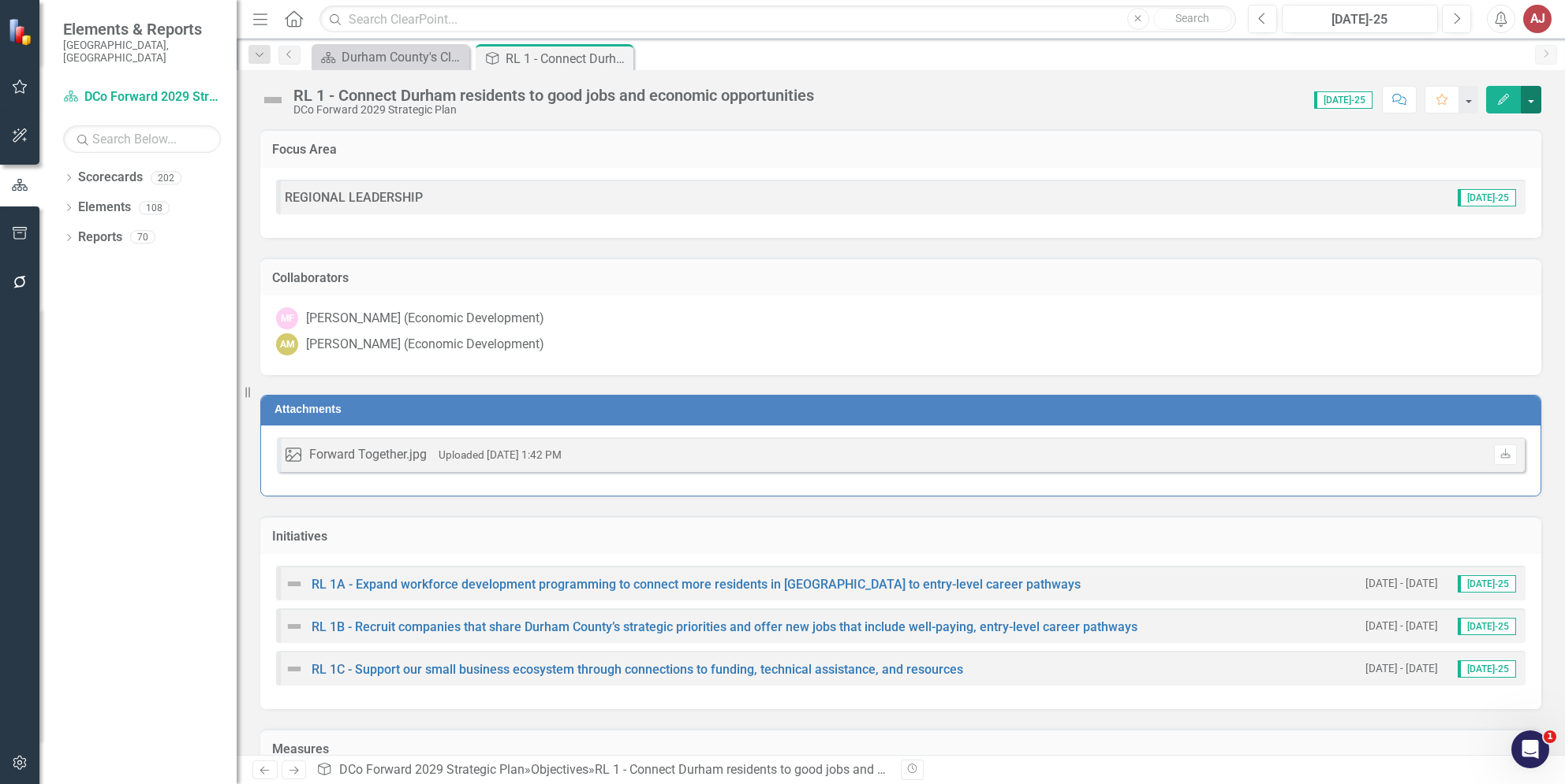
click at [1535, 105] on button "button" at bounding box center [1530, 100] width 21 height 28
click at [1507, 153] on link "Edit Report Edit Layout" at bounding box center [1477, 158] width 128 height 29
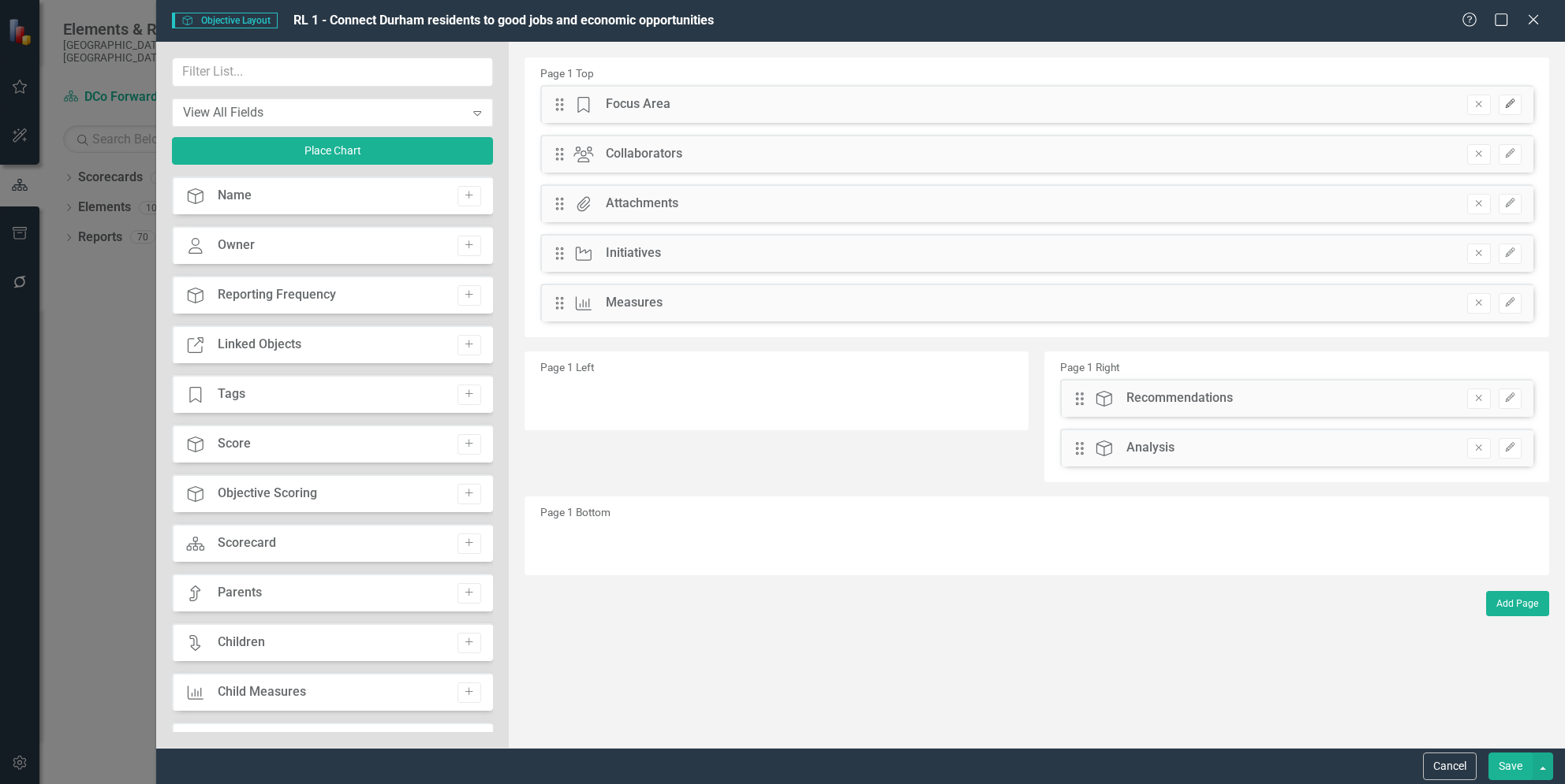
click at [1506, 101] on icon "Edit" at bounding box center [1510, 104] width 12 height 10
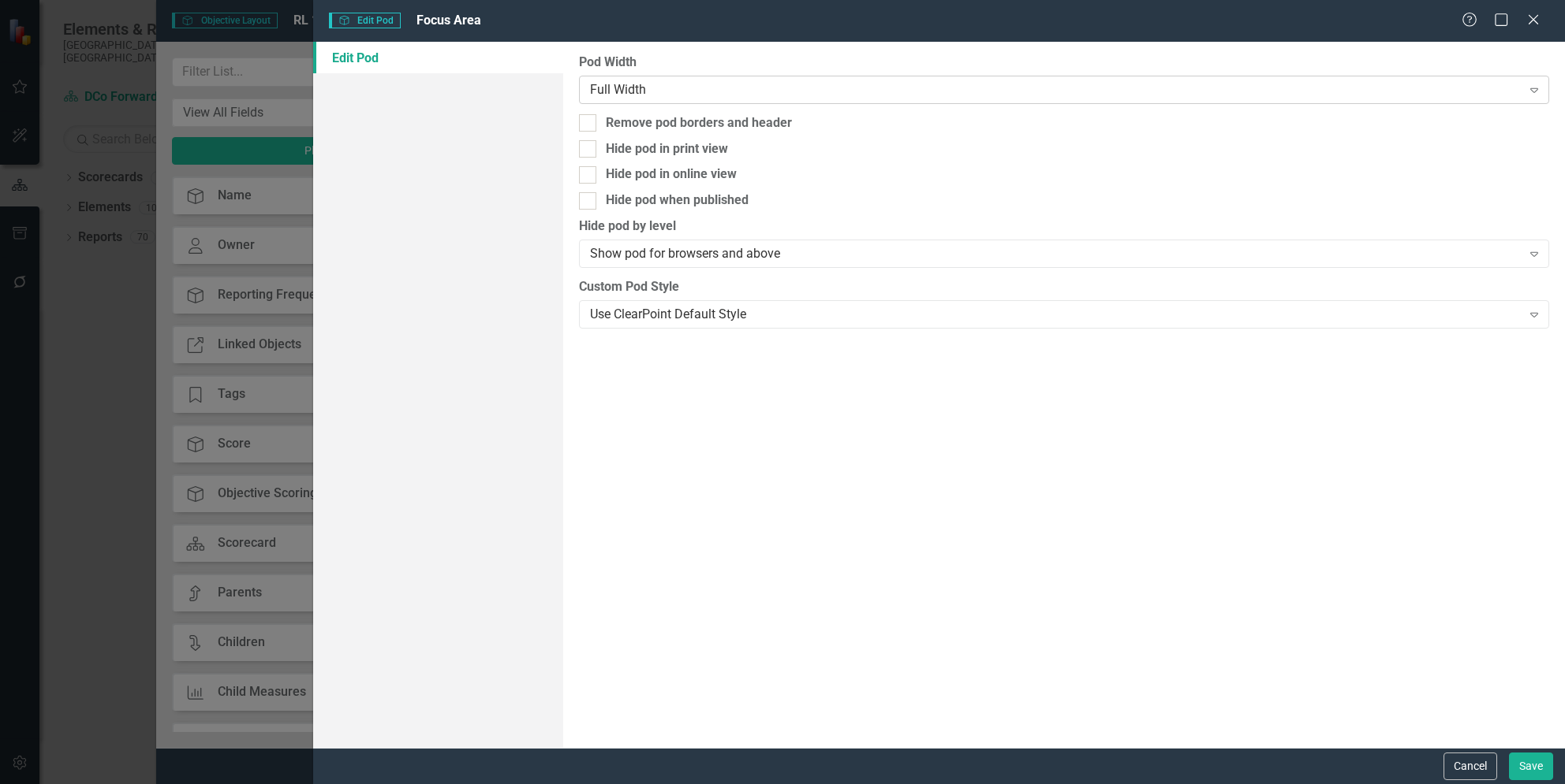
click at [651, 90] on div "Full Width" at bounding box center [1055, 89] width 930 height 18
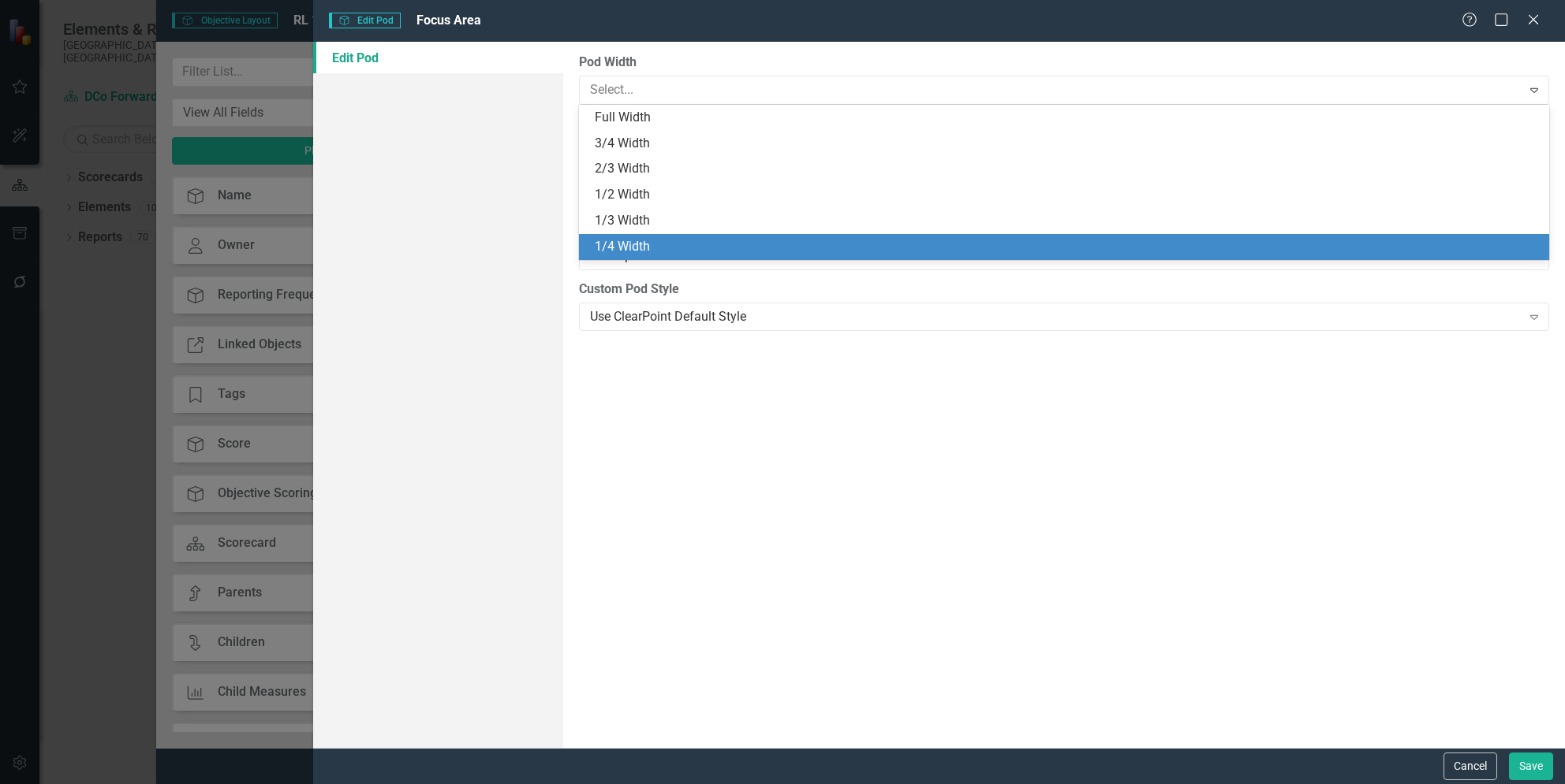
click at [641, 238] on div "1/4 Width" at bounding box center [1067, 247] width 945 height 18
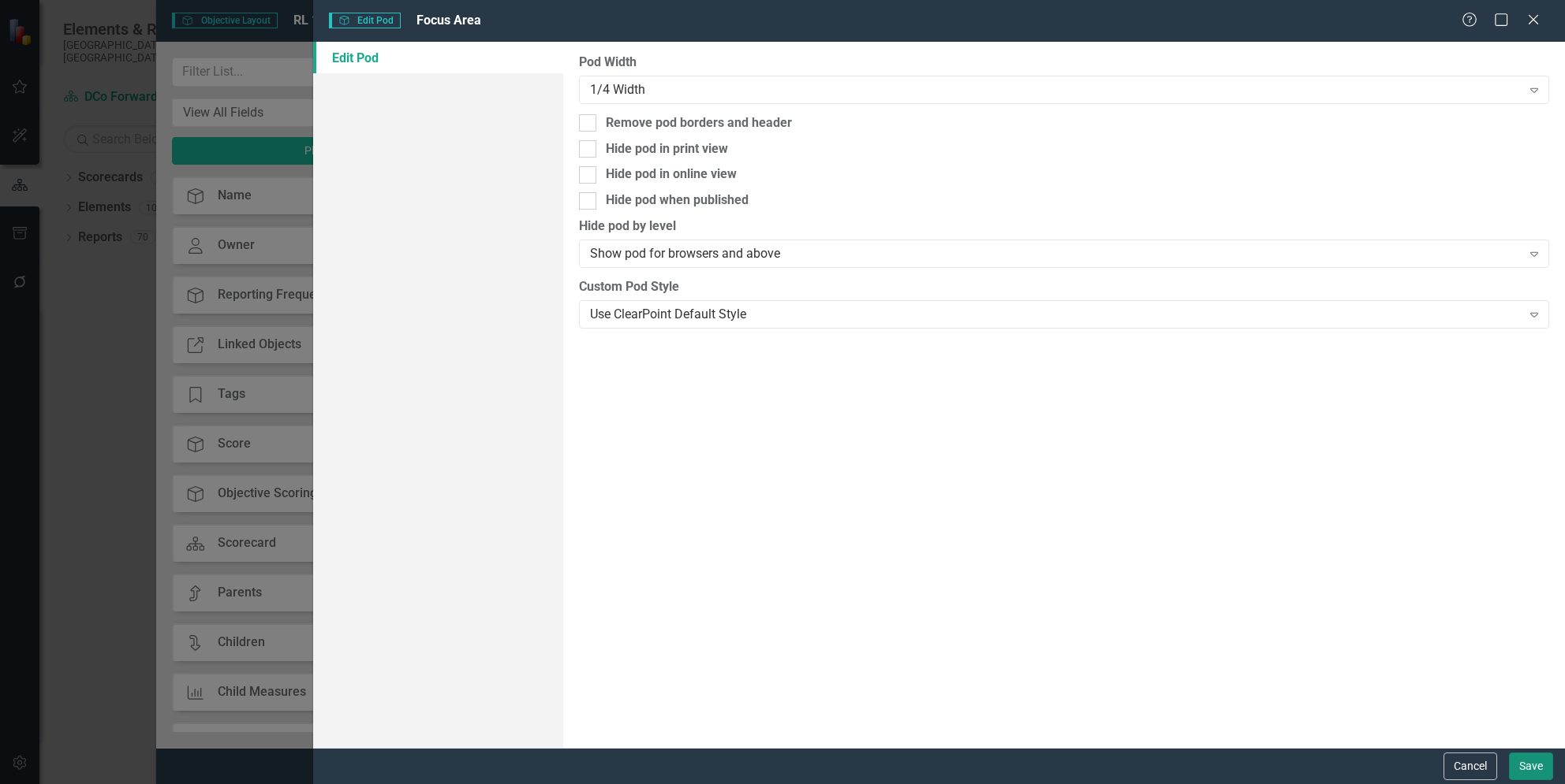
click at [1519, 774] on button "Save" at bounding box center [1530, 767] width 44 height 28
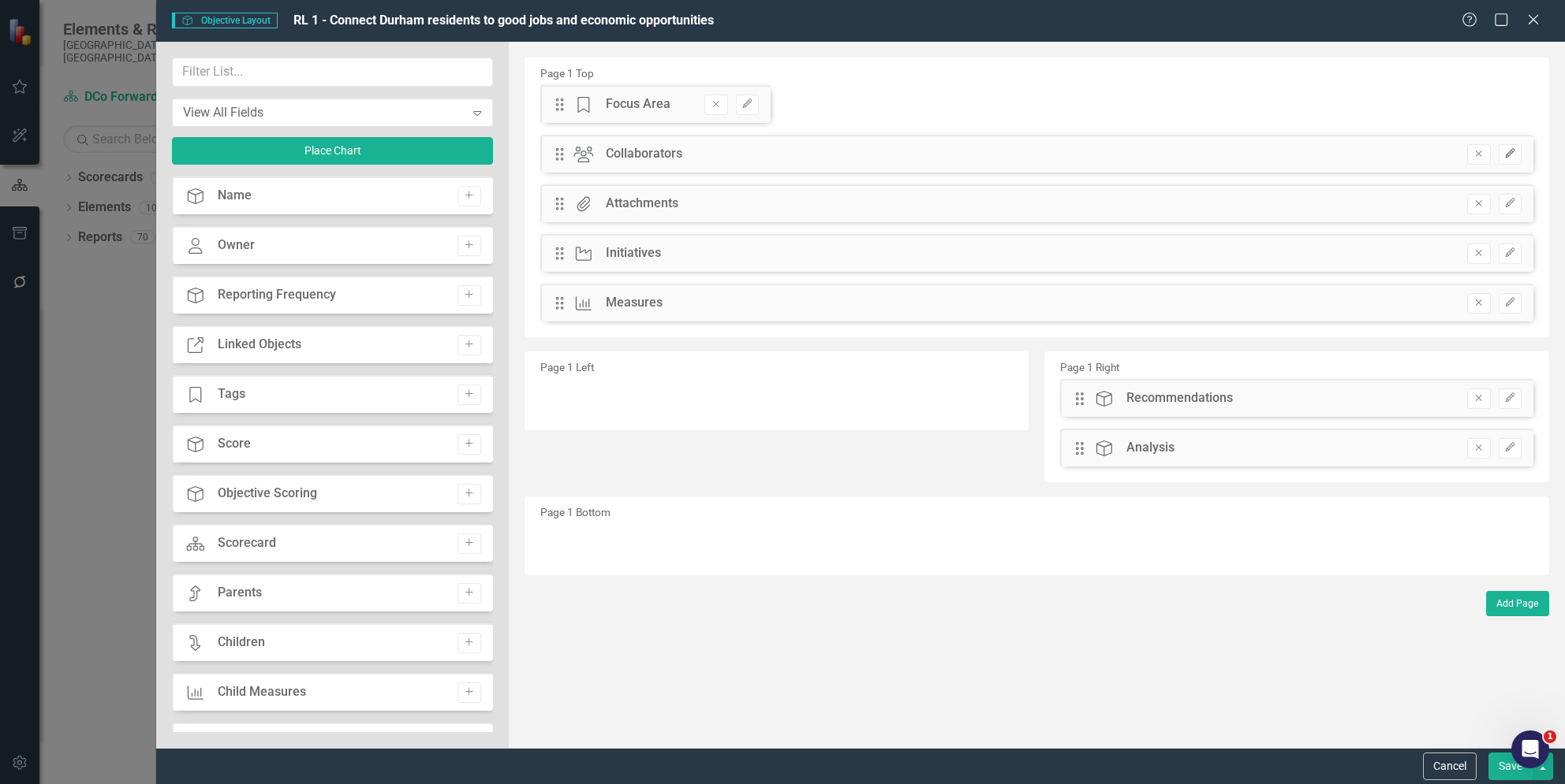
click at [1516, 159] on button "Edit" at bounding box center [1509, 154] width 23 height 21
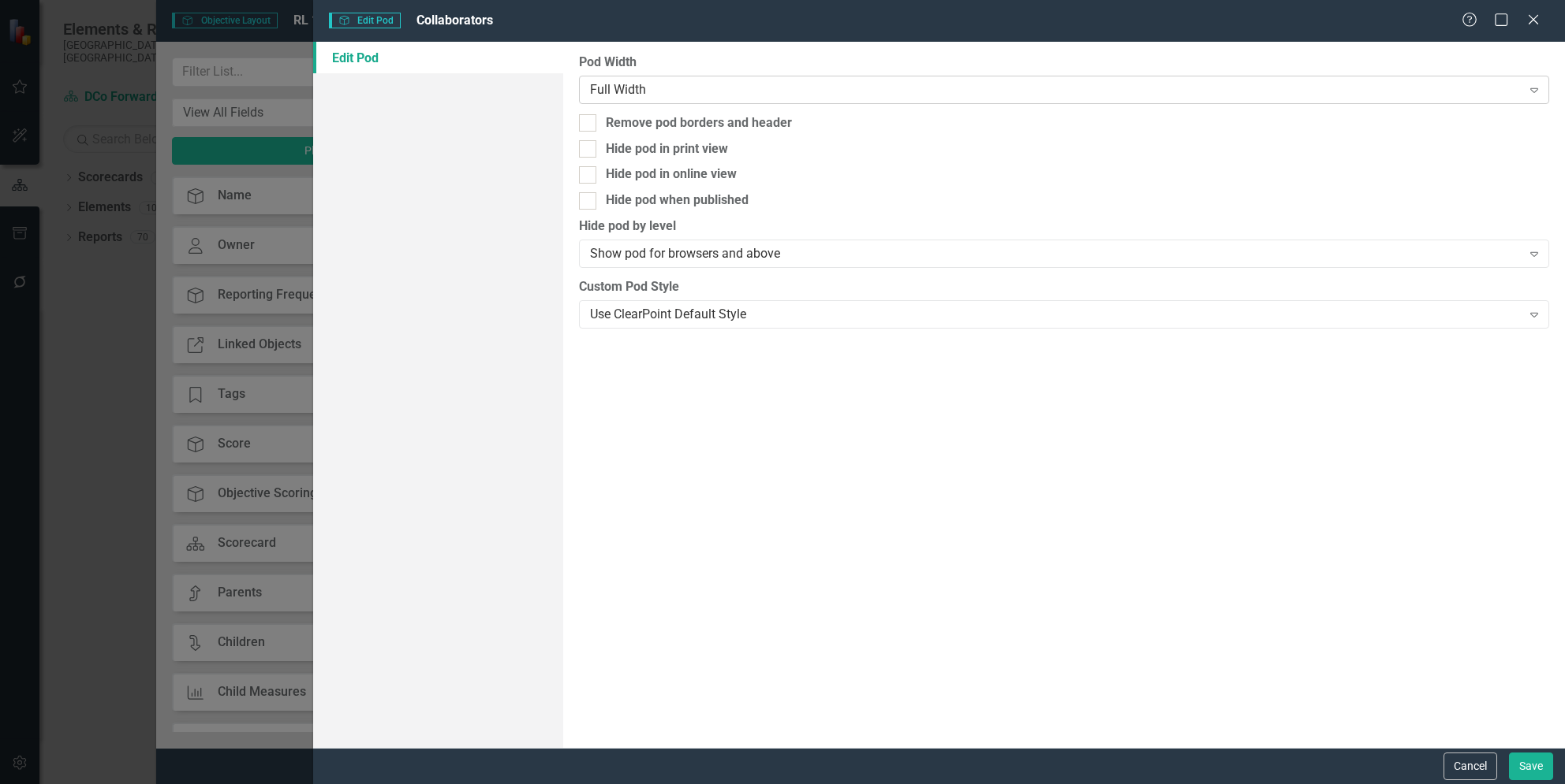
click at [760, 83] on div "Full Width" at bounding box center [1055, 89] width 930 height 18
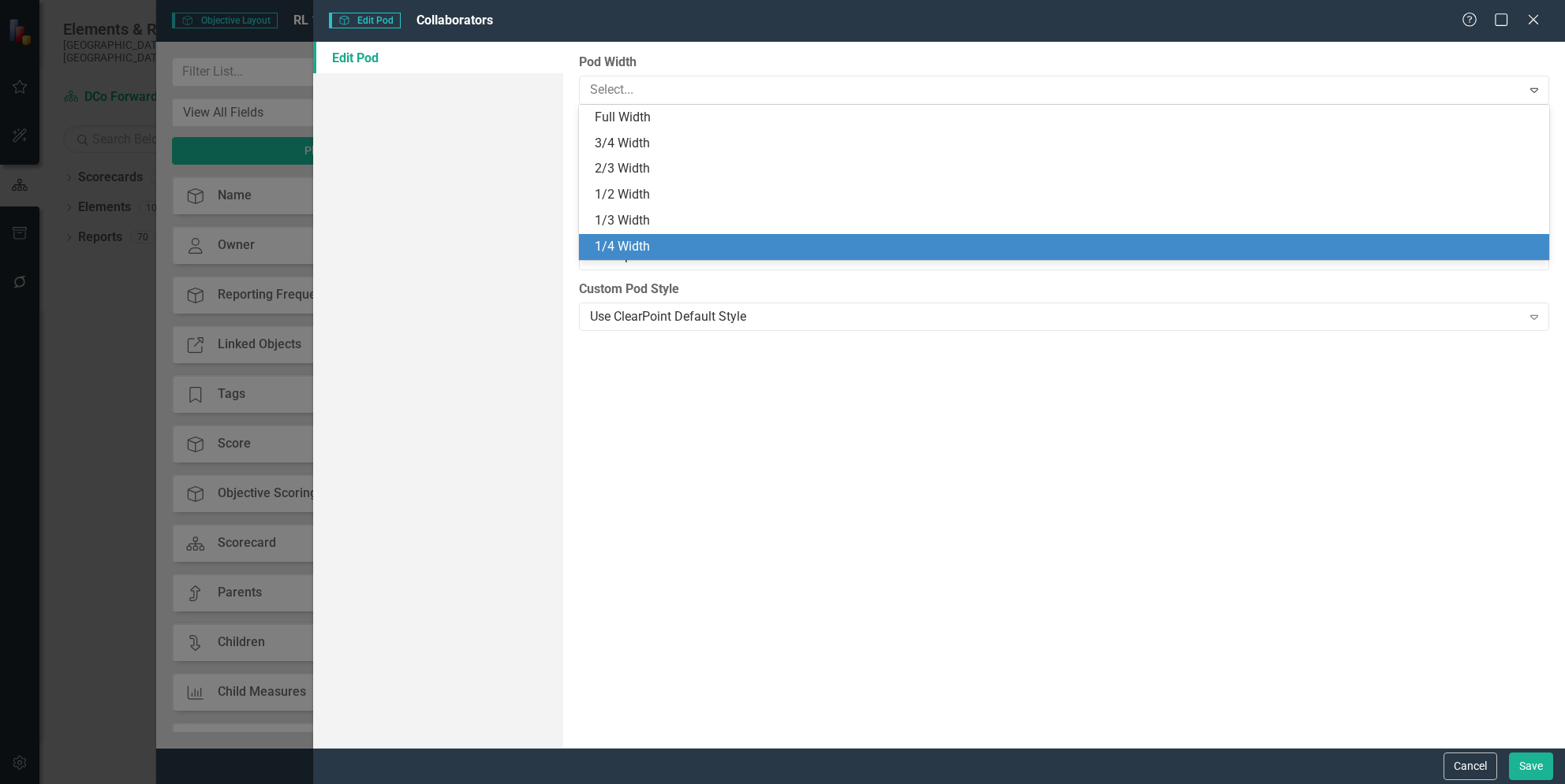
click at [729, 244] on div "1/4 Width" at bounding box center [1067, 247] width 945 height 18
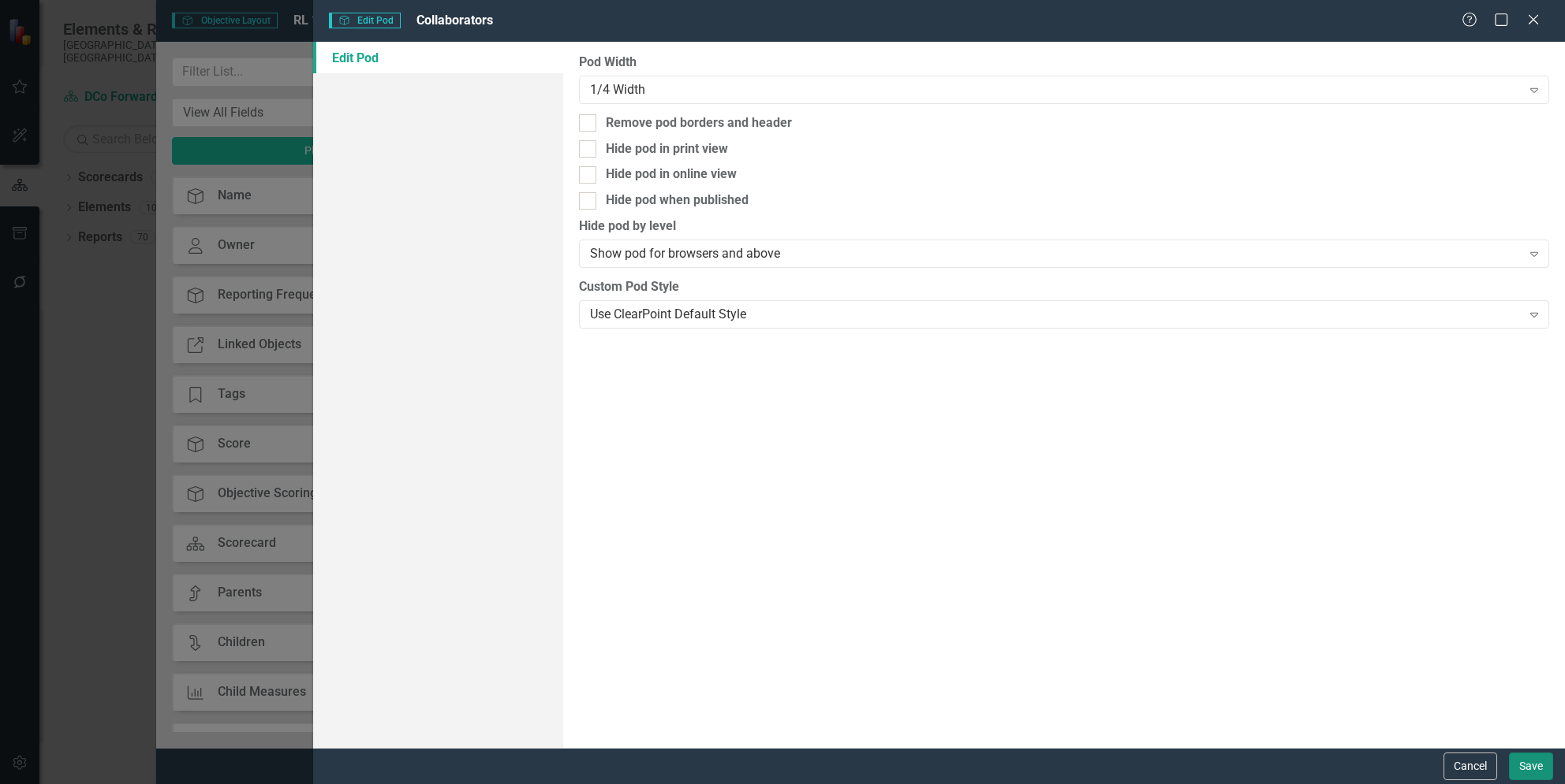
click at [1527, 760] on button "Save" at bounding box center [1530, 767] width 44 height 28
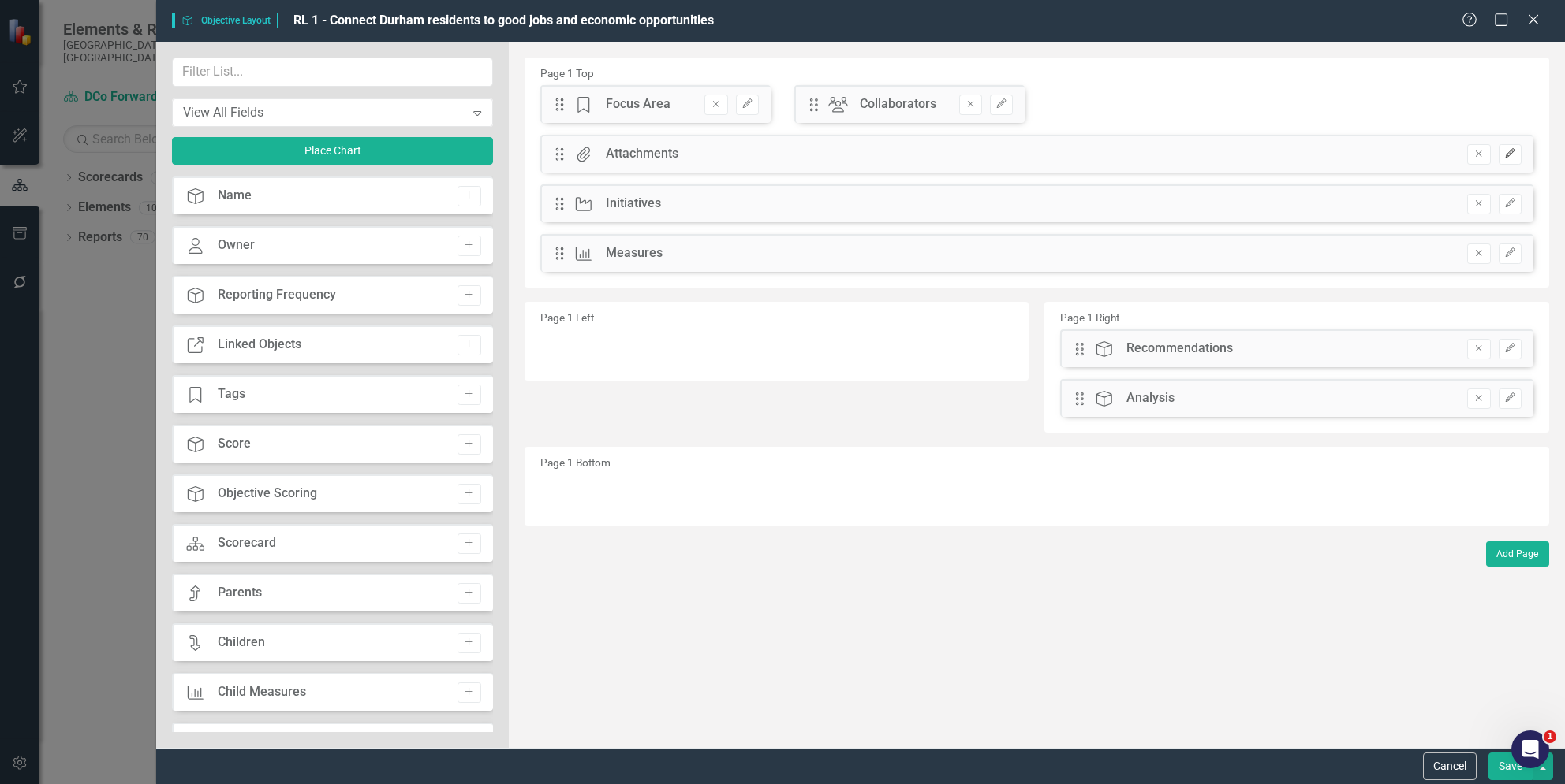
click at [1516, 154] on button "Edit" at bounding box center [1509, 154] width 23 height 21
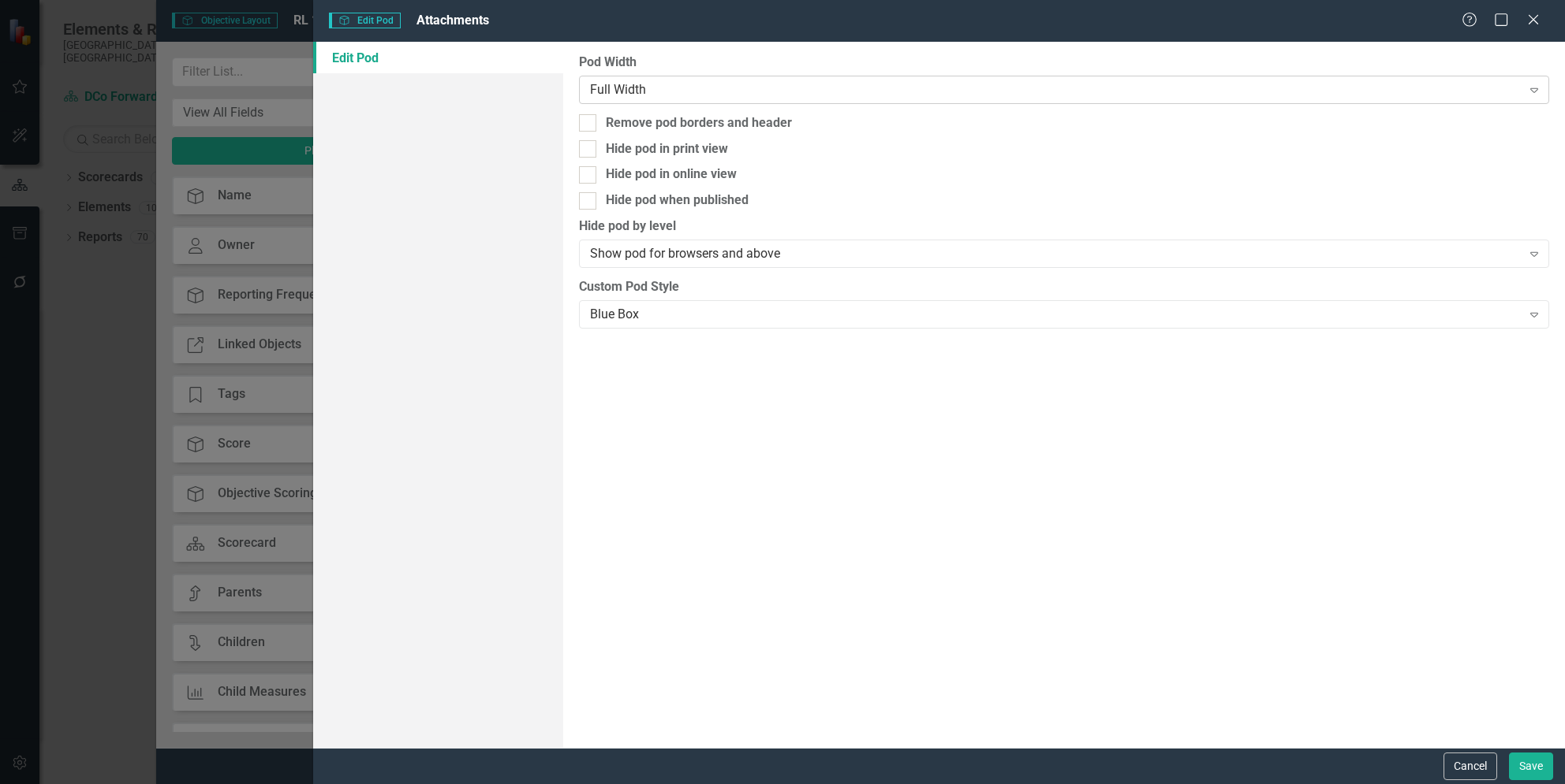
click at [630, 87] on div "Full Width" at bounding box center [1055, 89] width 930 height 18
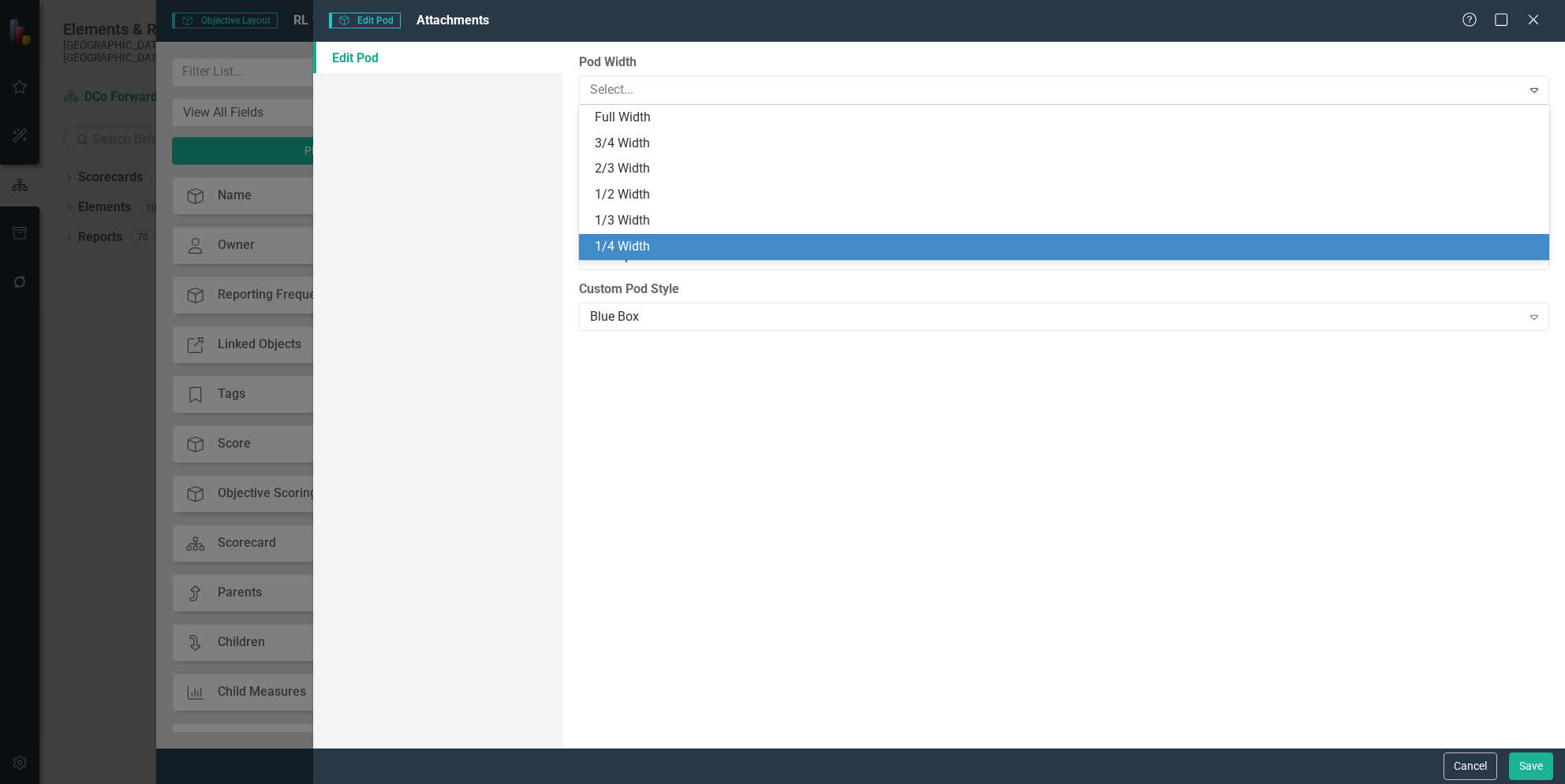
click at [624, 240] on div "1/4 Width" at bounding box center [1067, 247] width 945 height 18
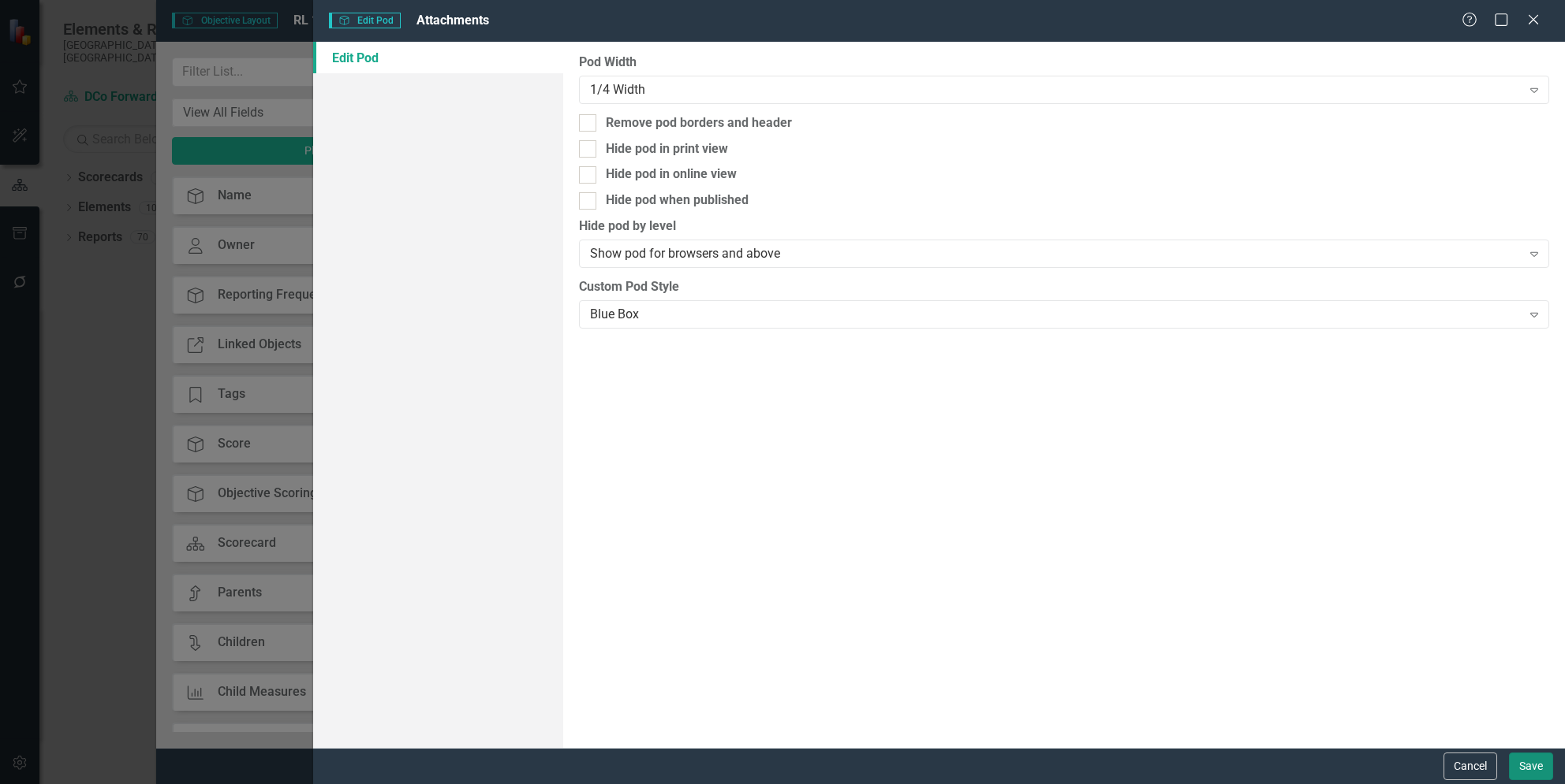
click at [1523, 765] on button "Save" at bounding box center [1530, 767] width 44 height 28
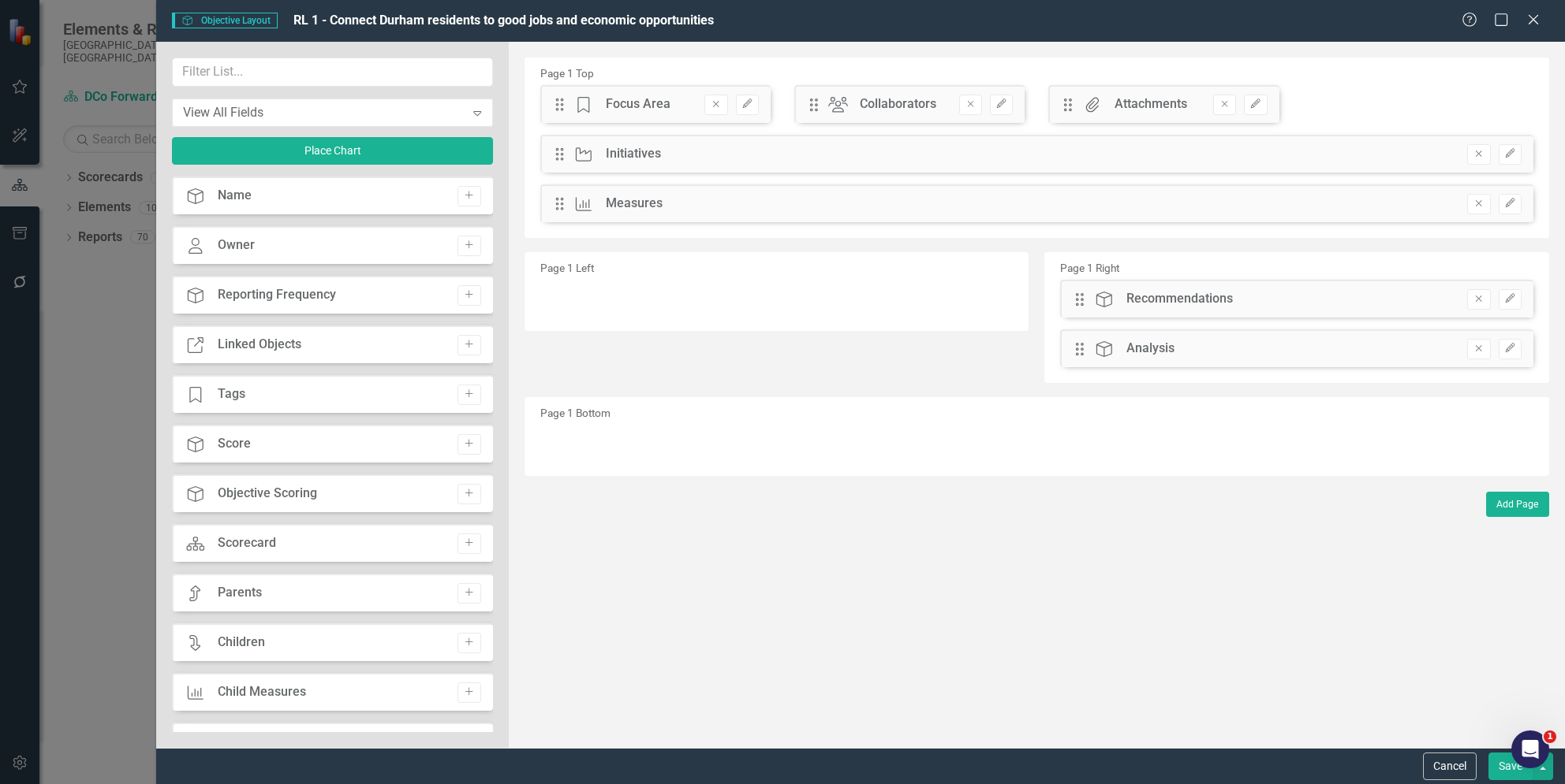
click at [1507, 766] on button "Save" at bounding box center [1510, 767] width 44 height 28
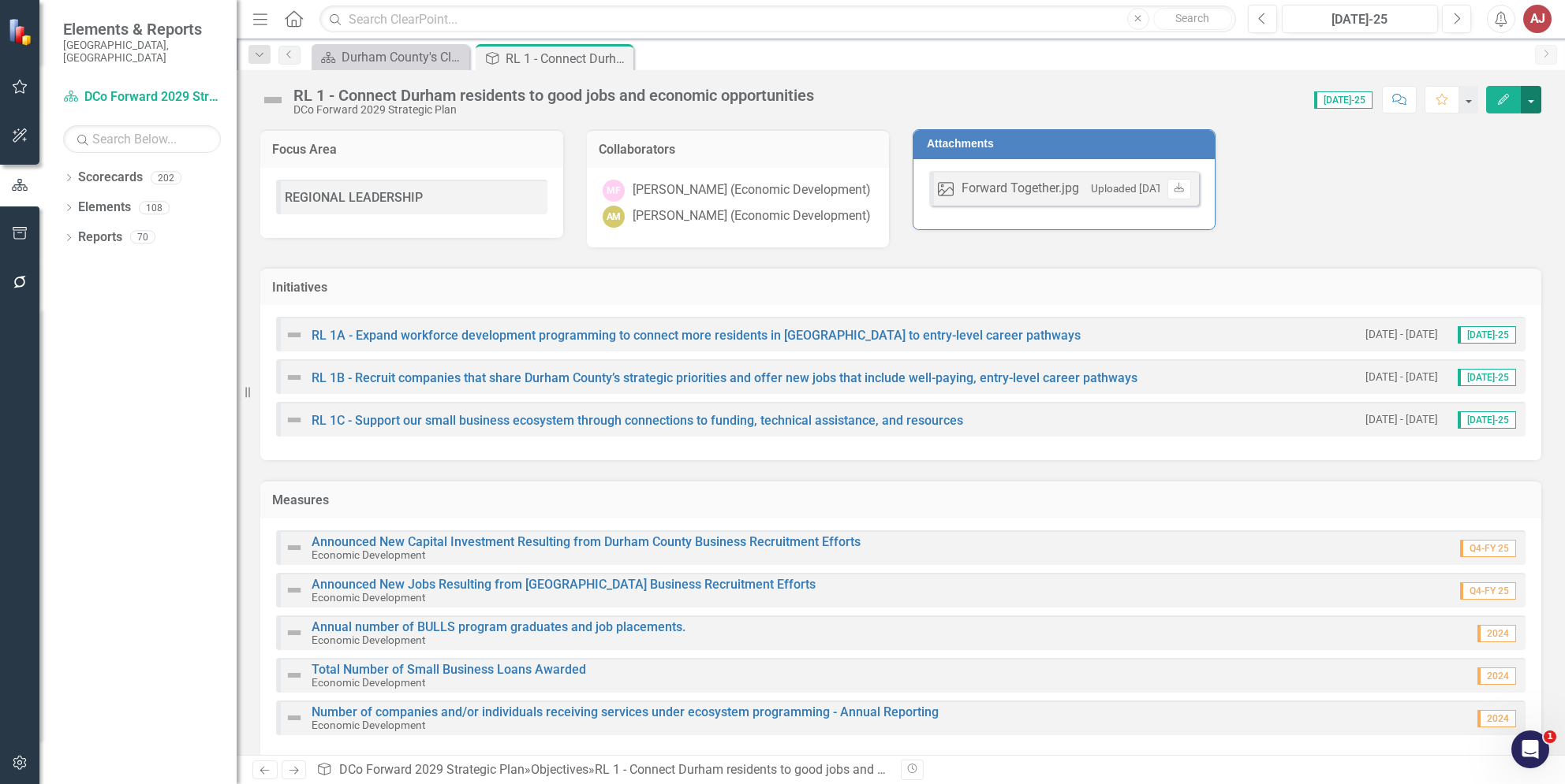
click at [1535, 89] on button "button" at bounding box center [1530, 100] width 21 height 28
click at [1472, 165] on link "Edit Report Edit Layout" at bounding box center [1477, 158] width 128 height 29
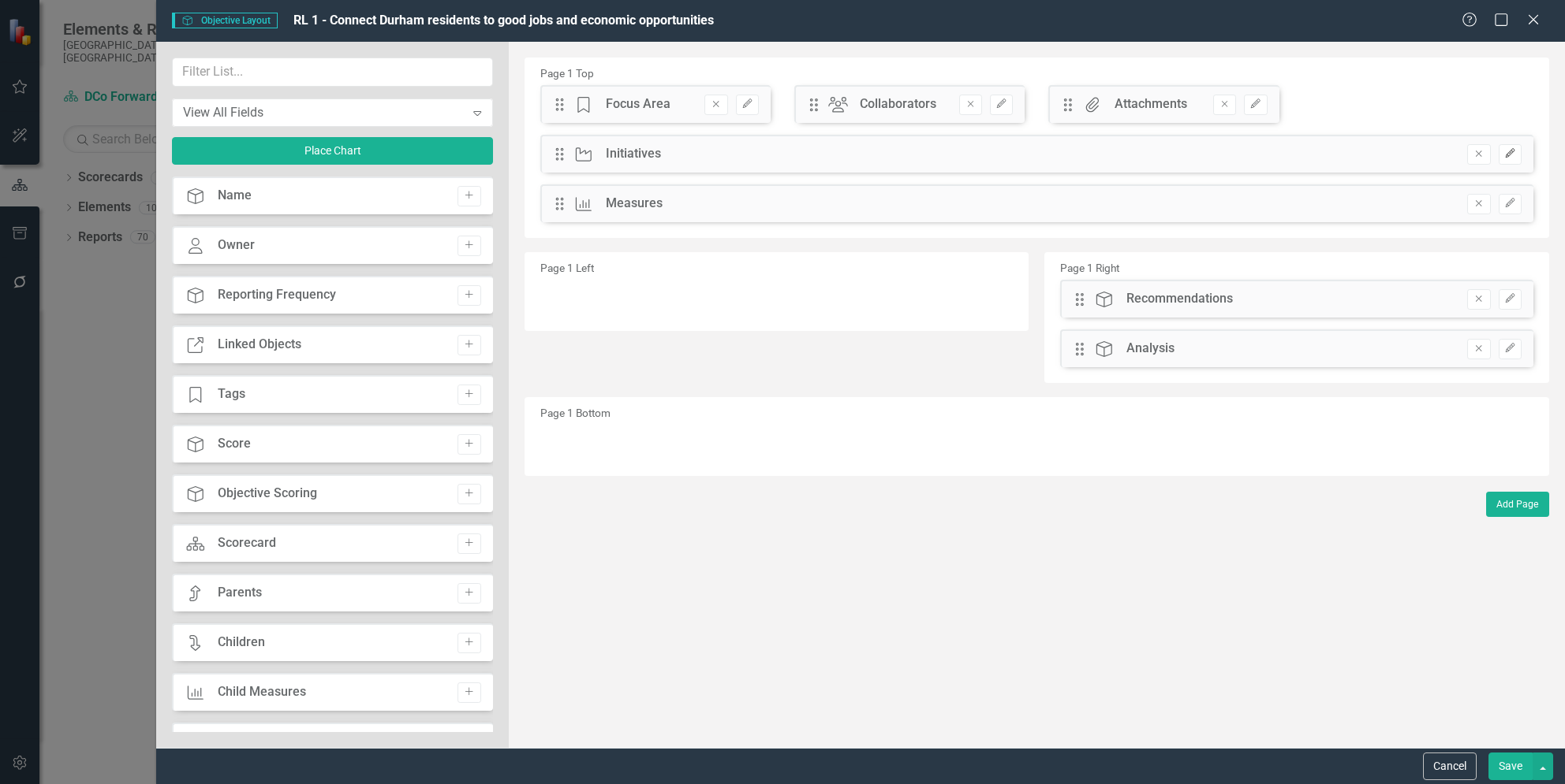
click at [1511, 159] on button "Edit" at bounding box center [1509, 154] width 23 height 21
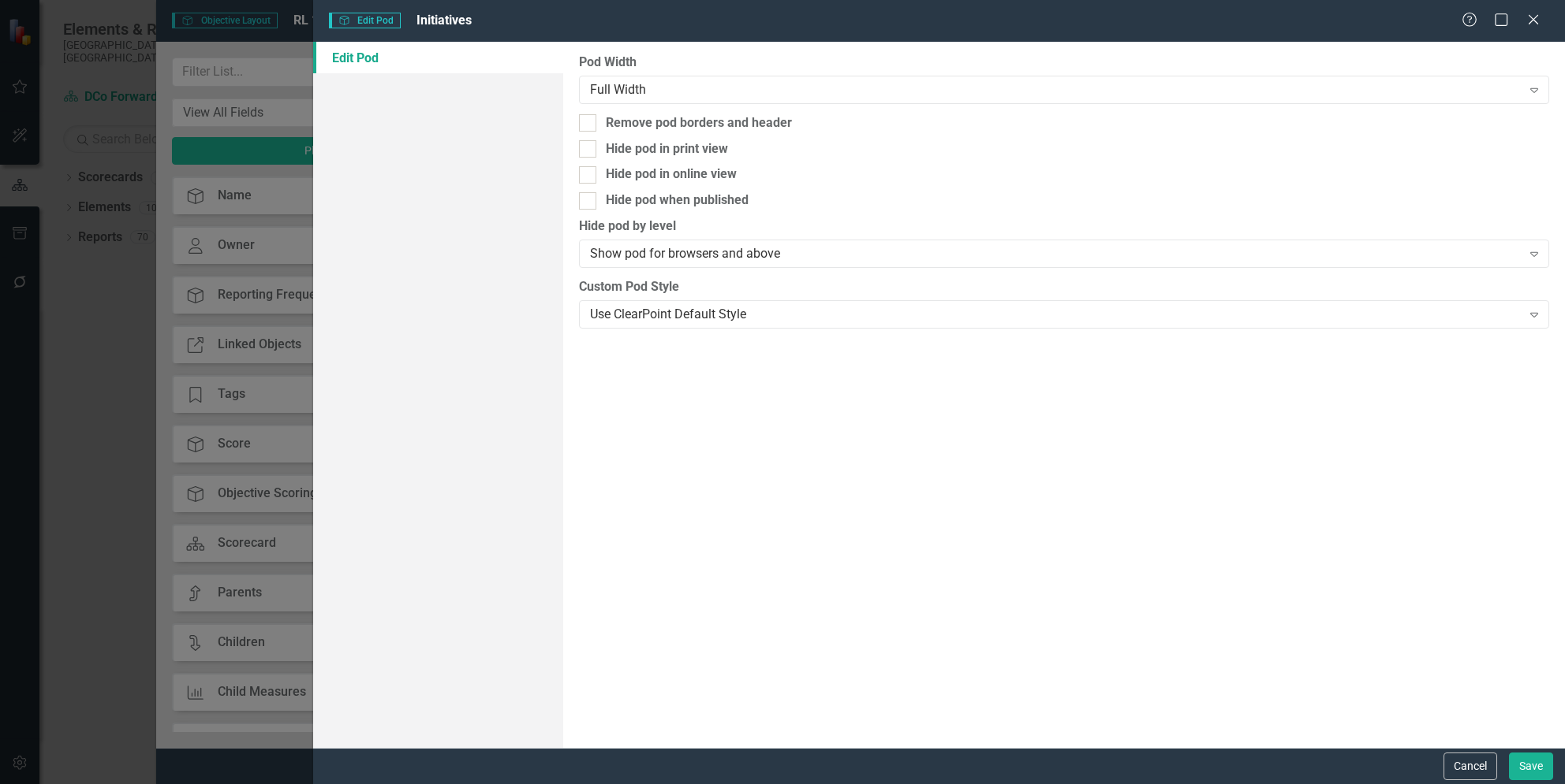
click at [937, 62] on label "Pod Width" at bounding box center [1064, 63] width 970 height 18
click at [929, 85] on div "Full Width" at bounding box center [1055, 89] width 930 height 18
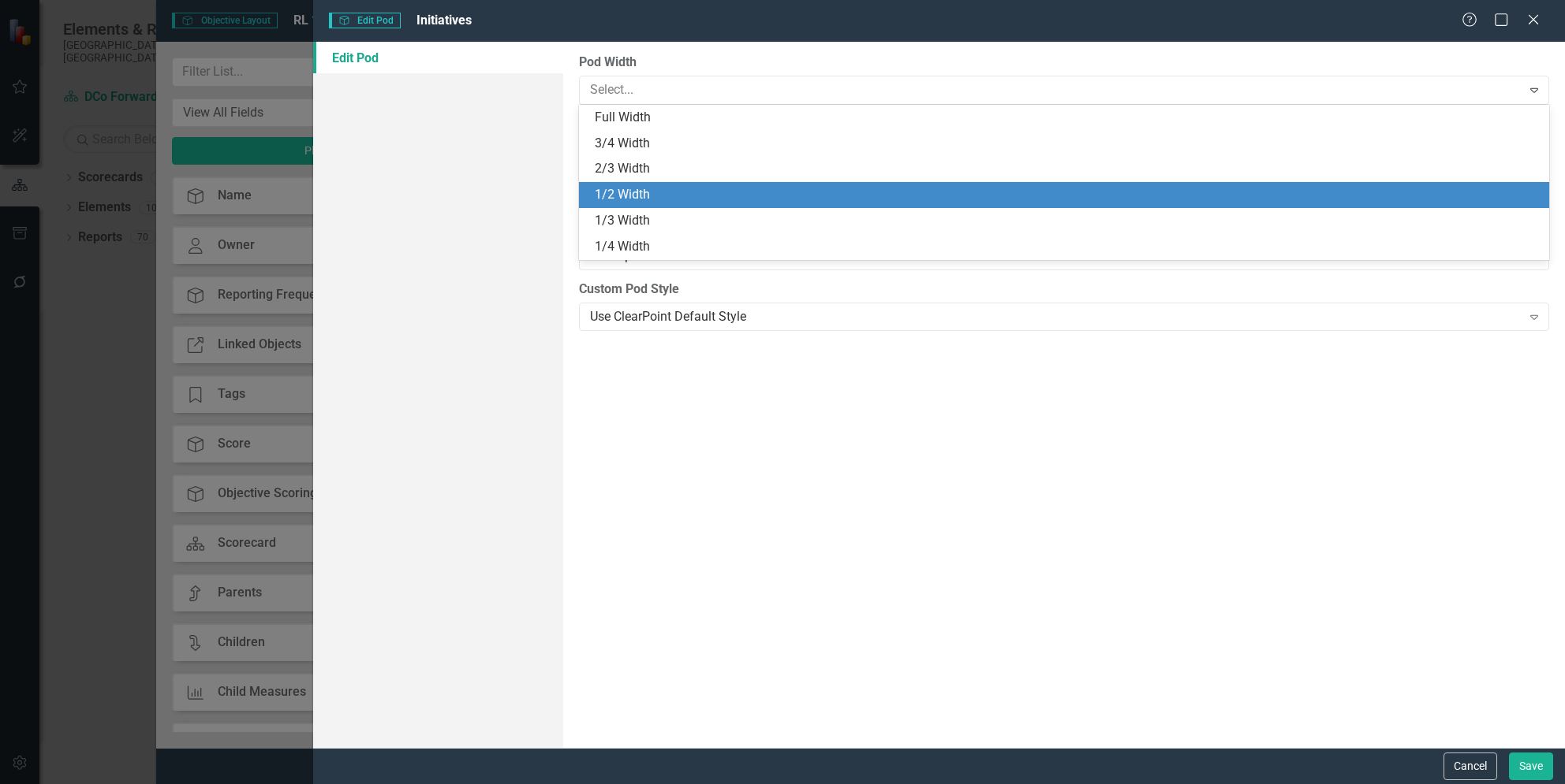
click at [806, 196] on div "1/2 Width" at bounding box center [1067, 195] width 945 height 18
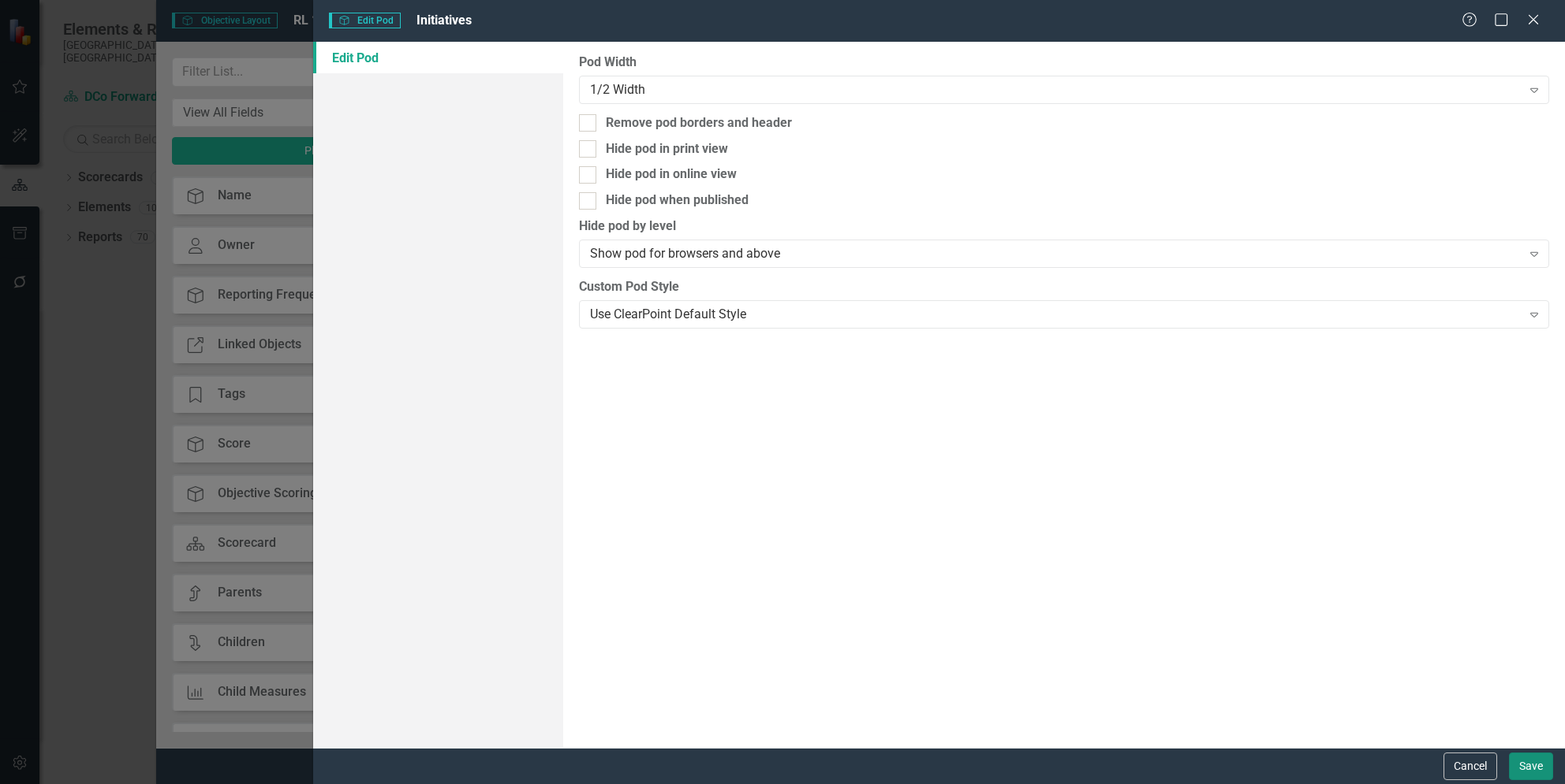
drag, startPoint x: 1538, startPoint y: 770, endPoint x: 21, endPoint y: 27, distance: 1689.2
click at [1538, 770] on button "Save" at bounding box center [1530, 767] width 44 height 28
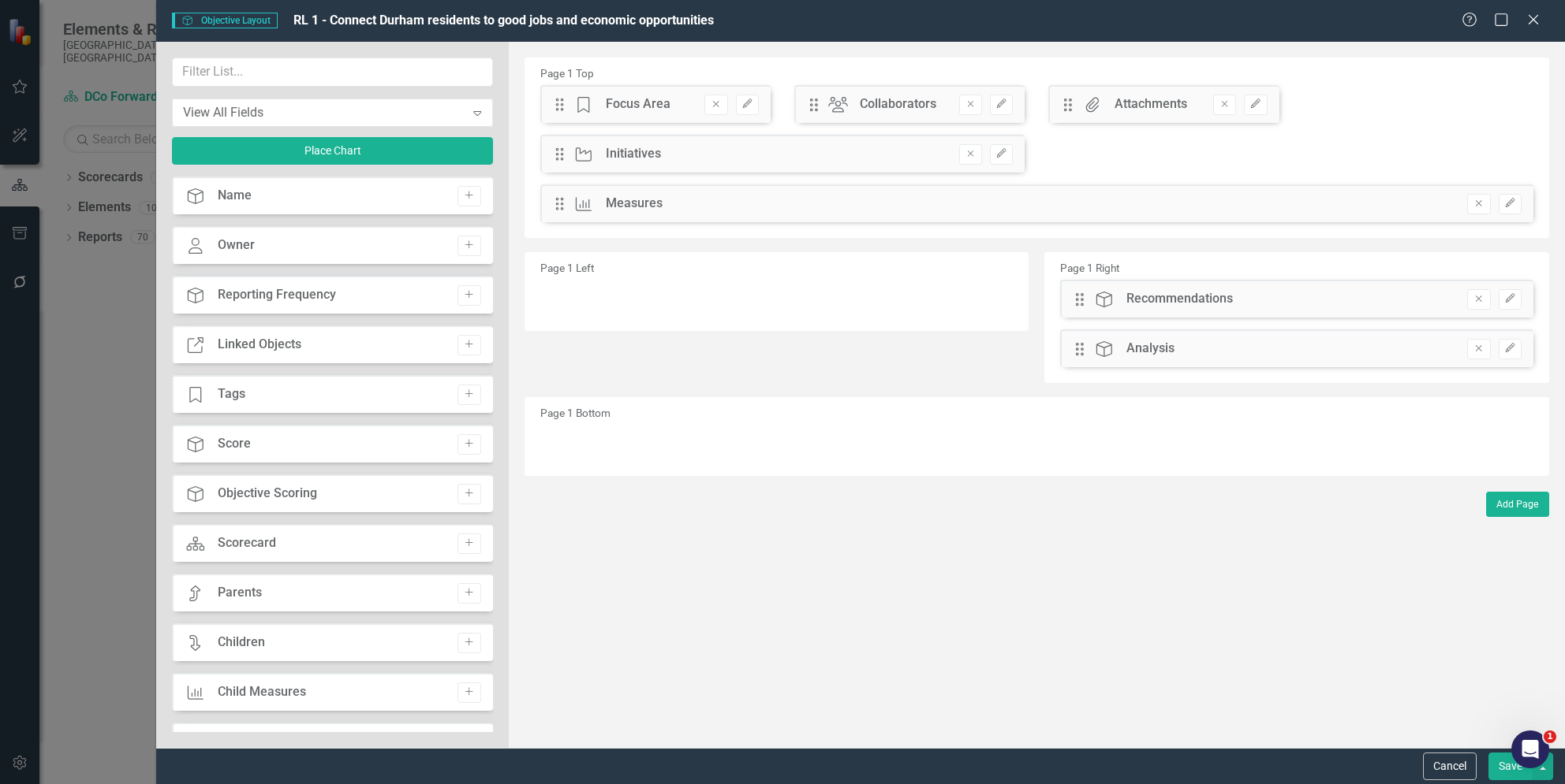
click at [955, 212] on div "Drag Measure Measures Remove Edit" at bounding box center [1037, 203] width 993 height 38
click at [1507, 208] on button "Edit" at bounding box center [1509, 203] width 23 height 21
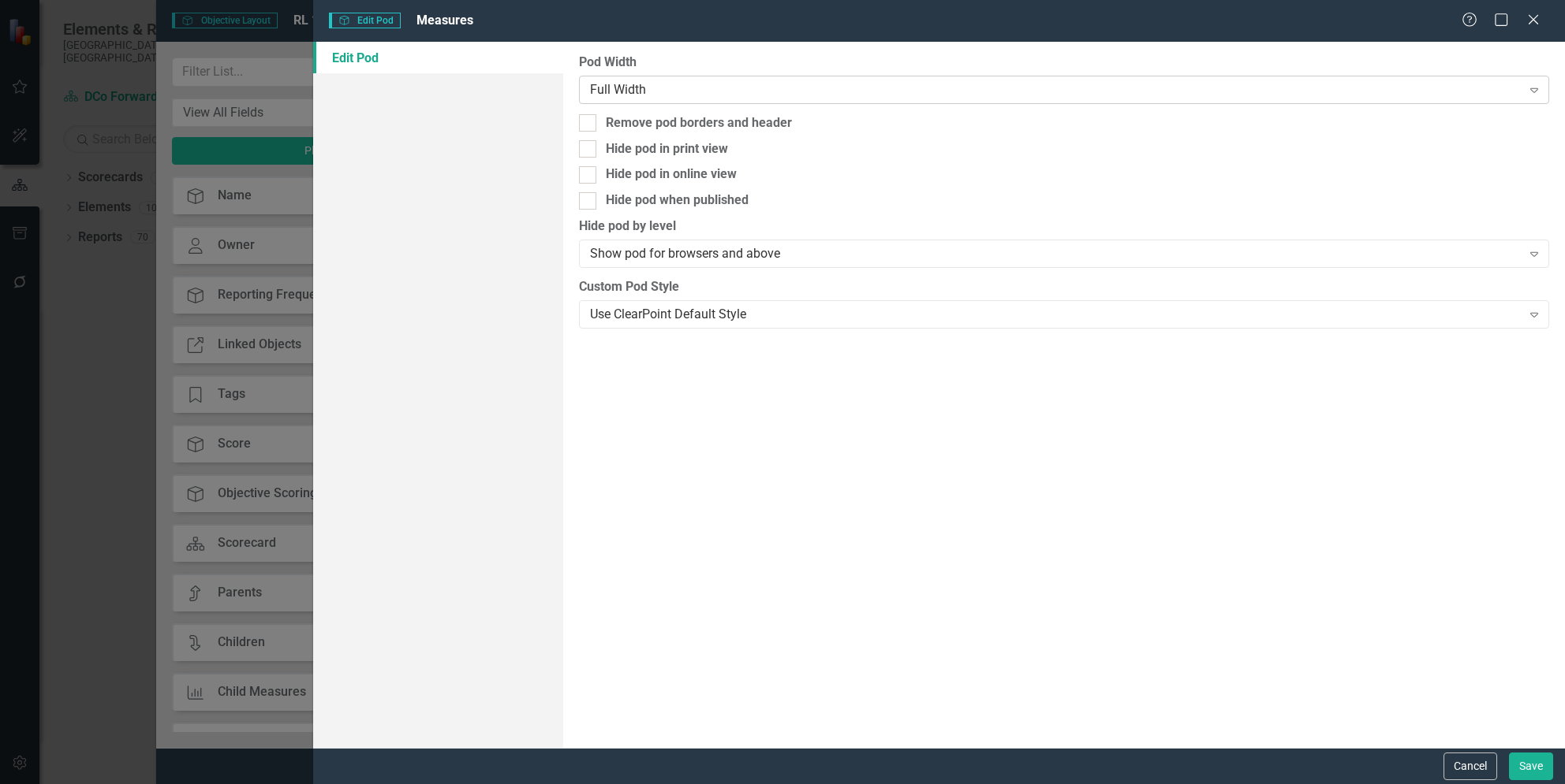
click at [858, 98] on div "Full Width Expand" at bounding box center [1064, 89] width 970 height 29
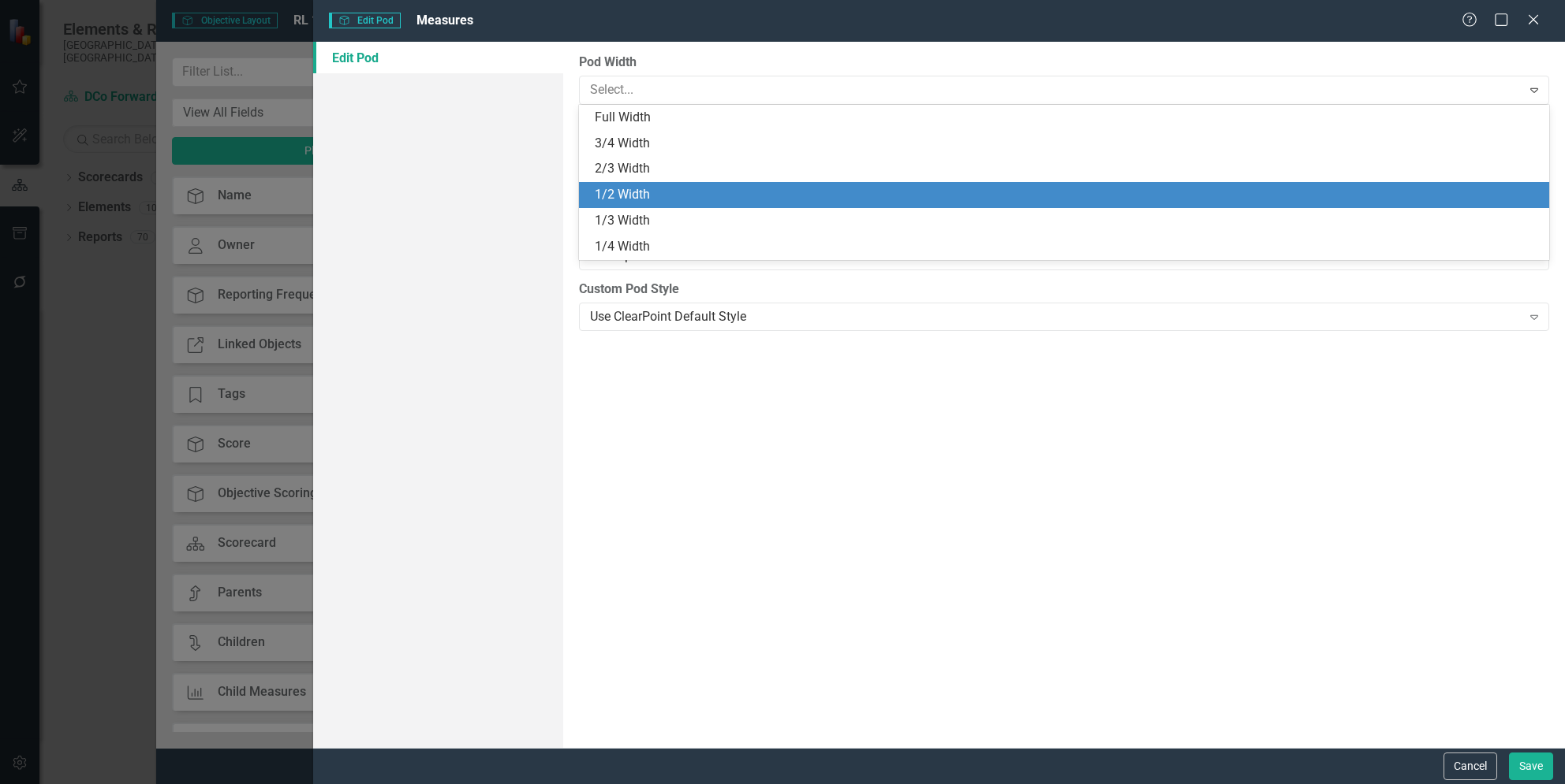
click at [755, 203] on div "1/2 Width" at bounding box center [1067, 195] width 945 height 18
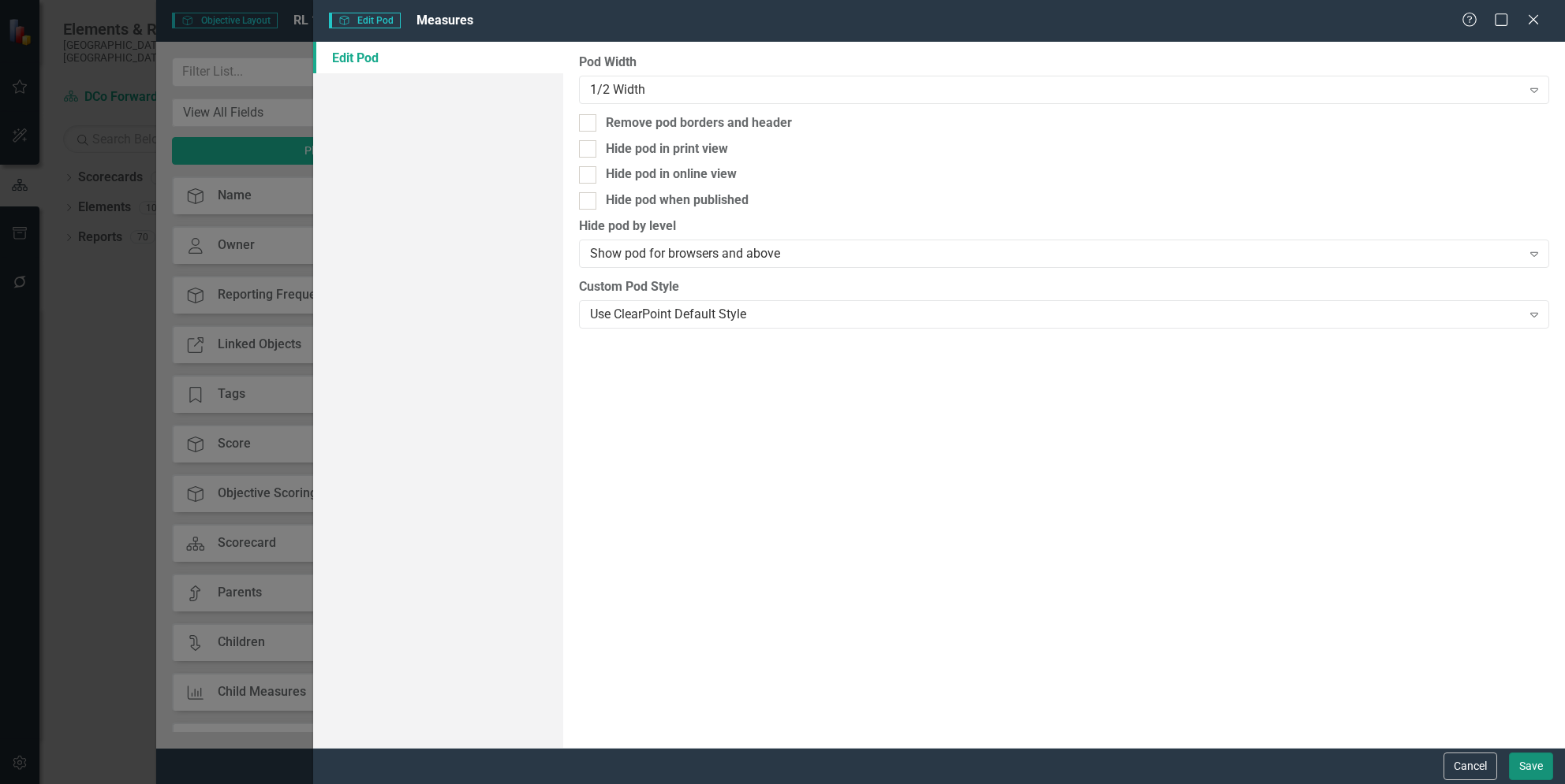
click at [1523, 769] on button "Save" at bounding box center [1530, 767] width 44 height 28
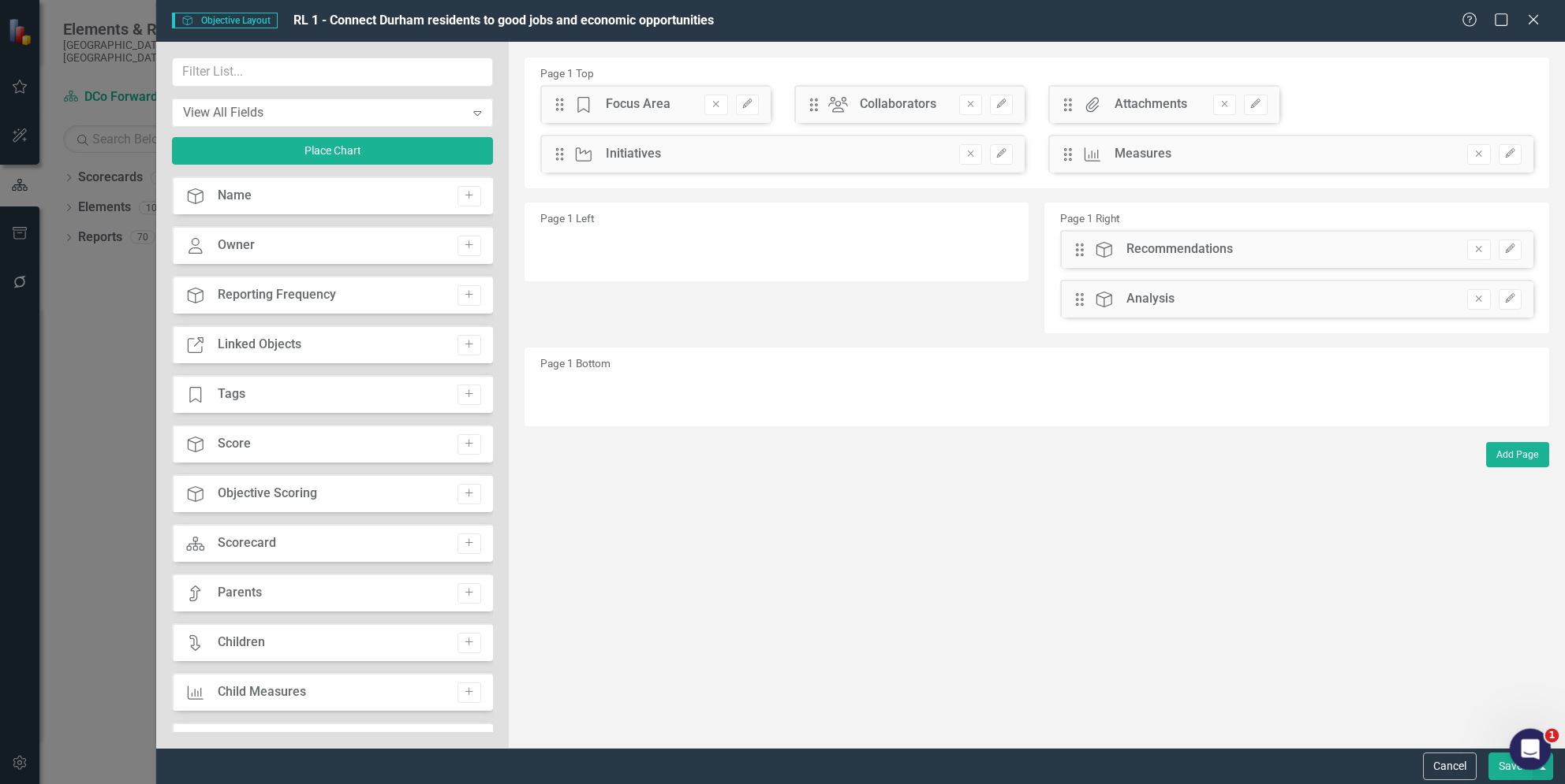
click at [1508, 766] on body "Elements & Reports [GEOGRAPHIC_DATA], [GEOGRAPHIC_DATA] Scorecard DCo Forward 2…" at bounding box center [782, 392] width 1565 height 784
click at [1498, 765] on button "Save" at bounding box center [1510, 767] width 44 height 28
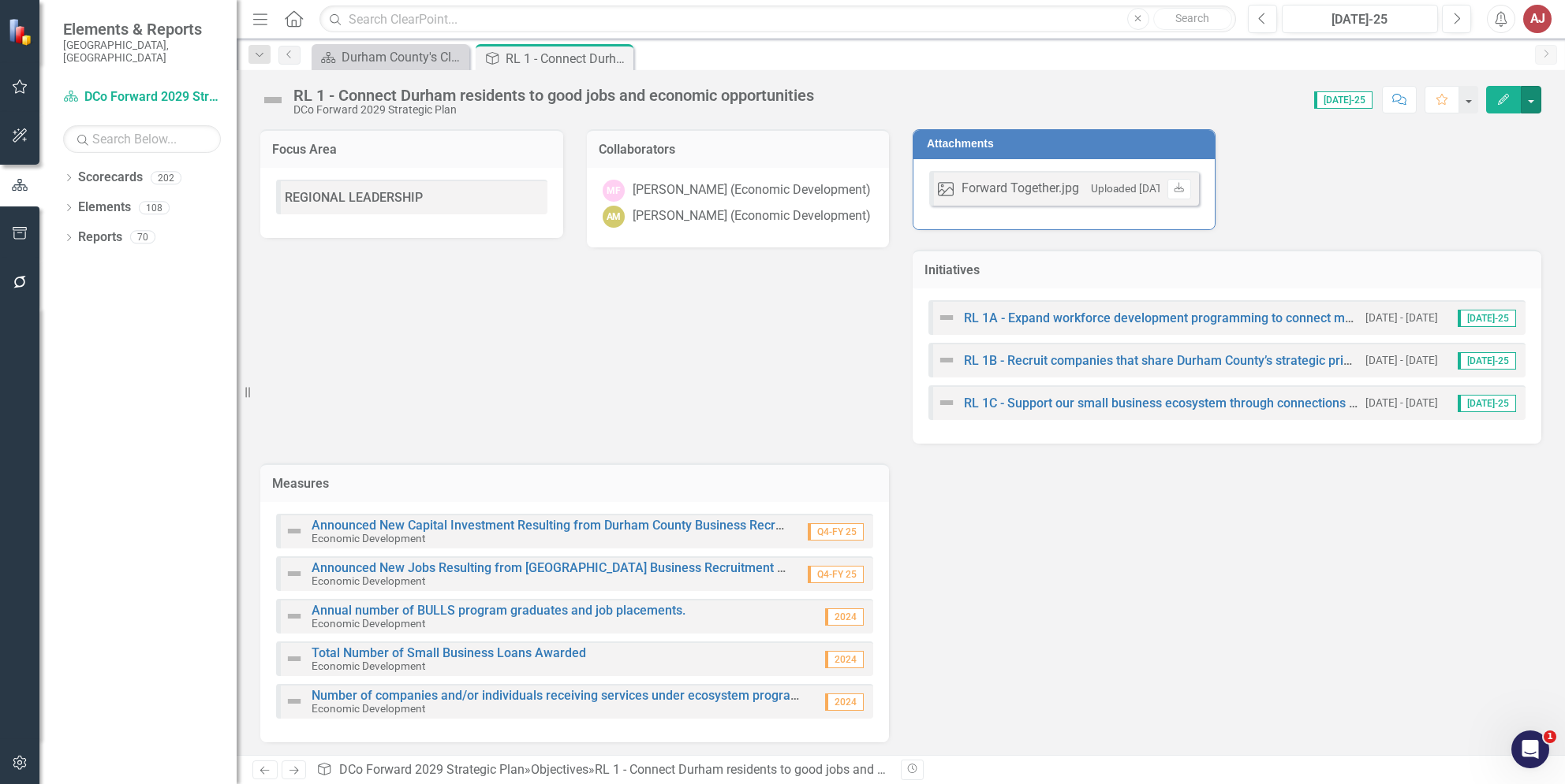
click at [1541, 101] on div "RL 1 - Connect Durham residents to good jobs and economic opportunities DCo For…" at bounding box center [901, 94] width 1329 height 48
click at [1529, 105] on button "button" at bounding box center [1530, 100] width 21 height 28
